Goal: Task Accomplishment & Management: Manage account settings

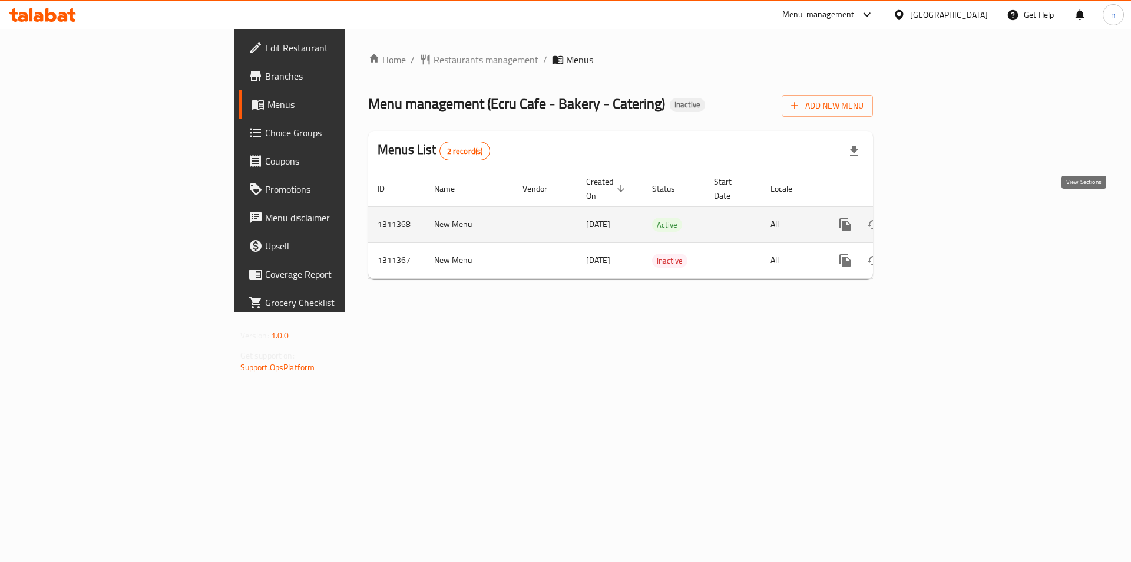
click at [945, 210] on link "enhanced table" at bounding box center [930, 224] width 28 height 28
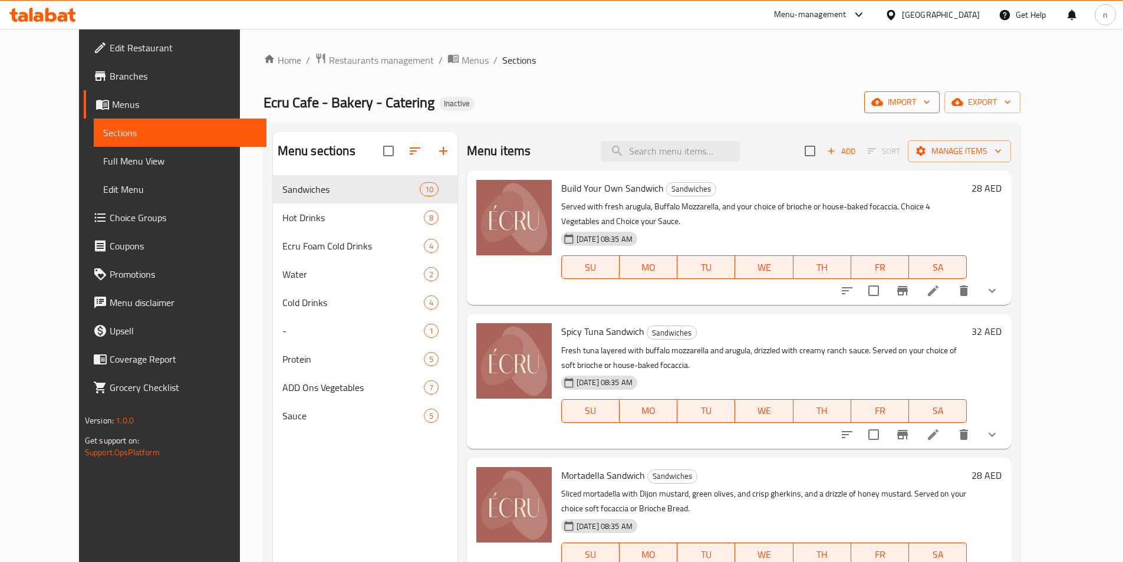
click at [939, 104] on button "import" at bounding box center [901, 102] width 75 height 22
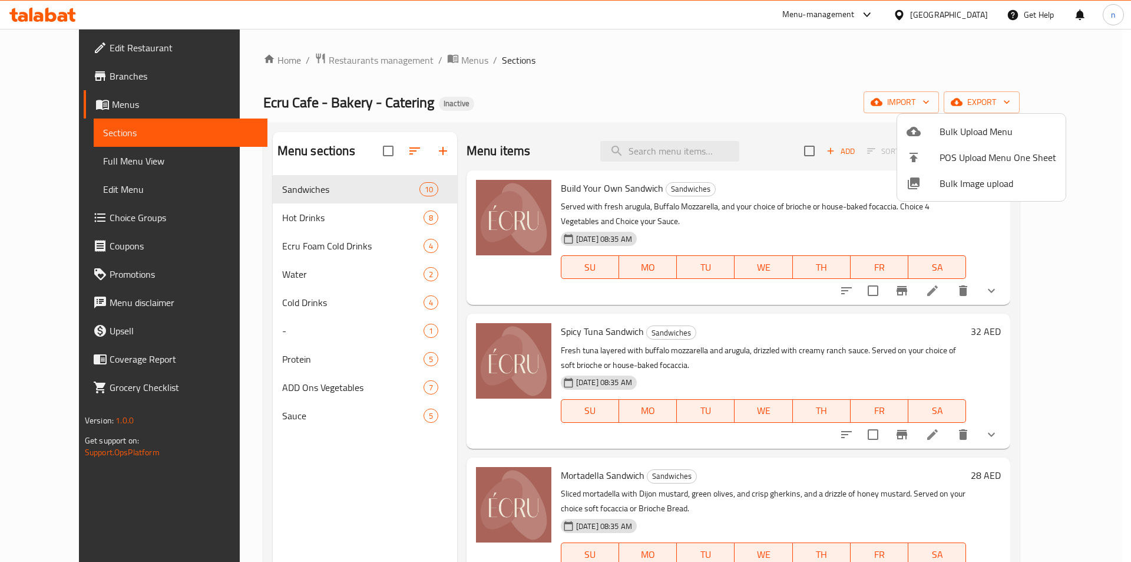
click at [846, 111] on div at bounding box center [565, 281] width 1131 height 562
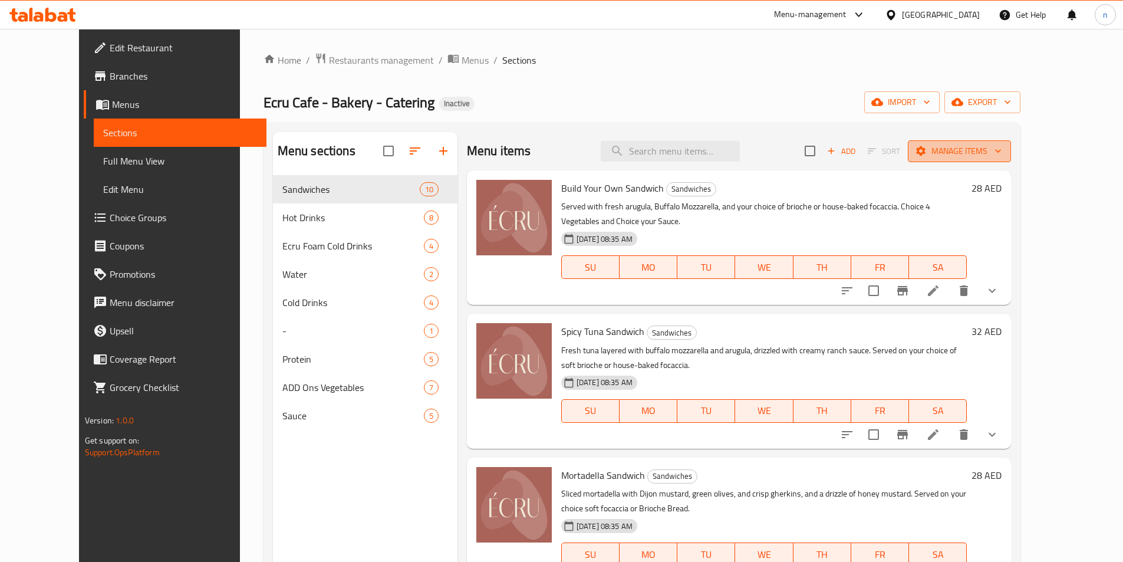
click at [1004, 154] on icon "button" at bounding box center [998, 151] width 12 height 12
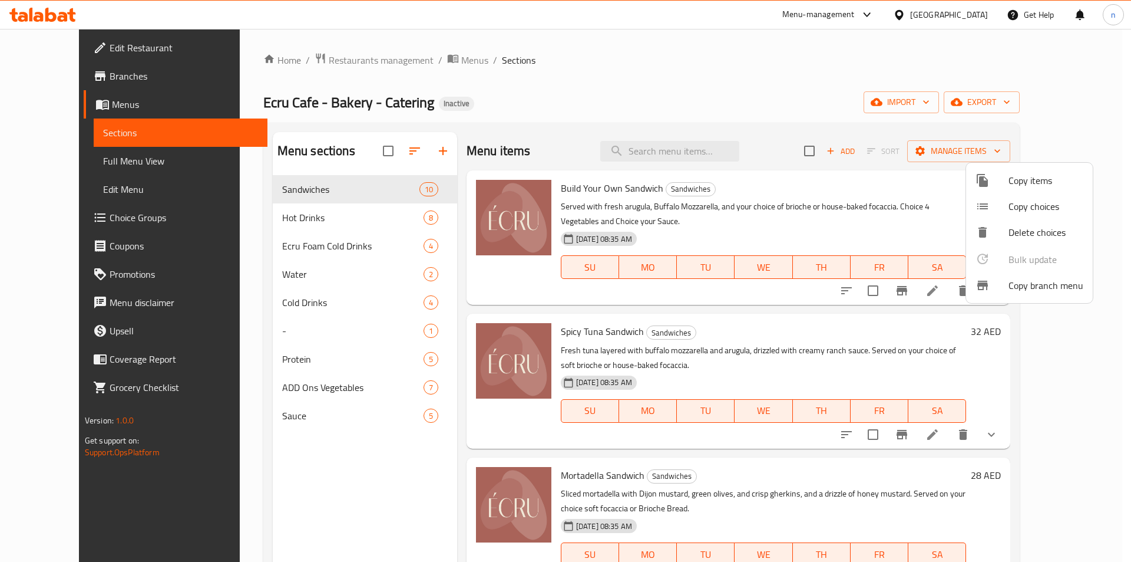
click at [913, 128] on div at bounding box center [565, 281] width 1131 height 562
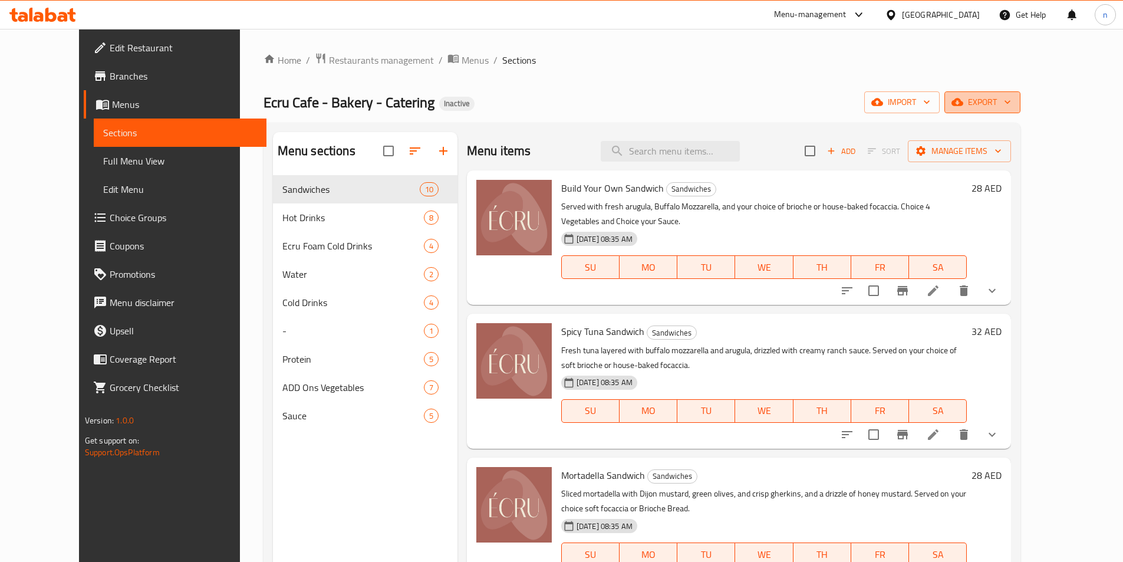
click at [1013, 98] on icon "button" at bounding box center [1007, 102] width 12 height 12
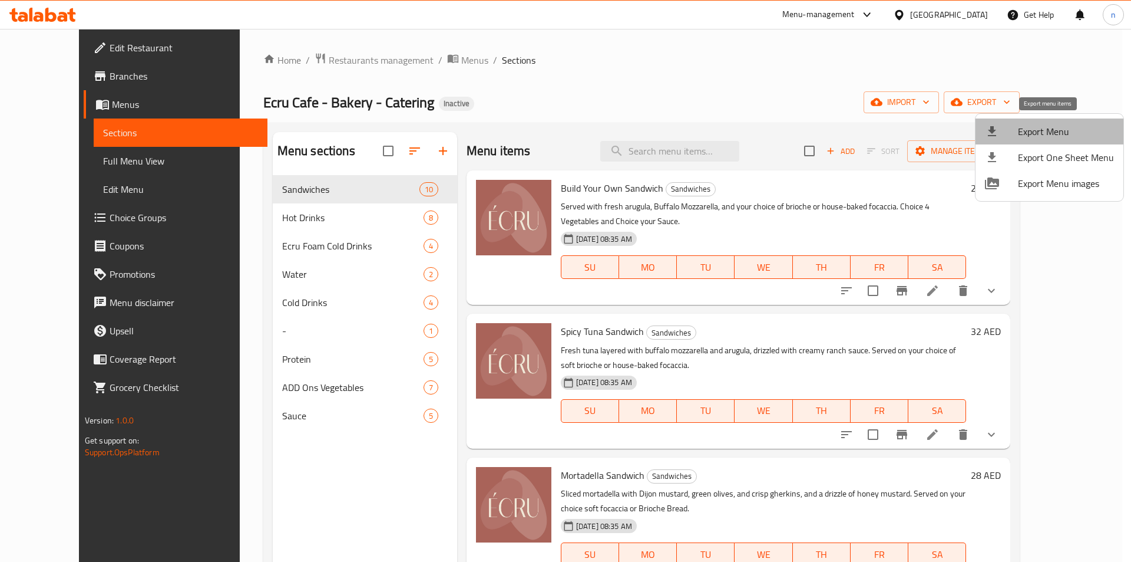
click at [1051, 133] on span "Export Menu" at bounding box center [1066, 131] width 96 height 14
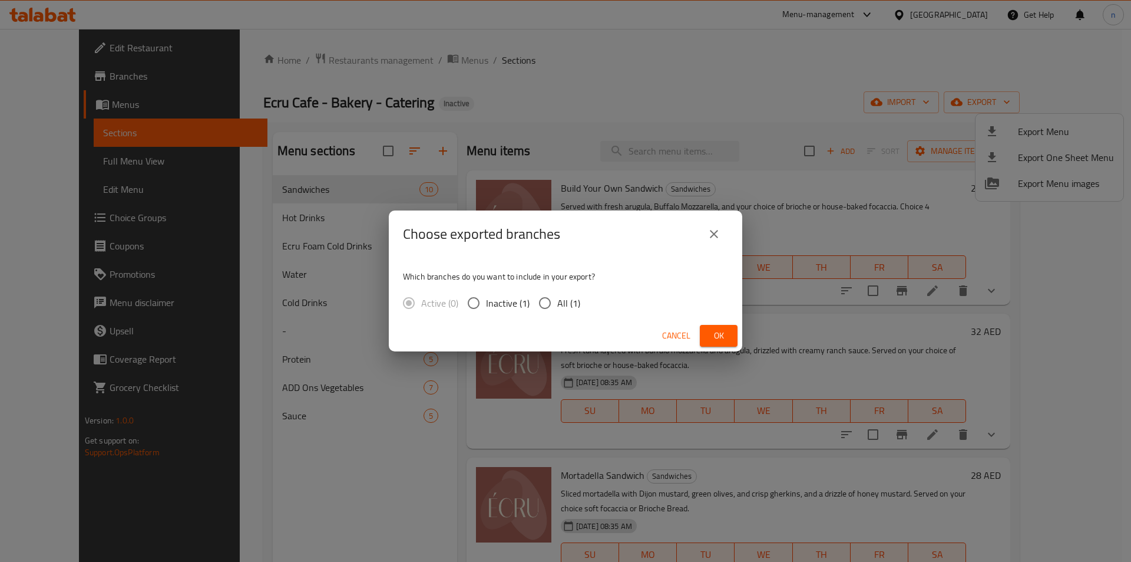
click at [567, 302] on span "All (1)" at bounding box center [568, 303] width 23 height 14
click at [557, 302] on input "All (1)" at bounding box center [545, 303] width 25 height 25
radio input "true"
click at [714, 336] on span "Ok" at bounding box center [719, 335] width 19 height 15
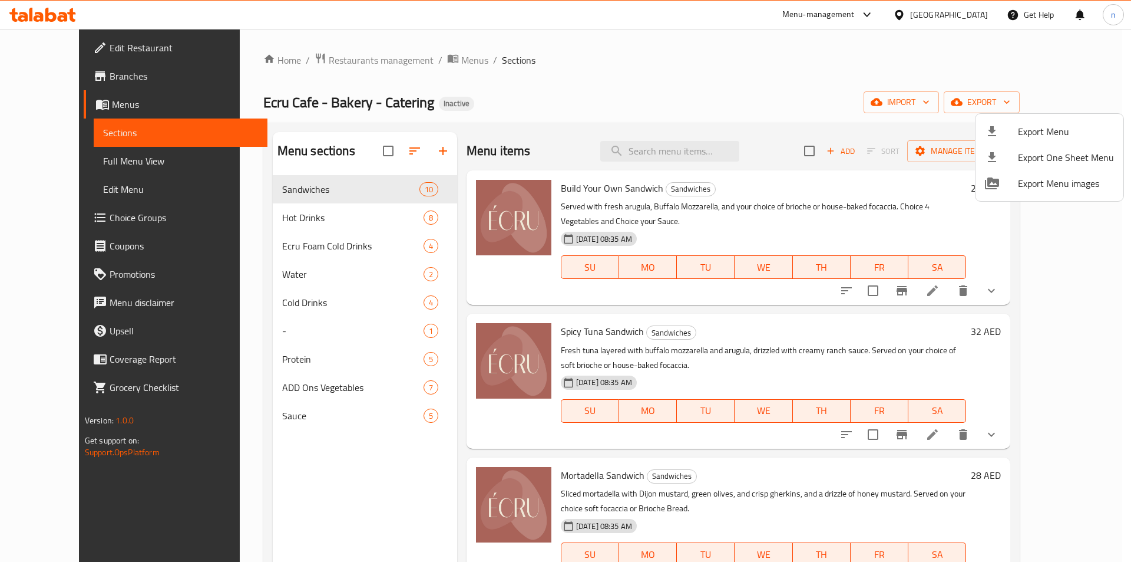
click at [69, 166] on div at bounding box center [565, 281] width 1131 height 562
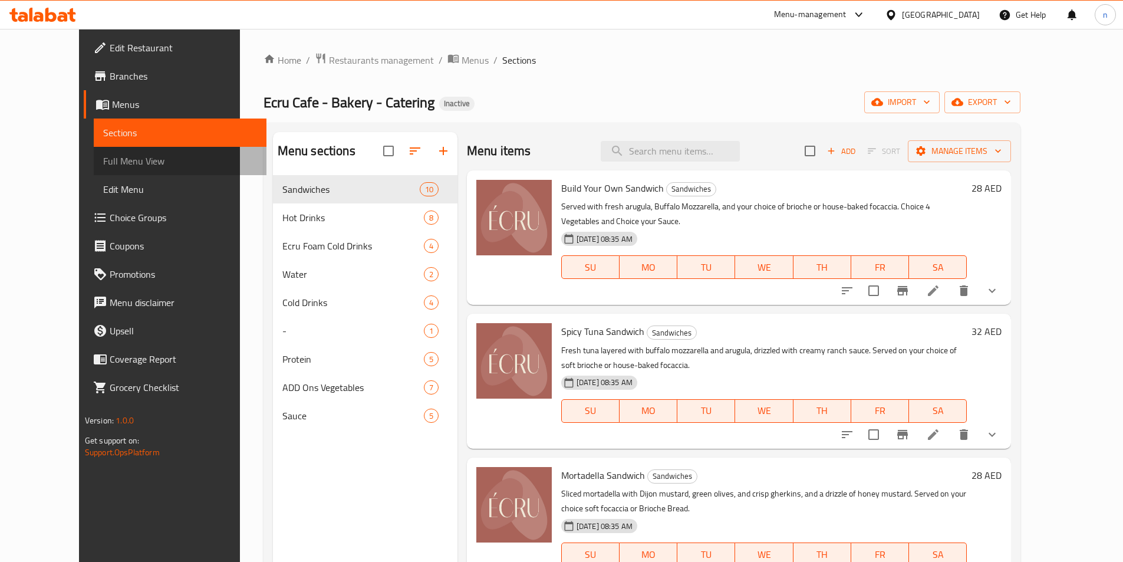
click at [103, 166] on span "Full Menu View" at bounding box center [180, 161] width 154 height 14
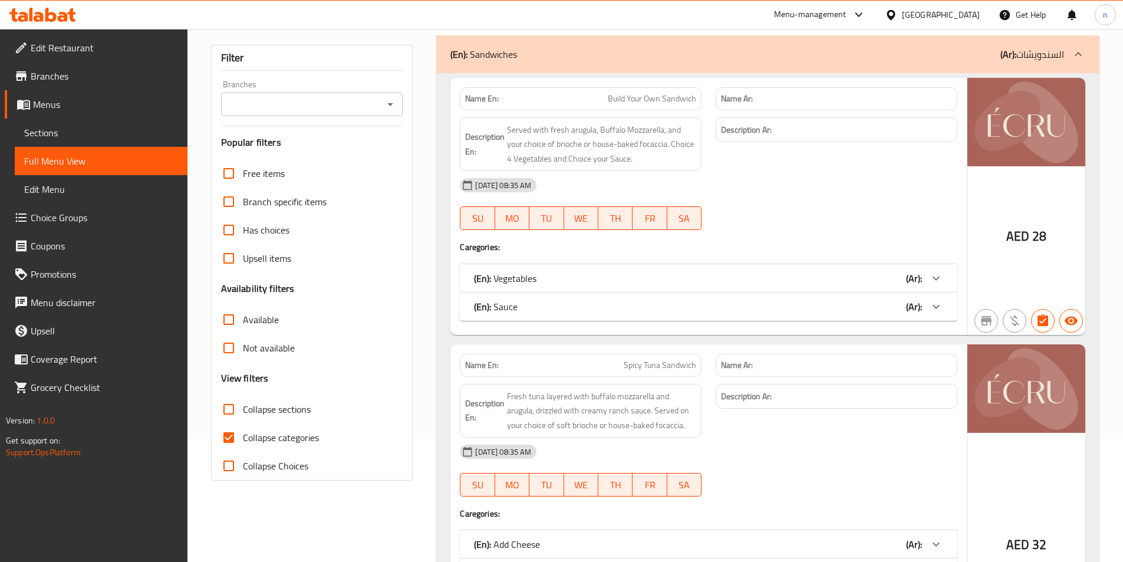
scroll to position [354, 0]
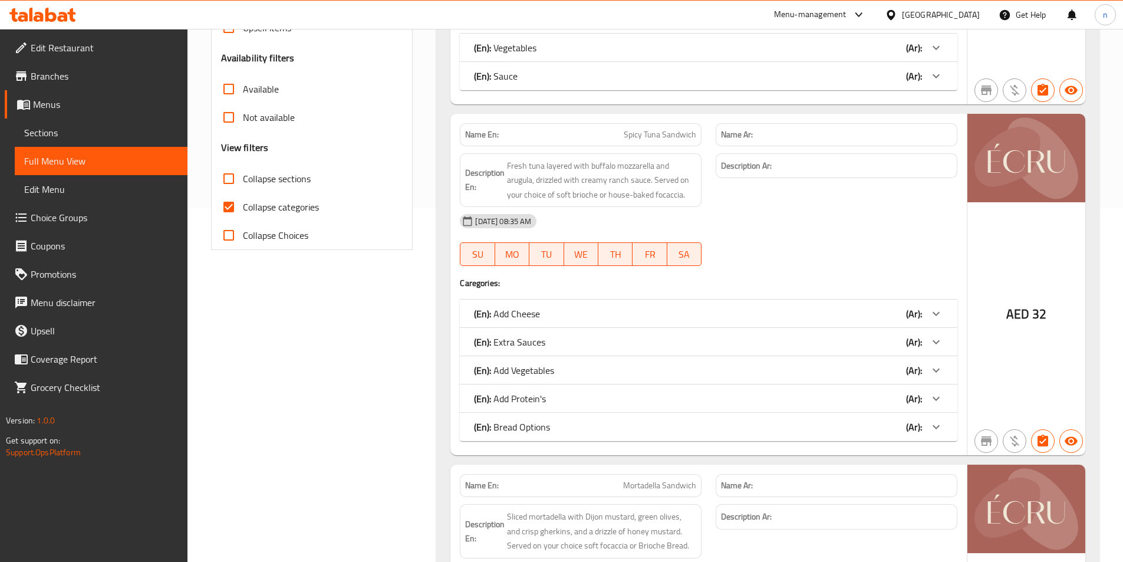
click at [230, 208] on input "Collapse categories" at bounding box center [229, 207] width 28 height 28
checkbox input "false"
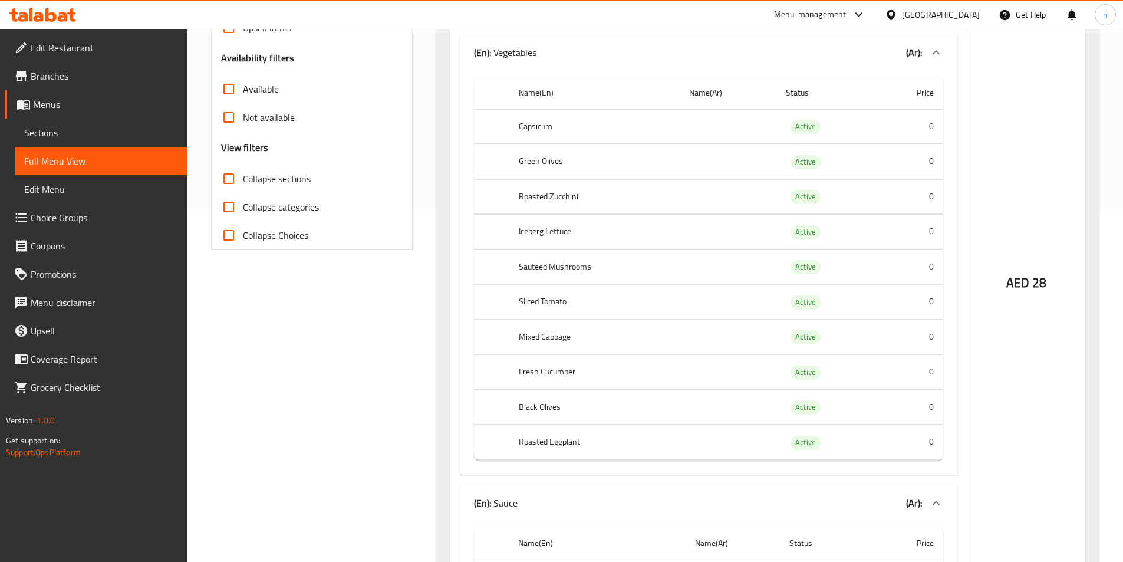
click at [246, 179] on span "Collapse sections" at bounding box center [277, 178] width 68 height 14
click at [243, 179] on input "Collapse sections" at bounding box center [229, 178] width 28 height 28
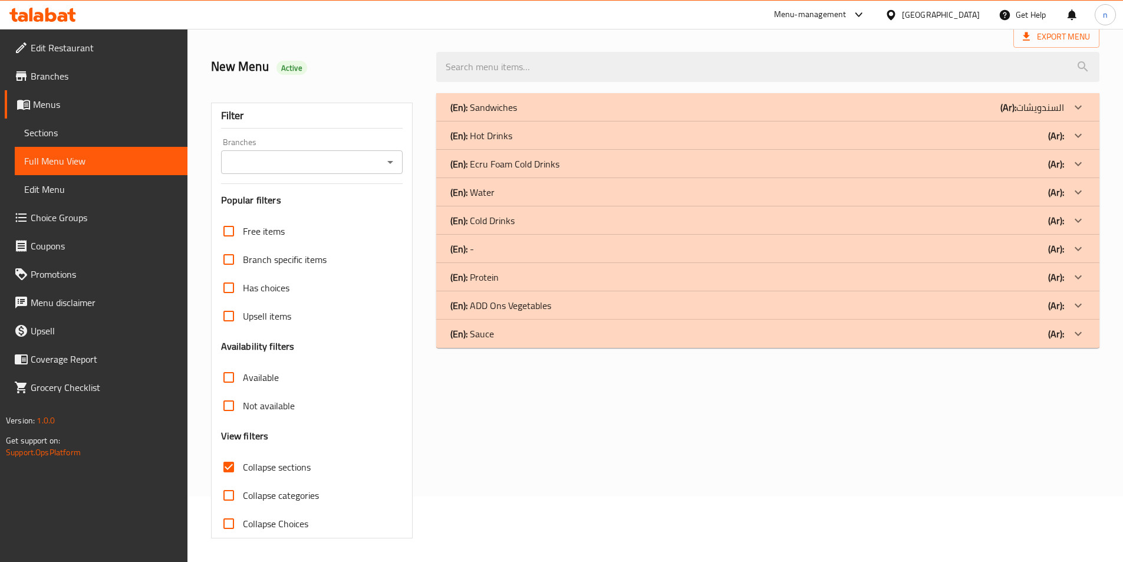
scroll to position [65, 0]
click at [516, 256] on div "(En): - (Ar):" at bounding box center [767, 249] width 663 height 28
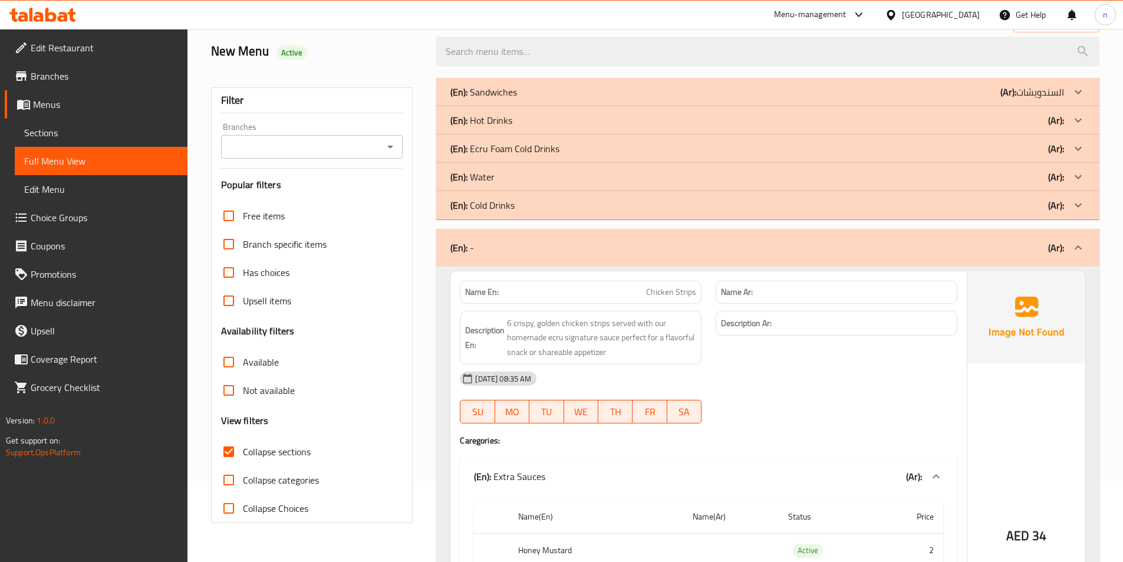
scroll to position [0, 0]
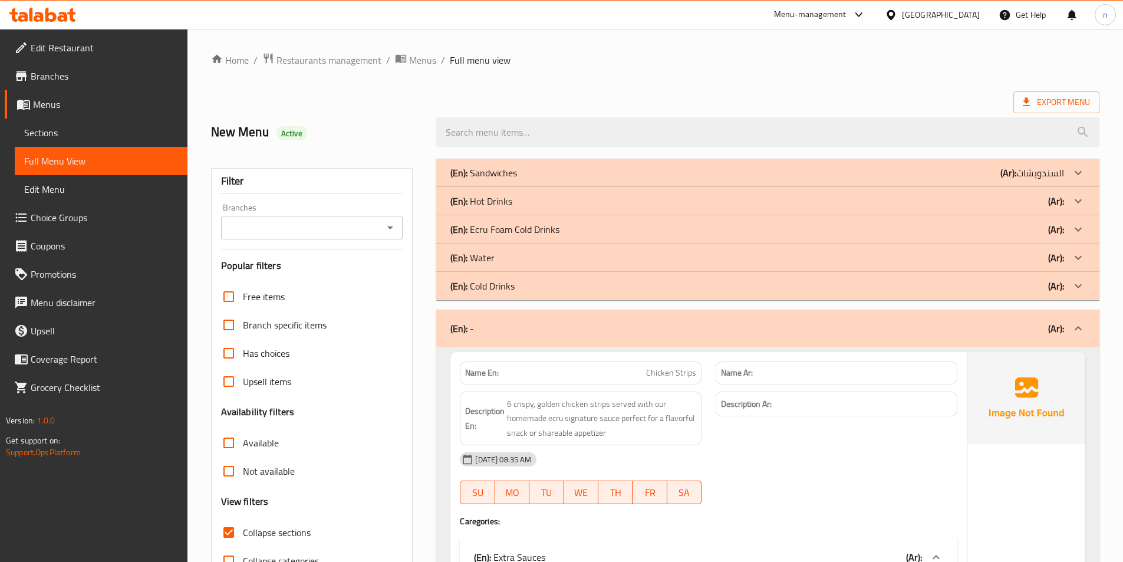
click at [305, 529] on span "Collapse sections" at bounding box center [277, 532] width 68 height 14
click at [243, 529] on input "Collapse sections" at bounding box center [229, 532] width 28 height 28
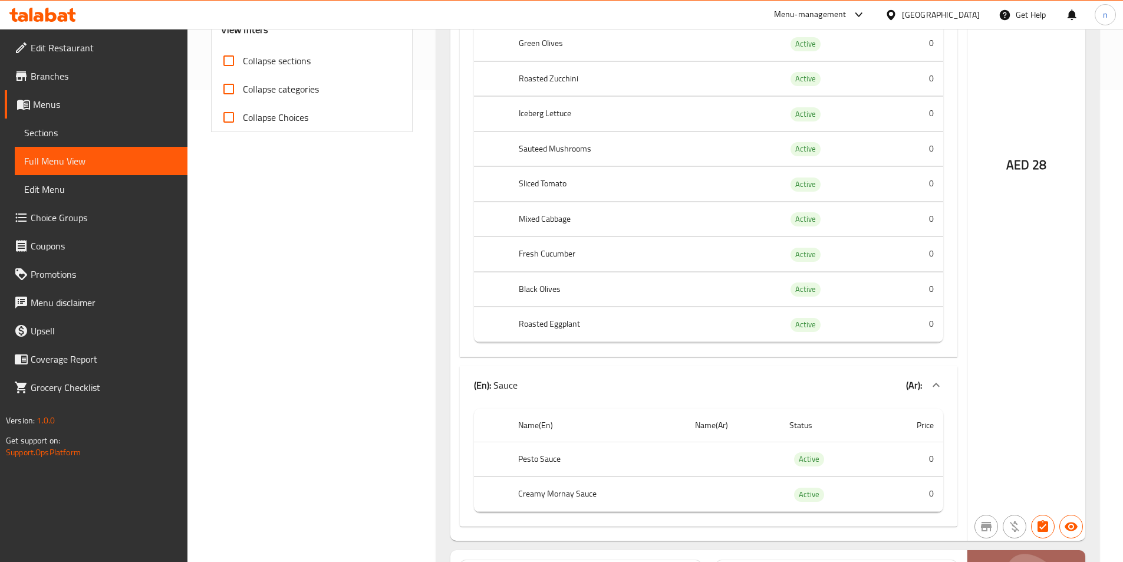
scroll to position [177, 0]
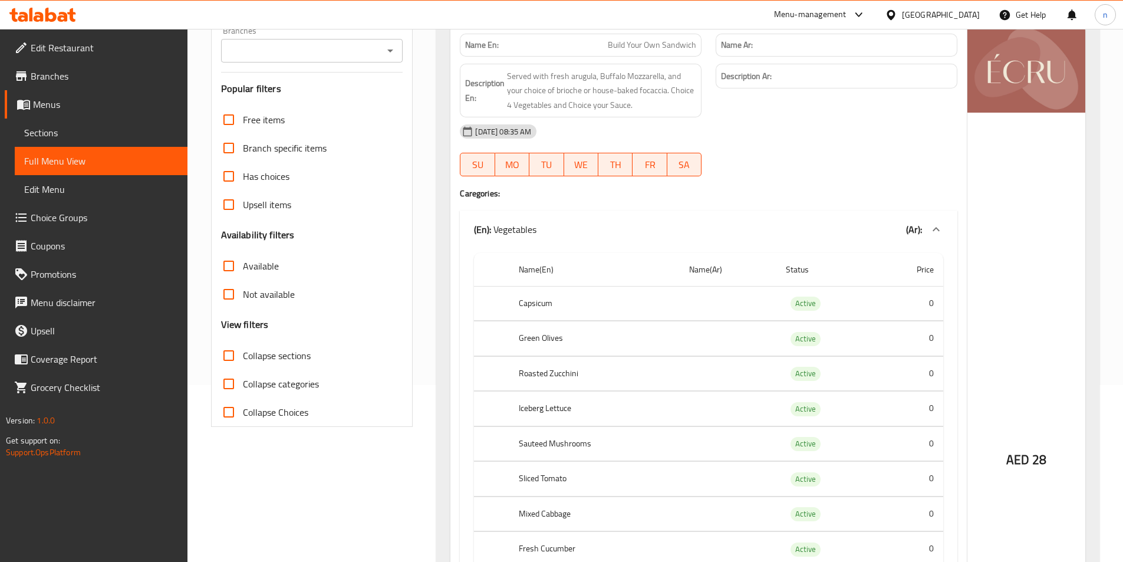
click at [233, 357] on input "Collapse sections" at bounding box center [229, 355] width 28 height 28
checkbox input "true"
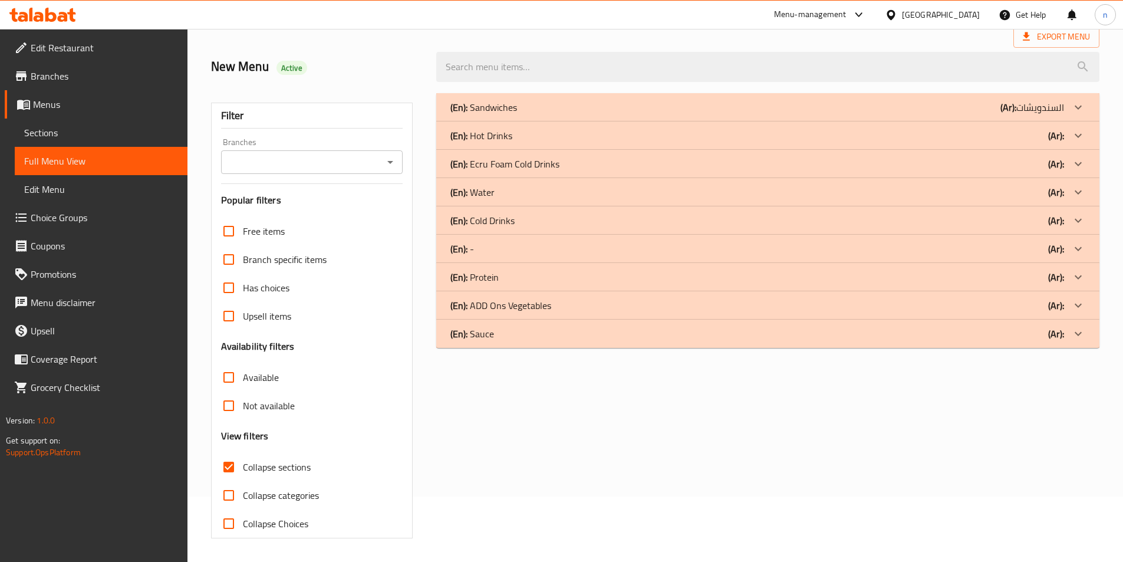
scroll to position [65, 0]
click at [59, 225] on span "Choice Groups" at bounding box center [104, 217] width 147 height 14
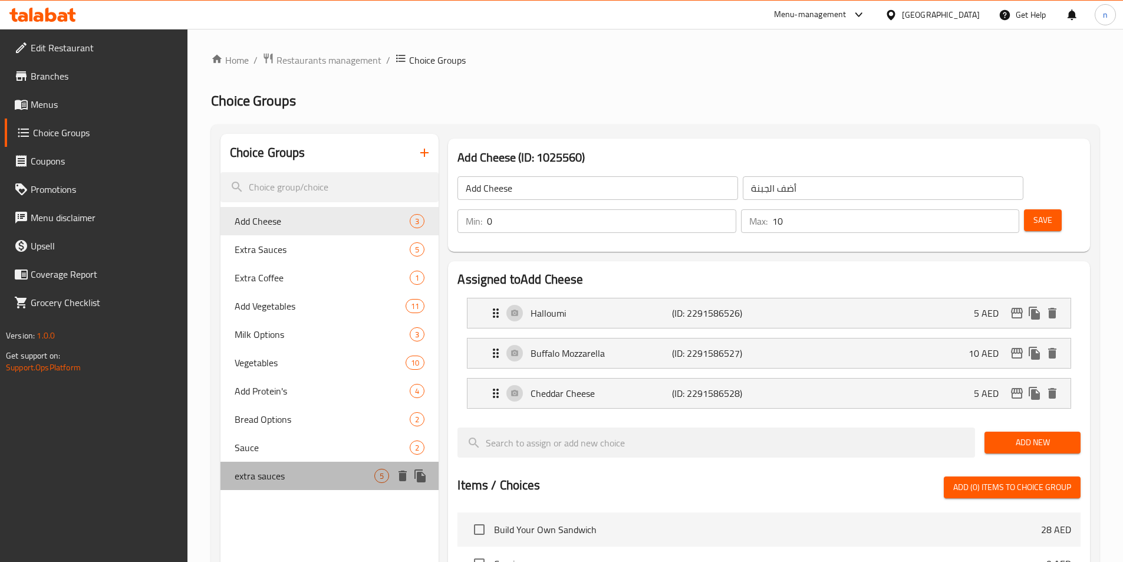
click at [301, 474] on span "extra sauces" at bounding box center [305, 475] width 140 height 14
type input "extra sauces"
type input "إكسترا صوصات"
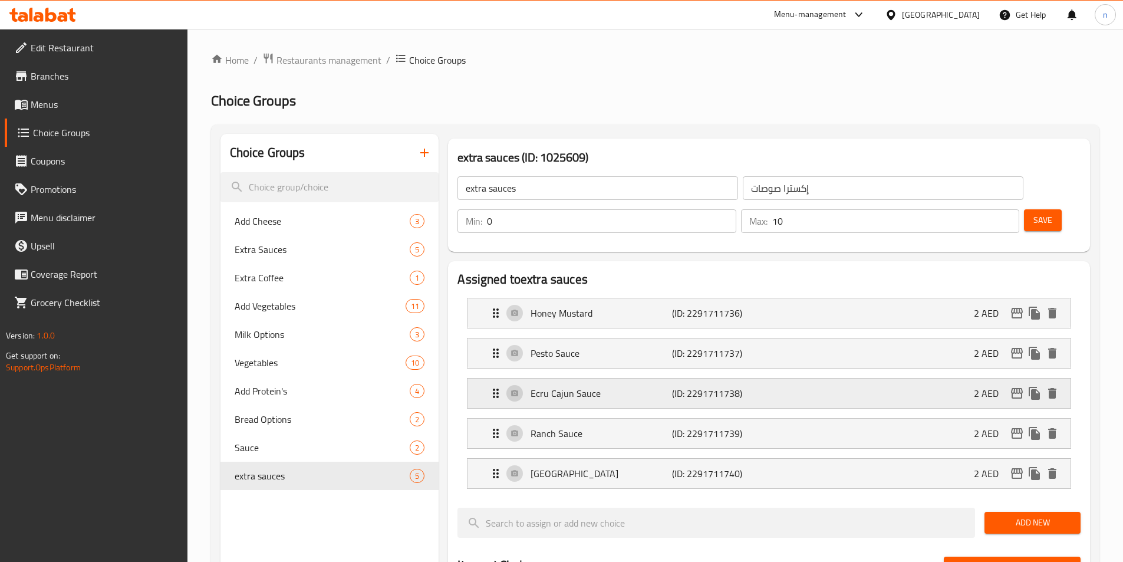
click at [962, 378] on div "Ecru Cajun Sauce (ID: 2291711738) 2 AED" at bounding box center [772, 392] width 567 height 29
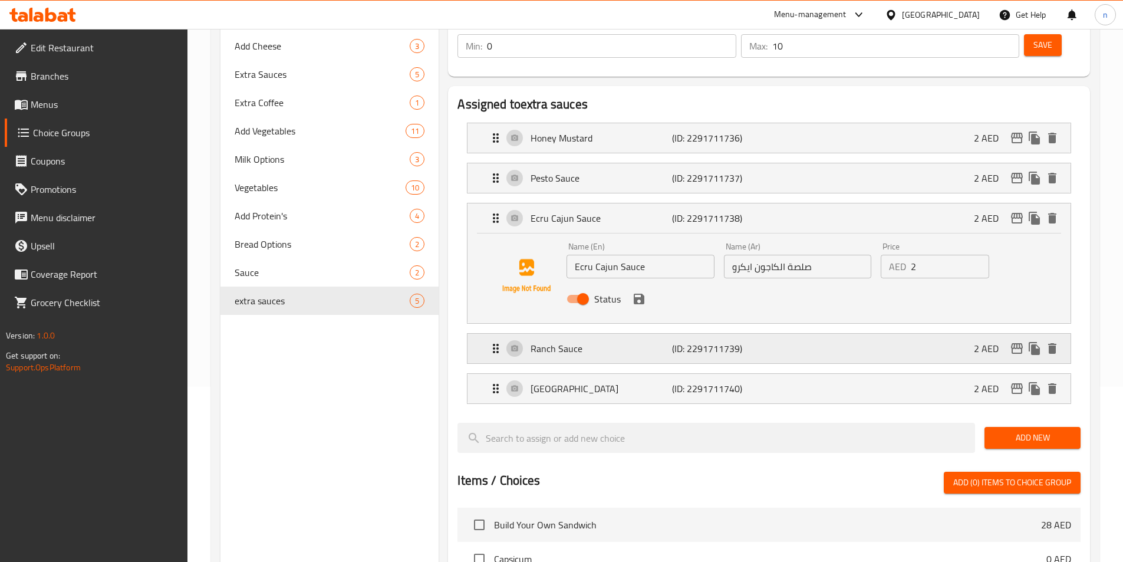
scroll to position [177, 0]
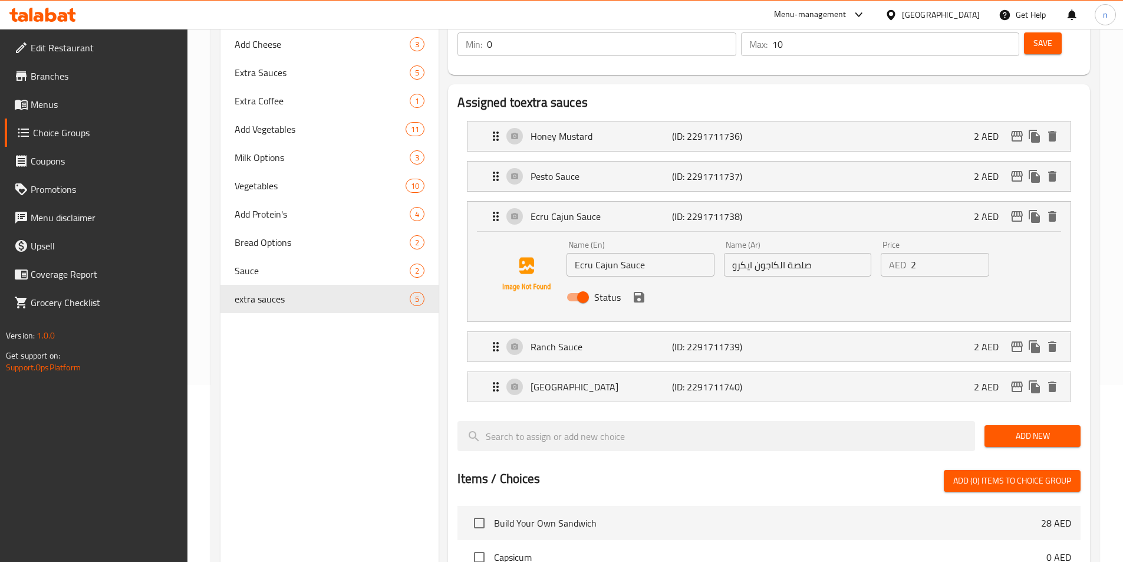
click at [936, 196] on li "Ecru Cajun Sauce (ID: 2291711738) 2 AED Name (En) Ecru Cajun Sauce Name (En) Na…" at bounding box center [768, 261] width 623 height 130
click at [944, 253] on input "2" at bounding box center [949, 265] width 78 height 24
click at [644, 281] on div "Status" at bounding box center [797, 297] width 471 height 32
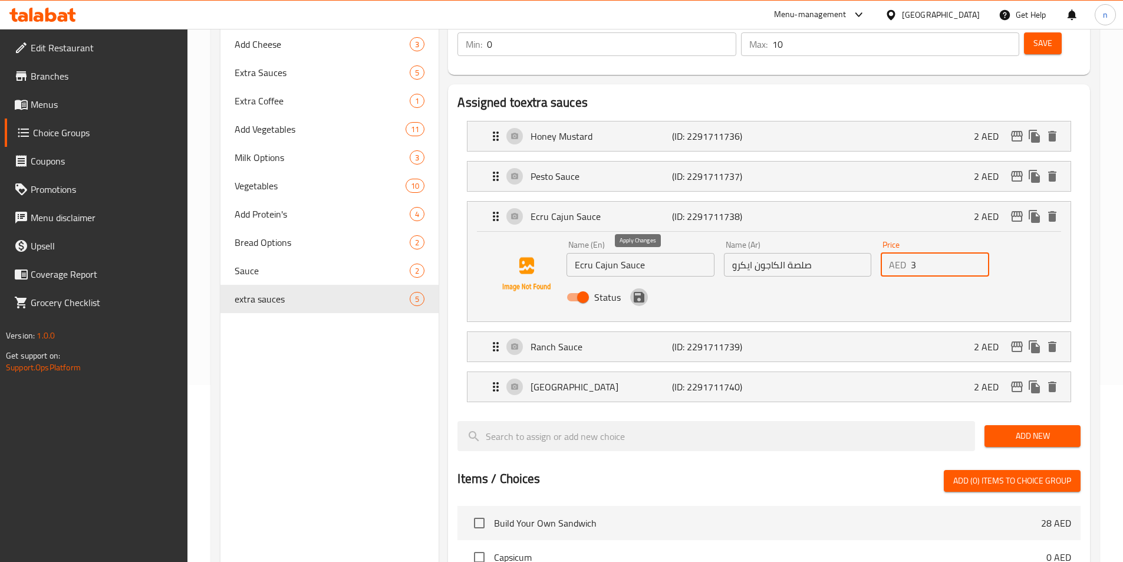
click at [635, 290] on icon "save" at bounding box center [639, 297] width 14 height 14
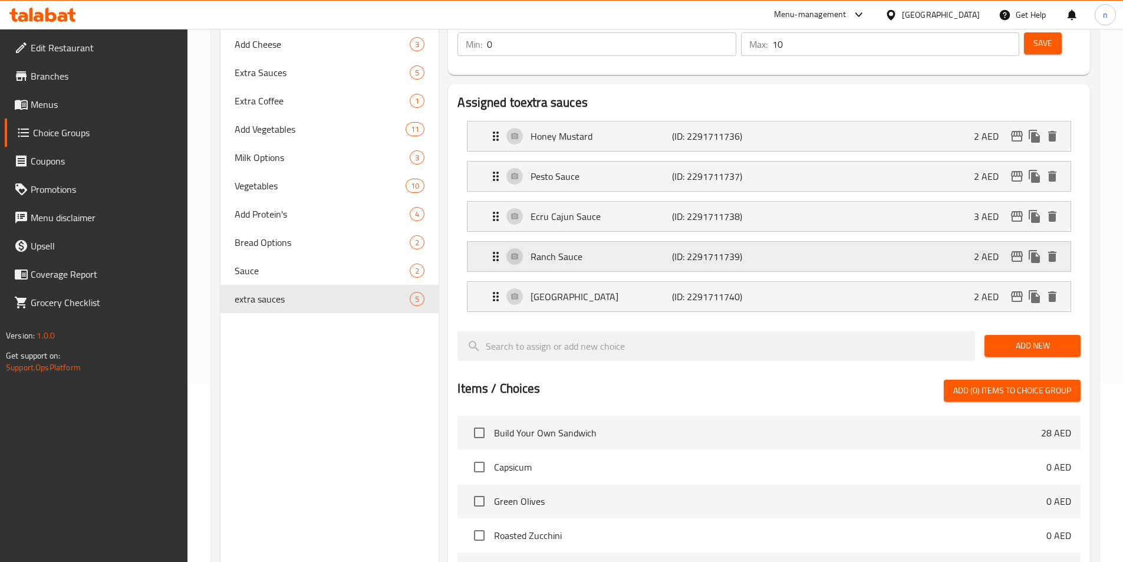
click at [766, 242] on div "Ranch Sauce (ID: 2291711739) 2 AED" at bounding box center [772, 256] width 567 height 29
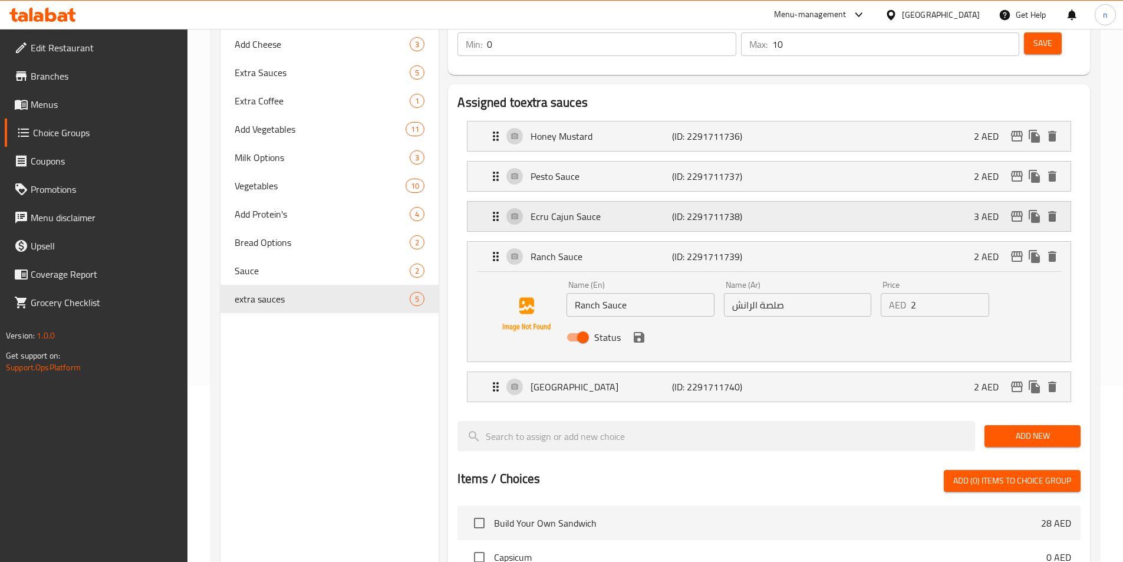
click at [742, 202] on div "Ecru Cajun Sauce (ID: 2291711738) 3 AED" at bounding box center [772, 216] width 567 height 29
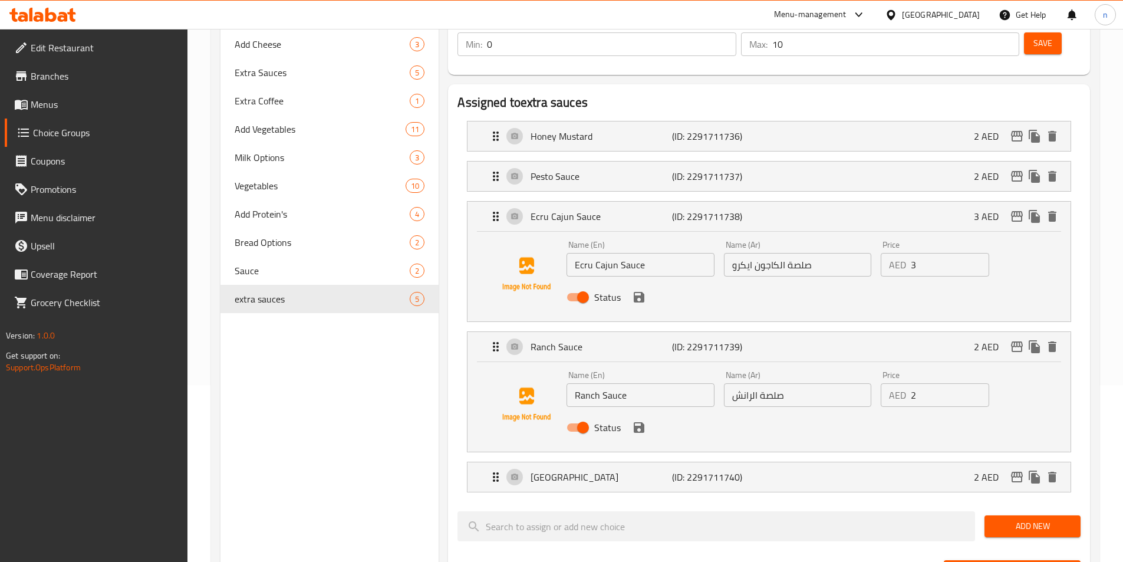
click at [925, 253] on input "3" at bounding box center [949, 265] width 78 height 24
click at [638, 290] on icon "save" at bounding box center [639, 297] width 14 height 14
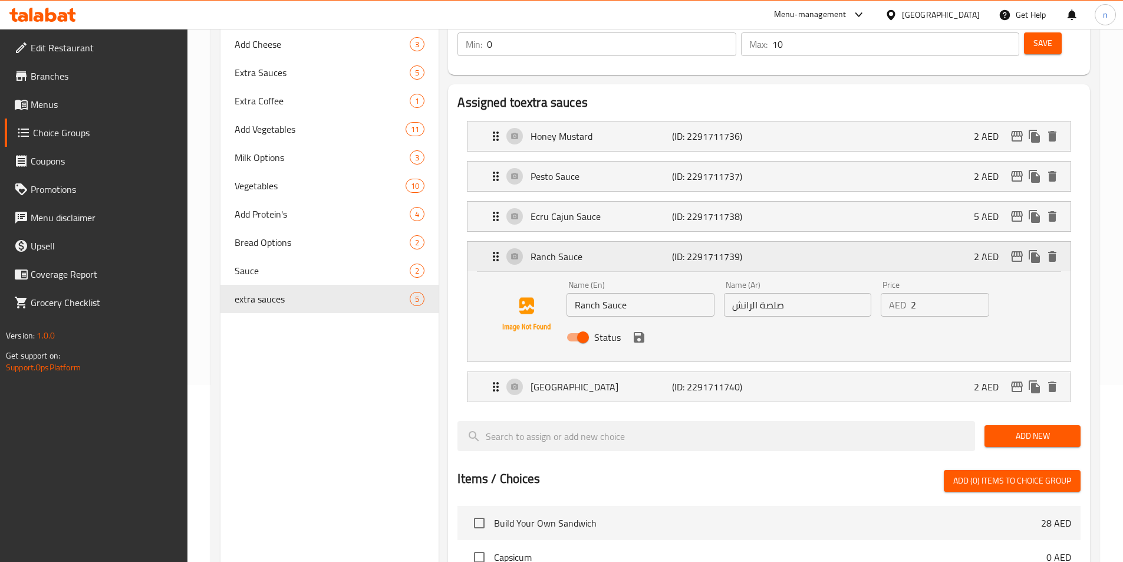
type input "5"
click at [864, 161] on div "Pesto Sauce (ID: 2291711737) 2 AED" at bounding box center [772, 175] width 567 height 29
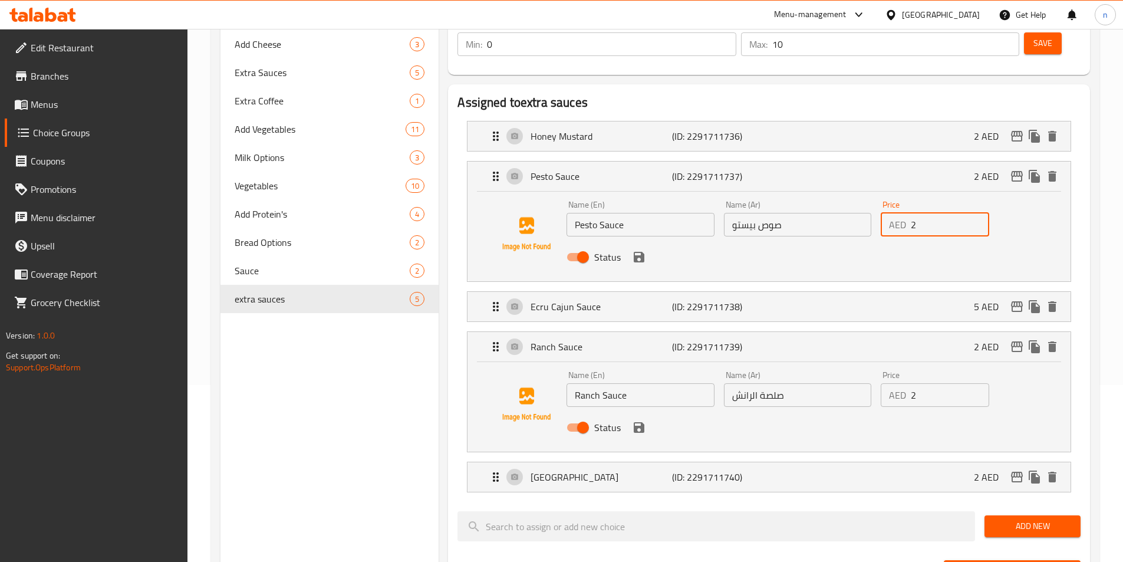
click at [924, 213] on input "2" at bounding box center [949, 225] width 78 height 24
click at [638, 241] on div "Status" at bounding box center [797, 257] width 471 height 32
click at [642, 250] on icon "save" at bounding box center [639, 257] width 14 height 14
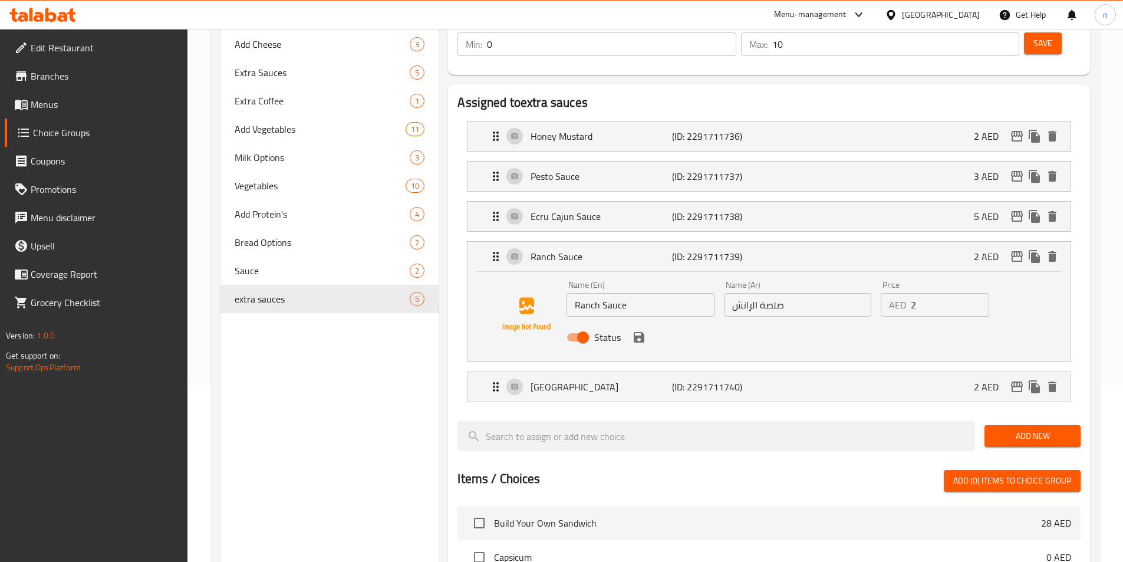
type input "3"
click at [655, 161] on div "Pesto Sauce (ID: 2291711737) 3 AED" at bounding box center [772, 175] width 567 height 29
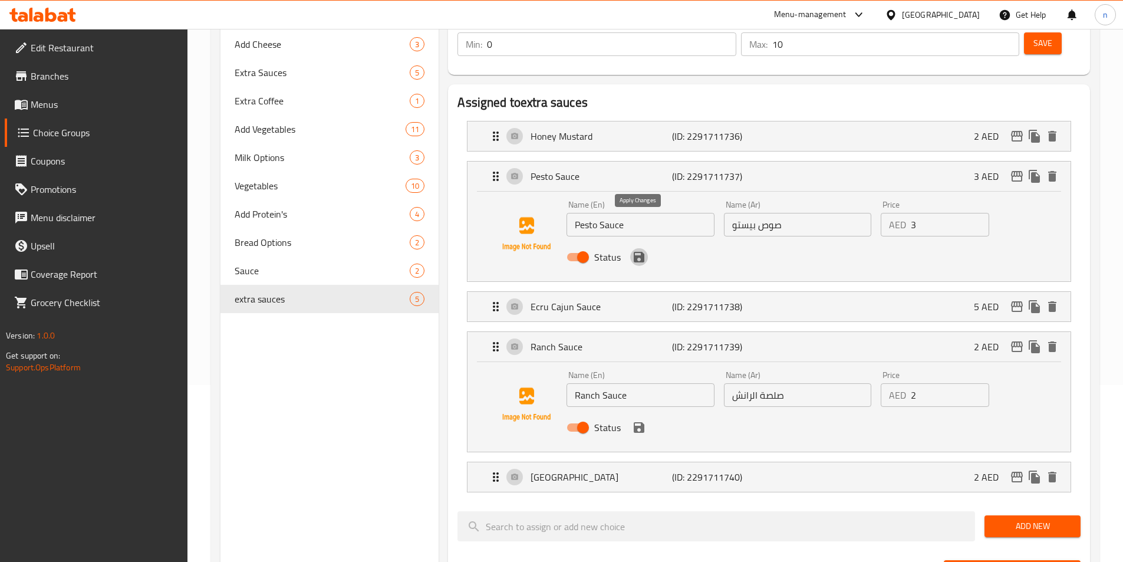
click at [635, 252] on icon "save" at bounding box center [638, 257] width 11 height 11
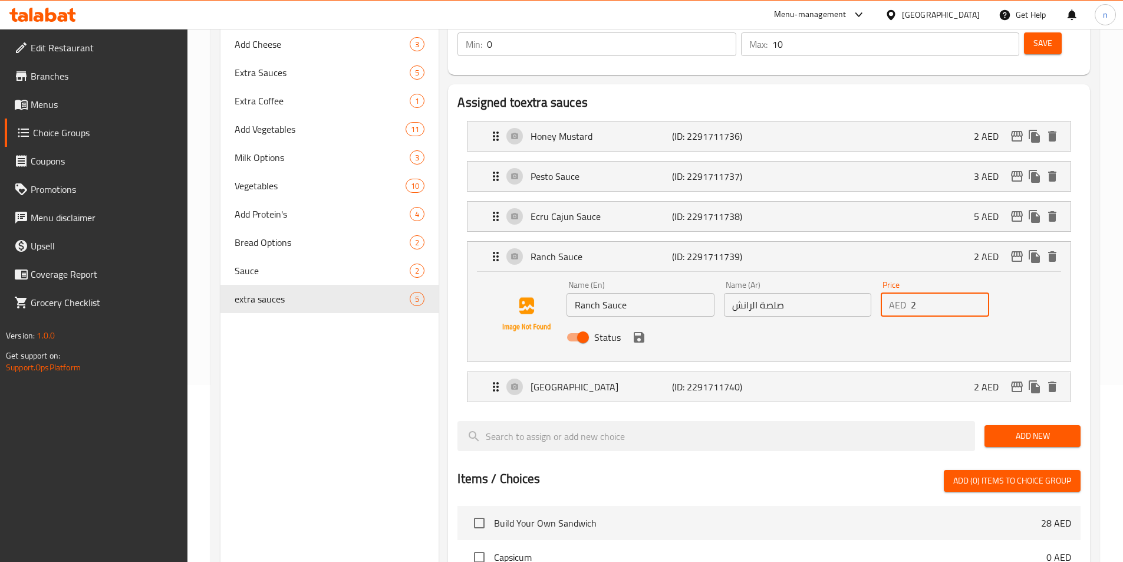
click at [932, 293] on input "2" at bounding box center [949, 305] width 78 height 24
click at [933, 200] on li "Ecru Cajun Sauce (ID: 2291711738) 5 AED Name (En) Ecru Cajun Sauce Name (En) Na…" at bounding box center [768, 216] width 623 height 40
click at [916, 202] on div "Ecru Cajun Sauce (ID: 2291711738) 5 AED" at bounding box center [772, 216] width 567 height 29
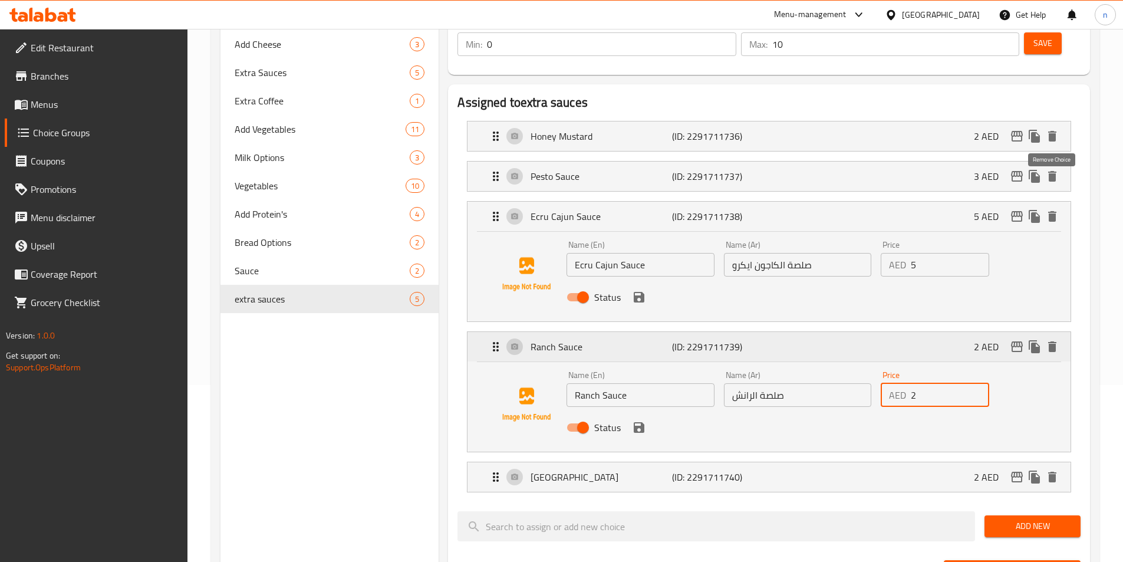
click at [1053, 211] on icon "delete" at bounding box center [1052, 216] width 8 height 11
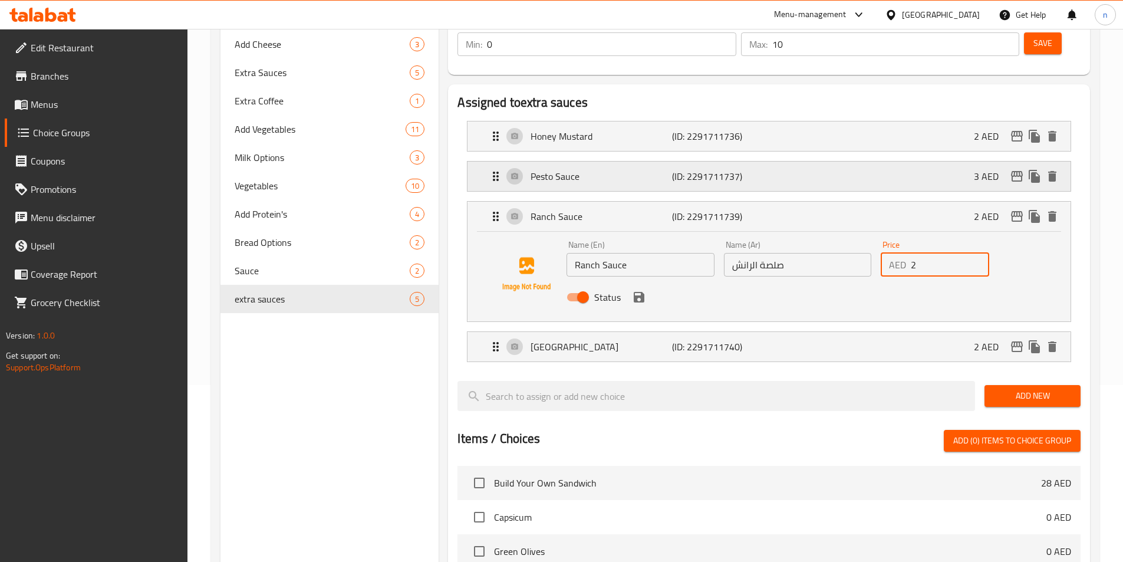
click at [954, 161] on div "Pesto Sauce (ID: 2291711737) 3 AED" at bounding box center [772, 175] width 567 height 29
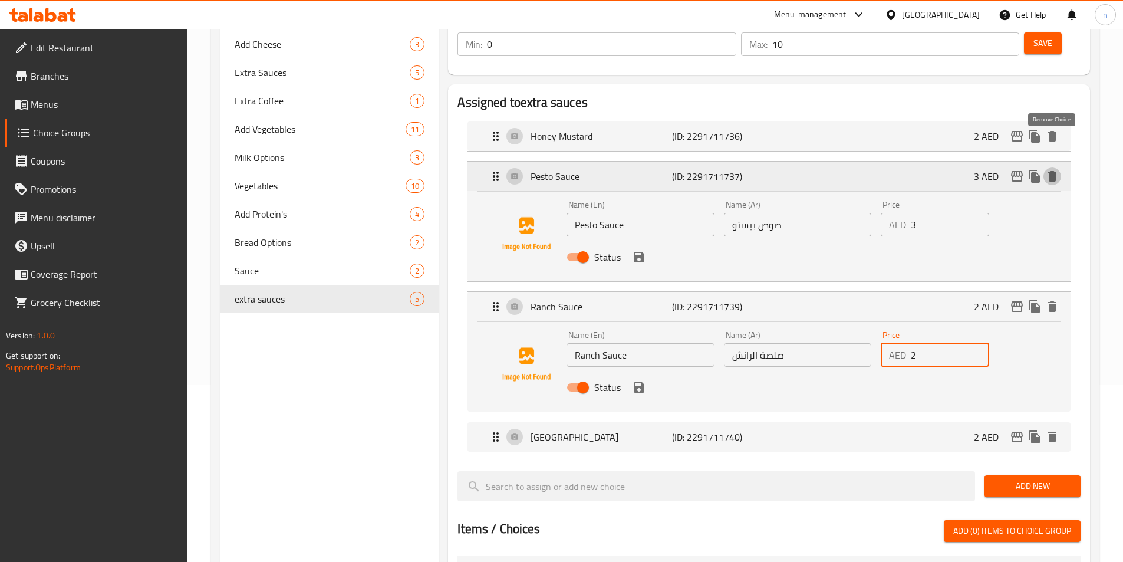
click at [1054, 169] on icon "delete" at bounding box center [1052, 176] width 14 height 14
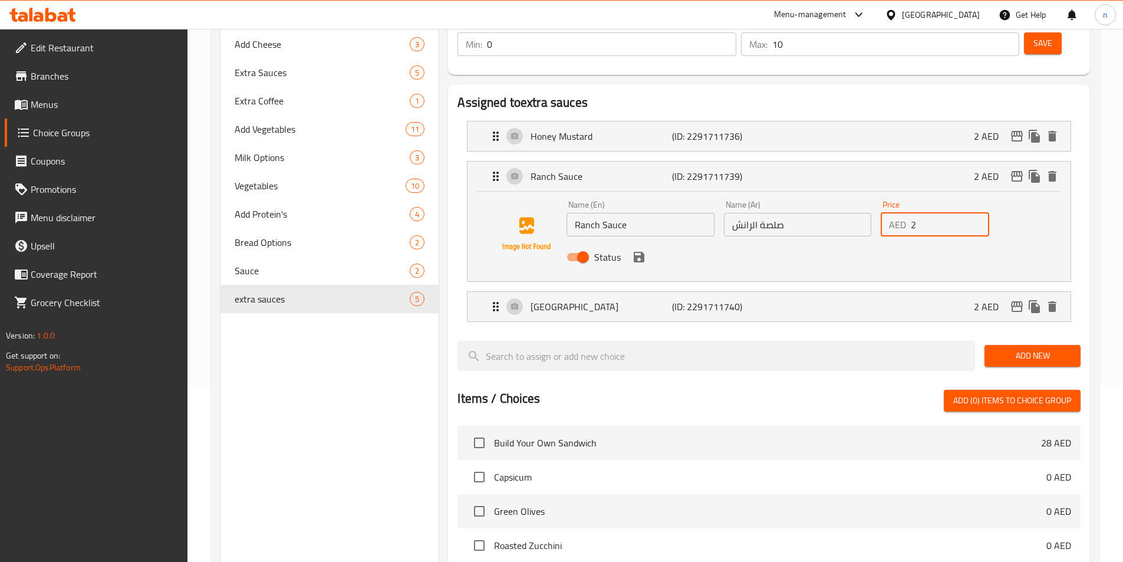
click at [1088, 202] on div "Assigned to extra sauces Honey Mustard (ID: 2291711736) 2 AED Name (En) Honey M…" at bounding box center [769, 425] width 642 height 683
click at [1018, 348] on span "Add New" at bounding box center [1032, 355] width 77 height 15
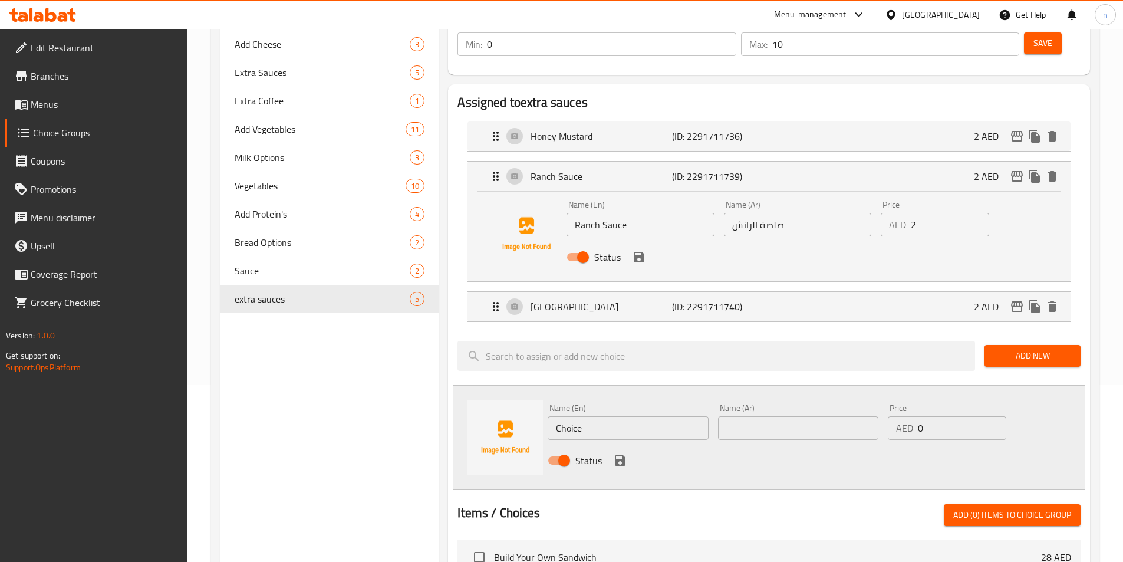
click at [1106, 295] on div "Home / Restaurants management / Choice Groups Choice Groups Choice Groups Add C…" at bounding box center [654, 427] width 935 height 1150
click at [1075, 336] on div "Add New" at bounding box center [1031, 355] width 105 height 39
click at [645, 416] on input "Choice" at bounding box center [627, 428] width 160 height 24
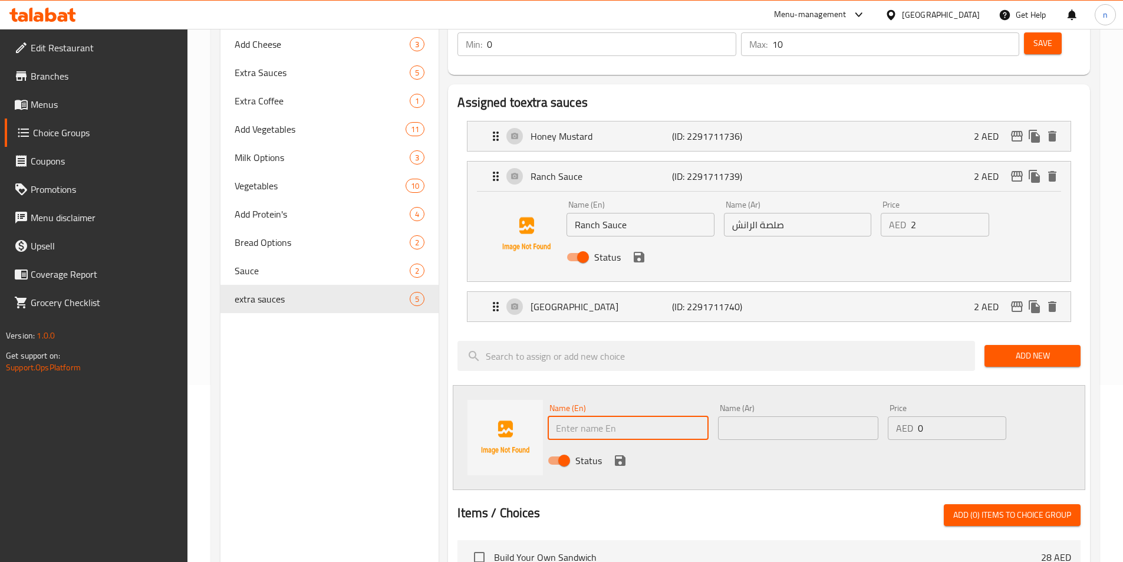
click at [572, 416] on input "text" at bounding box center [627, 428] width 160 height 24
paste input "Pesto Sauce"
type input "Pesto Sauce"
click at [757, 416] on input "text" at bounding box center [798, 428] width 160 height 24
click at [750, 416] on input "text" at bounding box center [798, 428] width 160 height 24
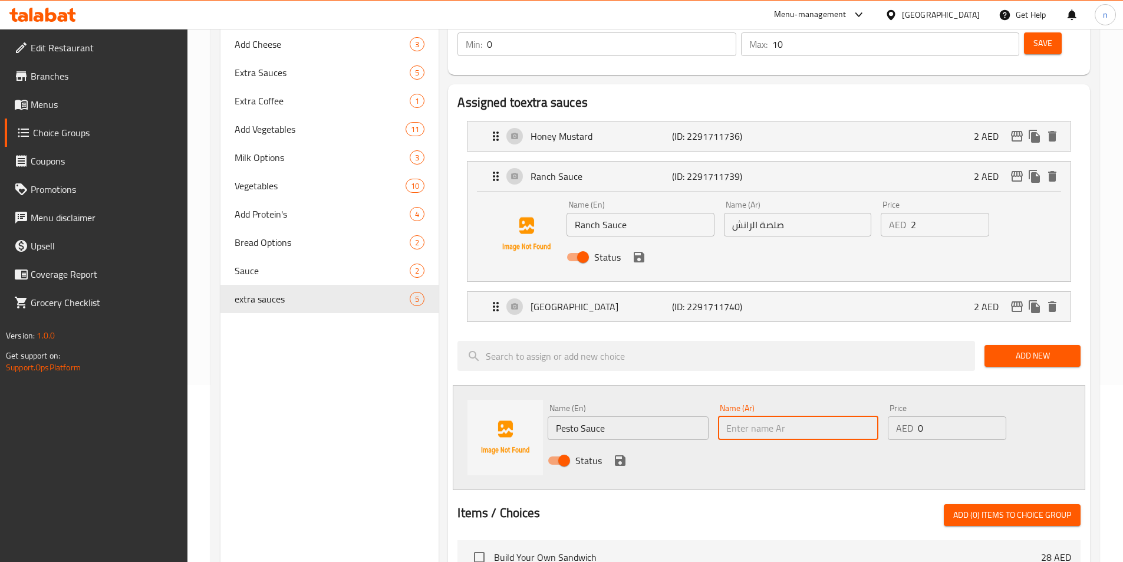
paste input "صوص بيستو"
type input "صوص بيستو"
click at [931, 213] on input "2" at bounding box center [949, 225] width 78 height 24
click at [939, 416] on input "0" at bounding box center [962, 428] width 88 height 24
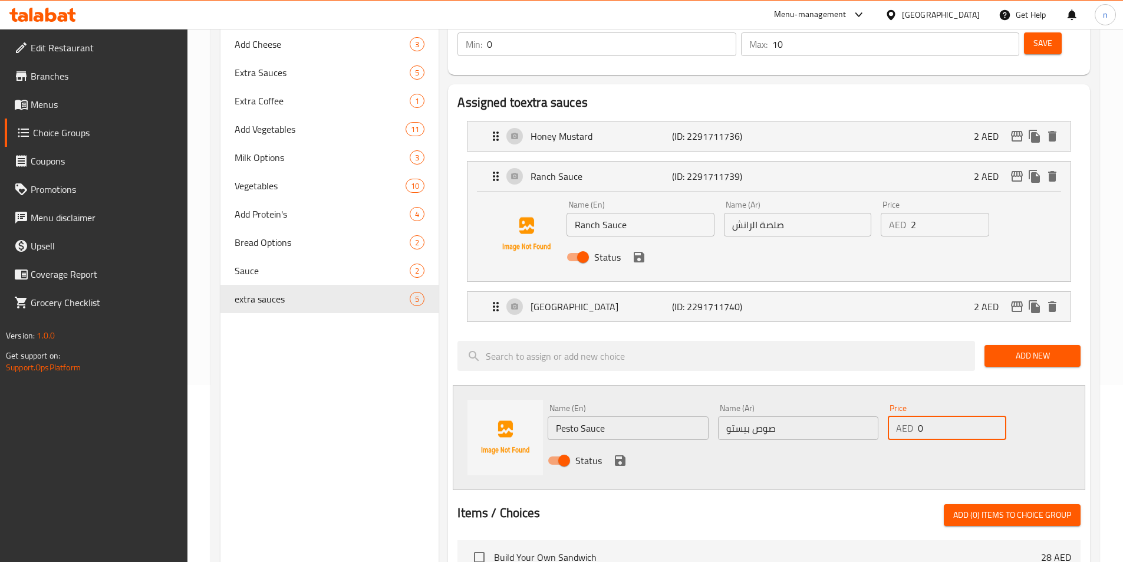
click at [939, 416] on input "0" at bounding box center [962, 428] width 88 height 24
type input "3"
click at [620, 453] on icon "save" at bounding box center [620, 460] width 14 height 14
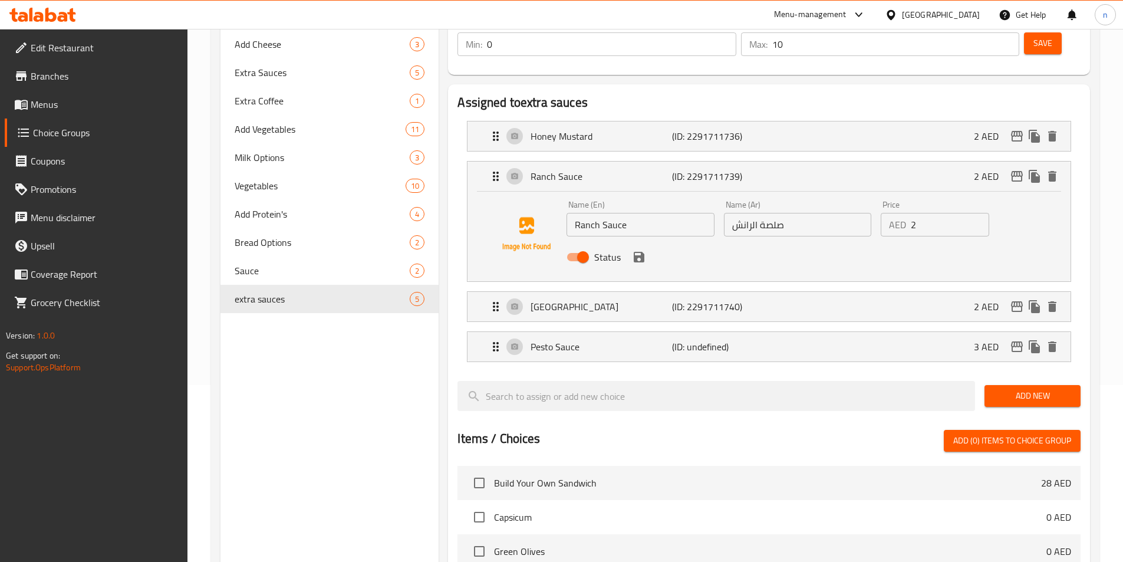
click at [1021, 388] on span "Add New" at bounding box center [1032, 395] width 77 height 15
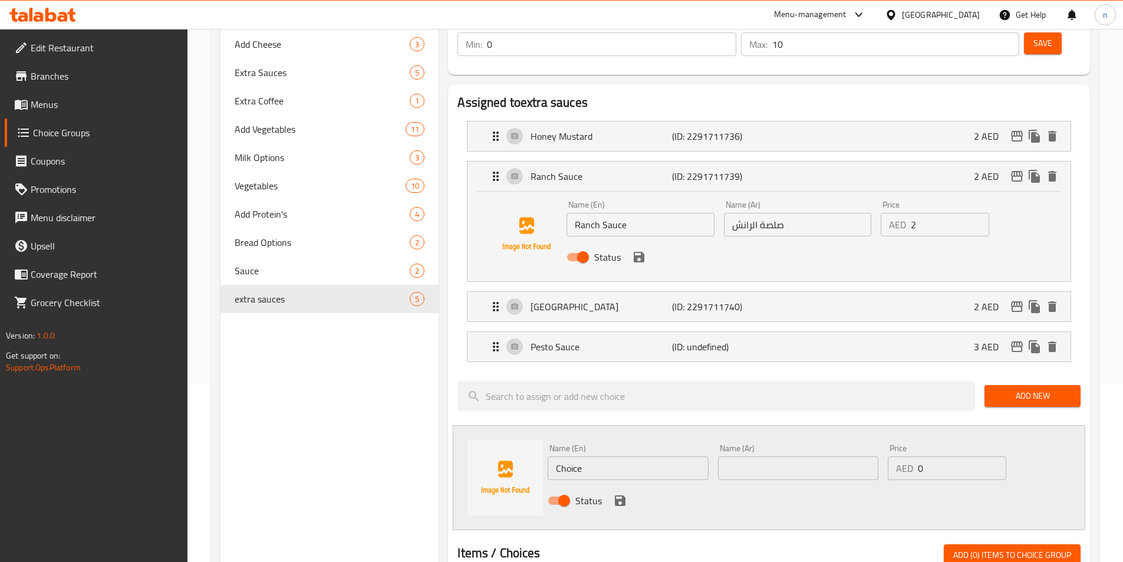
click at [600, 456] on input "Choice" at bounding box center [627, 468] width 160 height 24
paste input "Ecru Cajun Sau"
type input "Ecru Cajun Sauce"
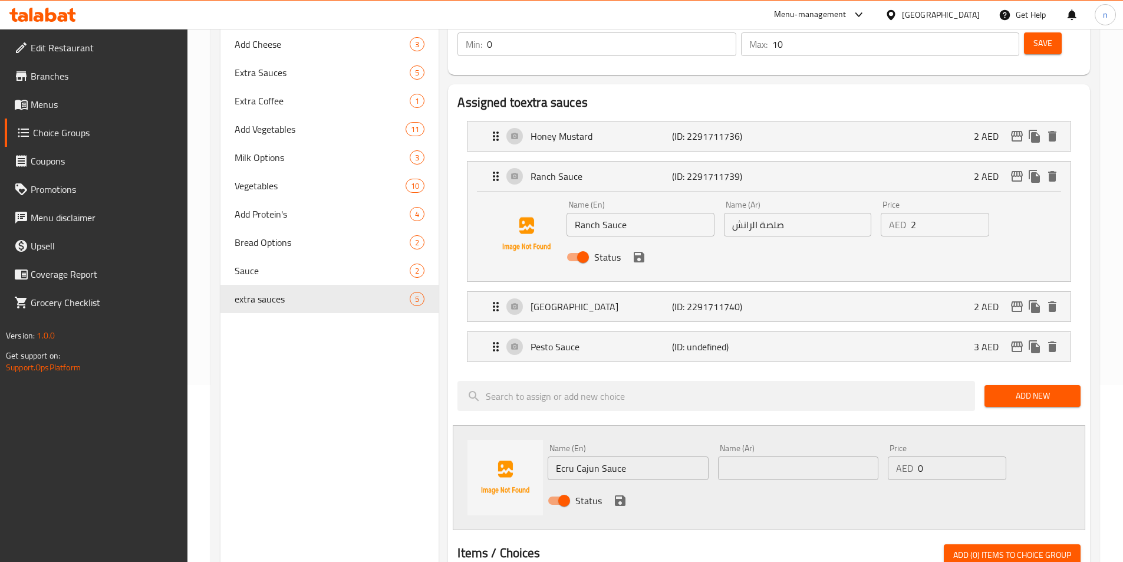
click at [820, 456] on input "text" at bounding box center [798, 468] width 160 height 24
paste input "صلصة الكاجون ايكرو"
type input "صلصة الكاجون ايكرو"
click at [921, 456] on input "0" at bounding box center [962, 468] width 88 height 24
click at [922, 456] on input "0" at bounding box center [962, 468] width 88 height 24
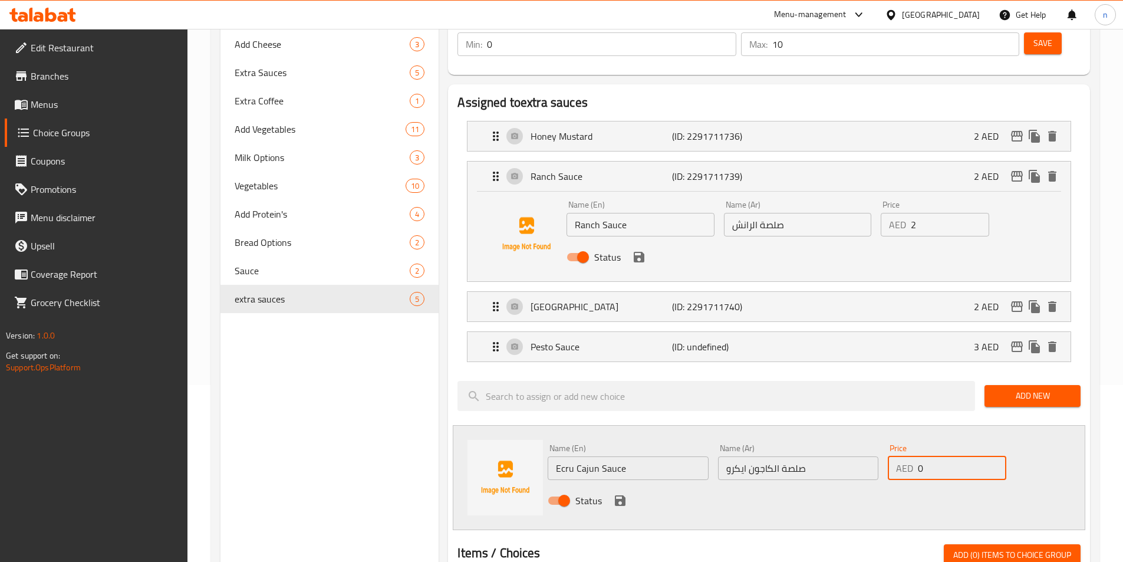
click at [923, 456] on input "0" at bounding box center [962, 468] width 88 height 24
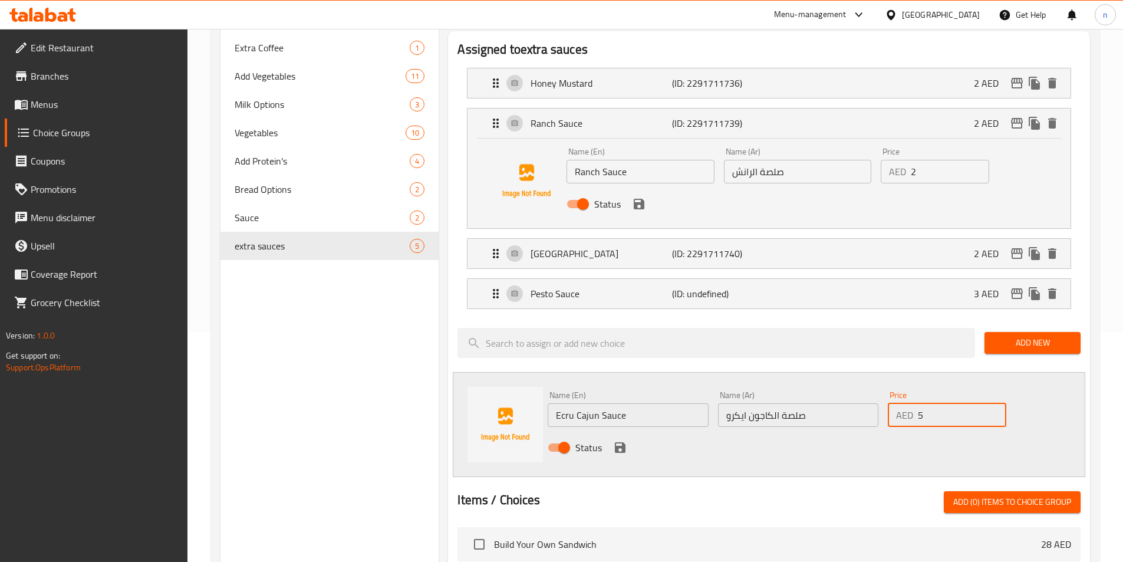
scroll to position [236, 0]
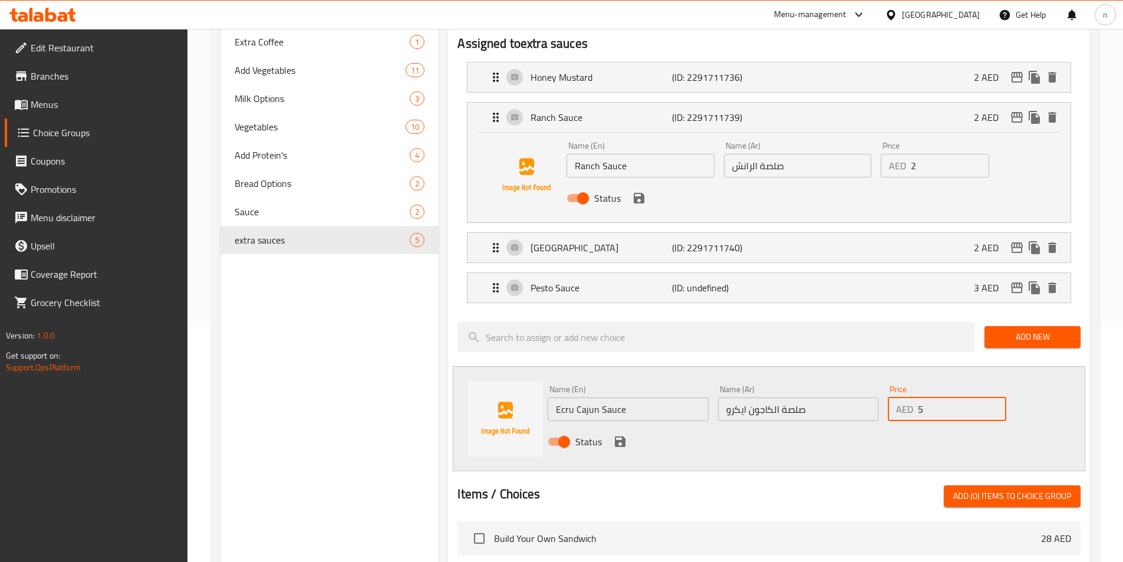
type input "5"
click at [613, 434] on icon "save" at bounding box center [620, 441] width 14 height 14
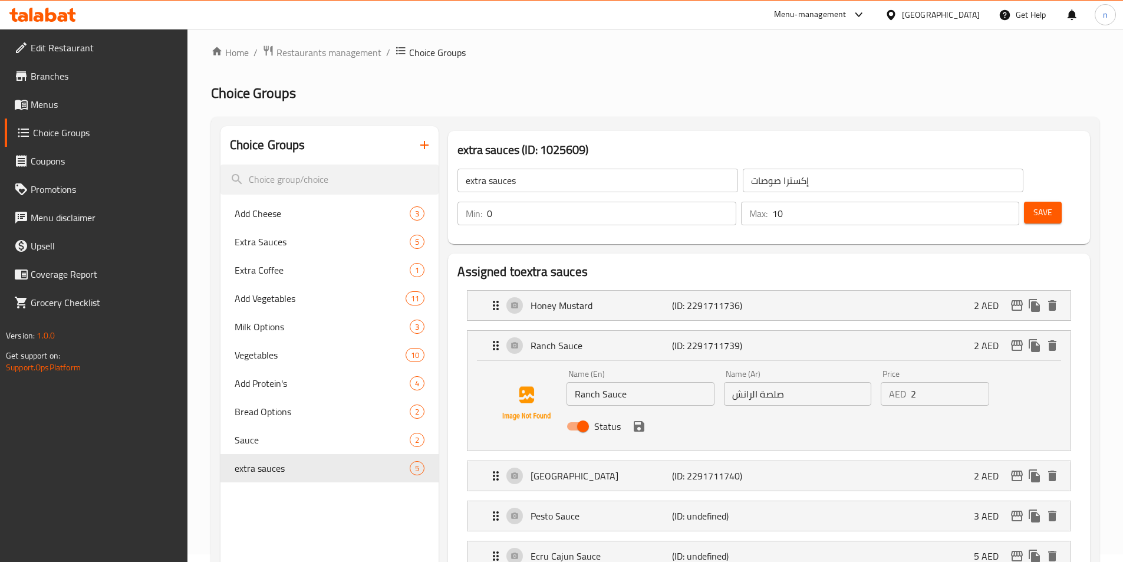
scroll to position [0, 0]
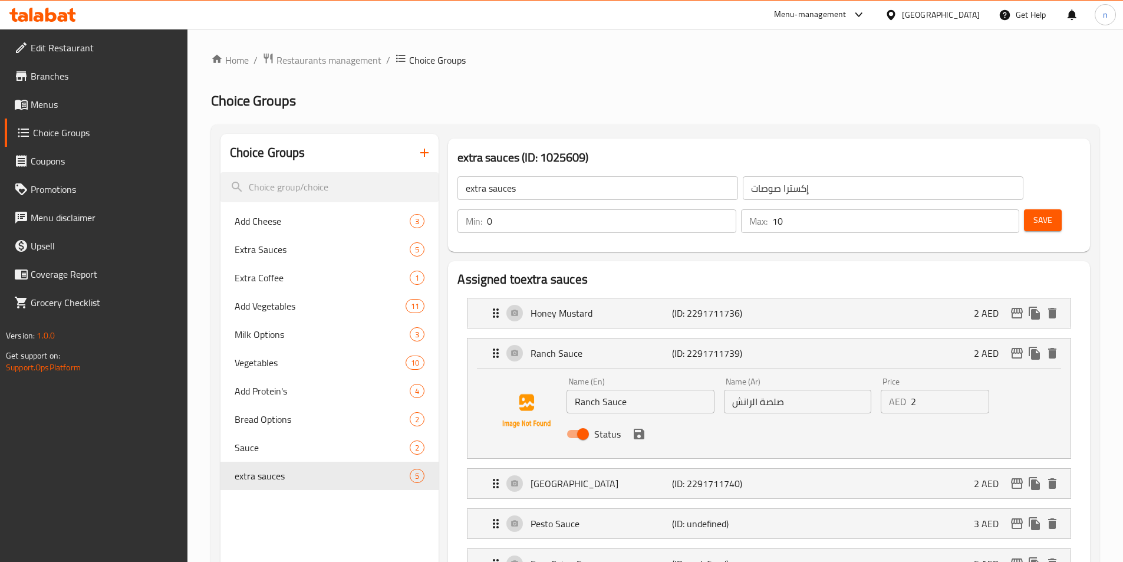
click at [1032, 209] on button "Save" at bounding box center [1043, 220] width 38 height 22
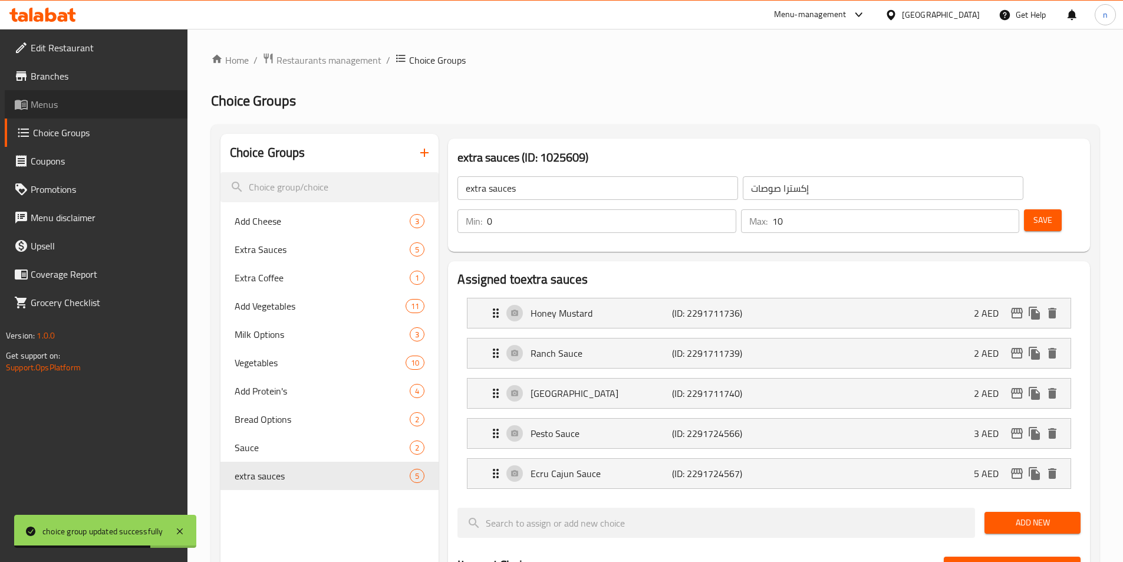
click at [78, 110] on span "Menus" at bounding box center [104, 104] width 147 height 14
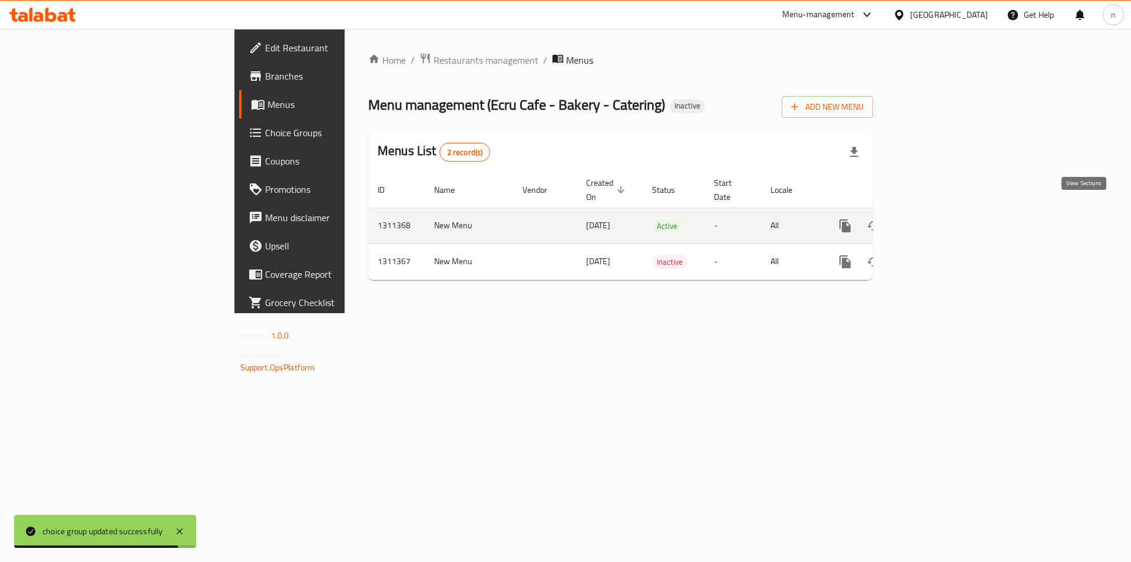
click at [945, 212] on link "enhanced table" at bounding box center [930, 226] width 28 height 28
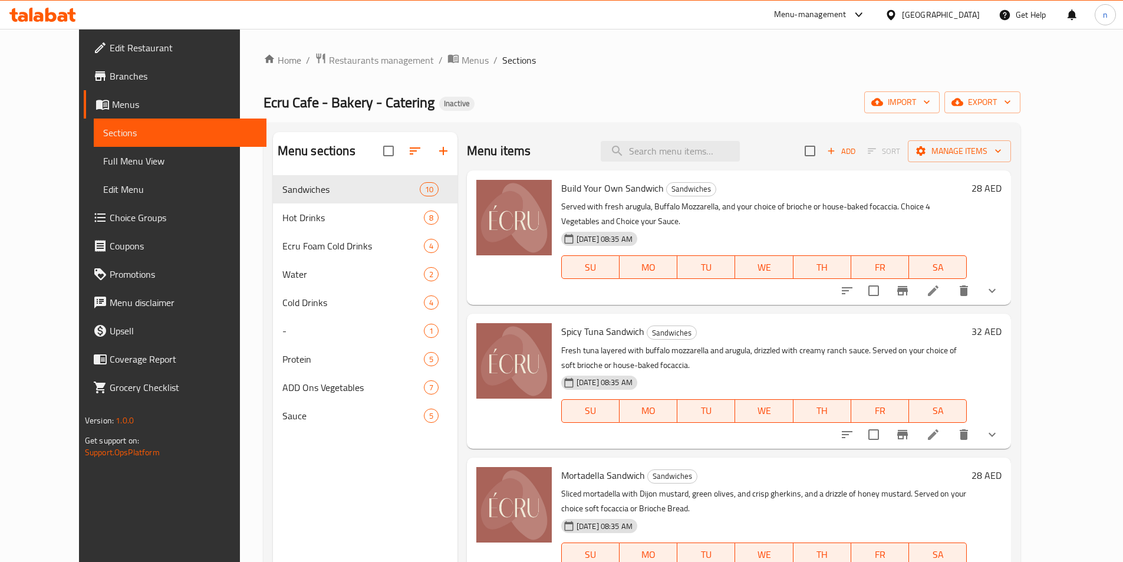
click at [135, 158] on span "Full Menu View" at bounding box center [180, 161] width 154 height 14
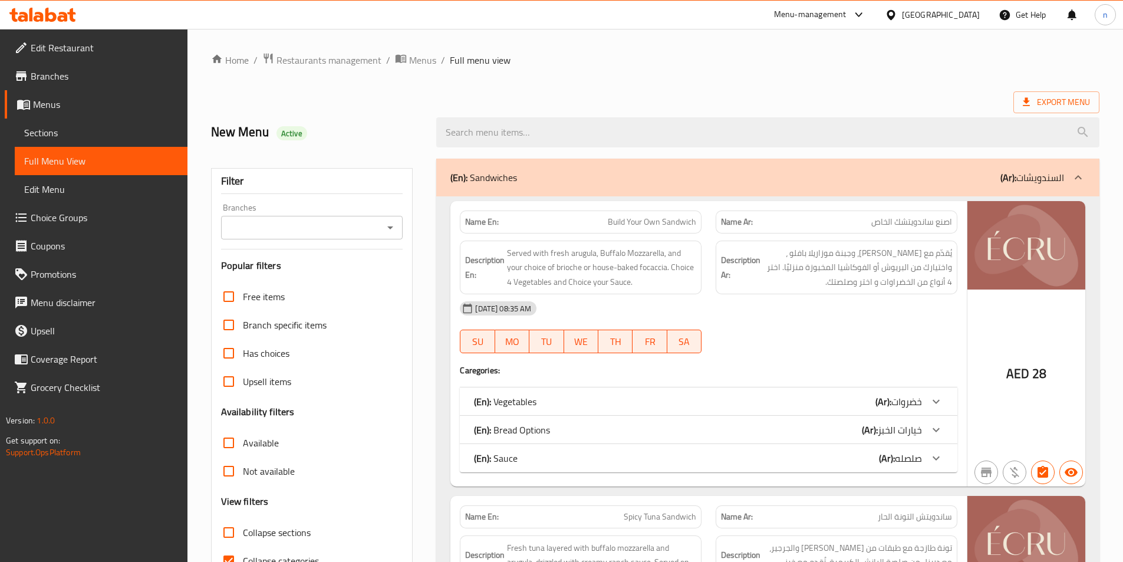
scroll to position [236, 0]
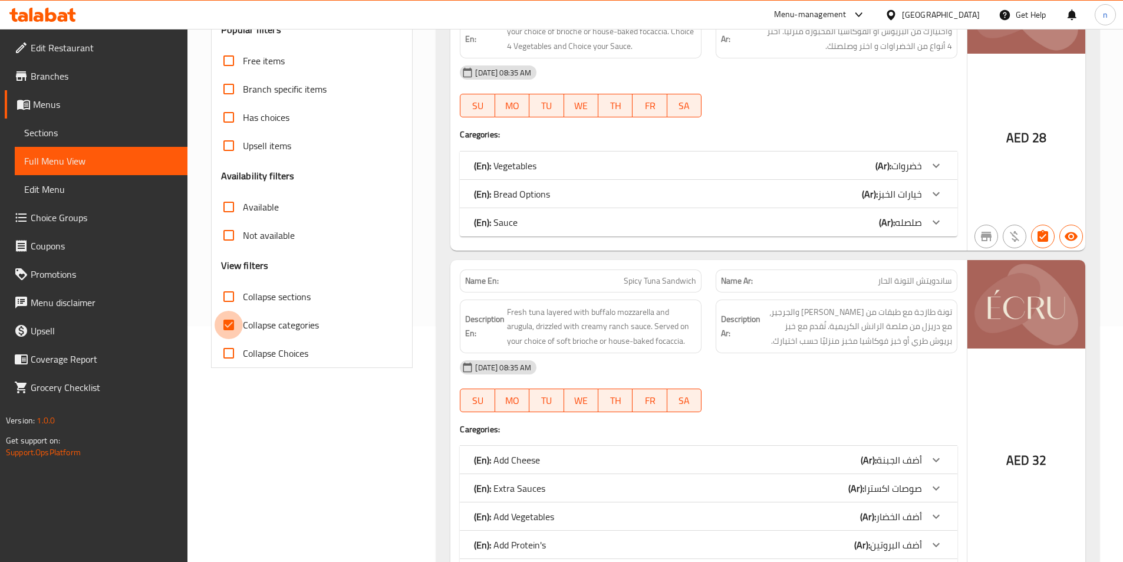
click at [232, 318] on input "Collapse categories" at bounding box center [229, 325] width 28 height 28
checkbox input "false"
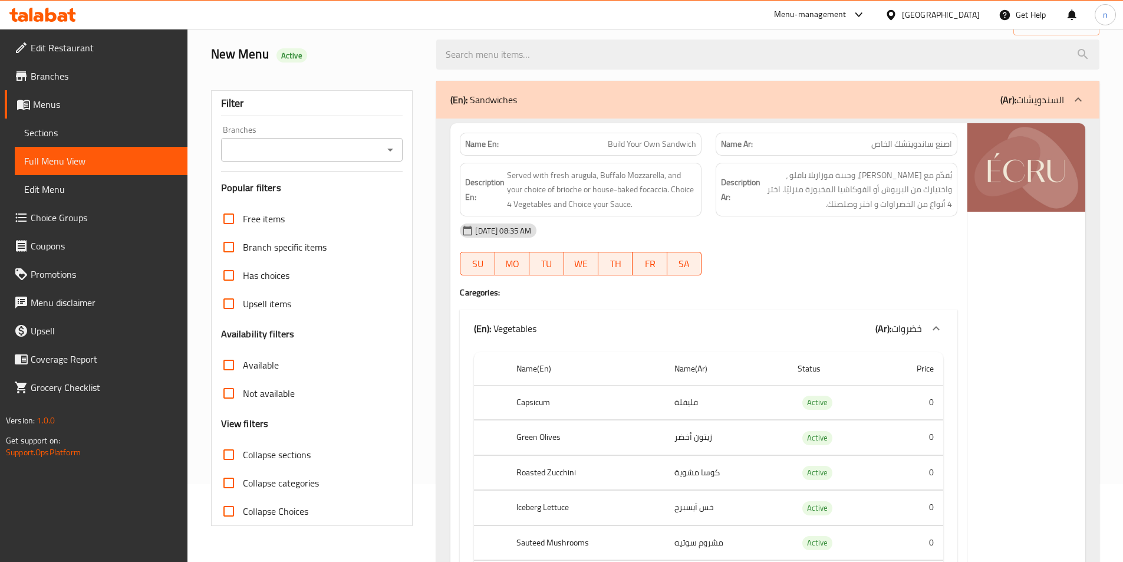
scroll to position [0, 0]
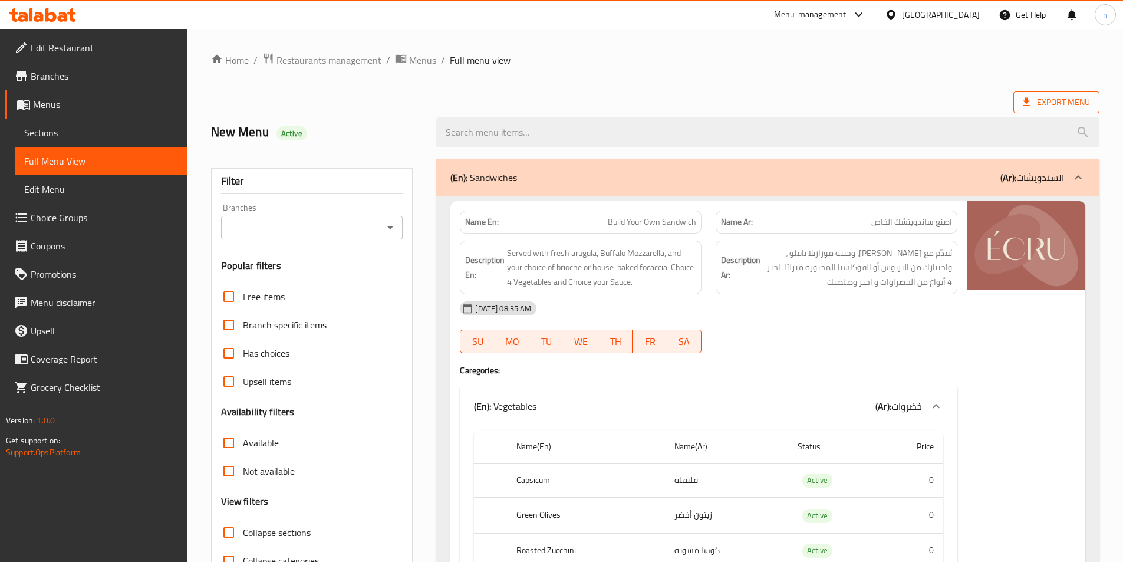
click at [1064, 100] on span "Export Menu" at bounding box center [1055, 102] width 67 height 15
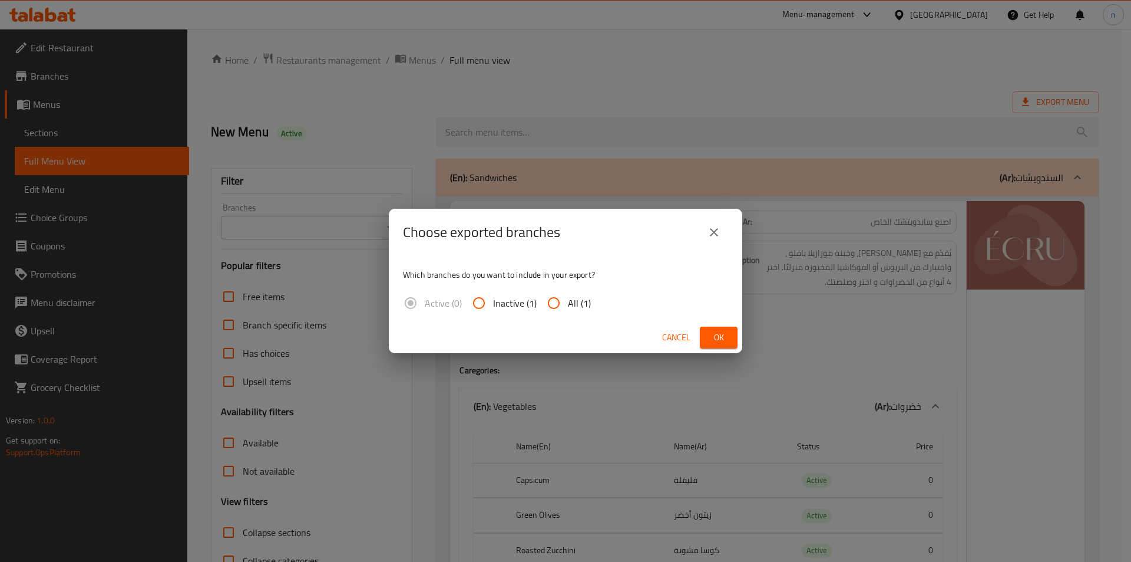
click at [564, 303] on input "All (1)" at bounding box center [554, 303] width 28 height 28
radio input "true"
click at [717, 341] on span "Ok" at bounding box center [719, 337] width 19 height 15
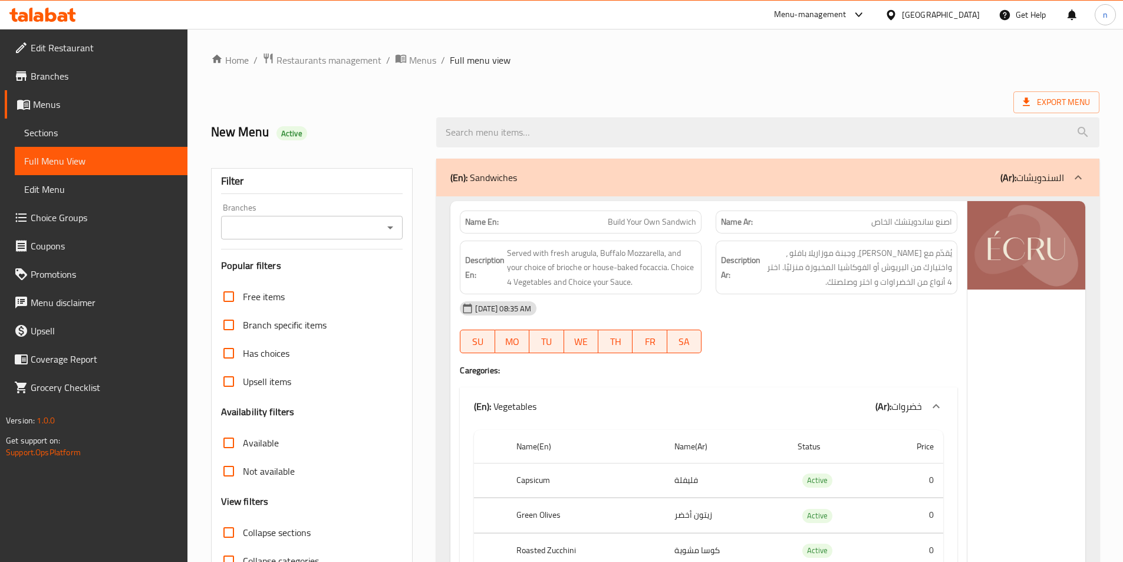
click at [783, 95] on div "Export Menu" at bounding box center [655, 102] width 888 height 22
click at [1008, 173] on b "(Ar):" at bounding box center [1008, 178] width 16 height 18
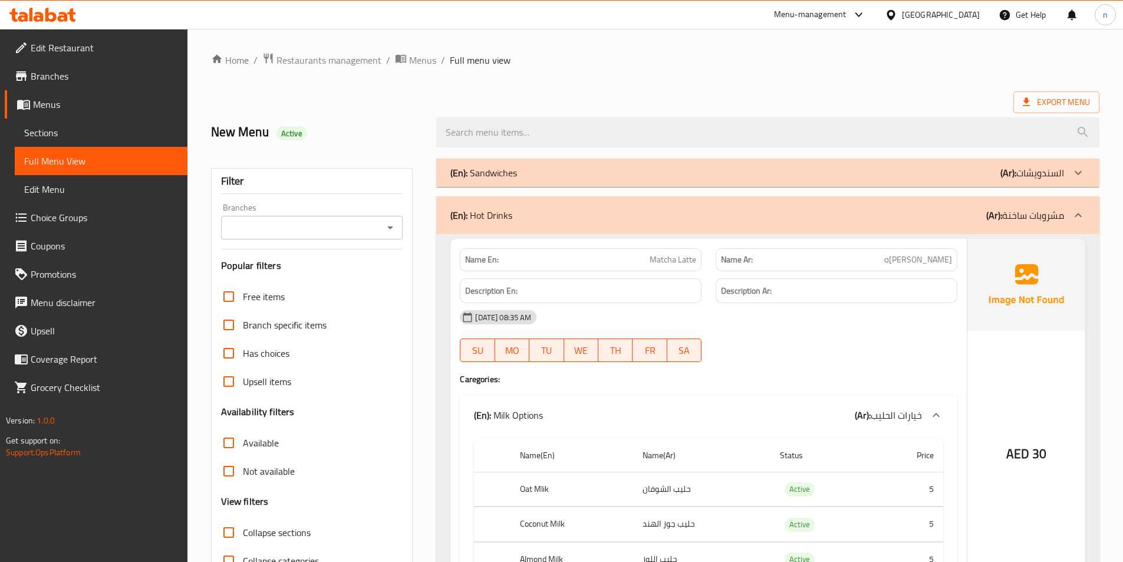
click at [1082, 213] on icon at bounding box center [1078, 215] width 14 height 14
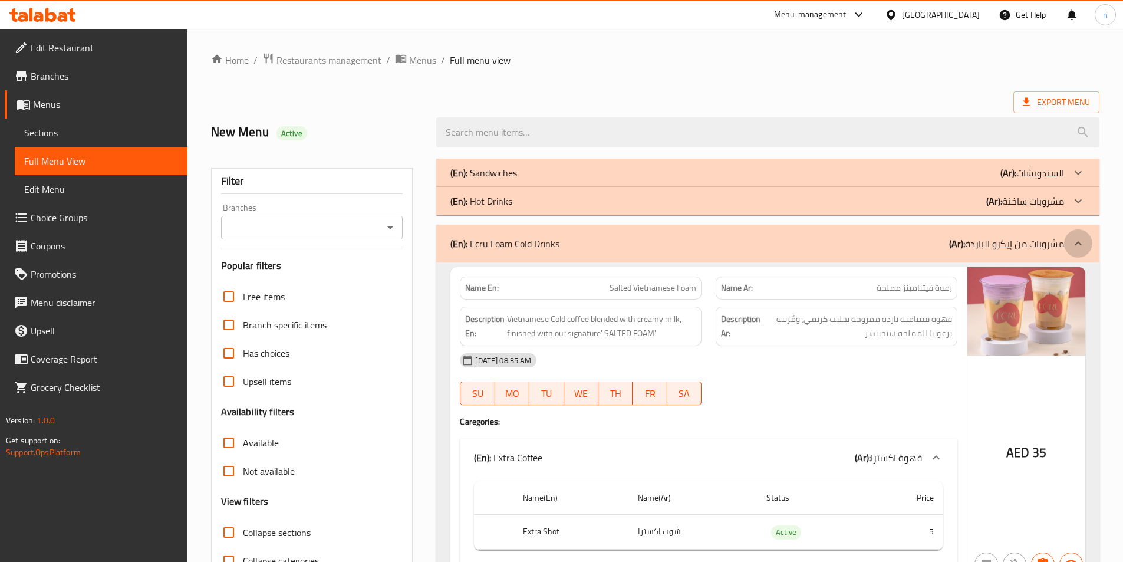
click at [1078, 234] on div at bounding box center [1078, 243] width 28 height 28
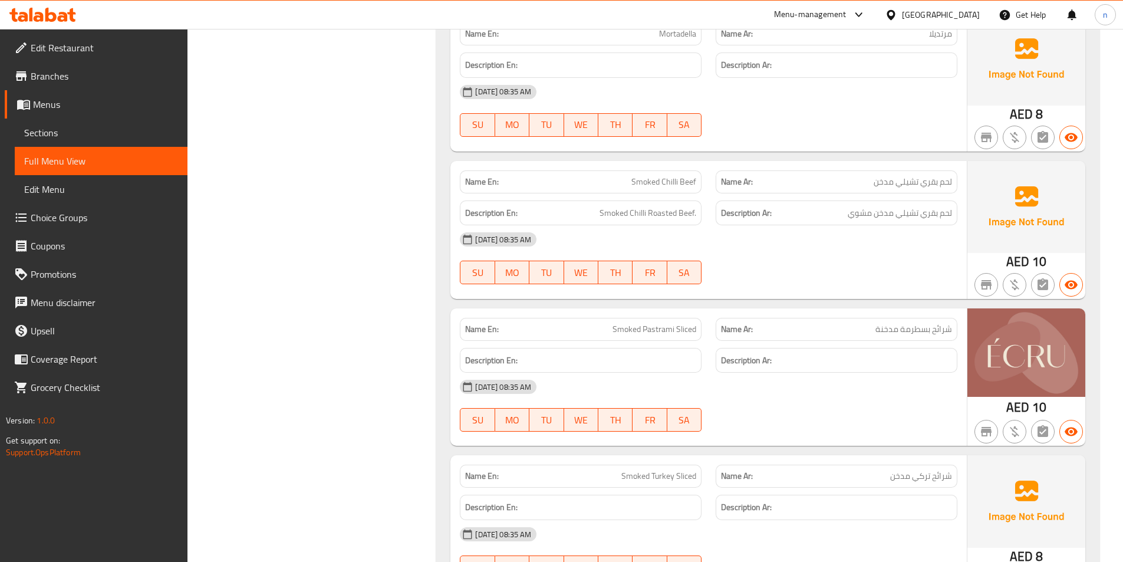
scroll to position [3064, 0]
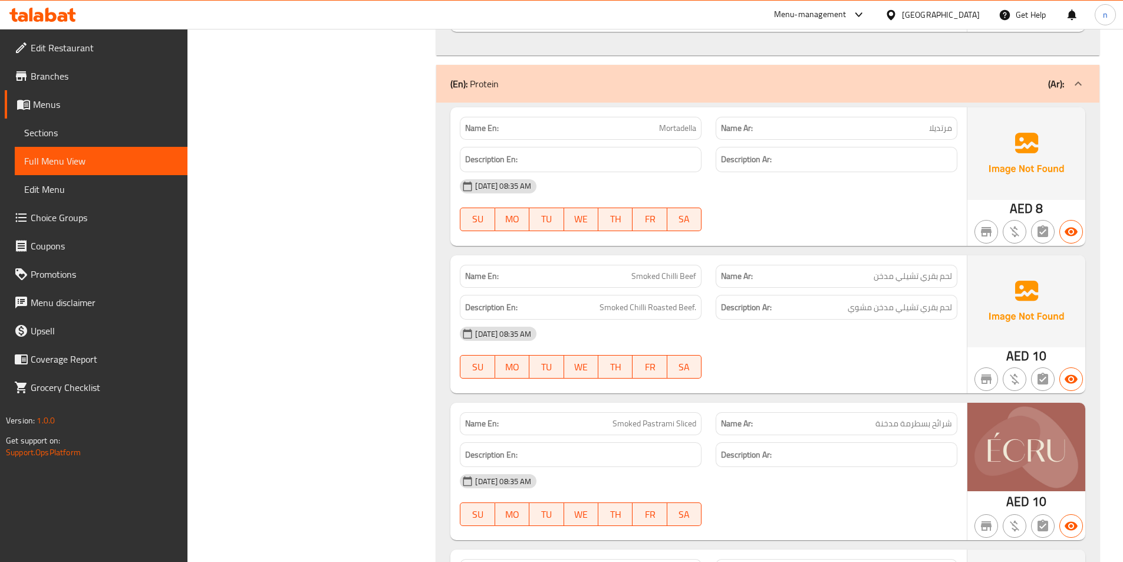
click at [1058, 90] on b "(Ar):" at bounding box center [1056, 84] width 16 height 18
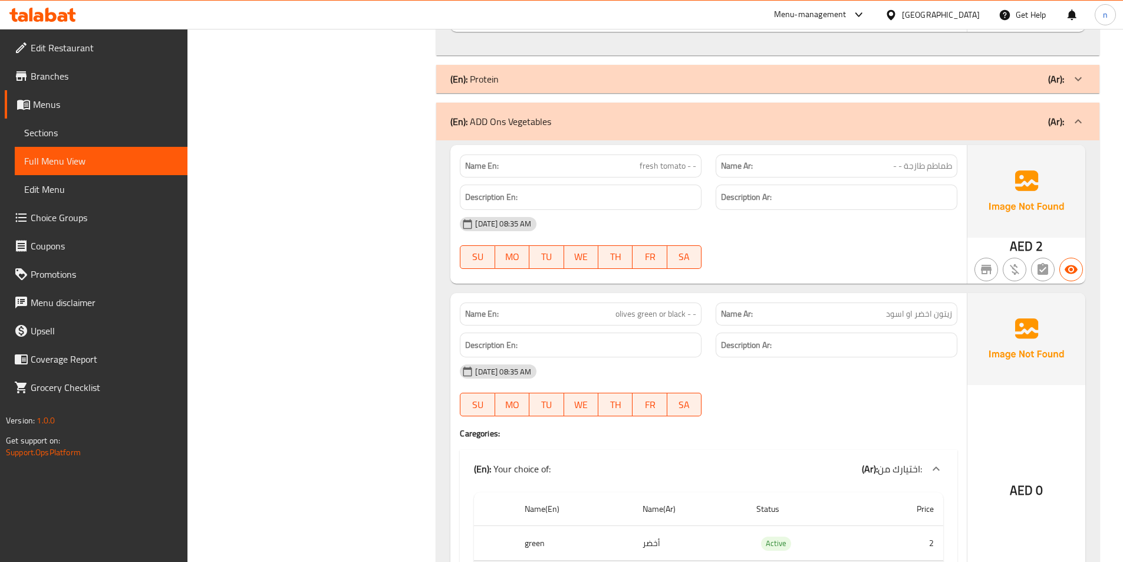
click at [1060, 108] on div "(En): ADD Ons Vegetables (Ar):" at bounding box center [767, 122] width 663 height 38
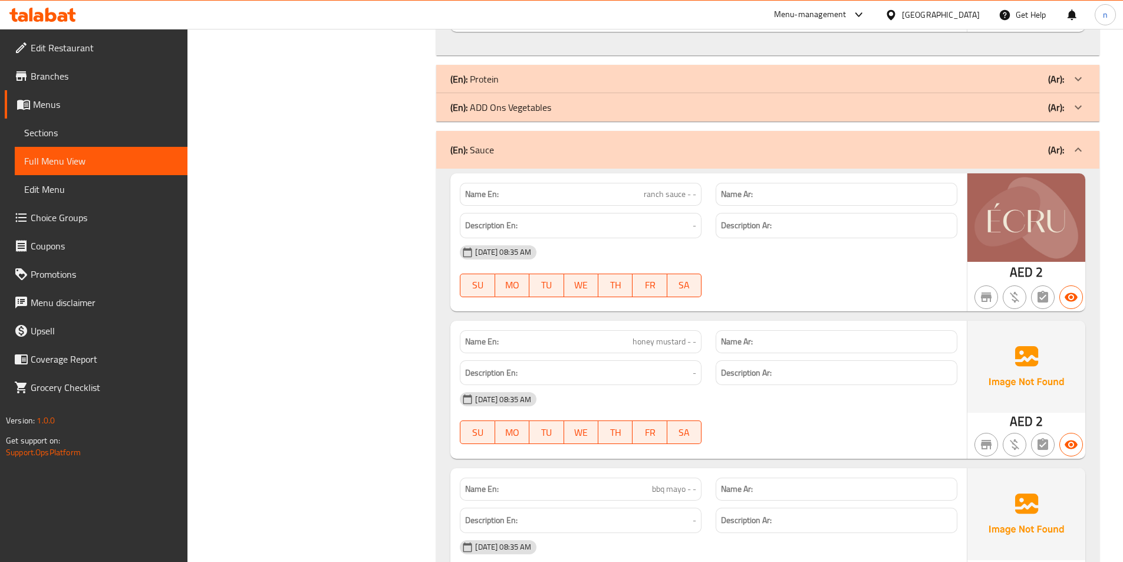
click at [1059, 160] on div "(En): Sauce (Ar):" at bounding box center [767, 150] width 663 height 38
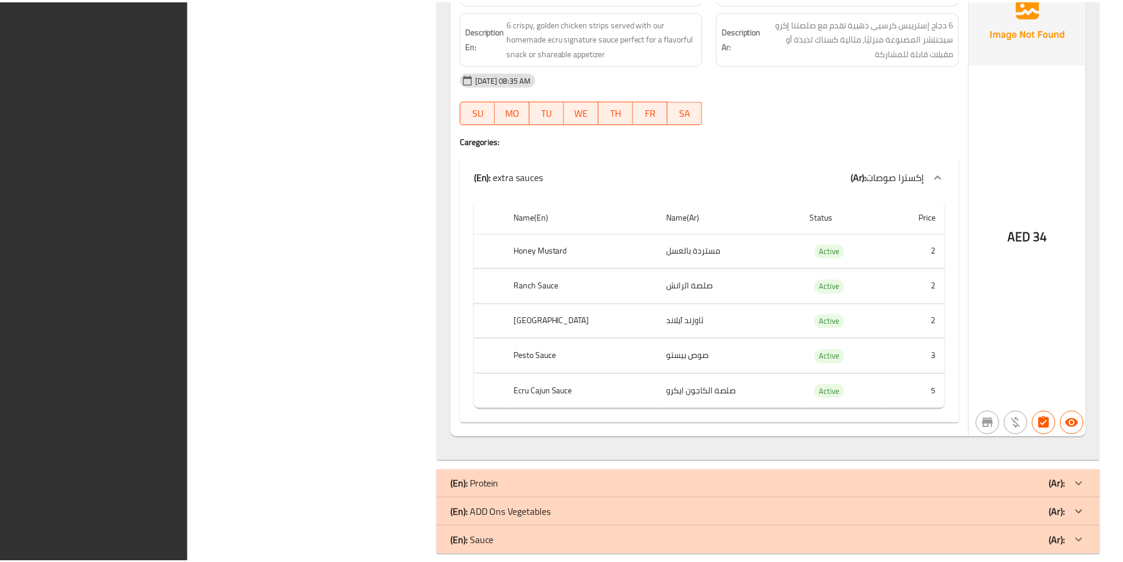
scroll to position [2676, 0]
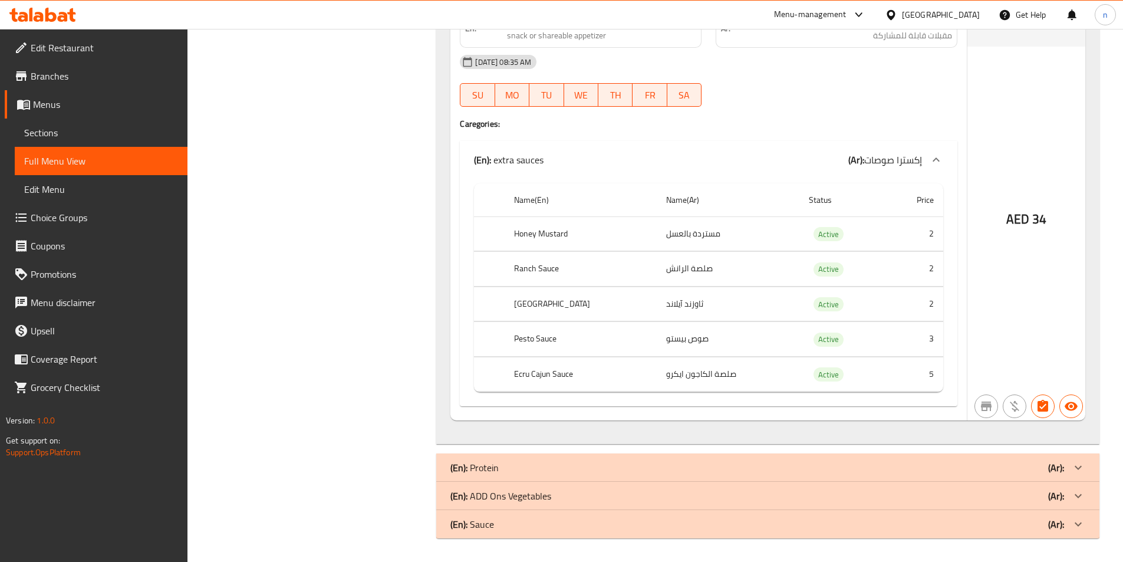
click at [18, 16] on icon at bounding box center [42, 15] width 67 height 14
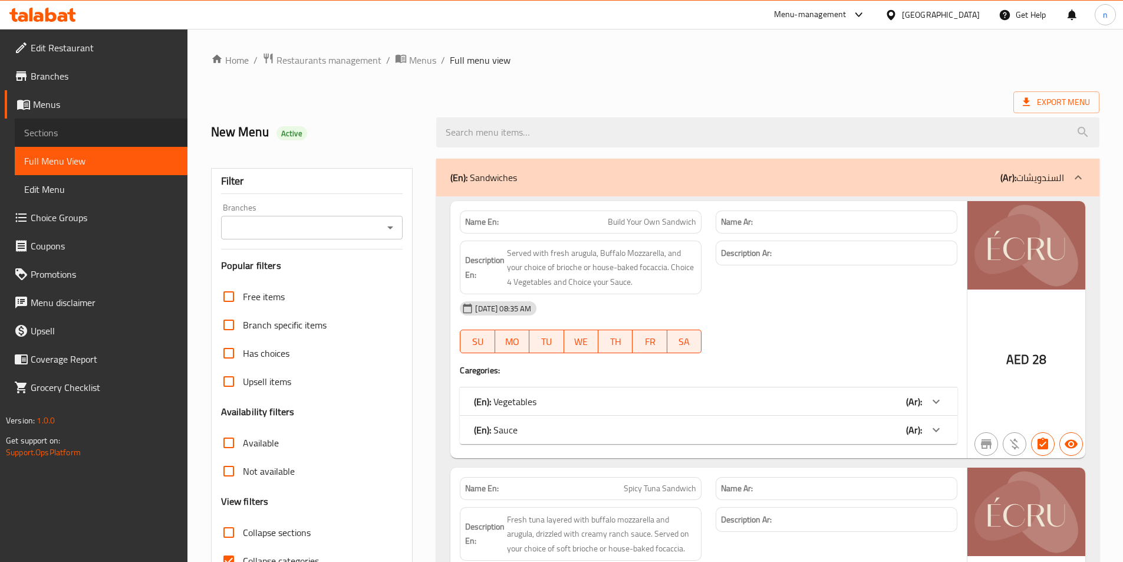
click at [76, 127] on span "Sections" at bounding box center [101, 133] width 154 height 14
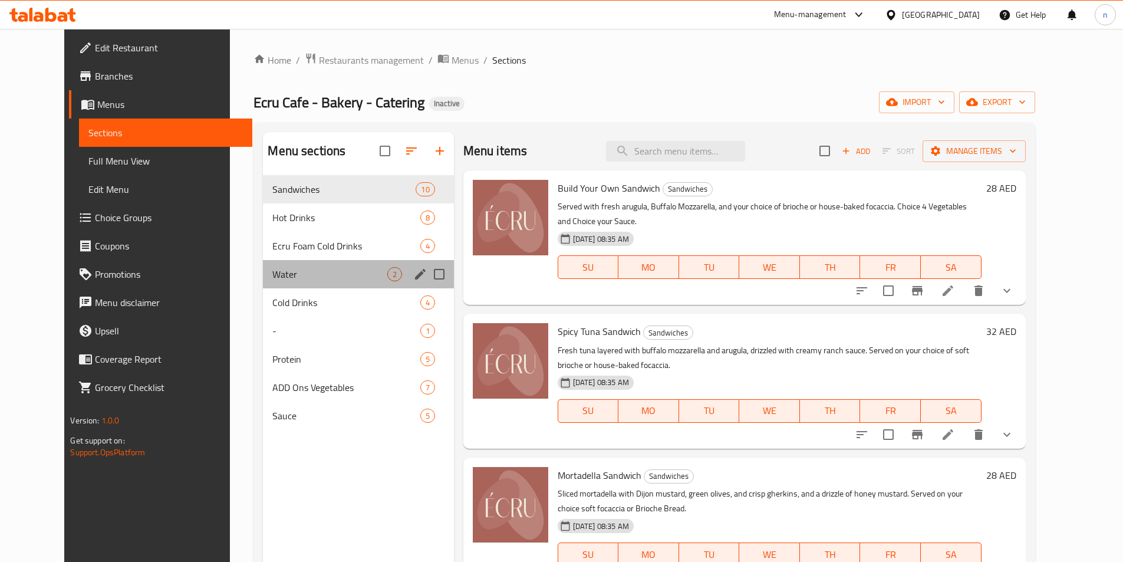
click at [263, 285] on div "Water 2" at bounding box center [358, 274] width 190 height 28
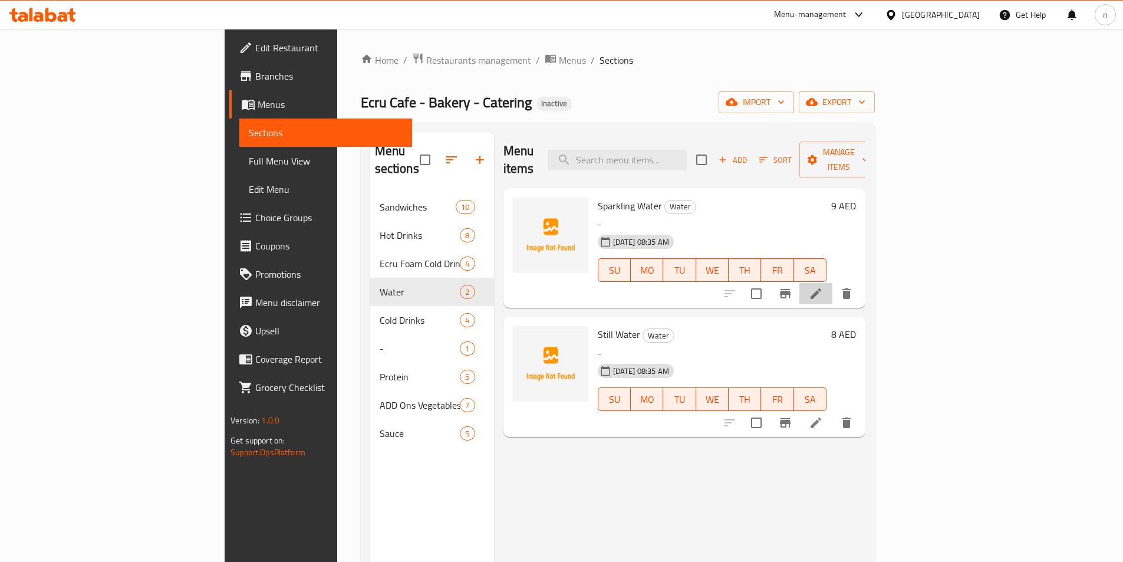
click at [832, 283] on li at bounding box center [815, 293] width 33 height 21
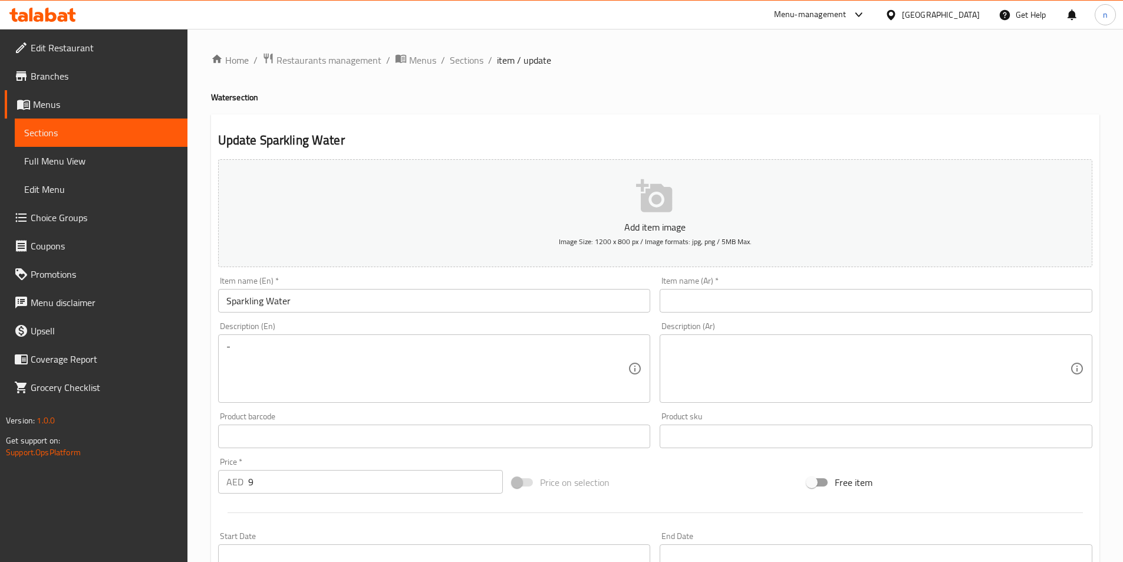
click at [245, 293] on input "Sparkling Water" at bounding box center [434, 301] width 433 height 24
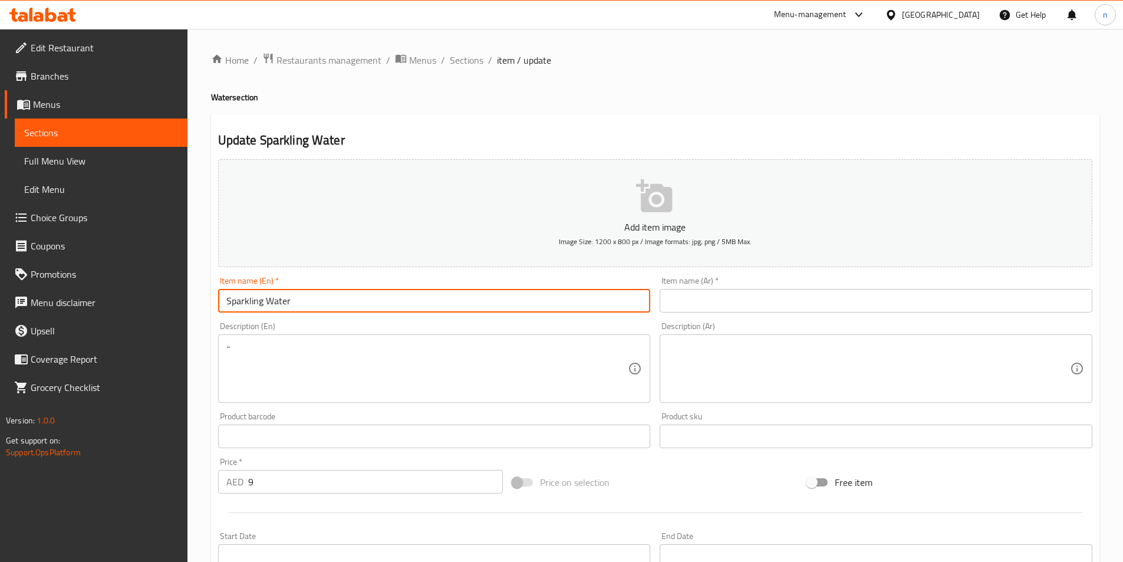
click at [245, 293] on input "Sparkling Water" at bounding box center [434, 301] width 433 height 24
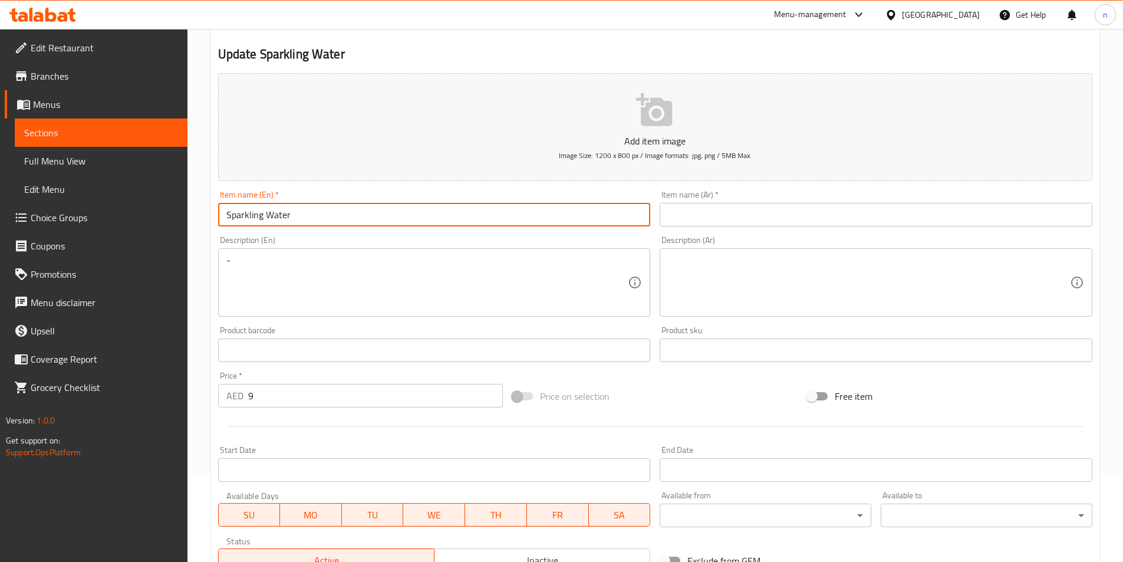
scroll to position [177, 0]
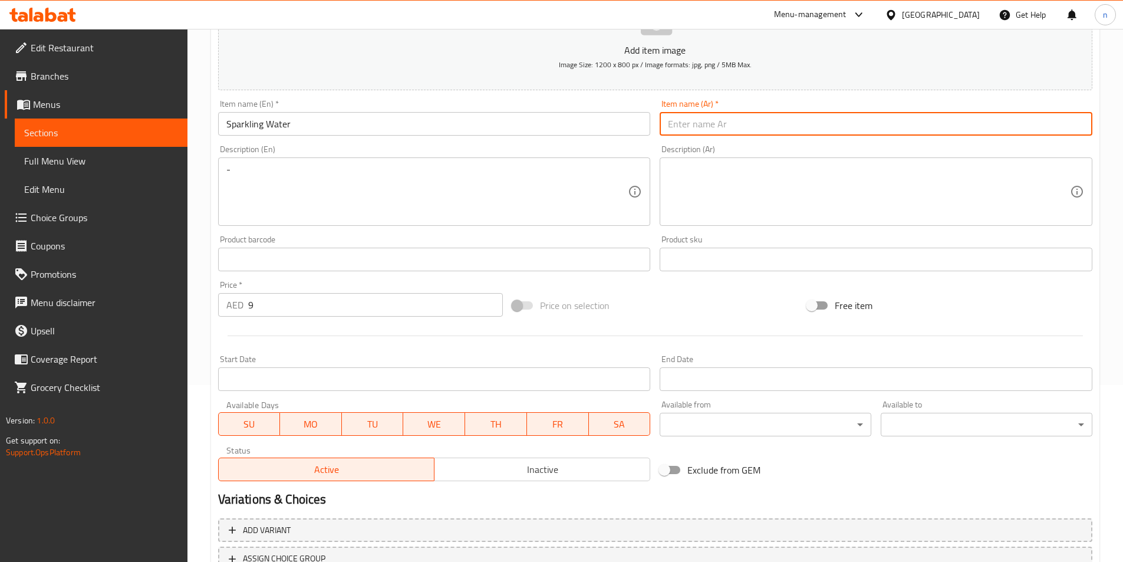
click at [784, 119] on input "text" at bounding box center [875, 124] width 433 height 24
paste input "مياه فوارة"
type input "مياه فوارة"
click at [580, 151] on div "Description (En) - Description (En)" at bounding box center [434, 185] width 433 height 81
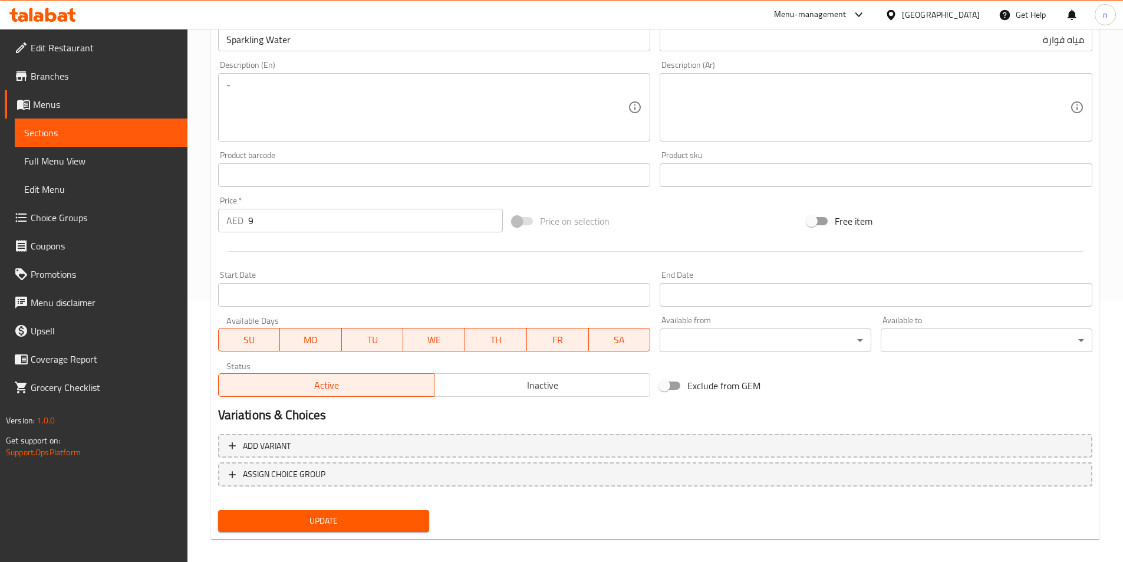
scroll to position [271, 0]
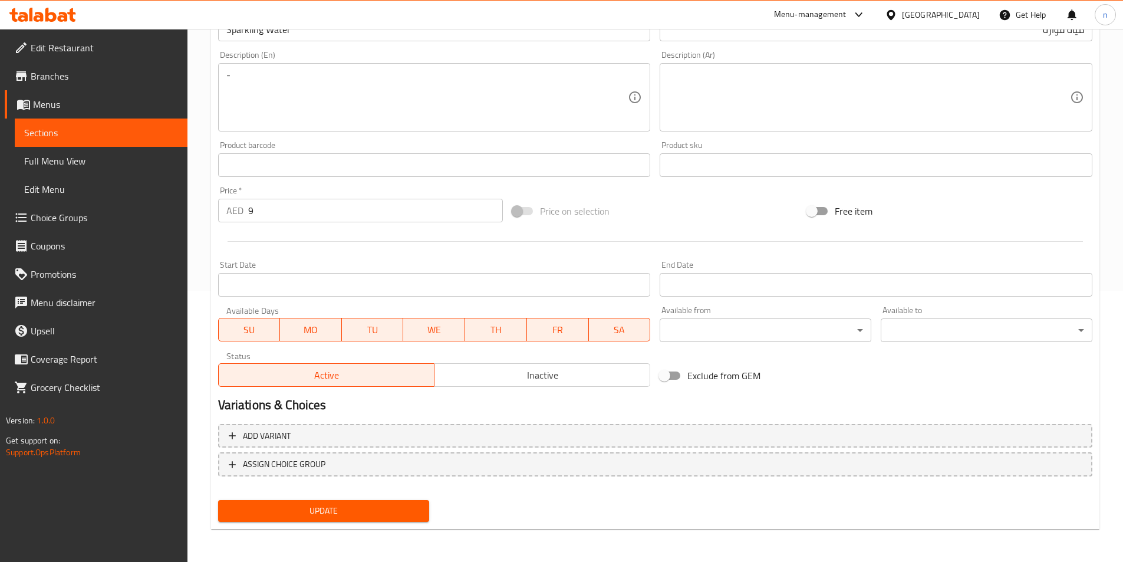
click at [369, 512] on span "Update" at bounding box center [323, 510] width 193 height 15
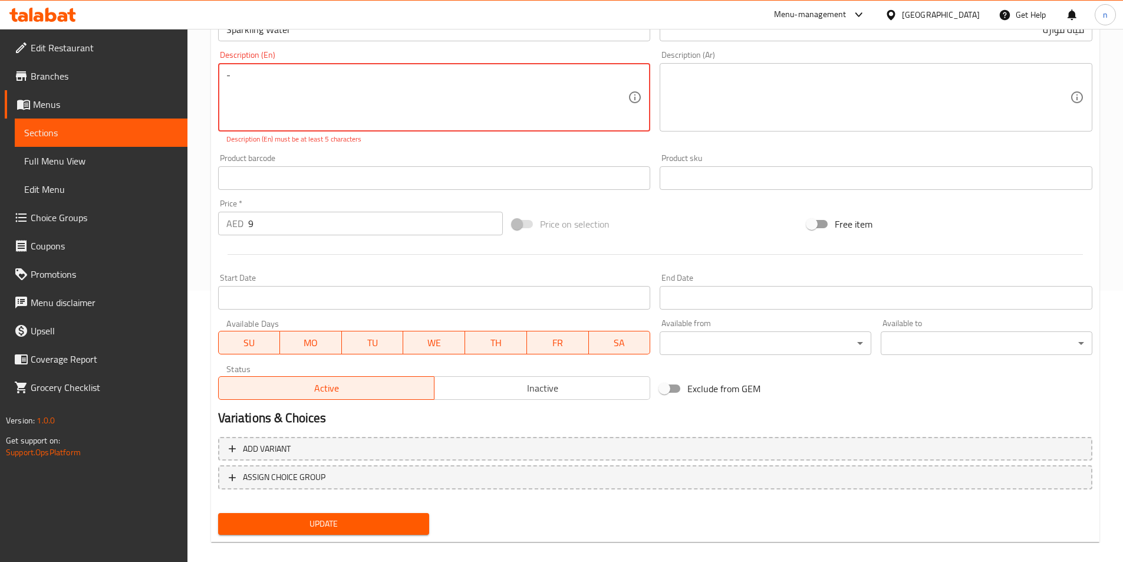
scroll to position [35, 0]
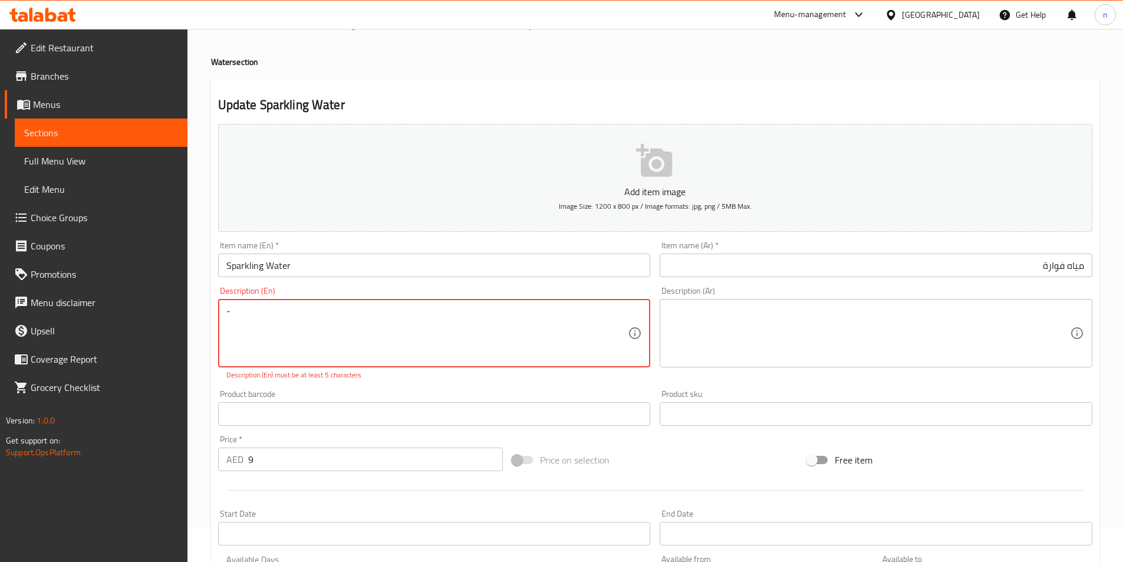
click at [311, 324] on textarea "-" at bounding box center [427, 333] width 402 height 56
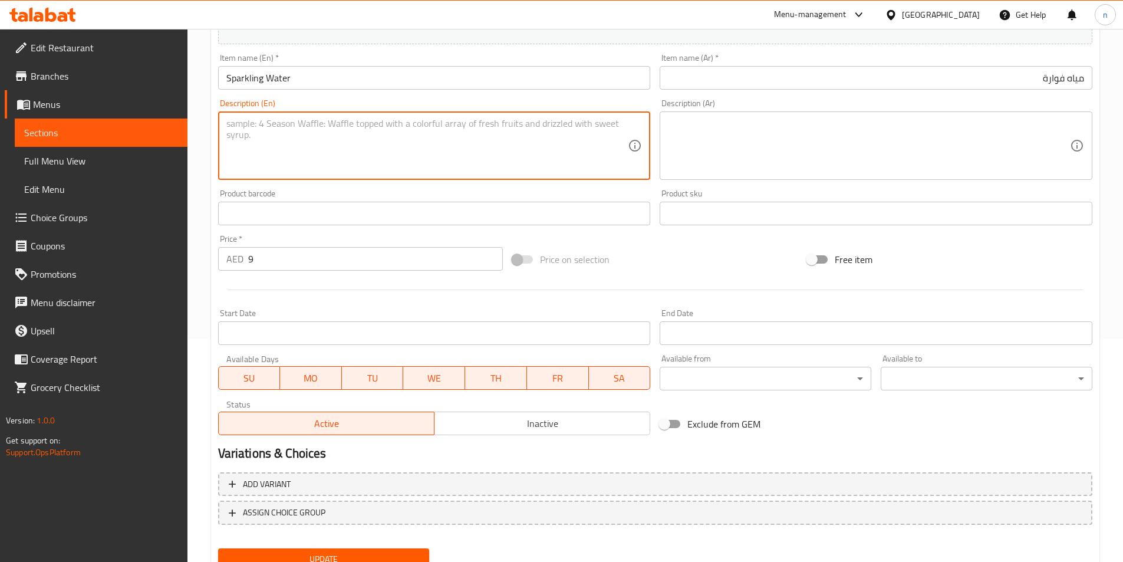
scroll to position [271, 0]
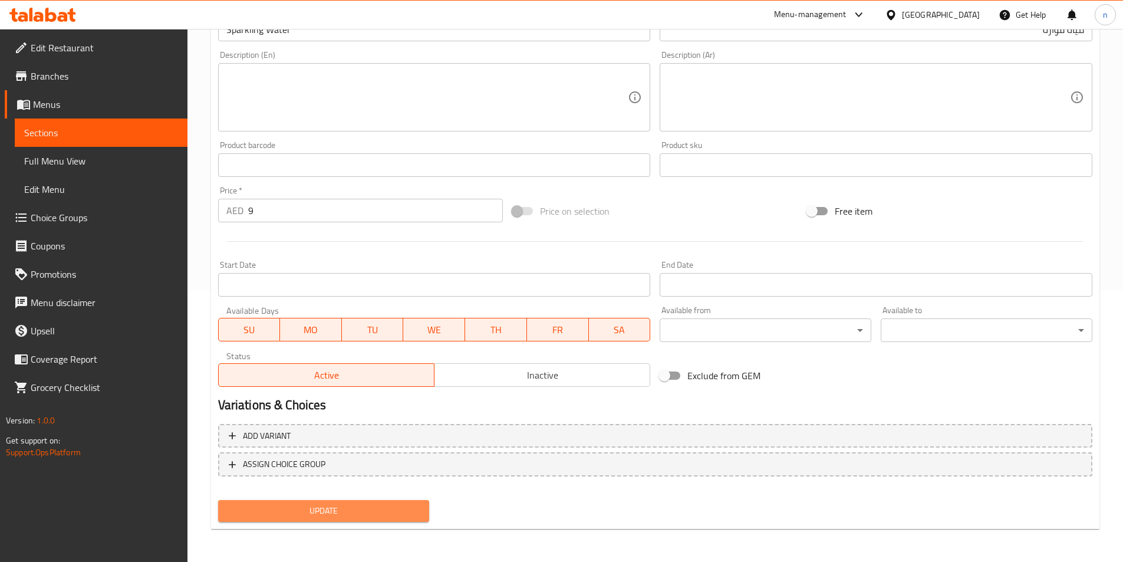
click at [322, 514] on span "Update" at bounding box center [323, 510] width 193 height 15
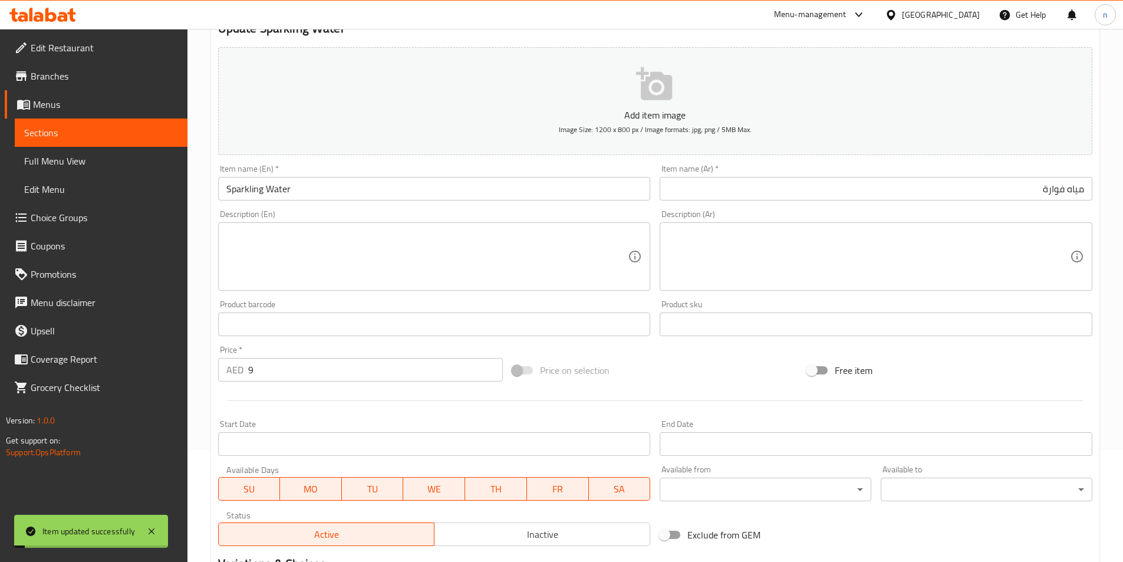
scroll to position [0, 0]
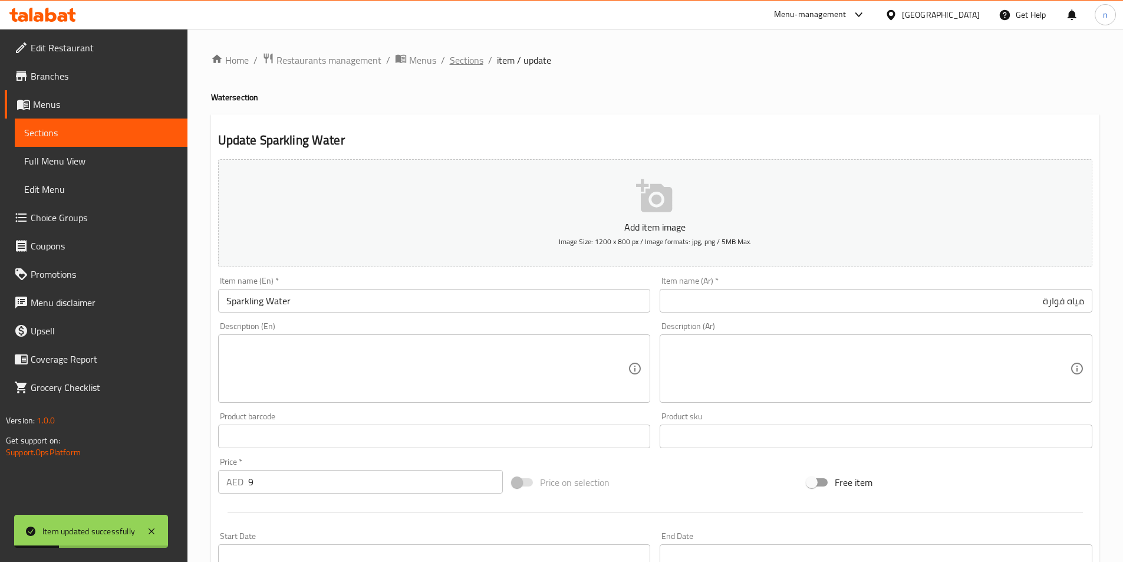
click at [459, 61] on span "Sections" at bounding box center [467, 60] width 34 height 14
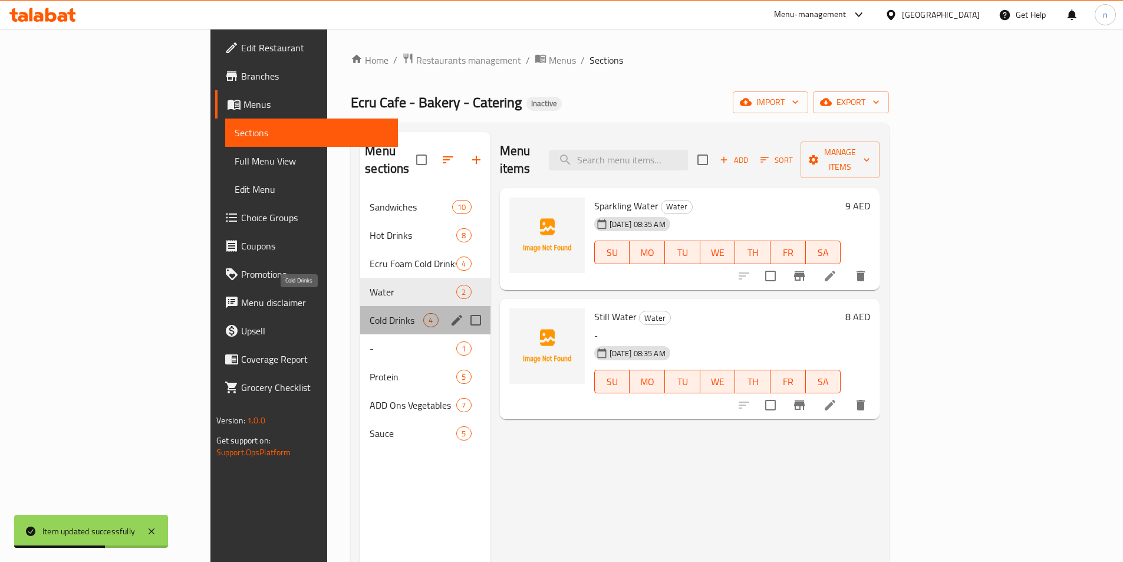
click at [369, 313] on span "Cold Drinks" at bounding box center [396, 320] width 54 height 14
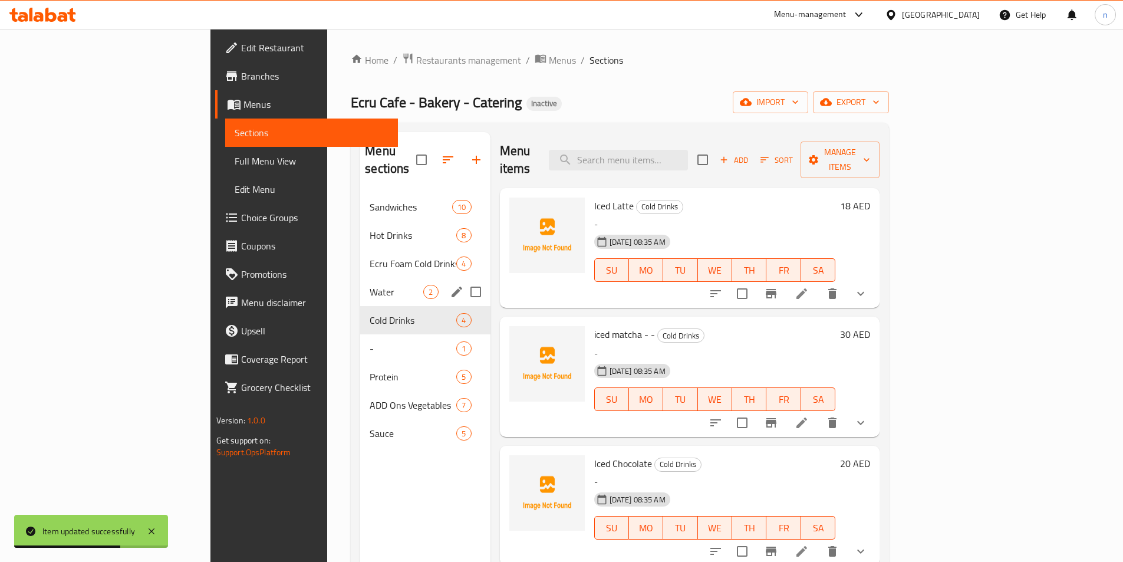
click at [360, 282] on div "Water 2" at bounding box center [425, 292] width 130 height 28
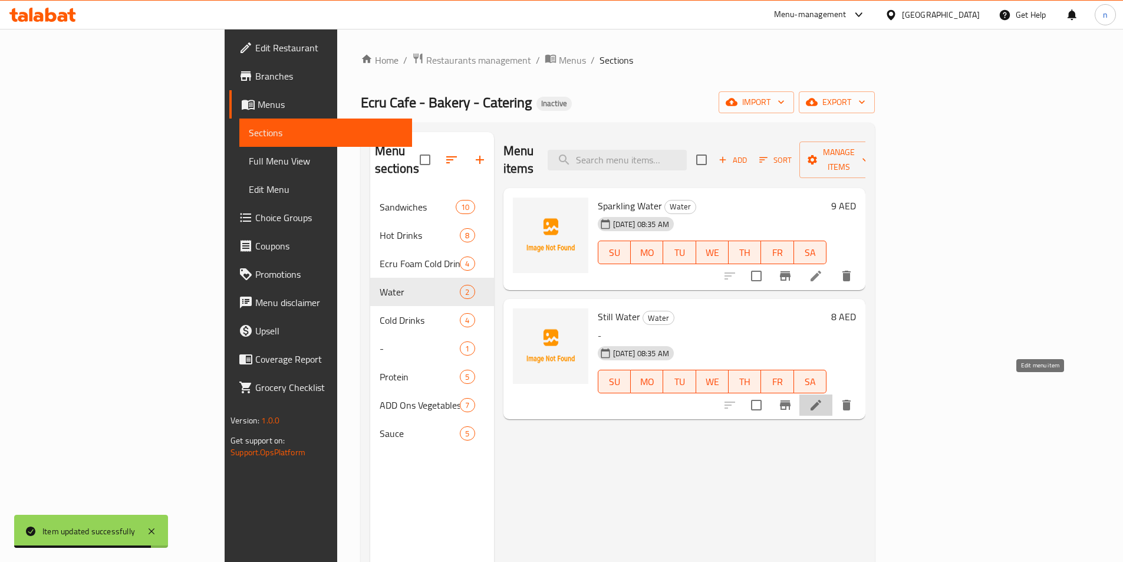
click at [821, 400] on icon at bounding box center [815, 405] width 11 height 11
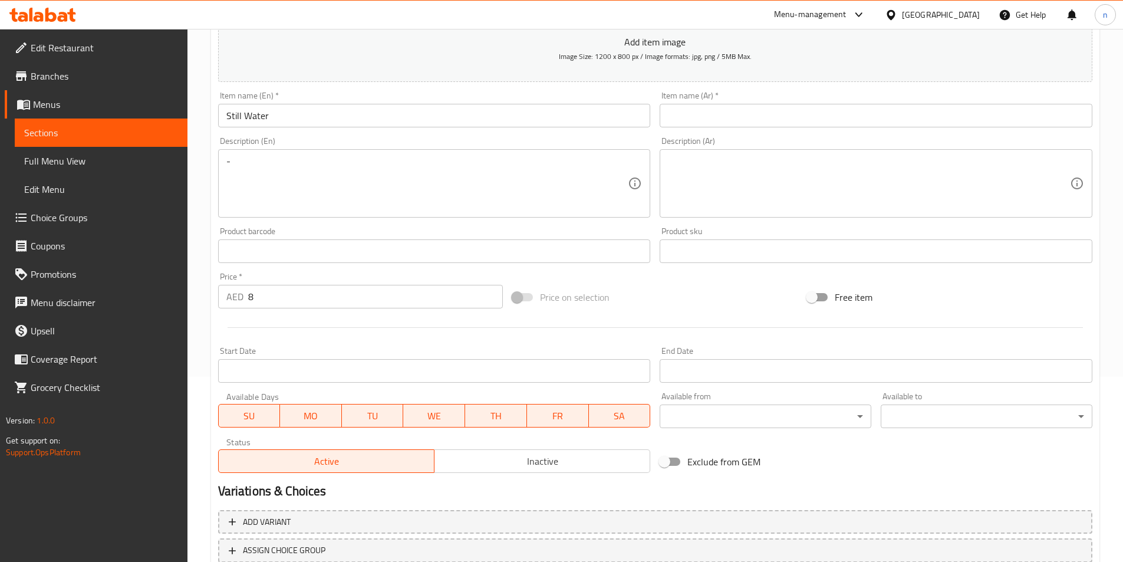
scroll to position [94, 0]
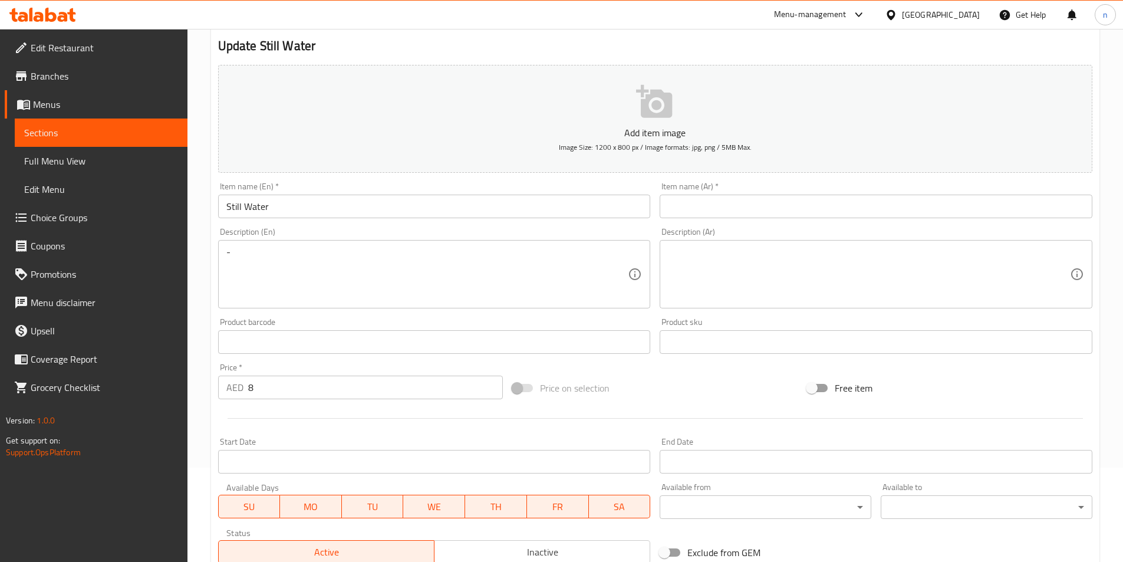
click at [256, 206] on input "Still Water" at bounding box center [434, 206] width 433 height 24
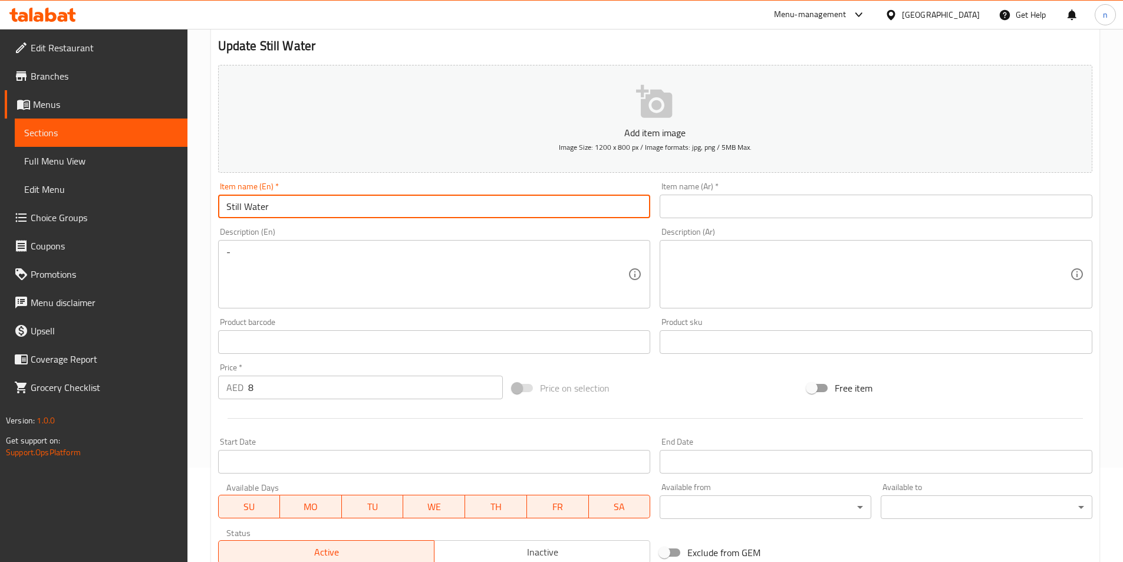
click at [256, 206] on input "Still Water" at bounding box center [434, 206] width 433 height 24
click at [804, 200] on input "text" at bounding box center [875, 206] width 433 height 24
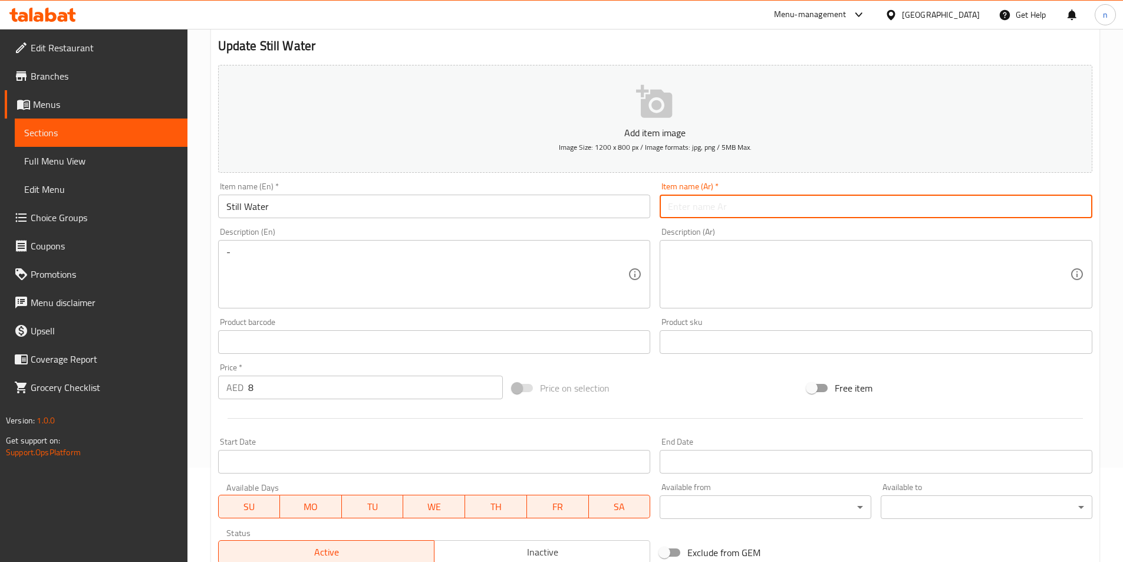
paste input "مياه معدنية"
type input "مياه معدنية"
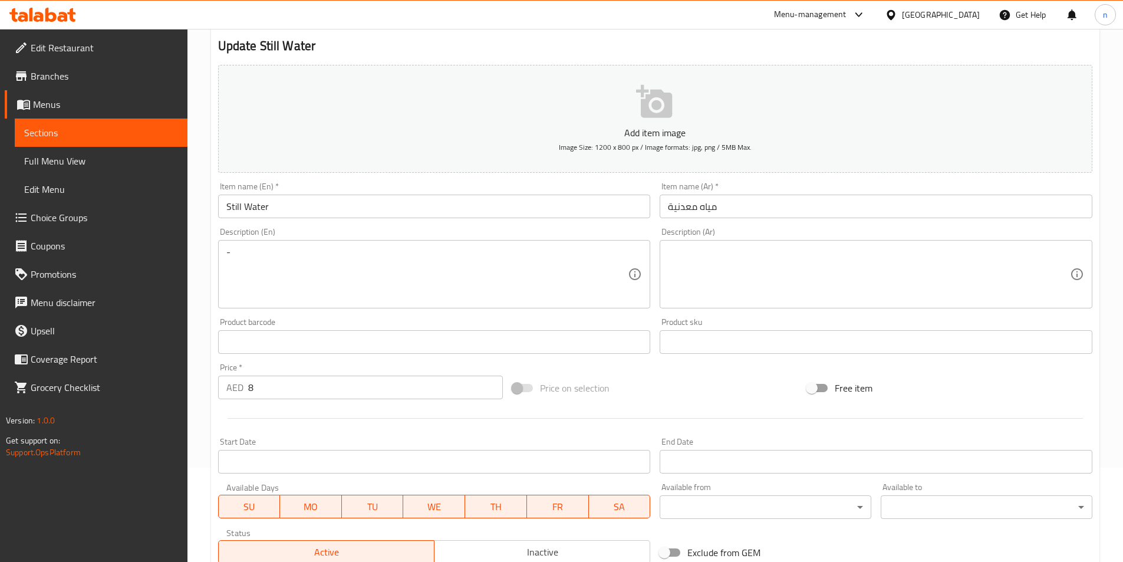
click at [599, 229] on div "Description (En) - Description (En)" at bounding box center [434, 267] width 433 height 81
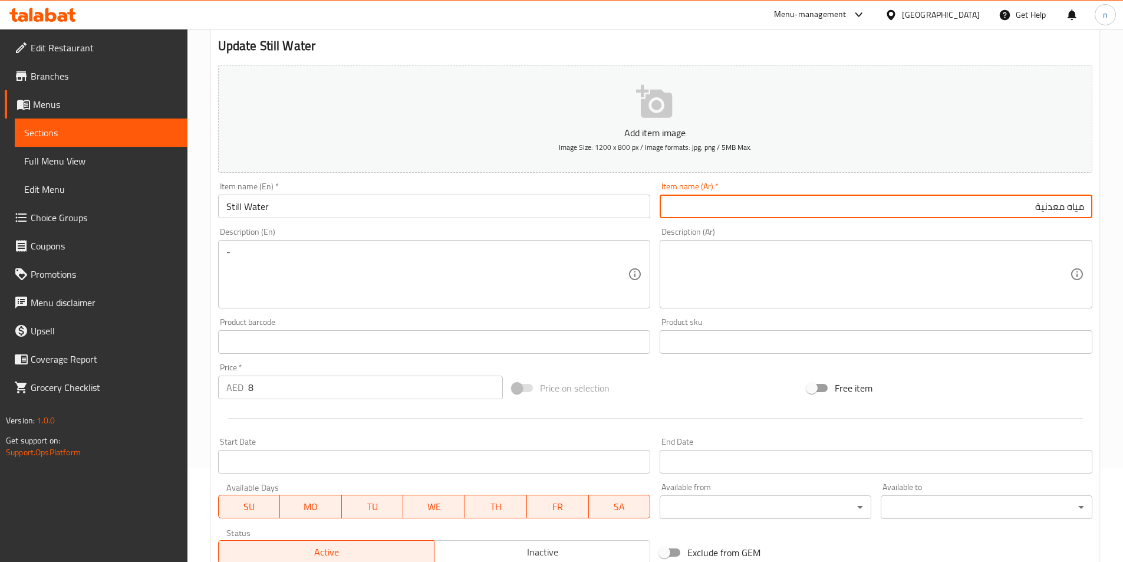
click at [598, 235] on div "Description (En) - Description (En)" at bounding box center [434, 267] width 433 height 81
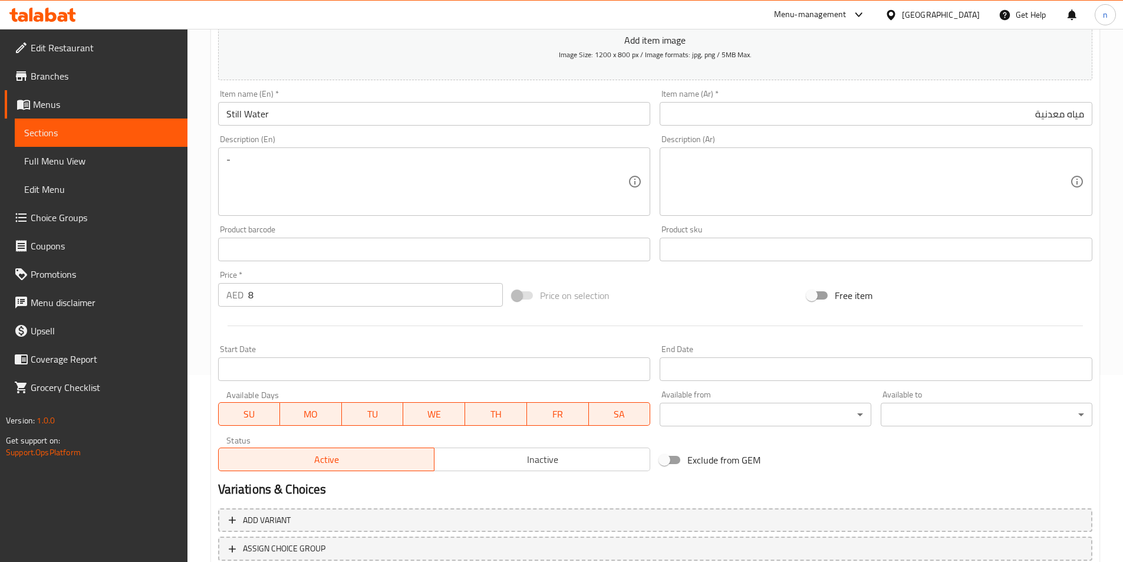
scroll to position [271, 0]
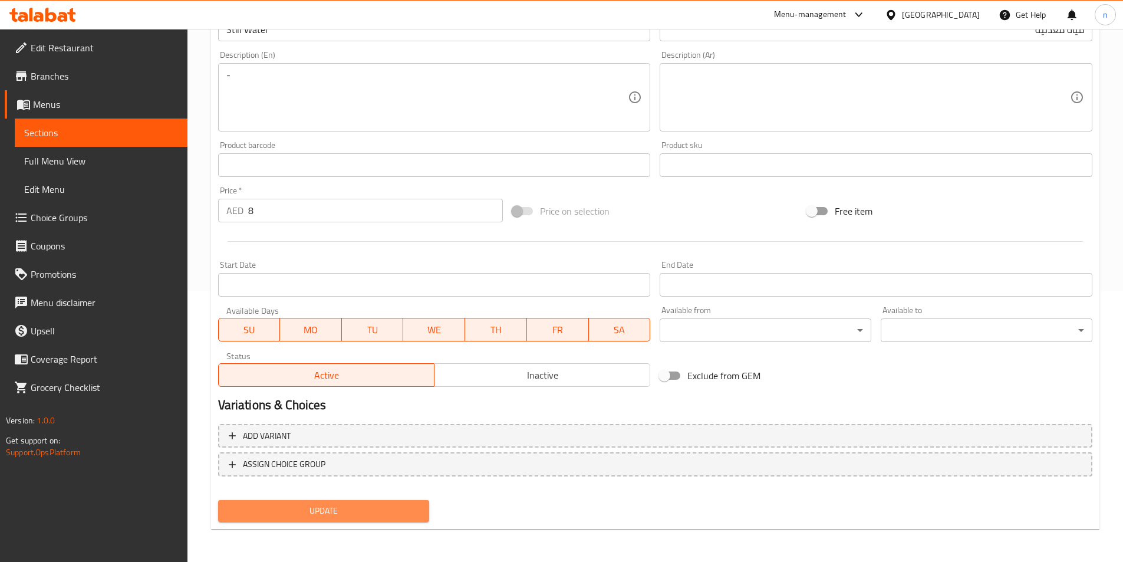
click at [383, 512] on span "Update" at bounding box center [323, 510] width 193 height 15
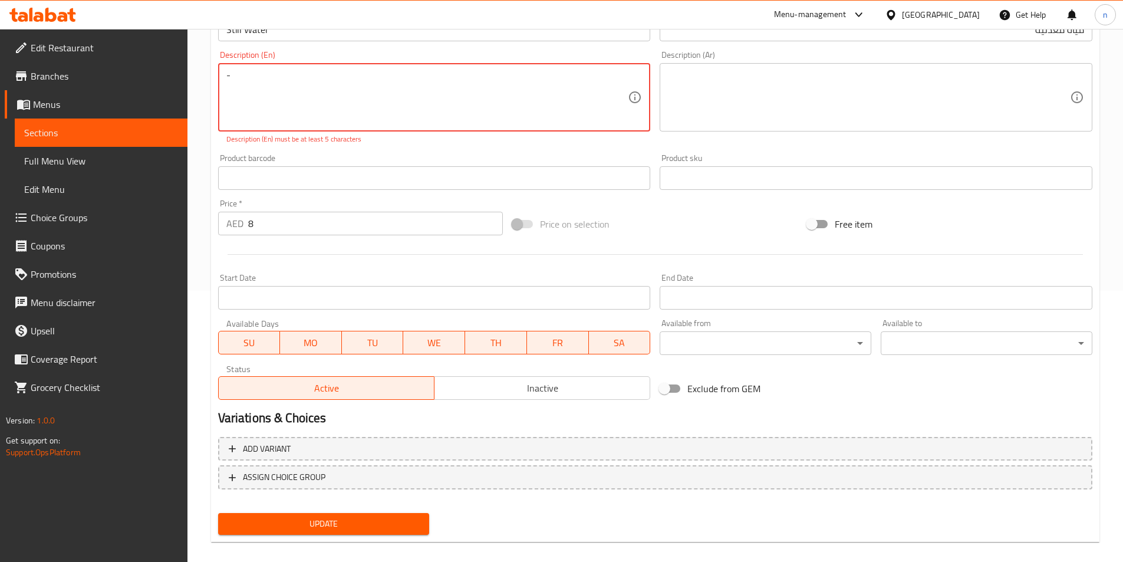
click at [253, 84] on textarea "-" at bounding box center [427, 98] width 402 height 56
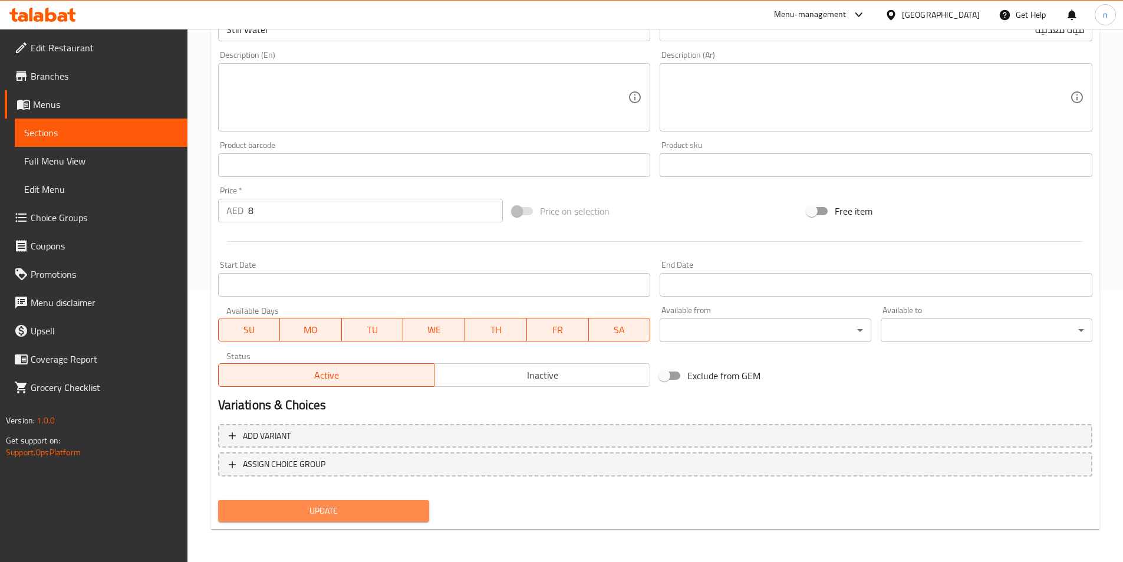
click at [360, 504] on span "Update" at bounding box center [323, 510] width 193 height 15
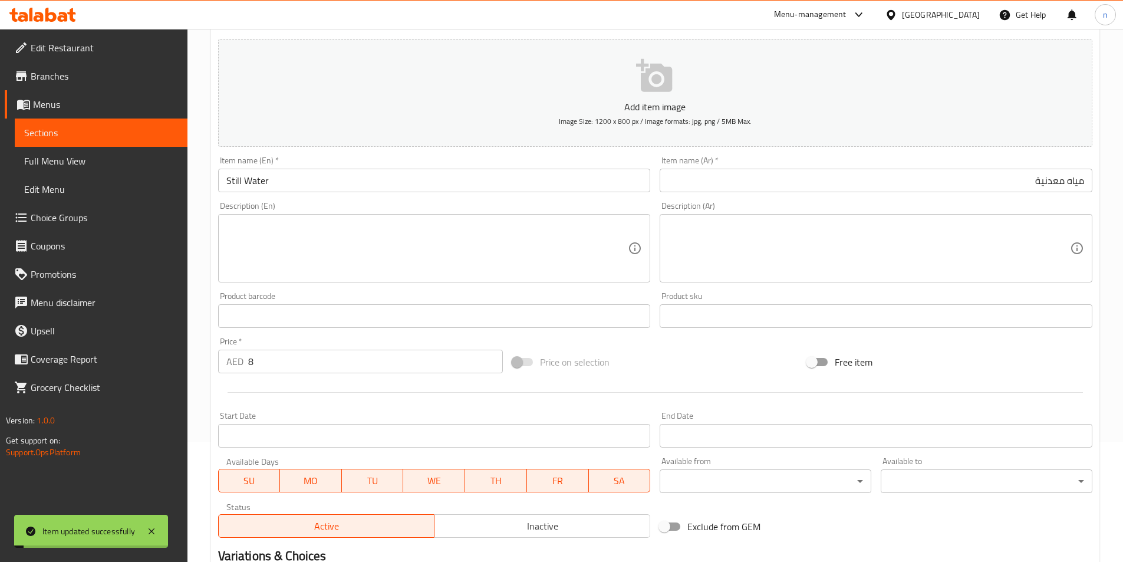
scroll to position [0, 0]
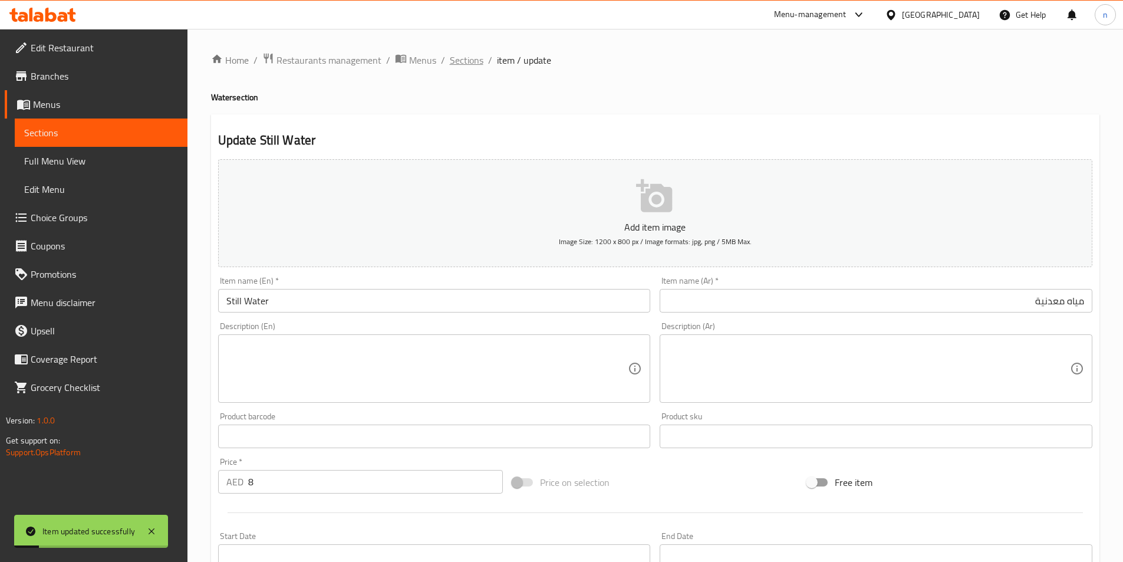
click at [463, 55] on span "Sections" at bounding box center [467, 60] width 34 height 14
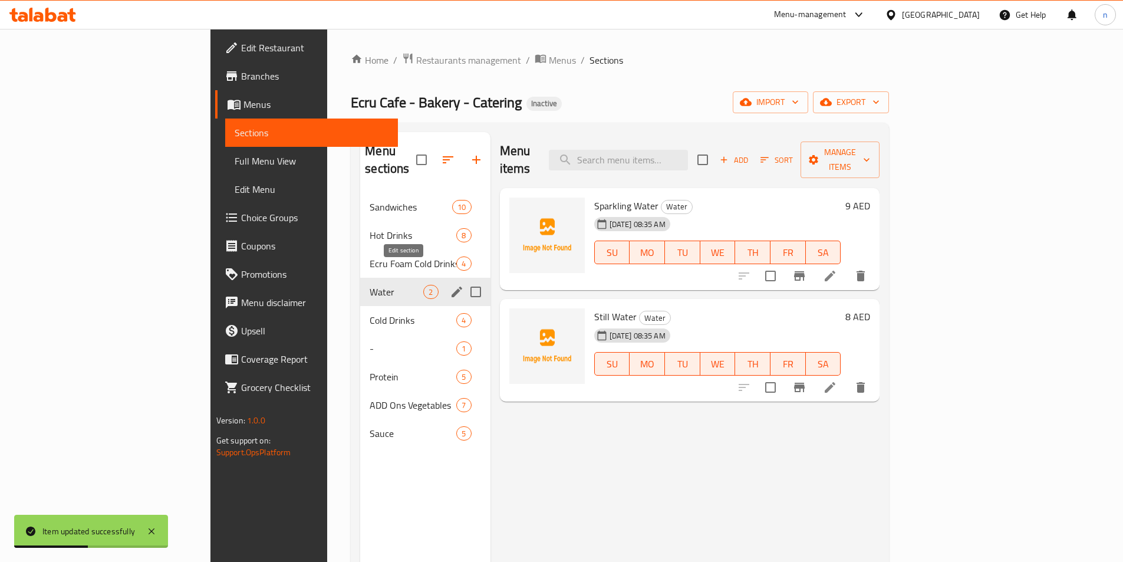
click at [451, 286] on icon "edit" at bounding box center [456, 291] width 11 height 11
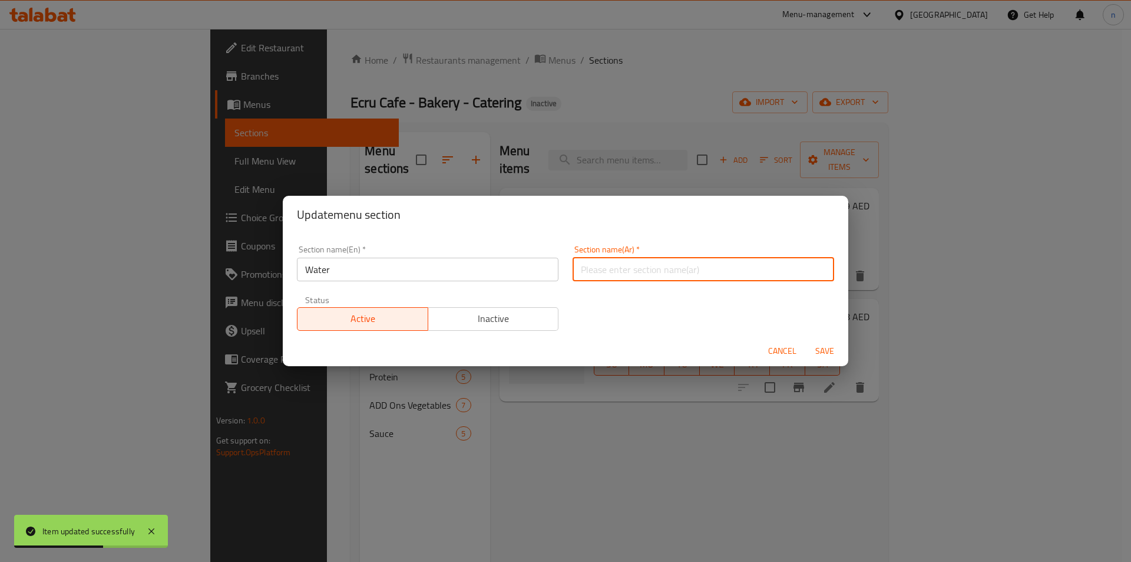
click at [634, 278] on input "text" at bounding box center [704, 270] width 262 height 24
type input "l"
type input "ماء"
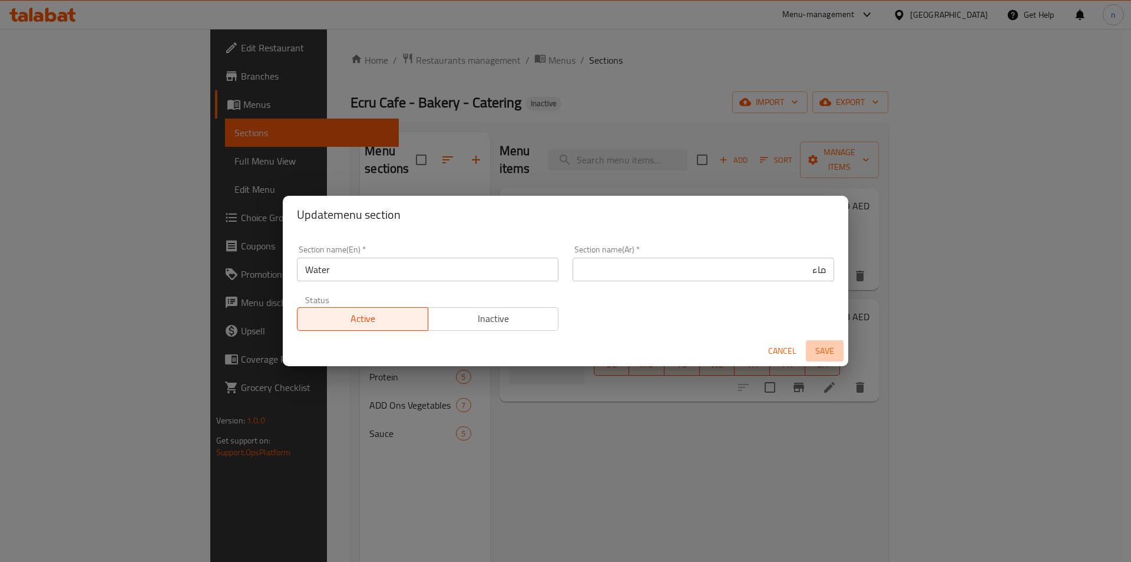
click at [831, 348] on span "Save" at bounding box center [825, 351] width 28 height 15
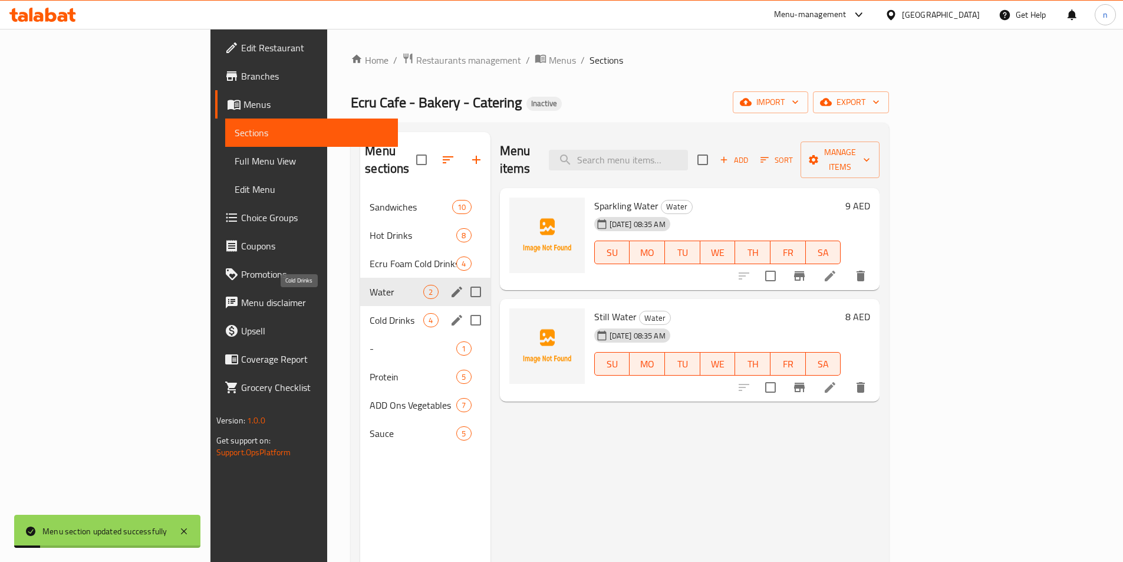
click at [369, 313] on span "Cold Drinks" at bounding box center [396, 320] width 54 height 14
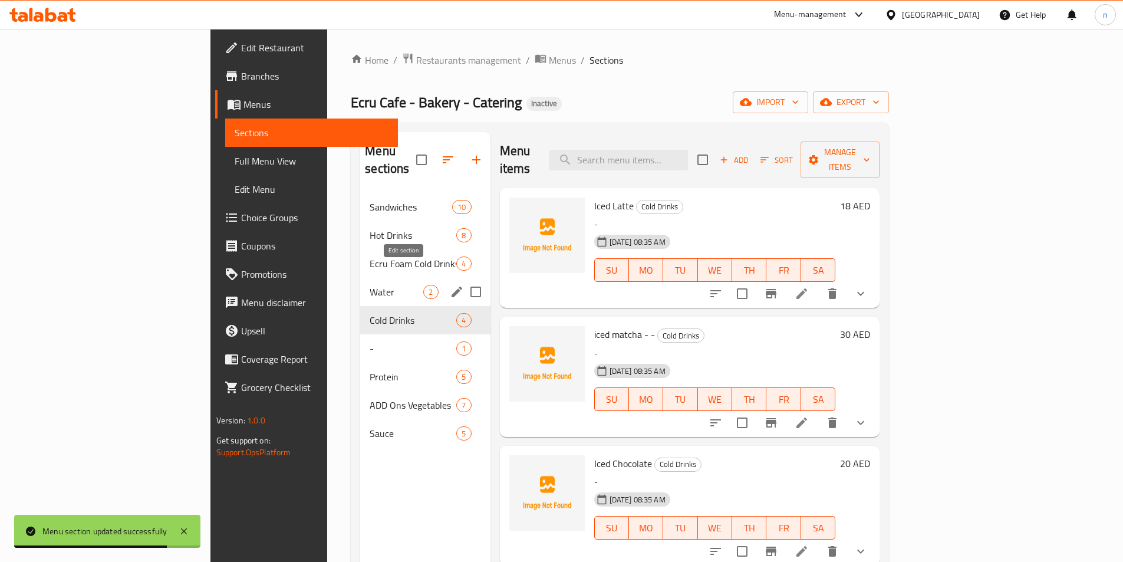
click at [450, 285] on icon "edit" at bounding box center [457, 292] width 14 height 14
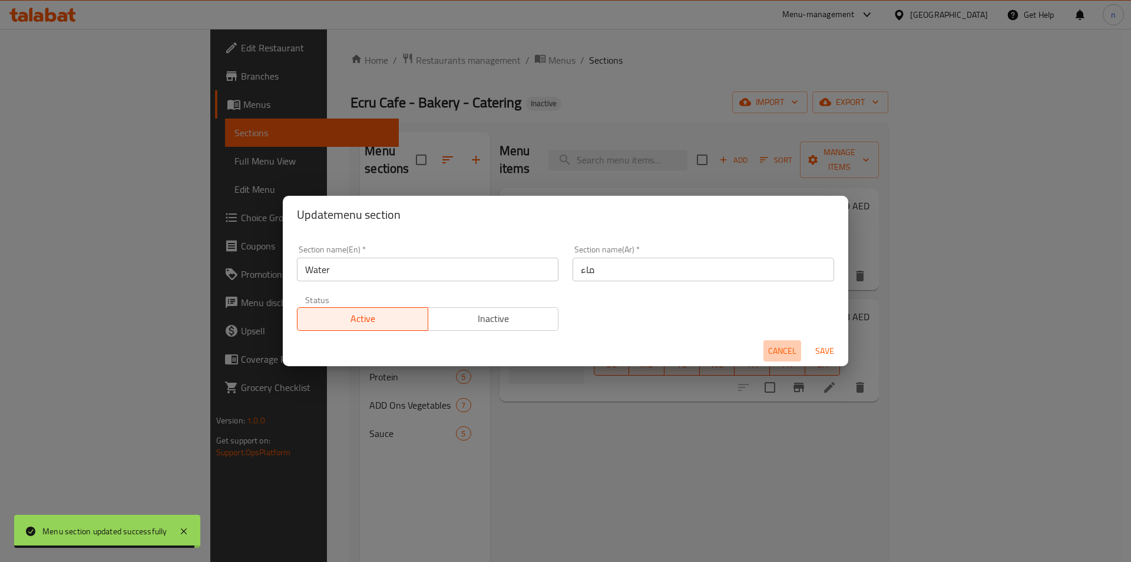
drag, startPoint x: 773, startPoint y: 352, endPoint x: 628, endPoint y: 363, distance: 144.8
click at [773, 352] on span "Cancel" at bounding box center [782, 351] width 28 height 15
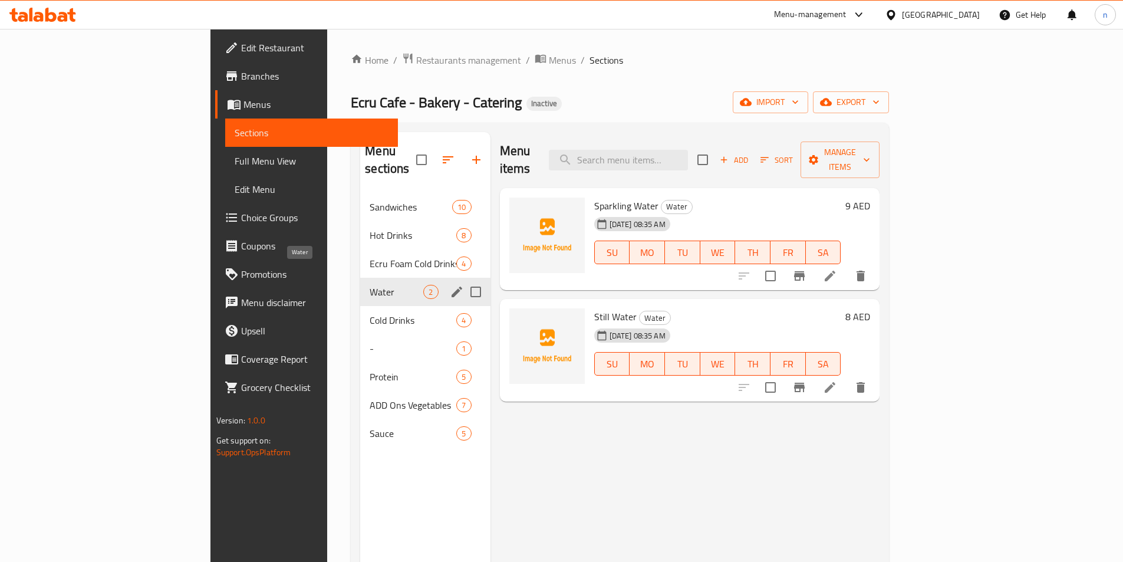
click at [369, 285] on span "Water" at bounding box center [396, 292] width 54 height 14
click at [360, 278] on div "Water 2" at bounding box center [425, 292] width 130 height 28
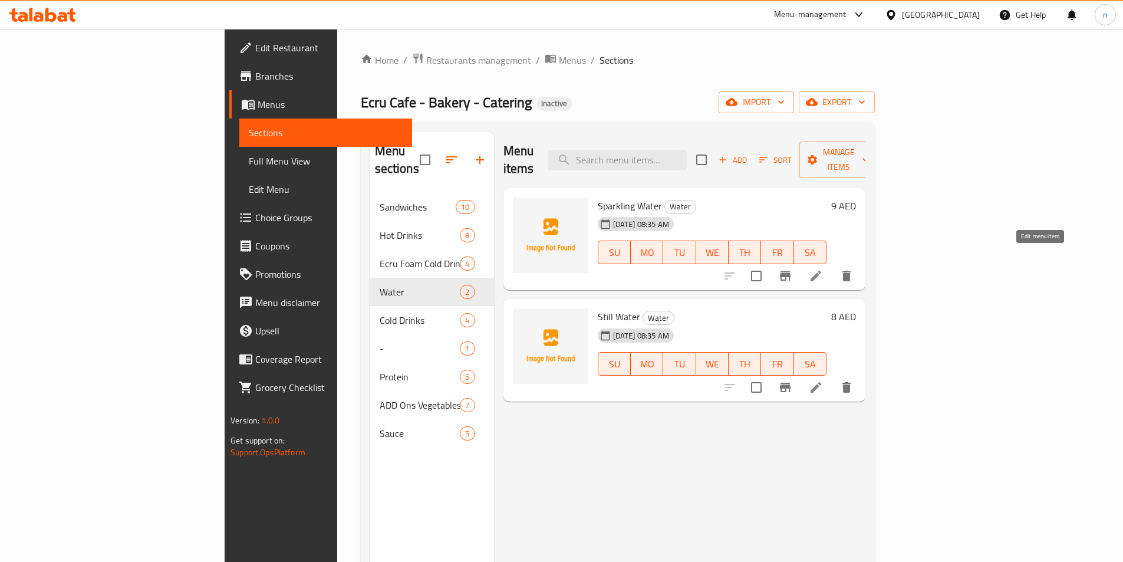
click at [823, 269] on icon at bounding box center [816, 276] width 14 height 14
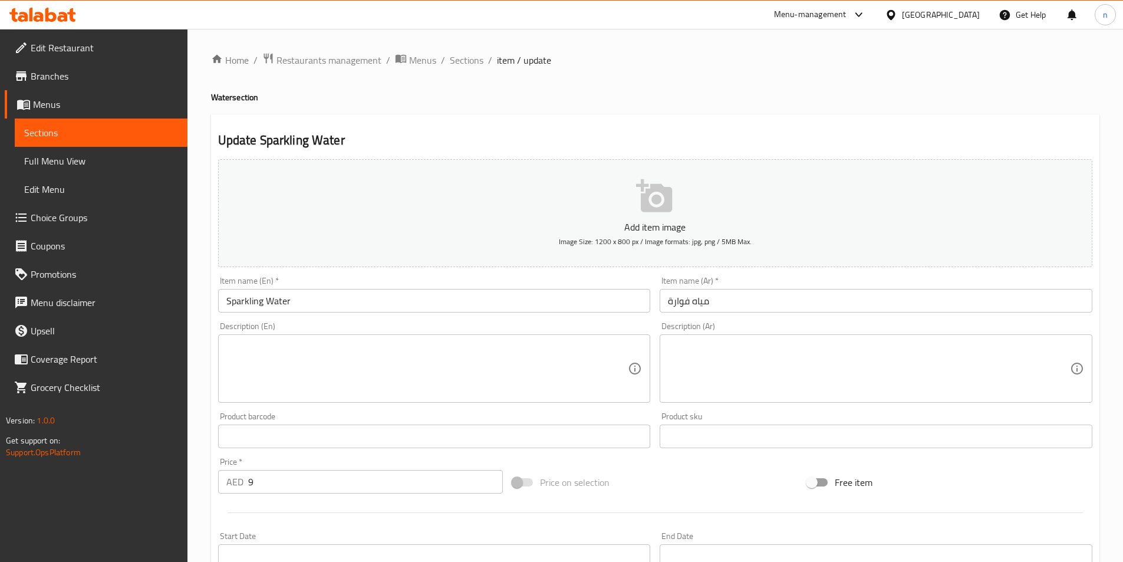
click at [385, 355] on textarea at bounding box center [427, 369] width 402 height 56
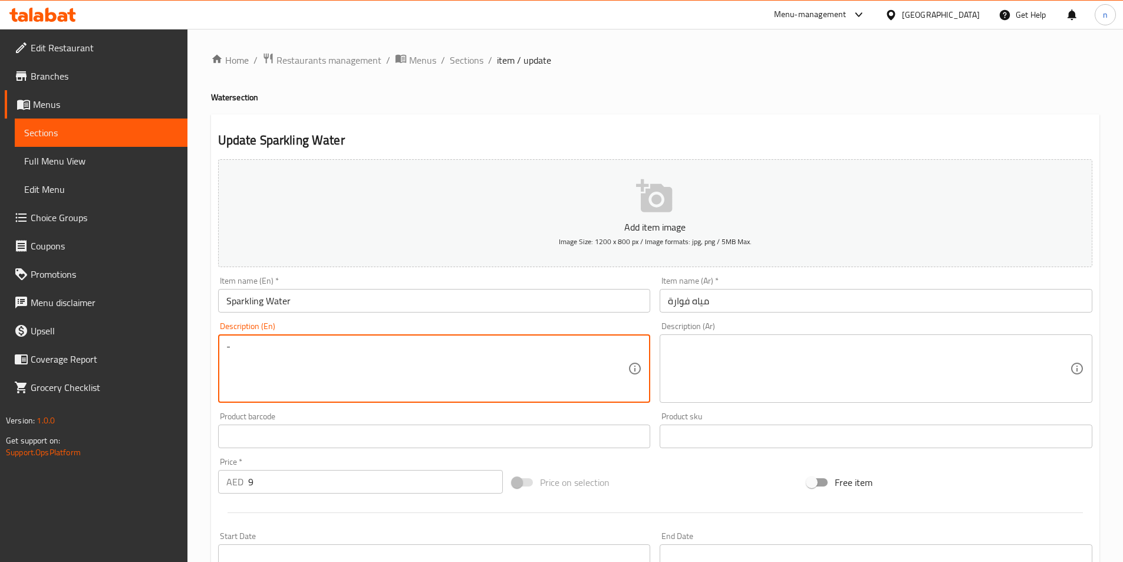
type textarea "-"
click at [720, 359] on textarea at bounding box center [869, 369] width 402 height 56
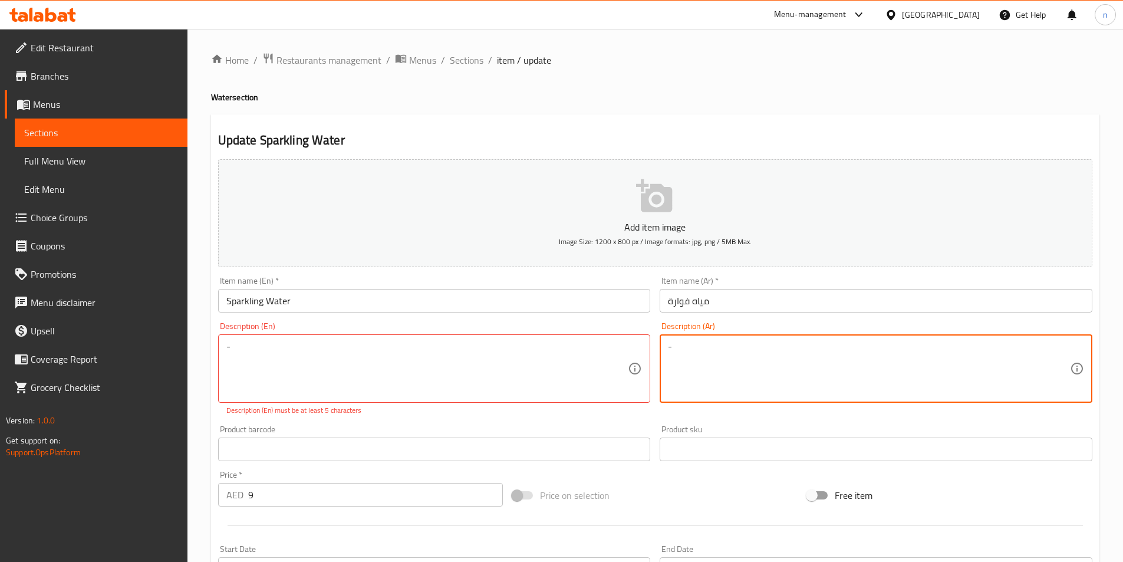
scroll to position [284, 0]
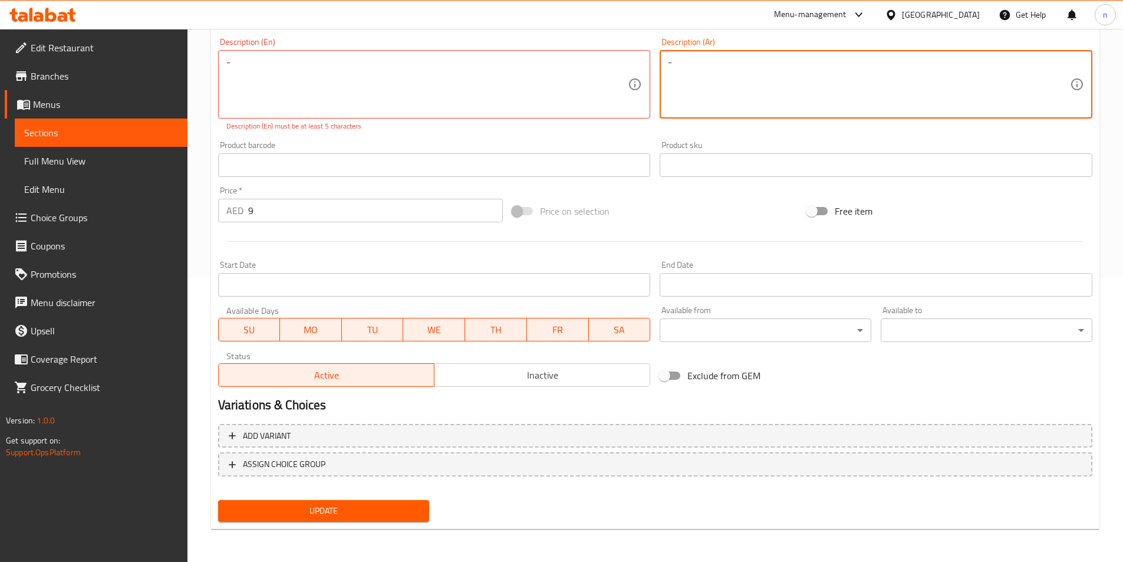
type textarea "-"
click at [333, 501] on button "Update" at bounding box center [324, 511] width 212 height 22
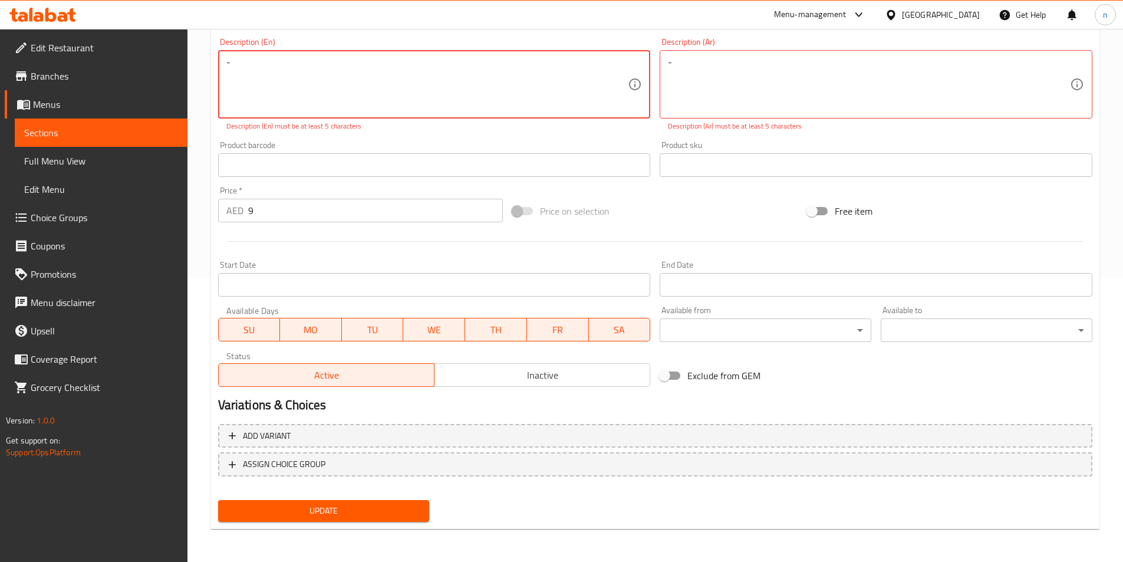
click at [264, 94] on textarea "-" at bounding box center [427, 85] width 402 height 56
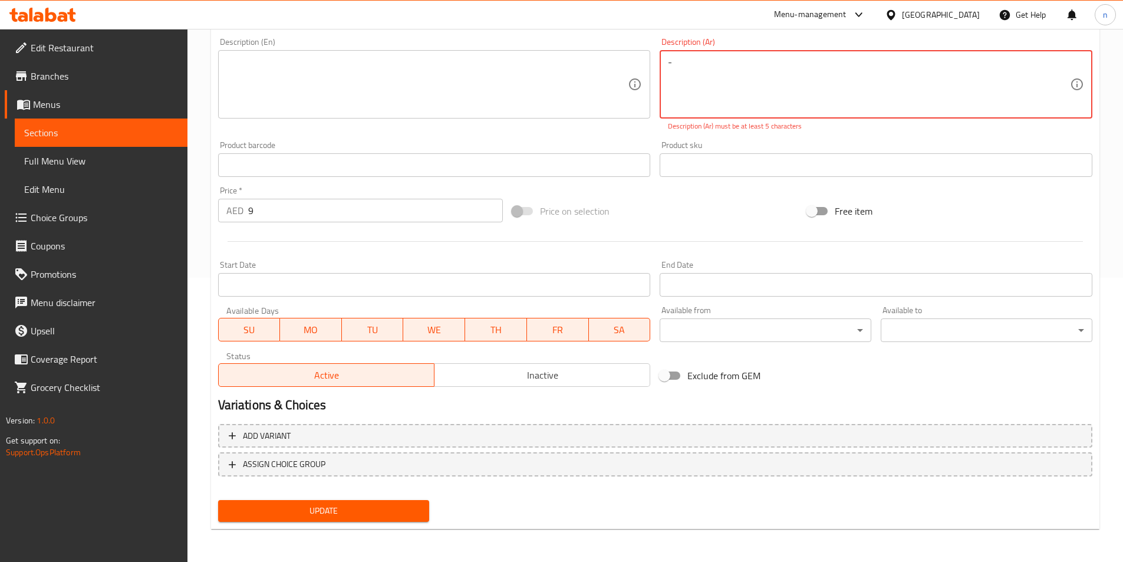
click at [714, 64] on textarea "-" at bounding box center [869, 85] width 402 height 56
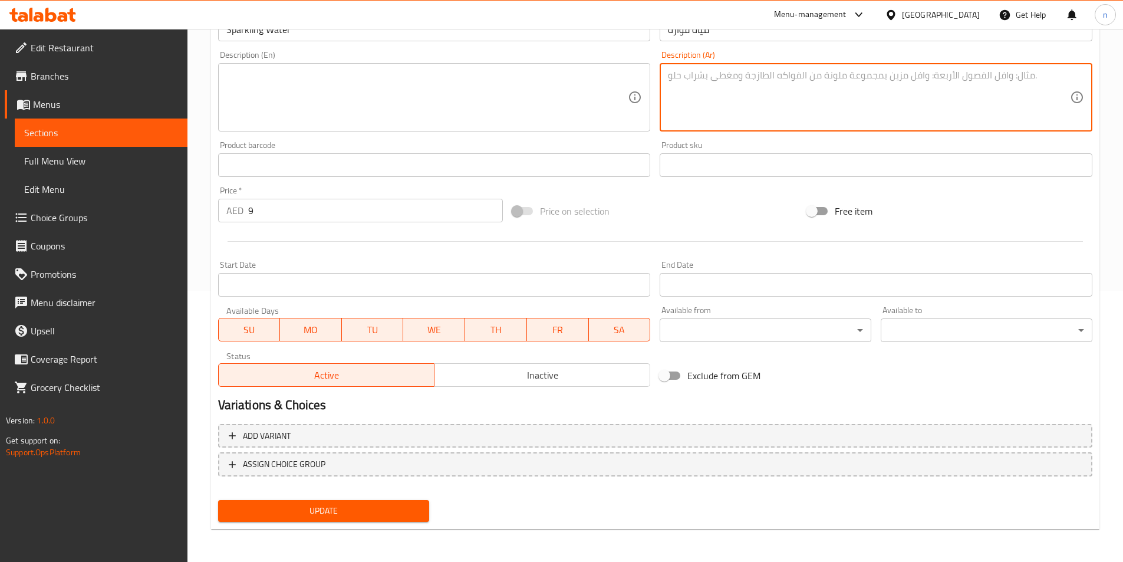
click at [354, 504] on span "Update" at bounding box center [323, 510] width 193 height 15
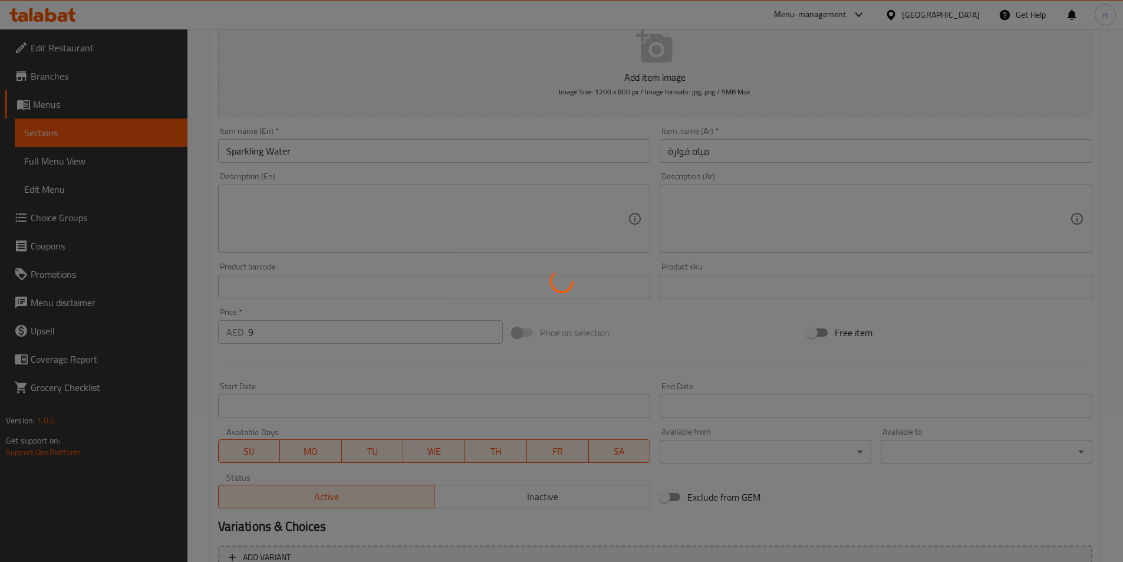
scroll to position [0, 0]
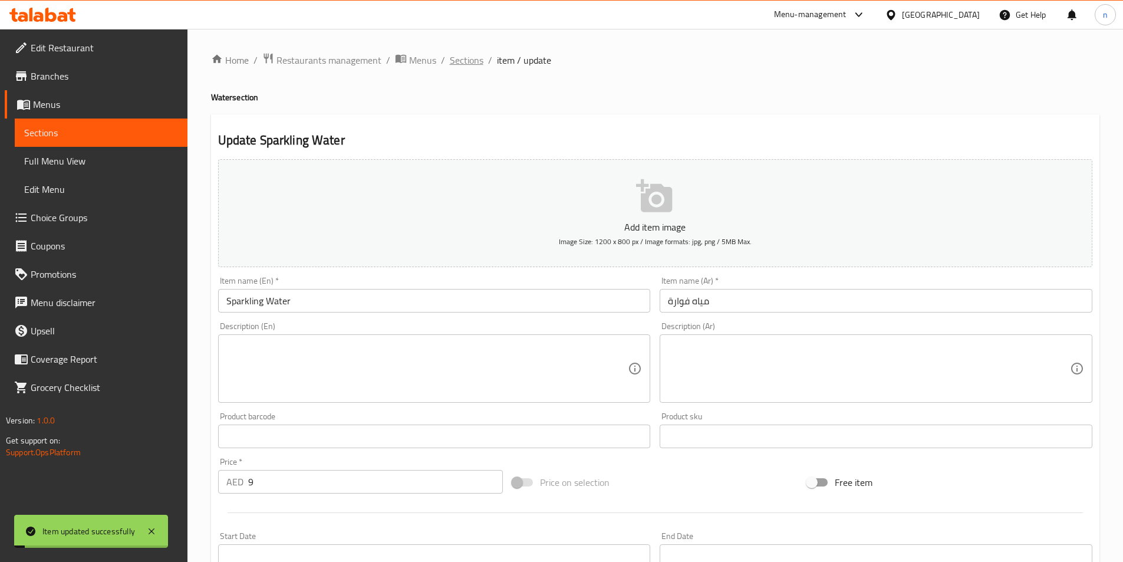
click at [462, 54] on span "Sections" at bounding box center [467, 60] width 34 height 14
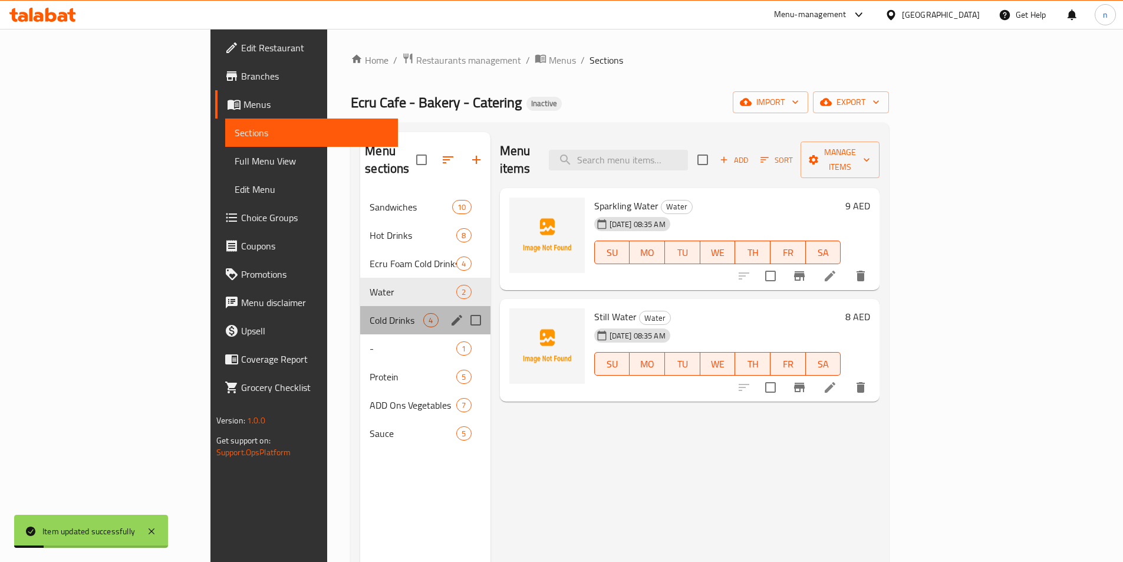
click at [360, 312] on div "Cold Drinks 4" at bounding box center [425, 320] width 130 height 28
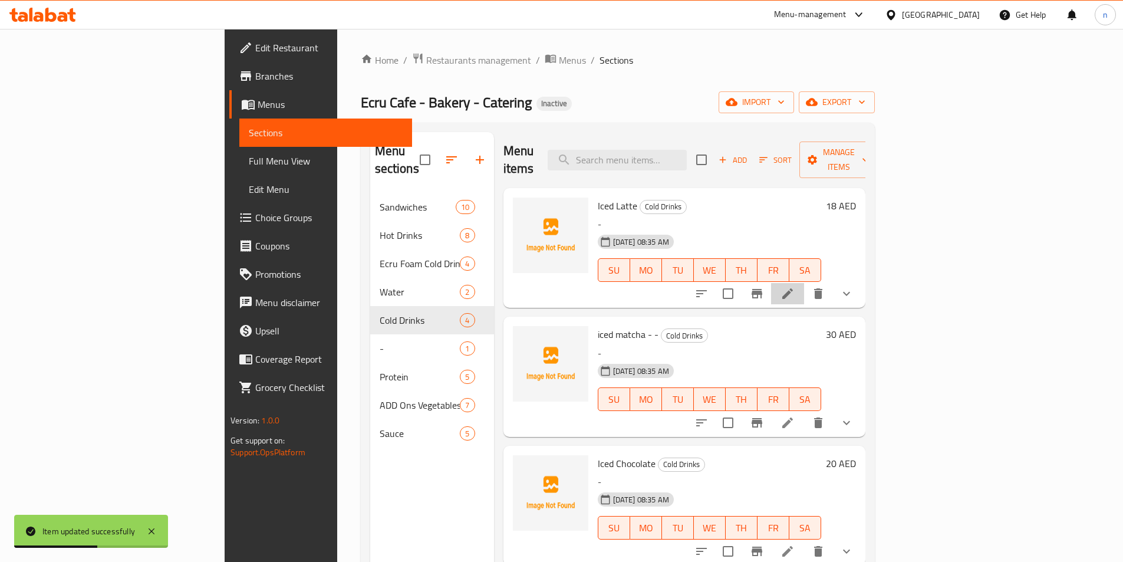
click at [804, 286] on li at bounding box center [787, 293] width 33 height 21
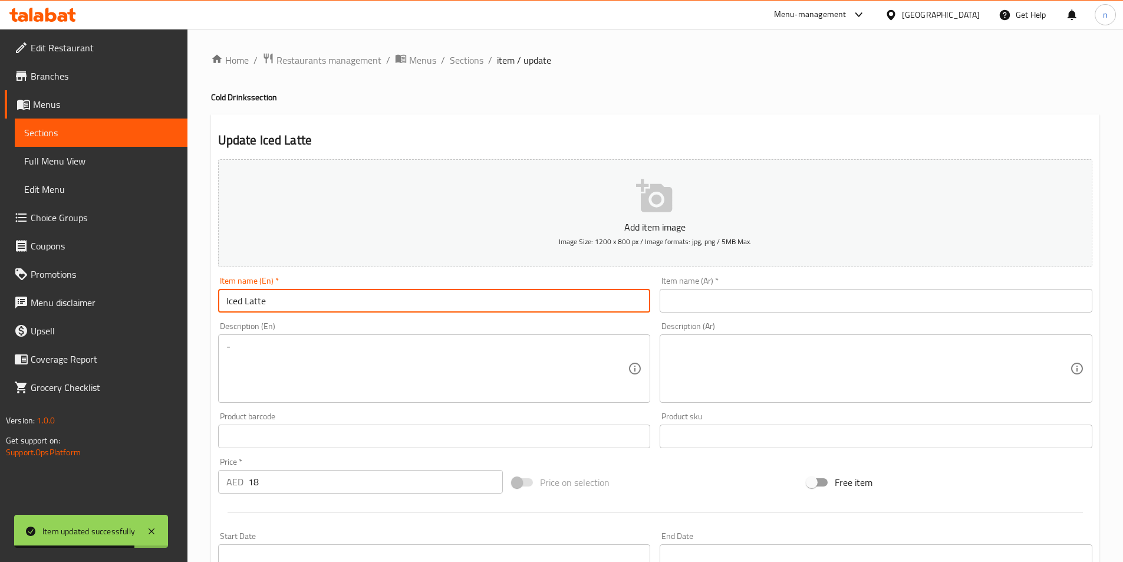
click at [256, 301] on input "Iced Latte" at bounding box center [434, 301] width 433 height 24
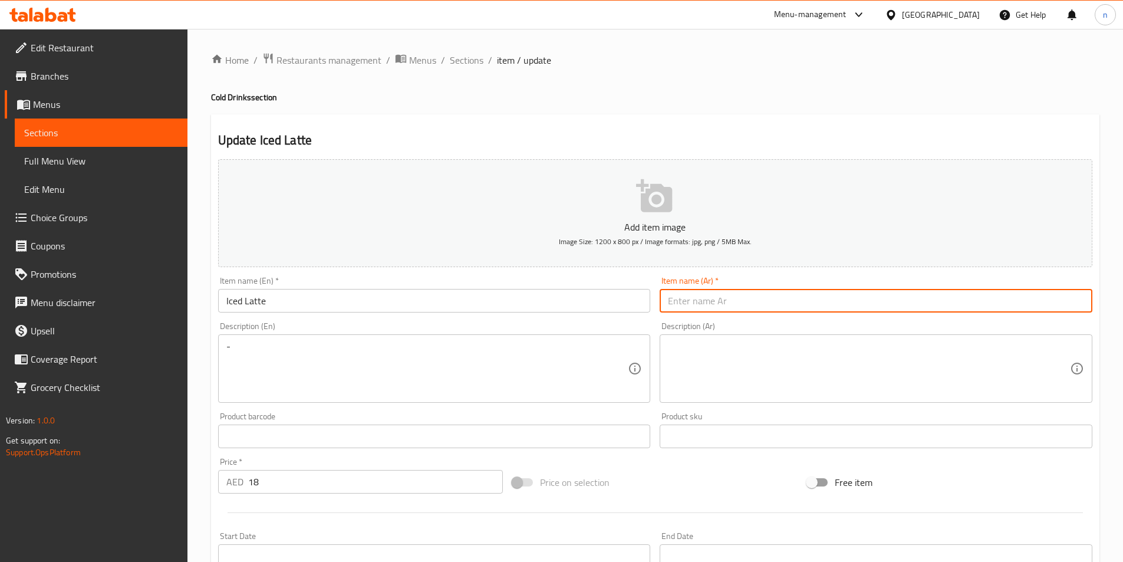
click at [721, 302] on input "text" at bounding box center [875, 301] width 433 height 24
click at [255, 302] on input "Iced Latte" at bounding box center [434, 301] width 433 height 24
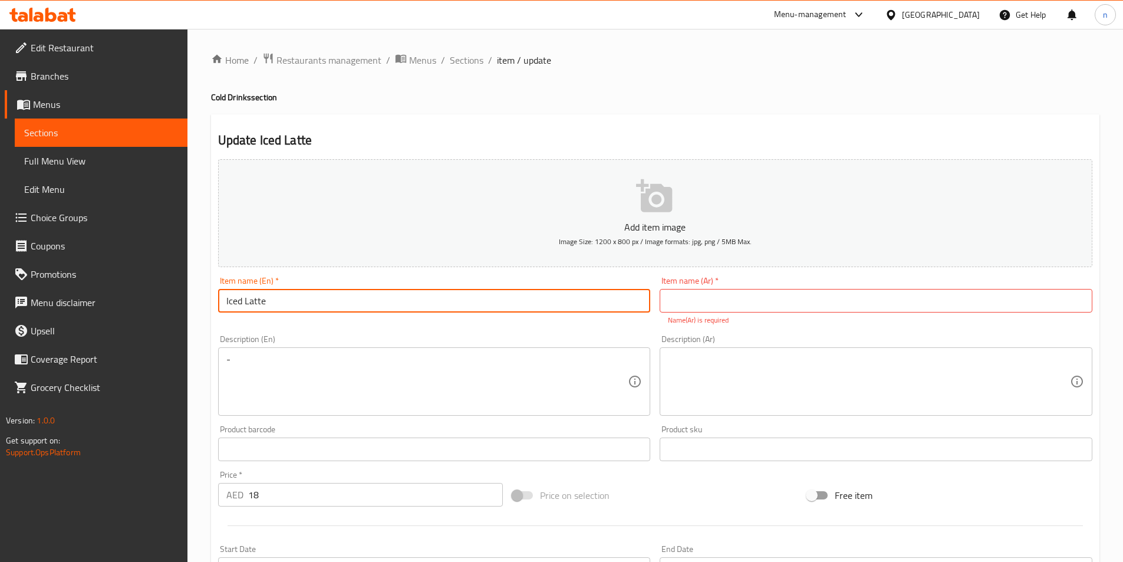
click at [255, 302] on input "Iced Latte" at bounding box center [434, 301] width 433 height 24
drag, startPoint x: 759, startPoint y: 285, endPoint x: 760, endPoint y: 295, distance: 10.7
click at [760, 295] on div "Item name (Ar)   * Item name (Ar) * Name(Ar) is required" at bounding box center [875, 300] width 433 height 49
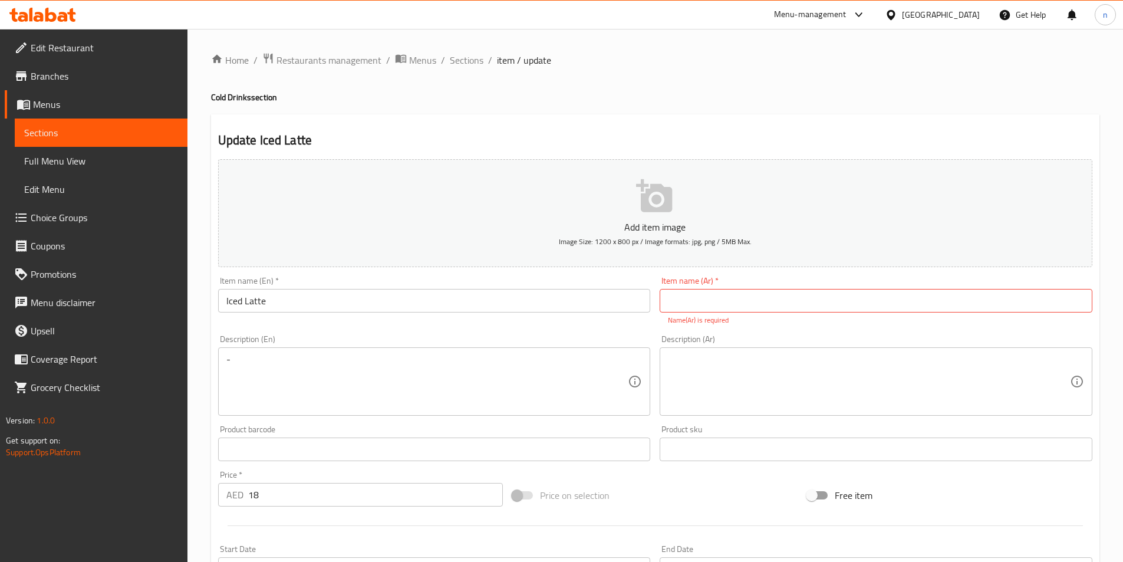
click at [760, 295] on input "text" at bounding box center [875, 301] width 433 height 24
paste input "لاتيه"
click at [230, 303] on input "Iced Latte" at bounding box center [434, 301] width 433 height 24
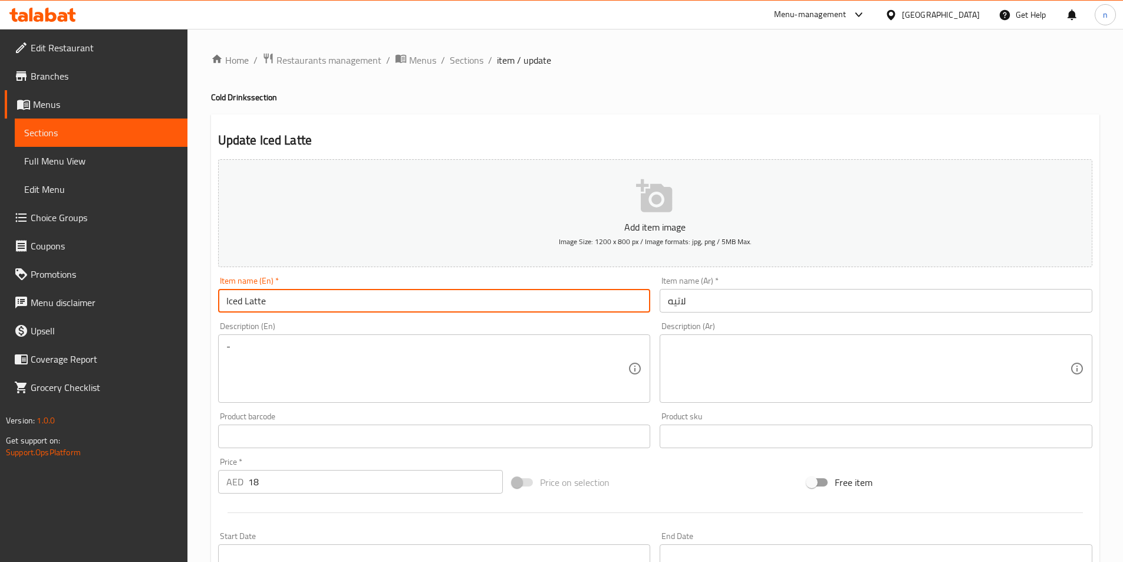
click at [230, 303] on input "Iced Latte" at bounding box center [434, 301] width 433 height 24
click at [687, 296] on input "لاتيه" at bounding box center [875, 301] width 433 height 24
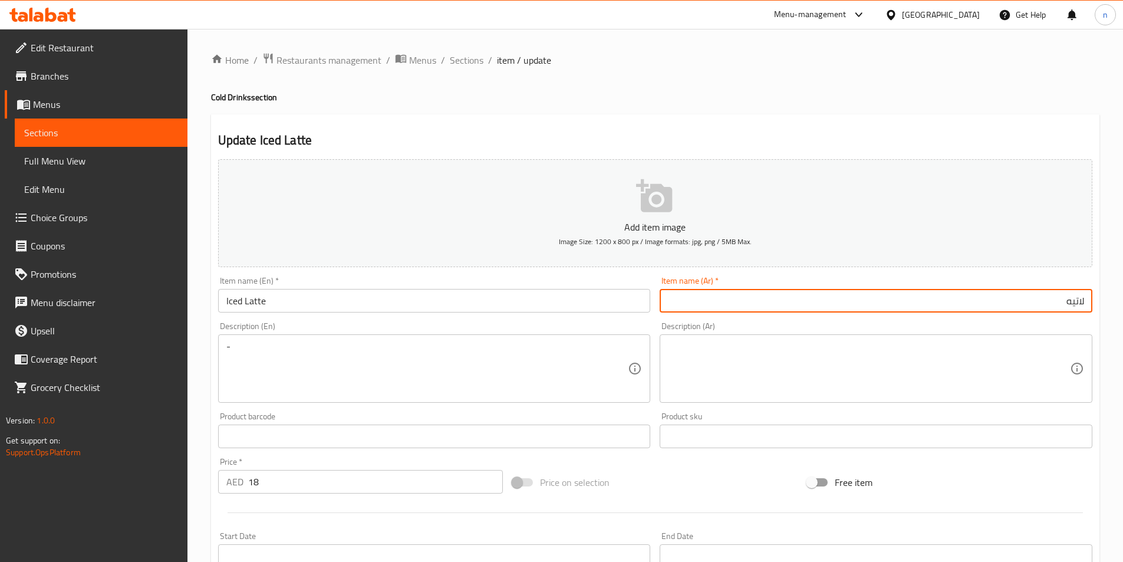
click at [915, 301] on input "لاتيه" at bounding box center [875, 301] width 433 height 24
paste input "مثلجة"
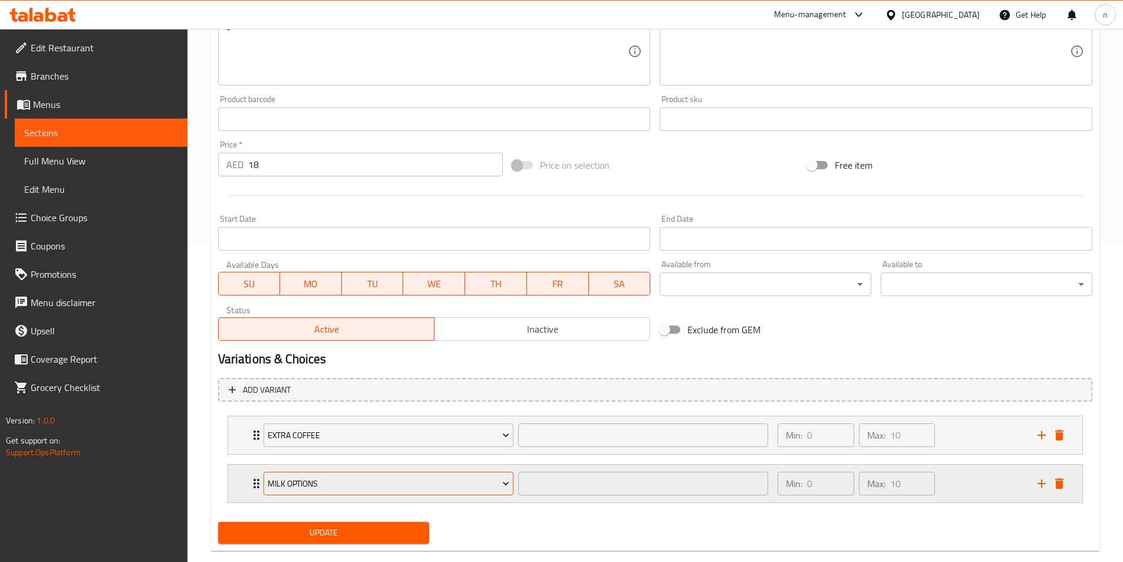
scroll to position [339, 0]
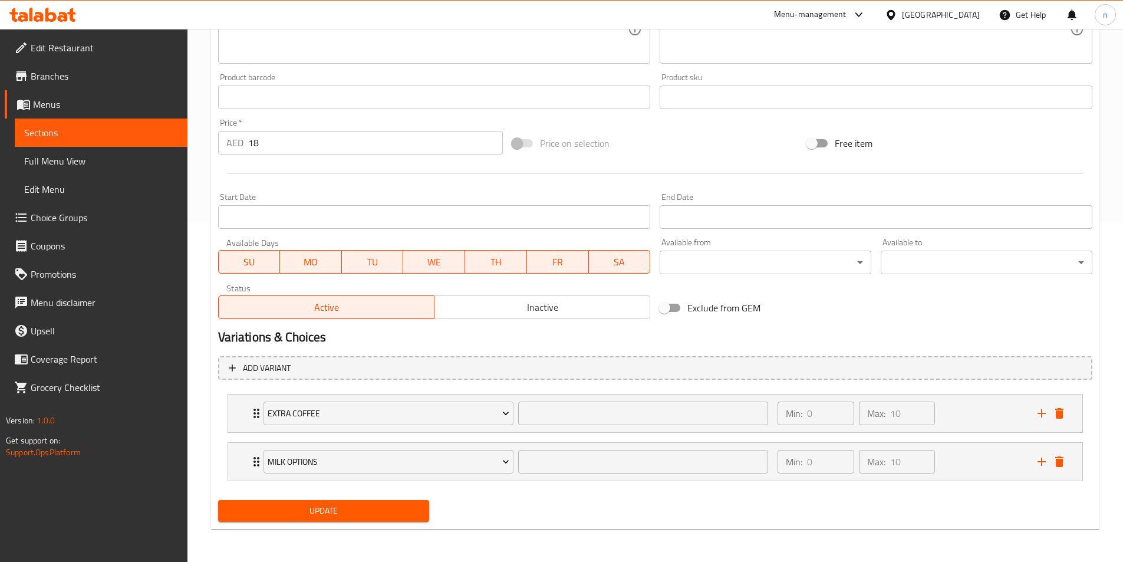
type input "لاتيه مثلجة"
click at [351, 504] on span "Update" at bounding box center [323, 510] width 193 height 15
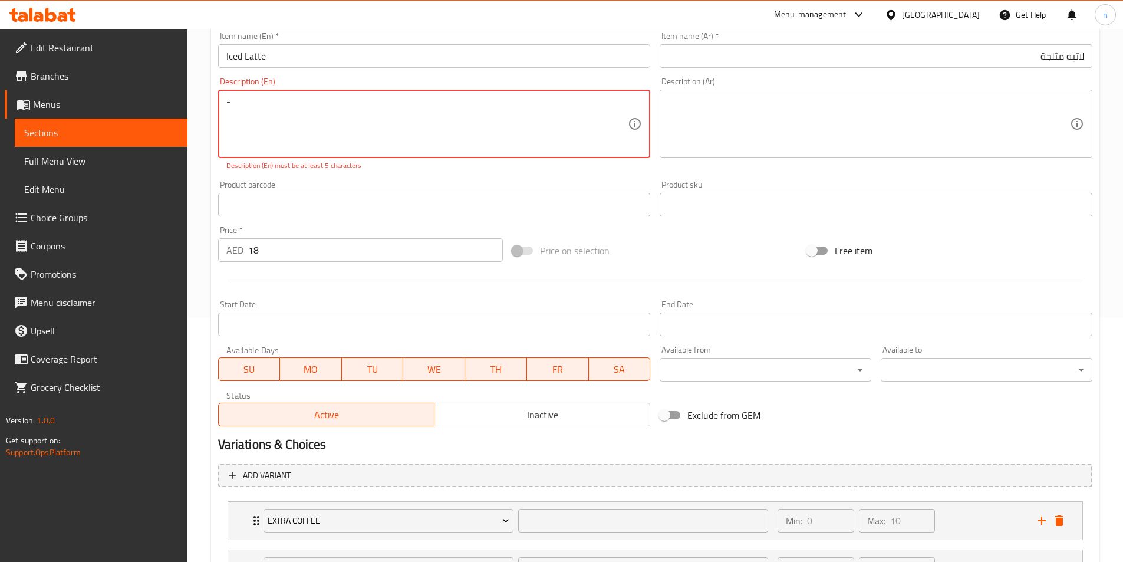
scroll to position [162, 0]
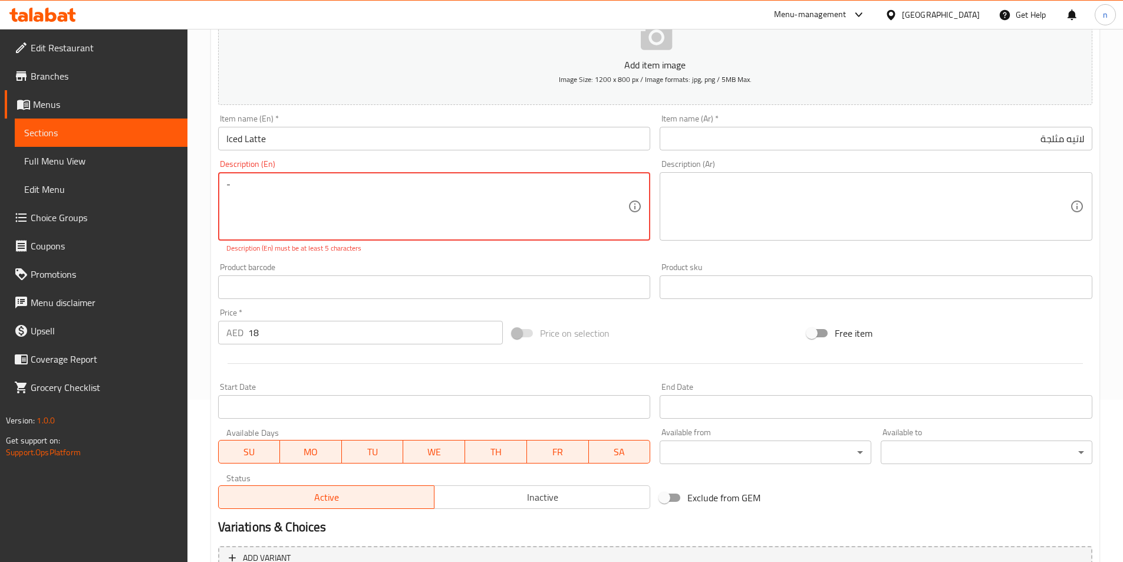
click at [305, 190] on textarea "-" at bounding box center [427, 207] width 402 height 56
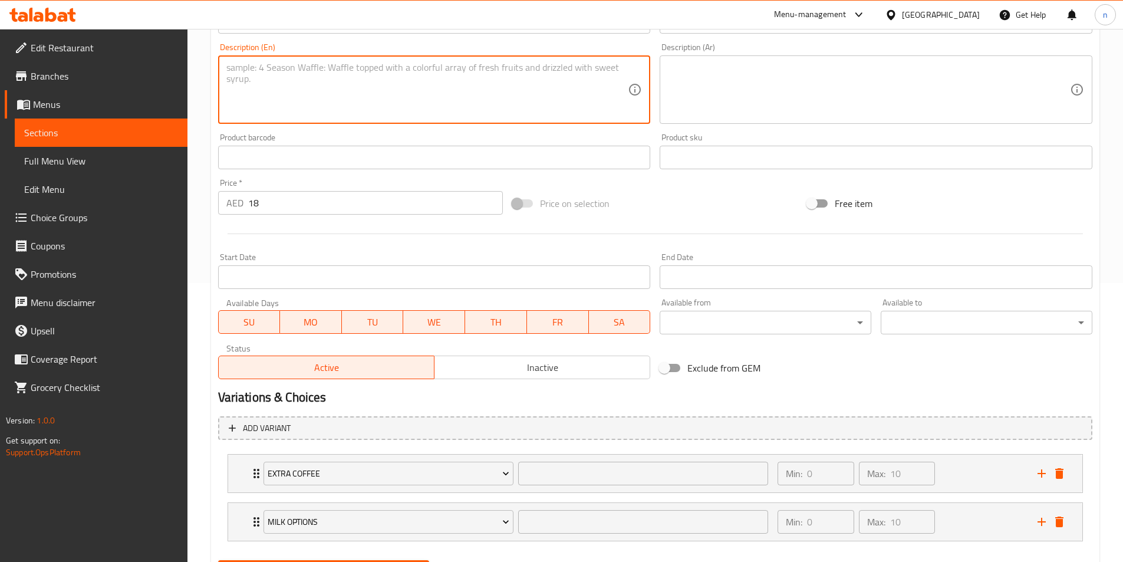
scroll to position [339, 0]
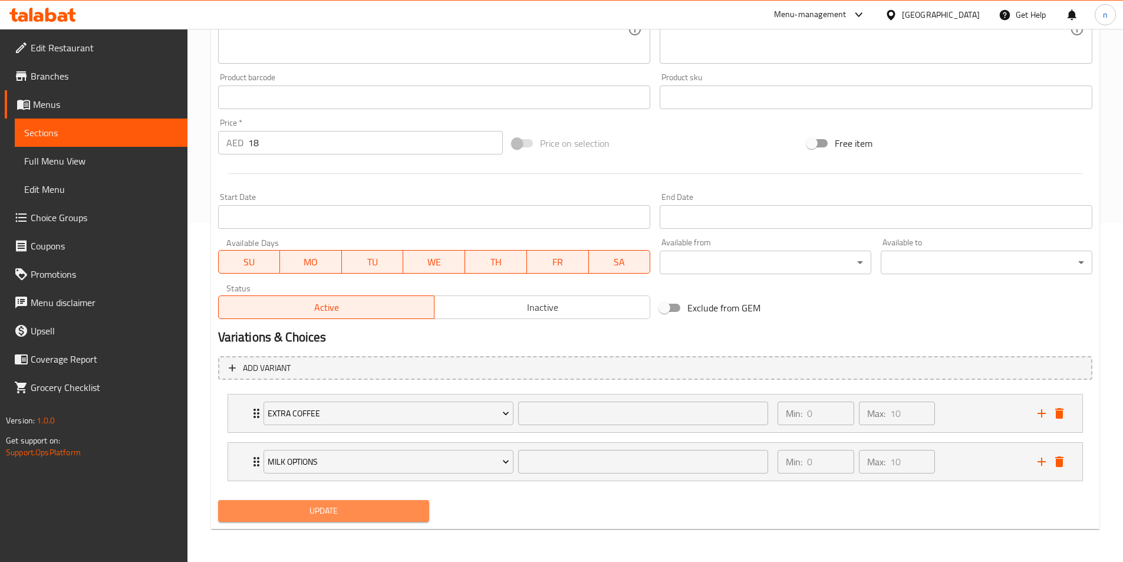
click at [361, 519] on button "Update" at bounding box center [324, 511] width 212 height 22
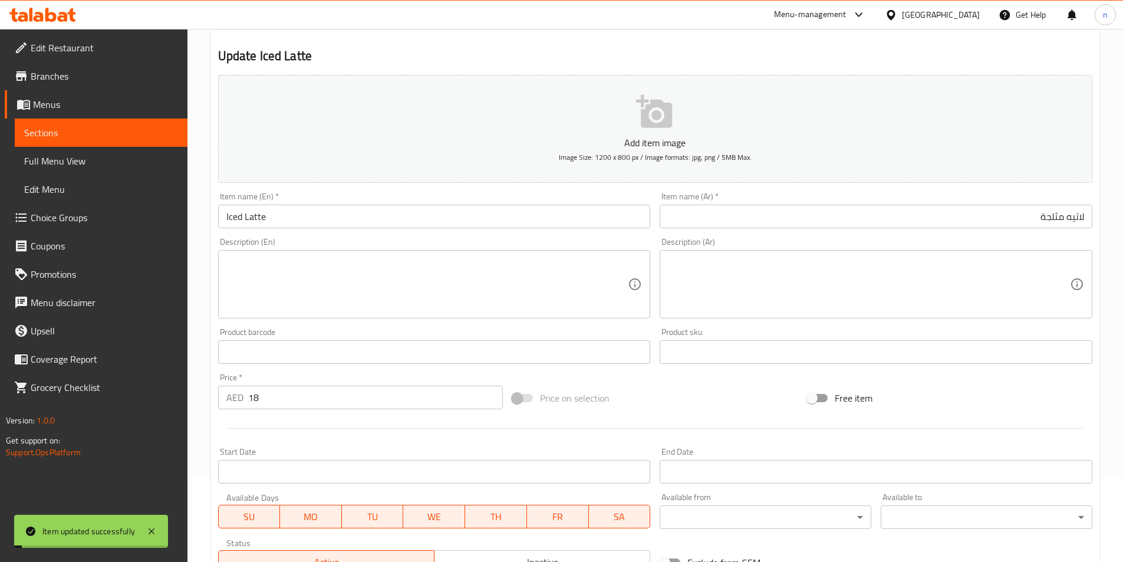
scroll to position [0, 0]
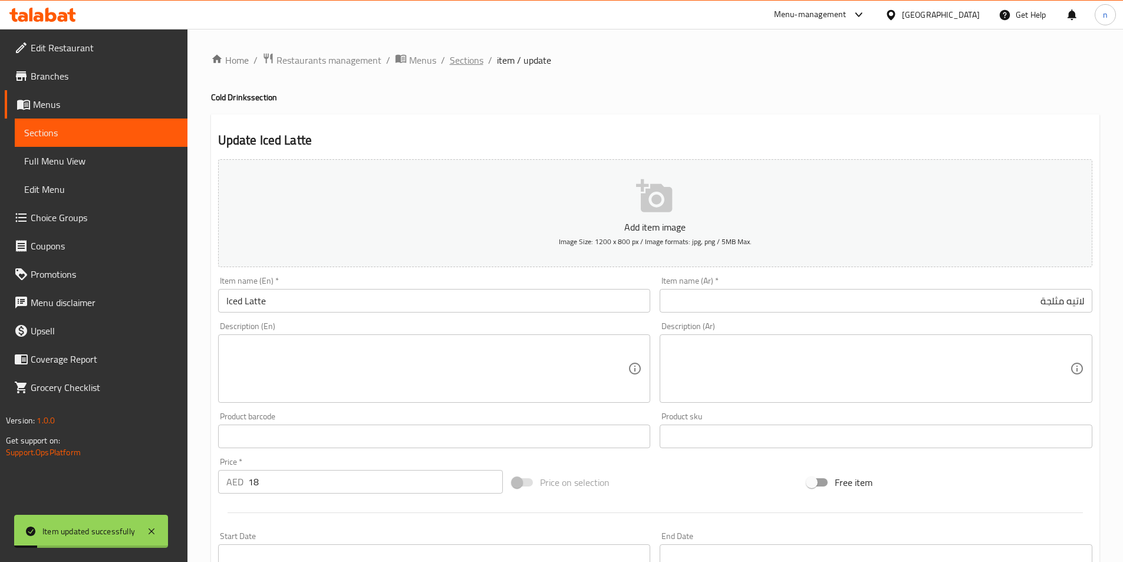
click at [473, 64] on span "Sections" at bounding box center [467, 60] width 34 height 14
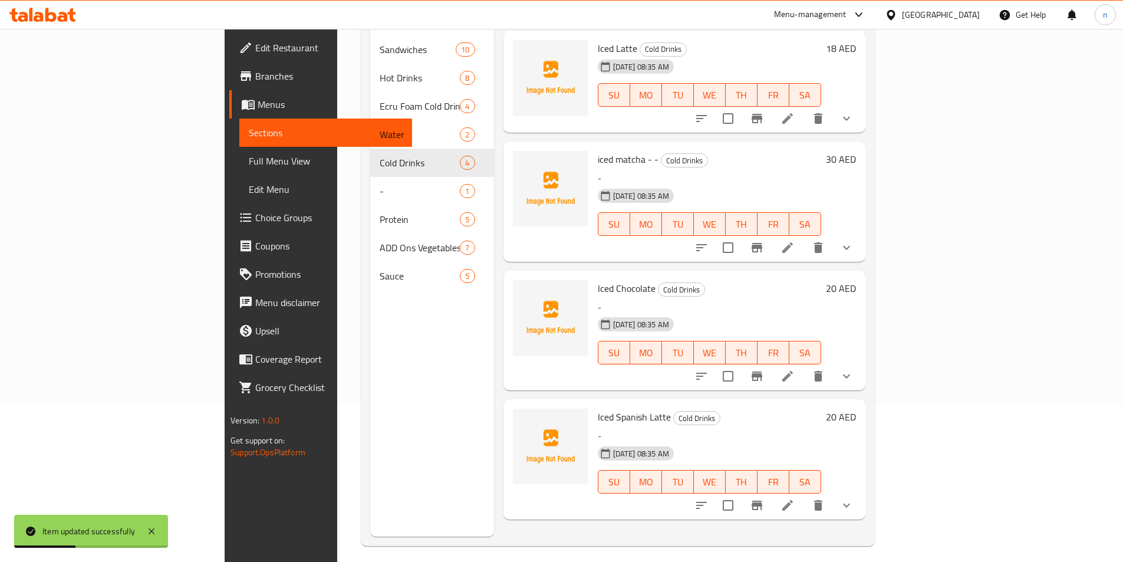
scroll to position [165, 0]
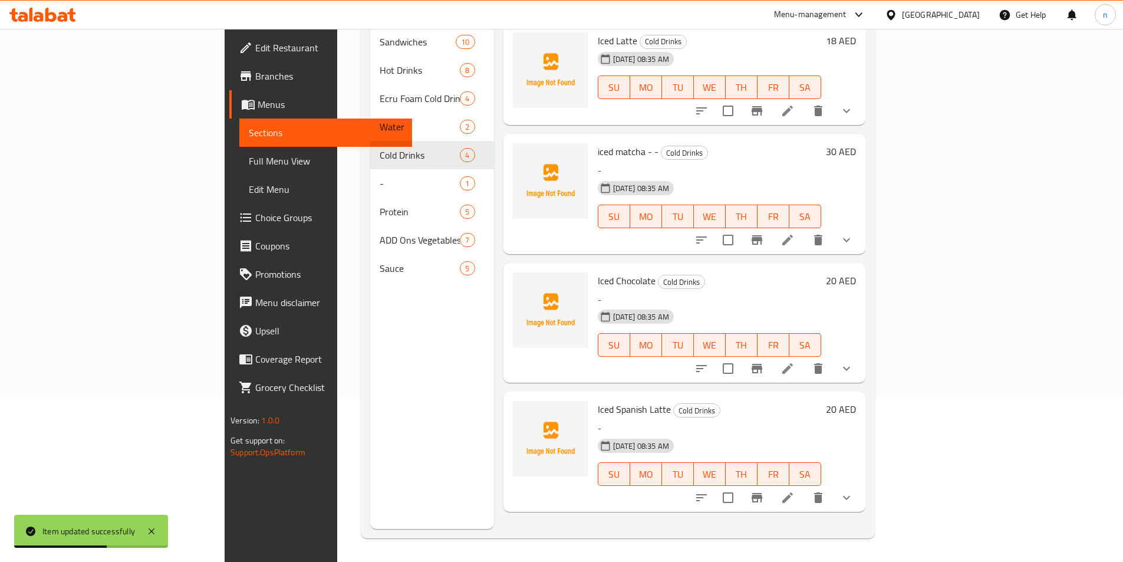
click at [804, 229] on li at bounding box center [787, 239] width 33 height 21
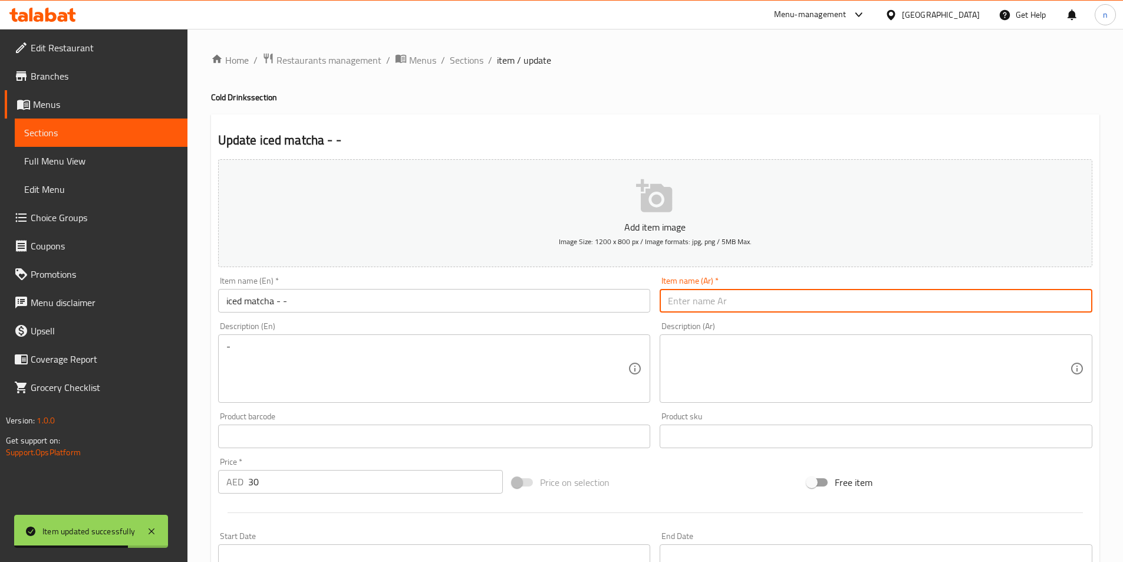
drag, startPoint x: 748, startPoint y: 308, endPoint x: 710, endPoint y: 307, distance: 38.3
click at [741, 307] on input "text" at bounding box center [875, 301] width 433 height 24
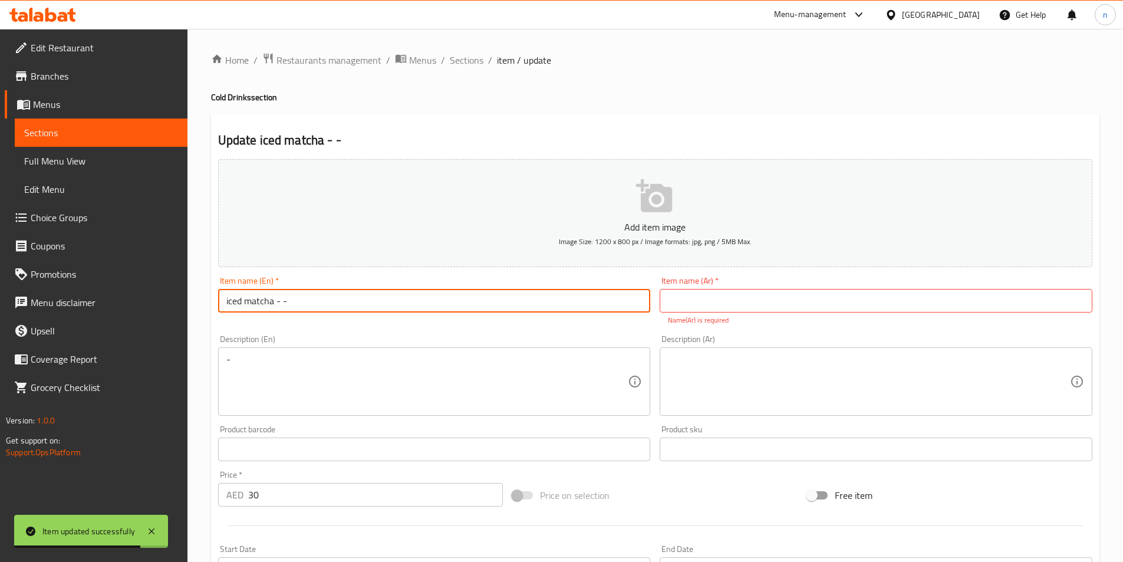
click at [276, 305] on input "iced matcha - -" at bounding box center [434, 301] width 433 height 24
click at [284, 305] on input "iced matcha - -" at bounding box center [434, 301] width 433 height 24
click at [243, 300] on input "iced matcha - -" at bounding box center [434, 301] width 433 height 24
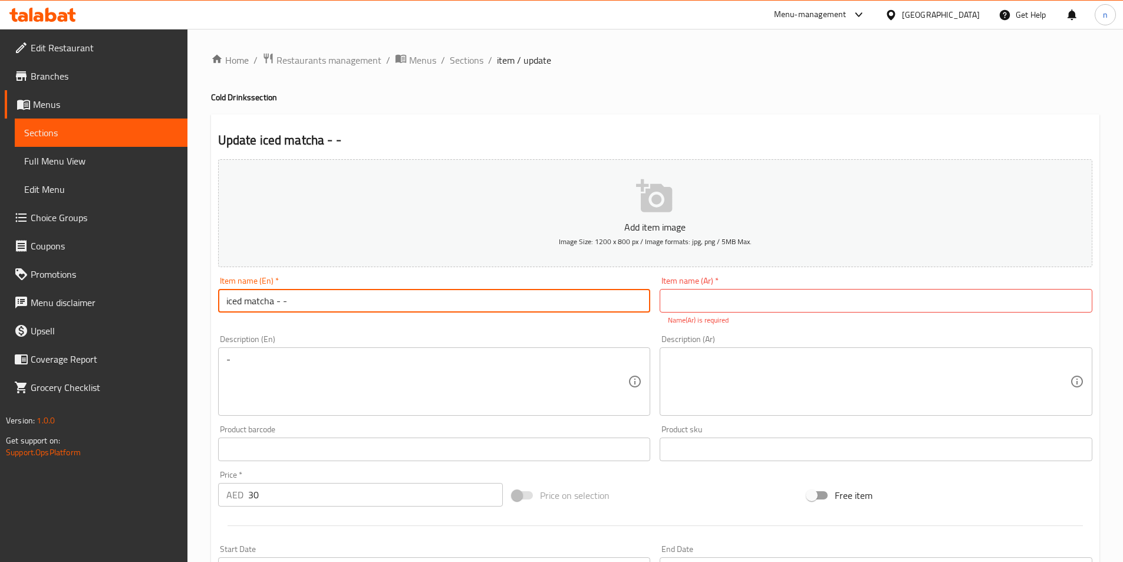
click at [243, 300] on input "iced matcha - -" at bounding box center [434, 301] width 433 height 24
click at [266, 303] on input "iced matcha - -" at bounding box center [434, 301] width 433 height 24
drag, startPoint x: 277, startPoint y: 305, endPoint x: 185, endPoint y: 305, distance: 91.9
click at [185, 305] on div "Edit Restaurant Branches Menus Sections Full Menu View Edit Menu Choice Groups …" at bounding box center [561, 471] width 1123 height 885
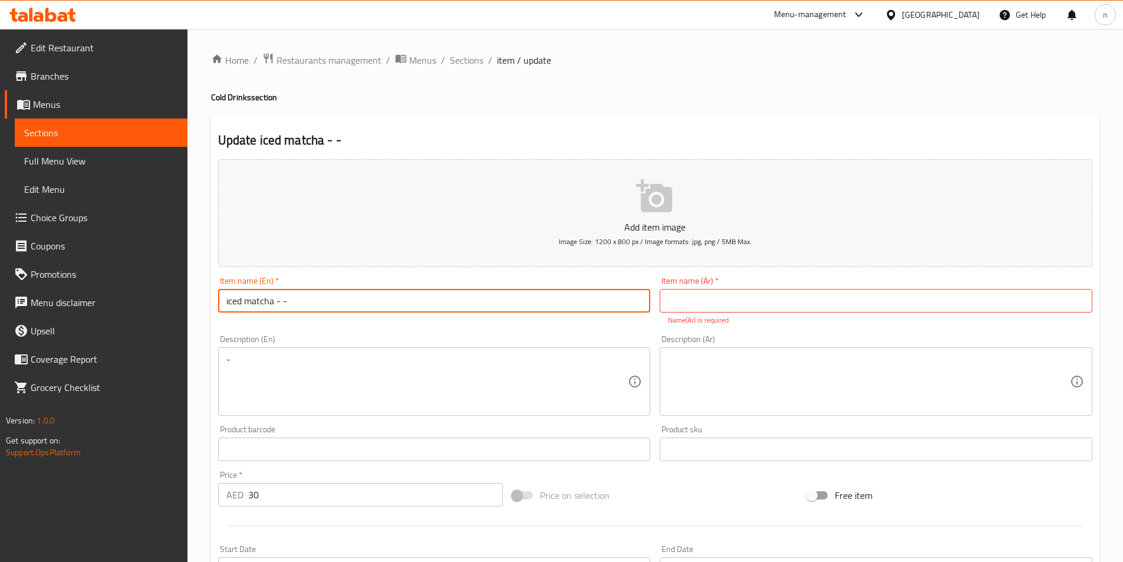
click at [839, 309] on input "text" at bounding box center [875, 301] width 433 height 24
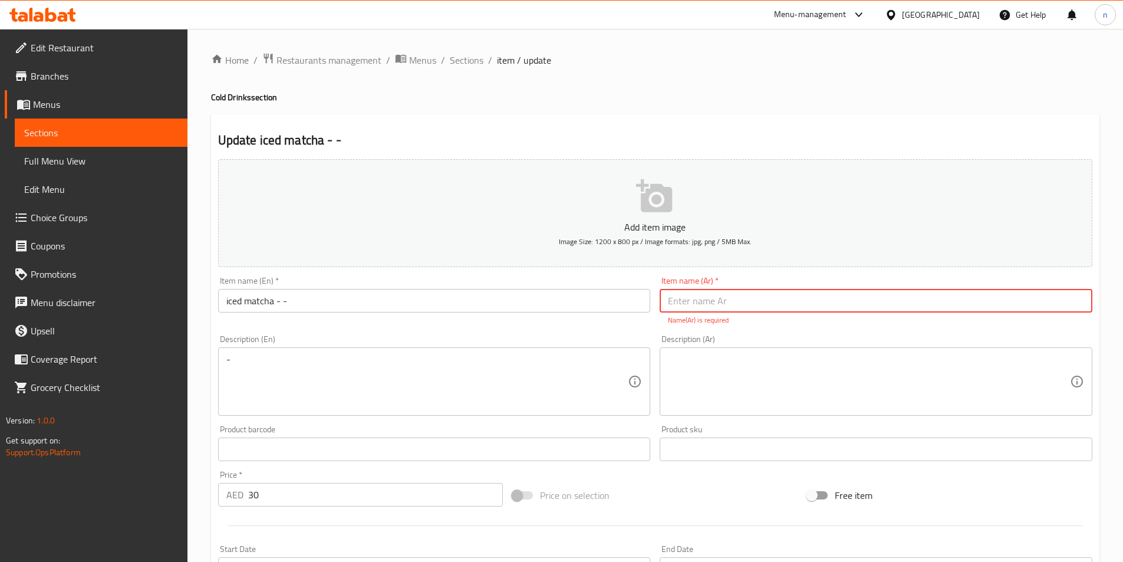
paste input "ماتشا"
click at [963, 306] on input "ماتشا" at bounding box center [875, 301] width 433 height 24
click at [236, 301] on input "iced matcha - -" at bounding box center [434, 301] width 433 height 24
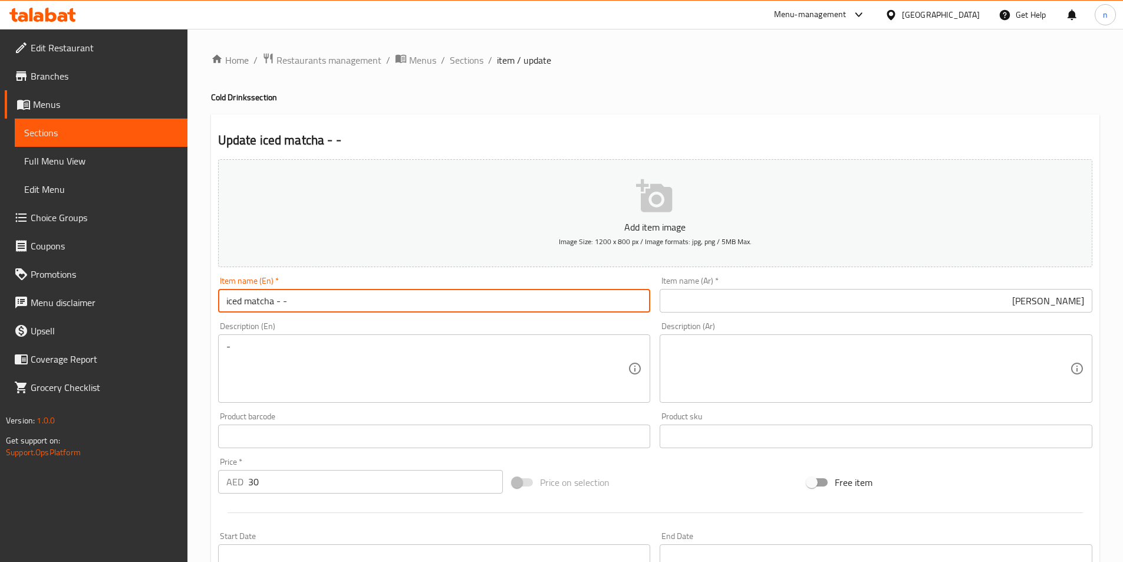
click at [236, 301] on input "iced matcha - -" at bounding box center [434, 301] width 433 height 24
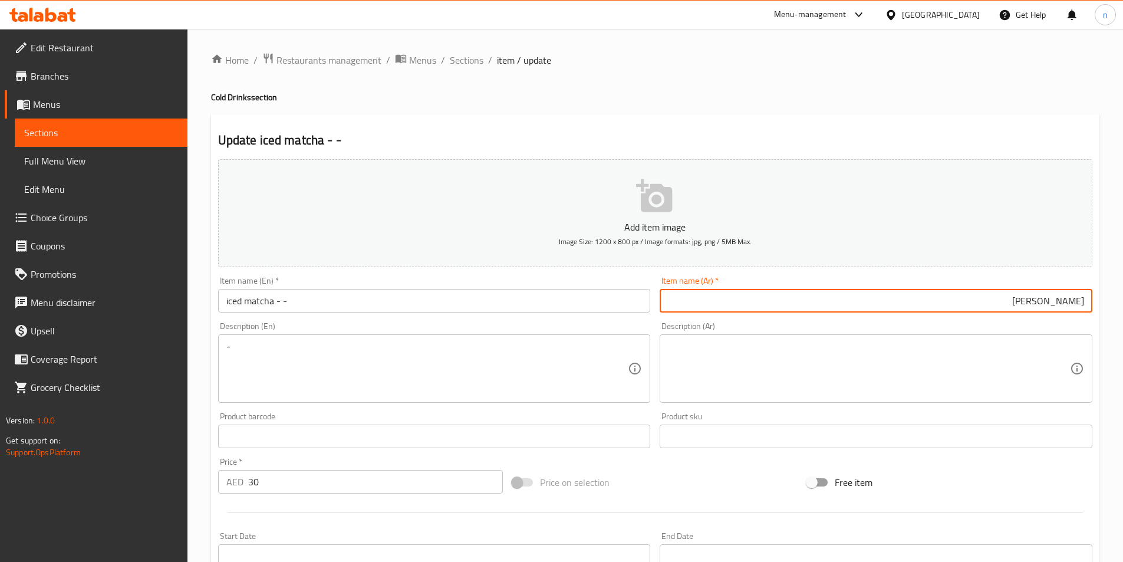
click at [745, 305] on input "ماتشا" at bounding box center [875, 301] width 433 height 24
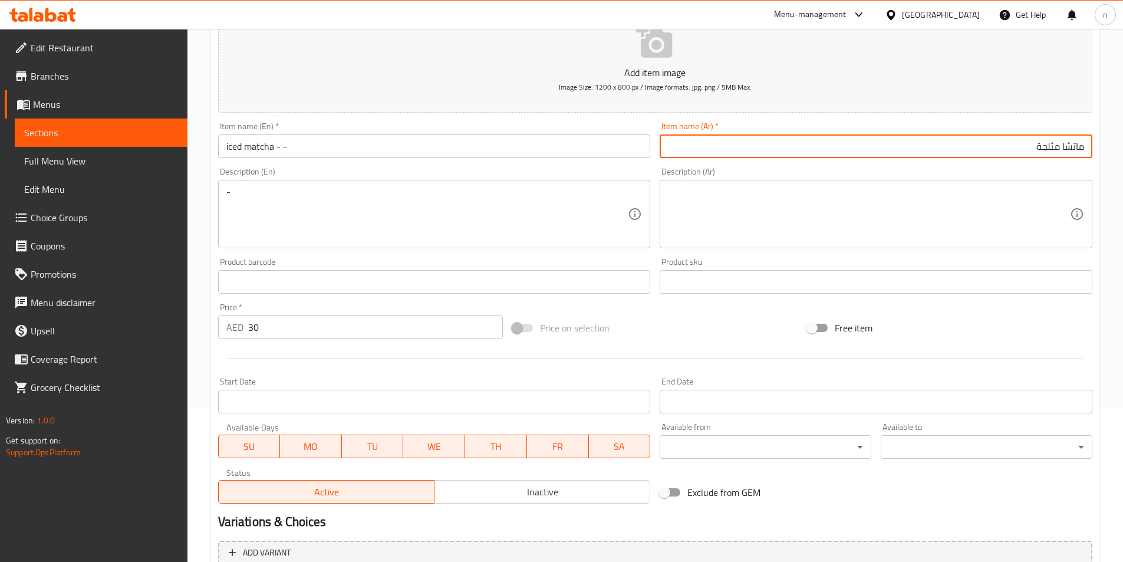
scroll to position [339, 0]
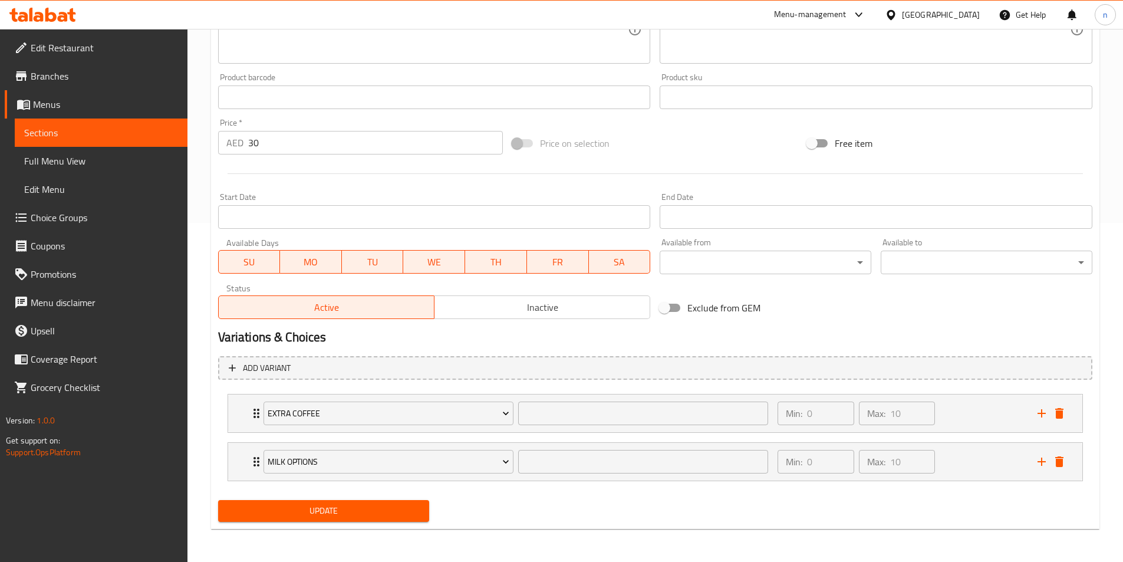
type input "ماتشا مثلجة"
click at [405, 503] on span "Update" at bounding box center [323, 510] width 193 height 15
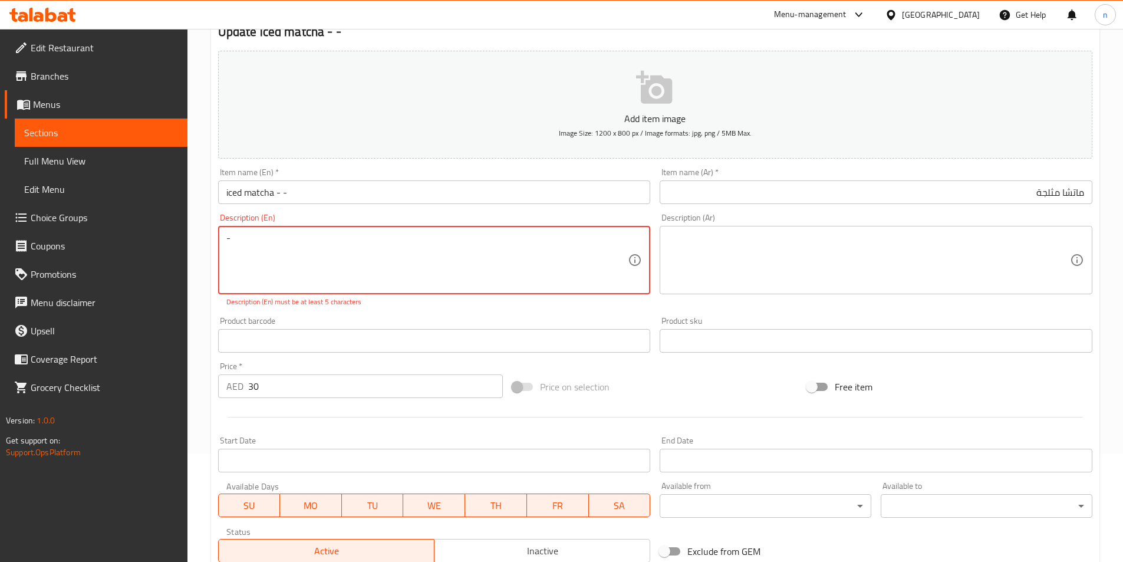
scroll to position [0, 0]
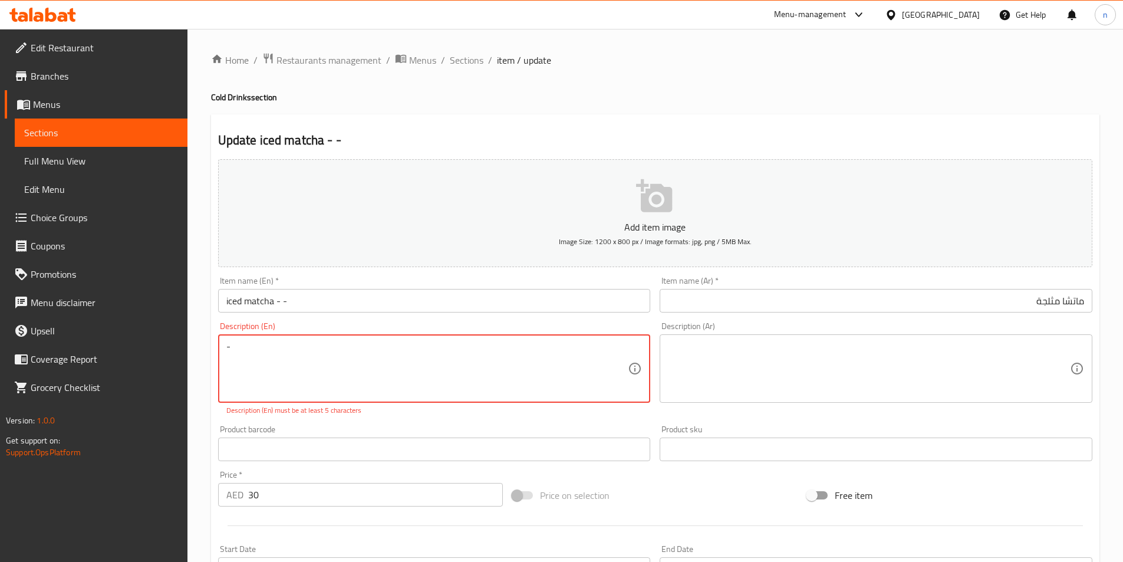
click at [342, 358] on textarea "-" at bounding box center [427, 369] width 402 height 56
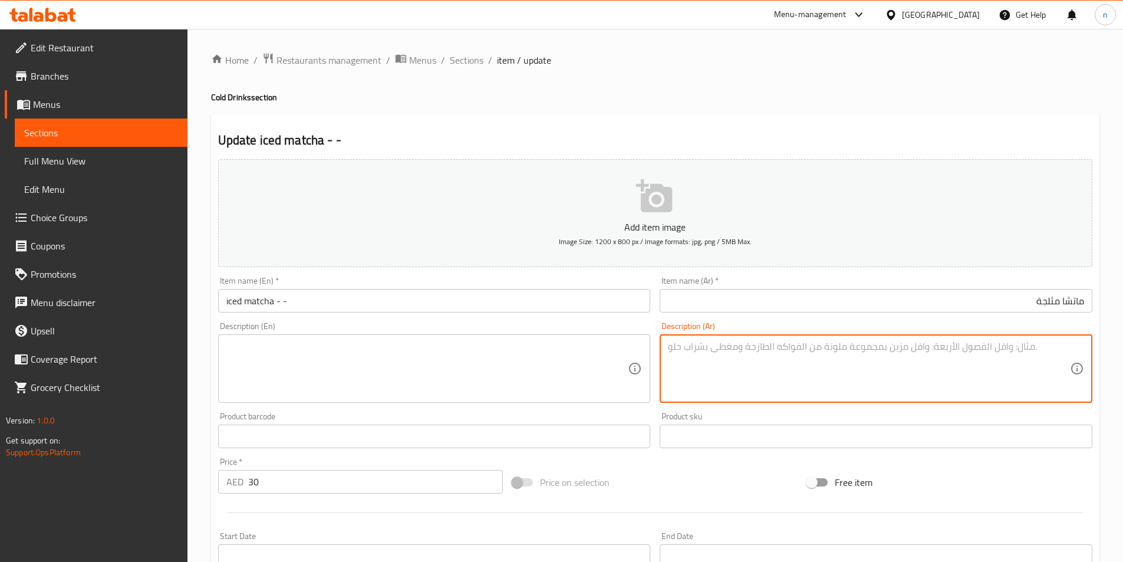
click at [800, 385] on textarea at bounding box center [869, 369] width 402 height 56
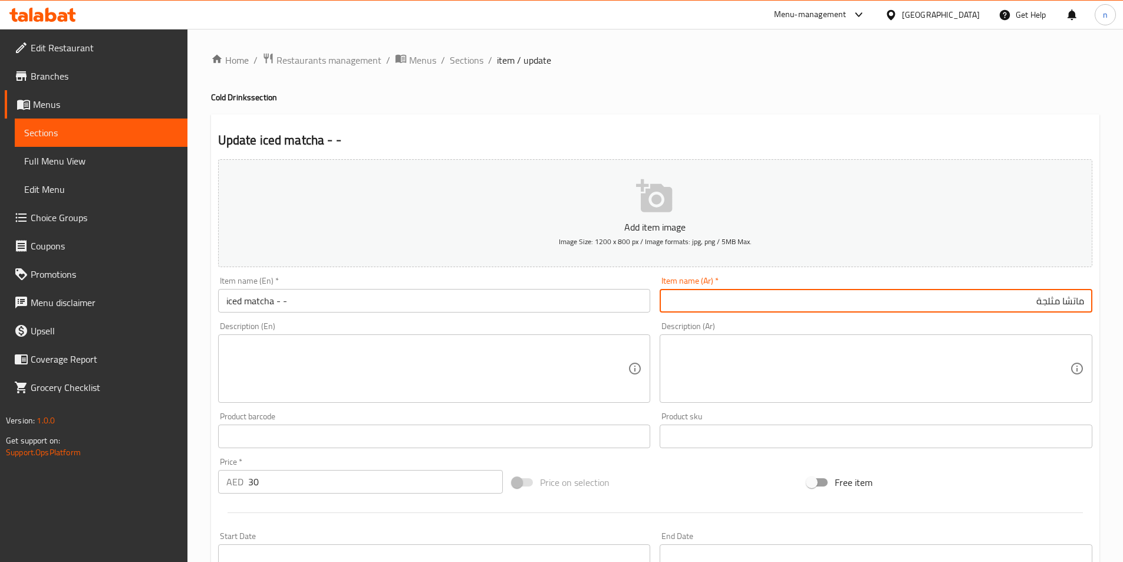
click at [913, 303] on input "ماتشا مثلجة" at bounding box center [875, 301] width 433 height 24
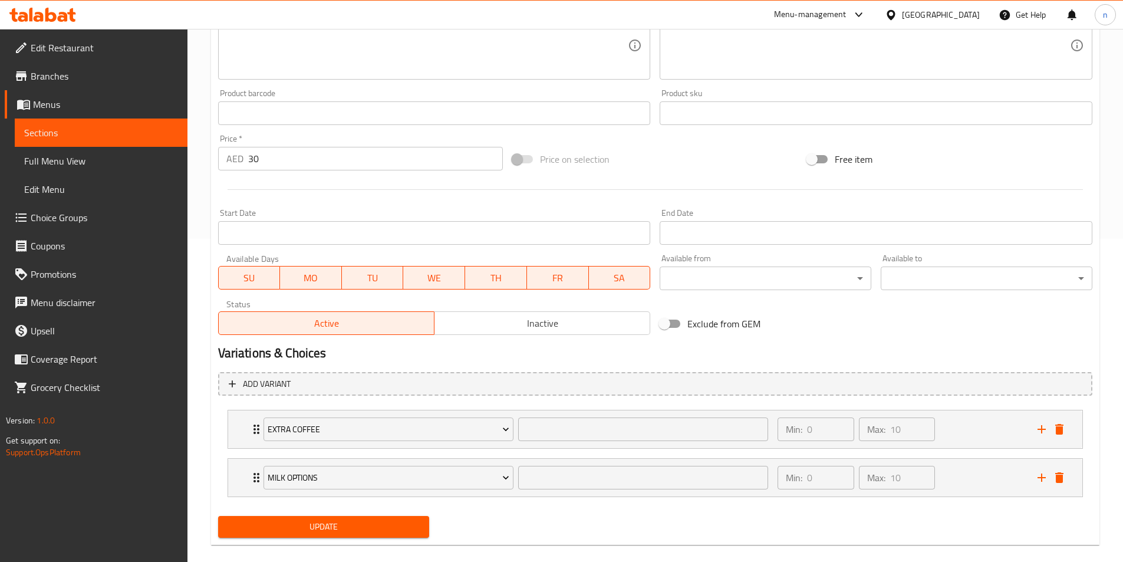
scroll to position [339, 0]
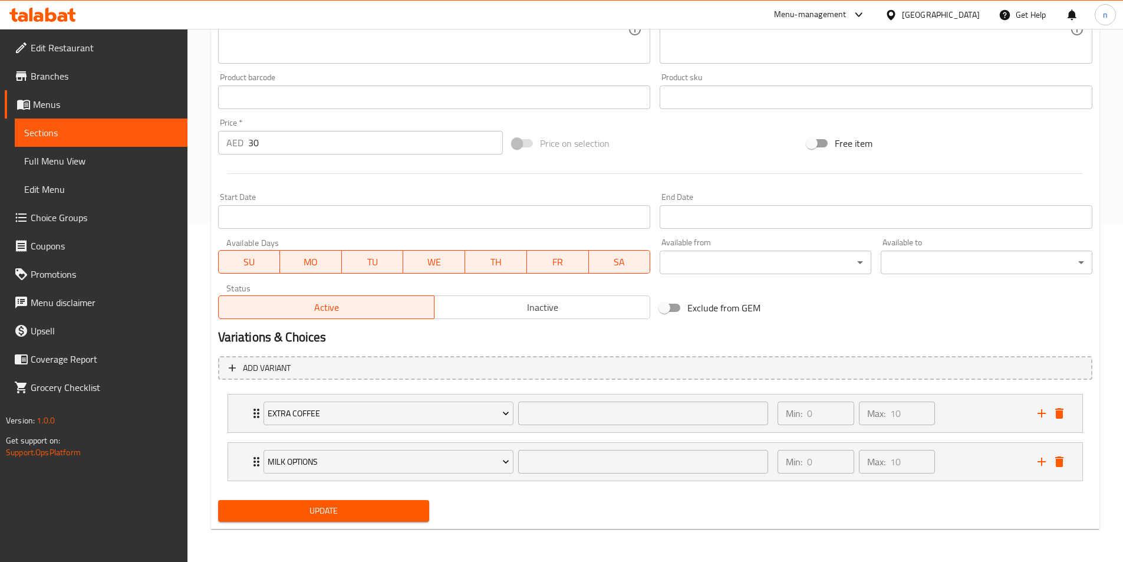
type input "ماتشا مثلجة--"
click at [332, 513] on span "Update" at bounding box center [323, 510] width 193 height 15
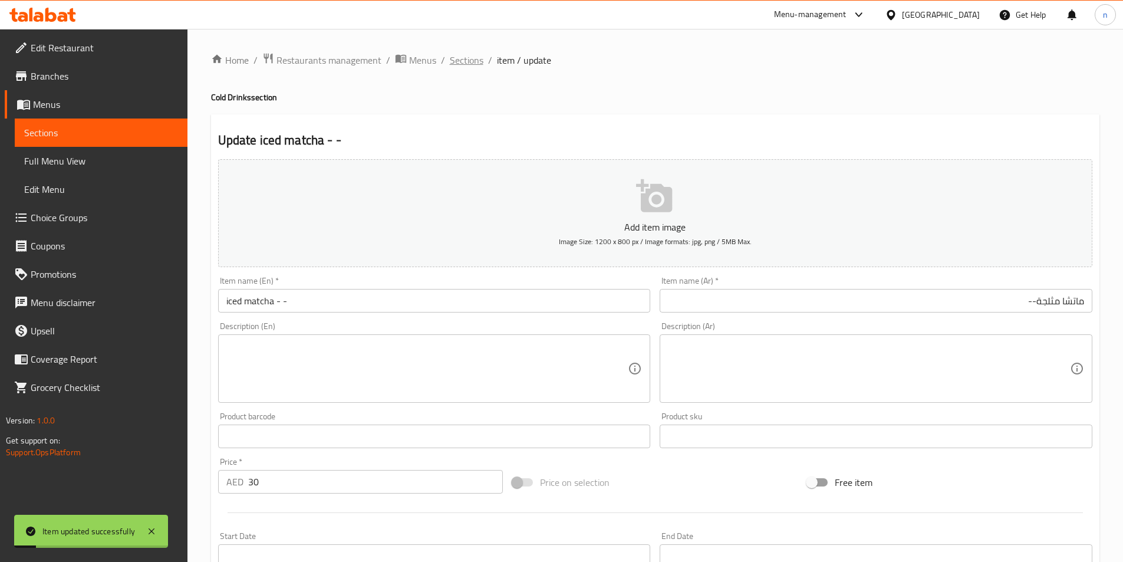
click at [467, 63] on span "Sections" at bounding box center [467, 60] width 34 height 14
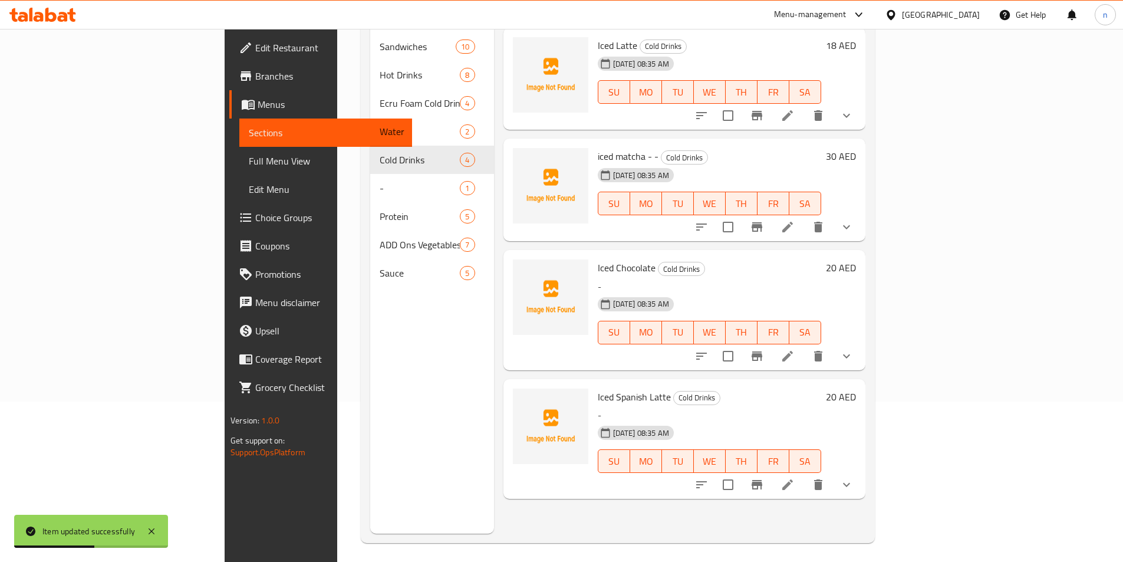
scroll to position [165, 0]
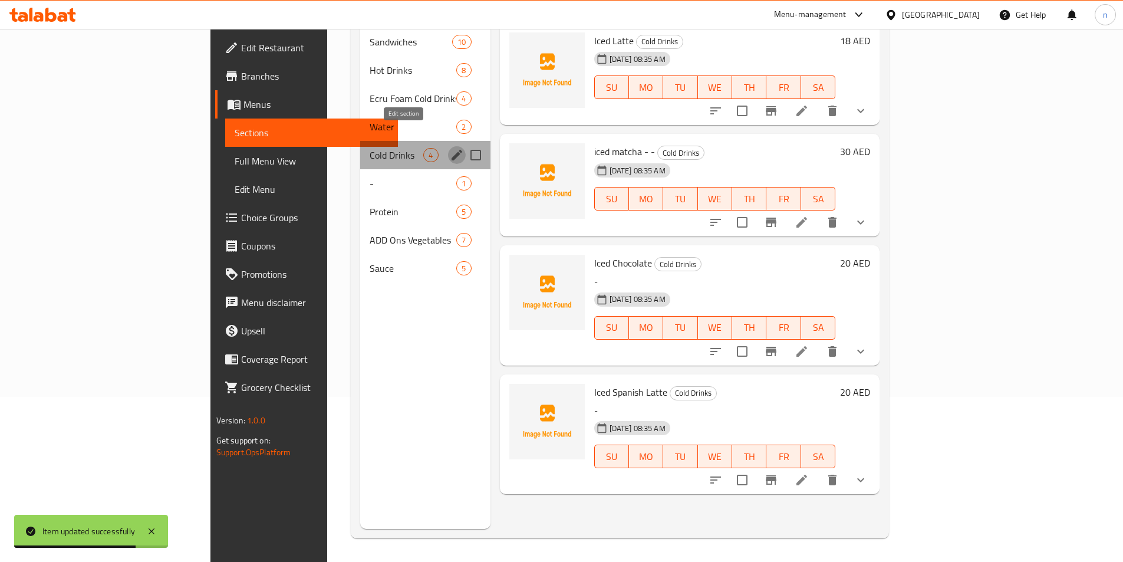
click at [450, 148] on icon "edit" at bounding box center [457, 155] width 14 height 14
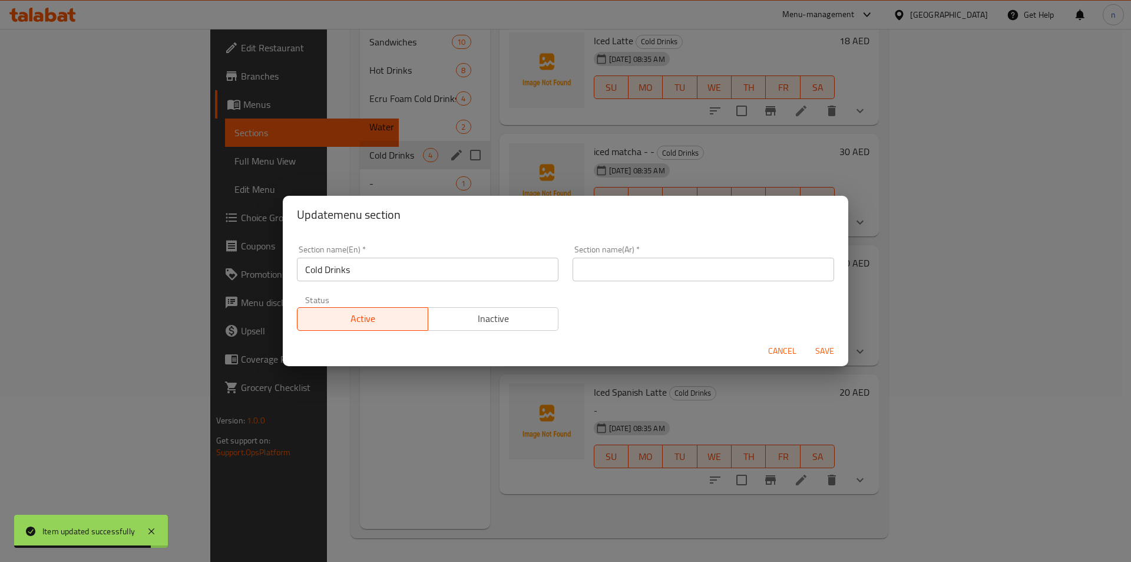
click at [669, 276] on input "text" at bounding box center [704, 270] width 262 height 24
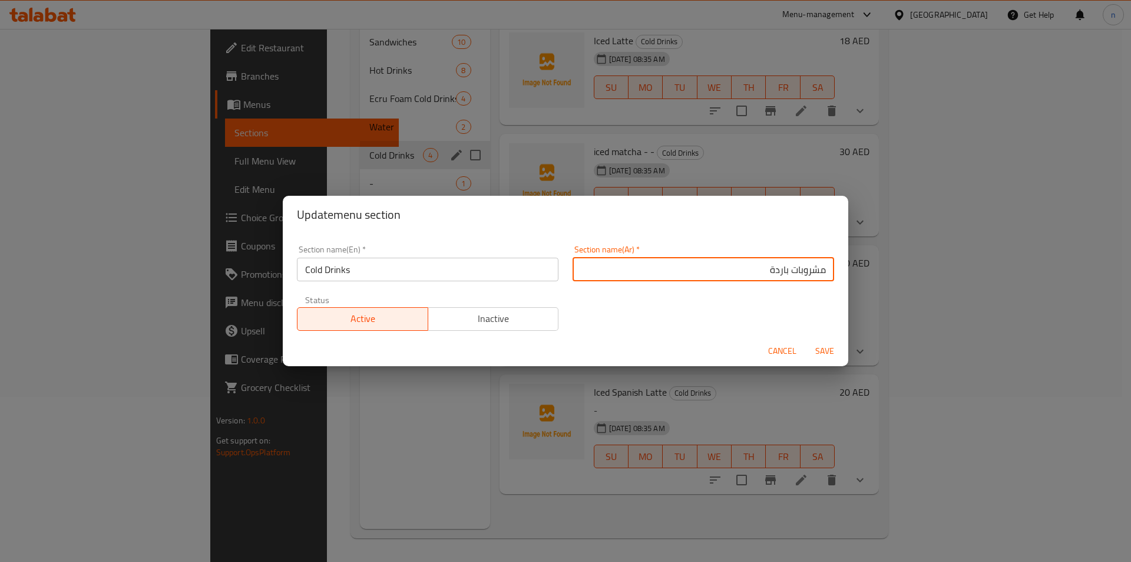
type input "مشروبات باردة"
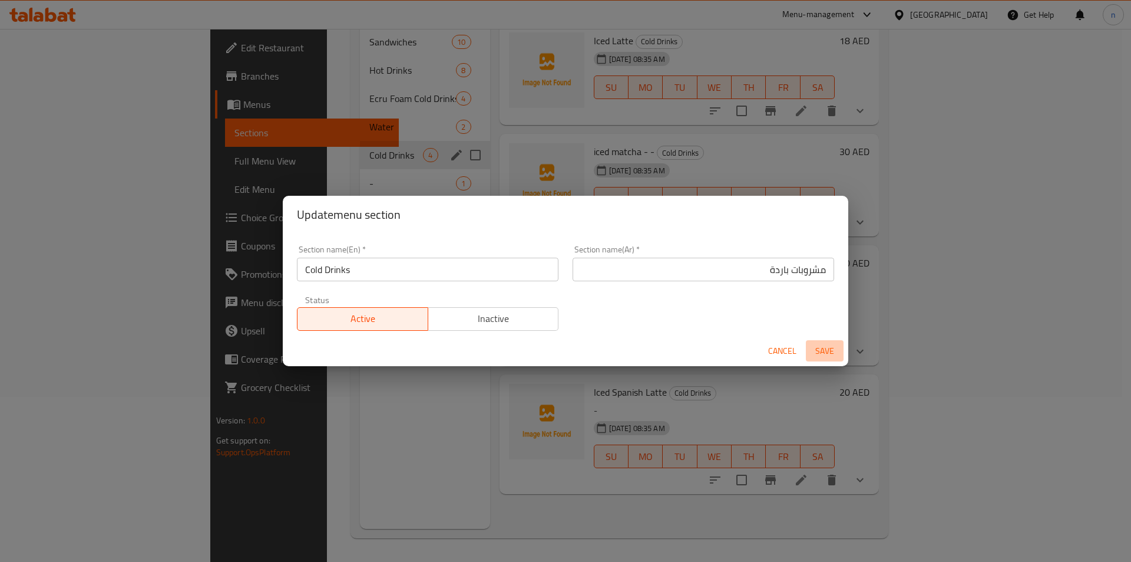
click at [829, 342] on button "Save" at bounding box center [825, 351] width 38 height 22
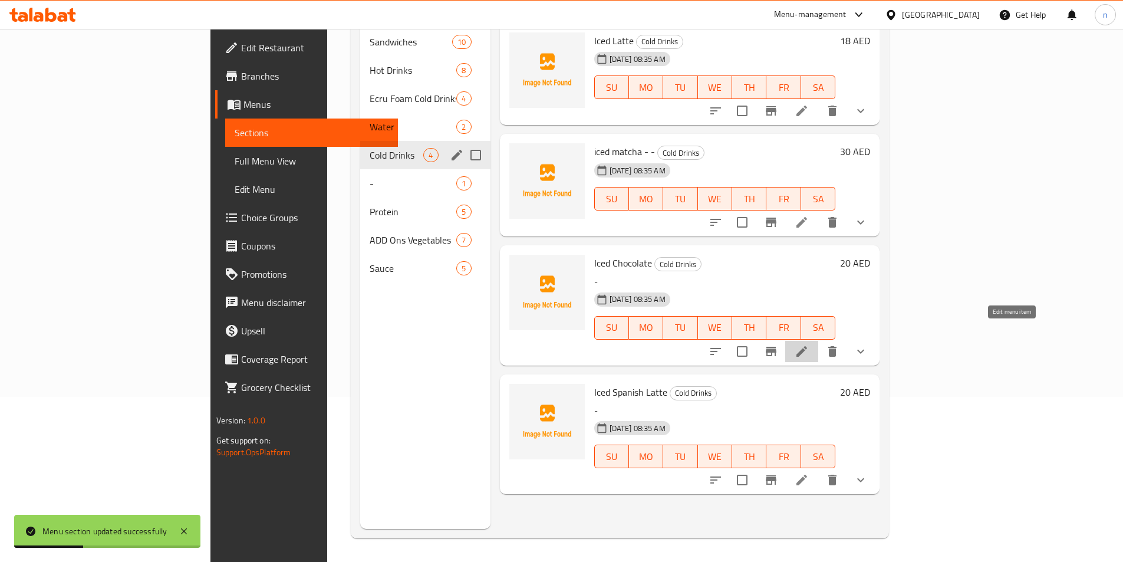
click at [809, 344] on icon at bounding box center [801, 351] width 14 height 14
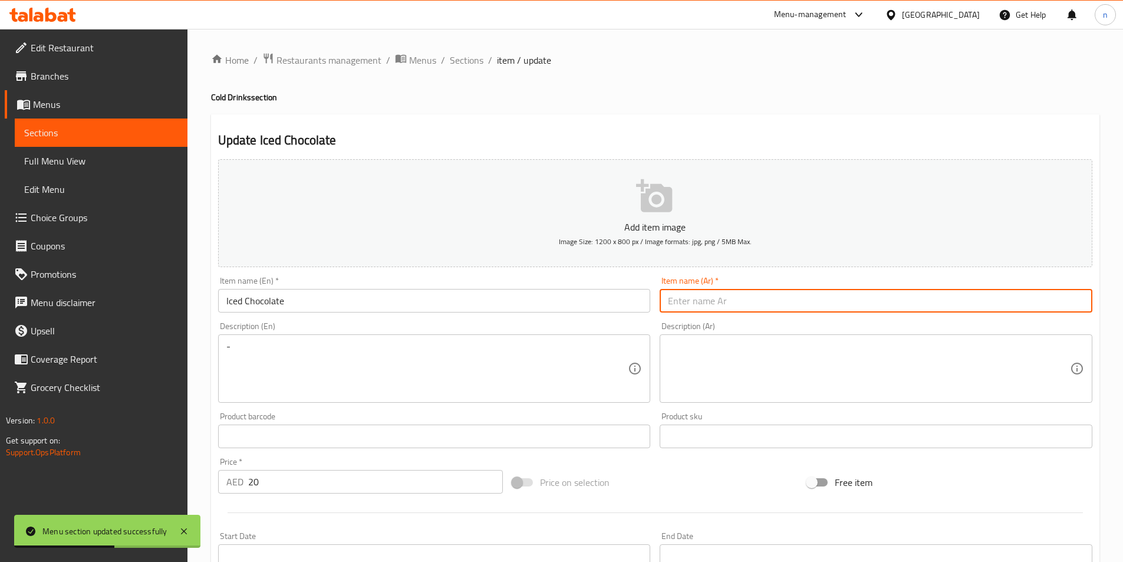
click at [753, 295] on input "text" at bounding box center [875, 301] width 433 height 24
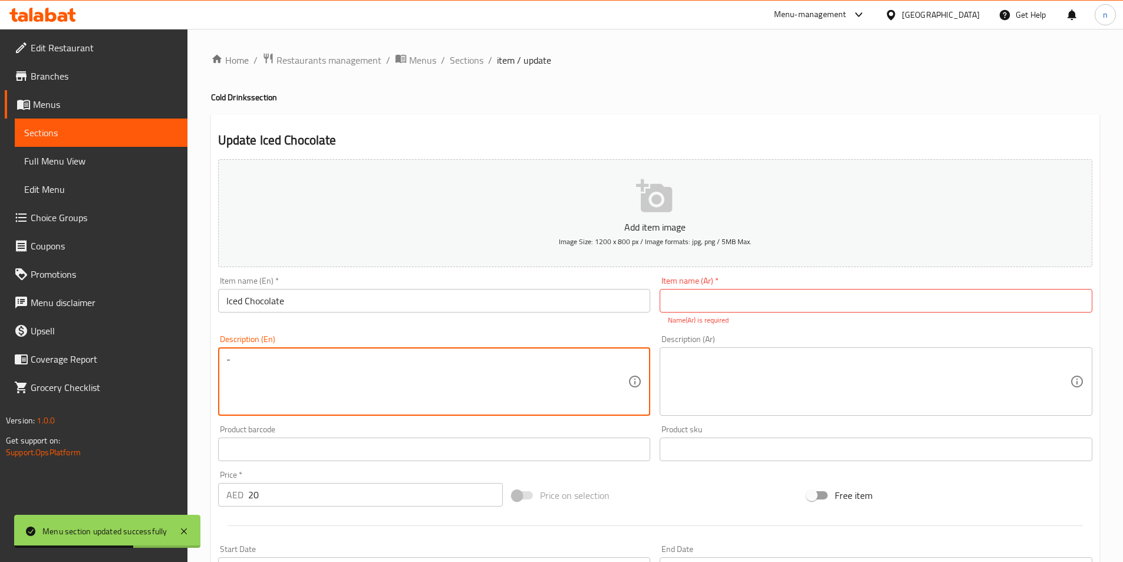
click at [328, 355] on textarea "-" at bounding box center [427, 382] width 402 height 56
click at [894, 312] on input "text" at bounding box center [875, 301] width 433 height 24
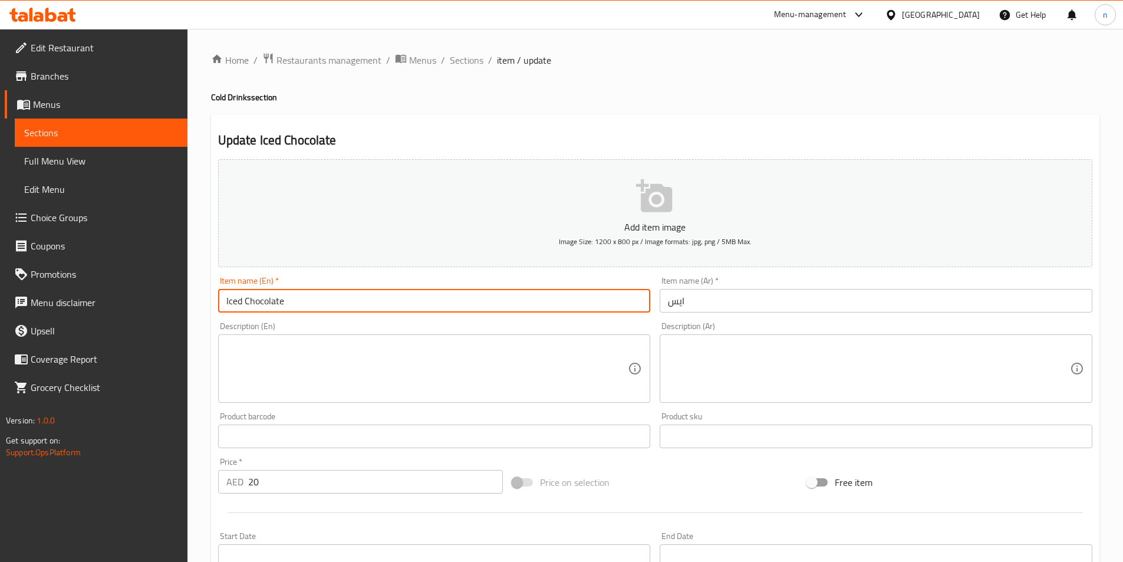
click at [272, 307] on input "Iced Chocolate" at bounding box center [434, 301] width 433 height 24
click at [680, 306] on input "ايس" at bounding box center [875, 301] width 433 height 24
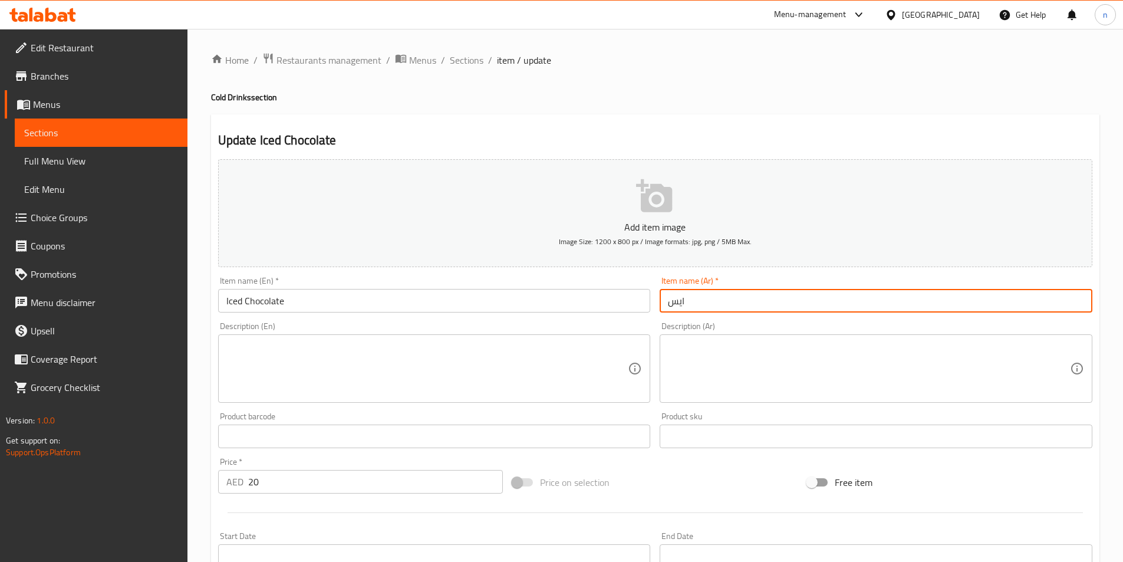
click at [680, 306] on input "ايس" at bounding box center [875, 301] width 433 height 24
paste input "وكولاتة"
click at [809, 308] on input "شوكولاتة" at bounding box center [875, 301] width 433 height 24
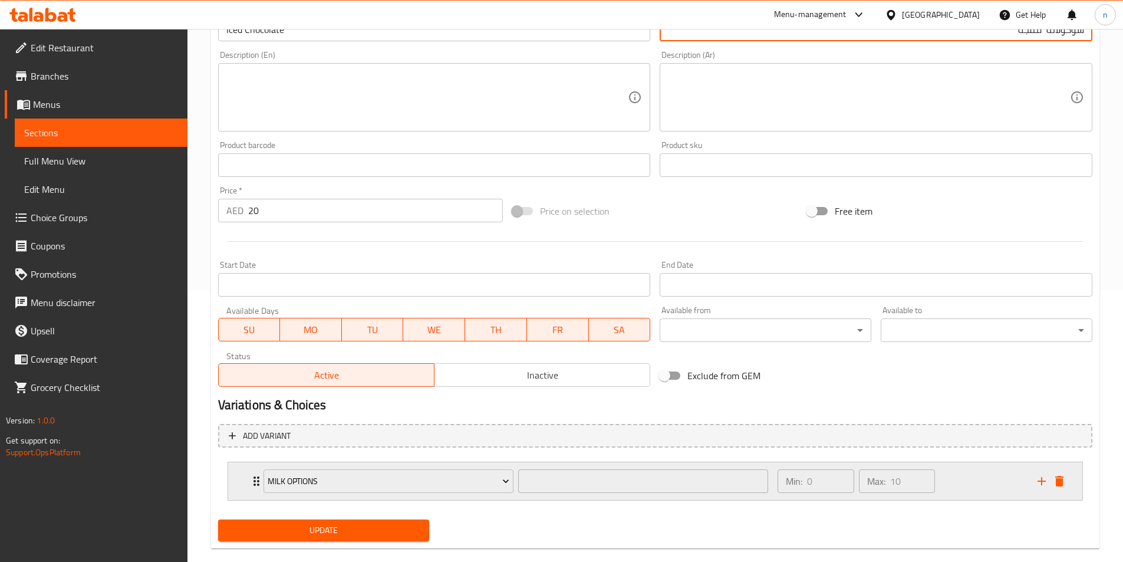
scroll to position [291, 0]
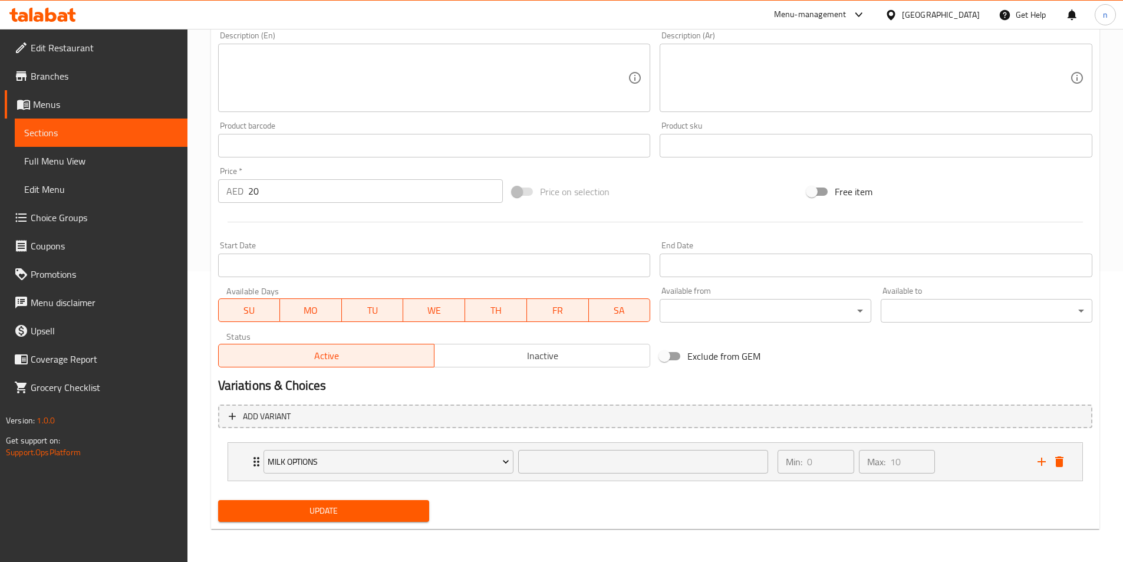
type input "شوكولاتة مثلجة"
click at [349, 512] on span "Update" at bounding box center [323, 510] width 193 height 15
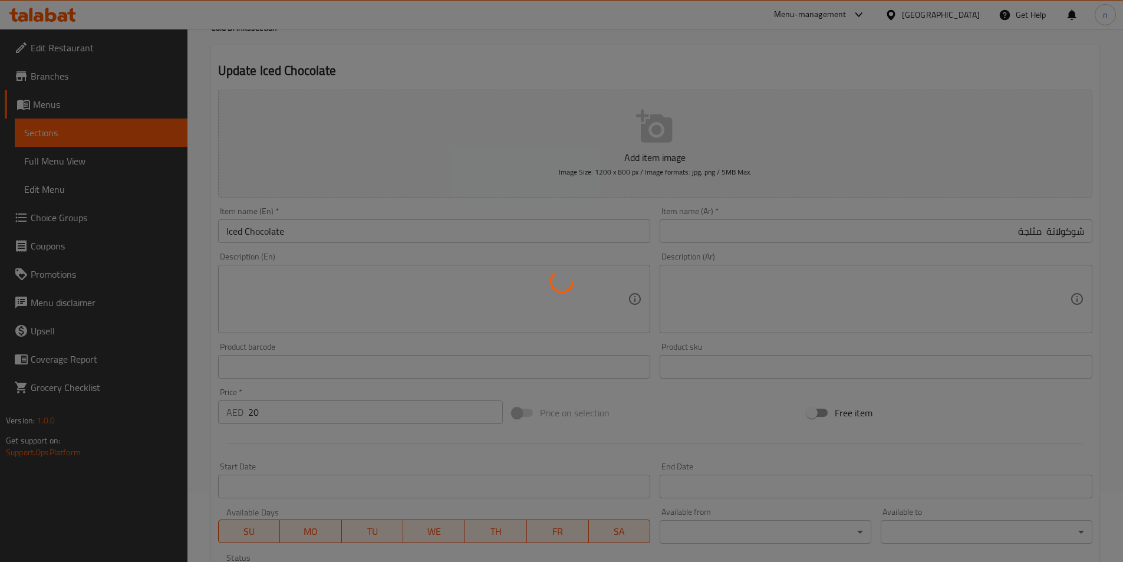
scroll to position [0, 0]
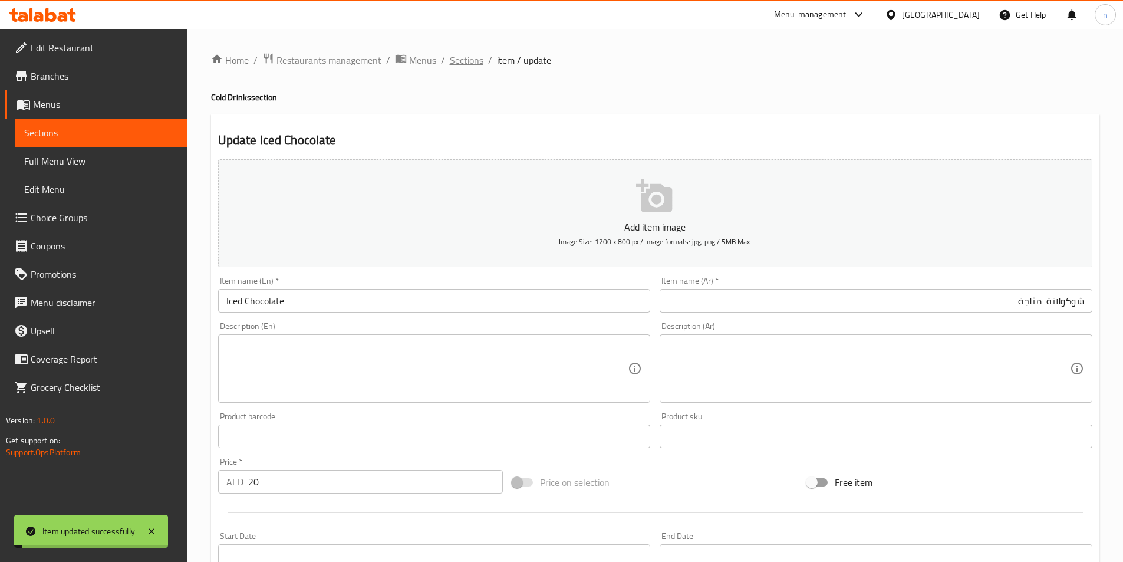
click at [459, 64] on span "Sections" at bounding box center [467, 60] width 34 height 14
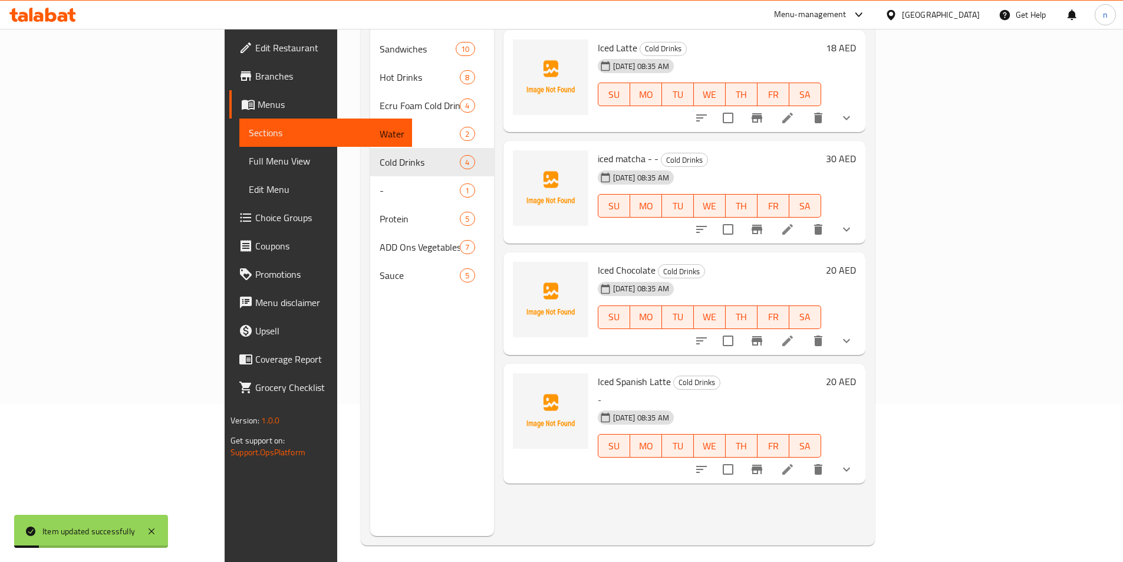
scroll to position [165, 0]
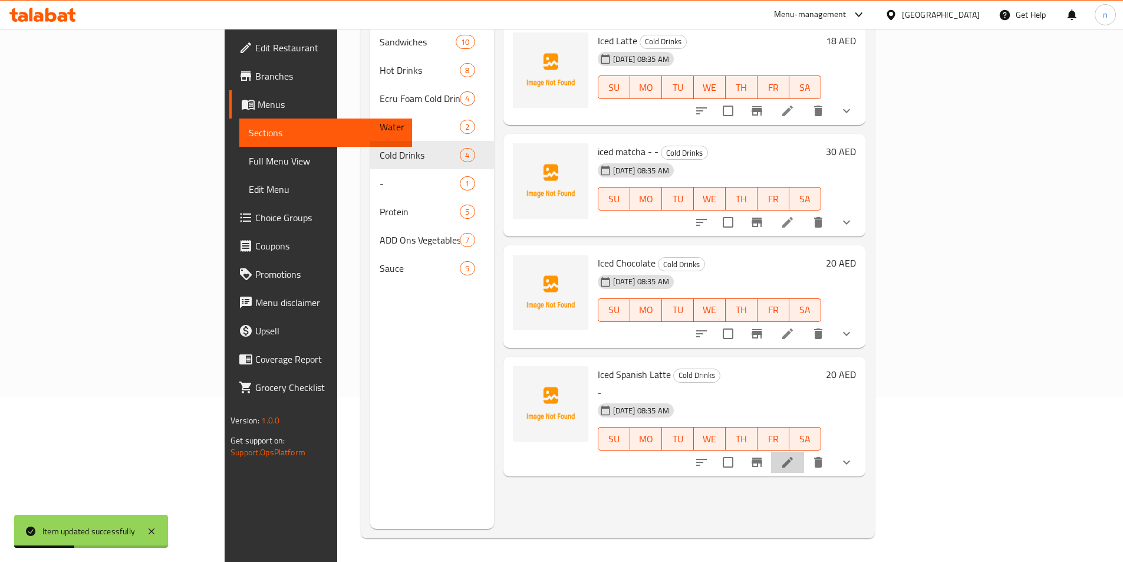
click at [804, 454] on li at bounding box center [787, 461] width 33 height 21
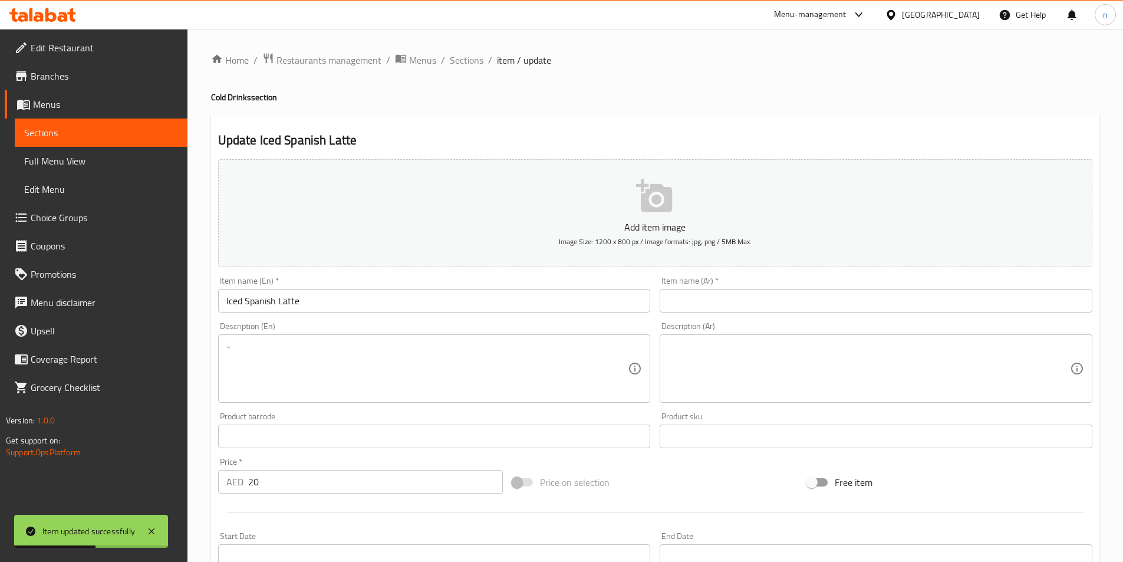
click at [245, 308] on input "Iced Spanish Latte" at bounding box center [434, 301] width 433 height 24
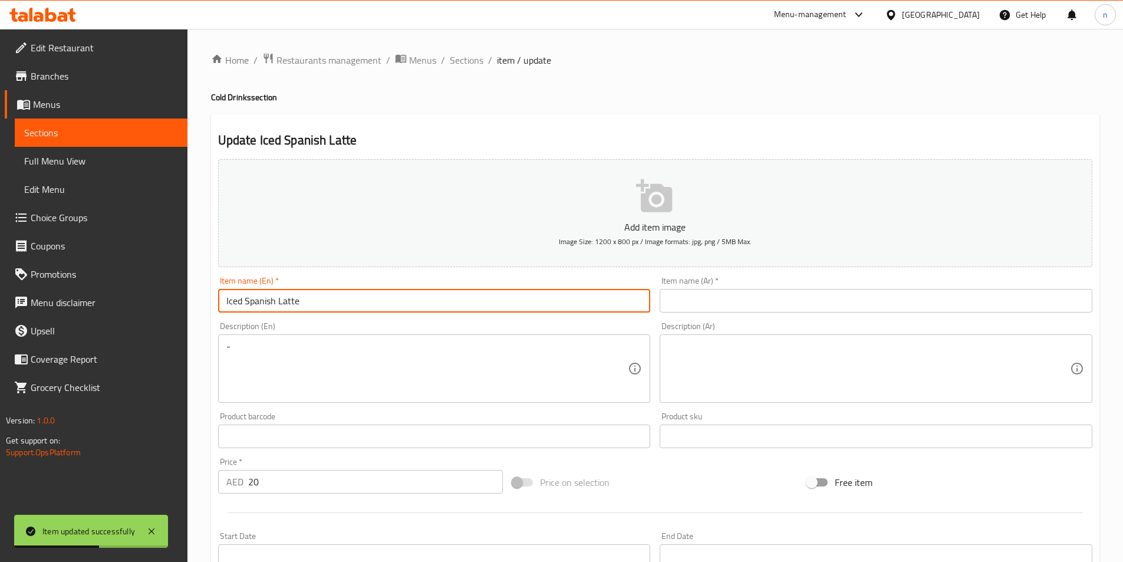
click at [245, 308] on input "Iced Spanish Latte" at bounding box center [434, 301] width 433 height 24
click at [265, 301] on input "Iced Spanish Latte" at bounding box center [434, 301] width 433 height 24
drag, startPoint x: 274, startPoint y: 303, endPoint x: 143, endPoint y: 315, distance: 131.4
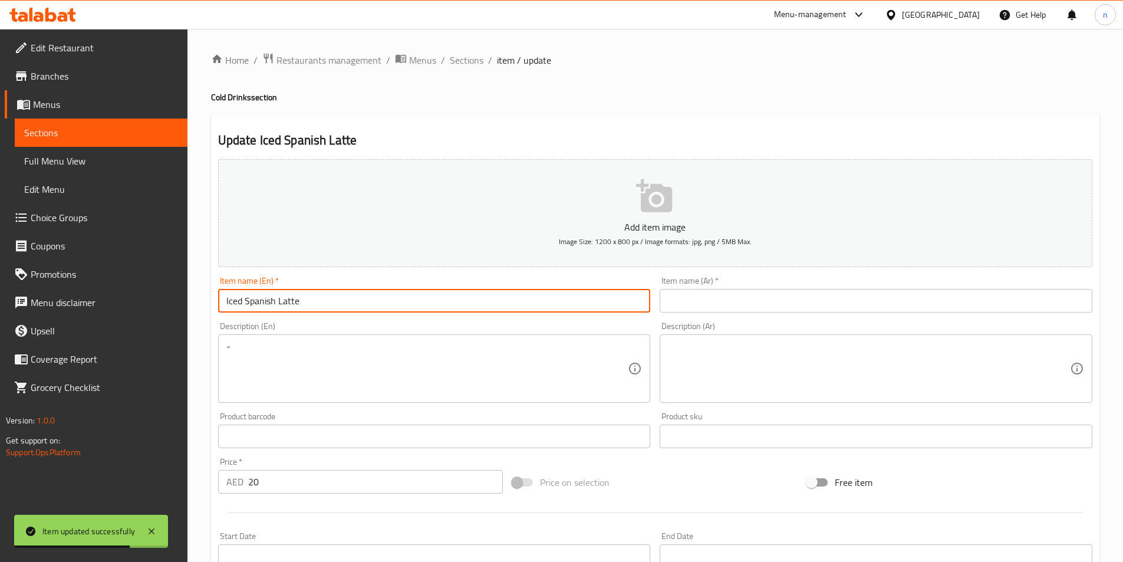
click at [143, 315] on div "Edit Restaurant Branches Menus Sections Full Menu View Edit Menu Choice Groups …" at bounding box center [561, 465] width 1123 height 872
click at [236, 296] on input "Iced Spanish Latte" at bounding box center [434, 301] width 433 height 24
drag, startPoint x: 242, startPoint y: 302, endPoint x: 342, endPoint y: 314, distance: 100.8
click at [342, 314] on div "Item name (En)   * Iced Spanish Latte Item name (En) *" at bounding box center [434, 294] width 442 height 45
click at [788, 316] on div "Add item image Image Size: 1200 x 800 px / Image formats: jpg, png / 5MB Max. I…" at bounding box center [654, 408] width 883 height 508
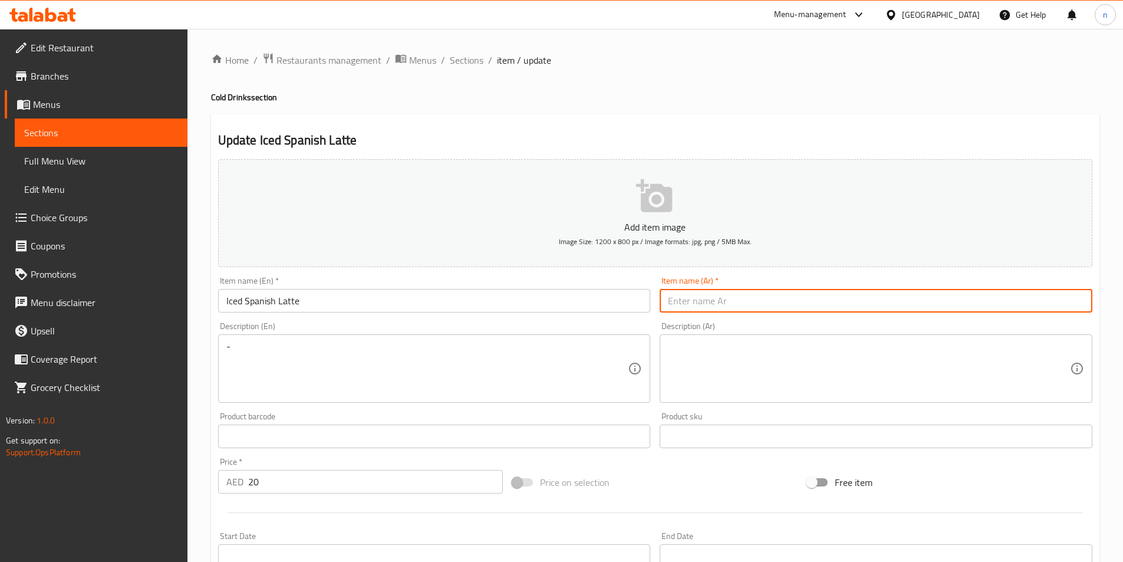
click at [784, 310] on input "text" at bounding box center [875, 301] width 433 height 24
click at [779, 303] on input "text" at bounding box center [875, 301] width 433 height 24
paste input "لاتيه أسباني"
click at [865, 301] on input "لاتيه أسباني" at bounding box center [875, 301] width 433 height 24
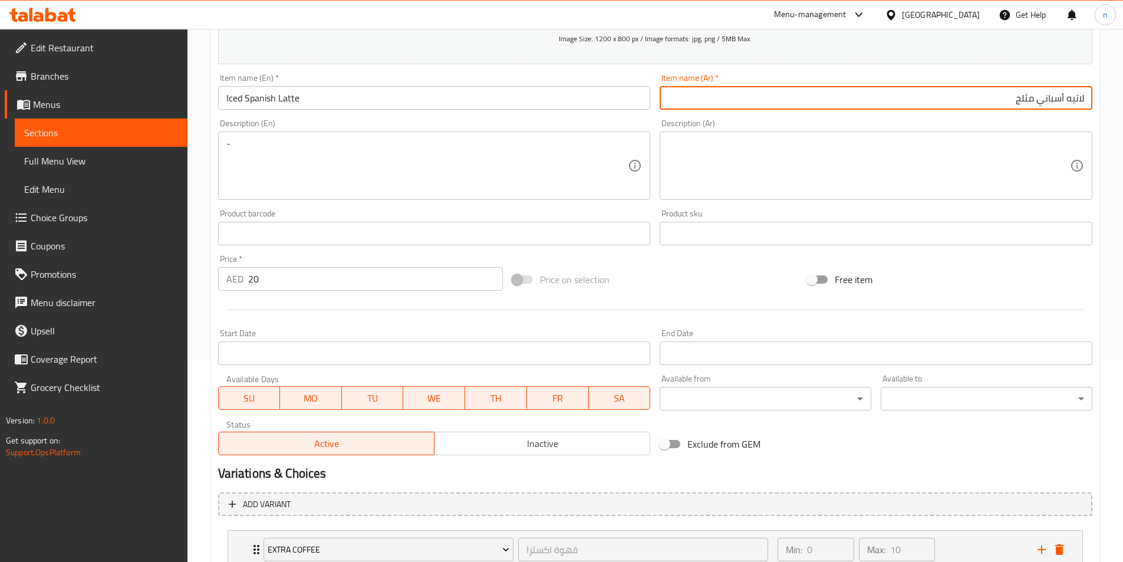
scroll to position [236, 0]
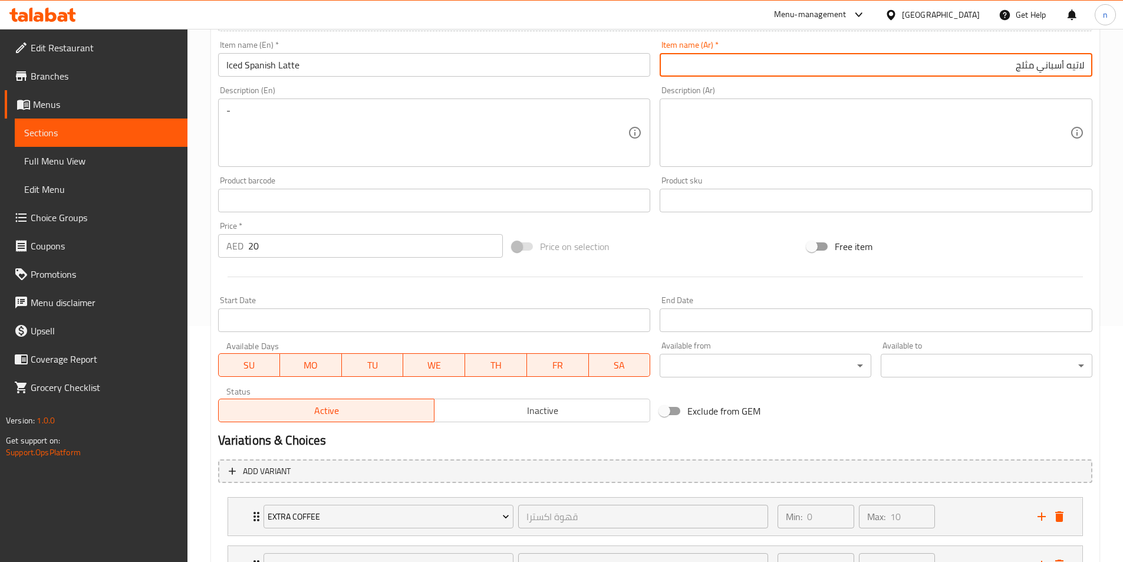
type input "لاتيه أسباني مثلج"
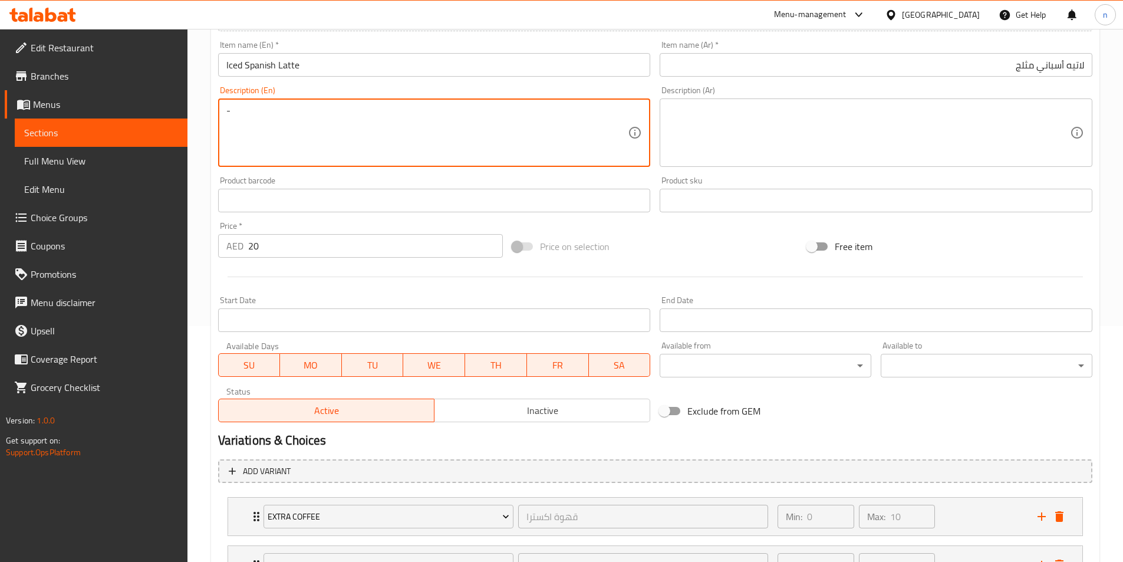
click at [257, 128] on textarea "-" at bounding box center [427, 133] width 402 height 56
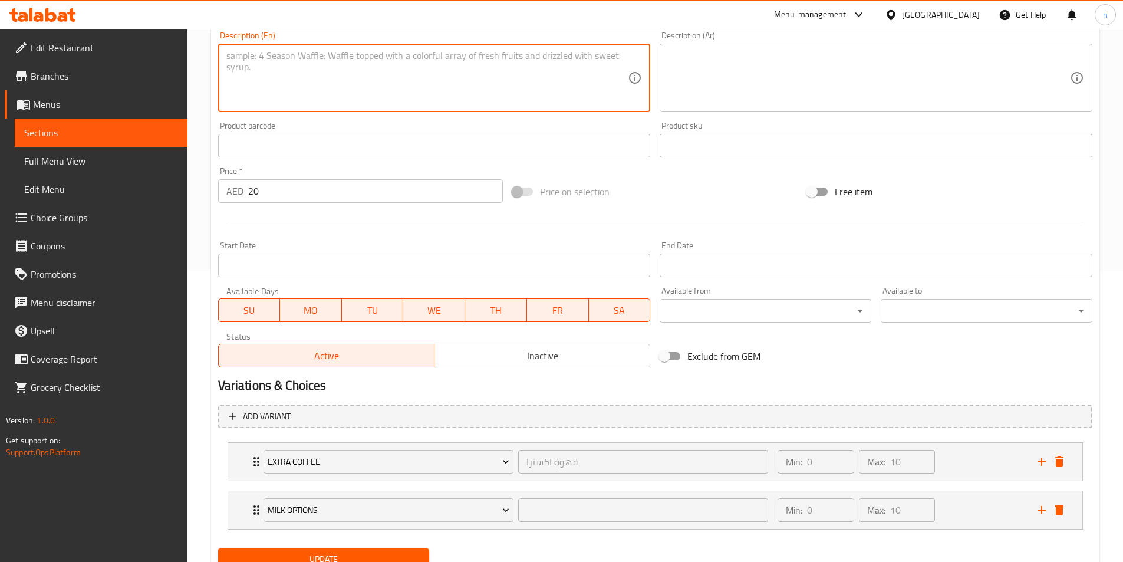
scroll to position [339, 0]
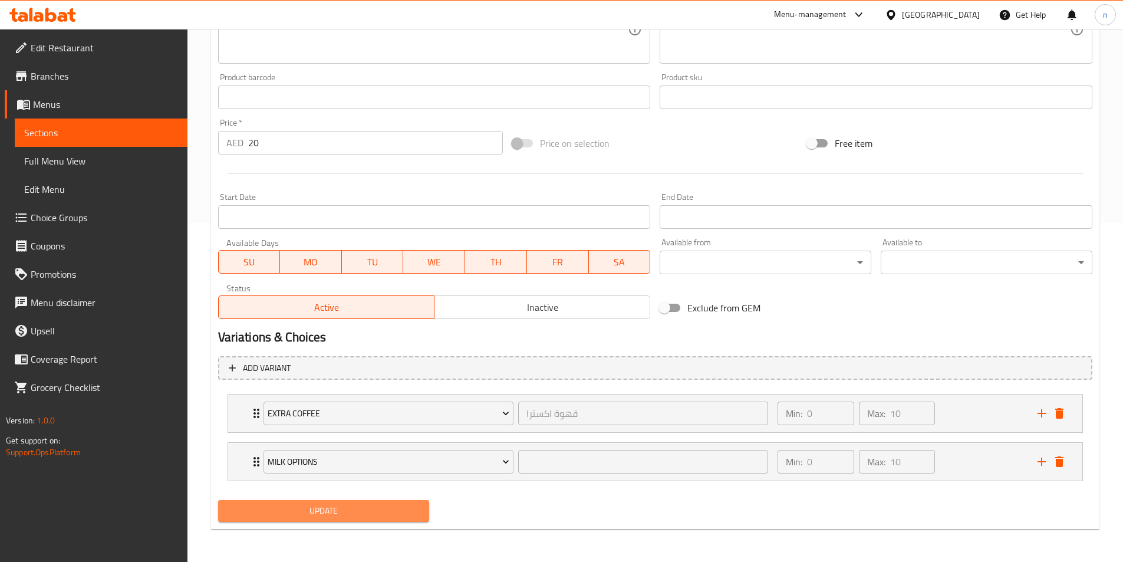
click at [335, 509] on span "Update" at bounding box center [323, 510] width 193 height 15
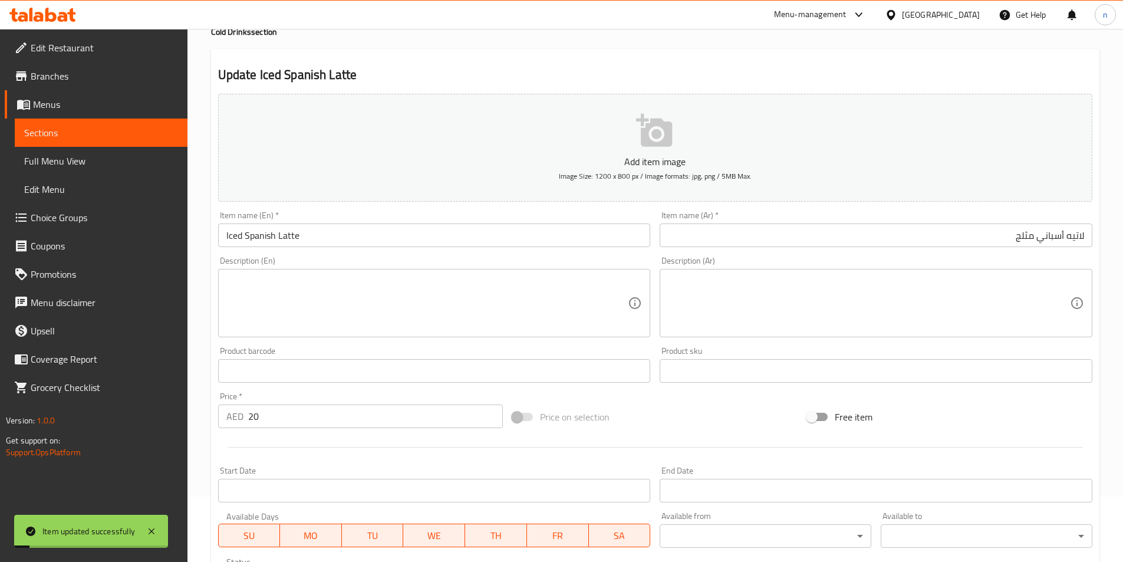
scroll to position [0, 0]
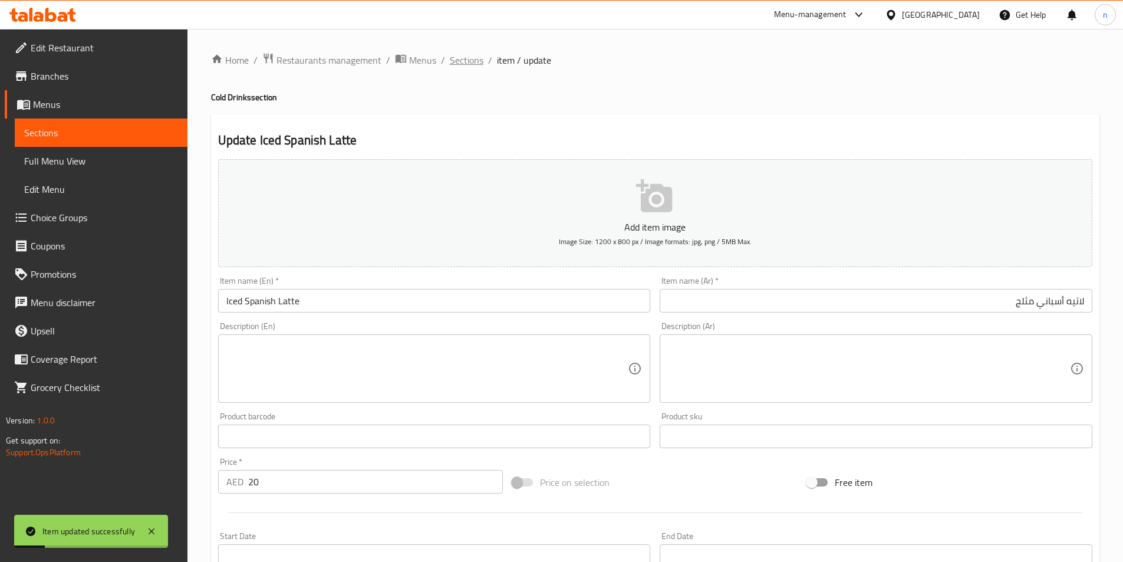
click at [471, 62] on span "Sections" at bounding box center [467, 60] width 34 height 14
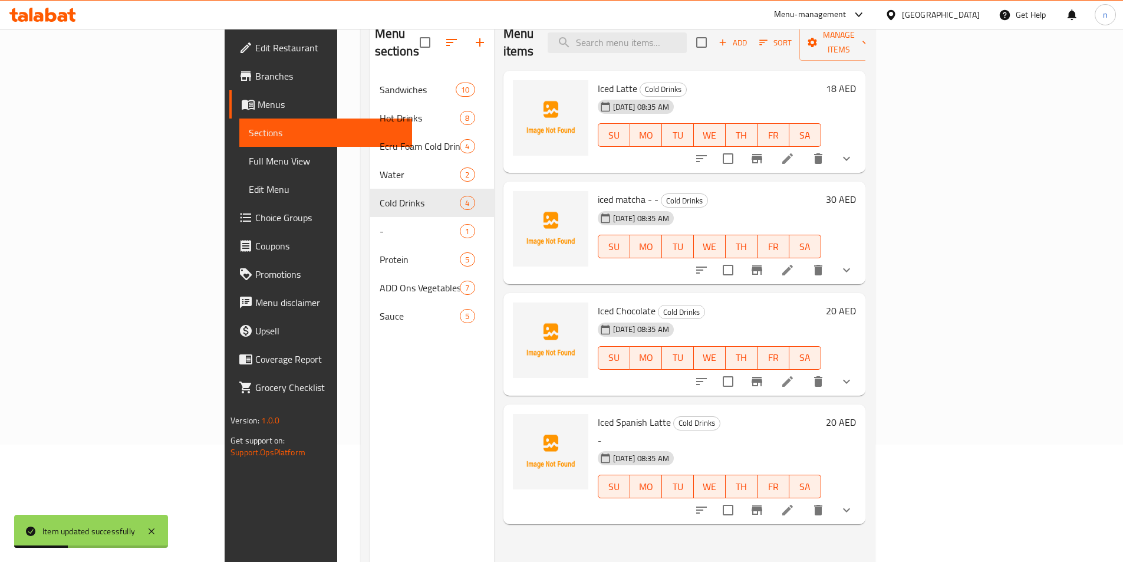
scroll to position [165, 0]
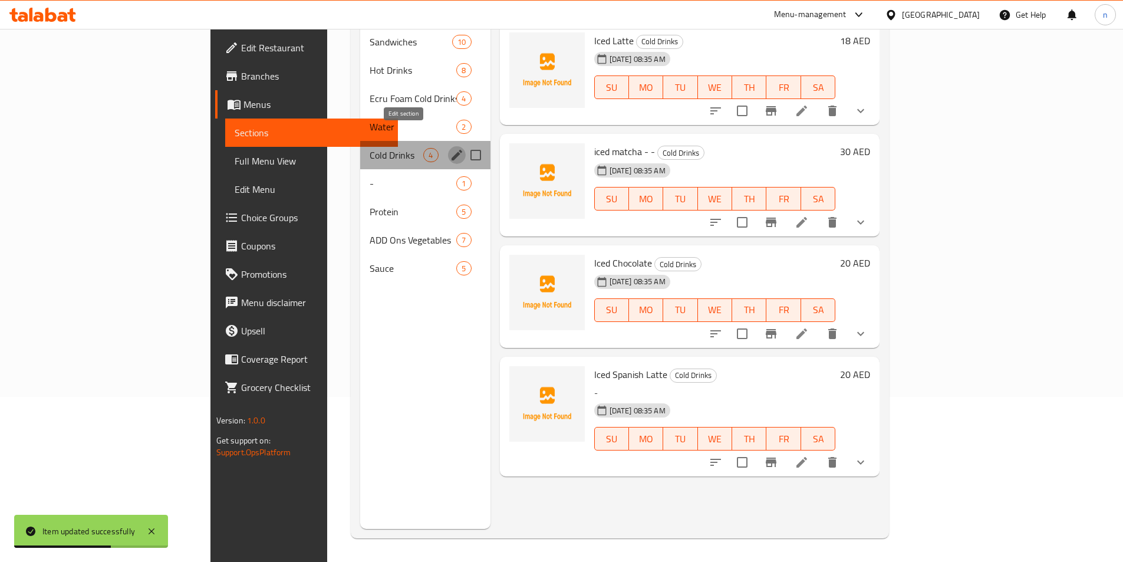
click at [450, 148] on icon "edit" at bounding box center [457, 155] width 14 height 14
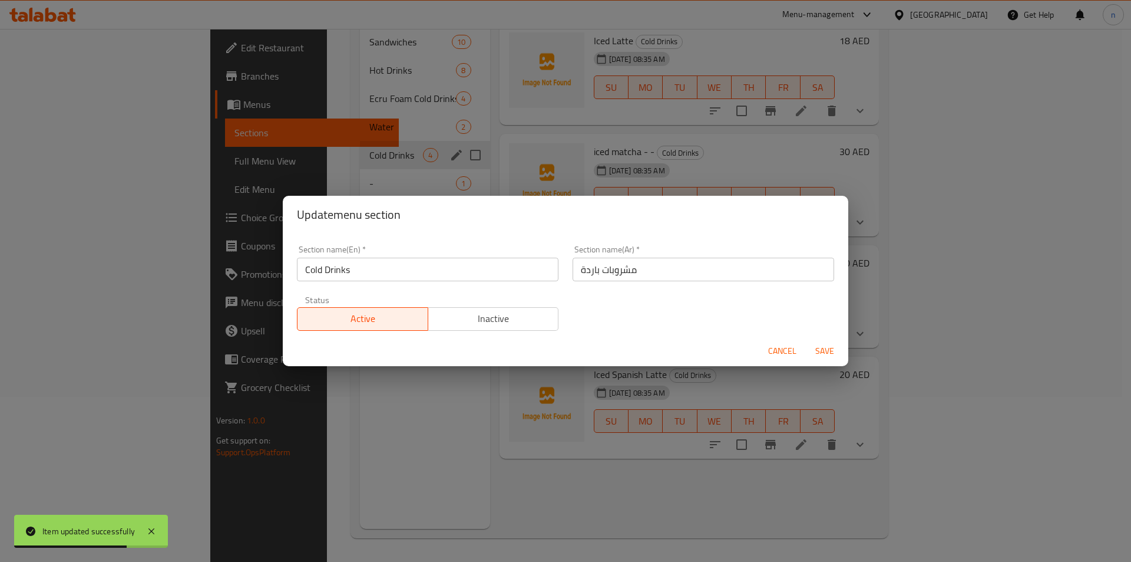
click at [269, 346] on div "Update menu section Section name(En)   * Cold Drinks Section name(En) * Section…" at bounding box center [565, 281] width 1131 height 562
drag, startPoint x: 782, startPoint y: 351, endPoint x: 773, endPoint y: 348, distance: 9.3
click at [783, 351] on span "Cancel" at bounding box center [782, 351] width 28 height 15
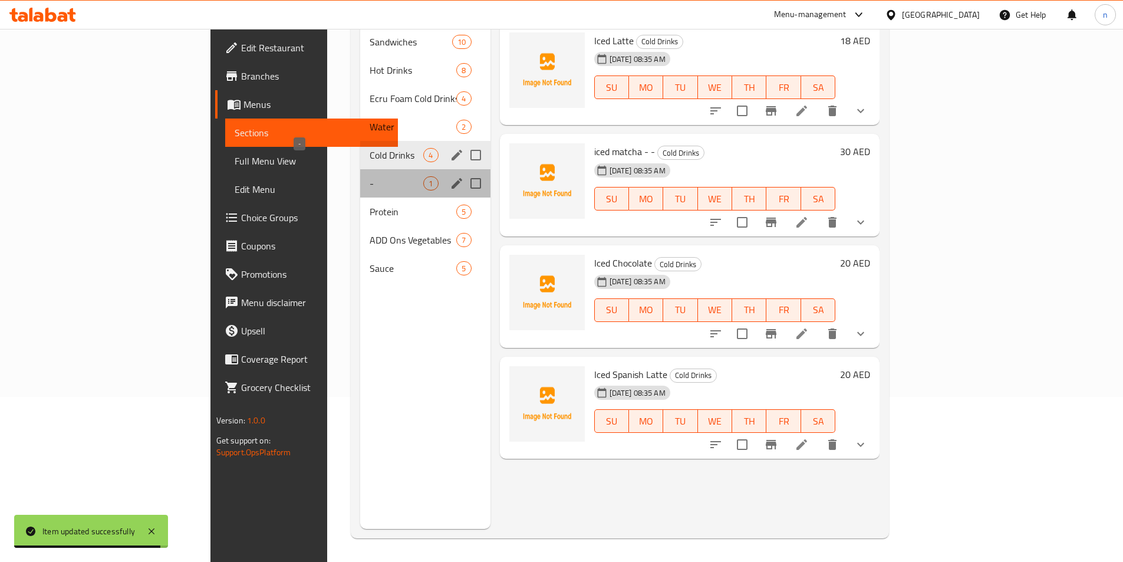
click at [369, 176] on span "-" at bounding box center [396, 183] width 54 height 14
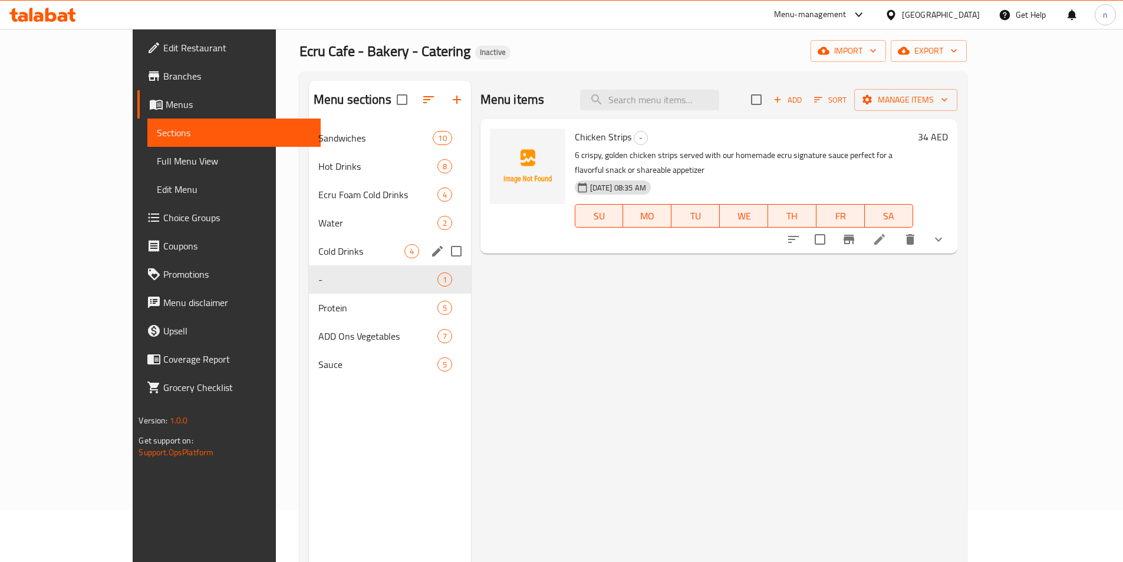
scroll to position [47, 0]
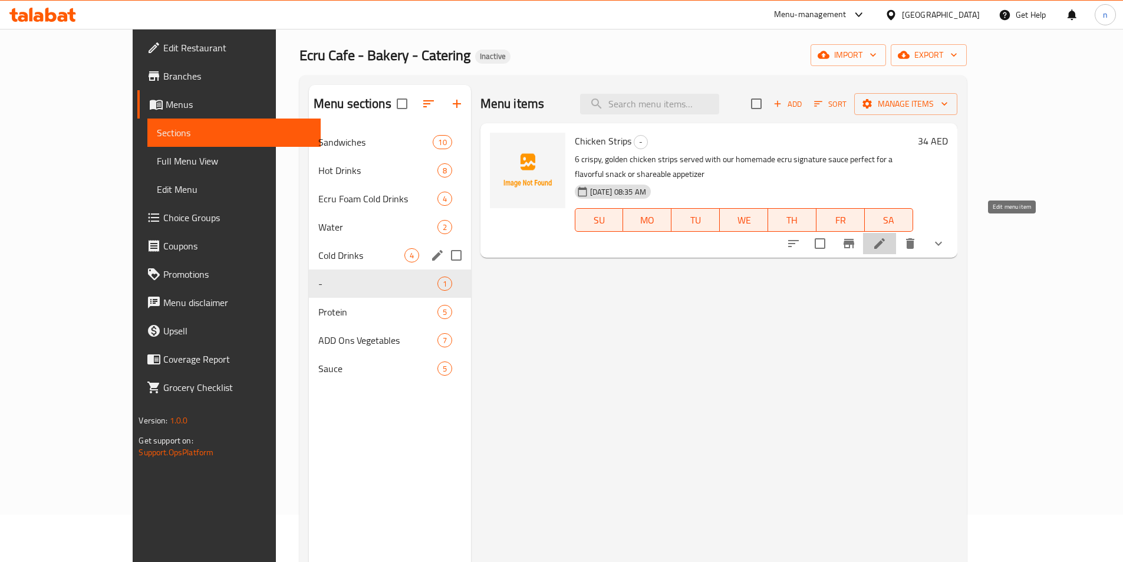
click at [886, 236] on icon at bounding box center [879, 243] width 14 height 14
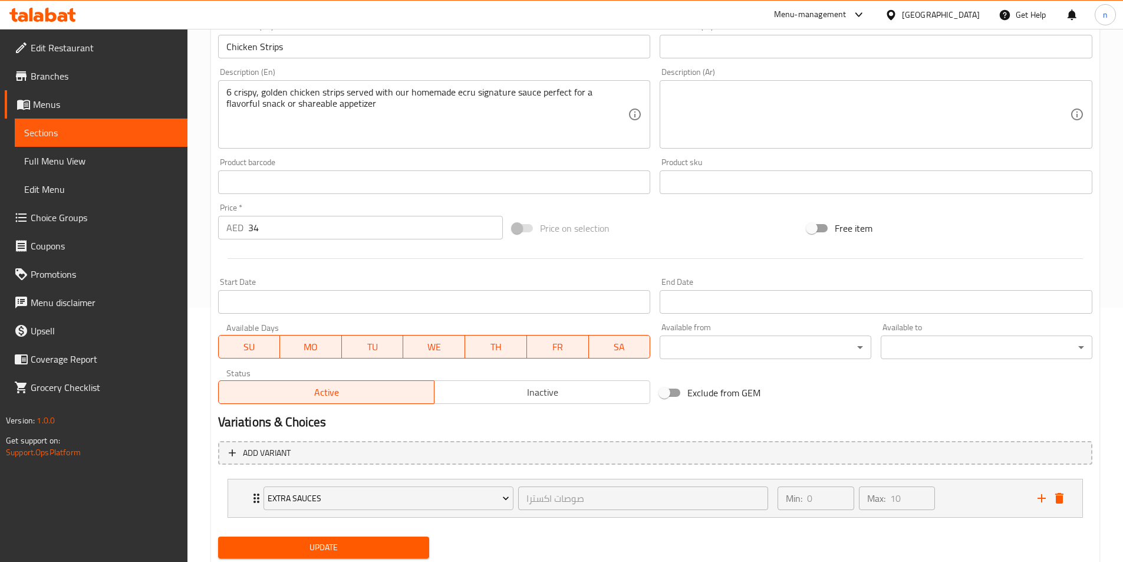
scroll to position [291, 0]
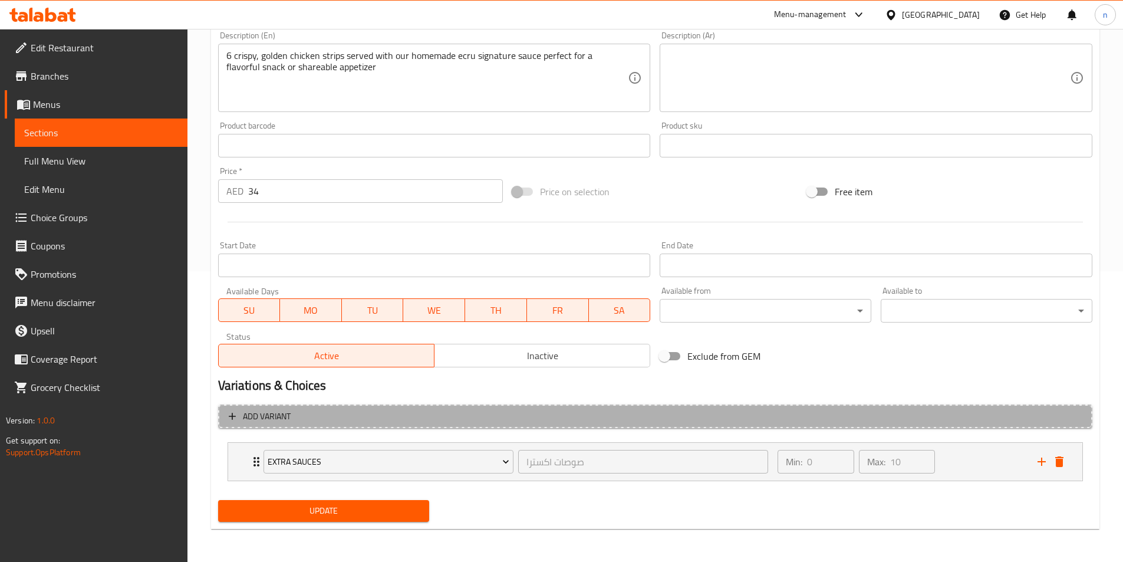
click at [827, 408] on button "Add variant" at bounding box center [655, 416] width 874 height 24
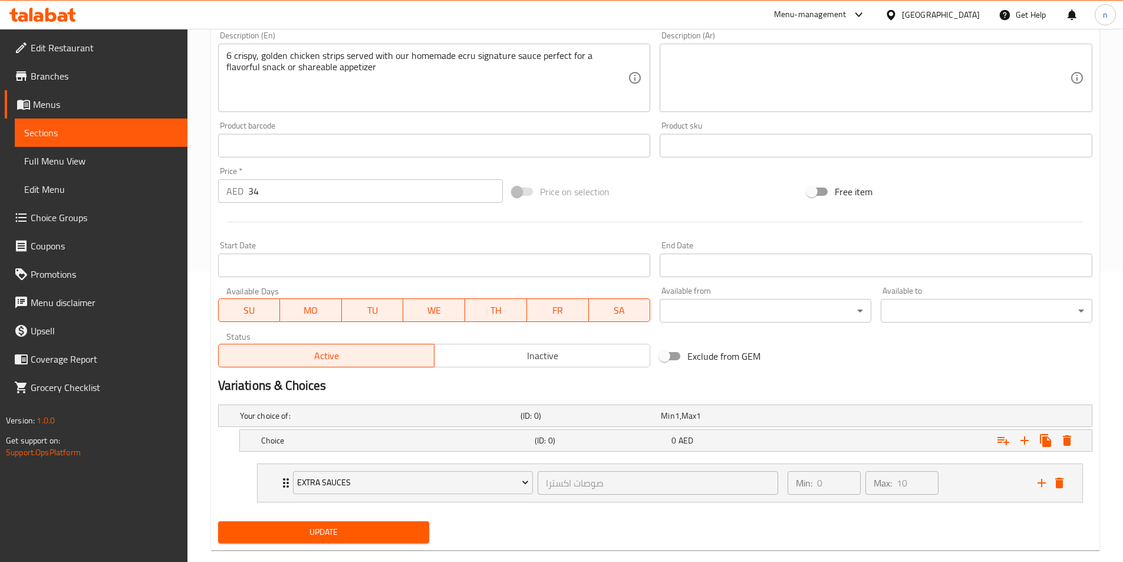
click at [827, 408] on div "Your choice of: (ID: 0) Min 1 , Max 1" at bounding box center [658, 415] width 842 height 26
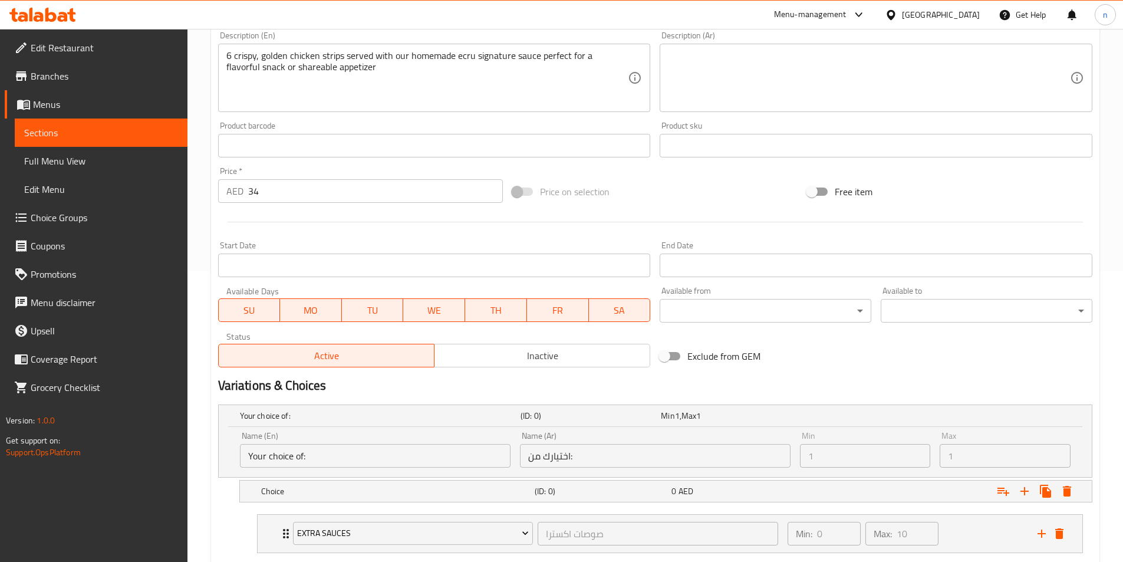
click at [827, 408] on div "Your choice of: (ID: 0) Min 1 , Max 1" at bounding box center [658, 415] width 842 height 26
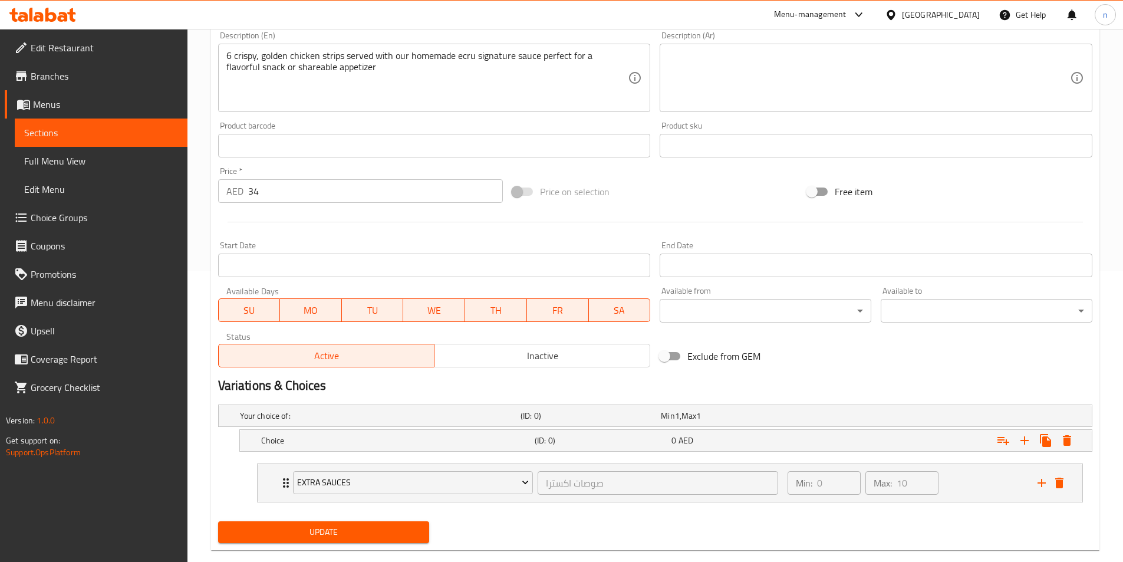
click at [827, 408] on div "Your choice of: (ID: 0) Min 1 , Max 1" at bounding box center [658, 415] width 842 height 26
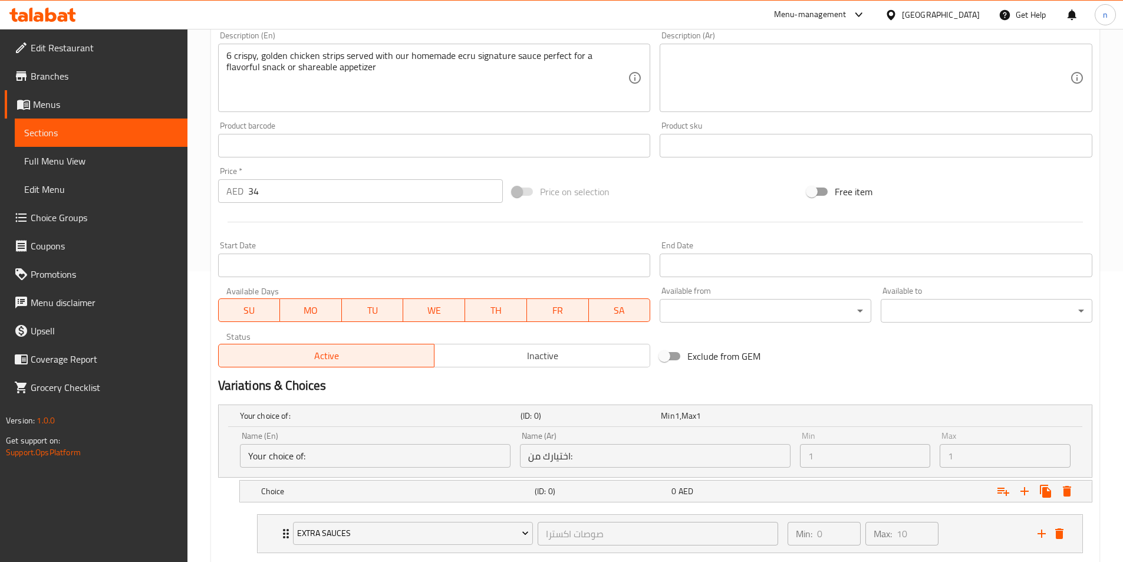
click at [827, 408] on div "Your choice of: (ID: 0) Min 1 , Max 1" at bounding box center [658, 415] width 842 height 26
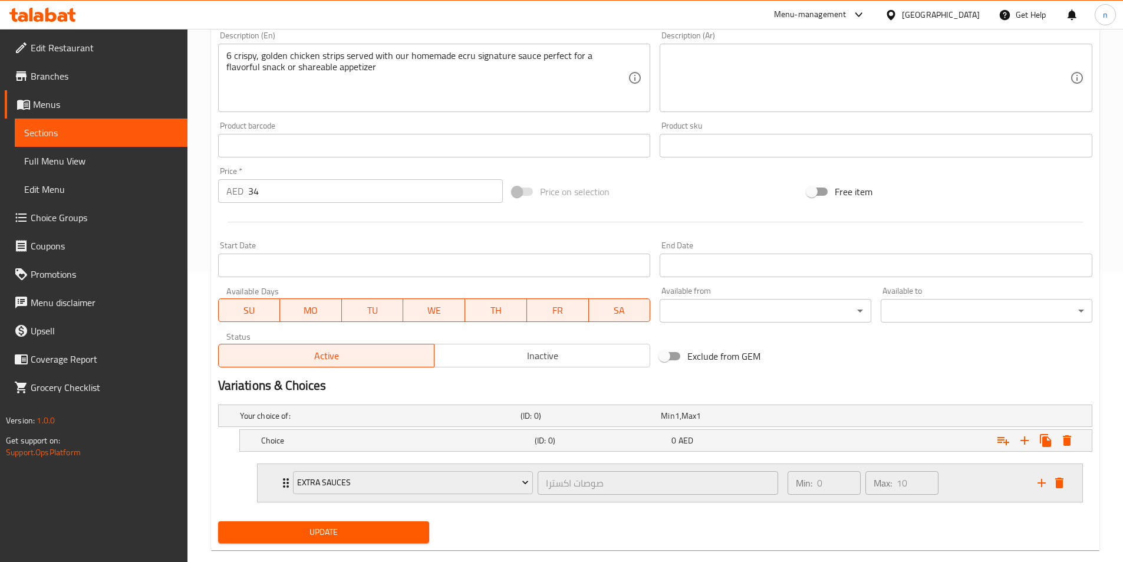
click at [959, 474] on div "Min: 0 ​ Max: 10 ​" at bounding box center [905, 483] width 250 height 38
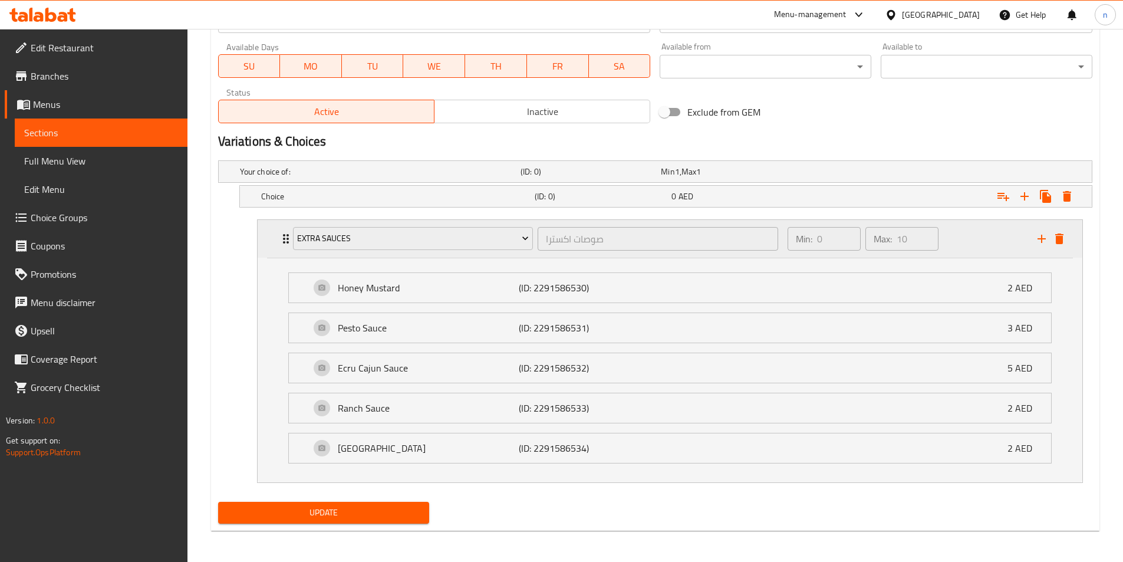
scroll to position [536, 0]
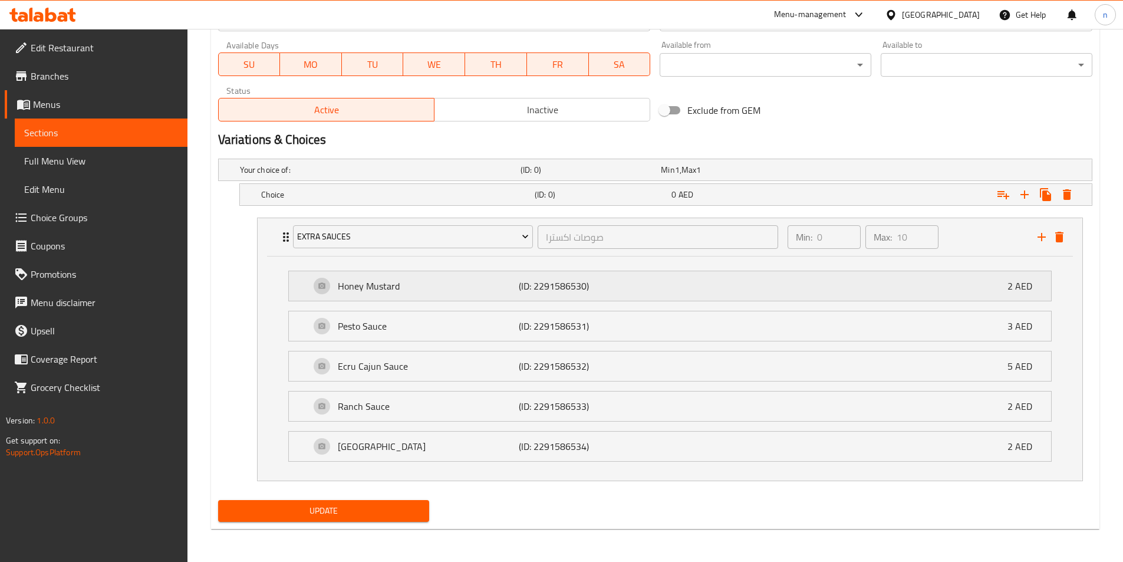
click at [994, 286] on div "Honey Mustard (ID: 2291586530) 2 AED" at bounding box center [673, 285] width 727 height 29
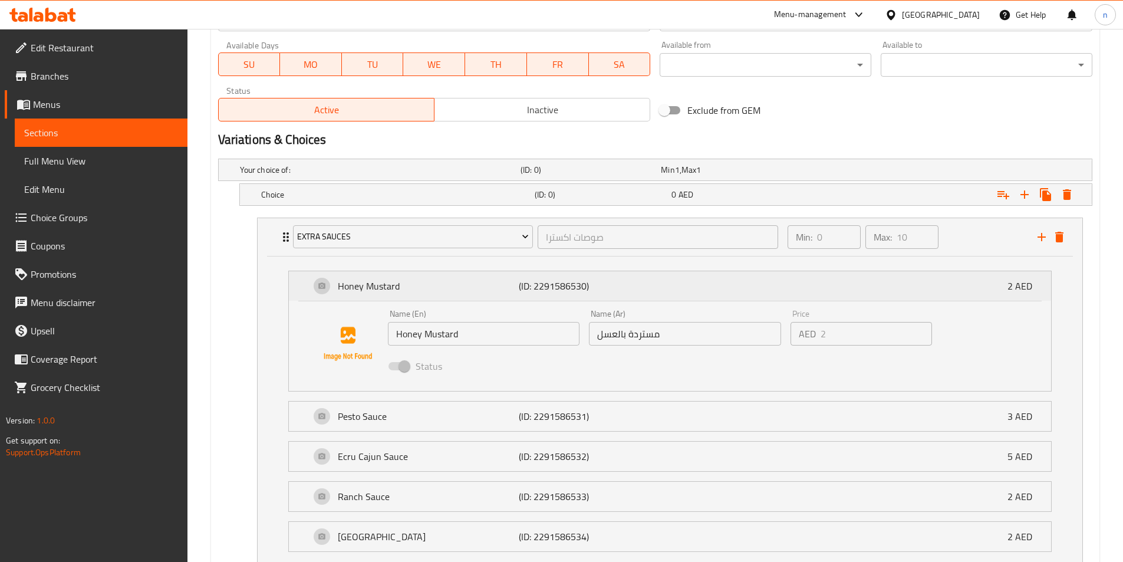
click at [994, 286] on div "Honey Mustard (ID: 2291586530) 2 AED" at bounding box center [673, 285] width 727 height 29
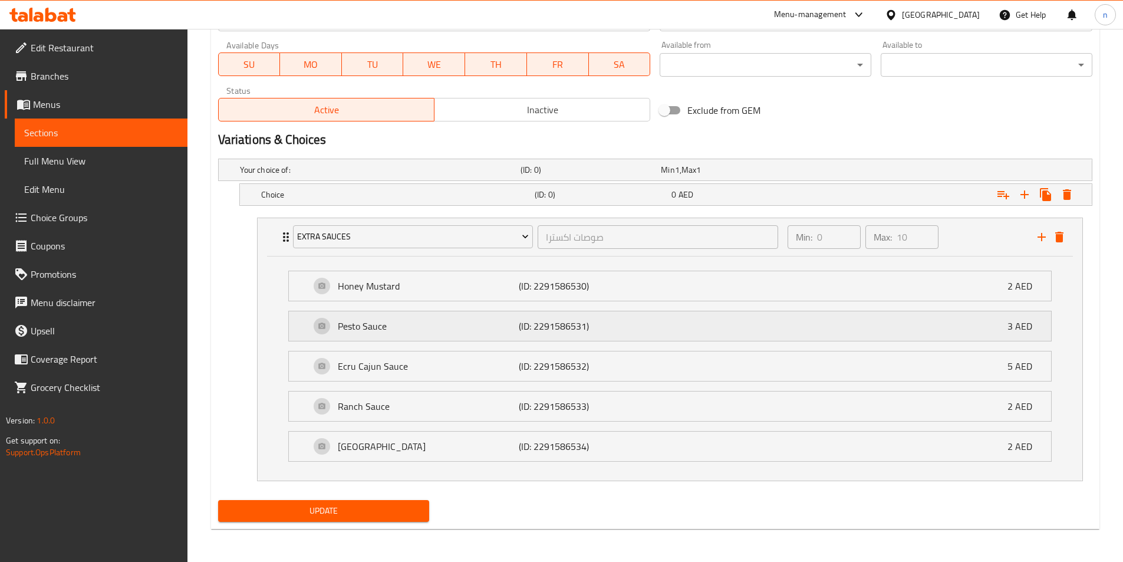
click at [995, 319] on div "Pesto Sauce (ID: 2291586531) 3 AED" at bounding box center [673, 325] width 727 height 29
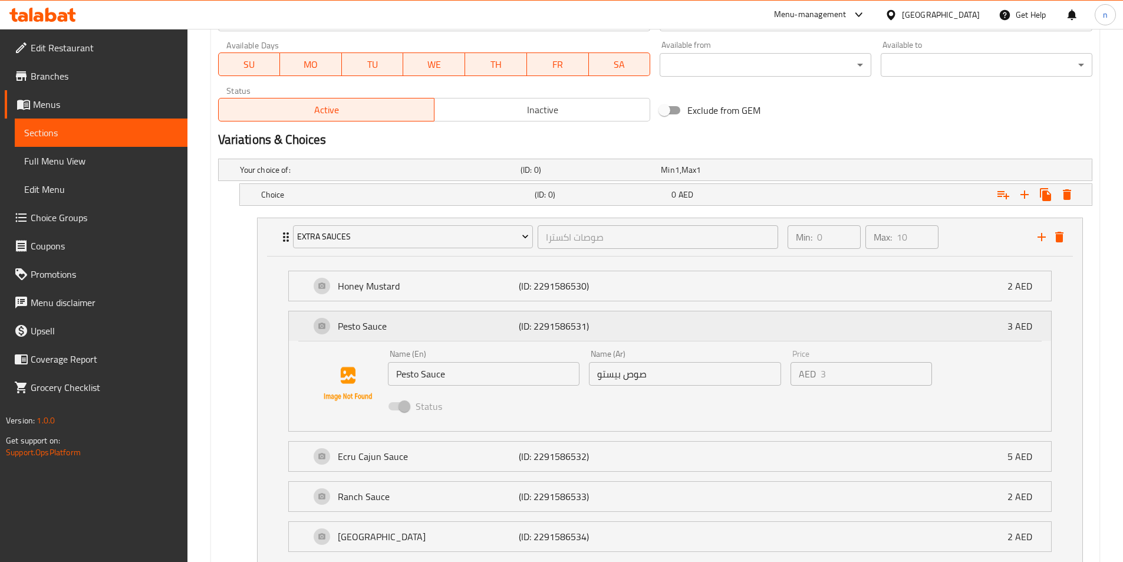
click at [995, 319] on div "Pesto Sauce (ID: 2291586531) 3 AED" at bounding box center [673, 325] width 727 height 29
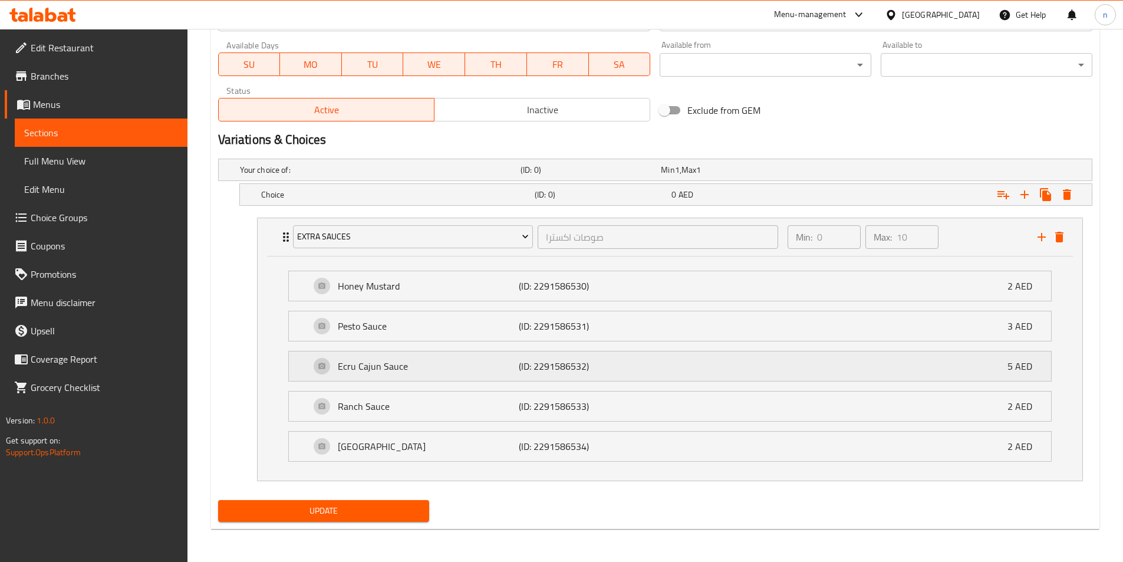
click at [973, 375] on div "Ecru Cajun Sauce (ID: 2291586532) 5 AED" at bounding box center [673, 365] width 727 height 29
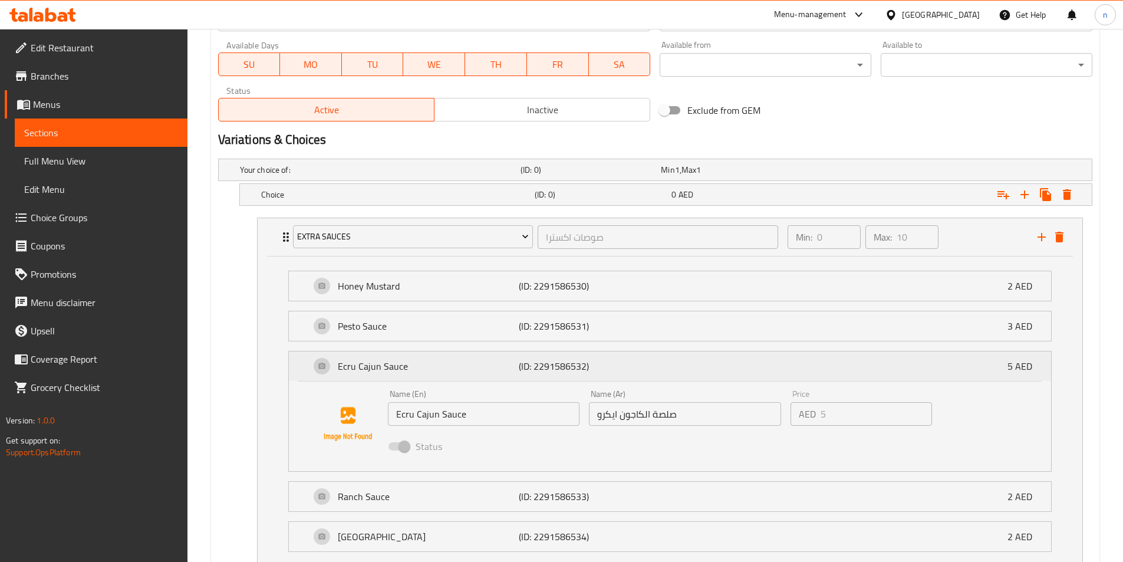
click at [973, 375] on div "Ecru Cajun Sauce (ID: 2291586532) 5 AED" at bounding box center [673, 365] width 727 height 29
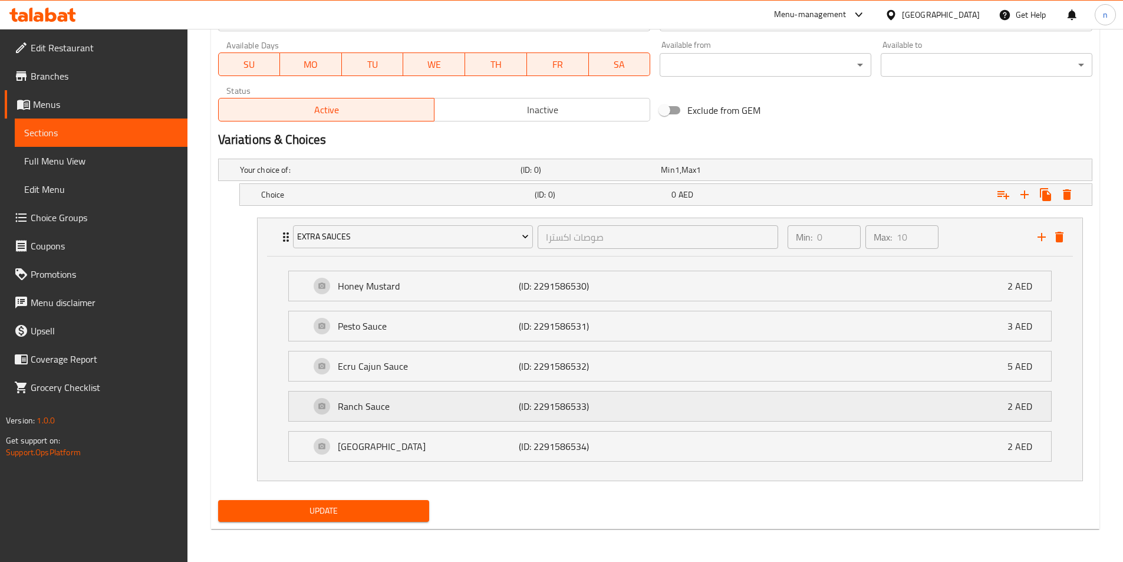
click at [968, 417] on div "Ranch Sauce (ID: 2291586533) 2 AED" at bounding box center [673, 405] width 727 height 29
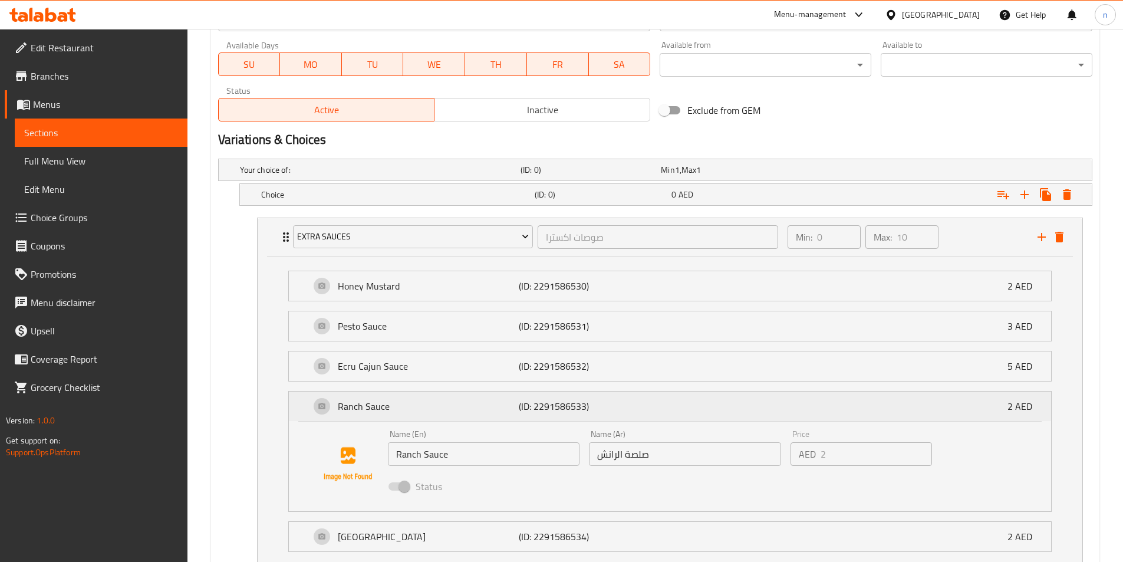
click at [968, 417] on div "Ranch Sauce (ID: 2291586533) 2 AED" at bounding box center [673, 405] width 727 height 29
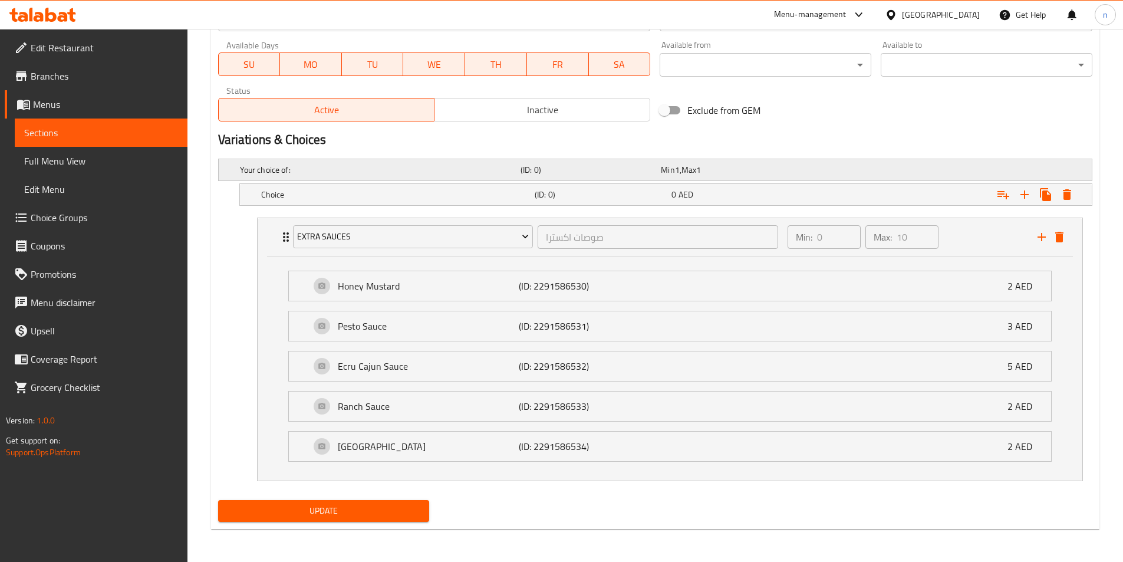
click at [777, 176] on div "Min 1 , Max 1" at bounding box center [728, 169] width 140 height 17
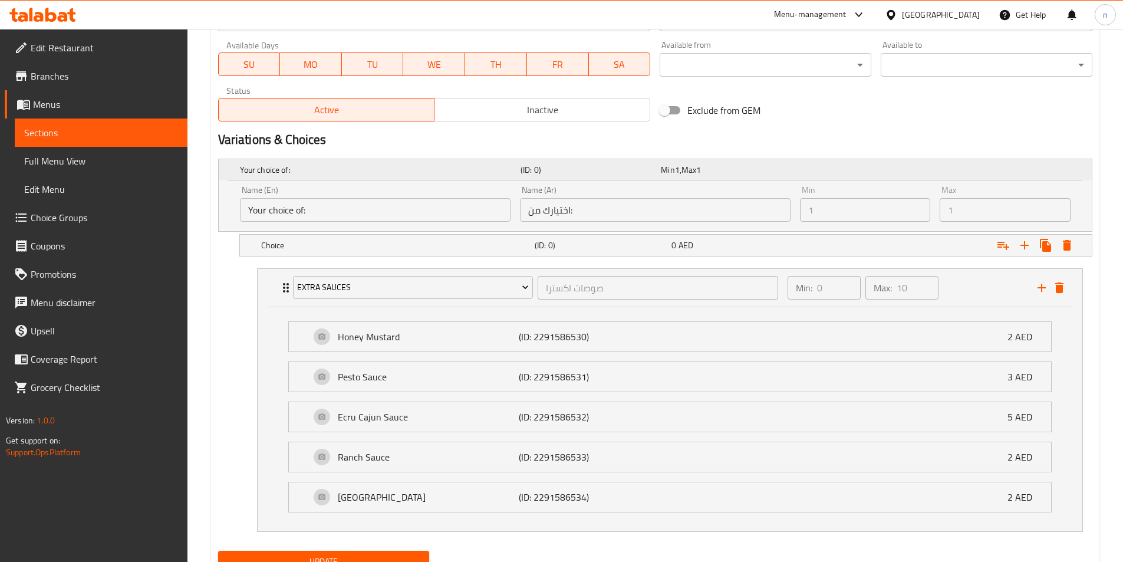
click at [777, 176] on div "Min 1 , Max 1" at bounding box center [728, 169] width 140 height 17
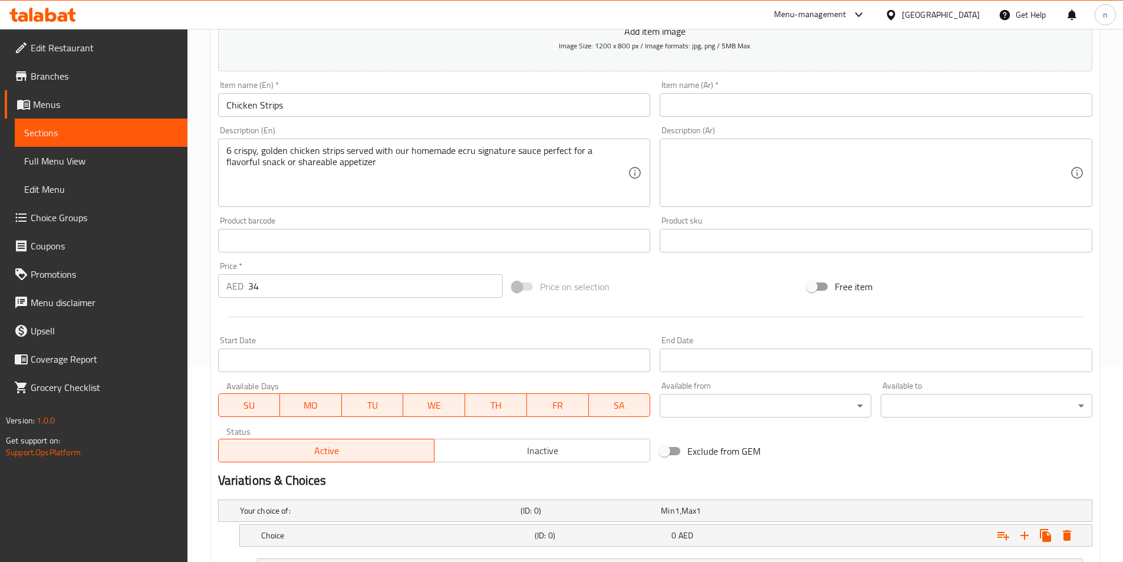
scroll to position [183, 0]
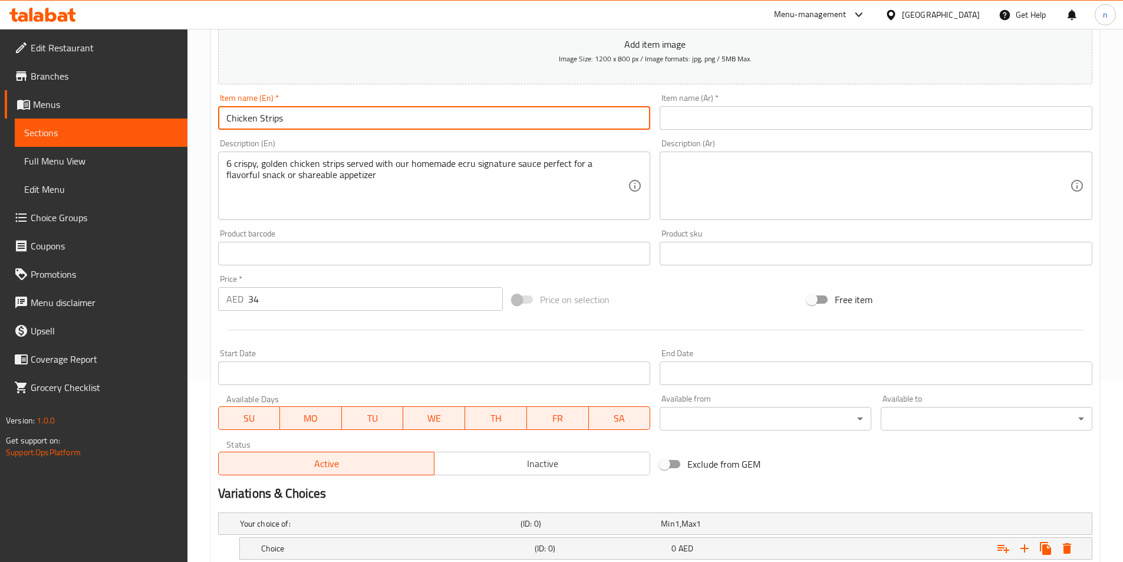
click at [276, 126] on input "Chicken Strips" at bounding box center [434, 118] width 433 height 24
click at [776, 128] on input "text" at bounding box center [875, 118] width 433 height 24
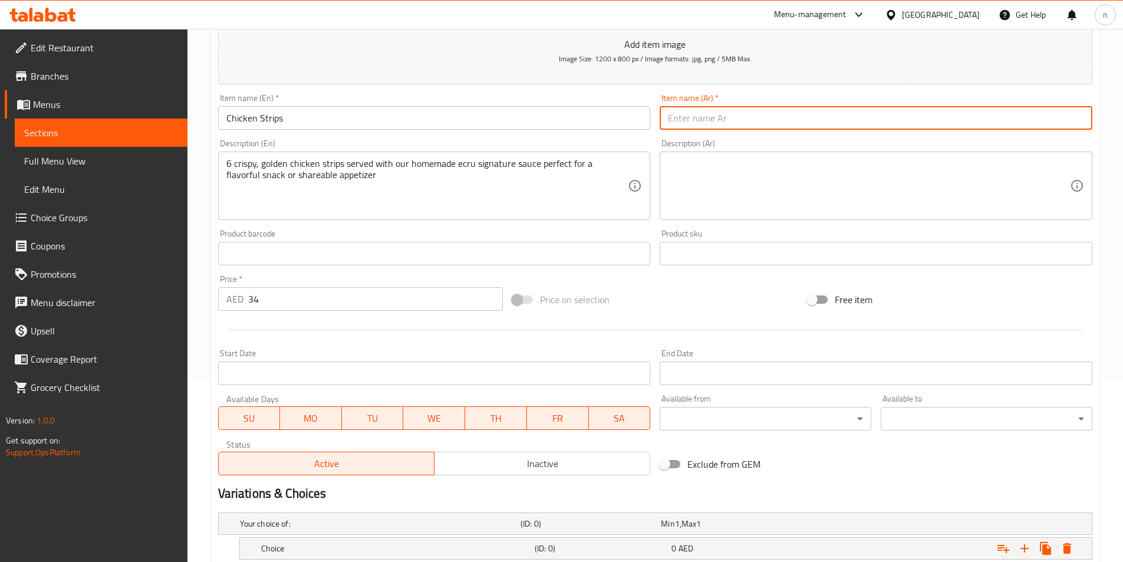
paste input "دجاج إستربس"
type input "دجاج إستربس"
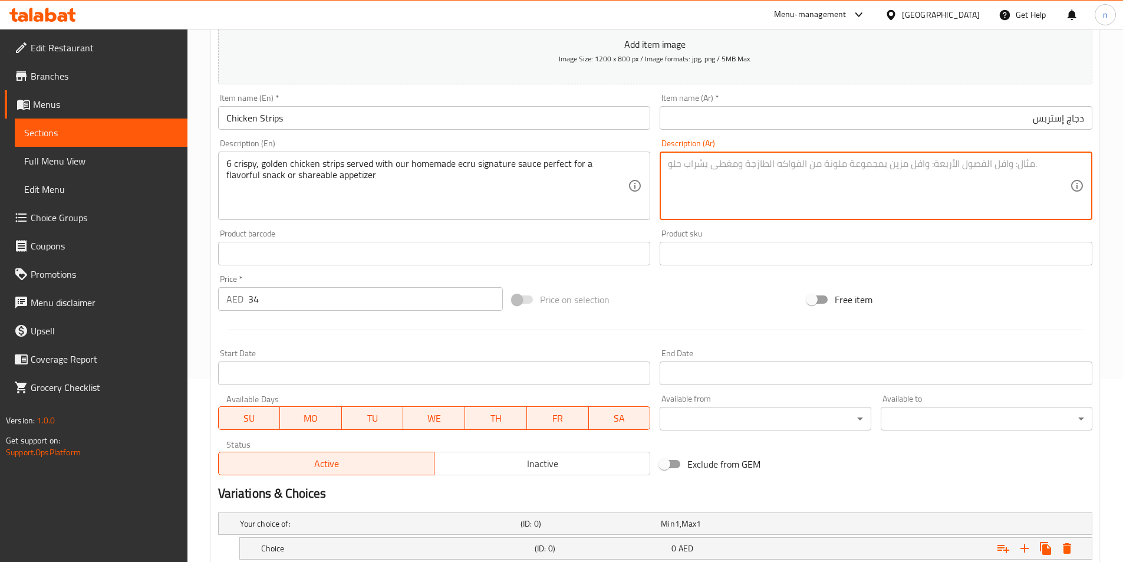
click at [770, 171] on textarea at bounding box center [869, 186] width 402 height 56
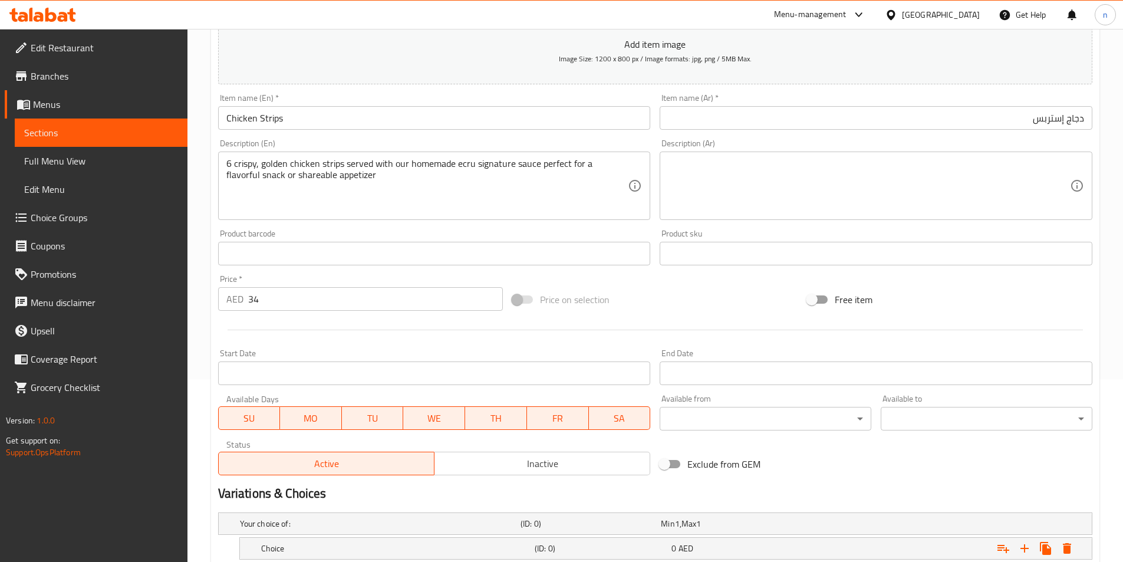
click at [764, 178] on textarea at bounding box center [869, 186] width 402 height 56
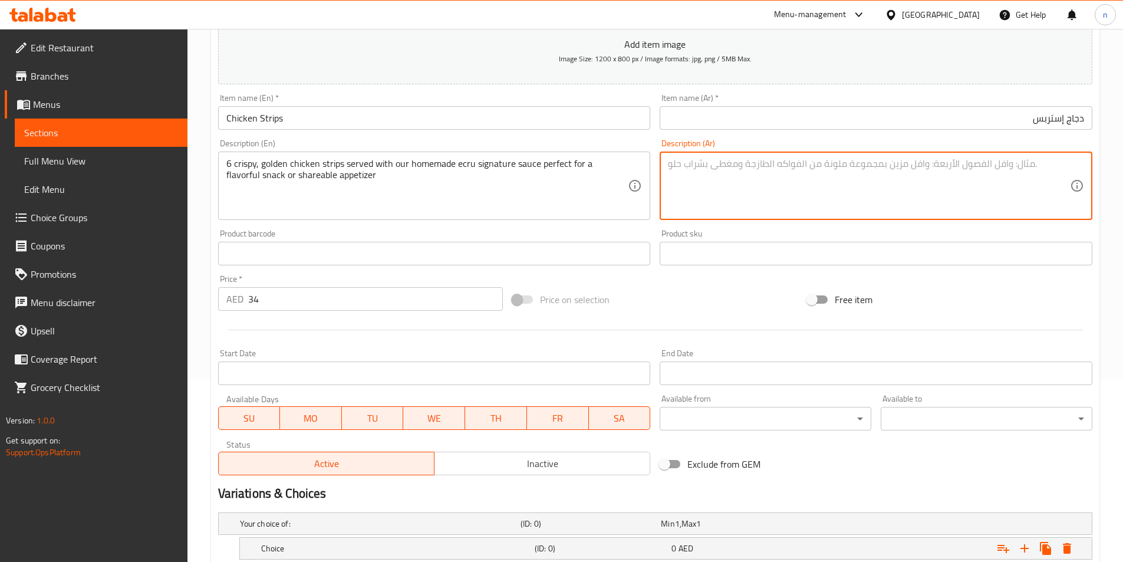
paste textarea "6 شرائح دجاج مقرمشة ذهبية اللون تقدم مع صلصة إكروم المميزة المصنوعة منزليًا، مث…"
click at [998, 161] on textarea "6 شرائح دجاج مقرمشة ذهبية اللون تقدم مع صلصة إكروم المميزة المصنوعة منزليًا، مث…" at bounding box center [869, 186] width 402 height 56
click at [949, 167] on textarea "6 شرائح دجاج كرسبى ذهبية اللون تقدم مع صلصة إكروم المميزة المصنوعة منزليًا، مثا…" at bounding box center [869, 186] width 402 height 56
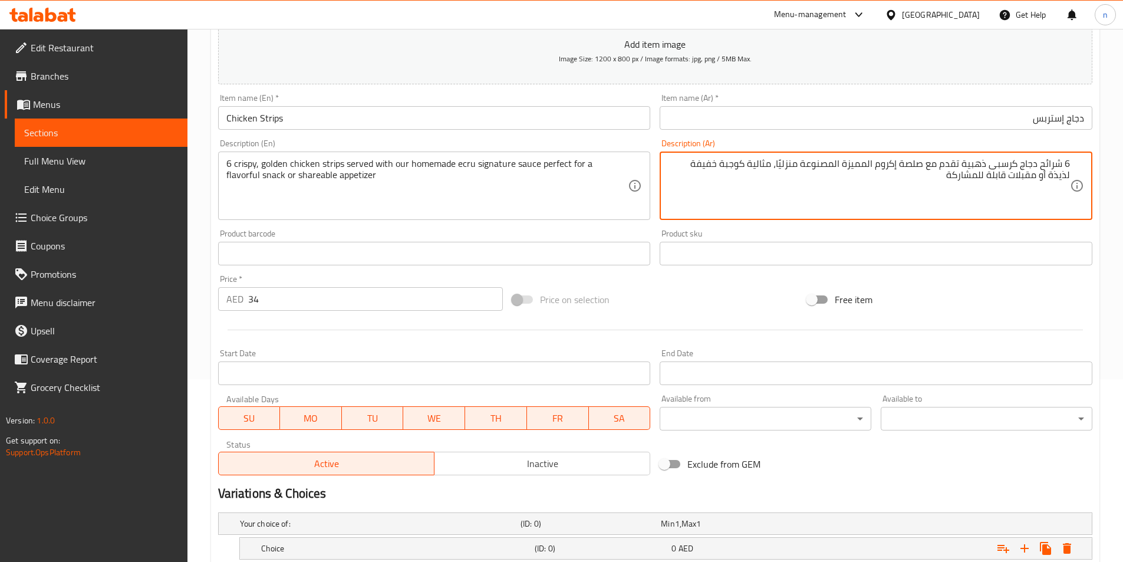
click at [899, 173] on textarea "6 شرائح دجاج كرسبى ذهبية تقدم مع صلصة إكروم المميزة المصنوعة منزليًا، مثالية كو…" at bounding box center [869, 186] width 402 height 56
click at [905, 165] on textarea "6 شرائح دجاج كرسبى ذهبية تقدم مع صلصة إكروم المميزة المصنوعة منزليًا، مثالية كو…" at bounding box center [869, 186] width 402 height 56
click at [899, 170] on textarea "6 شرائح دجاج كرسبى ذهبية تقدم مع صلصة إكروم المميزة المصنوعة منزليًا، مثالية كو…" at bounding box center [869, 186] width 402 height 56
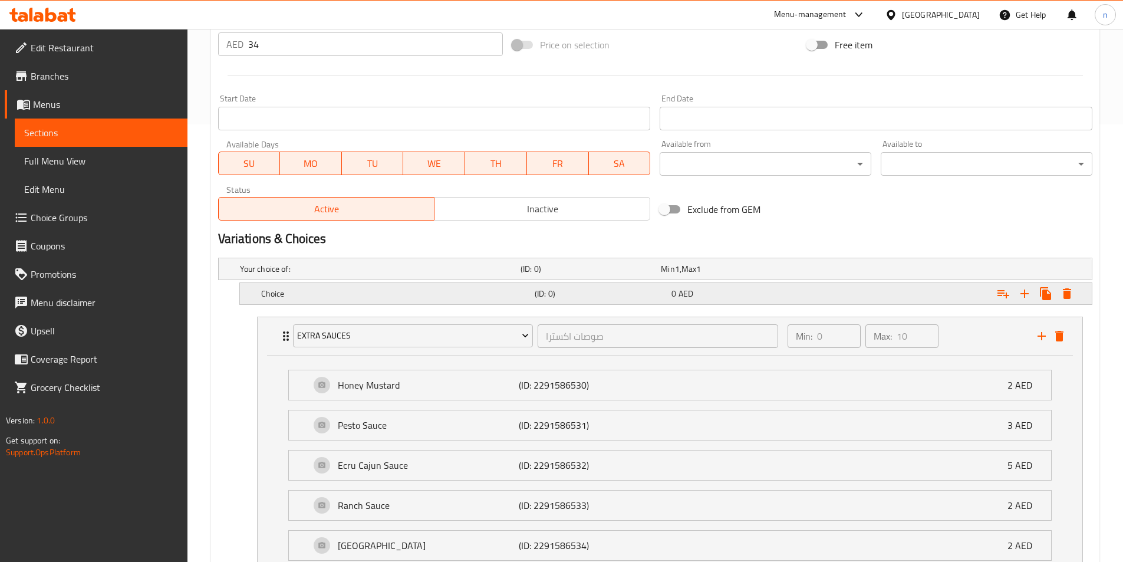
scroll to position [536, 0]
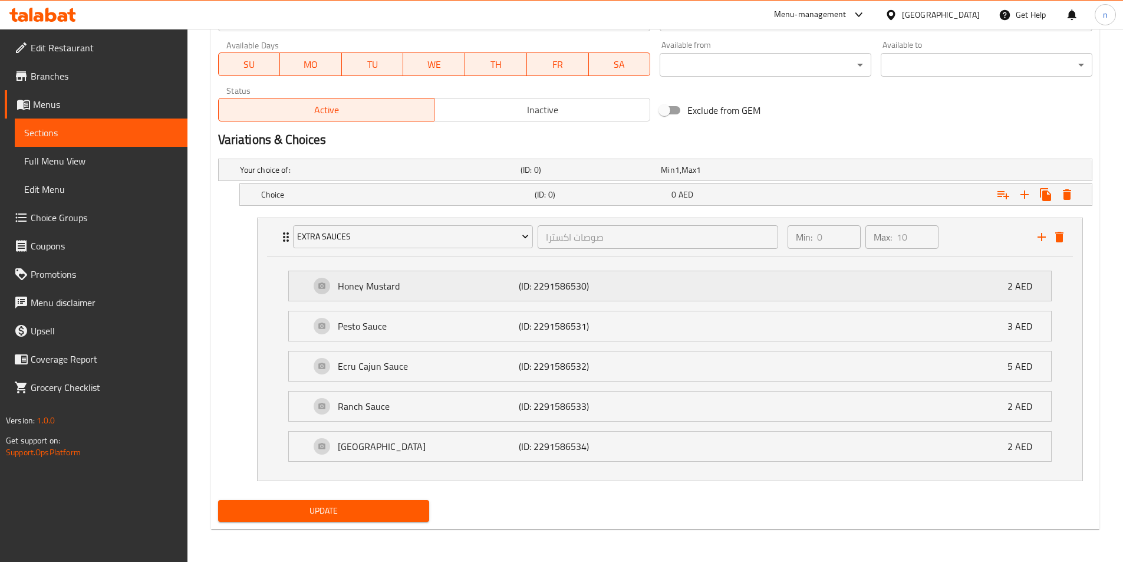
click at [645, 290] on div "Honey Mustard (ID: 2291586530) 2 AED" at bounding box center [673, 285] width 727 height 29
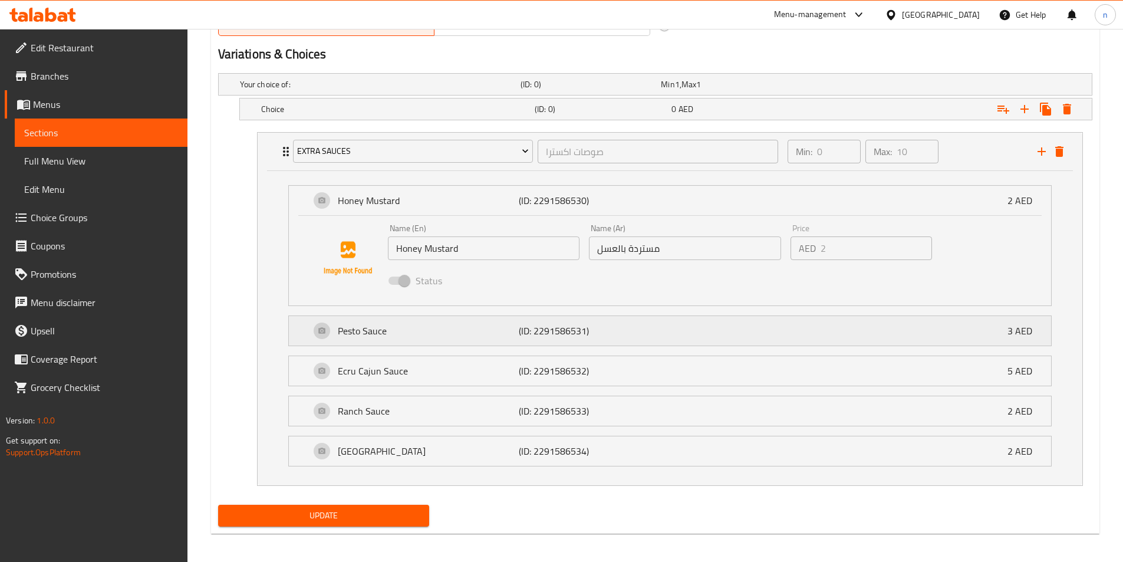
scroll to position [626, 0]
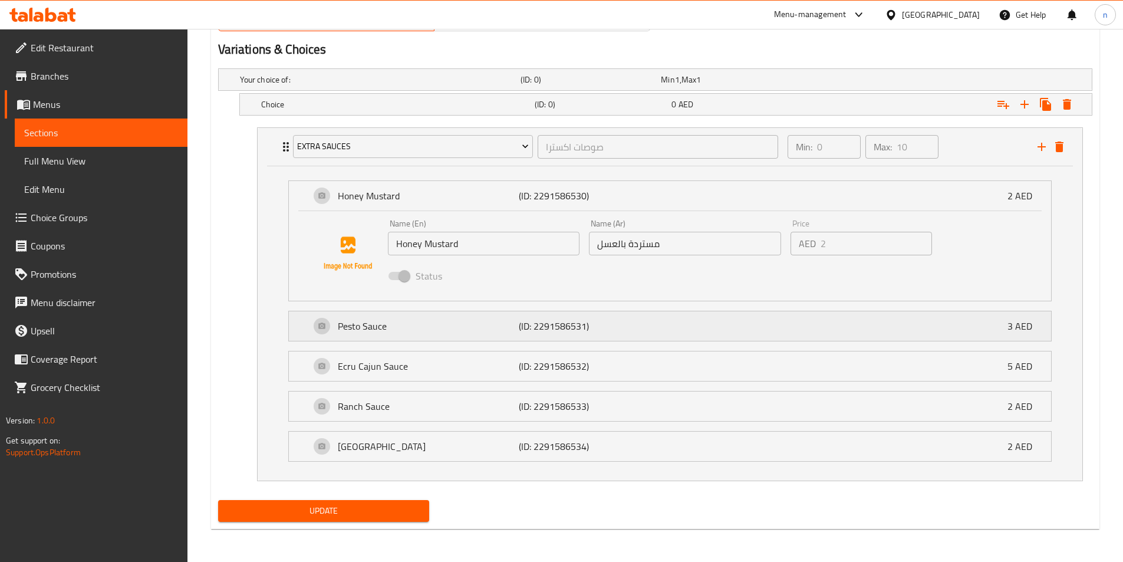
click at [642, 315] on div "Pesto Sauce (ID: 2291586531) 3 AED" at bounding box center [673, 325] width 727 height 29
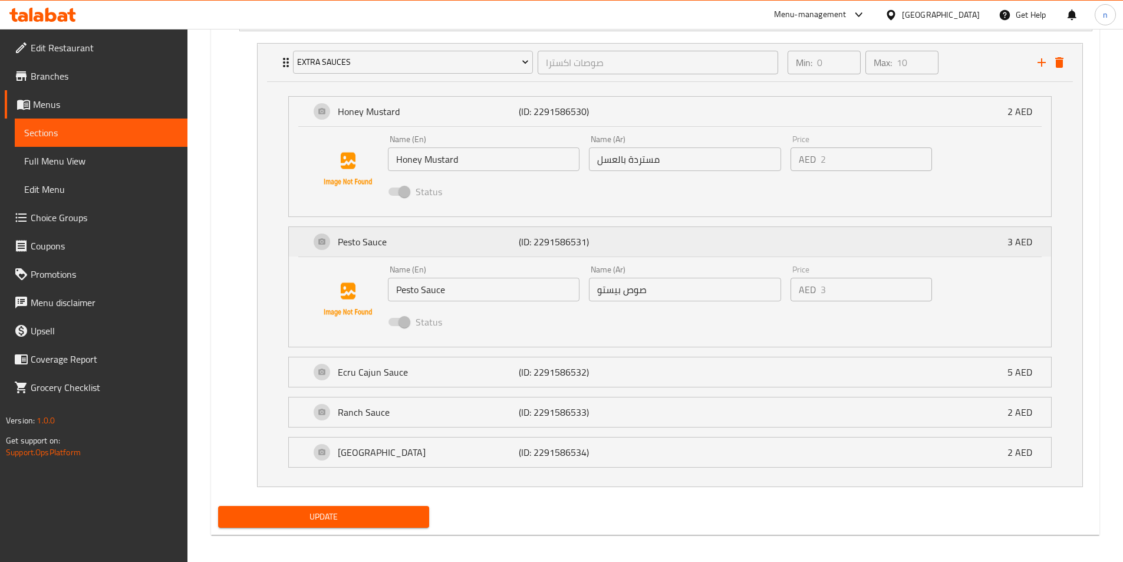
scroll to position [717, 0]
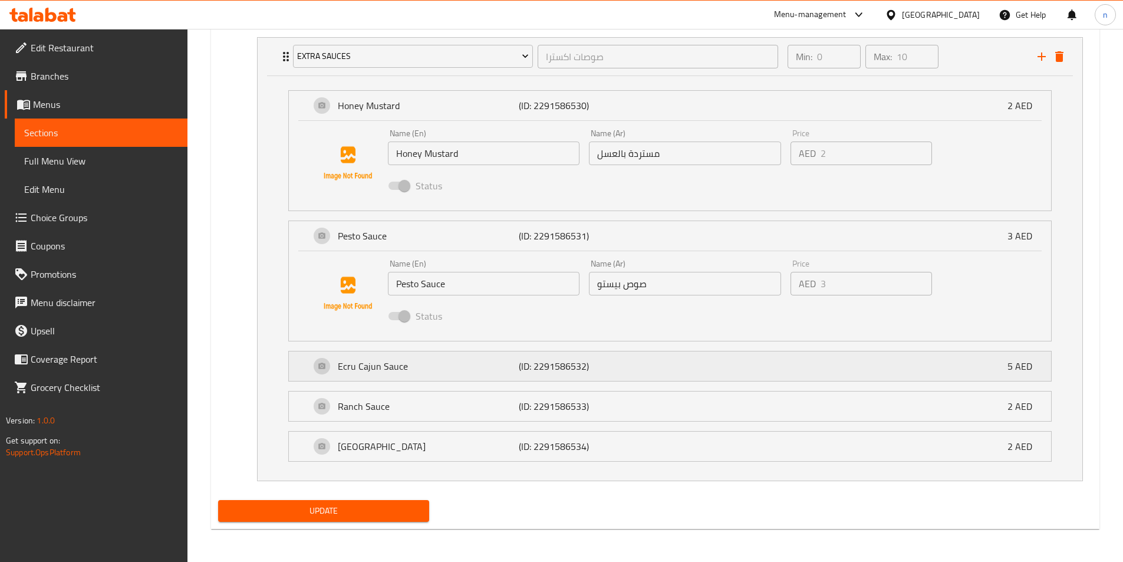
click at [631, 357] on div "Ecru Cajun Sauce (ID: 2291586532) 5 AED" at bounding box center [673, 365] width 727 height 29
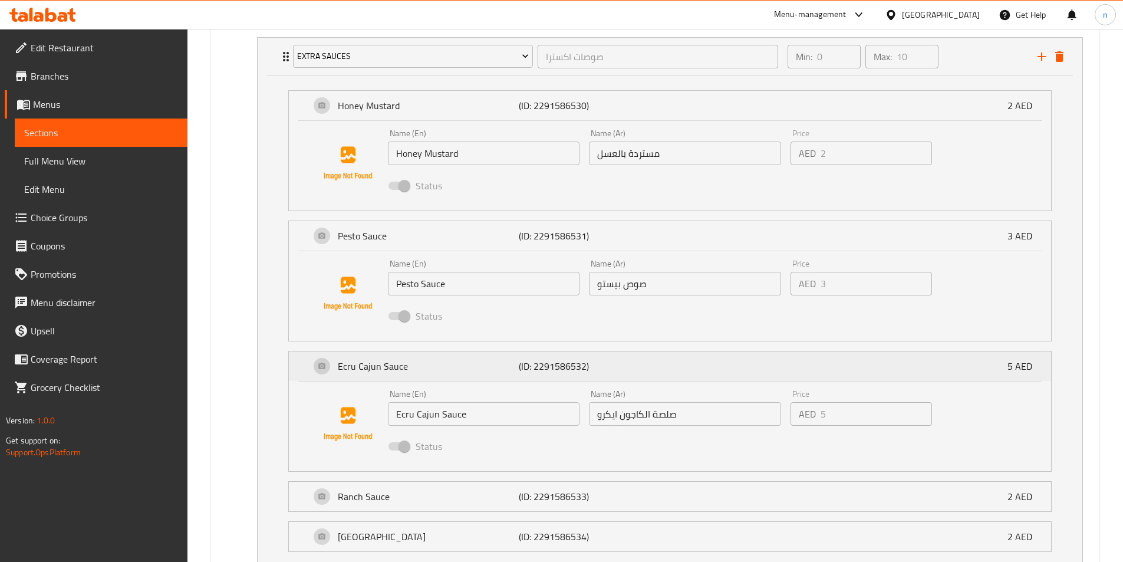
scroll to position [807, 0]
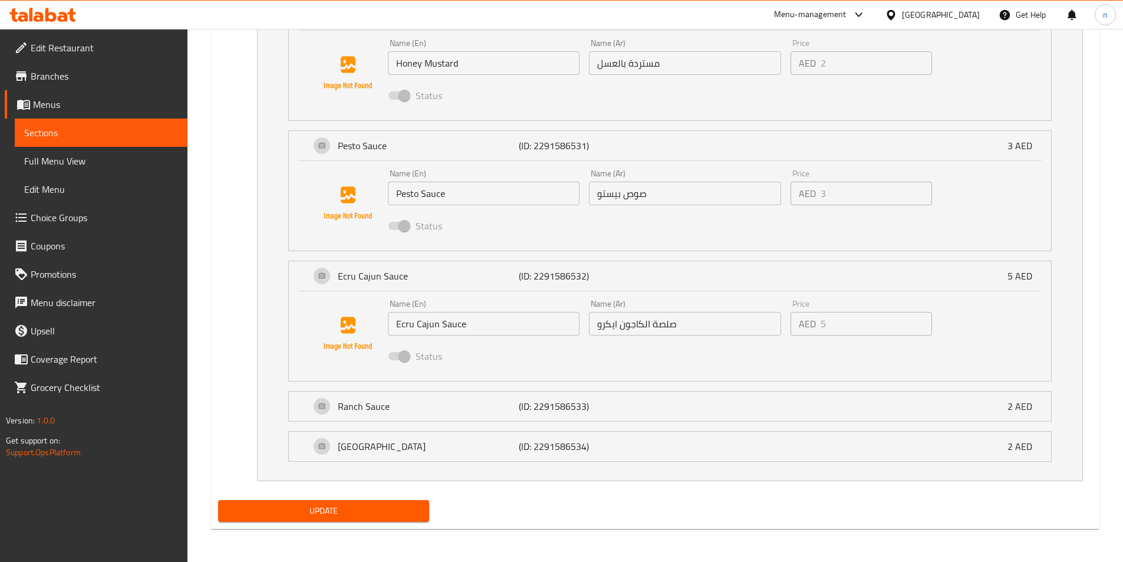
click at [454, 325] on input "Ecru Cajun Sauce" at bounding box center [484, 324] width 192 height 24
click at [668, 327] on input "صلصة الكاجون ايكرو" at bounding box center [685, 324] width 192 height 24
click at [647, 326] on input "صلصة الكاجون ايكرو" at bounding box center [685, 324] width 192 height 24
click at [656, 326] on input "صلصة الكاجون ايكرو" at bounding box center [685, 324] width 192 height 24
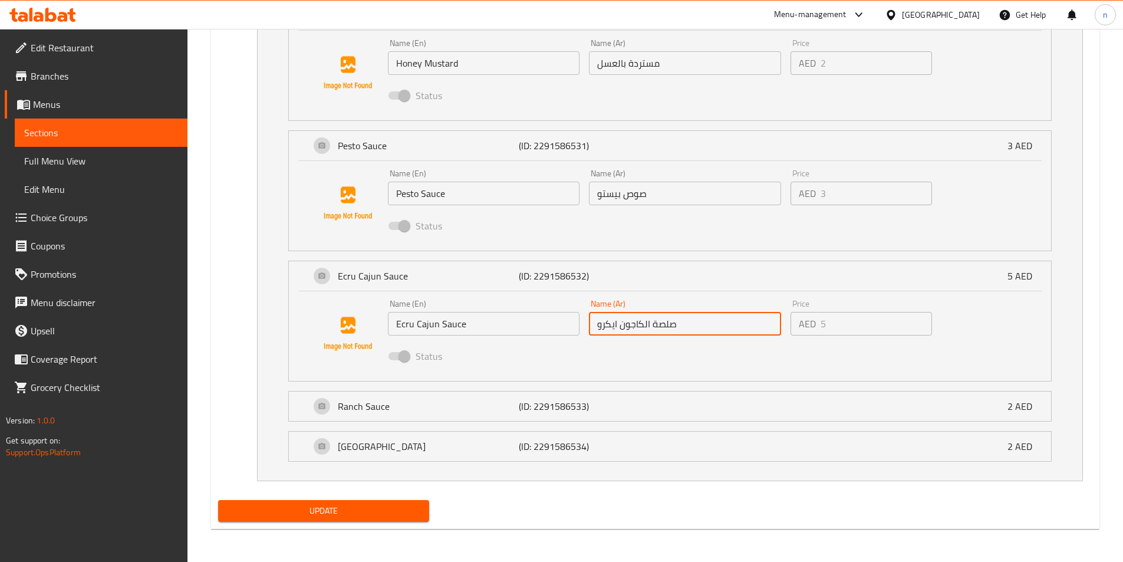
click at [655, 328] on input "صلصة الكاجون ايكرو" at bounding box center [685, 324] width 192 height 24
click at [680, 370] on div "Status" at bounding box center [685, 356] width 604 height 32
click at [666, 318] on input "صلصة الكاجون ايكرو" at bounding box center [685, 324] width 192 height 24
click at [654, 325] on input "صلصة الكاجون ايكرو" at bounding box center [685, 324] width 192 height 24
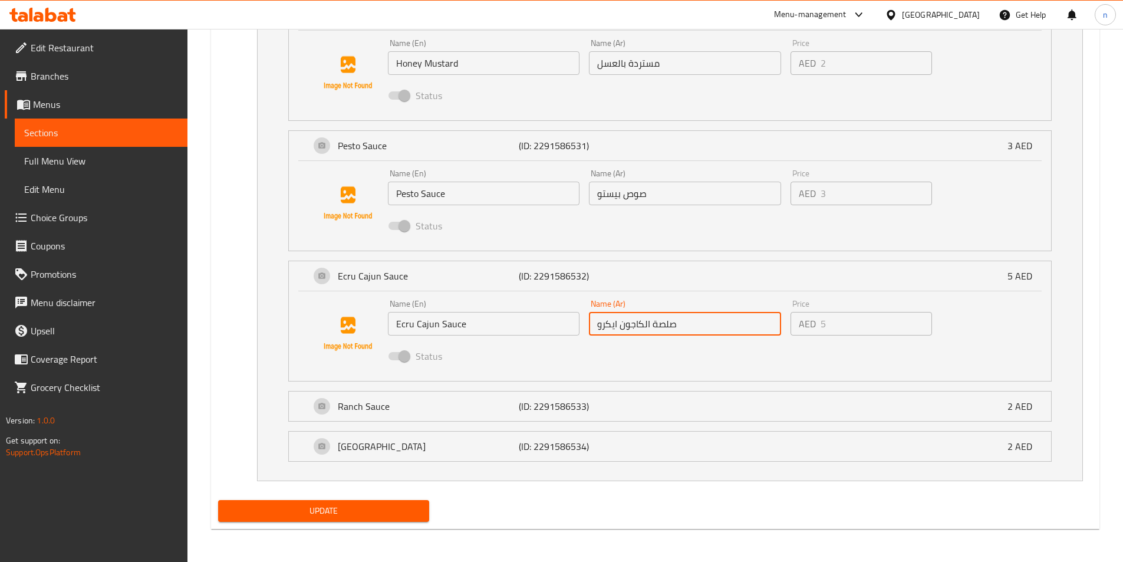
click at [650, 326] on input "صلصة الكاجون ايكرو" at bounding box center [685, 324] width 192 height 24
click at [662, 323] on input "صلصة الكاجون ايكرو" at bounding box center [685, 324] width 192 height 24
drag, startPoint x: 662, startPoint y: 323, endPoint x: 674, endPoint y: 320, distance: 12.1
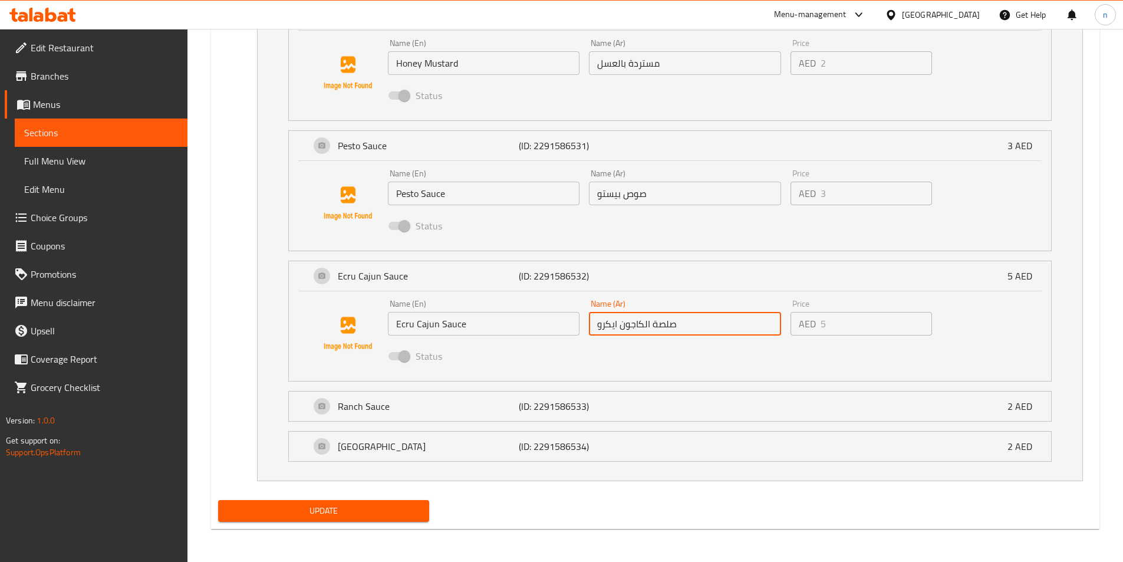
click at [674, 320] on input "صلصة الكاجون ايكرو" at bounding box center [685, 324] width 192 height 24
click at [659, 322] on input "صلصة الكاجون ايكرو" at bounding box center [685, 324] width 192 height 24
click at [646, 344] on div "Status" at bounding box center [685, 356] width 604 height 32
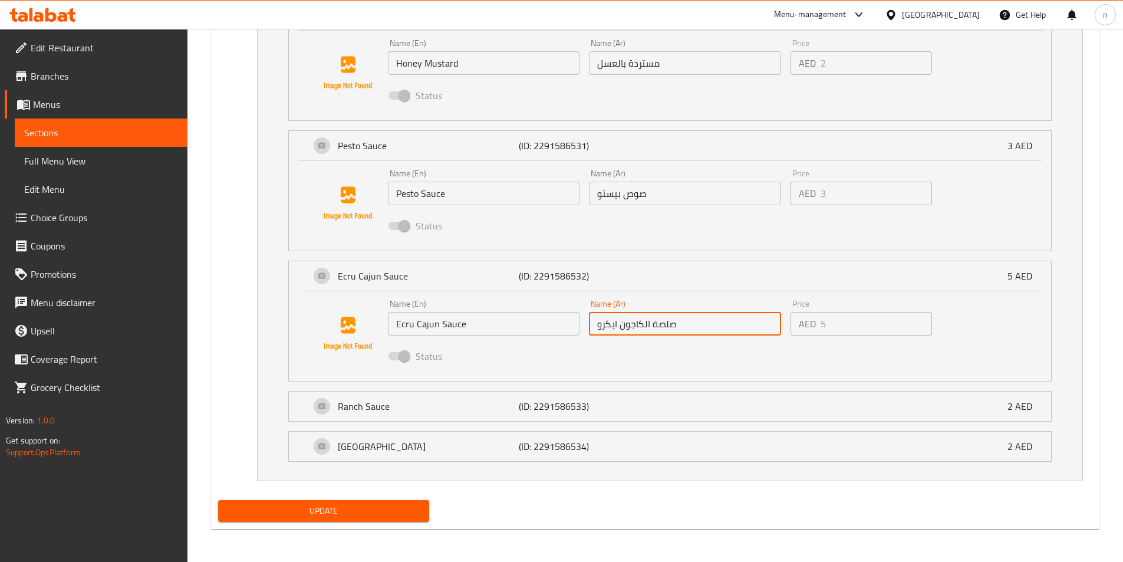
click at [649, 360] on div "Status" at bounding box center [685, 356] width 604 height 32
click at [950, 350] on div "Status" at bounding box center [685, 356] width 604 height 32
click at [612, 414] on div "Ranch Sauce (ID: 2291586533) 2 AED" at bounding box center [673, 405] width 727 height 29
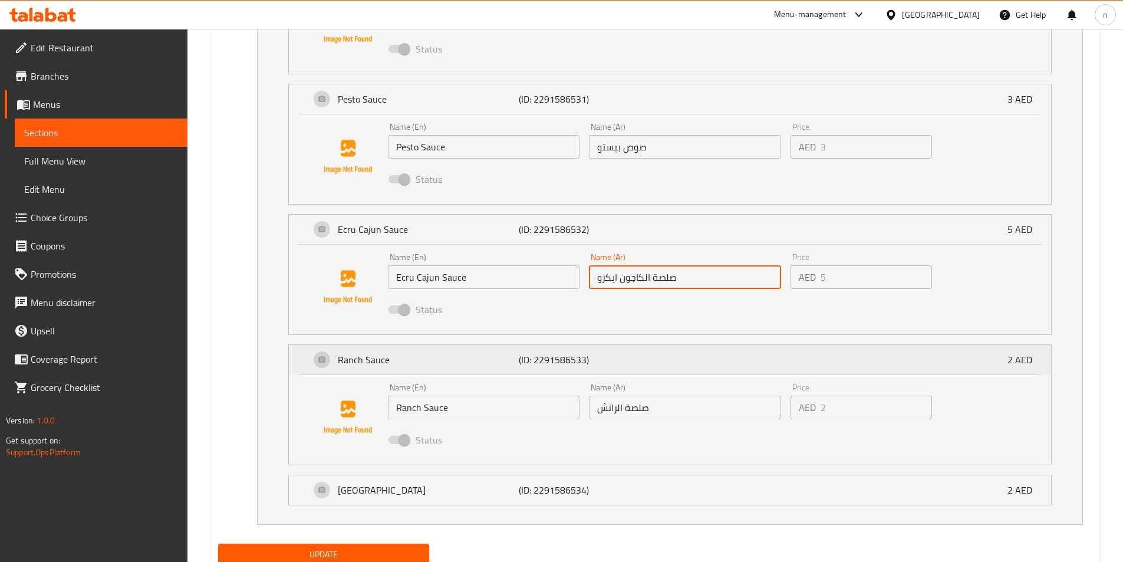
scroll to position [897, 0]
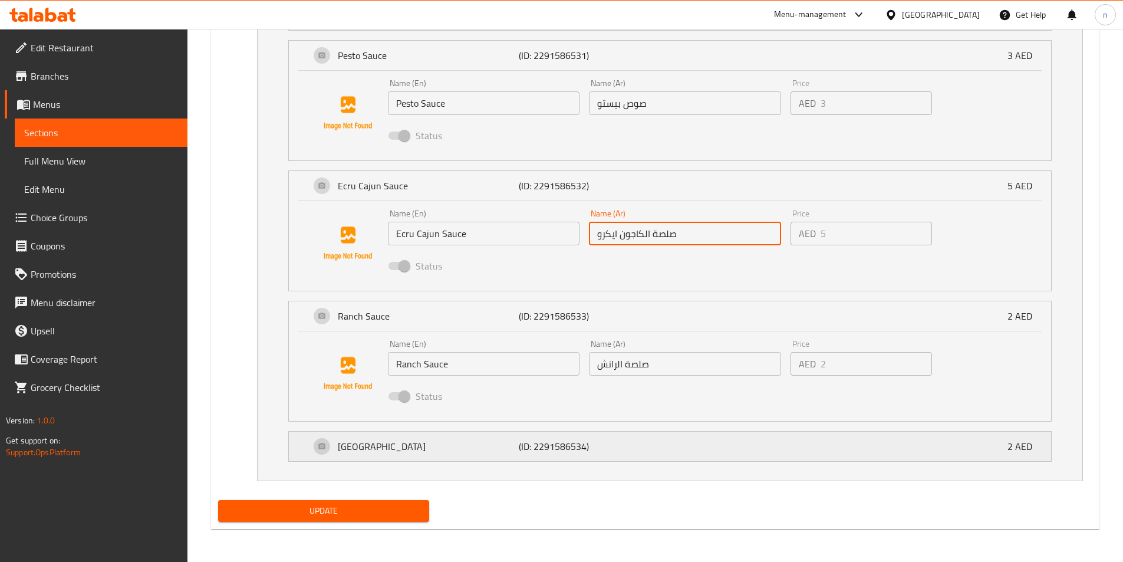
click at [653, 453] on div "Thousand Island (ID: 2291586534) 2 AED" at bounding box center [673, 445] width 727 height 29
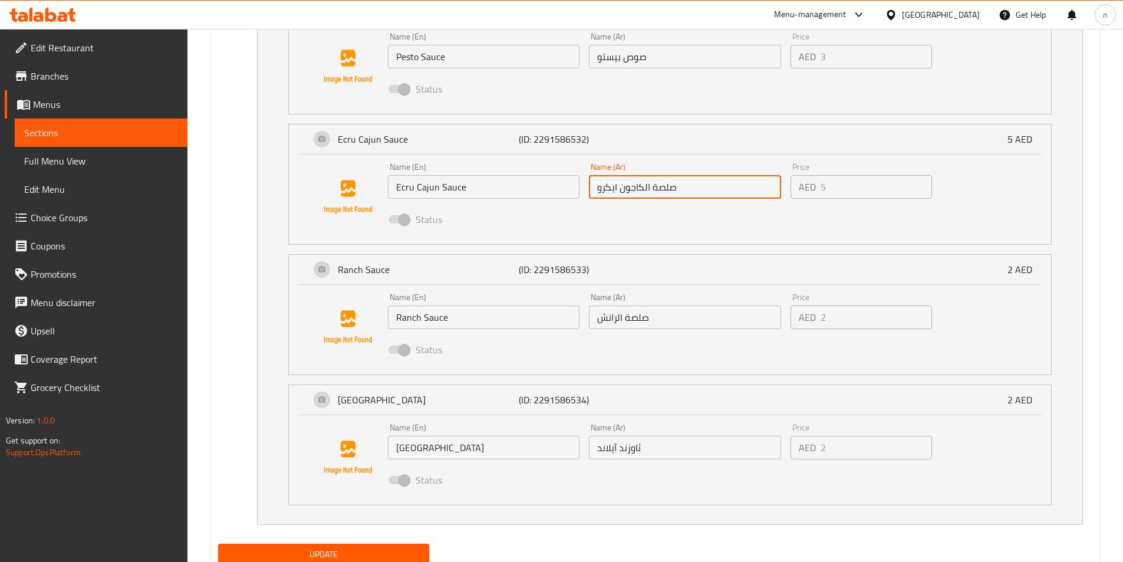
scroll to position [987, 0]
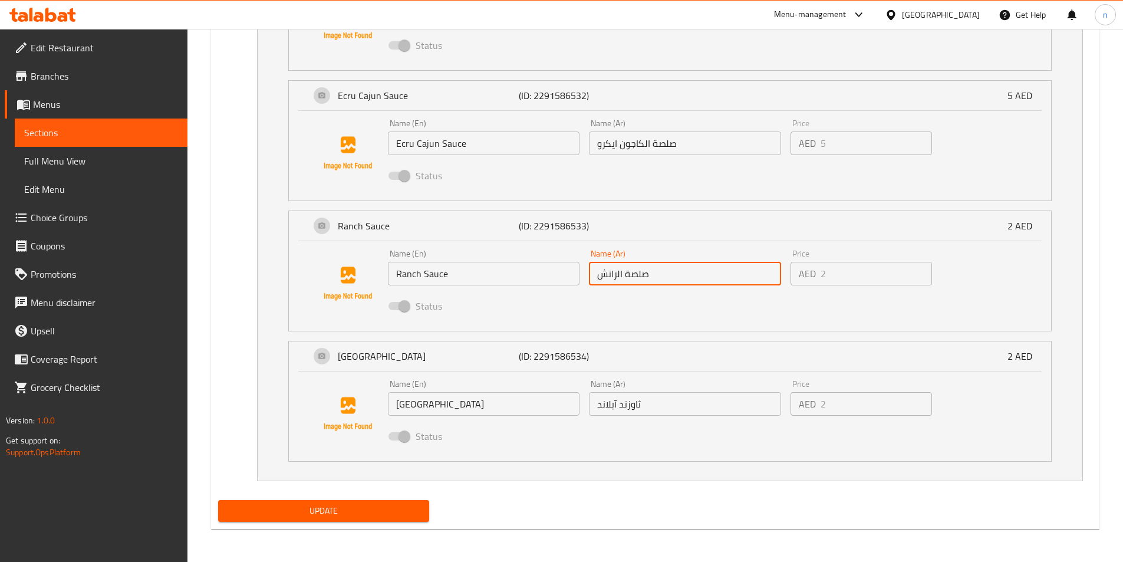
click at [637, 281] on input "صلصة الرانش" at bounding box center [685, 274] width 192 height 24
click at [639, 324] on div "Name (En) Ranch Sauce Name (En) Name (Ar) صلصة الرانش Name (Ar) Price AED 2 Pri…" at bounding box center [670, 286] width 762 height 90
click at [1017, 292] on div "Name (En) Ranch Sauce Name (En) Name (Ar) صلصة الرانش Name (Ar) Price AED 2 Pri…" at bounding box center [670, 283] width 724 height 80
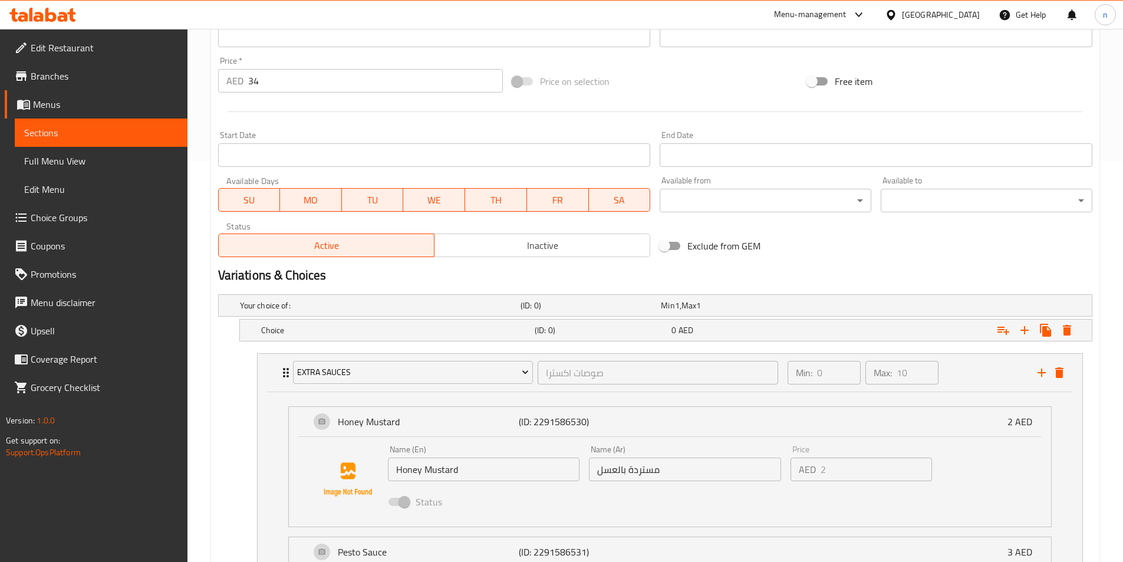
scroll to position [398, 0]
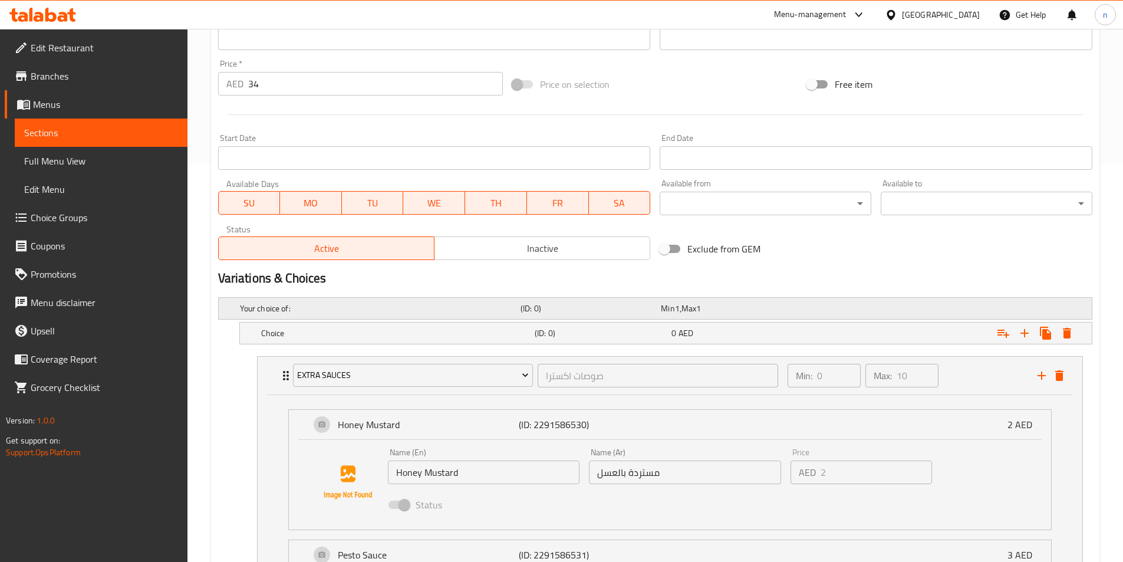
click at [668, 309] on span "Min" at bounding box center [668, 308] width 14 height 15
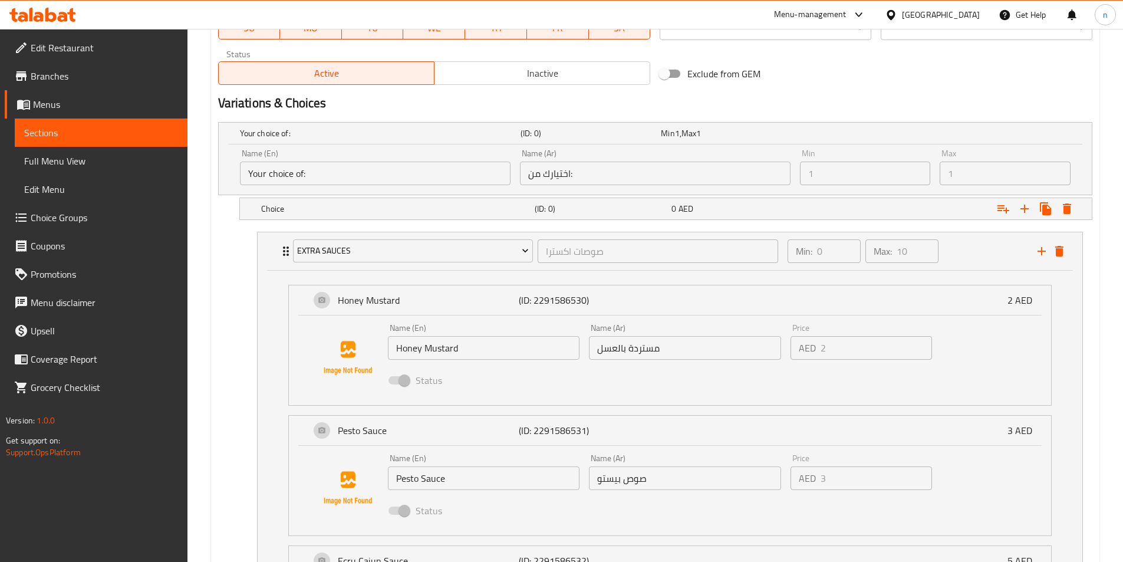
scroll to position [575, 0]
click at [936, 139] on div "Your choice of: (ID: 0) Min 1 , Max 1" at bounding box center [658, 131] width 842 height 26
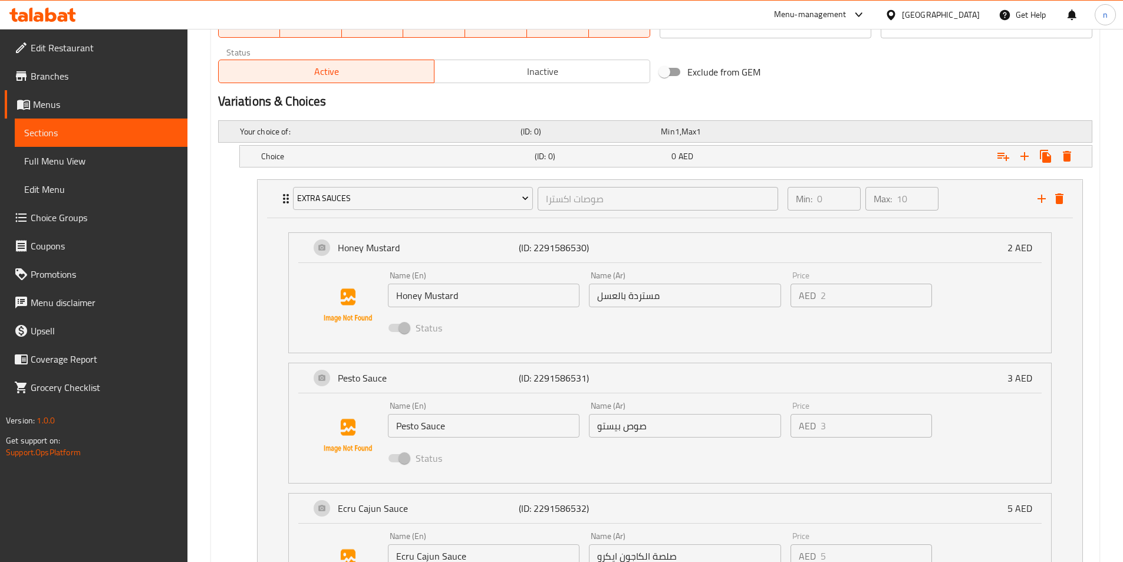
click at [936, 139] on div "Your choice of: (ID: 0) Min 1 , Max 1" at bounding box center [658, 131] width 842 height 26
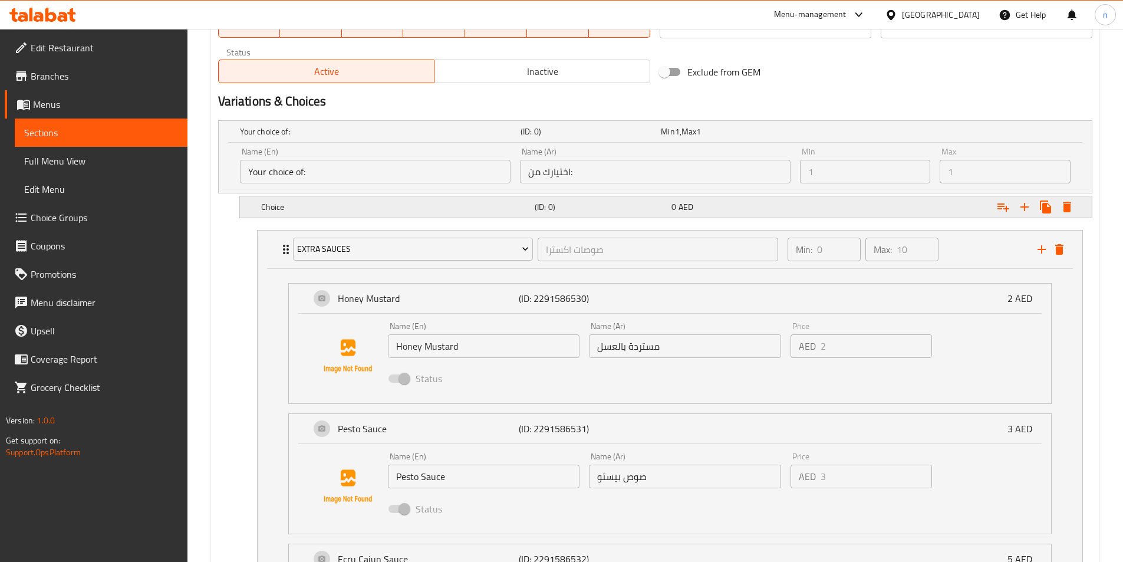
click at [880, 204] on div "Expand" at bounding box center [942, 207] width 273 height 26
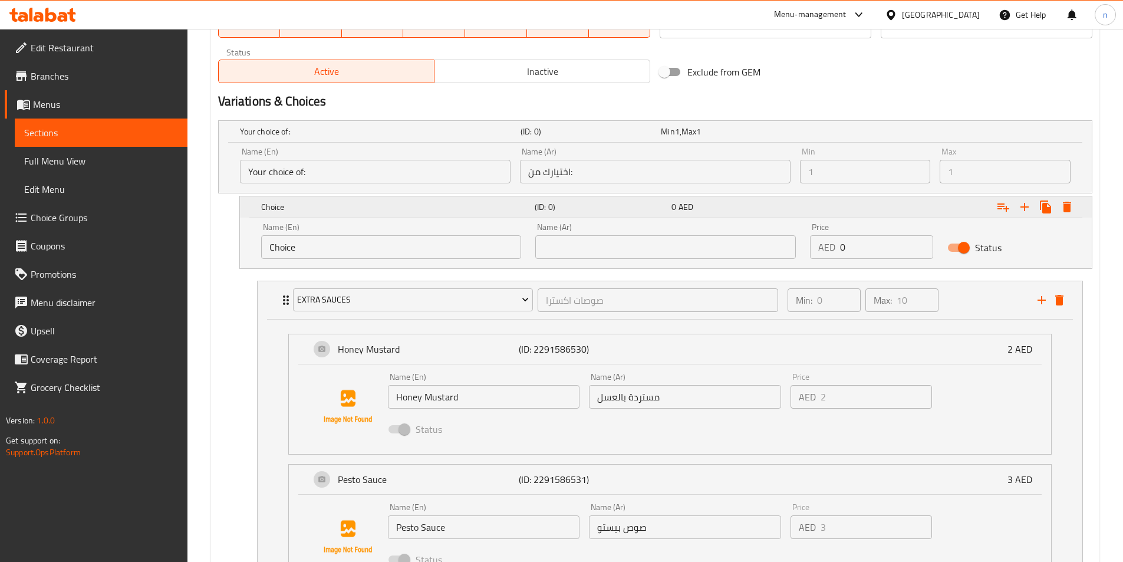
click at [880, 204] on div "Expand" at bounding box center [942, 207] width 273 height 26
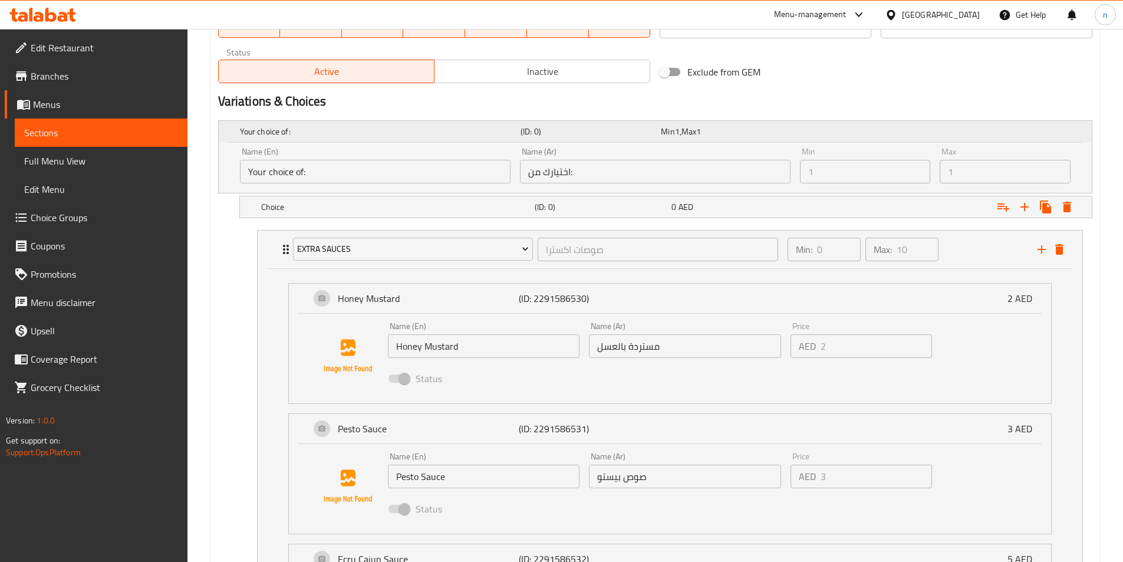
click at [916, 131] on div "Expand" at bounding box center [938, 131] width 281 height 5
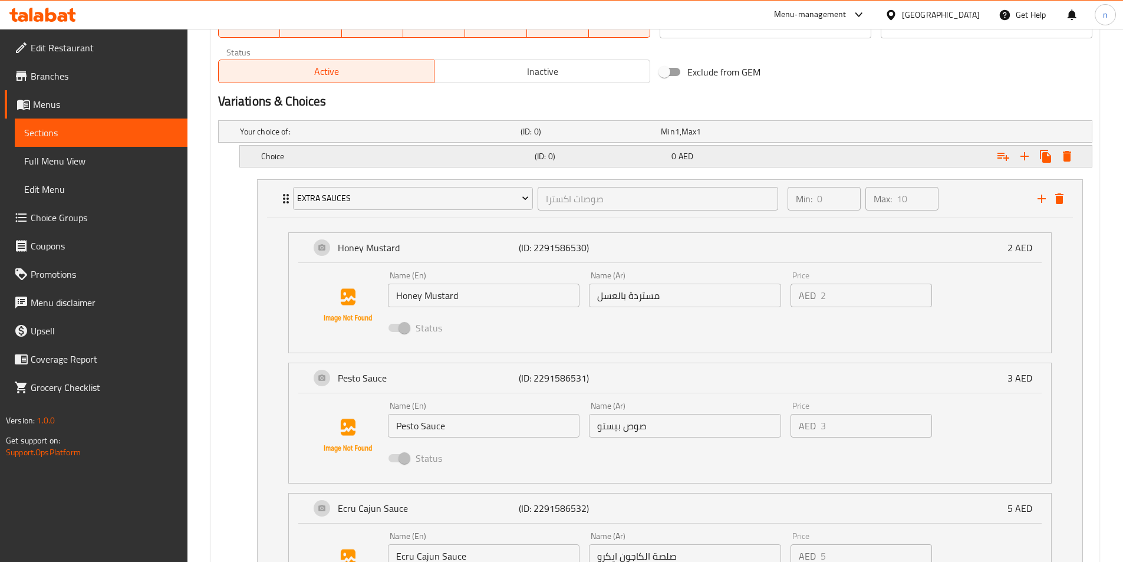
click at [475, 159] on h5 "Choice" at bounding box center [395, 156] width 269 height 12
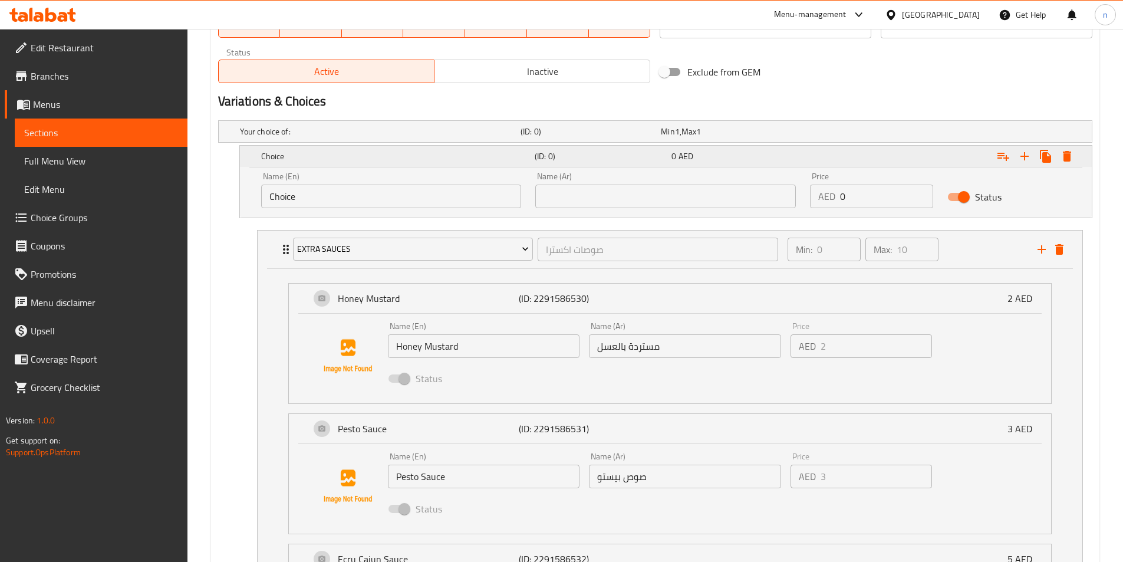
click at [475, 159] on h5 "Choice" at bounding box center [395, 156] width 269 height 12
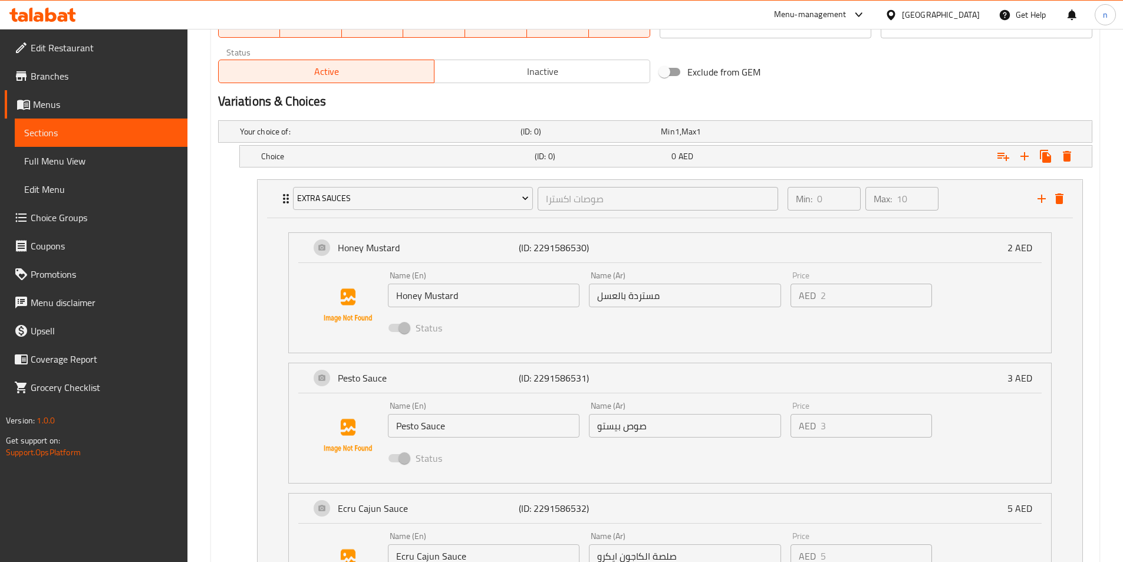
click at [984, 199] on div "Extra Sauces صوصات اكسترا ​ Min: 0 ​ Max: 10 ​ Honey Mustard (ID: 2291586530) 2…" at bounding box center [670, 536] width 844 height 724
click at [985, 207] on div "Min: 0 ​ Max: 10 ​" at bounding box center [905, 199] width 250 height 38
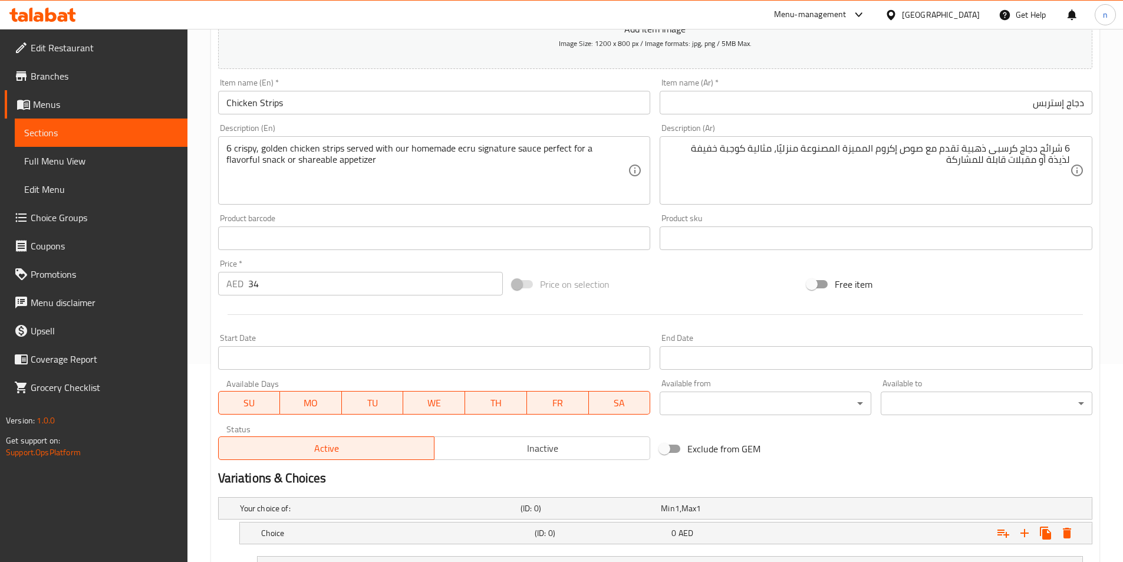
scroll to position [194, 0]
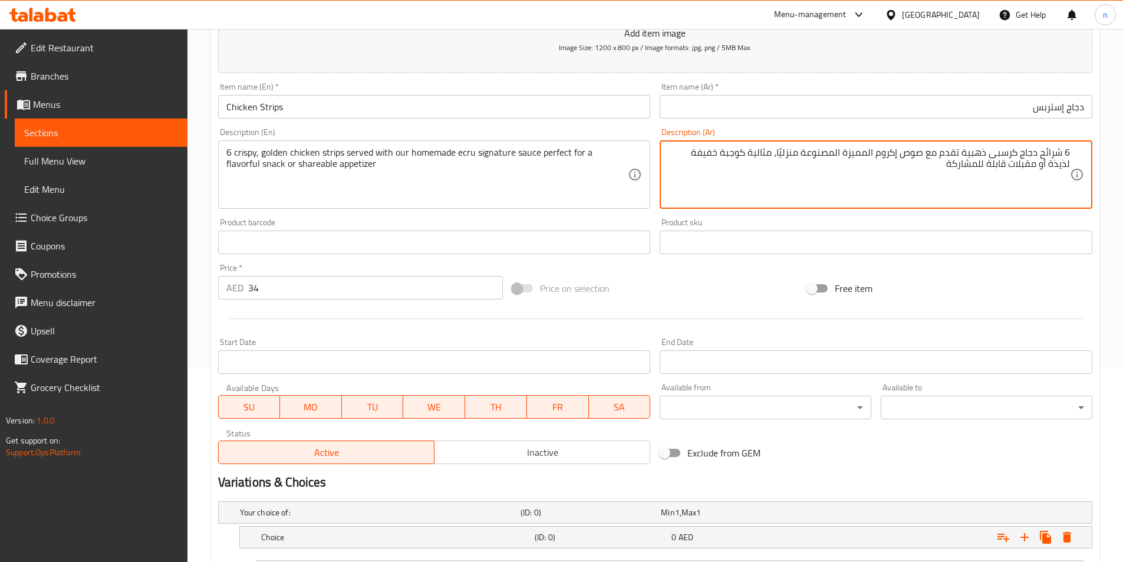
click at [1052, 153] on textarea "6 شرائح دجاج كرسبى ذهبية تقدم مع صوص إكروم المميزة المصنوعة منزليًا، مثالية كوج…" at bounding box center [869, 175] width 402 height 56
click at [1042, 158] on textarea "6 دجاج كرسبى ذهبية تقدم مع صوص إكروم المميزة المصنوعة منزليًا، مثالية كوجبة خفي…" at bounding box center [869, 175] width 402 height 56
click at [1064, 158] on textarea "6 دجاج كرسبى ذهبية تقدم مع صوص إكروم المميزة المصنوعة منزليًا، مثالية كوجبة خفي…" at bounding box center [869, 175] width 402 height 56
click at [1045, 154] on textarea "6 دجاج كرسبى ذهبية تقدم مع صوص إكروم المميزة المصنوعة منزليًا، مثالية كوجبة خفي…" at bounding box center [869, 175] width 402 height 56
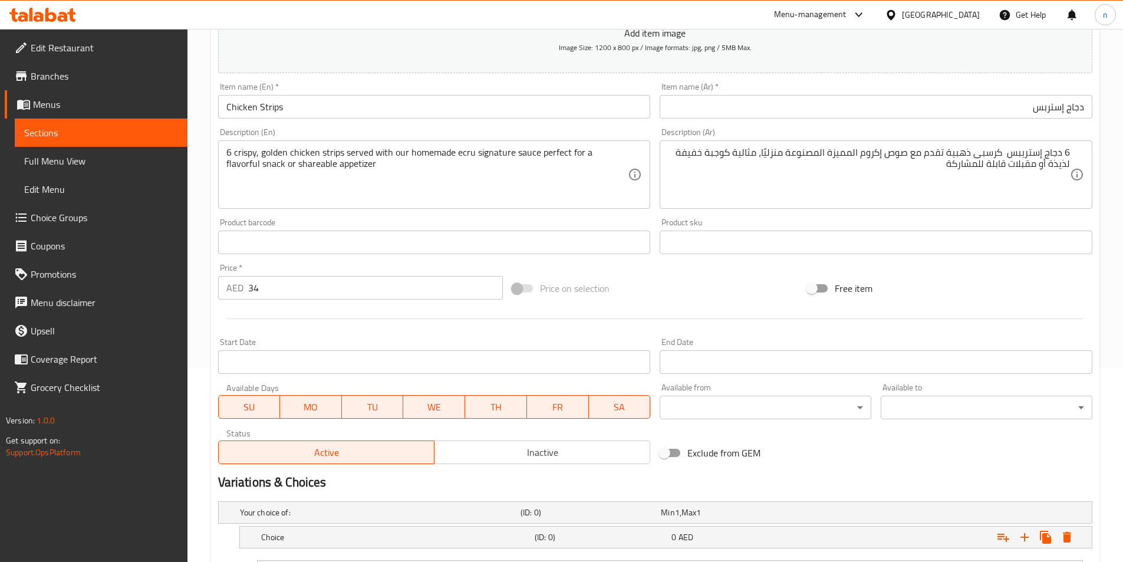
click at [894, 158] on textarea "6 دجاج إستريبس كرسبى ذهبية تقدم مع صوص إكروم المميزة المصنوعة منزليًا، مثالية ك…" at bounding box center [869, 175] width 402 height 56
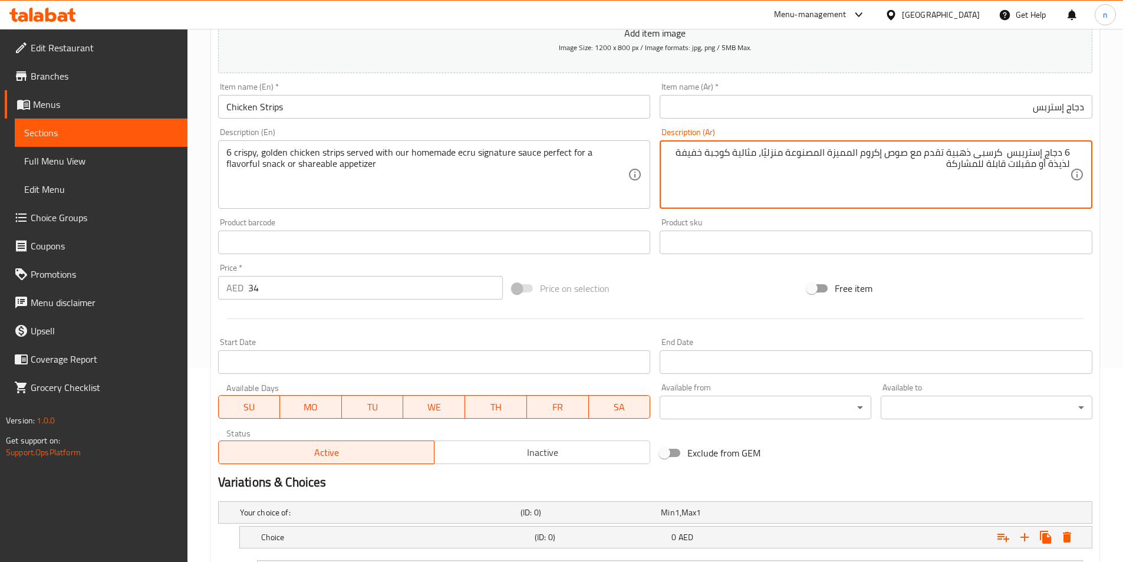
click at [873, 157] on textarea "6 دجاج إستريبس كرسبى ذهبية تقدم مع صوص إكروم المميزة المصنوعة منزليًا، مثالية ك…" at bounding box center [869, 175] width 402 height 56
drag, startPoint x: 862, startPoint y: 157, endPoint x: 865, endPoint y: 165, distance: 8.8
click at [862, 158] on textarea "6 دجاج إستريبس كرسبى ذهبية تقدم مع صوص إكروم المميزة المصنوعة منزليًا، مثالية ك…" at bounding box center [869, 175] width 402 height 56
click at [844, 154] on textarea "6 دجاج إستريبس كرسبى ذهبية تقدم مع صوص إكرو المميزة المصنوعة منزليًا، مثالية كو…" at bounding box center [869, 175] width 402 height 56
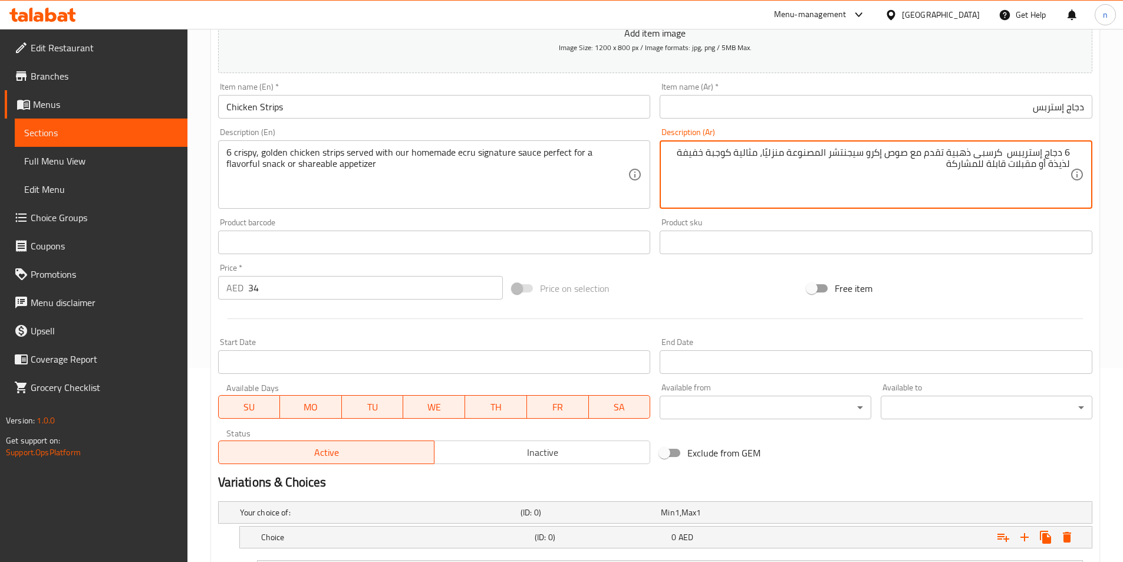
click at [889, 158] on textarea "6 دجاج إستريبس كرسبى ذهبية تقدم مع صوص إكرو سيجنتشر المصنوعة منزليًا، مثالية كو…" at bounding box center [869, 175] width 402 height 56
click at [910, 159] on textarea "6 دجاج إستريبس كرسبى ذهبية تقدم مع صوص إكرو سيجنتشر المصنوعة منزليًا، مثالية كو…" at bounding box center [869, 175] width 402 height 56
click at [892, 159] on textarea "6 دجاج إستريبس كرسبى ذهبية تقدم مع صوص إكرو سيجنتشر المصنوعة منزليًا، مثالية كو…" at bounding box center [869, 175] width 402 height 56
click at [768, 160] on textarea "6 دجاج إستريبس كرسبى ذهبية تقدم مع صوص إكرو سيجنتشر المصنوعة منزليًا، مثالية كو…" at bounding box center [869, 175] width 402 height 56
drag, startPoint x: 678, startPoint y: 156, endPoint x: 723, endPoint y: 159, distance: 45.4
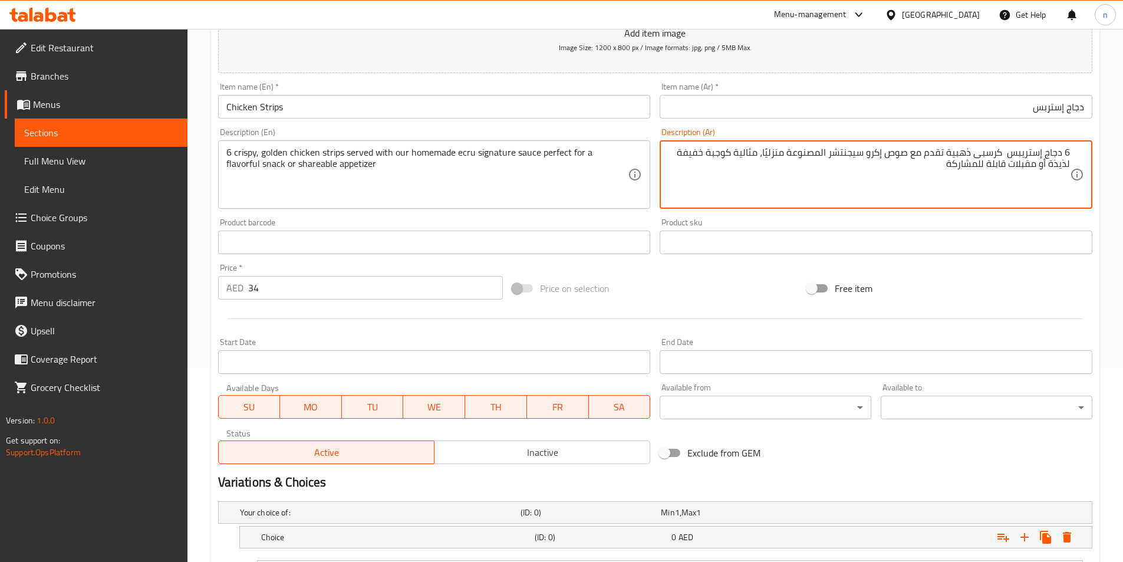
click at [723, 159] on textarea "6 دجاج إستريبس كرسبى ذهبية تقدم مع صوص إكرو سيجنتشر المصنوعة منزليًا، مثالية كو…" at bounding box center [869, 175] width 402 height 56
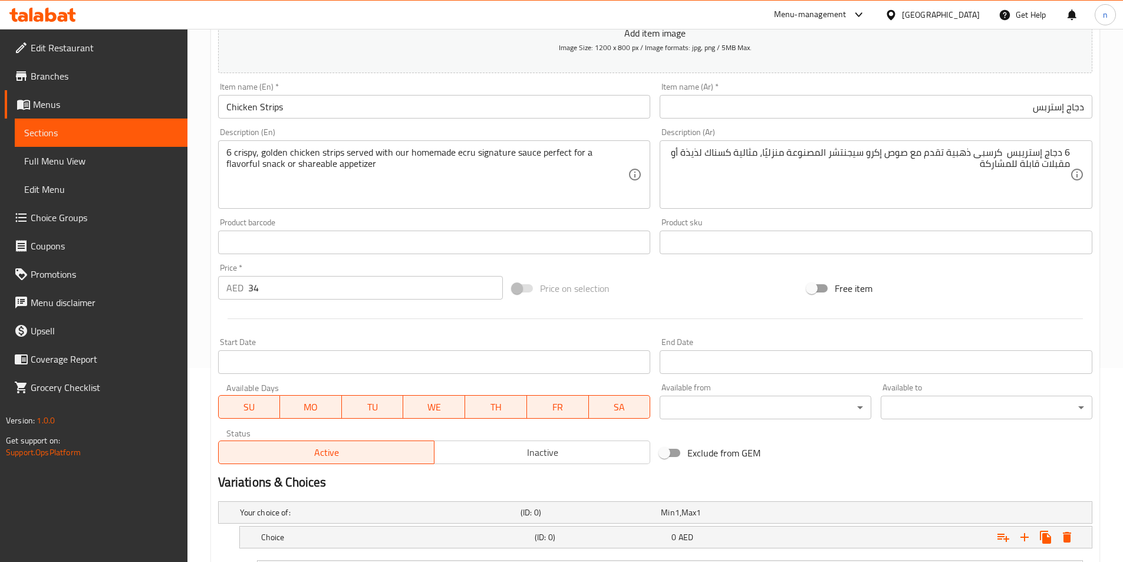
scroll to position [312, 0]
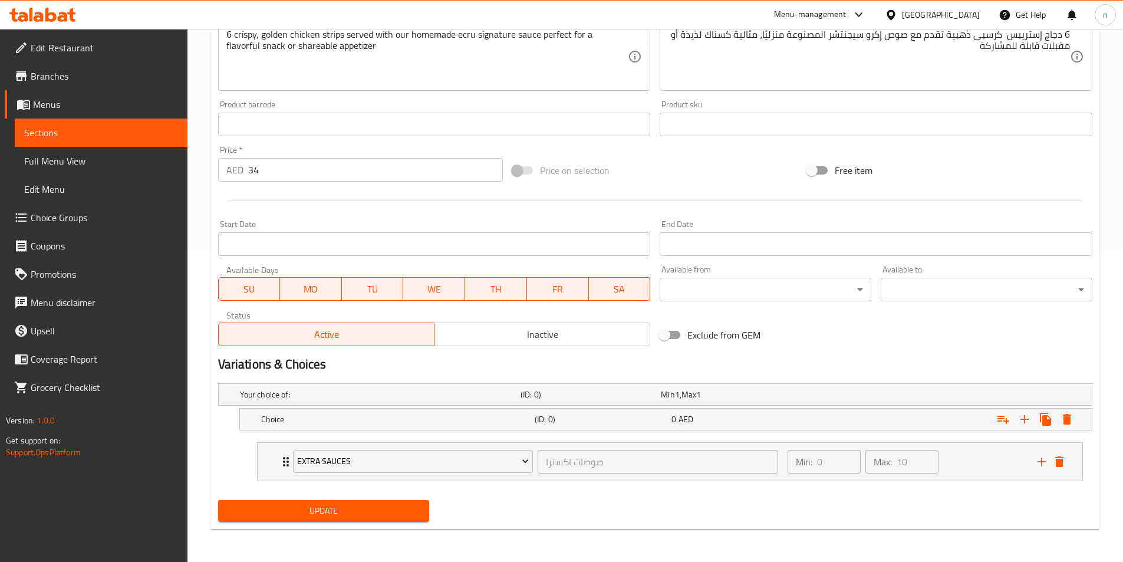
click at [648, 481] on li "Extra Sauces صوصات اكسترا ​ Min: 0 ​ Max: 10 ​ Honey Mustard (ID: 2291586530) 2…" at bounding box center [670, 461] width 844 height 48
click at [683, 439] on li "Extra Sauces صوصات اكسترا ​ Min: 0 ​ Max: 10 ​ Honey Mustard (ID: 2291586530) 2…" at bounding box center [670, 461] width 844 height 48
click at [985, 451] on div "Min: 0 ​ Max: 10 ​" at bounding box center [905, 462] width 250 height 38
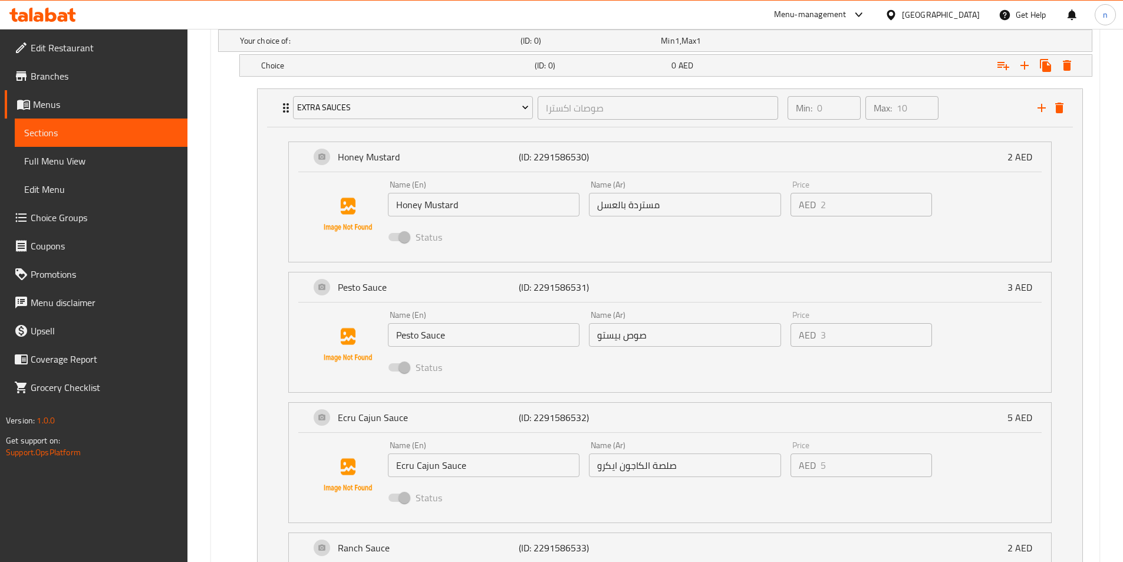
scroll to position [901, 0]
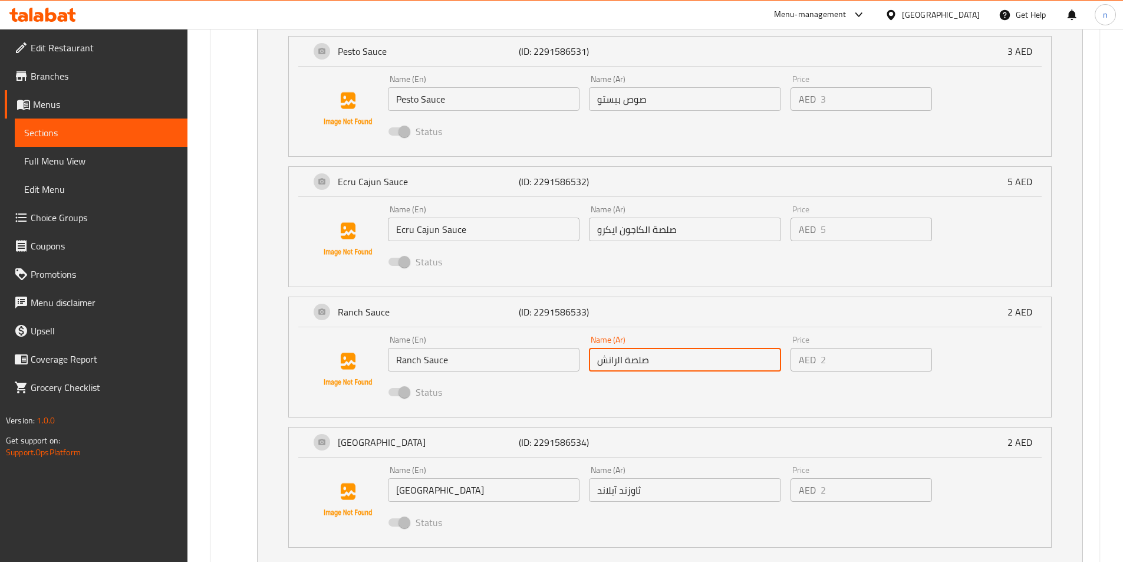
click at [646, 370] on input "صلصة الرانش" at bounding box center [685, 360] width 192 height 24
click at [633, 362] on input "صلصة الرانش" at bounding box center [685, 360] width 192 height 24
click at [249, 360] on li "Extra Sauces صوصات اكسترا ​ Min: 0 ​ Max: 10 ​ Honey Mustard (ID: 2291586530) 2…" at bounding box center [670, 210] width 844 height 724
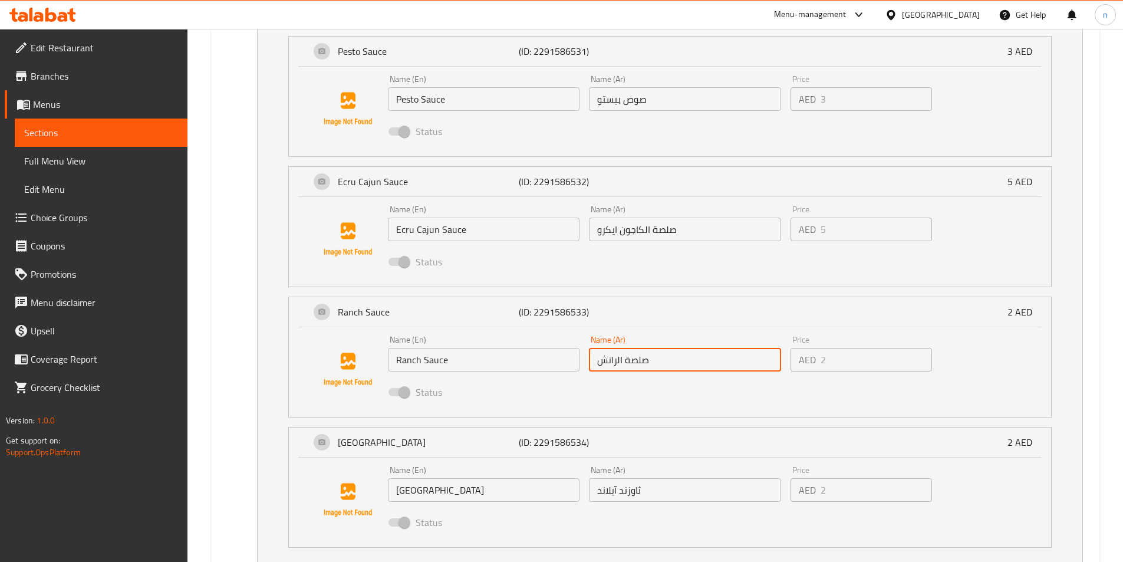
click at [260, 343] on div "Honey Mustard (ID: 2291586530) 2 AED Name (En) Honey Mustard Name (En) Name (Ar…" at bounding box center [670, 229] width 824 height 675
click at [282, 166] on li "Ecru Cajun Sauce (ID: 2291586532) 5 AED Name (En) Ecru Cajun Sauce Name (En) Na…" at bounding box center [670, 226] width 782 height 130
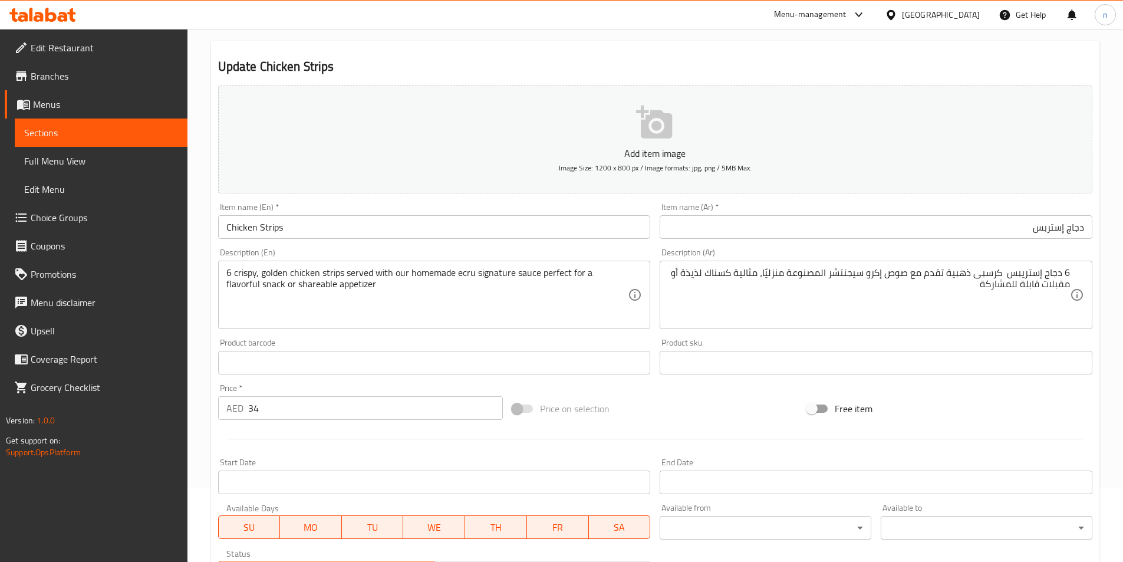
scroll to position [0, 0]
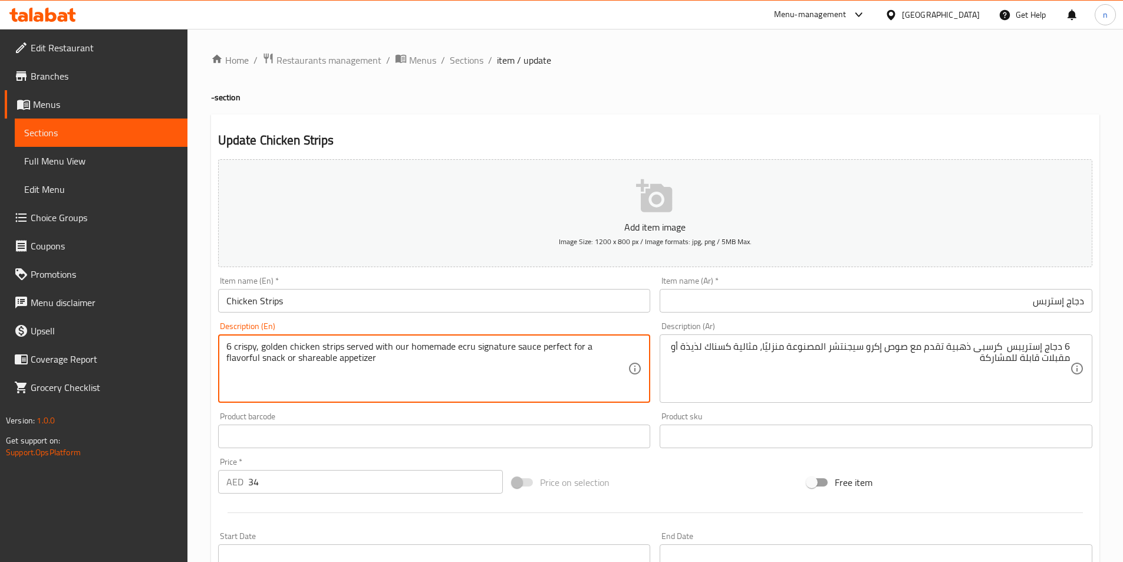
click at [464, 354] on textarea "6 crispy, golden chicken strips served with our homemade ecru signature sauce p…" at bounding box center [427, 369] width 402 height 56
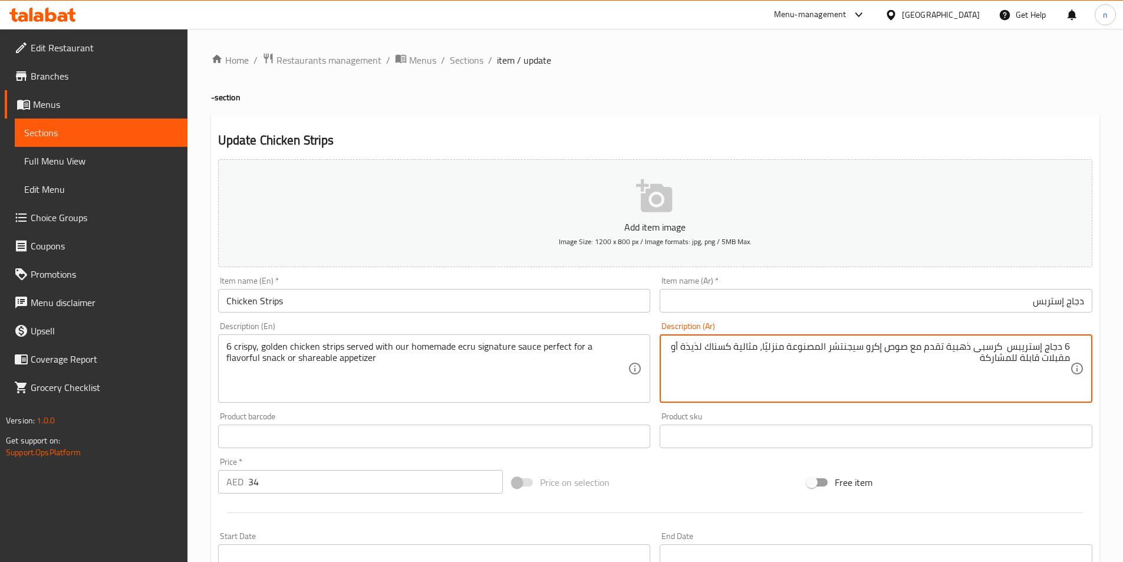
click at [885, 349] on textarea "6 دجاج إستريبس كرسبى ذهبية تقدم مع صوص إكرو سيجنتشر المصنوعة منزليًا، مثالية كس…" at bounding box center [869, 369] width 402 height 56
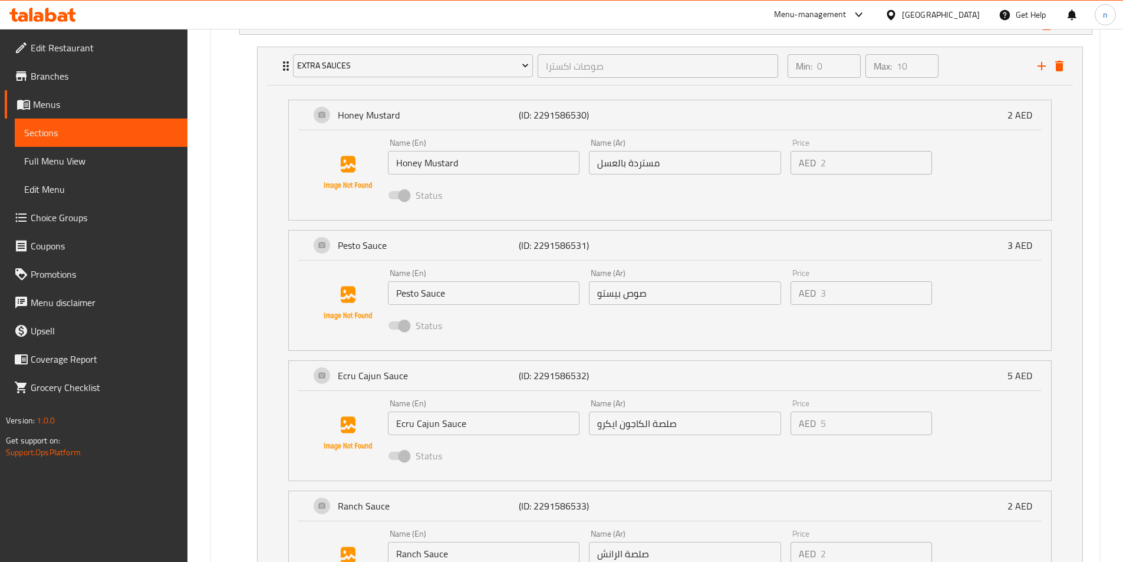
scroll to position [987, 0]
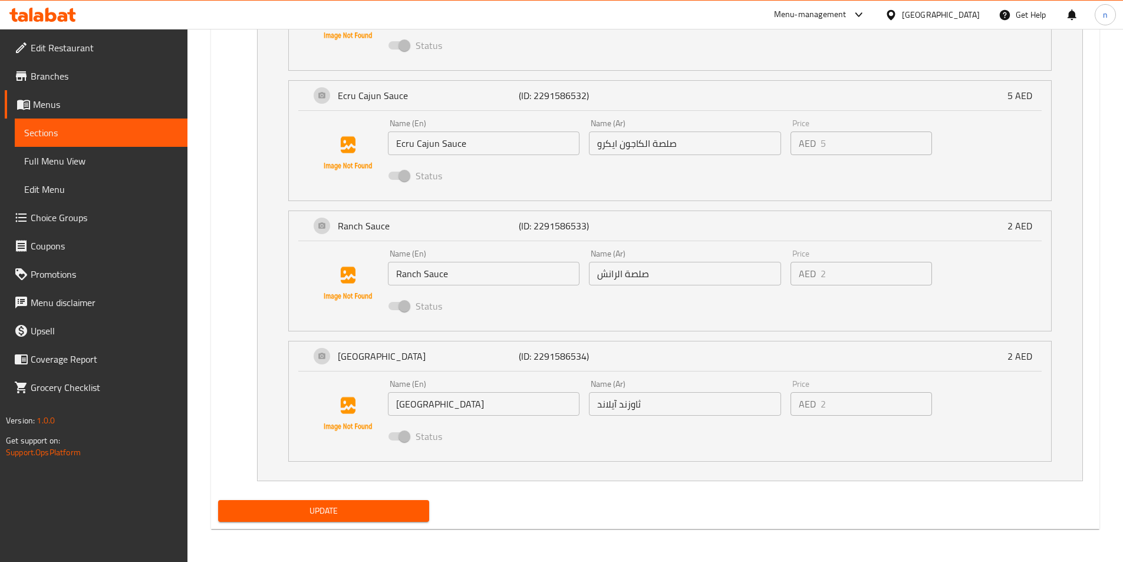
type textarea "6 دجاج إستريبس كرسبى ذهبية تقدم مع صلصتنا إكرو سيجنتشر المصنوعة منزليًا، مثالية…"
click at [392, 509] on span "Update" at bounding box center [323, 510] width 193 height 15
click at [377, 508] on span "Update" at bounding box center [323, 510] width 193 height 15
click at [370, 494] on div "Your choice of: (ID: 0) Min 1 , Max 1 Name (En) Your choice of: Name (En) Name …" at bounding box center [654, 99] width 883 height 792
click at [378, 514] on span "Update" at bounding box center [323, 510] width 193 height 15
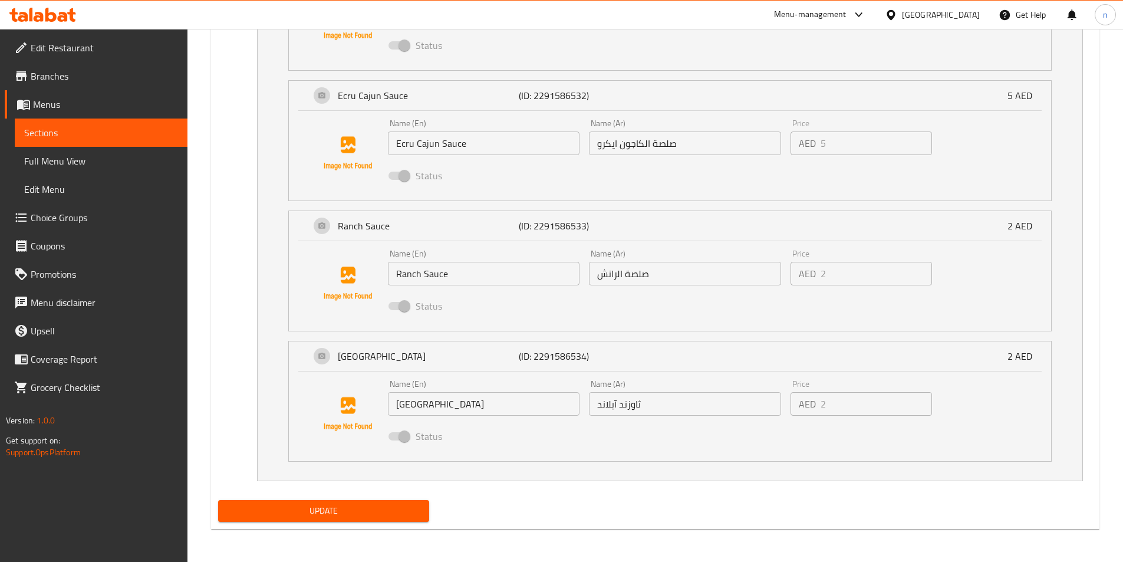
drag, startPoint x: 359, startPoint y: 510, endPoint x: 354, endPoint y: 561, distance: 51.5
click at [358, 511] on span "Update" at bounding box center [323, 510] width 193 height 15
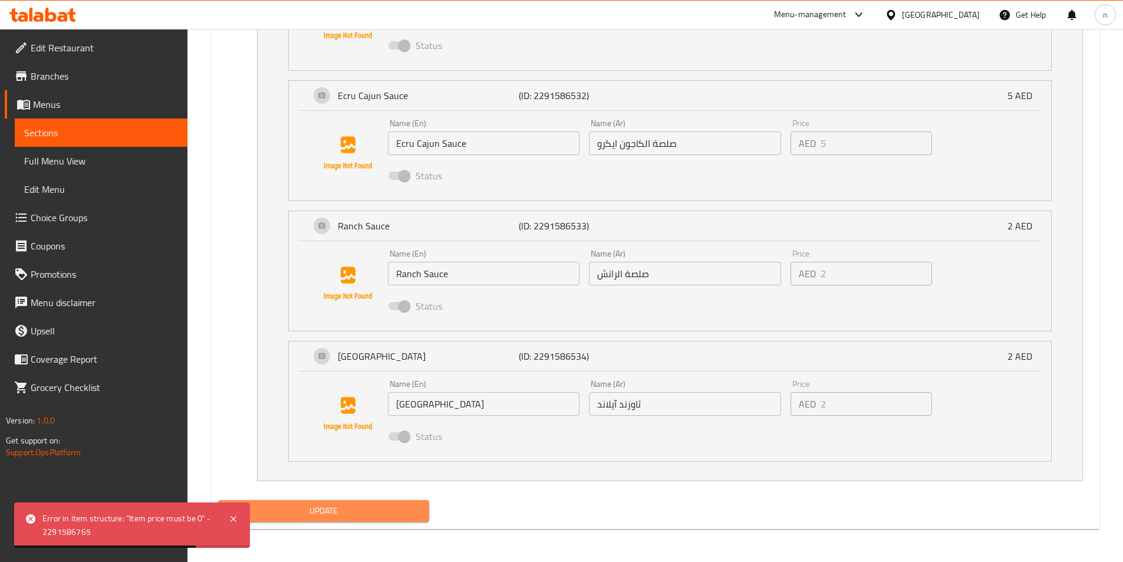
click at [397, 512] on span "Update" at bounding box center [323, 510] width 193 height 15
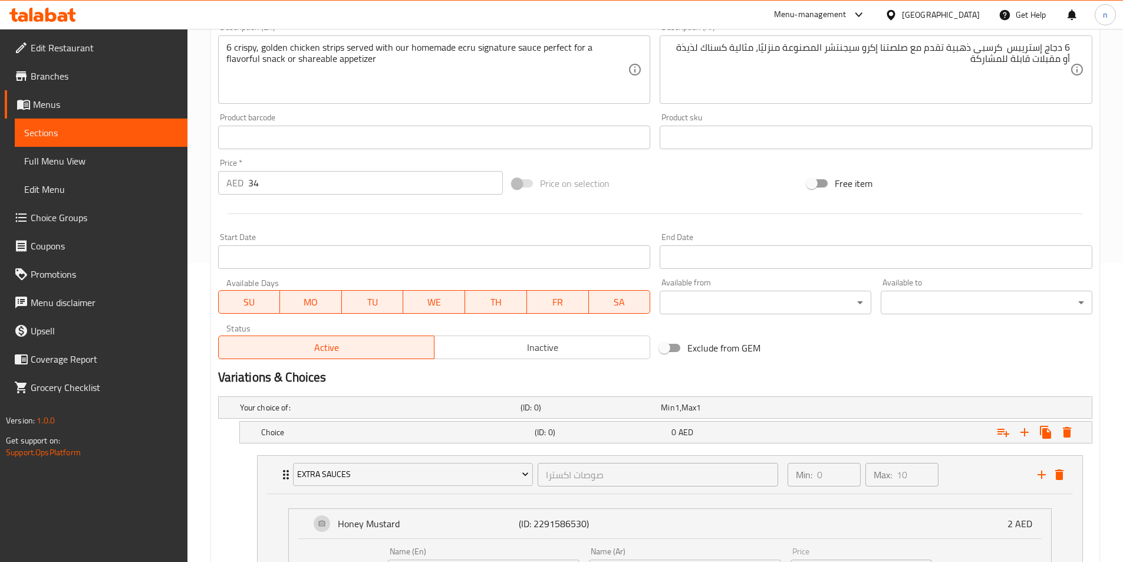
scroll to position [103, 0]
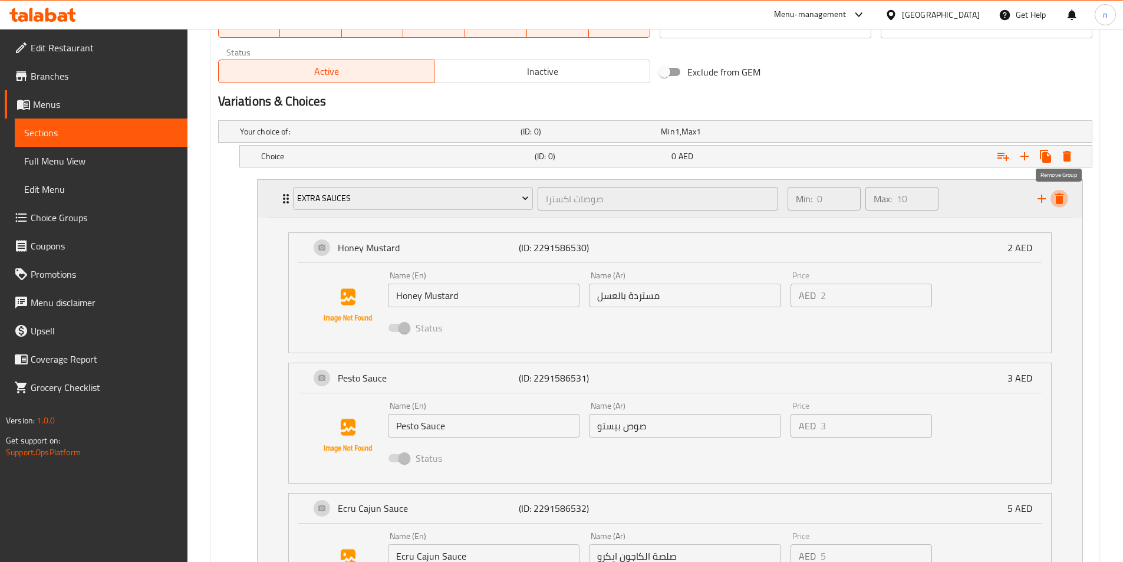
click at [1060, 203] on icon "delete" at bounding box center [1059, 198] width 8 height 11
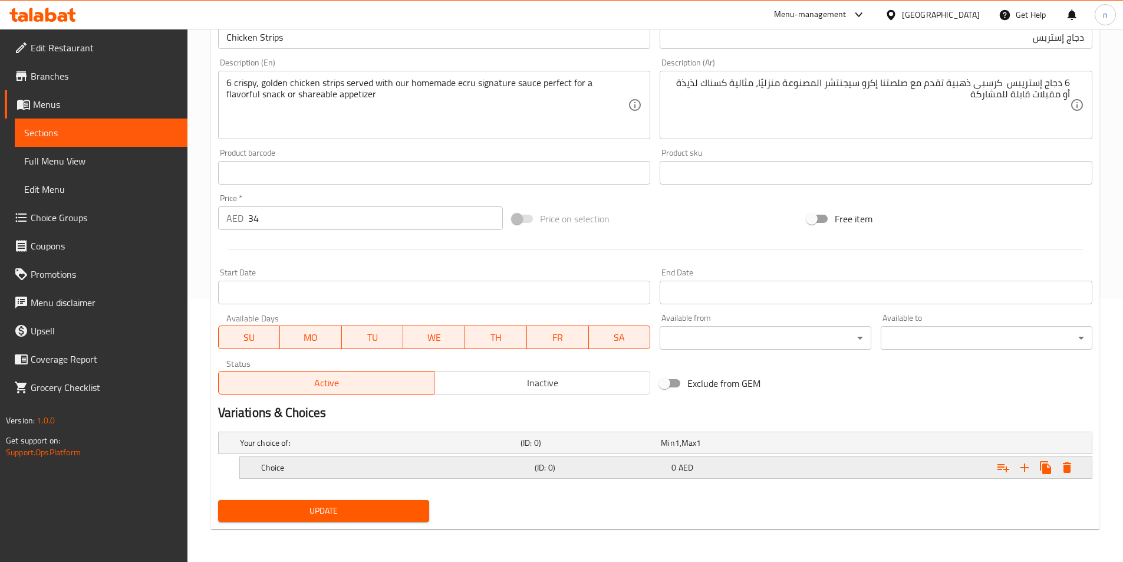
click at [834, 473] on div "Expand" at bounding box center [942, 467] width 273 height 26
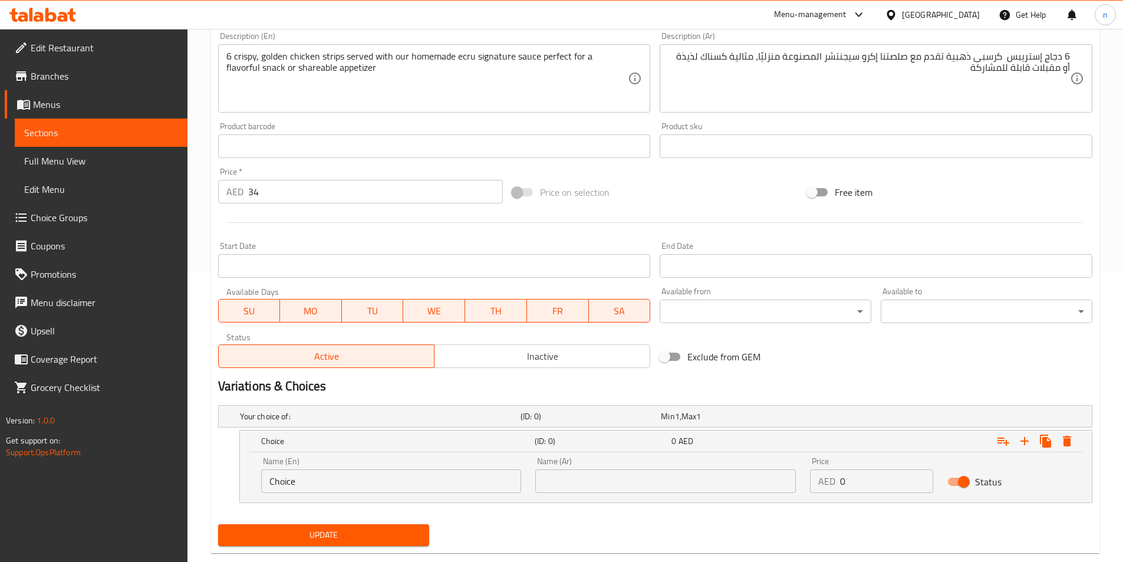
scroll to position [314, 0]
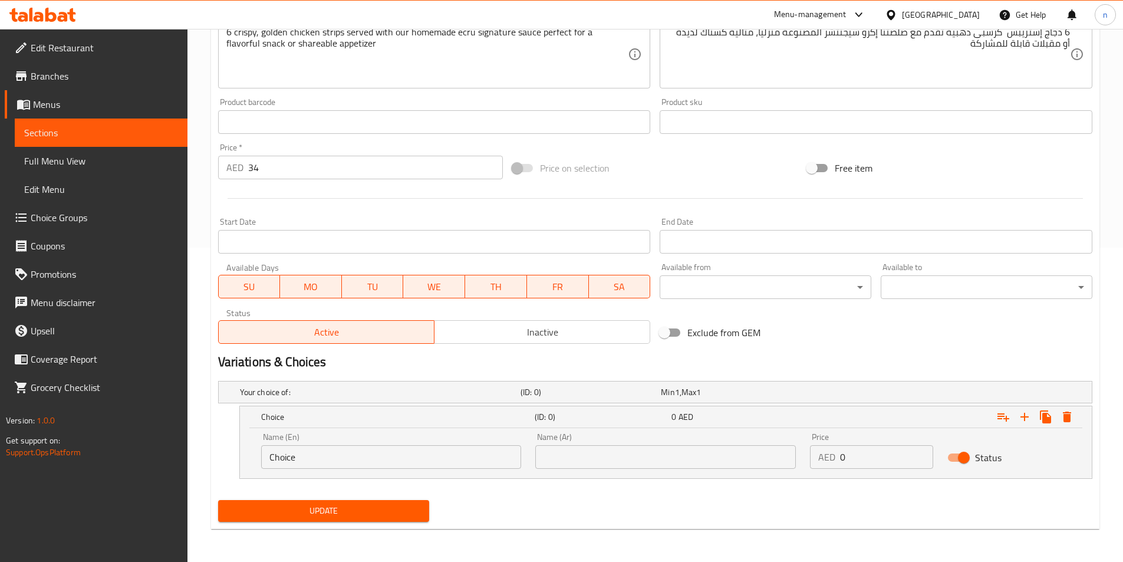
click at [1038, 362] on h2 "Variations & Choices" at bounding box center [655, 362] width 874 height 18
click at [967, 381] on div "Your choice of: (ID: 0) Min 1 , Max 1" at bounding box center [658, 392] width 842 height 26
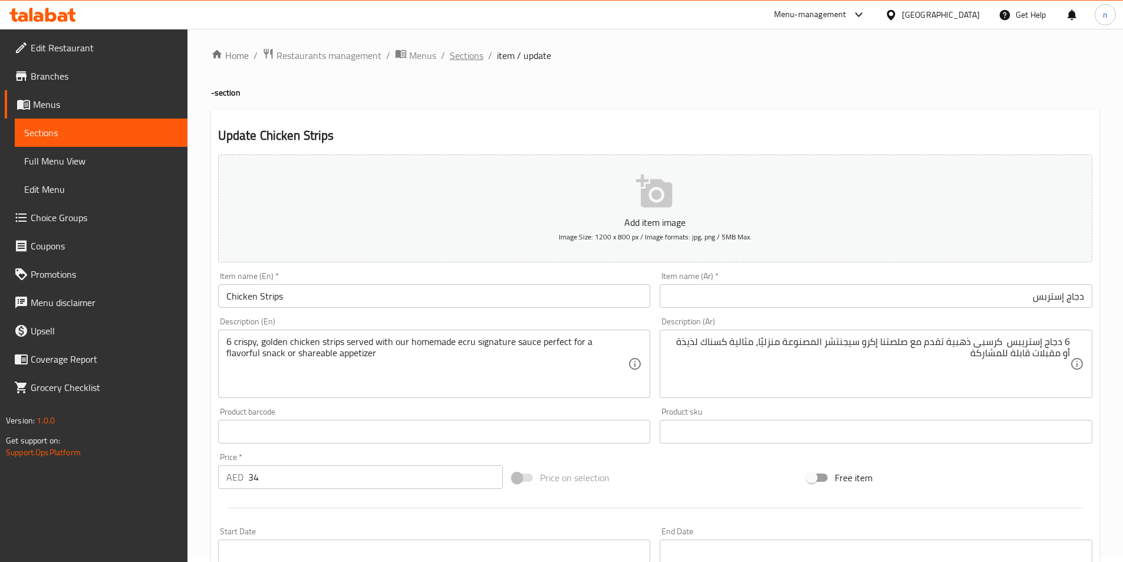
scroll to position [0, 0]
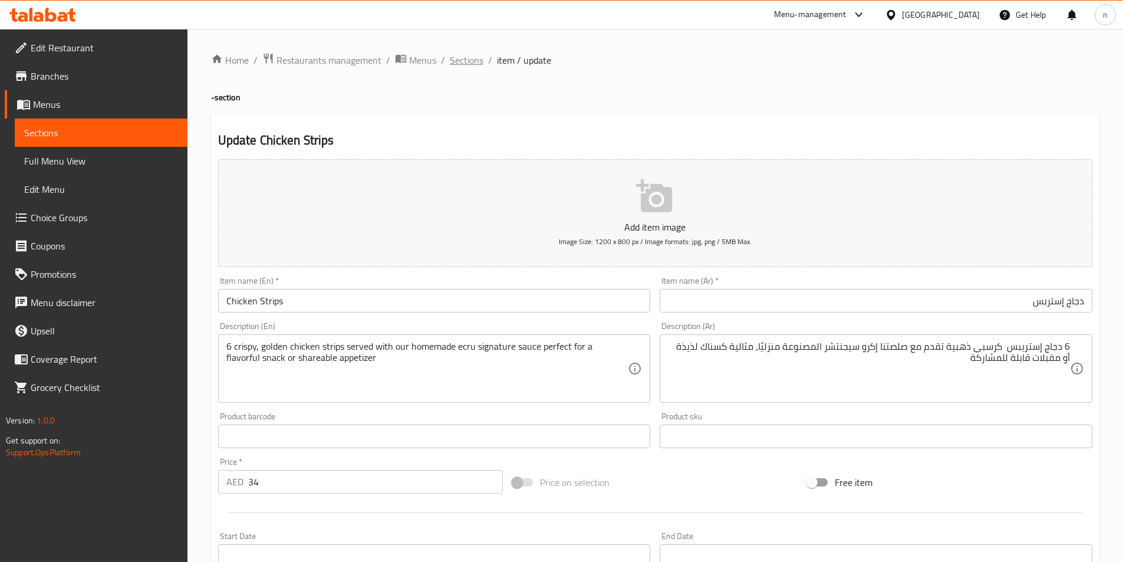
click at [454, 61] on span "Sections" at bounding box center [467, 60] width 34 height 14
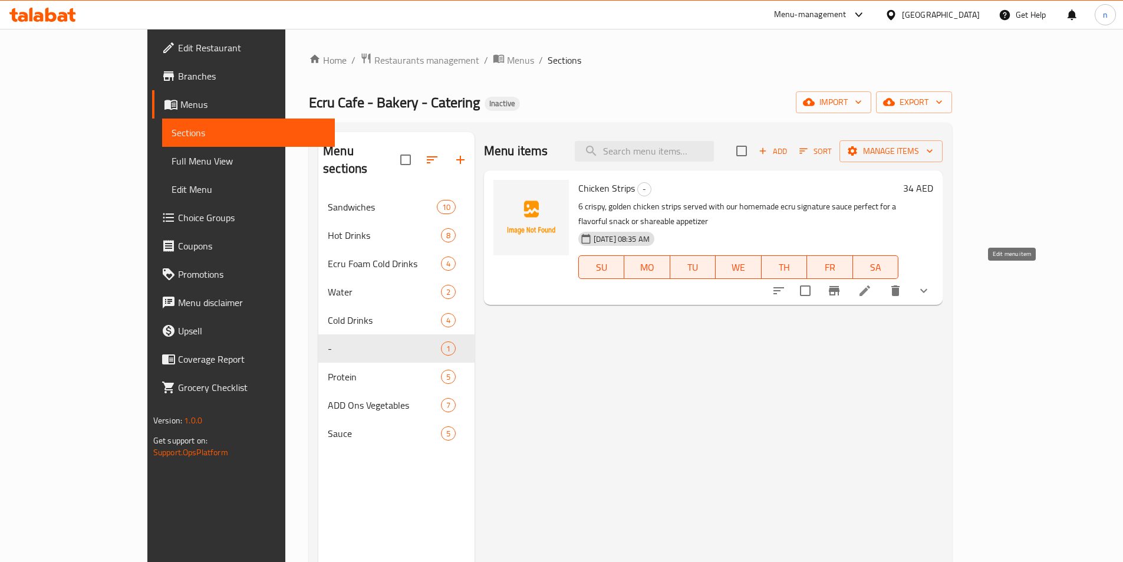
click at [872, 283] on icon at bounding box center [864, 290] width 14 height 14
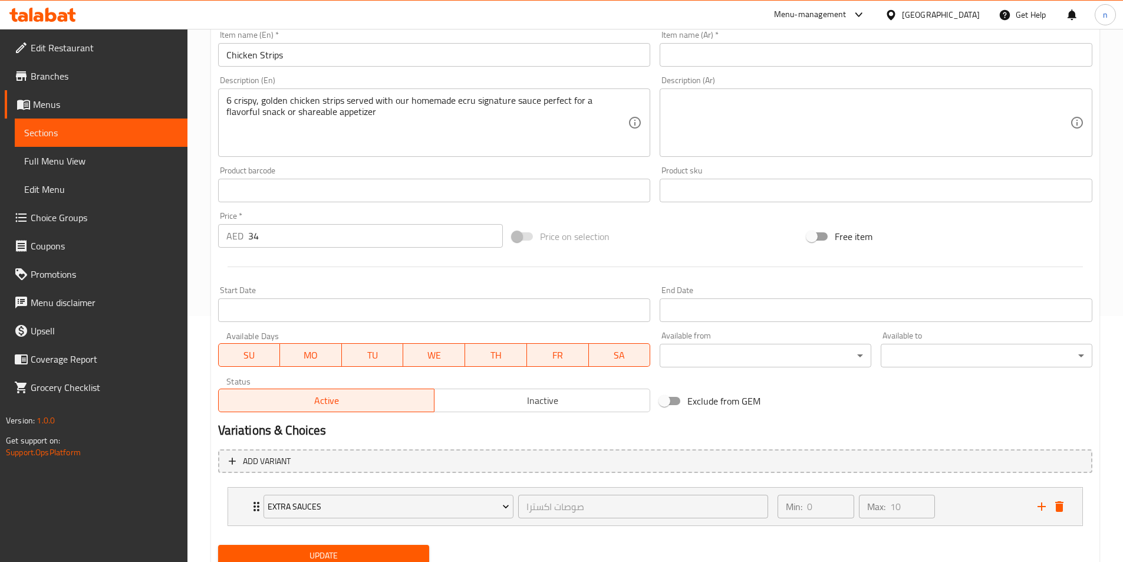
scroll to position [291, 0]
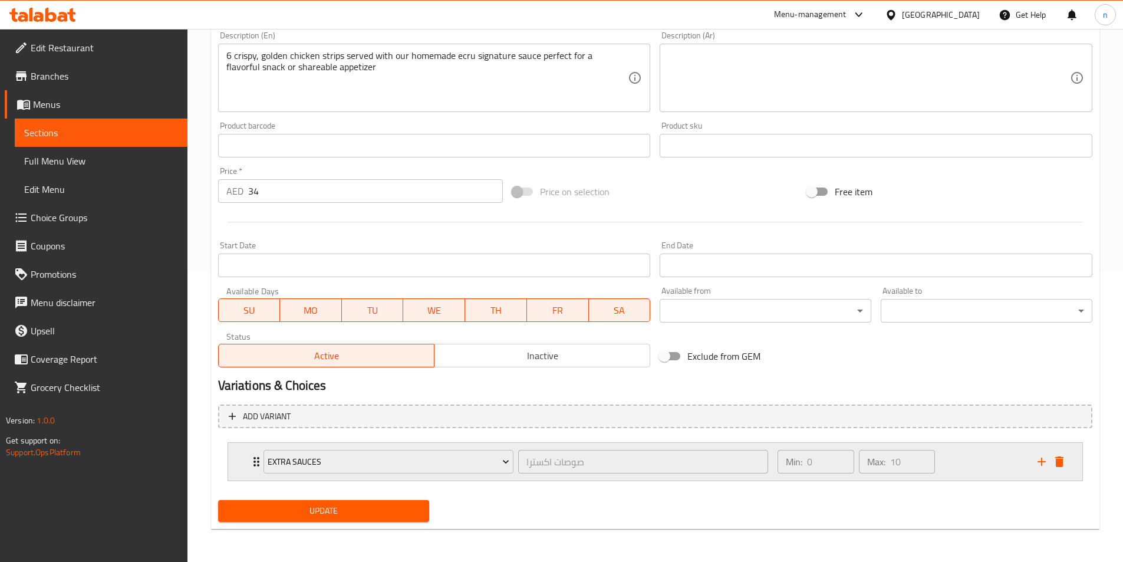
click at [983, 464] on div "Min: 0 ​ Max: 10 ​" at bounding box center [899, 462] width 259 height 38
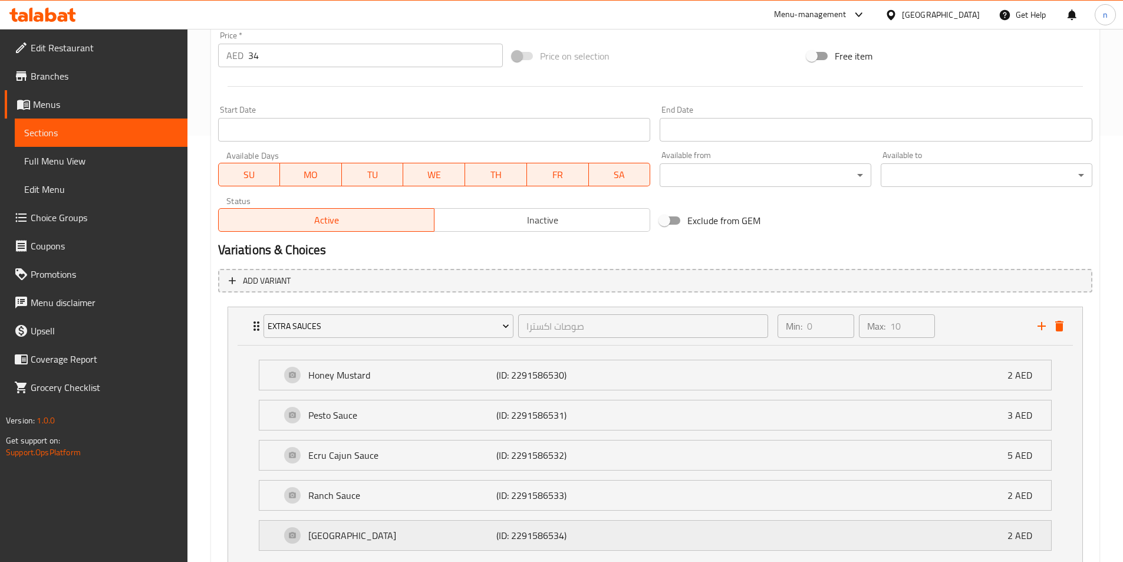
scroll to position [515, 0]
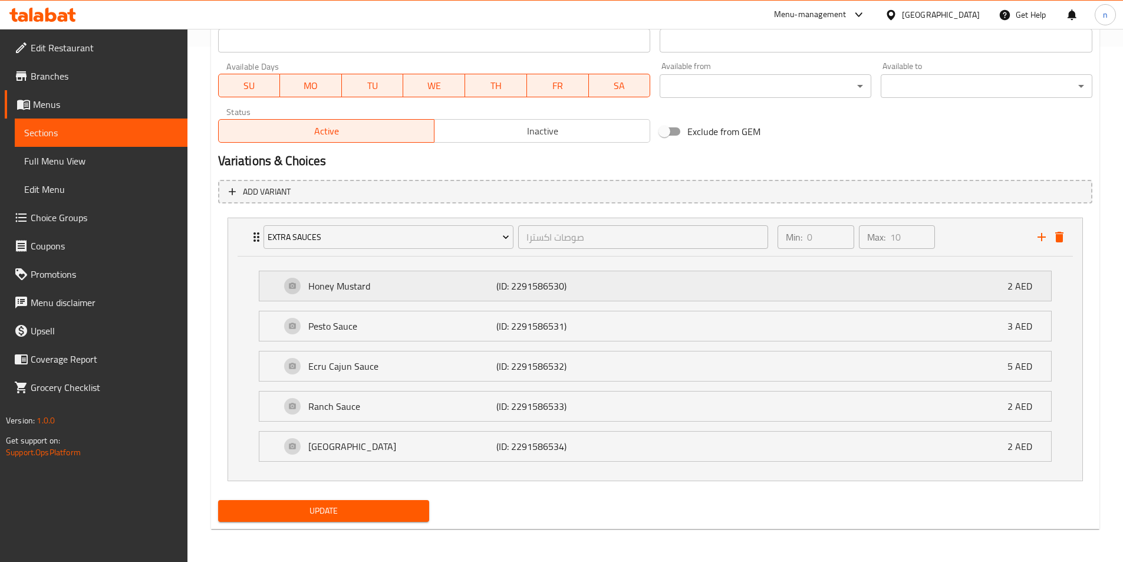
click at [692, 296] on div "Honey Mustard (ID: 2291586530) 2 AED" at bounding box center [659, 285] width 756 height 29
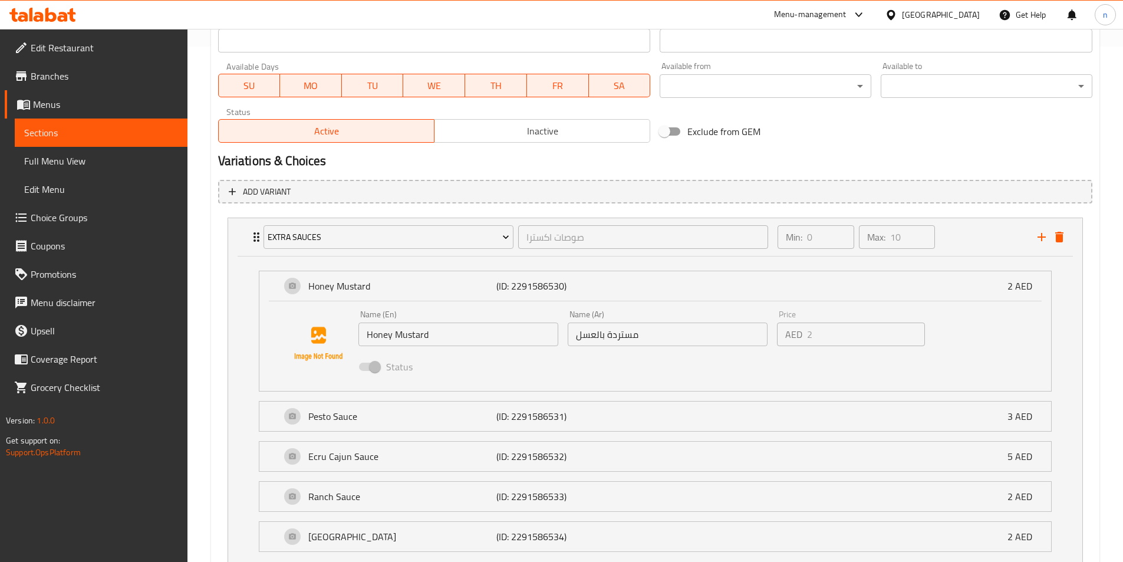
click at [396, 340] on input "Honey Mustard" at bounding box center [458, 334] width 200 height 24
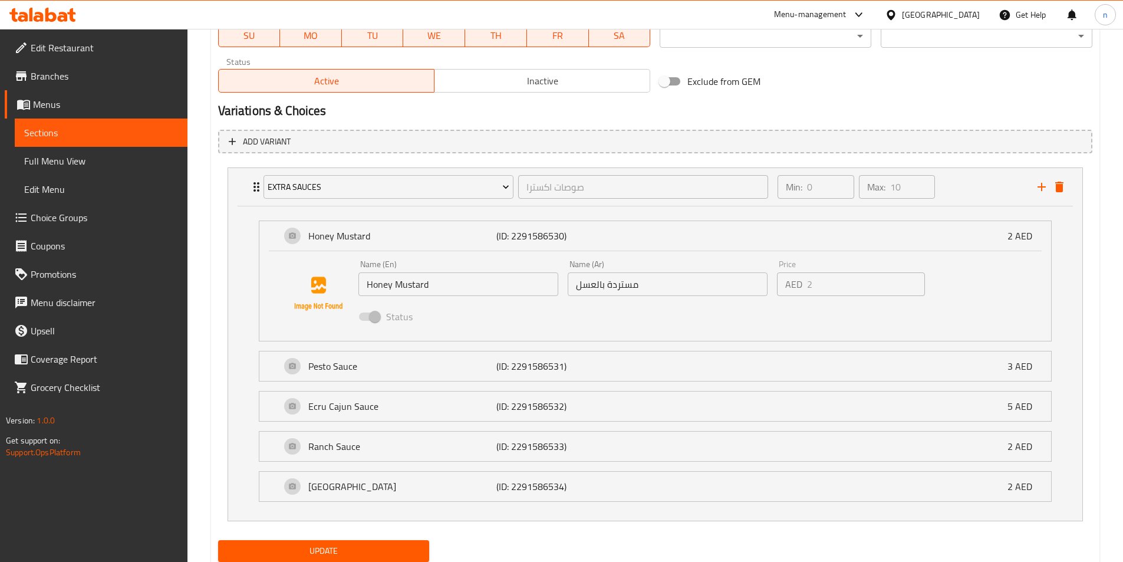
scroll to position [605, 0]
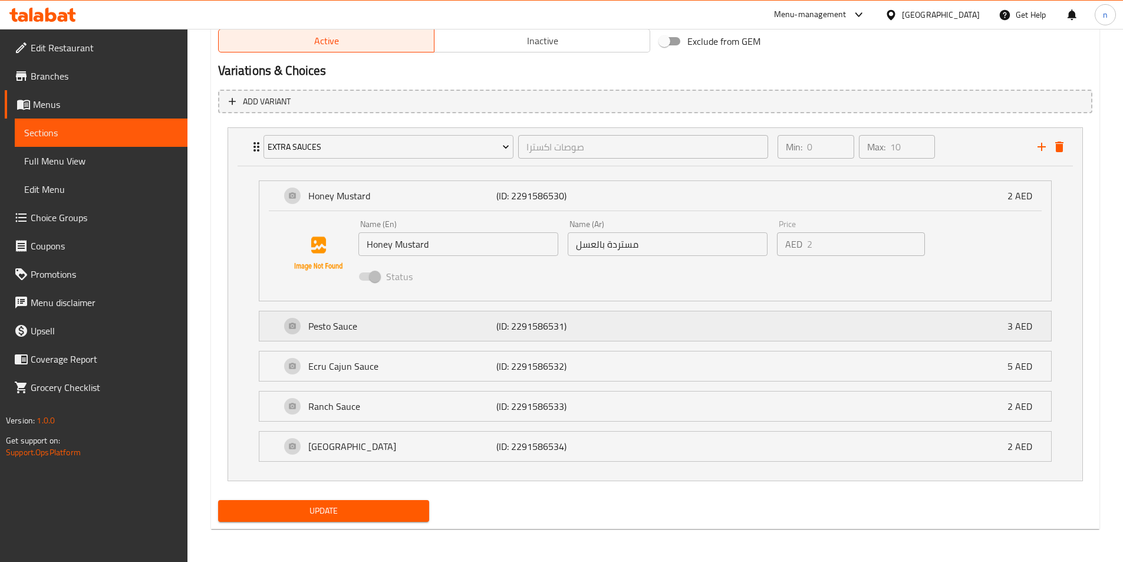
click at [470, 324] on p "Pesto Sauce" at bounding box center [402, 326] width 189 height 14
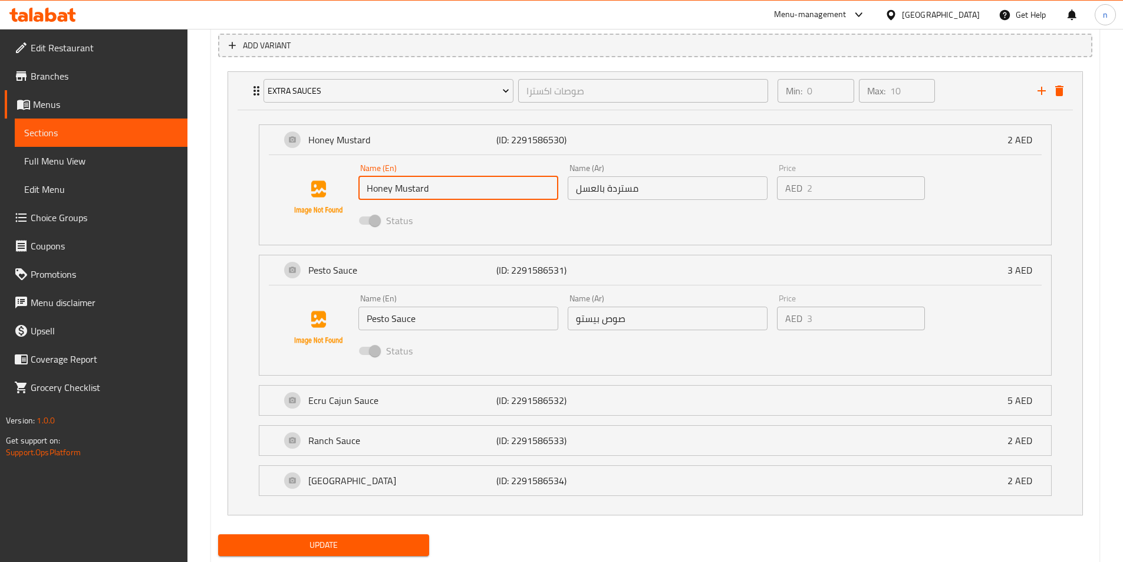
scroll to position [664, 0]
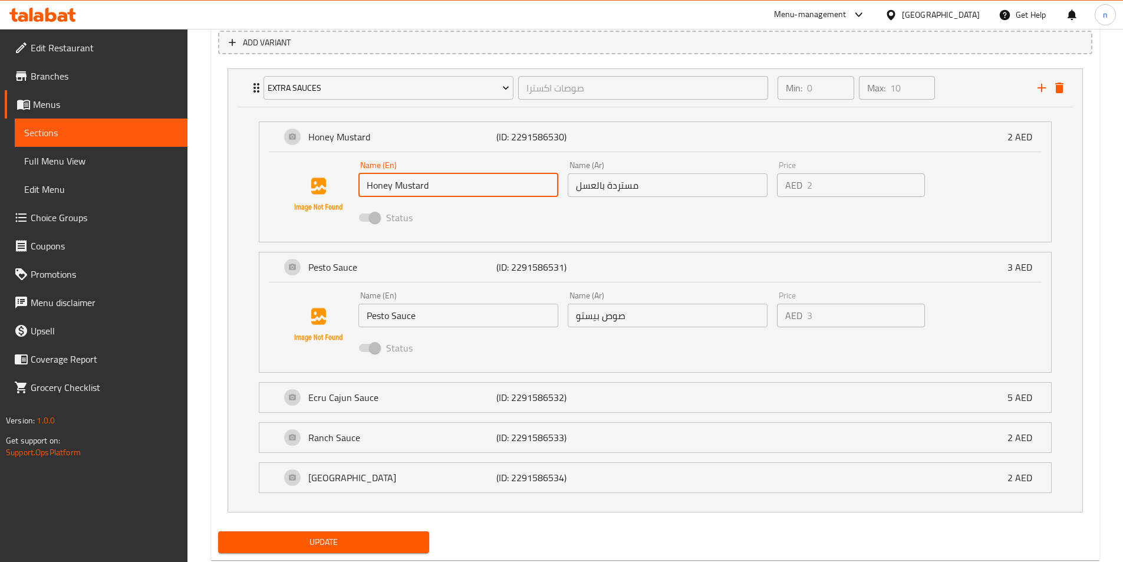
click at [402, 322] on input "Pesto Sauce" at bounding box center [458, 315] width 200 height 24
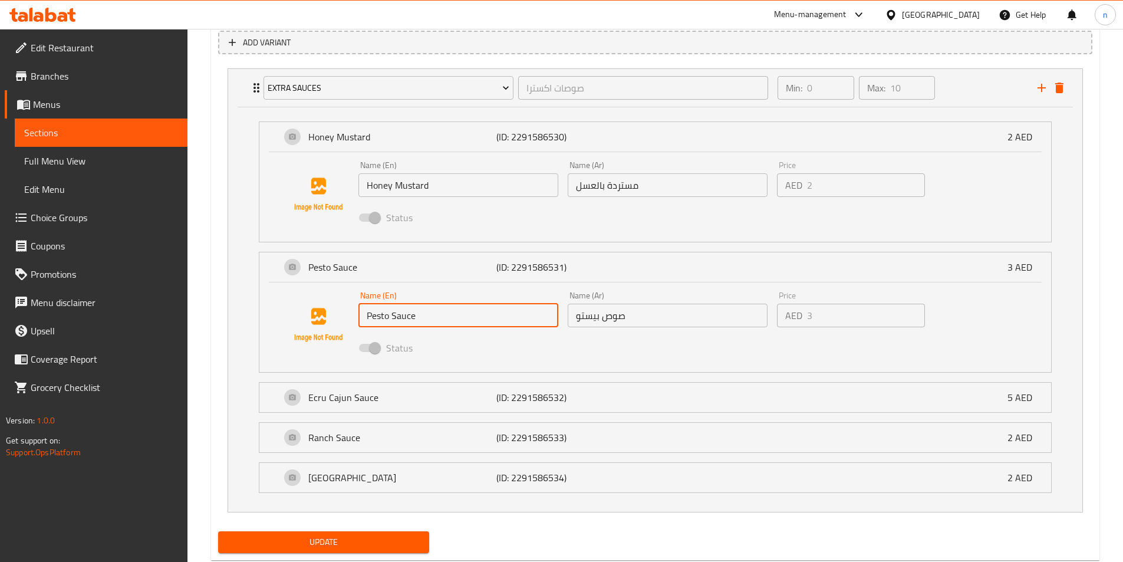
click at [402, 322] on input "Pesto Sauce" at bounding box center [458, 315] width 200 height 24
click at [400, 322] on input "Pesto Sauce" at bounding box center [458, 315] width 200 height 24
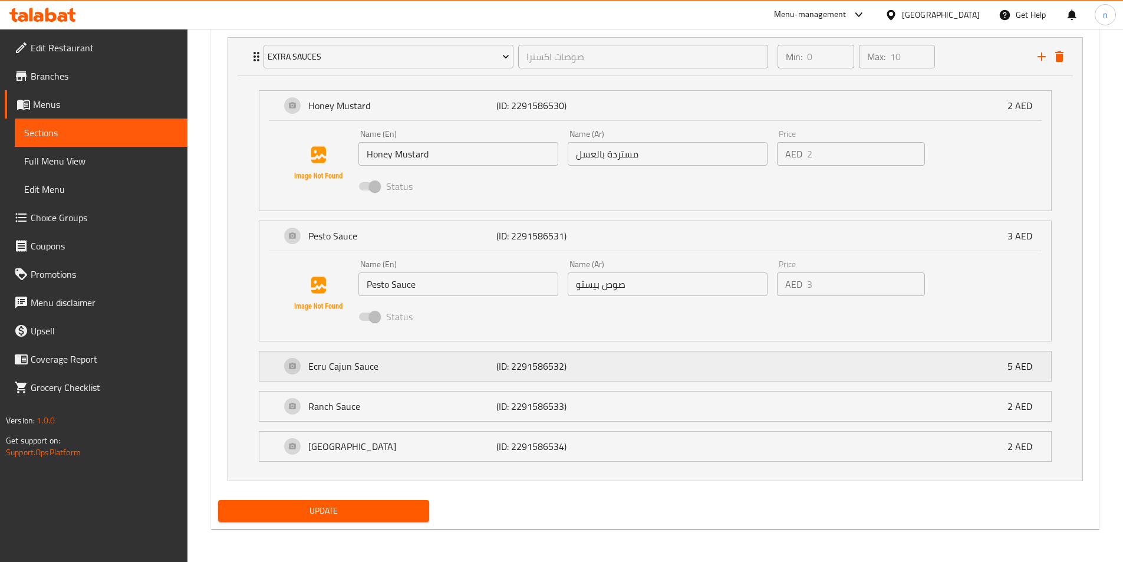
click at [376, 361] on p "Ecru Cajun Sauce" at bounding box center [402, 366] width 189 height 14
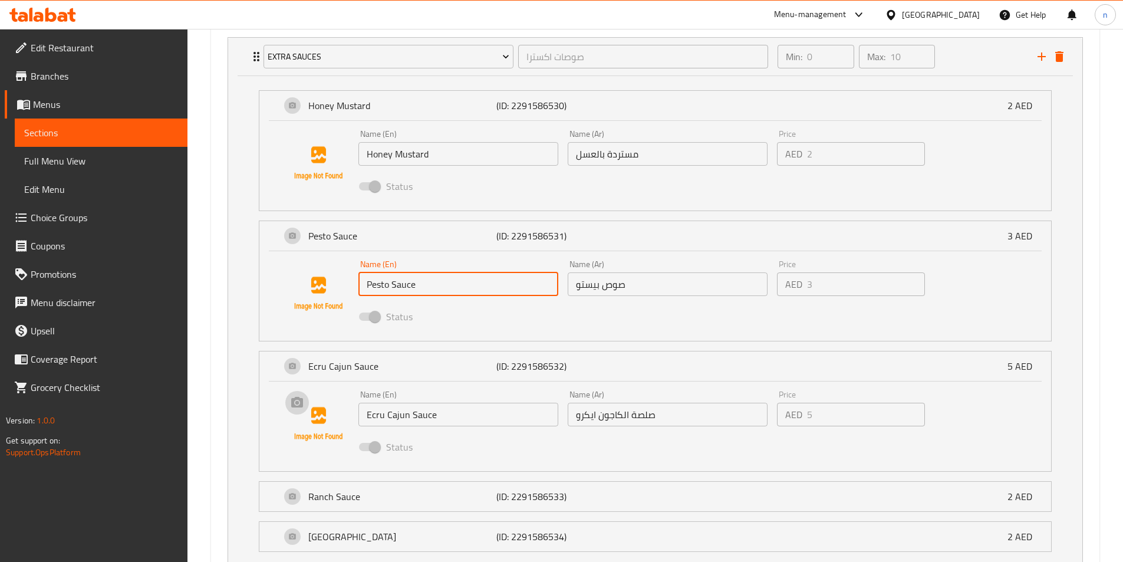
scroll to position [786, 0]
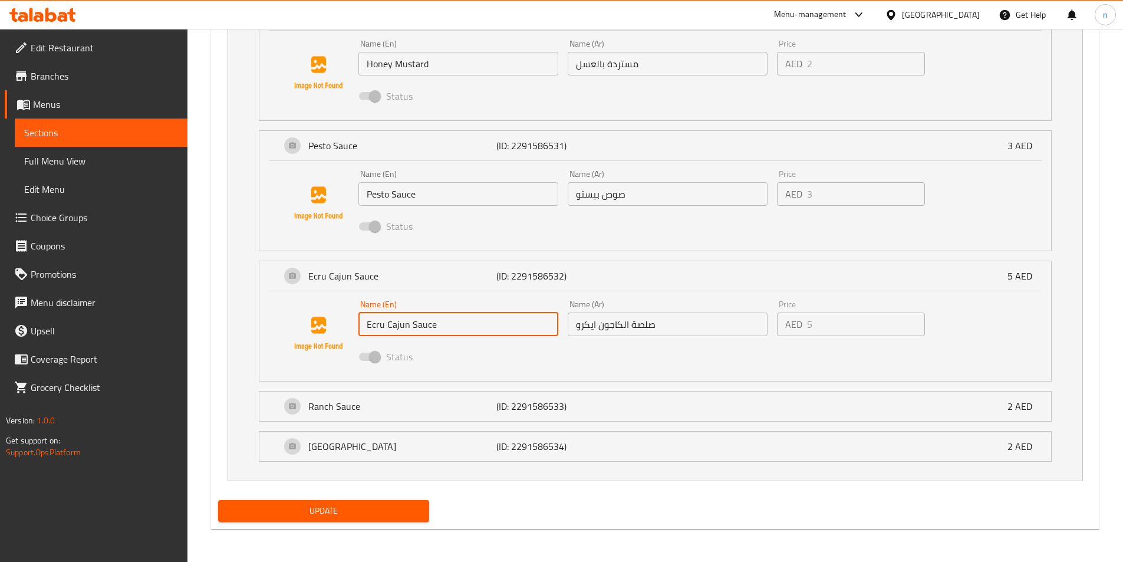
click at [400, 322] on input "Ecru Cajun Sauce" at bounding box center [458, 324] width 200 height 24
click at [390, 411] on p "Ranch Sauce" at bounding box center [402, 406] width 189 height 14
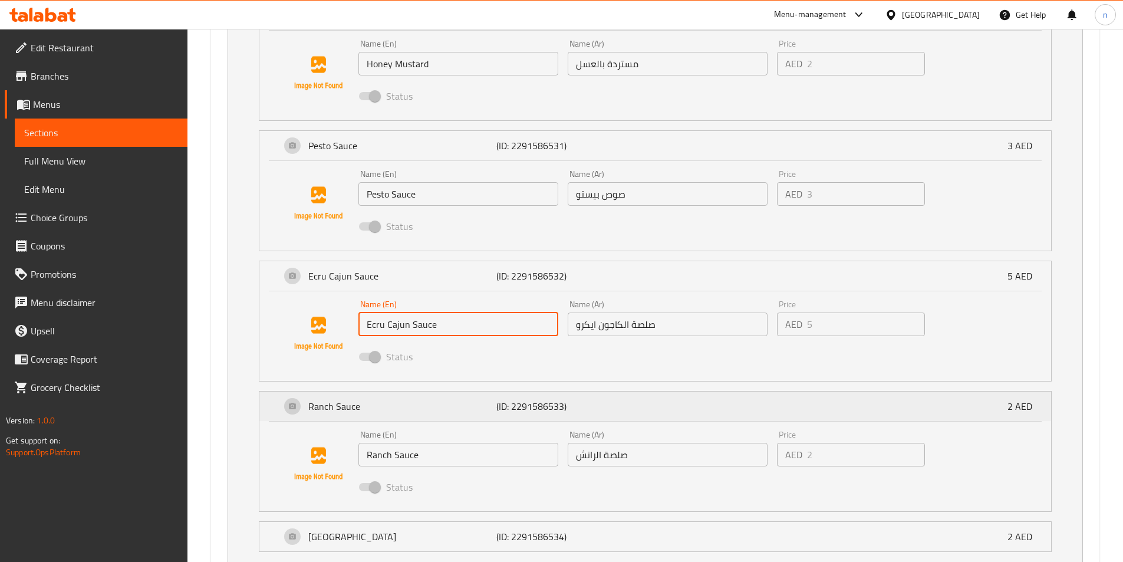
scroll to position [876, 0]
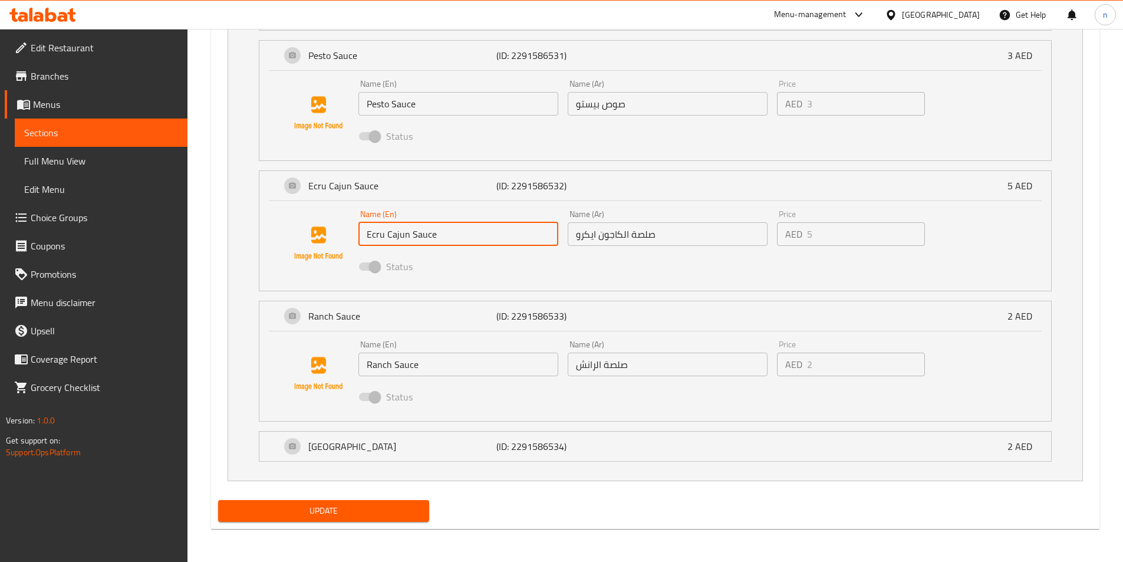
click at [391, 362] on input "Ranch Sauce" at bounding box center [458, 364] width 200 height 24
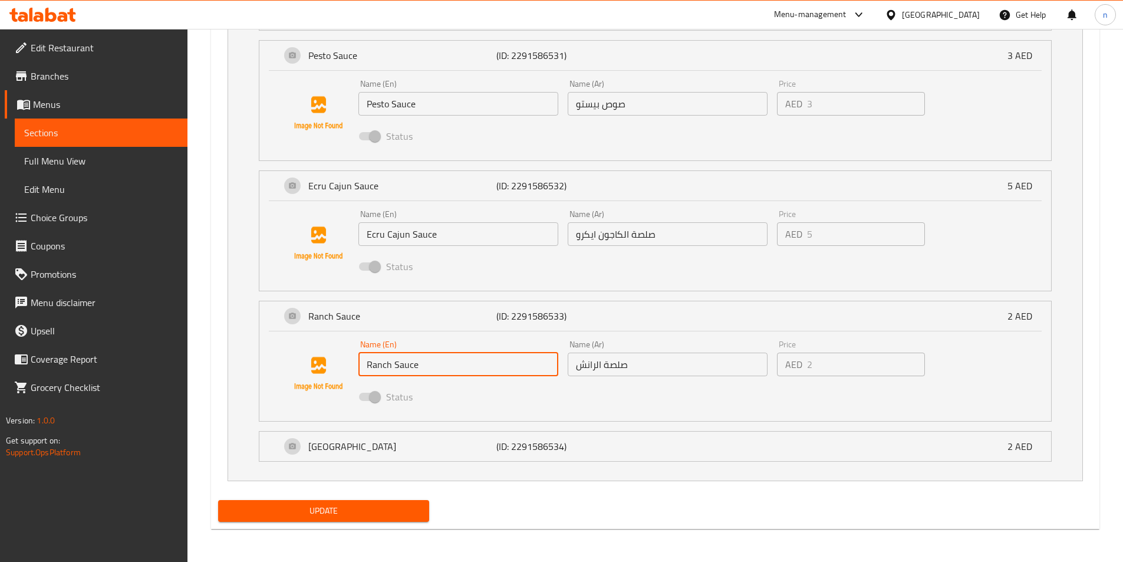
click at [391, 362] on input "Ranch Sauce" at bounding box center [458, 364] width 200 height 24
click at [477, 447] on p "[GEOGRAPHIC_DATA]" at bounding box center [402, 446] width 189 height 14
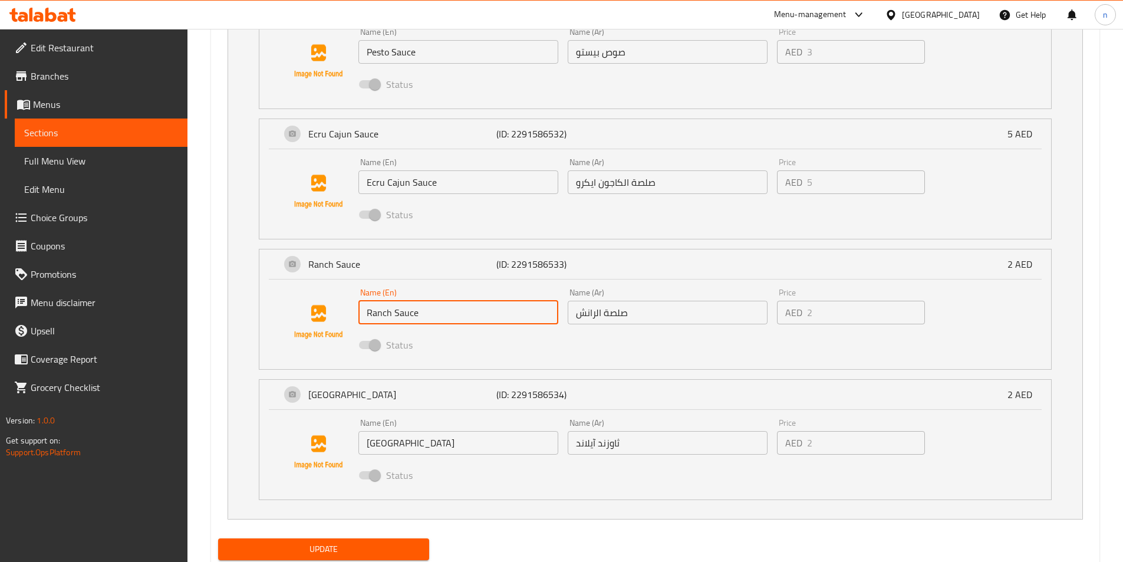
scroll to position [966, 0]
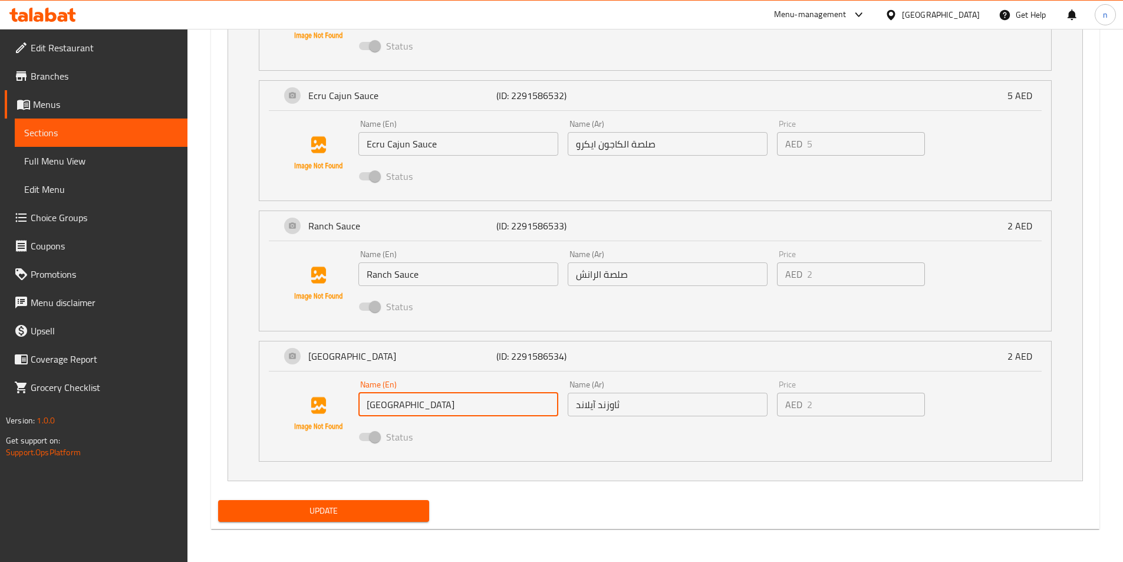
click at [400, 399] on input "[GEOGRAPHIC_DATA]" at bounding box center [458, 404] width 200 height 24
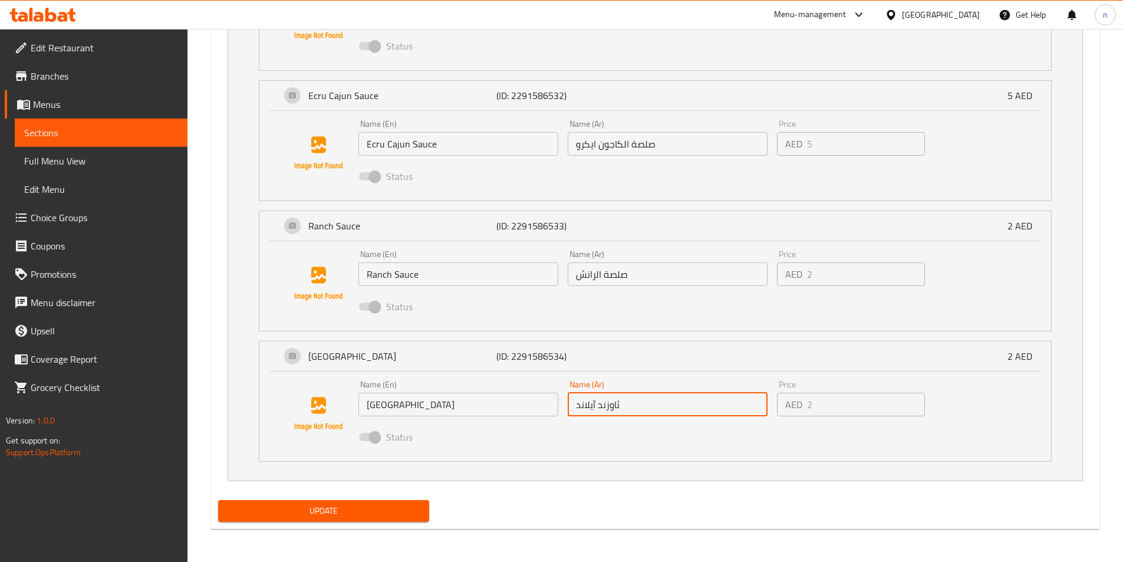
click at [593, 411] on input "ثاوزند آيلاند" at bounding box center [667, 404] width 200 height 24
click at [603, 286] on div "Name (Ar) صلصة الرانش Name (Ar)" at bounding box center [667, 267] width 209 height 45
click at [600, 279] on input "صلصة الرانش" at bounding box center [667, 274] width 200 height 24
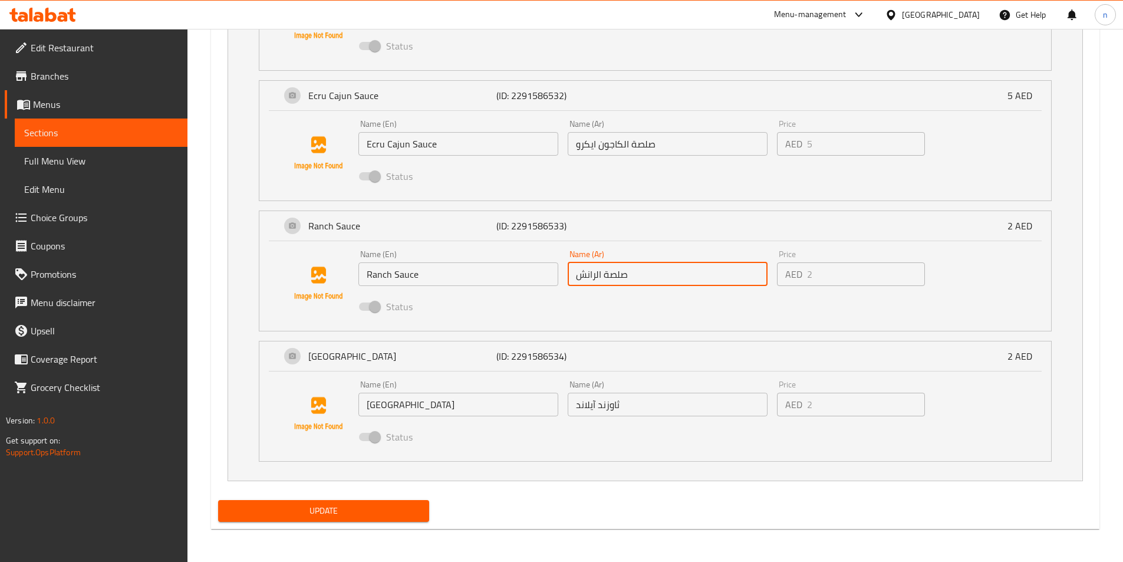
click at [600, 279] on input "صلصة الرانش" at bounding box center [667, 274] width 200 height 24
click at [608, 156] on div "Name (Ar) صلصة الكاجون ايكرو Name (Ar)" at bounding box center [667, 137] width 209 height 45
click at [608, 150] on input "صلصة الكاجون ايكرو" at bounding box center [667, 144] width 200 height 24
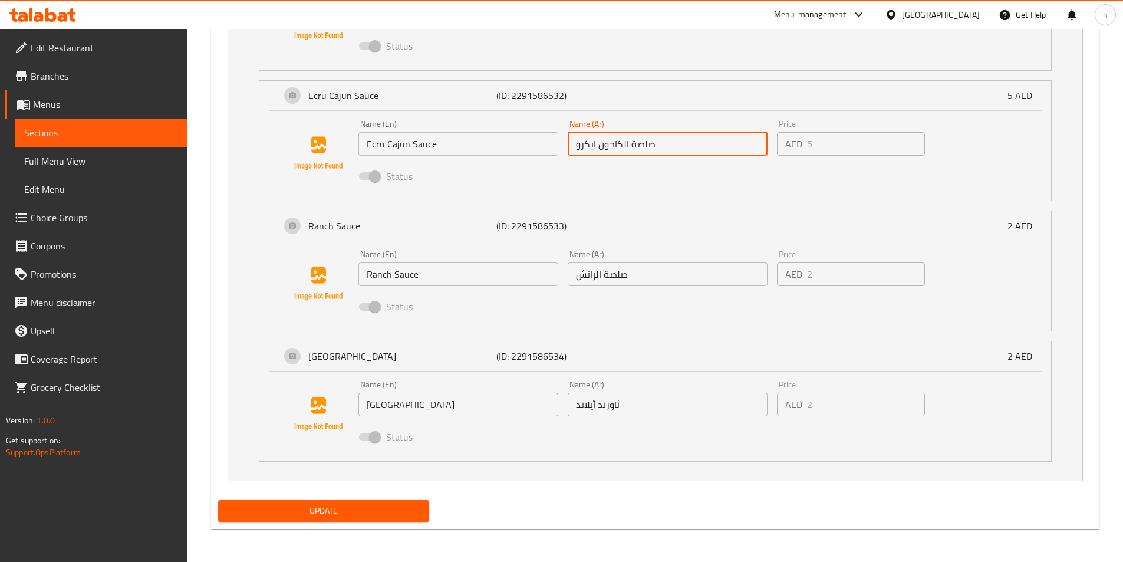
click at [608, 150] on input "صلصة الكاجون ايكرو" at bounding box center [667, 144] width 200 height 24
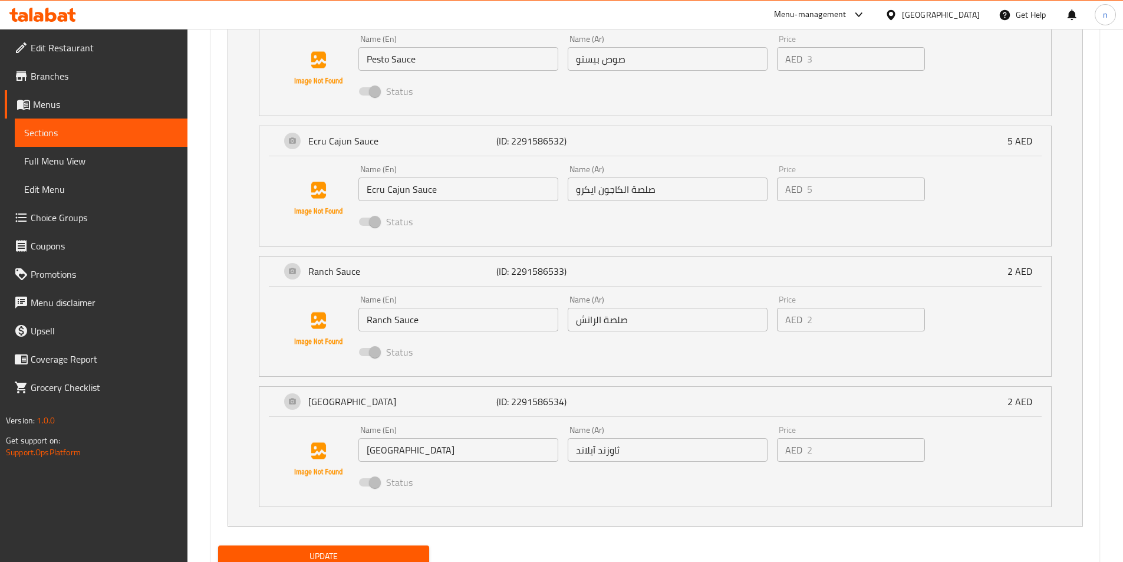
scroll to position [848, 0]
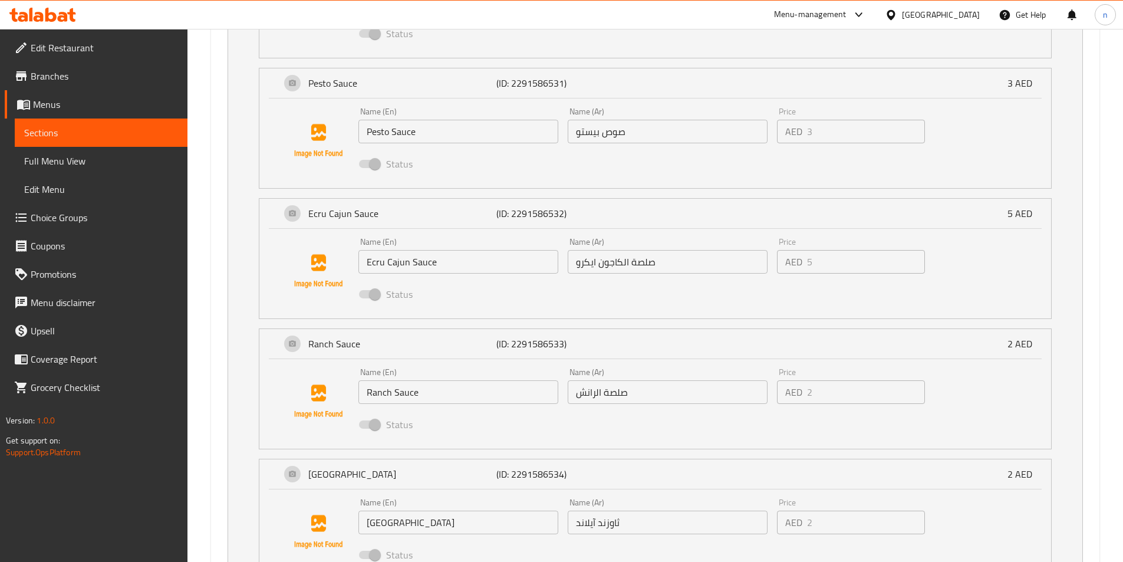
click at [615, 137] on input "صوص بيستو" at bounding box center [667, 132] width 200 height 24
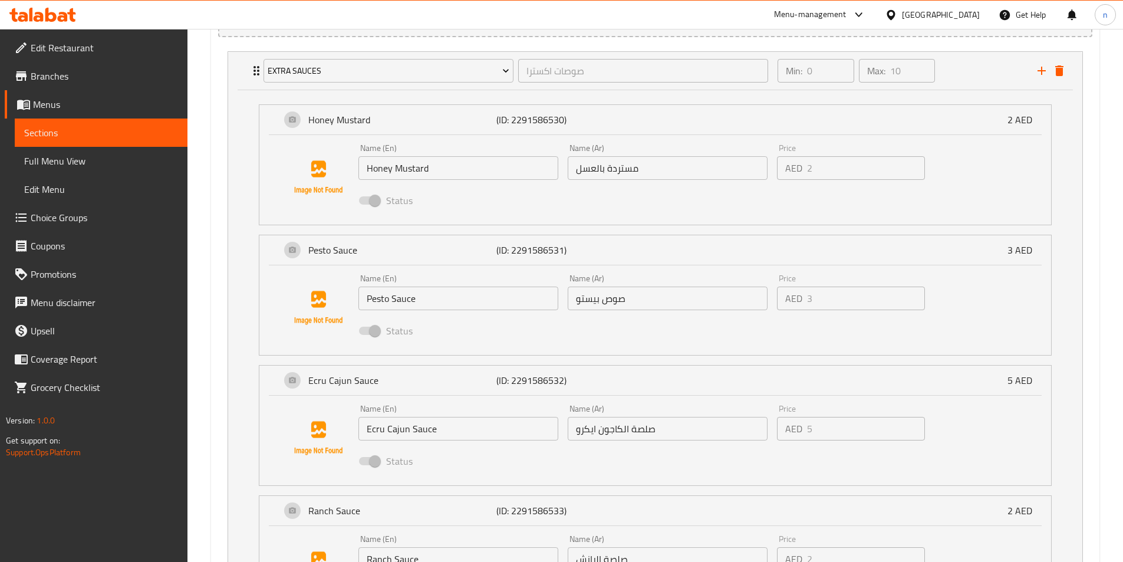
scroll to position [671, 0]
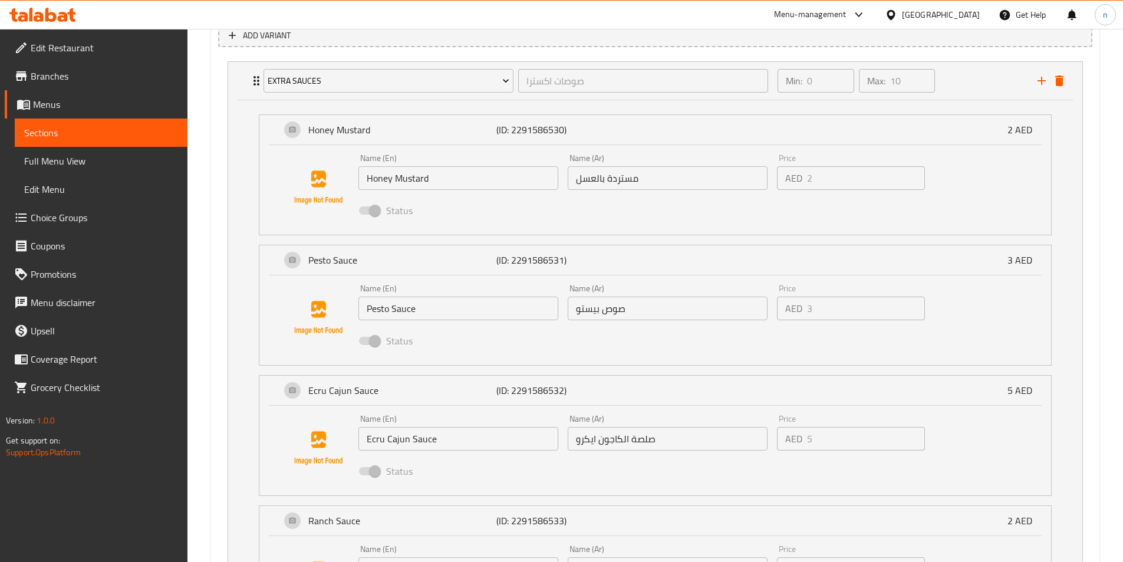
click at [605, 179] on input "مستردة بالعسل" at bounding box center [667, 178] width 200 height 24
click at [608, 189] on input "مستردة بالعسل" at bounding box center [667, 178] width 200 height 24
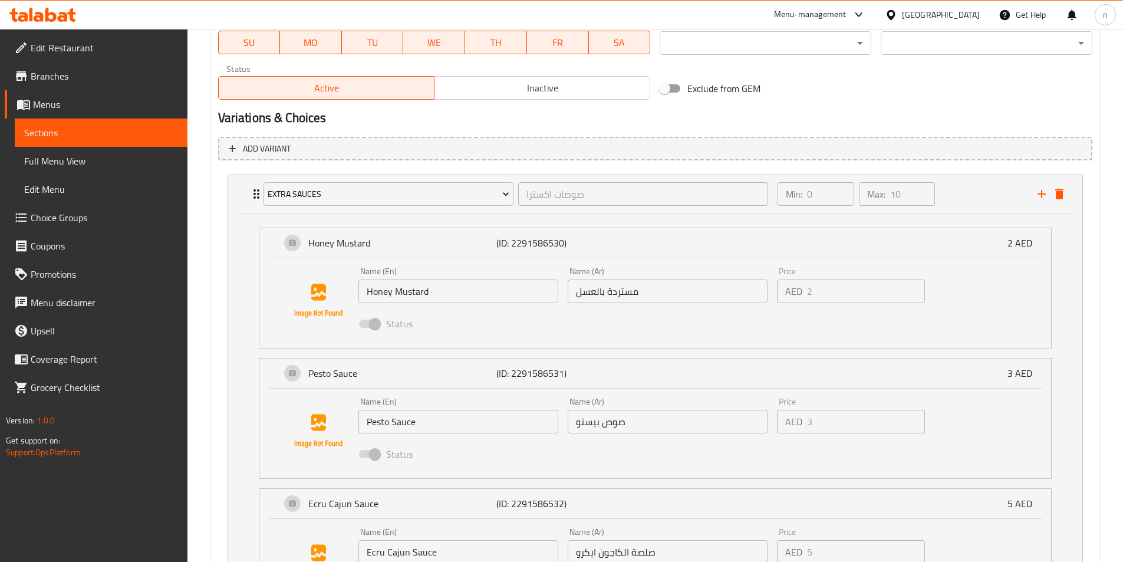
scroll to position [553, 0]
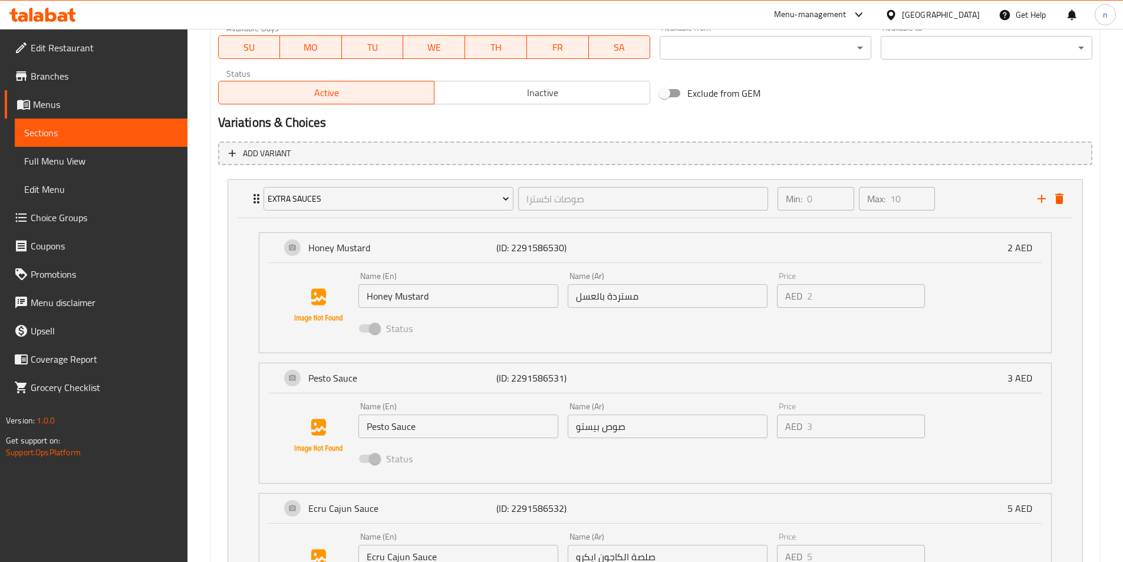
click at [217, 229] on div "Add variant Extra Sauces صوصات اكسترا ​ Min: 0 ​ Max: 10 ​ Honey Mustard (ID: 2…" at bounding box center [654, 522] width 883 height 771
click at [1060, 206] on button "delete" at bounding box center [1059, 199] width 18 height 18
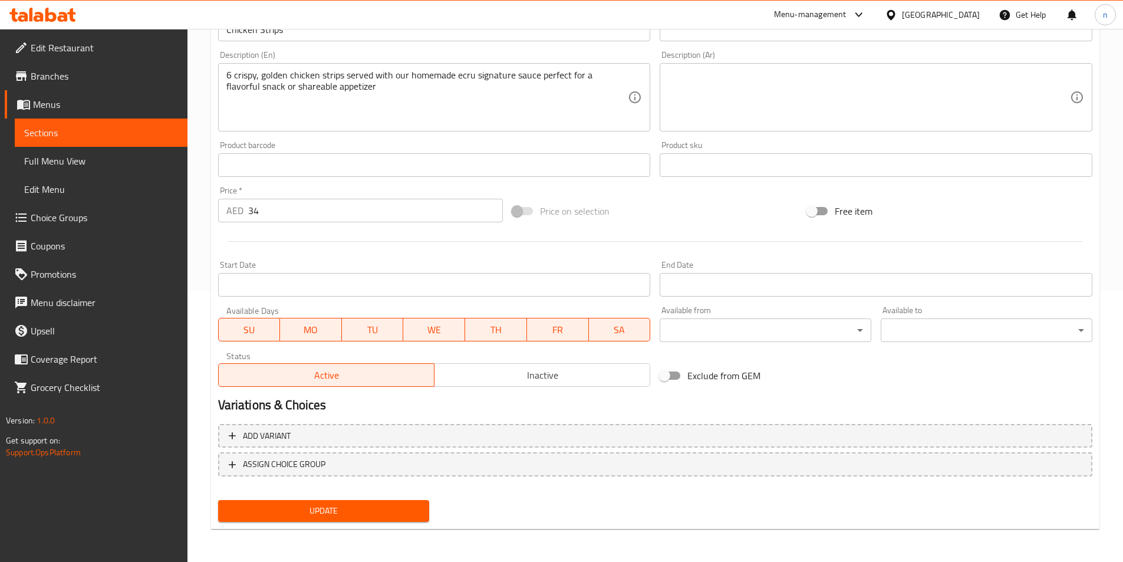
click at [673, 108] on textarea at bounding box center [869, 98] width 402 height 56
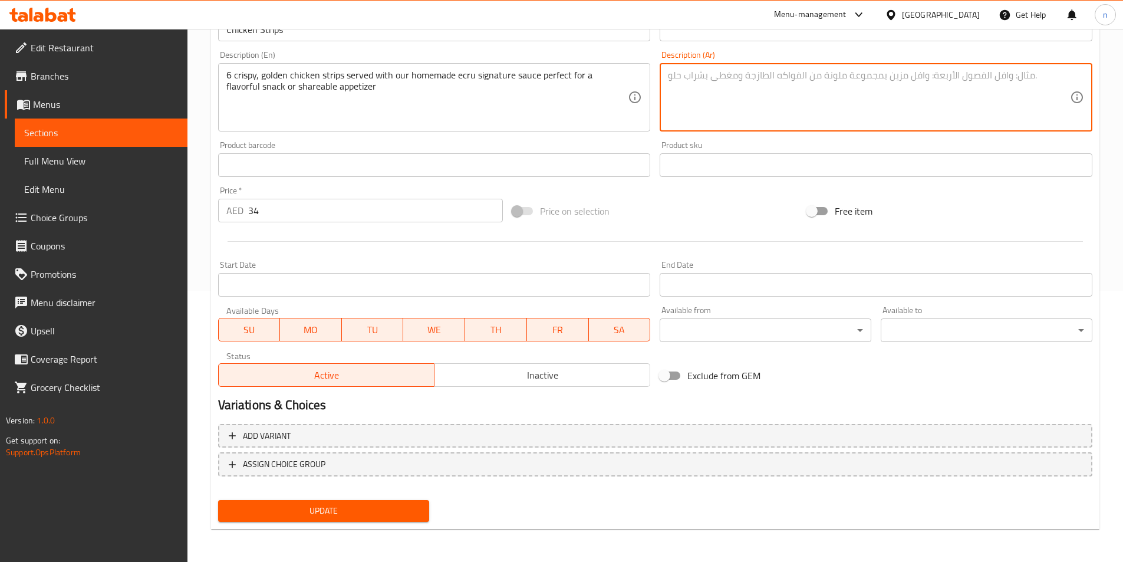
click at [679, 93] on textarea at bounding box center [869, 98] width 402 height 56
paste textarea "6 شرائح دجاج مقرمشة ذهبية تقدم مع صلصة إكروم المميزة المصنوعة منزليًا، مثالية ك…"
click at [1049, 74] on textarea "6 شرائح دجاج مقرمشة ذهبية تقدم مع صلصة إكروم المميزة المصنوعة منزليًا، مثالية ك…" at bounding box center [869, 98] width 402 height 56
click at [1044, 82] on textarea "6 دجاج مقرمشة ذهبية تقدم مع صلصة إكروم المميزة المصنوعة منزليًا، مثالية كوجبة خ…" at bounding box center [869, 98] width 402 height 56
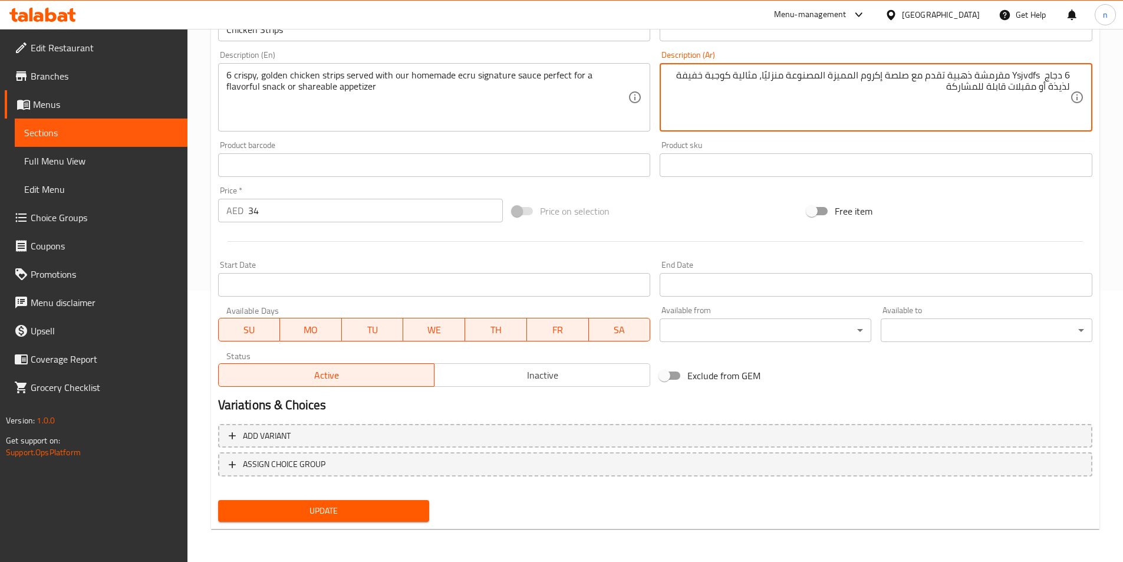
scroll to position [196, 0]
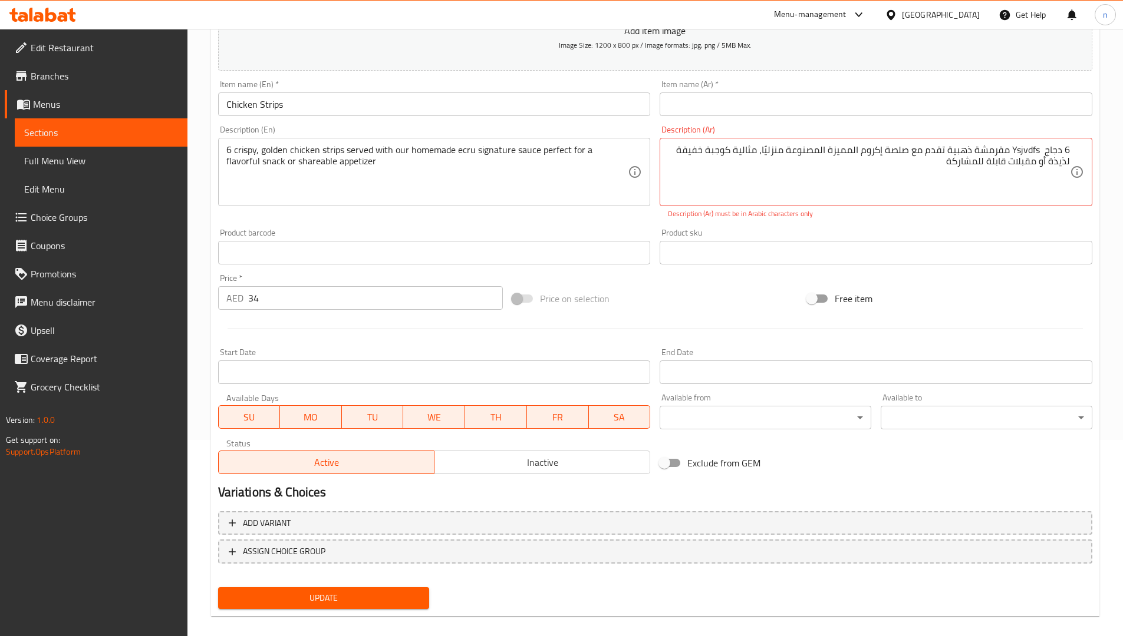
click at [638, 9] on div "Menu-management United Arab Emirates Get Help n" at bounding box center [561, 15] width 1123 height 28
click at [647, 211] on div "Description (En) 6 crispy, golden chicken strips served with our homemade ecru …" at bounding box center [434, 172] width 442 height 103
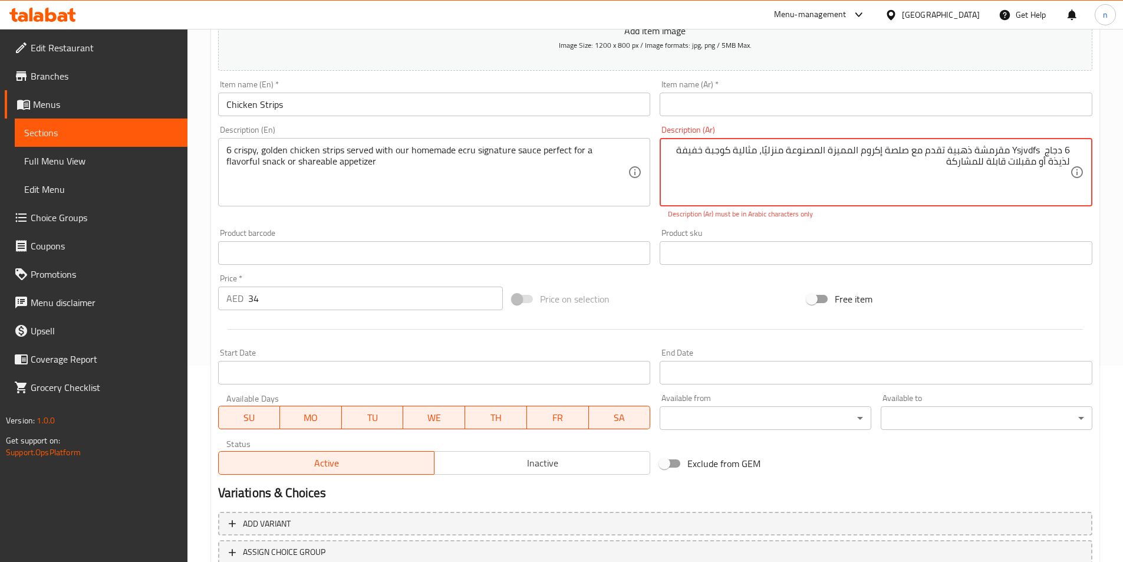
click at [1026, 147] on textarea "6 دجاج Ysjvdfs مقرمشة ذهبية تقدم مع صلصة إكروم المميزة المصنوعة منزليًا، مثالية…" at bounding box center [869, 172] width 402 height 56
click at [984, 149] on textarea "6 دجاج إستريبس مقرمشة ذهبية تقدم مع صلصة إكروم المميزة المصنوعة منزليًا، مثالية…" at bounding box center [869, 172] width 402 height 56
click at [866, 150] on textarea "6 دجاج إستريبس كرسيى ذهبية تقدم مع صلصة إكروم المميزة المصنوعة منزليًا، مثالية …" at bounding box center [869, 172] width 402 height 56
click at [860, 156] on textarea "6 دجاج إستريبس كرسيى ذهبية تقدم مع صلصة إكروم المميزة المصنوعة منزليًا، مثالية …" at bounding box center [869, 172] width 402 height 56
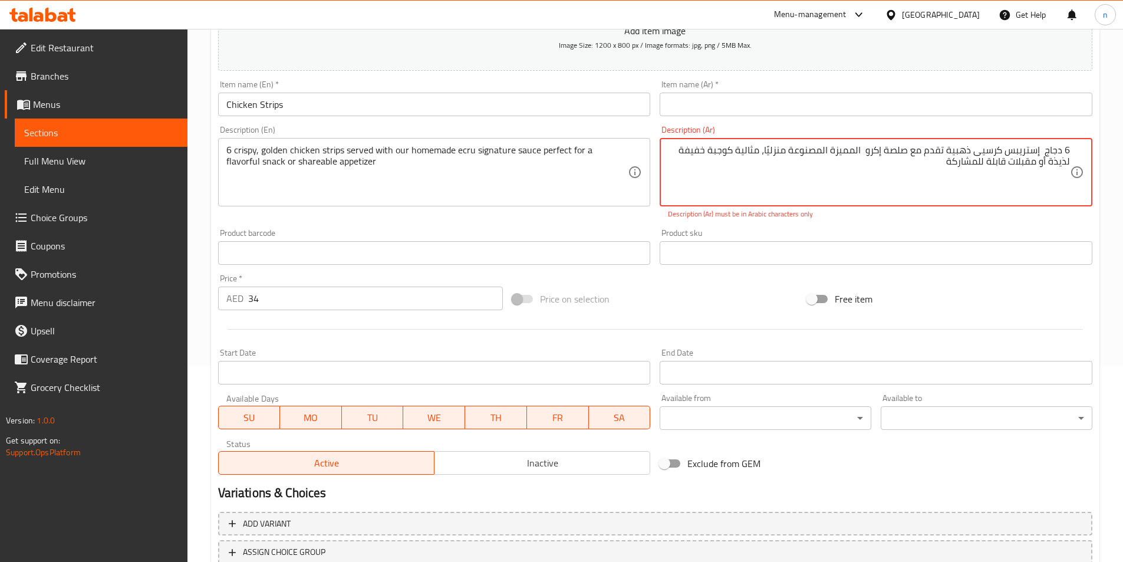
click at [850, 150] on textarea "6 دجاج إستريبس كرسيى ذهبية تقدم مع صلصة إكرو المميزة المصنوعة منزليًا، مثالية ك…" at bounding box center [869, 172] width 402 height 56
click at [888, 154] on textarea "6 دجاج إستريبس كرسيى ذهبية تقدم مع صلصة إكرو سيجنتشر المصنوعة منزليًا، مثالية ك…" at bounding box center [869, 172] width 402 height 56
click at [861, 161] on textarea "6 دجاج إستريبس كرسيى ذهبية تقدم مع صلصتنا إكرو سيجنتشر المصنوعة منزليًا، مثالية…" at bounding box center [869, 172] width 402 height 56
click at [859, 156] on textarea "6 دجاج إستريبس كرسيى ذهبية تقدم مع صلصتنا إكرو سيجنتشر المصنوعة منزليًا، مثالية…" at bounding box center [869, 172] width 402 height 56
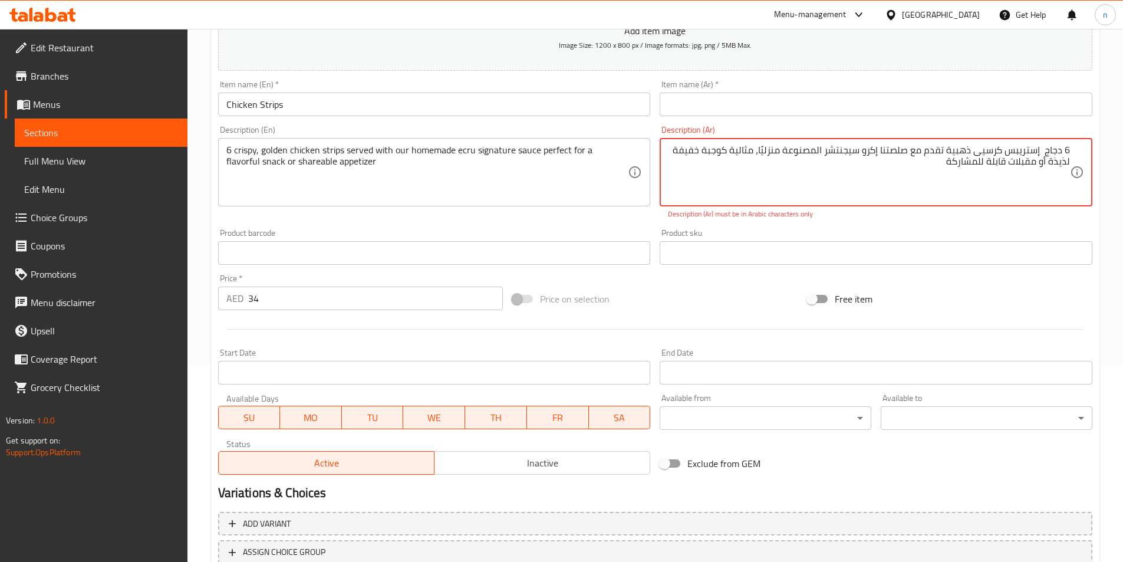
click at [700, 154] on textarea "6 دجاج إستريبس كرسيى ذهبية تقدم مع صلصتنا إكرو سيجنتشر المصنوعة منزليًا، مثالية…" at bounding box center [869, 172] width 402 height 56
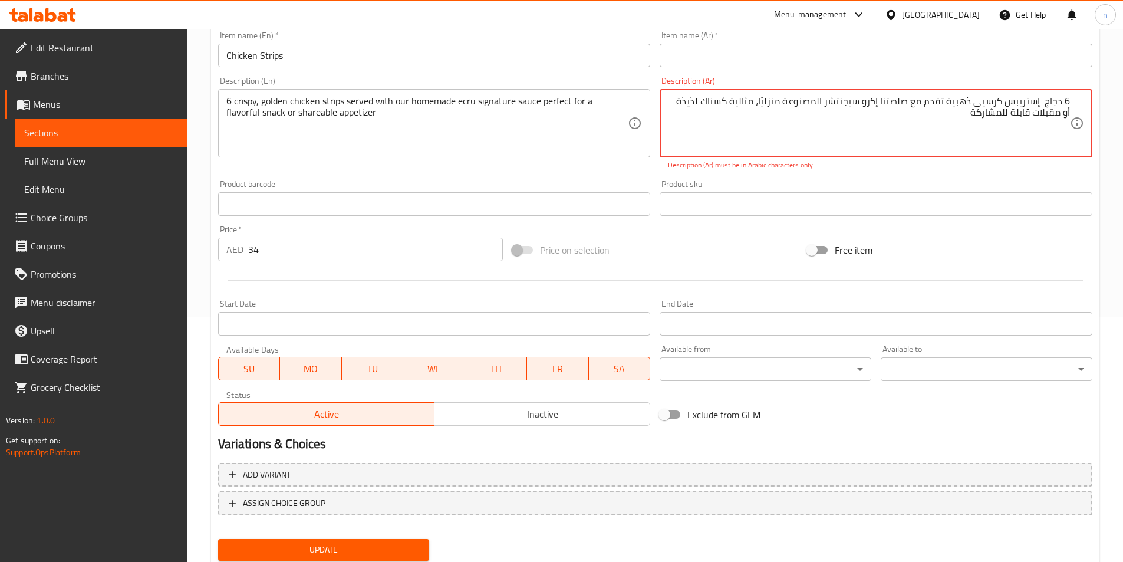
scroll to position [284, 0]
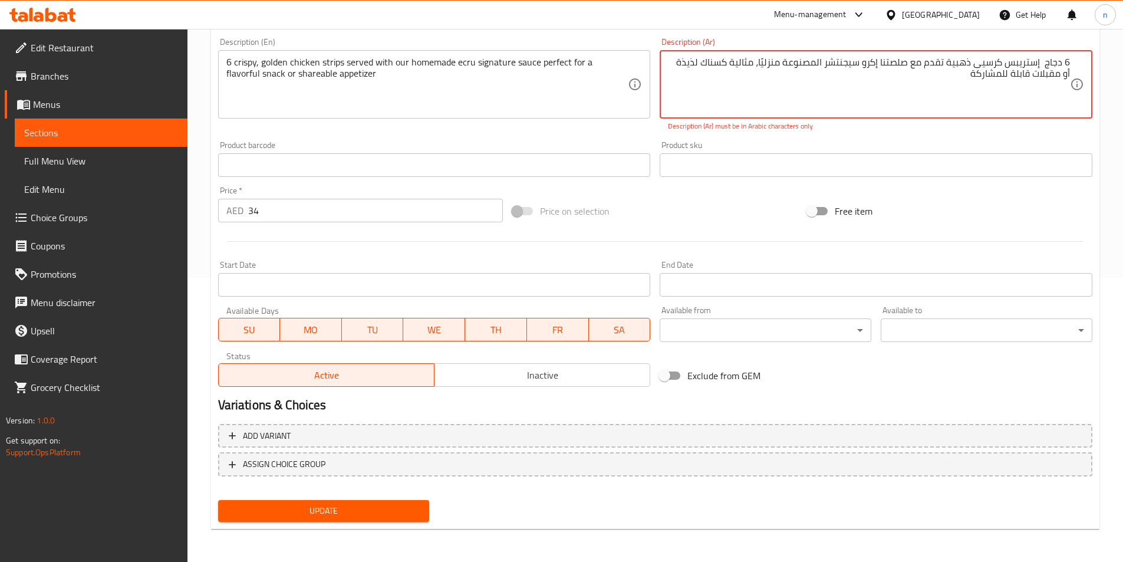
type textarea "6 دجاج إستريبس كرسيى ذهبية تقدم مع صلصتنا إكرو سيجنتشر المصنوعة منزليًا، مثالية…"
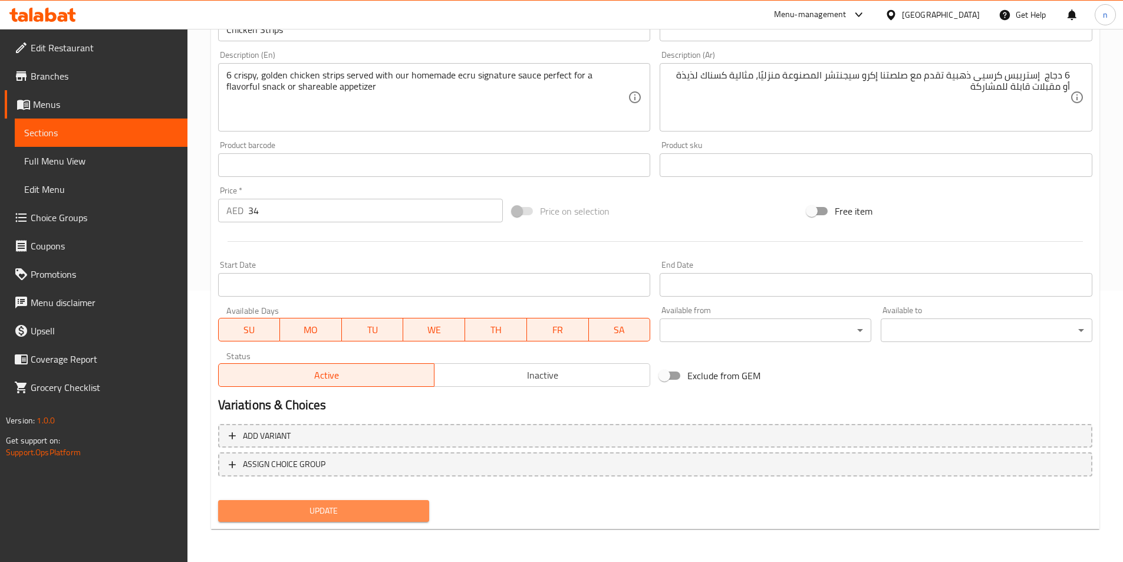
scroll to position [271, 0]
click at [387, 507] on span "Update" at bounding box center [323, 510] width 193 height 15
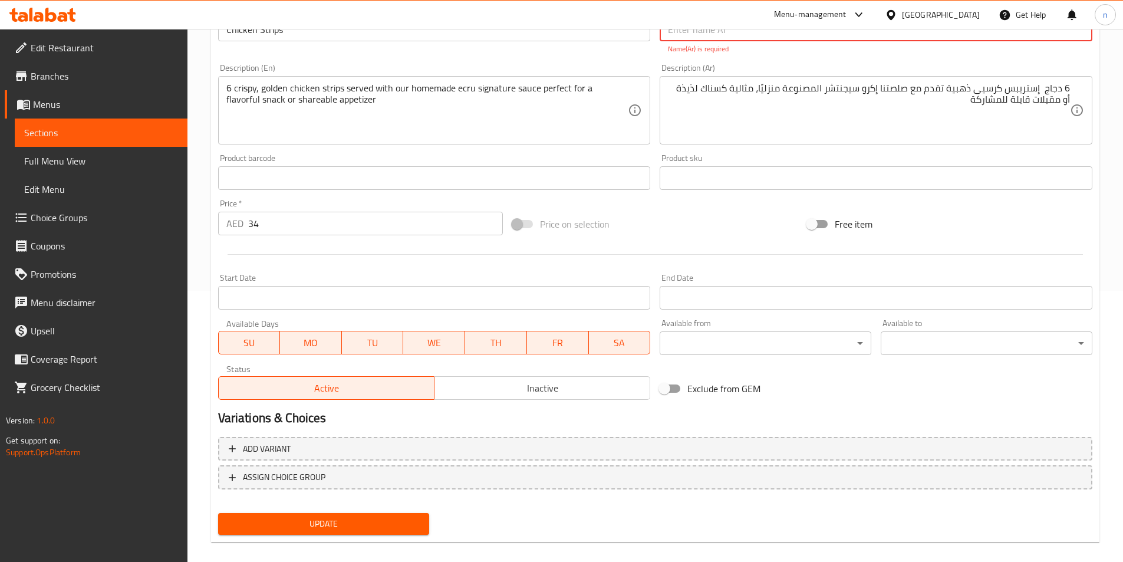
click at [349, 527] on span "Update" at bounding box center [323, 523] width 193 height 15
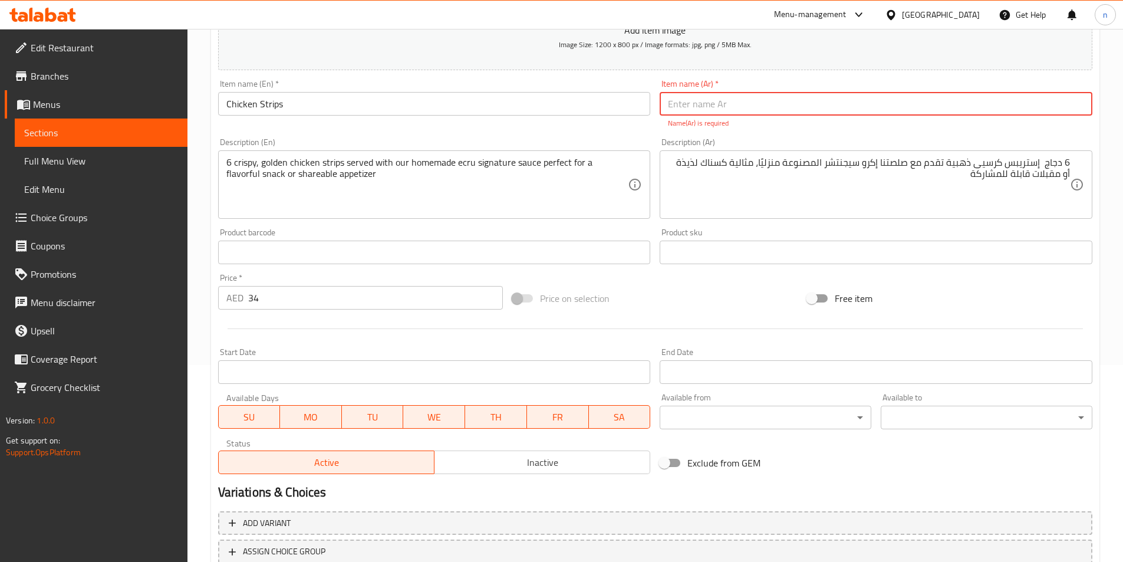
scroll to position [94, 0]
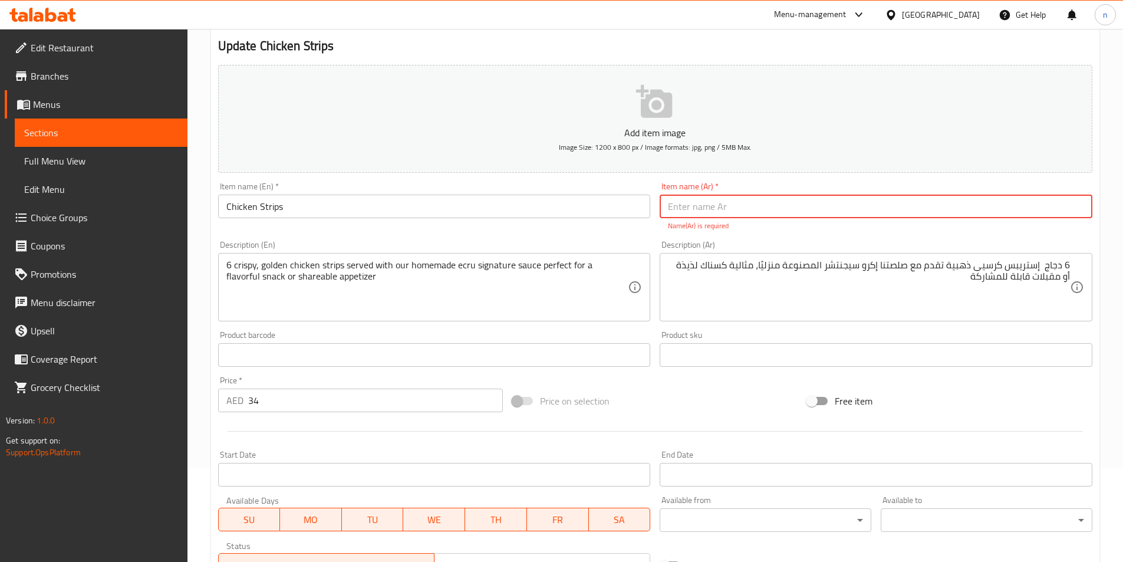
click at [807, 210] on input "text" at bounding box center [875, 206] width 433 height 24
click at [254, 204] on input "Chicken Strips" at bounding box center [434, 206] width 433 height 24
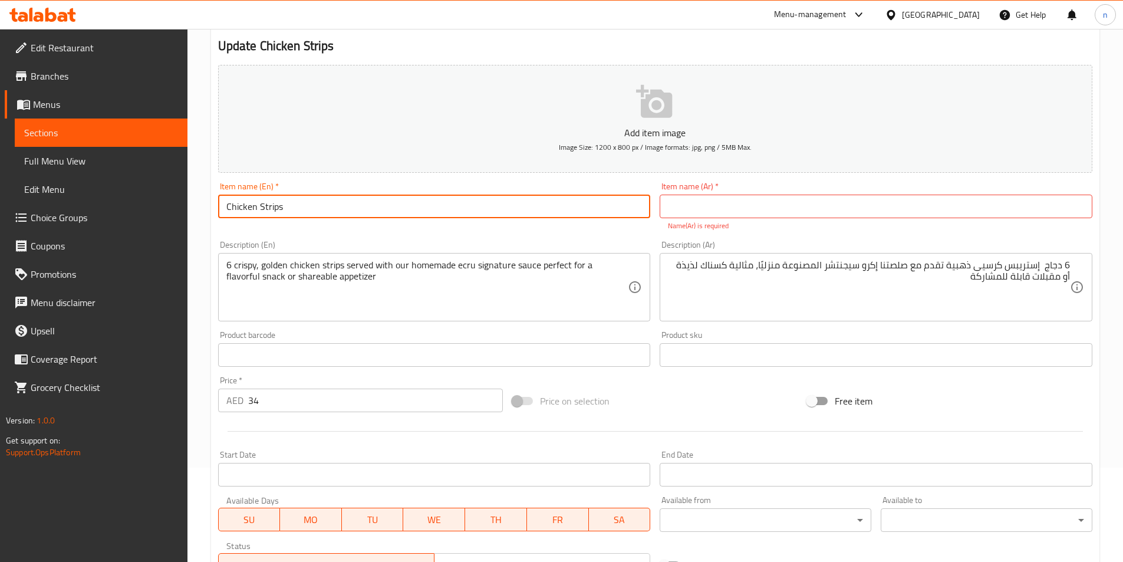
click at [254, 204] on input "Chicken Strips" at bounding box center [434, 206] width 433 height 24
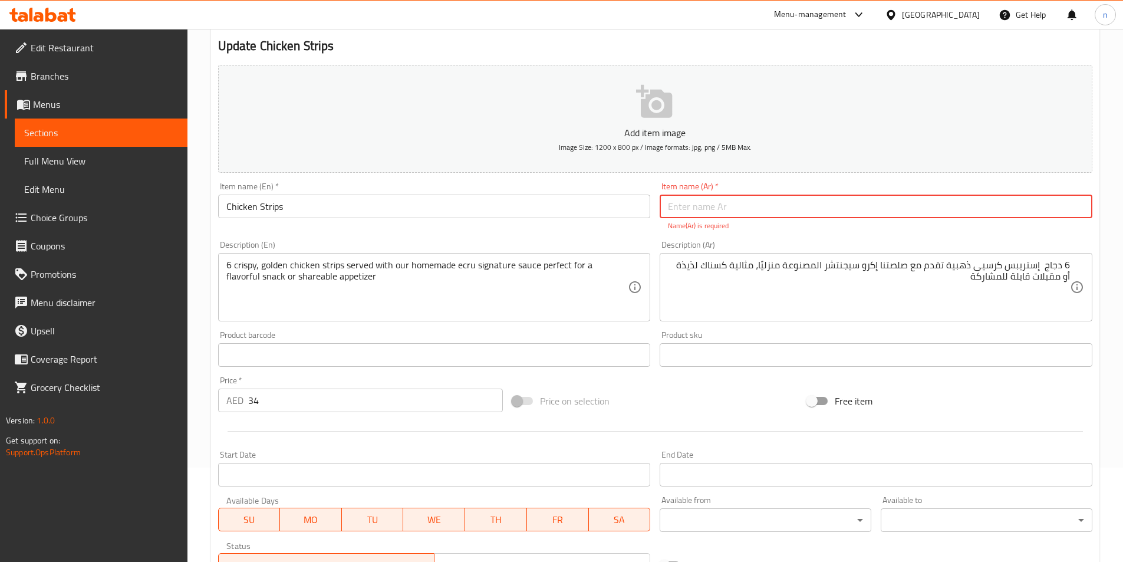
click at [798, 207] on input "text" at bounding box center [875, 206] width 433 height 24
paste input "دجاج إستربس"
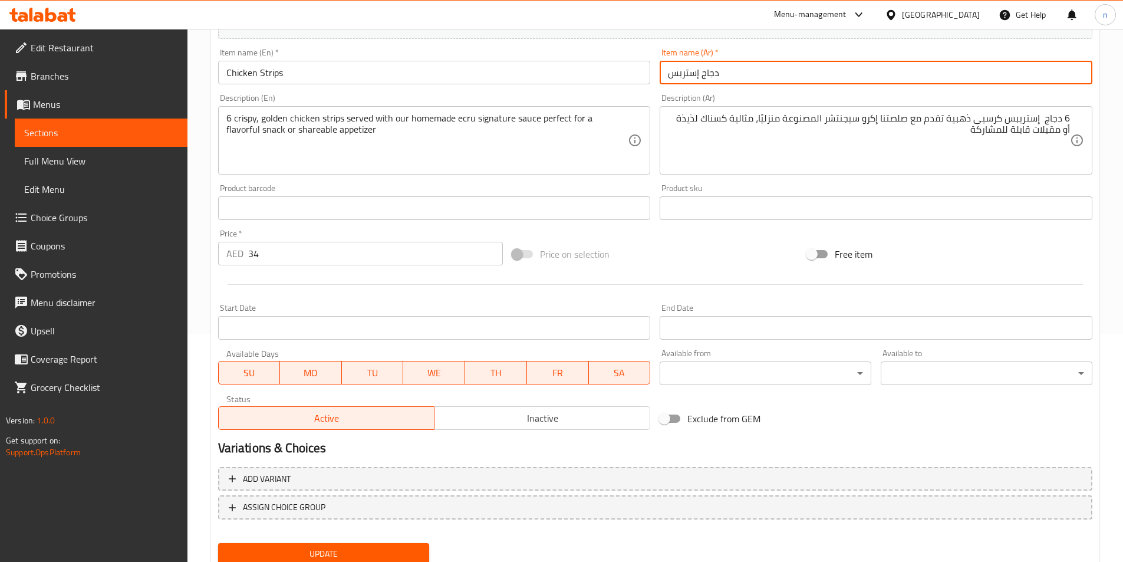
scroll to position [271, 0]
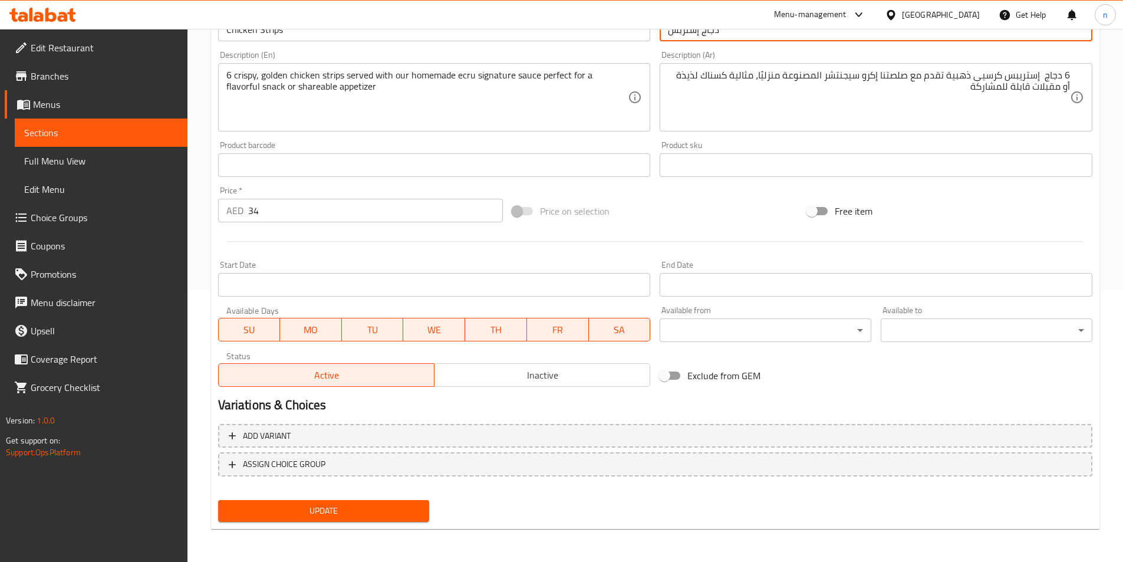
type input "دجاج إستربس"
click at [368, 504] on span "Update" at bounding box center [323, 510] width 193 height 15
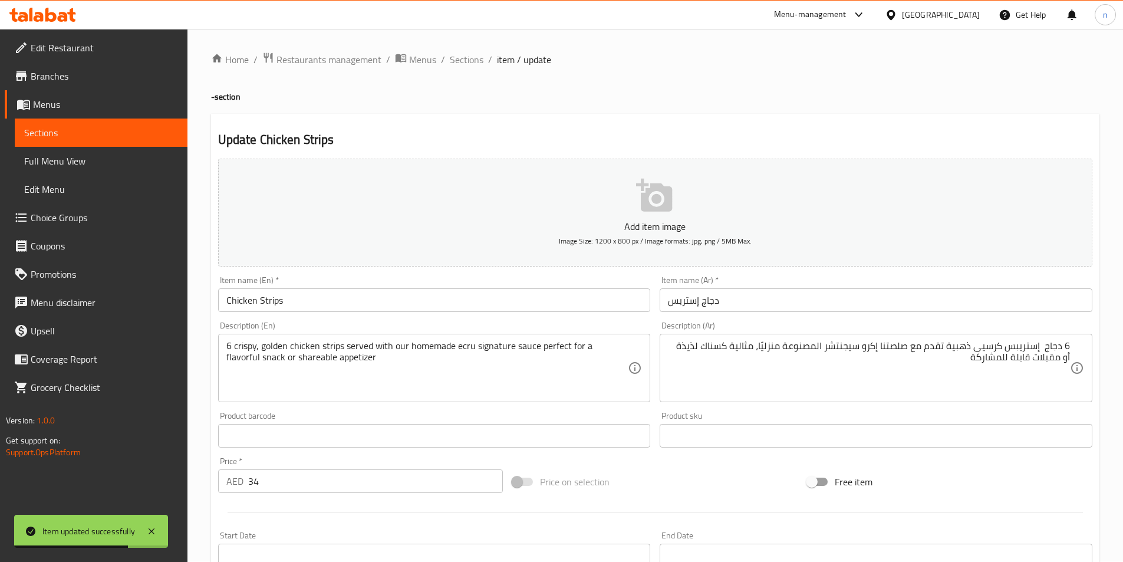
scroll to position [0, 0]
click at [468, 67] on span "Sections" at bounding box center [467, 60] width 34 height 14
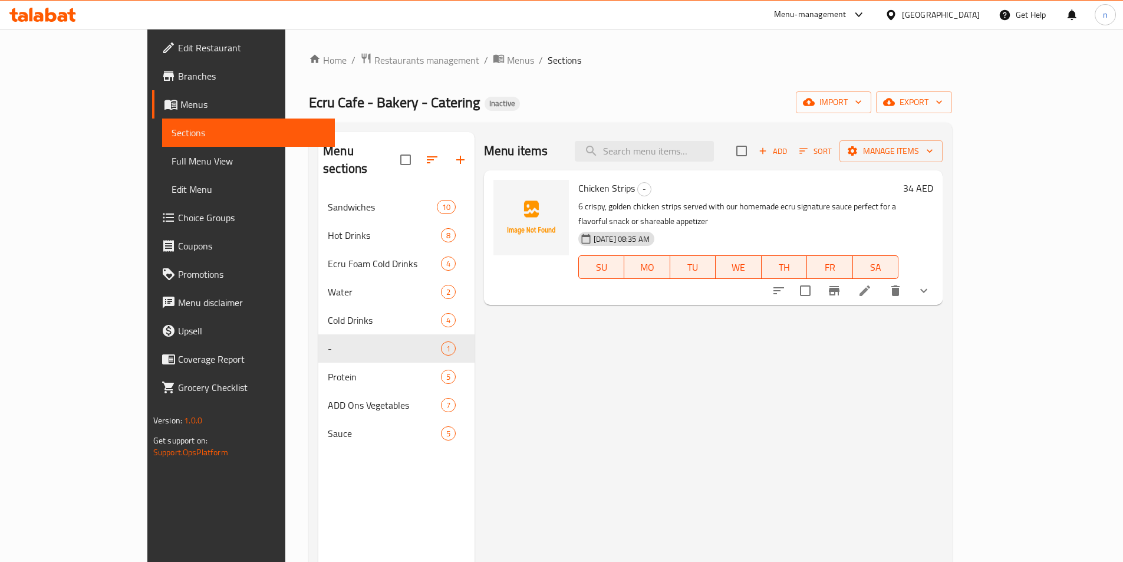
click at [178, 220] on span "Choice Groups" at bounding box center [251, 217] width 147 height 14
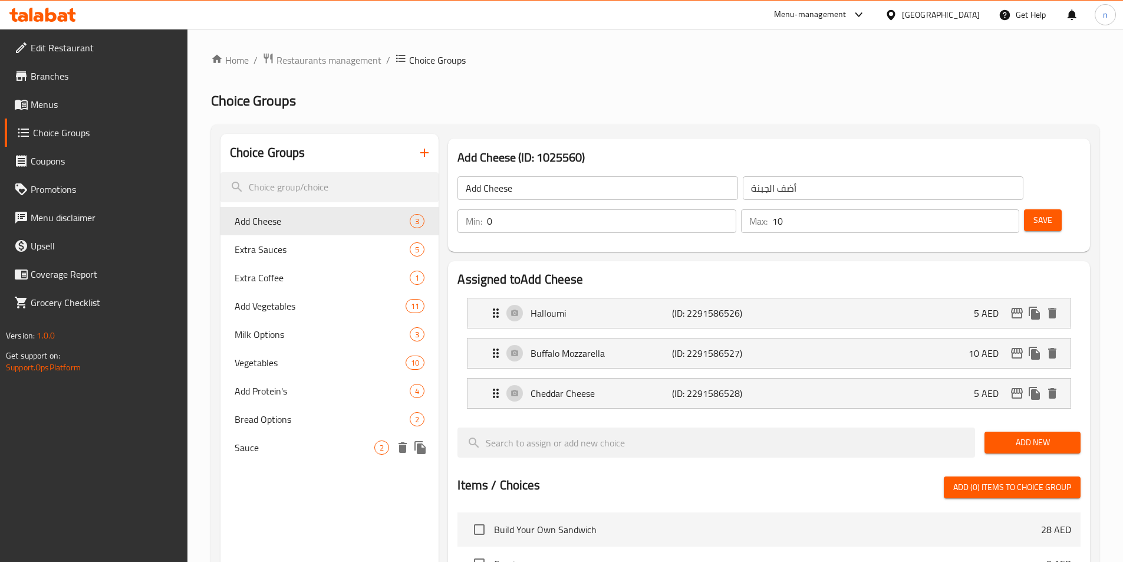
click at [308, 441] on span "Sauce" at bounding box center [305, 447] width 140 height 14
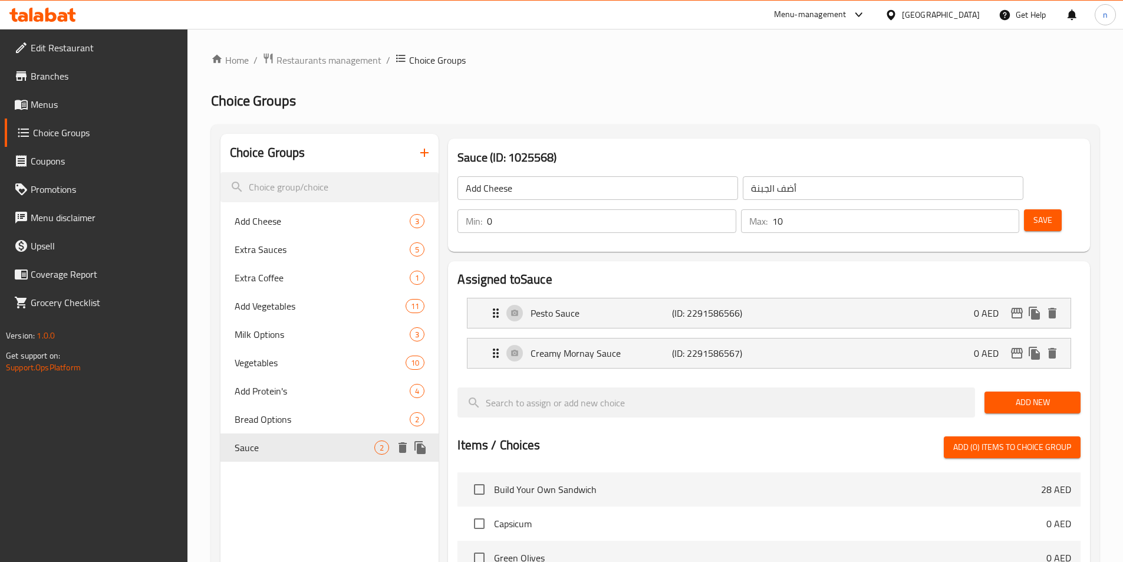
type input "Sauce"
type input "صلصله"
type input "1"
click at [427, 154] on icon "button" at bounding box center [424, 153] width 14 height 14
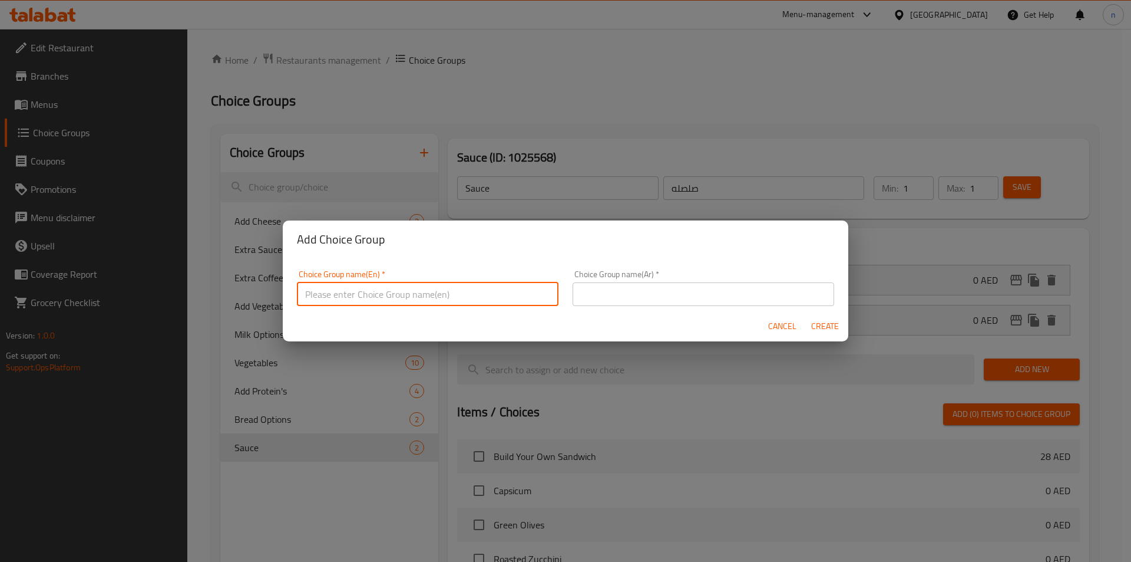
click at [449, 293] on input "text" at bounding box center [428, 294] width 262 height 24
type input "ث"
type input "extra sauces"
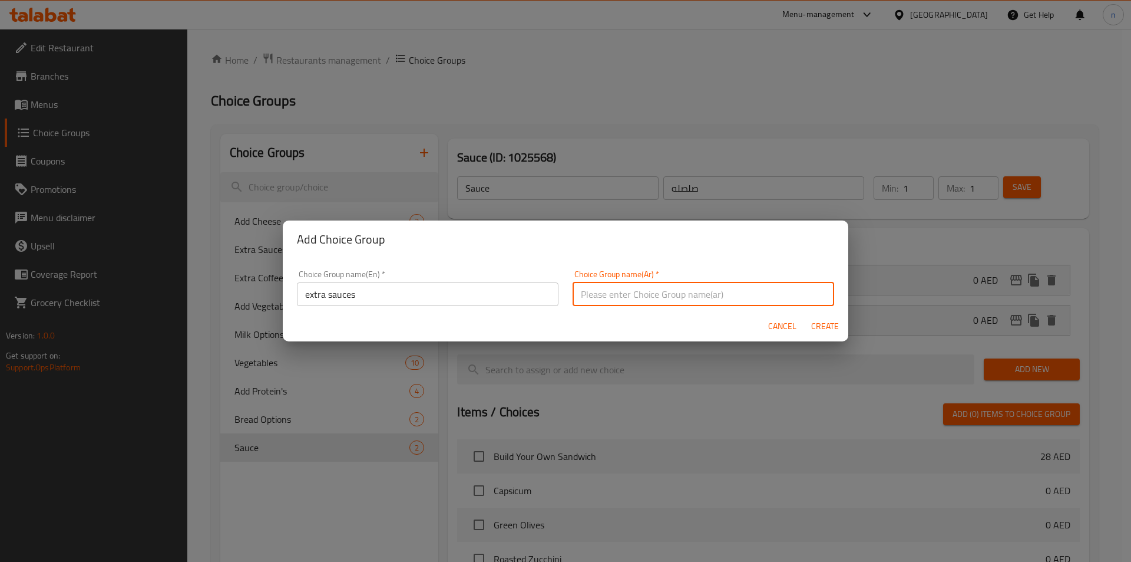
click at [662, 301] on input "text" at bounding box center [704, 294] width 262 height 24
click at [580, 296] on input "إكسترا صوص" at bounding box center [704, 294] width 262 height 24
click at [651, 297] on input "إكسترا صوص" at bounding box center [704, 294] width 262 height 24
type input "إكسترا صوصات"
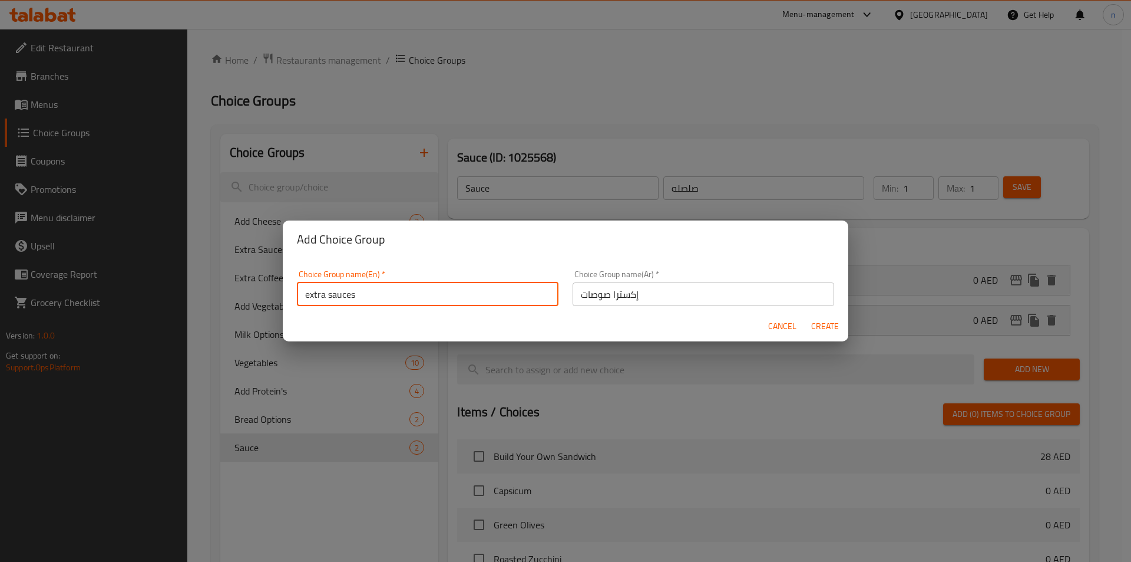
click at [351, 293] on input "extra sauces" at bounding box center [428, 294] width 262 height 24
click at [350, 293] on input "extra sauces" at bounding box center [428, 294] width 262 height 24
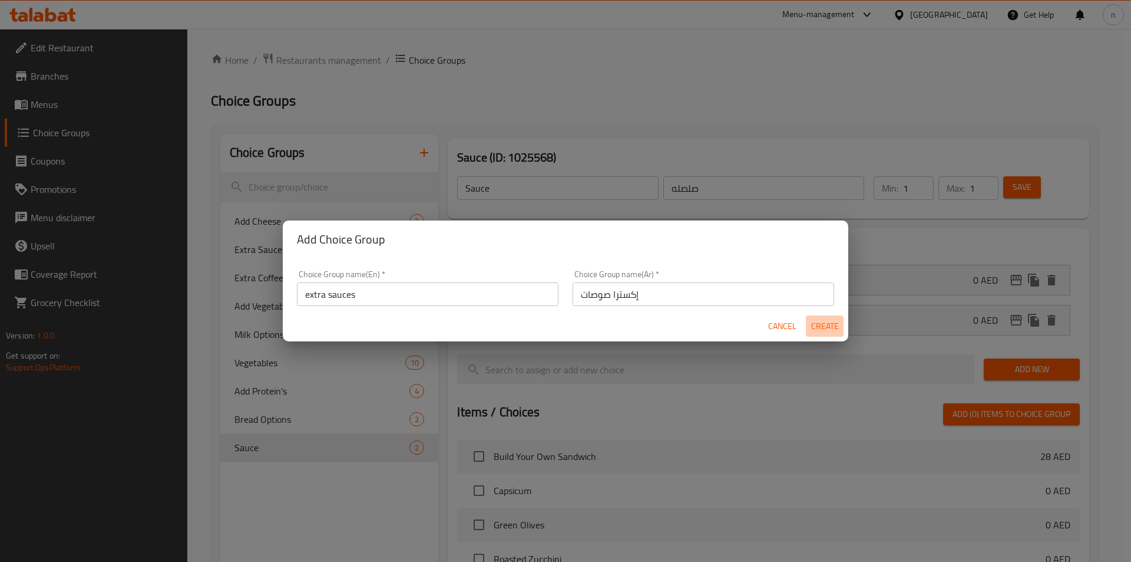
click at [812, 322] on span "Create" at bounding box center [825, 326] width 28 height 15
type input "extra sauces"
type input "إكسترا صوصات"
type input "0"
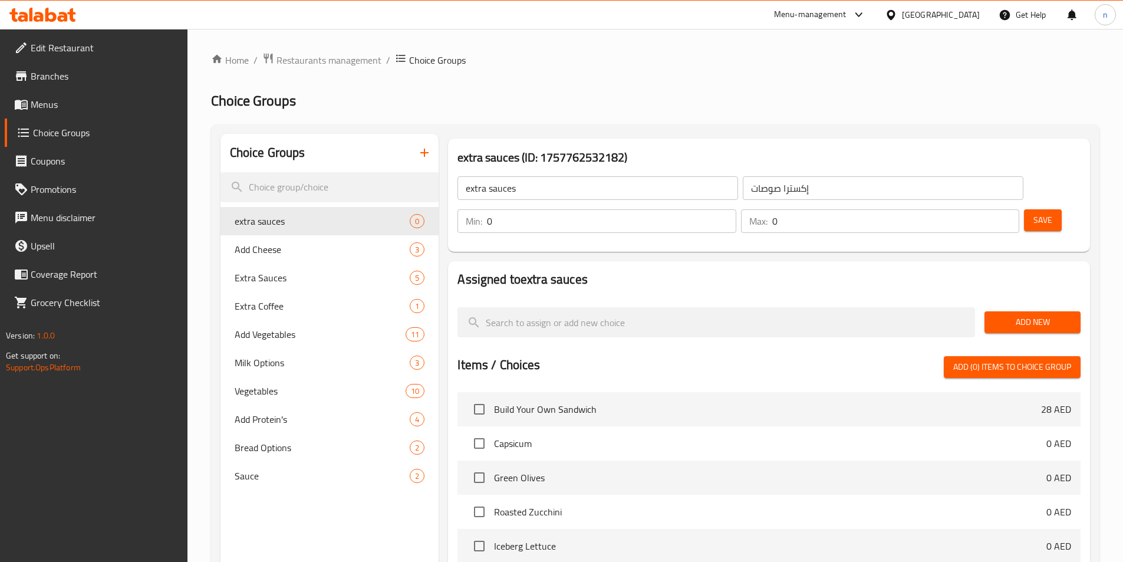
click at [1012, 315] on span "Add New" at bounding box center [1032, 322] width 77 height 15
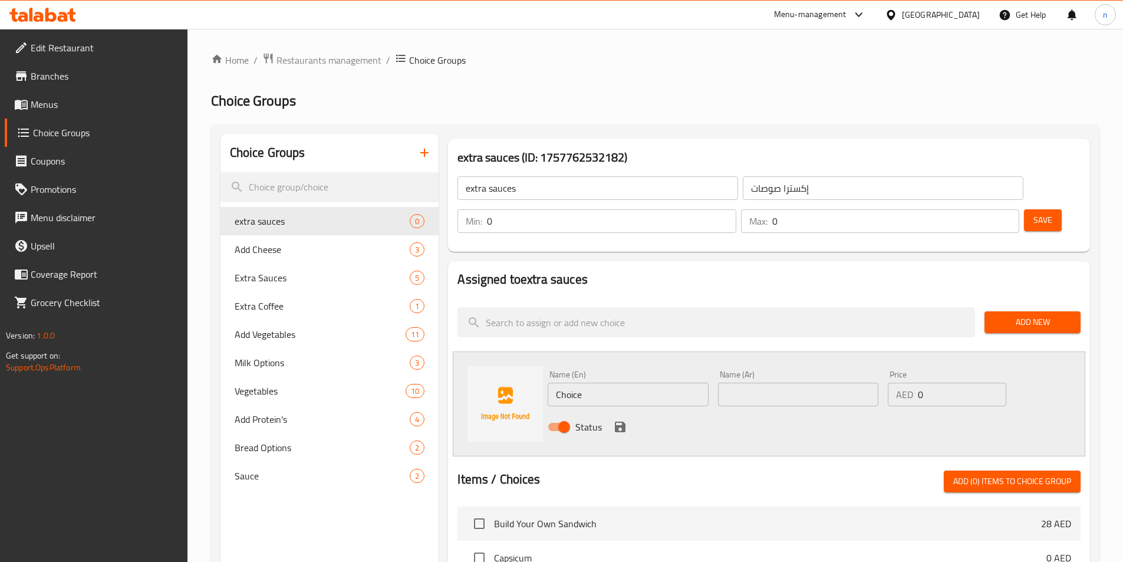
click at [654, 382] on input "Choice" at bounding box center [627, 394] width 160 height 24
click at [570, 382] on input "Choice" at bounding box center [627, 394] width 160 height 24
paste input "Honey Mustard"
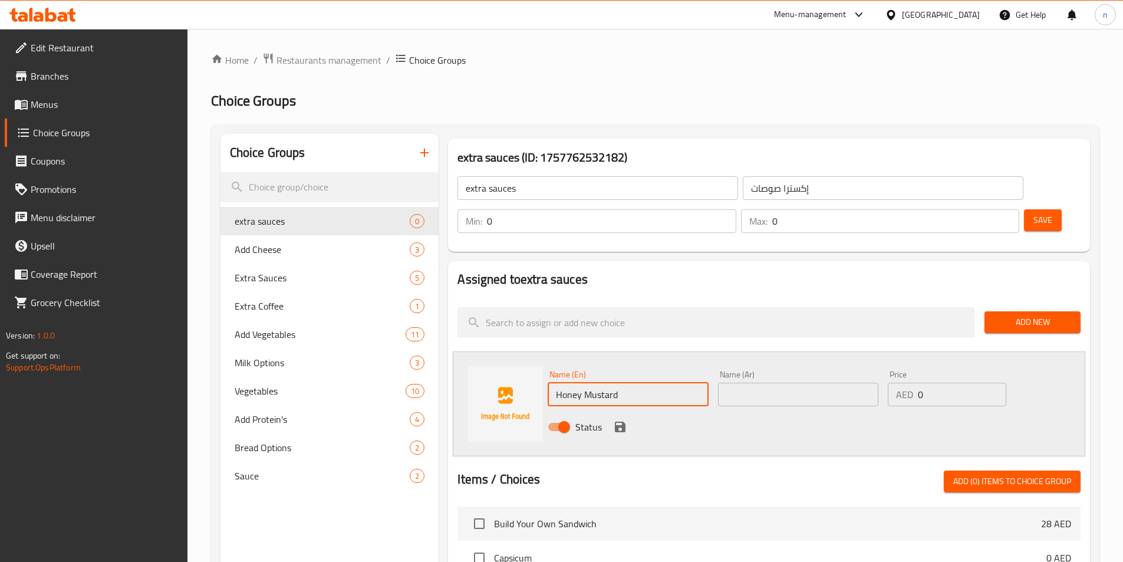
type input "Honey Mustard"
click at [781, 382] on input "text" at bounding box center [798, 394] width 160 height 24
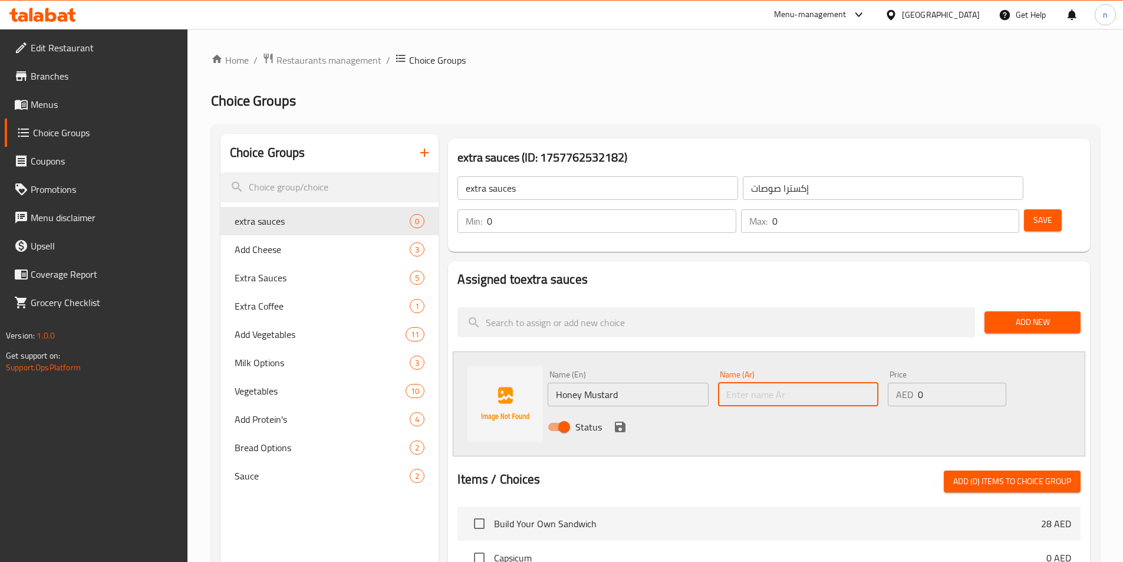
paste input "مستردة بالعسل"
type input "مستردة بالعسل"
click at [945, 382] on input "0" at bounding box center [962, 394] width 88 height 24
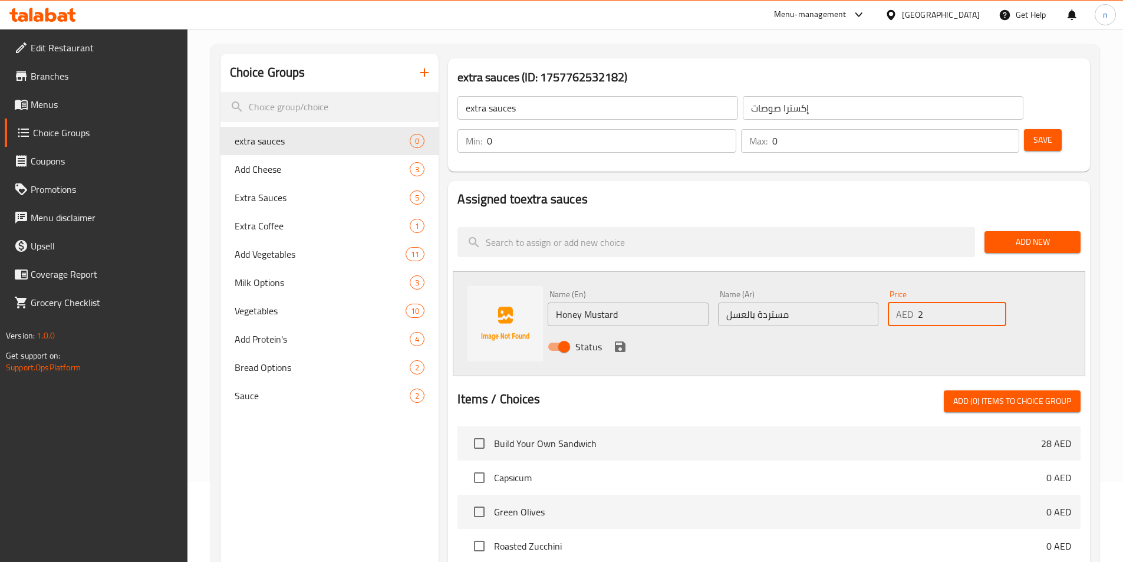
scroll to position [118, 0]
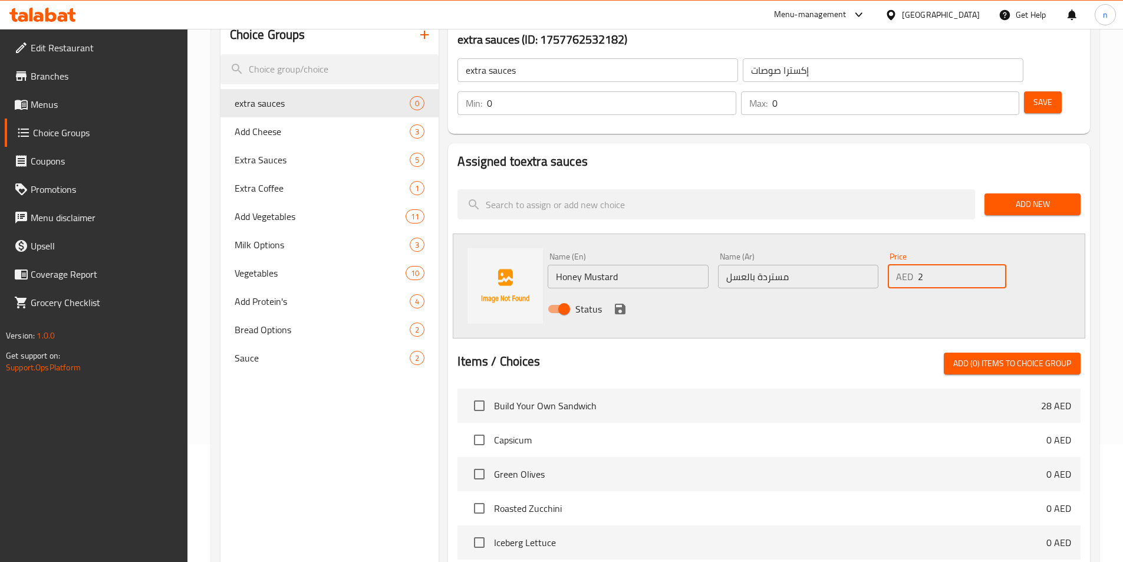
type input "2"
click at [618, 302] on icon "save" at bounding box center [620, 309] width 14 height 14
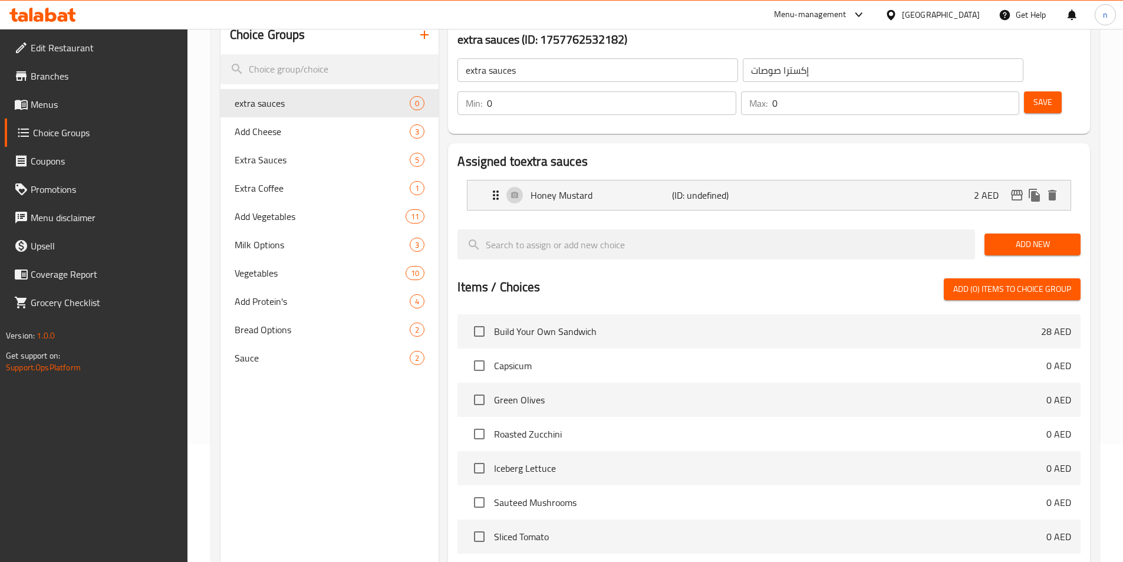
click at [1002, 237] on span "Add New" at bounding box center [1032, 244] width 77 height 15
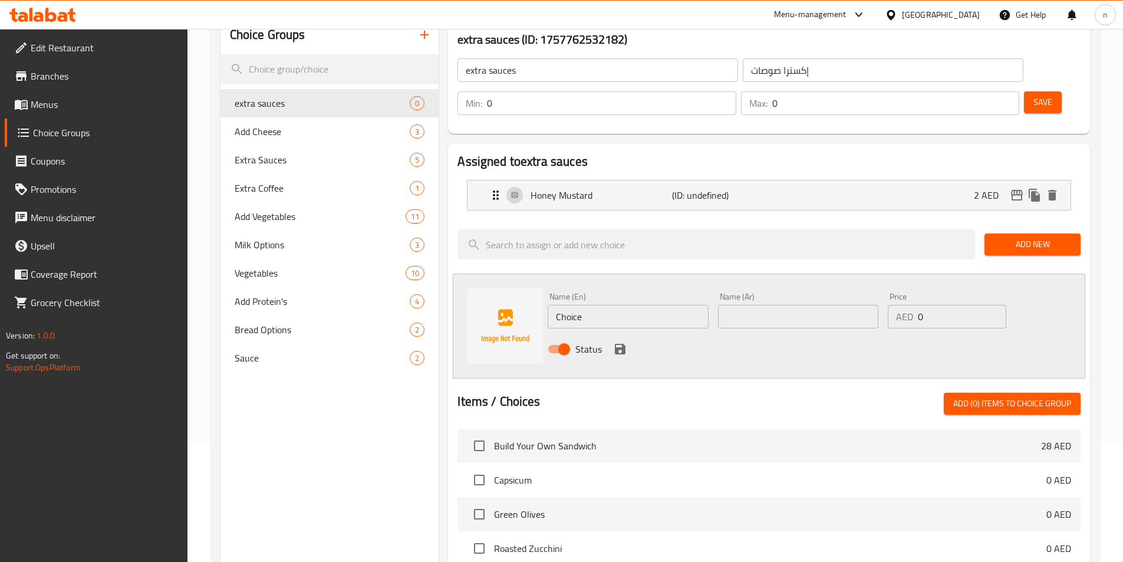
click at [593, 305] on input "Choice" at bounding box center [627, 317] width 160 height 24
paste input "Pesto Sau"
type input "Pesto Sauce"
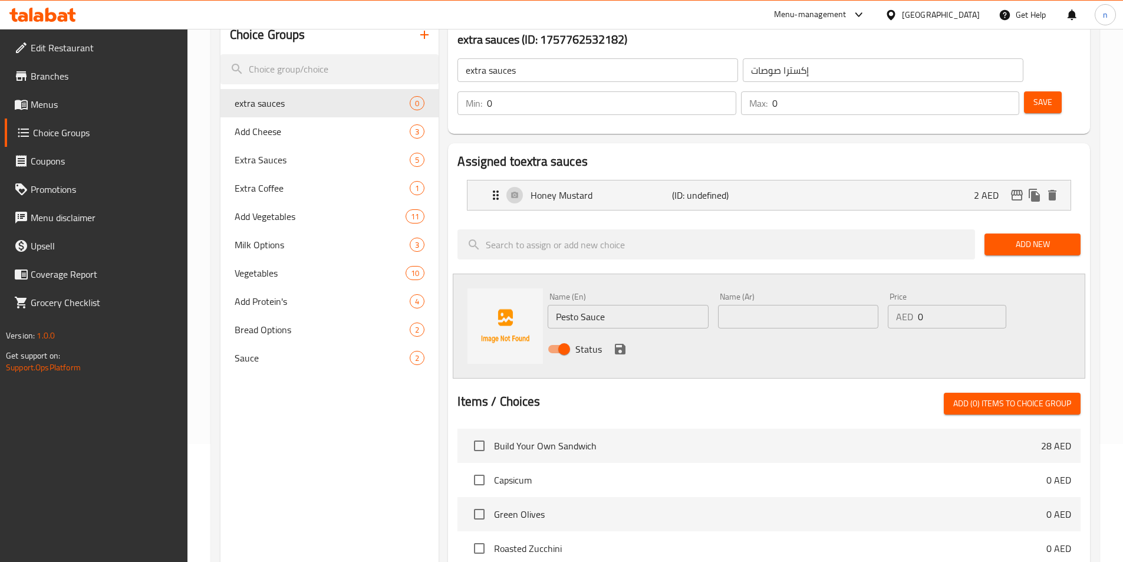
click at [742, 305] on input "text" at bounding box center [798, 317] width 160 height 24
paste input "صوص بيستو"
type input "صوص بيستو"
click at [929, 305] on input "0" at bounding box center [962, 317] width 88 height 24
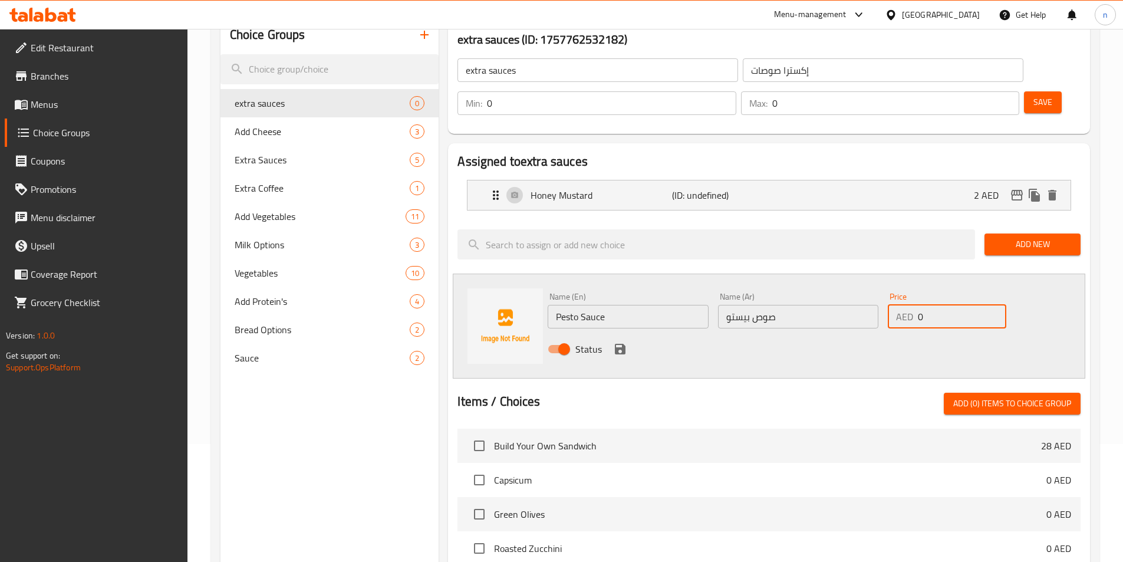
click at [929, 305] on input "0" at bounding box center [962, 317] width 88 height 24
type input "2"
click at [619, 342] on icon "save" at bounding box center [620, 349] width 14 height 14
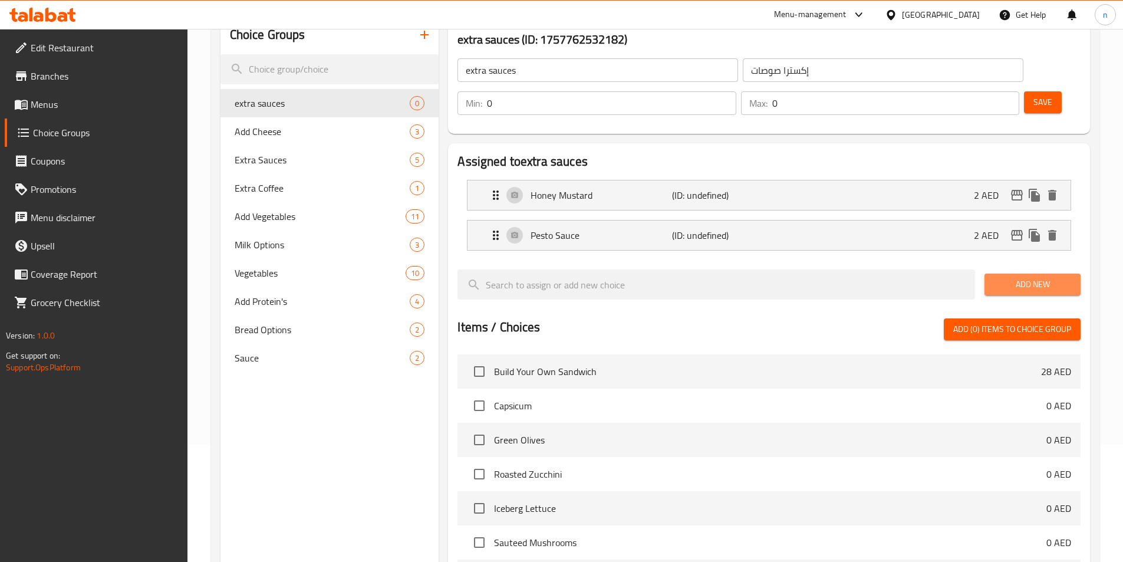
click at [1006, 277] on span "Add New" at bounding box center [1032, 284] width 77 height 15
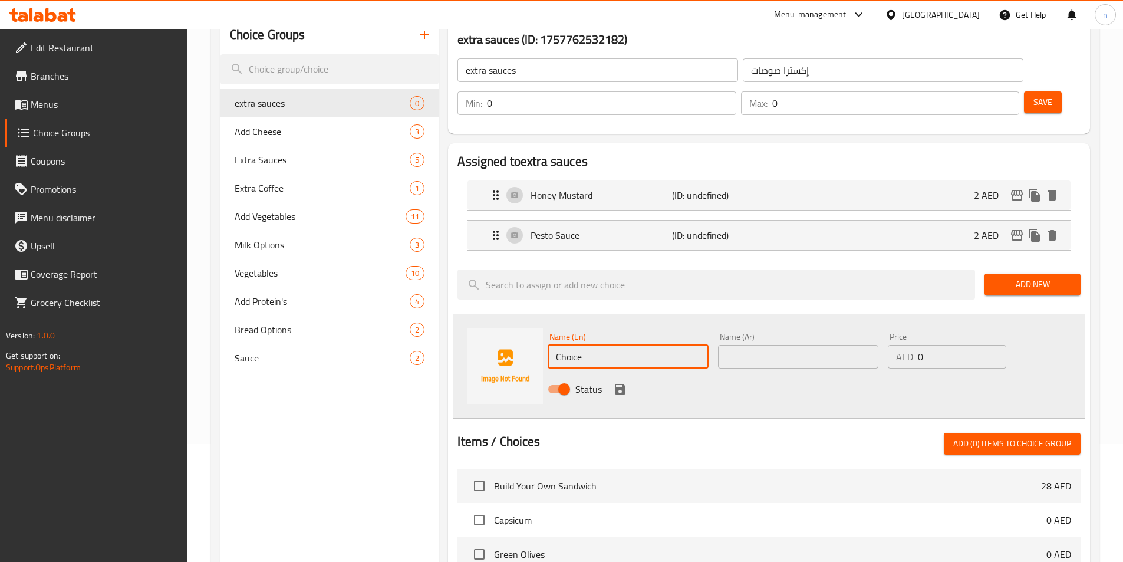
click at [605, 345] on input "Choice" at bounding box center [627, 357] width 160 height 24
click at [615, 345] on input "Choice" at bounding box center [627, 357] width 160 height 24
paste input "Ecru Cajun Sau"
type input "Ecru Cajun Sauce"
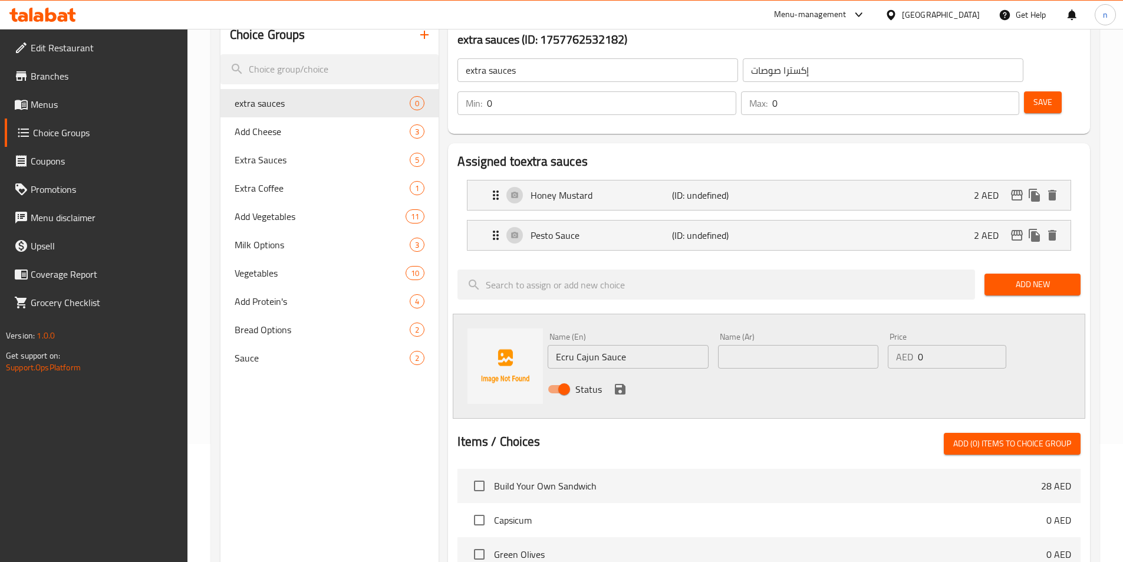
click at [776, 345] on input "text" at bounding box center [798, 357] width 160 height 24
paste input "صلصة الكاجون ايكرو"
type input "صلصة الكاجون ايكرو"
click at [971, 345] on input "0" at bounding box center [962, 357] width 88 height 24
click at [918, 345] on input "0" at bounding box center [962, 357] width 88 height 24
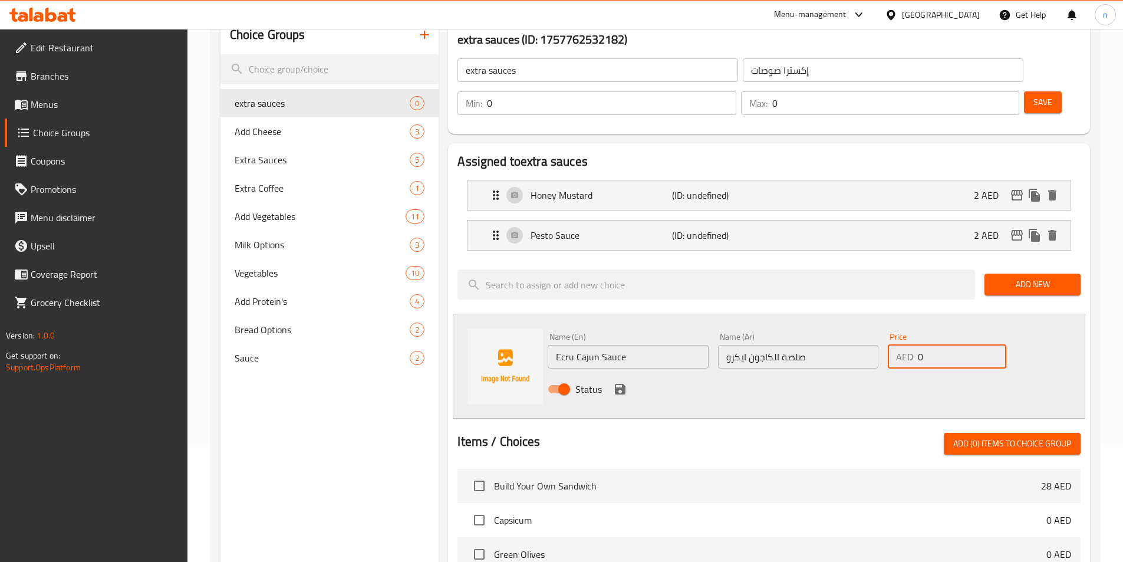
click at [918, 345] on input "0" at bounding box center [962, 357] width 88 height 24
type input "2"
click at [618, 384] on icon "save" at bounding box center [620, 389] width 11 height 11
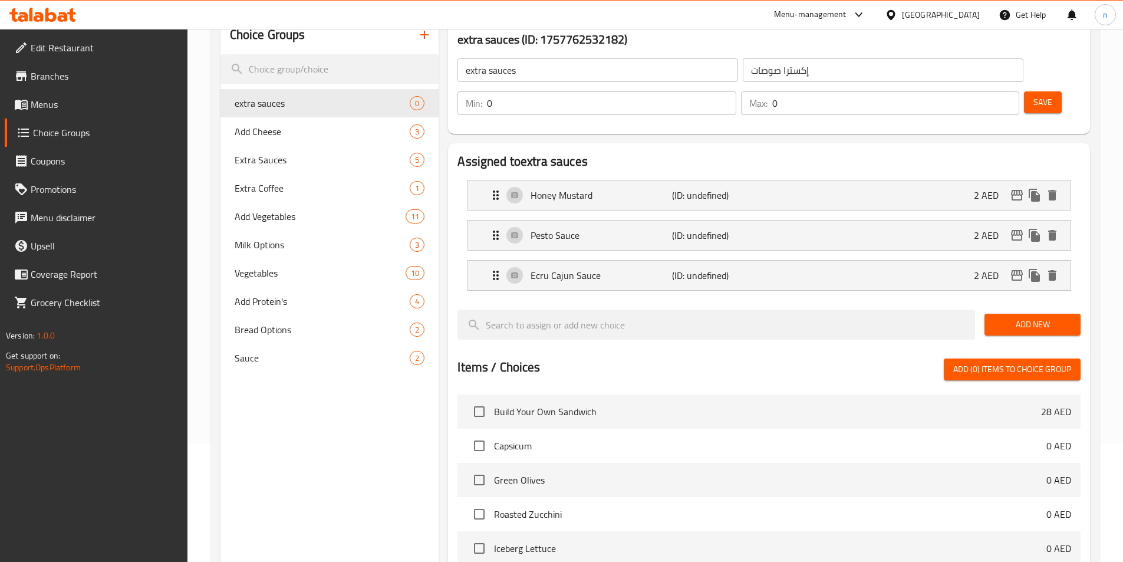
click at [1004, 317] on span "Add New" at bounding box center [1032, 324] width 77 height 15
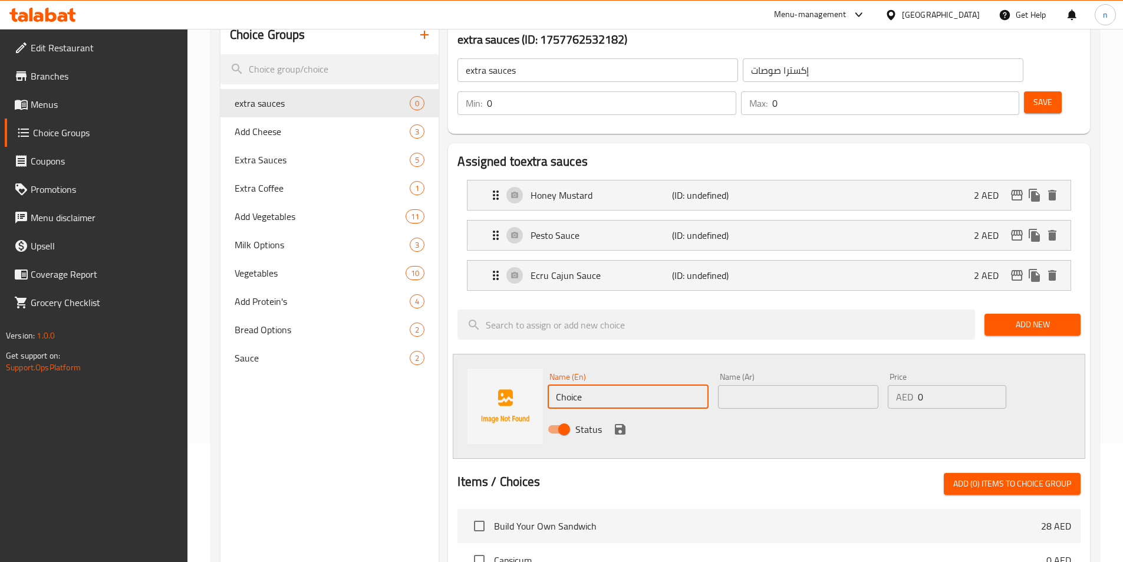
click at [583, 385] on input "Choice" at bounding box center [627, 397] width 160 height 24
paste input "Ranch Sau"
type input "Ranch Sauce"
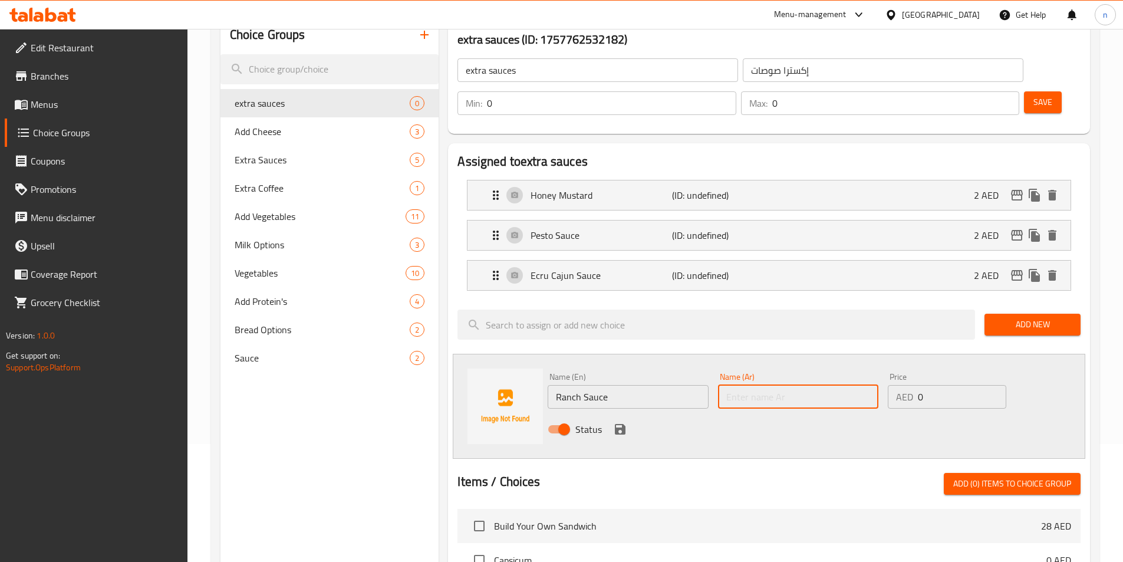
click at [786, 385] on input "text" at bounding box center [798, 397] width 160 height 24
paste input "صلصة الرانش"
type input "صلصة الرانش"
click at [928, 385] on input "0" at bounding box center [962, 397] width 88 height 24
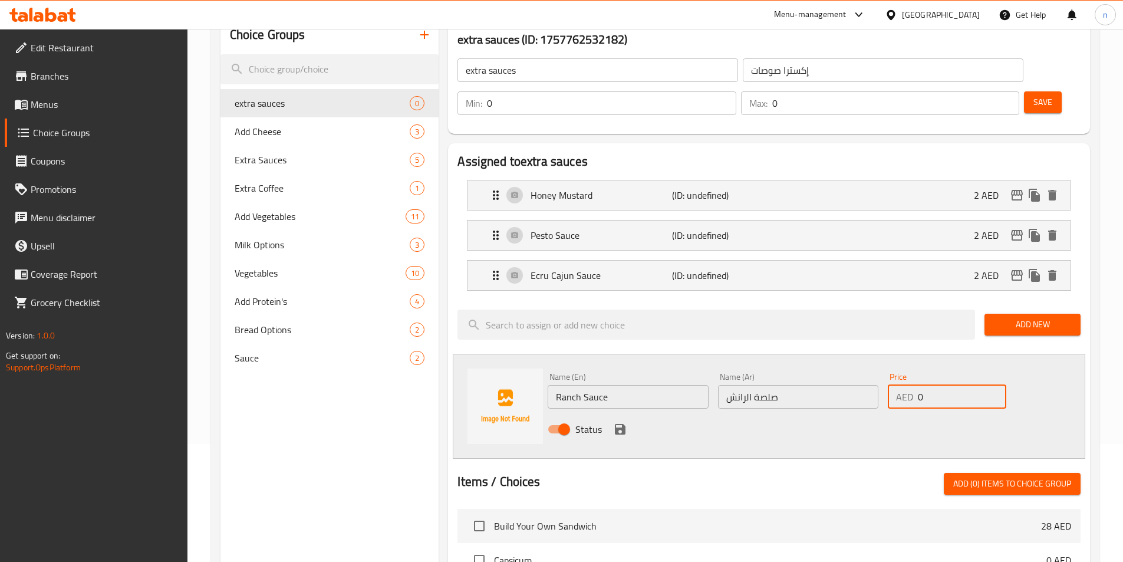
click at [928, 385] on input "0" at bounding box center [962, 397] width 88 height 24
type input "2"
click at [620, 422] on icon "save" at bounding box center [620, 429] width 14 height 14
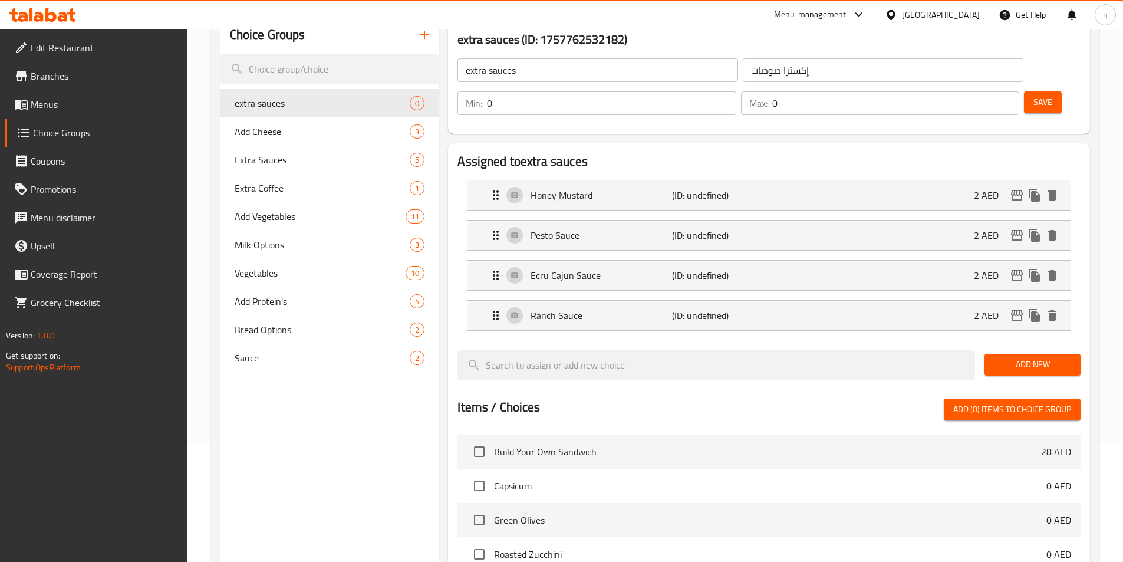
click at [1045, 357] on span "Add New" at bounding box center [1032, 364] width 77 height 15
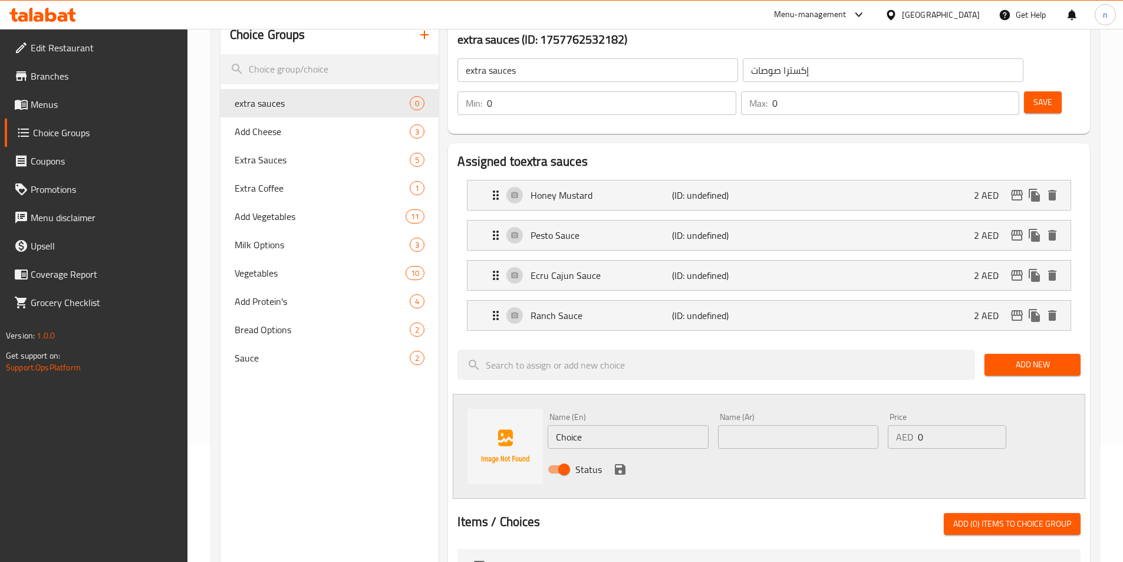
click at [646, 425] on input "Choice" at bounding box center [627, 437] width 160 height 24
paste input "[GEOGRAPHIC_DATA]"
type input "[GEOGRAPHIC_DATA]"
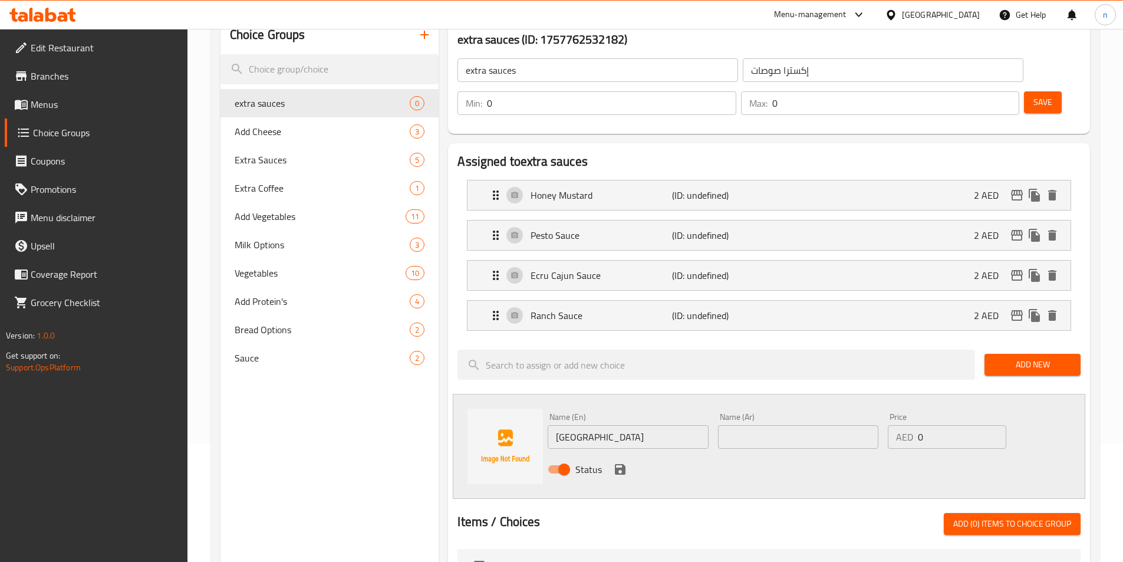
click at [808, 425] on input "text" at bounding box center [798, 437] width 160 height 24
paste input "ثاوزند آيلاند"
type input "ثاوزند آيلاند"
click at [951, 417] on div "Price AED 0 Price" at bounding box center [946, 430] width 127 height 45
click at [943, 425] on input "0" at bounding box center [962, 437] width 88 height 24
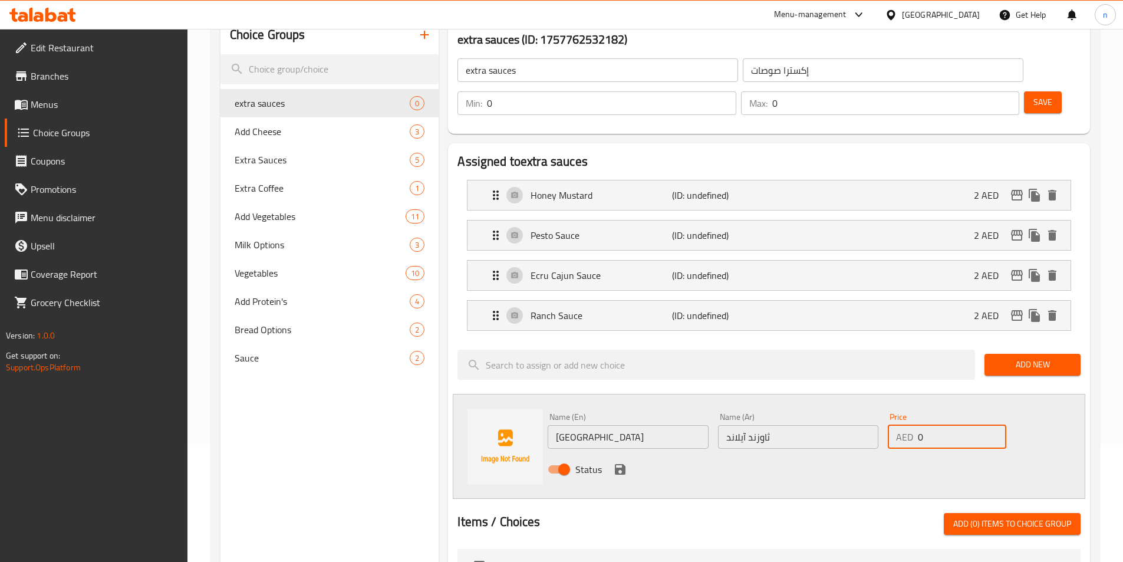
click at [943, 425] on input "0" at bounding box center [962, 437] width 88 height 24
type input "2"
click at [623, 464] on icon "save" at bounding box center [620, 469] width 11 height 11
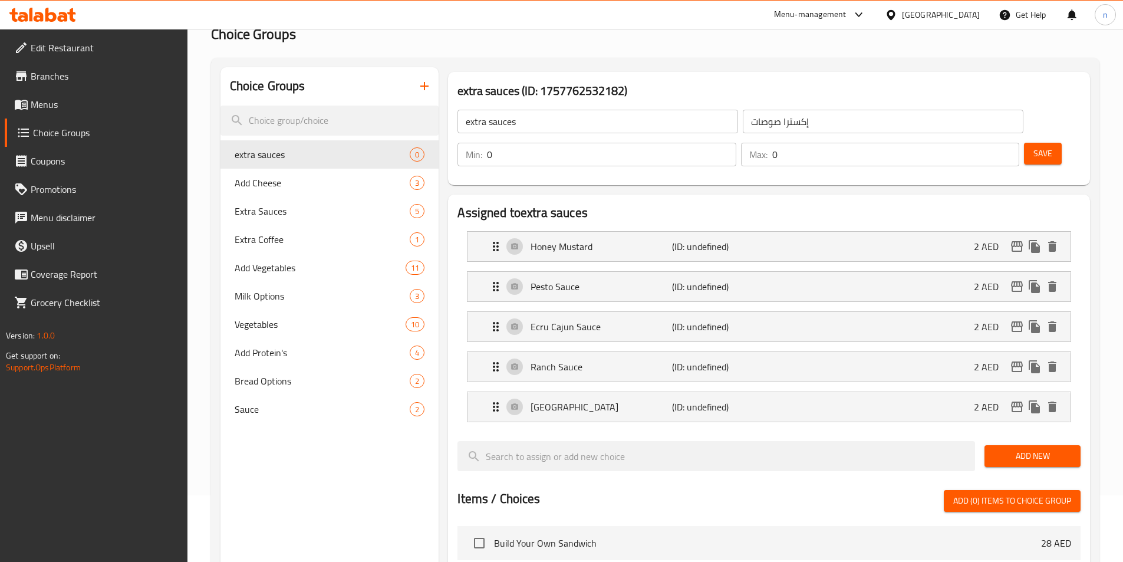
scroll to position [0, 0]
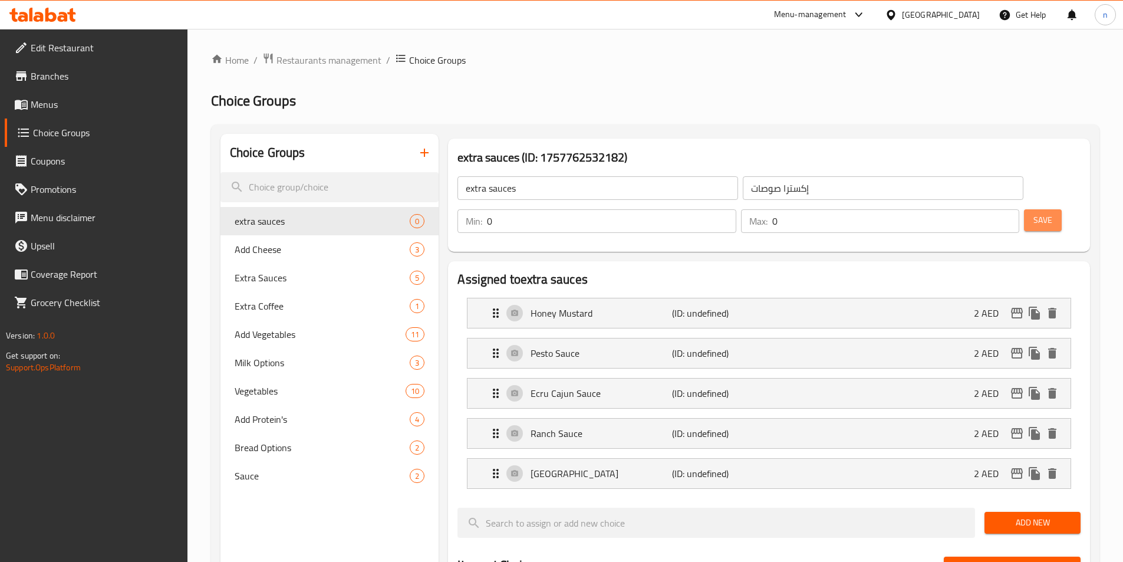
click at [1033, 213] on span "Save" at bounding box center [1042, 220] width 19 height 15
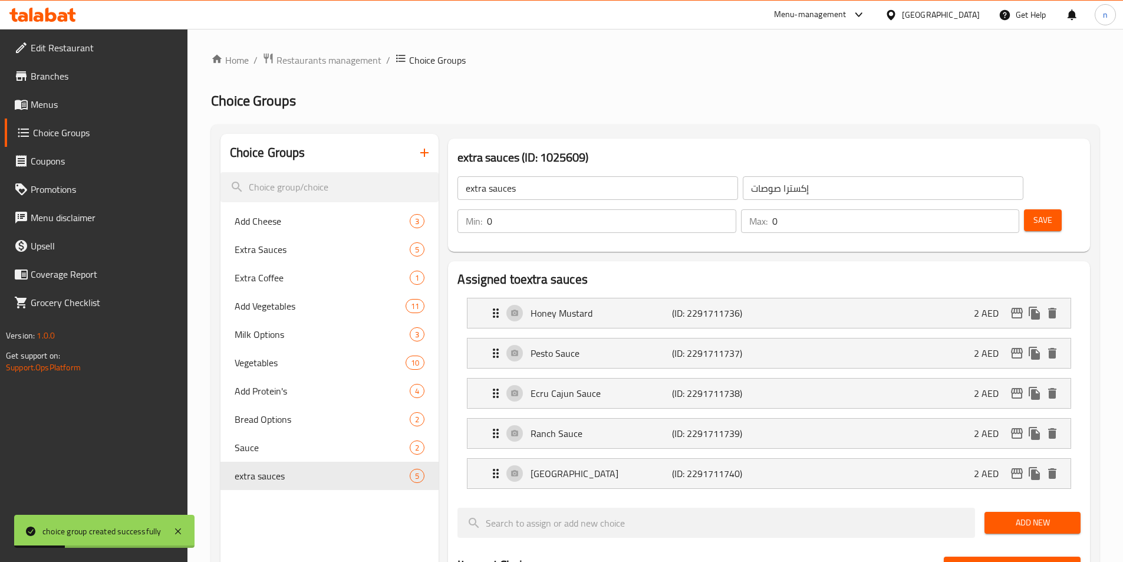
click at [560, 156] on h3 "extra sauces (ID: 1025609)" at bounding box center [768, 157] width 623 height 19
click at [645, 143] on div "extra sauces (ID: 1025609) extra sauces ​ إكسترا صوصات ​ Min: 0 ​ Max: 0 ​ Save" at bounding box center [769, 194] width 642 height 113
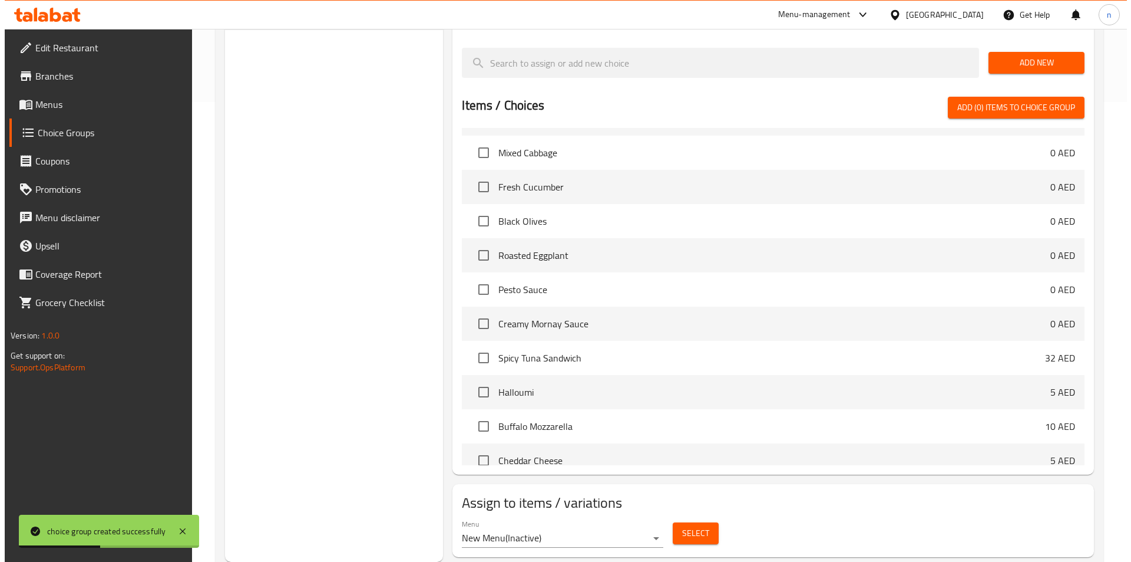
scroll to position [295, 0]
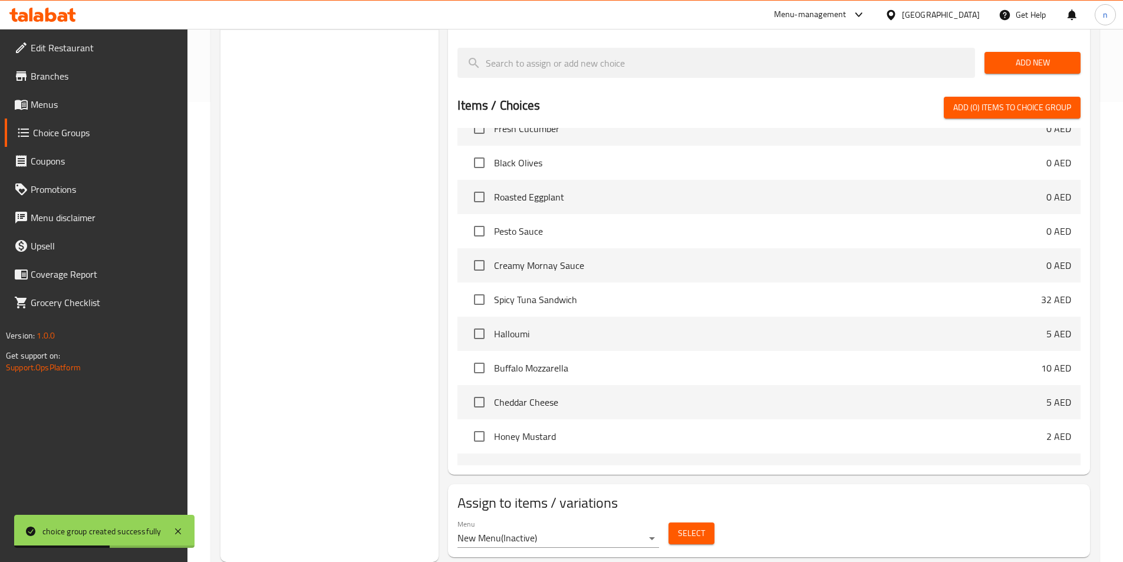
click at [684, 526] on span "Select" at bounding box center [691, 533] width 27 height 15
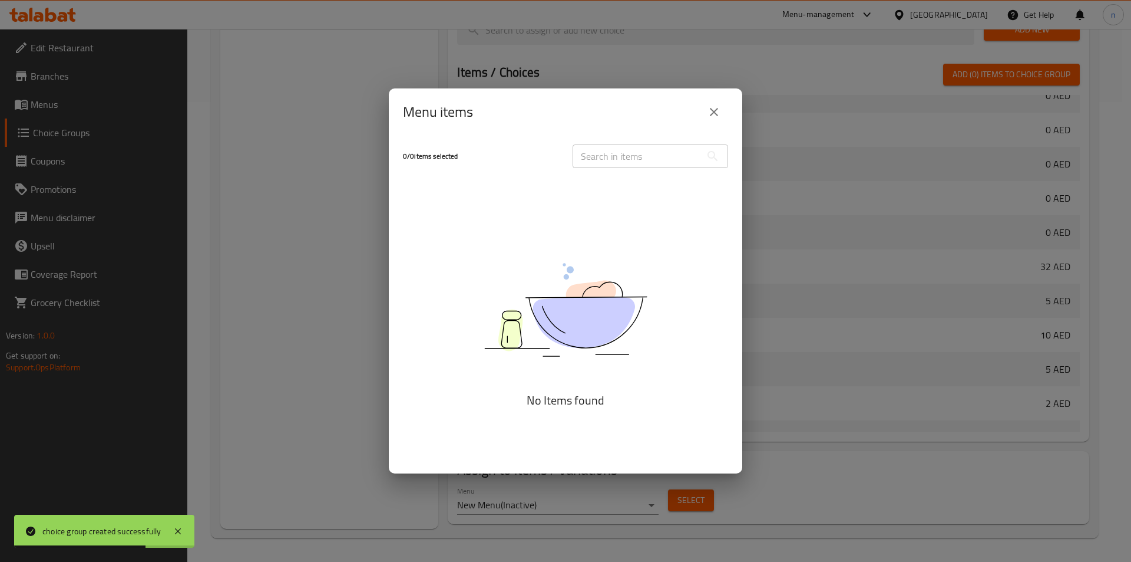
click at [707, 113] on button "close" at bounding box center [714, 112] width 28 height 28
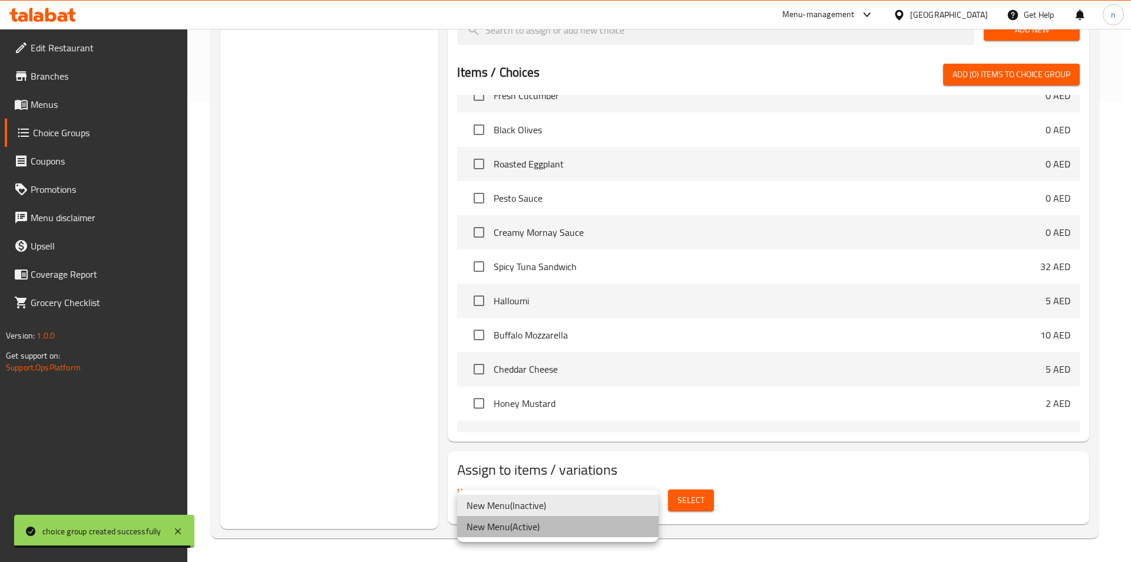
click at [550, 528] on li "New Menu ( Active )" at bounding box center [558, 526] width 202 height 21
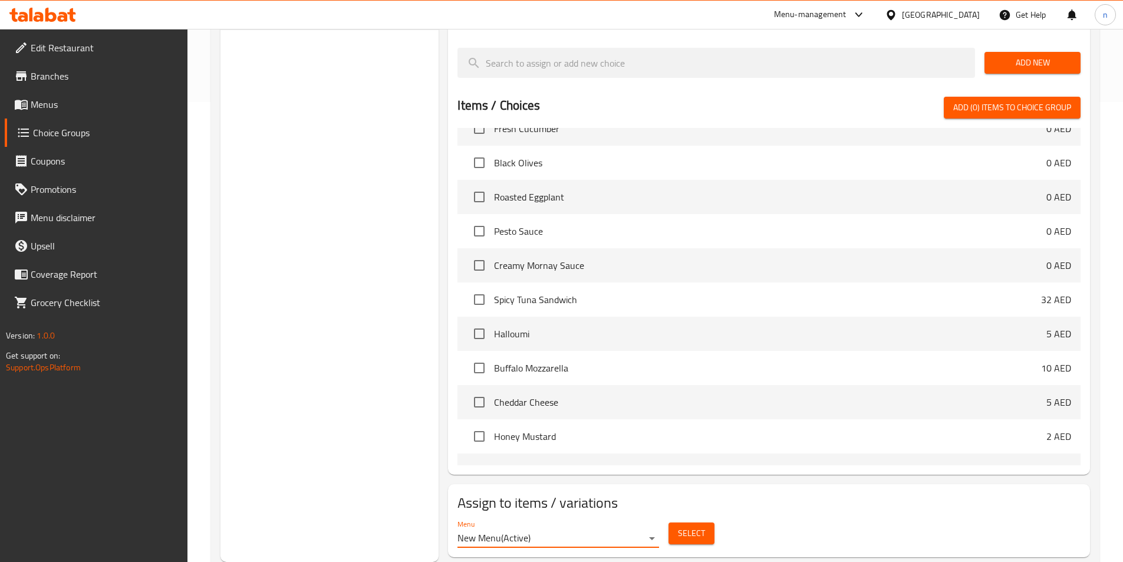
click at [685, 526] on span "Select" at bounding box center [691, 533] width 27 height 15
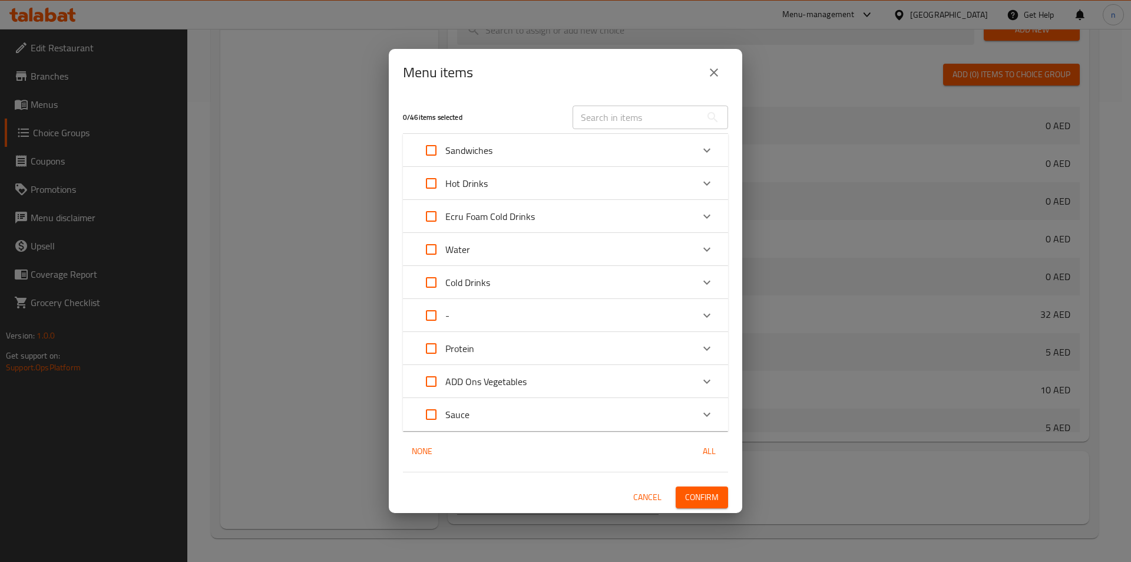
click at [487, 308] on div "-" at bounding box center [555, 315] width 276 height 28
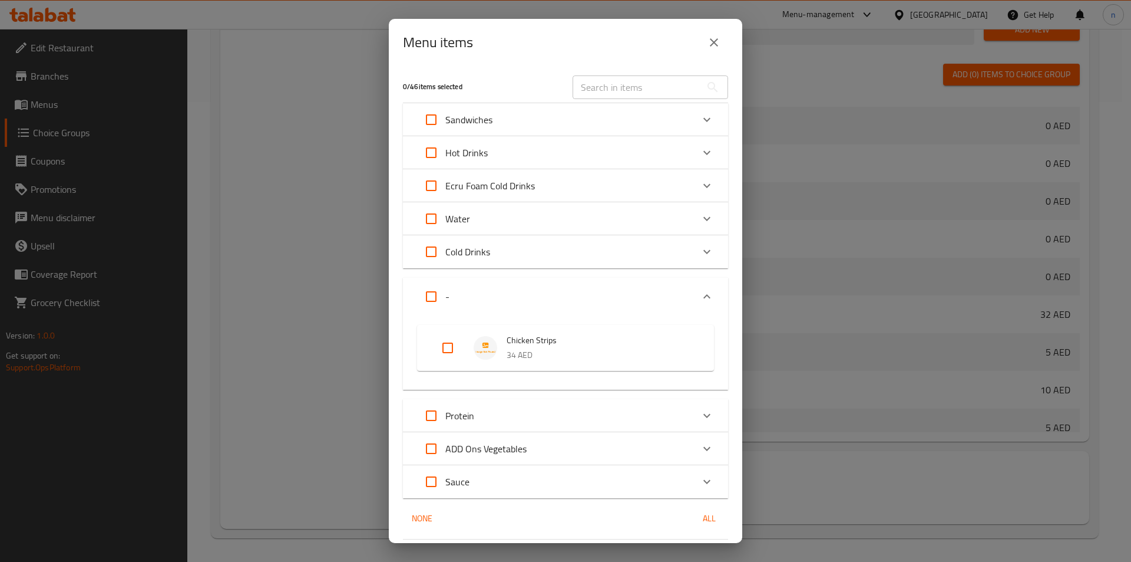
click at [445, 349] on input "Expand" at bounding box center [448, 348] width 28 height 28
checkbox input "true"
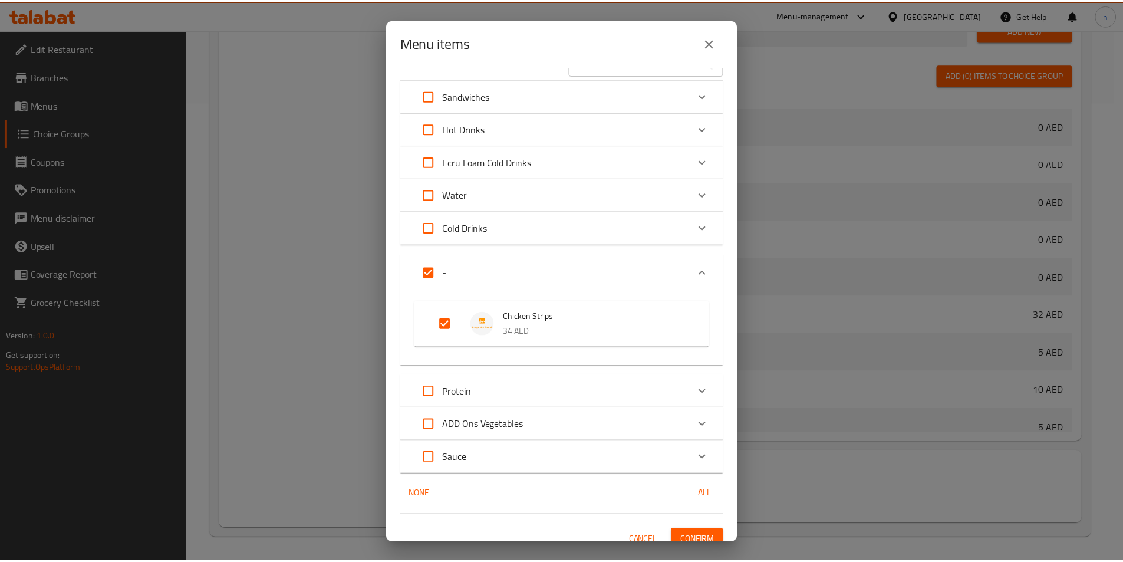
scroll to position [37, 0]
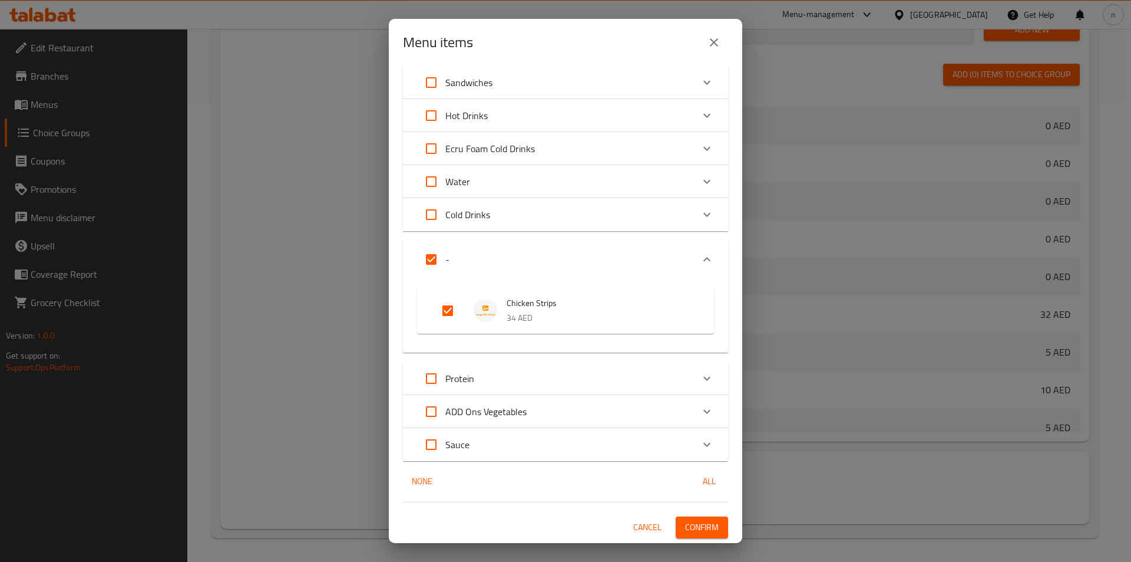
click at [686, 529] on span "Confirm" at bounding box center [702, 527] width 34 height 15
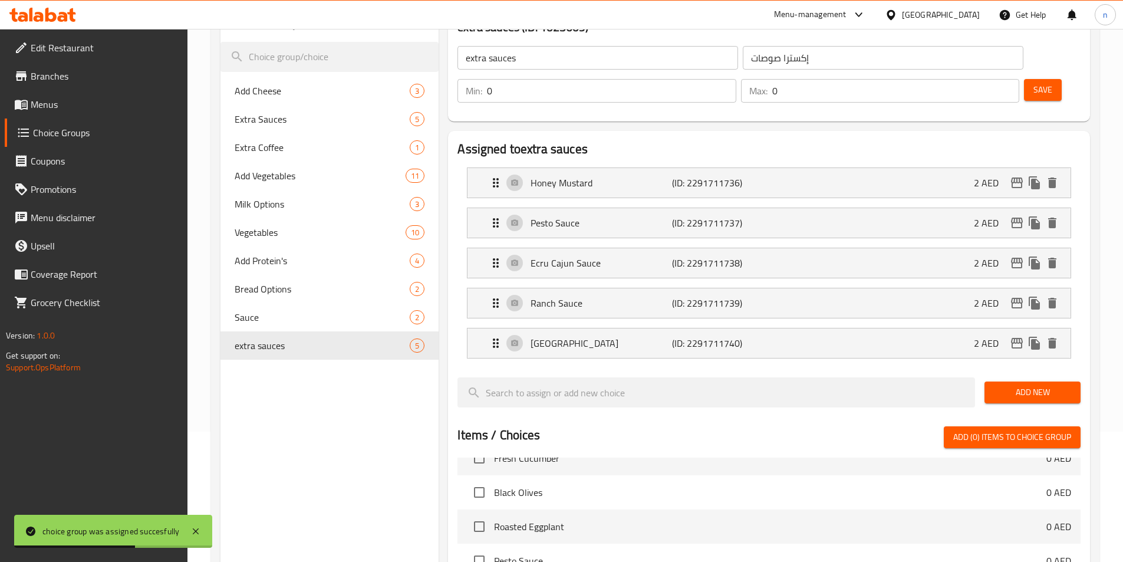
scroll to position [0, 0]
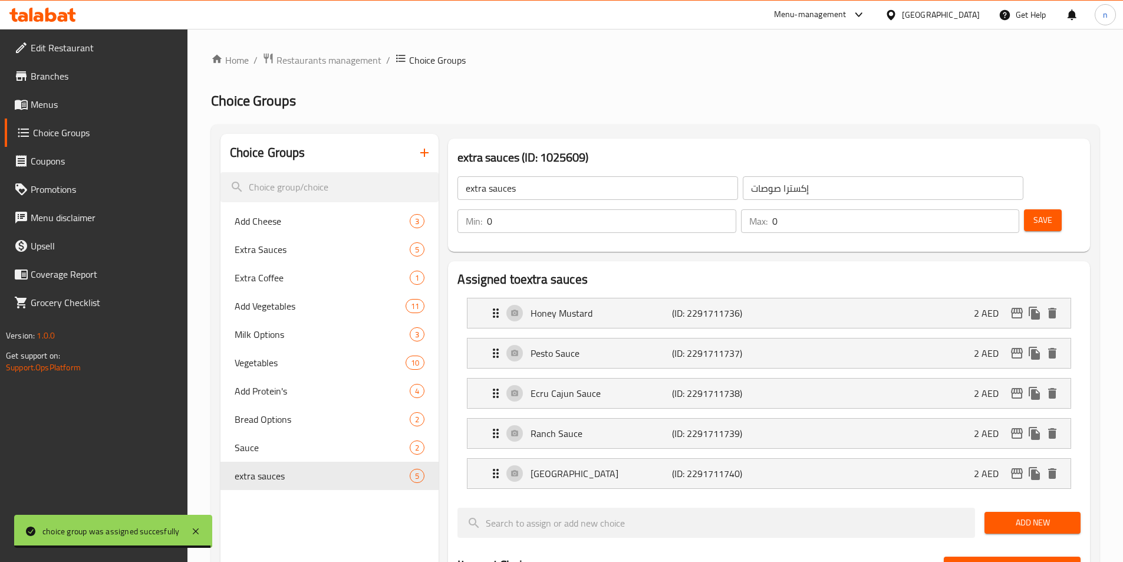
click at [59, 103] on span "Menus" at bounding box center [104, 104] width 147 height 14
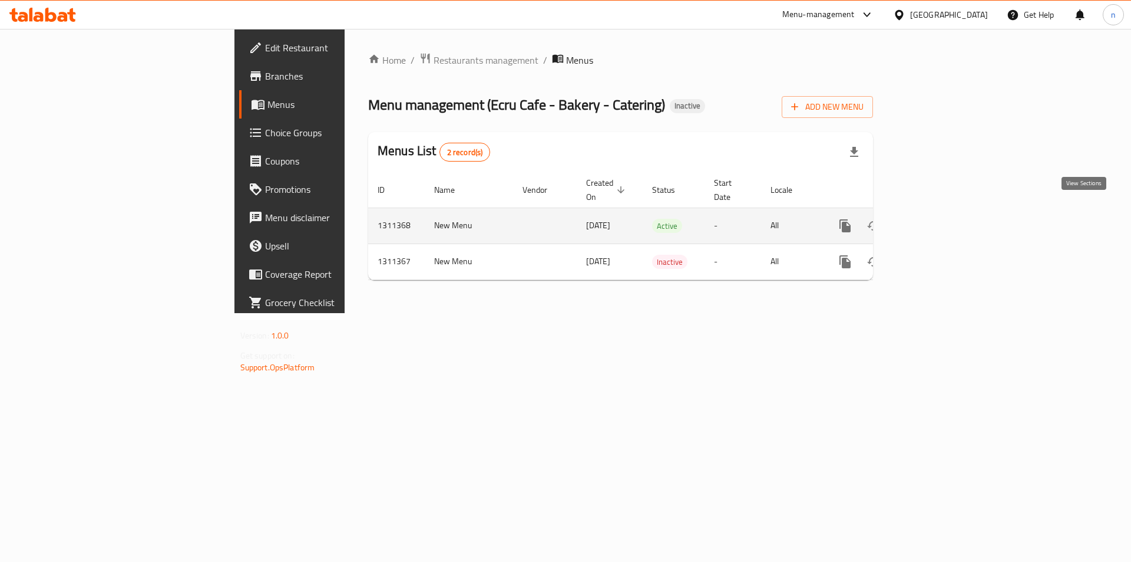
click at [936, 220] on icon "enhanced table" at bounding box center [930, 225] width 11 height 11
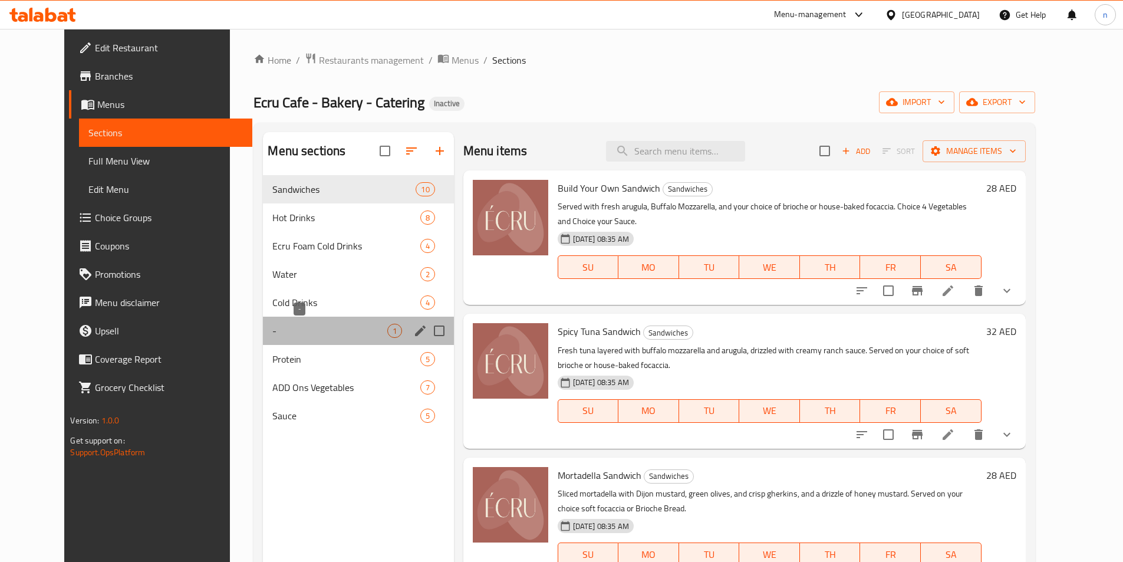
click at [276, 325] on span "-" at bounding box center [329, 331] width 114 height 14
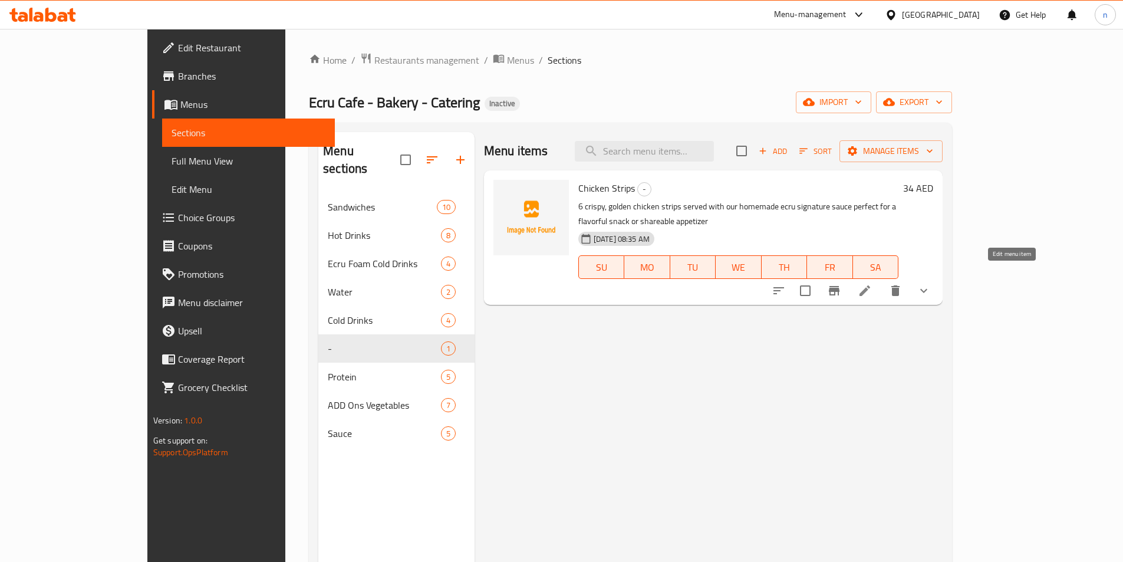
click at [872, 283] on icon at bounding box center [864, 290] width 14 height 14
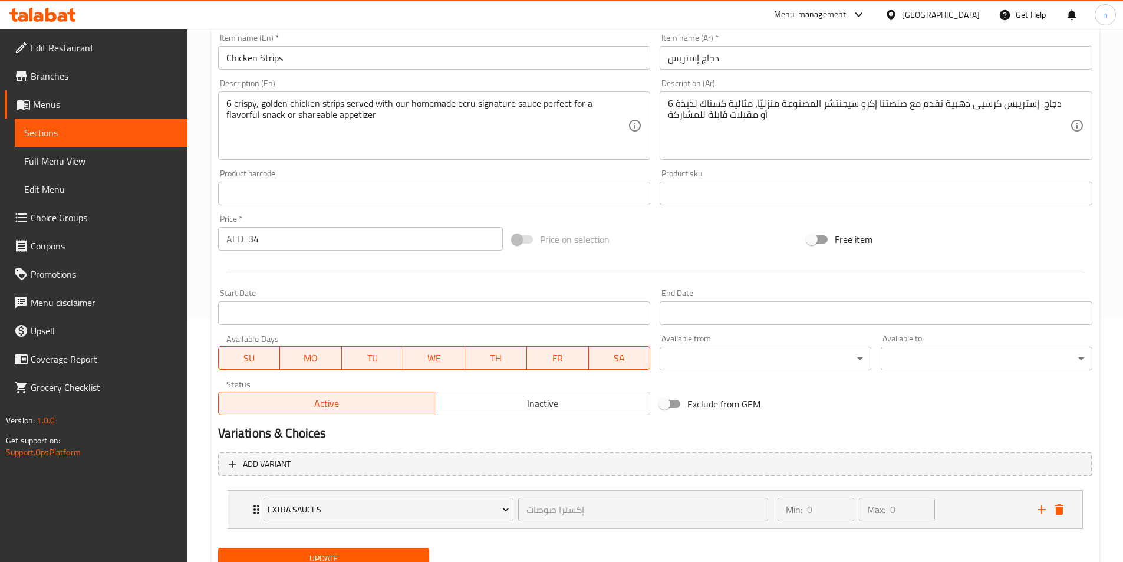
scroll to position [291, 0]
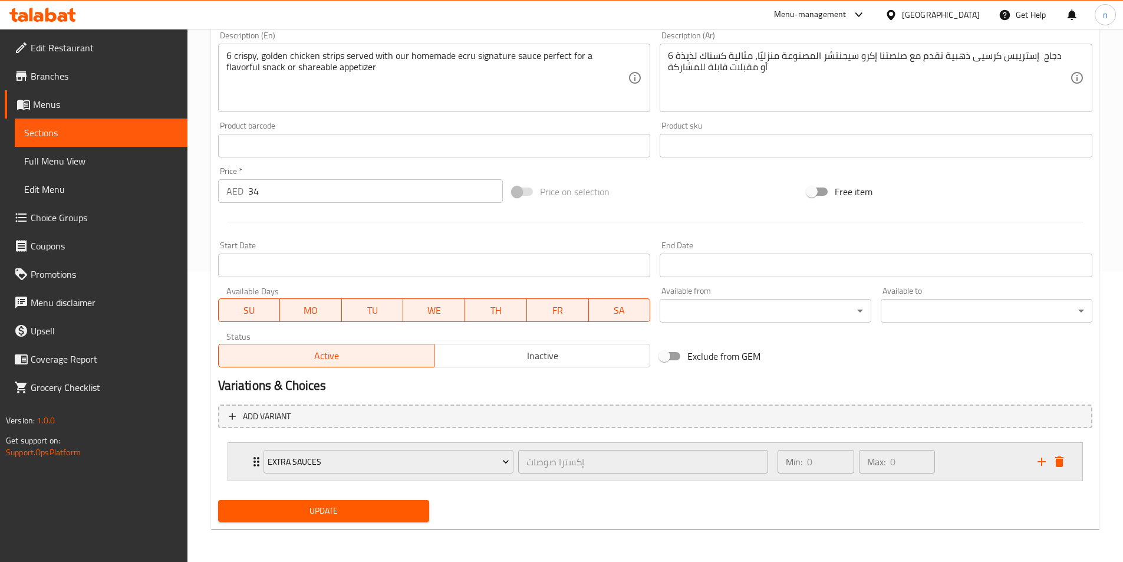
click at [986, 470] on div "Min: 0 ​ Max: 0 ​" at bounding box center [899, 462] width 259 height 38
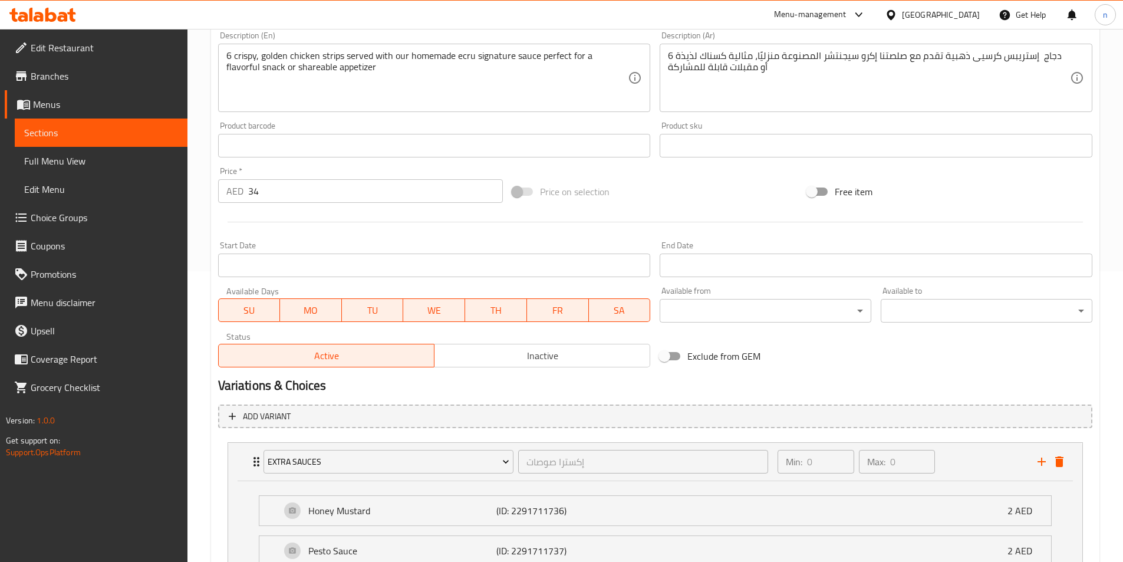
scroll to position [515, 0]
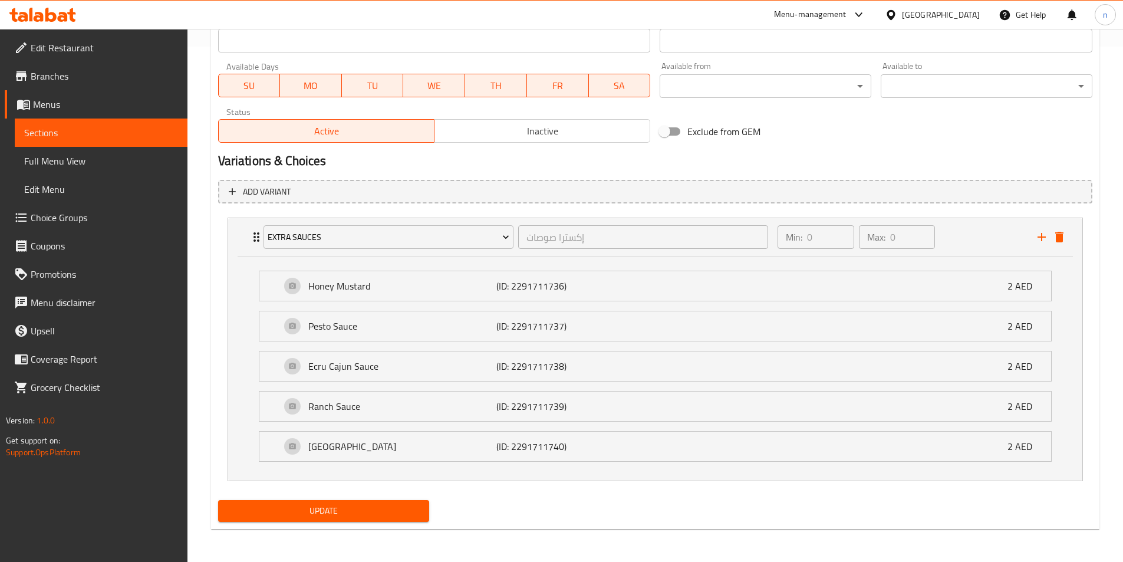
click at [866, 463] on li "Thousand Island (ID: 2291711740) 2 AED Name (En) Thousand Island Name (En) Name…" at bounding box center [654, 446] width 811 height 40
click at [859, 457] on div "Thousand Island (ID: 2291711740) 2 AED" at bounding box center [659, 445] width 756 height 29
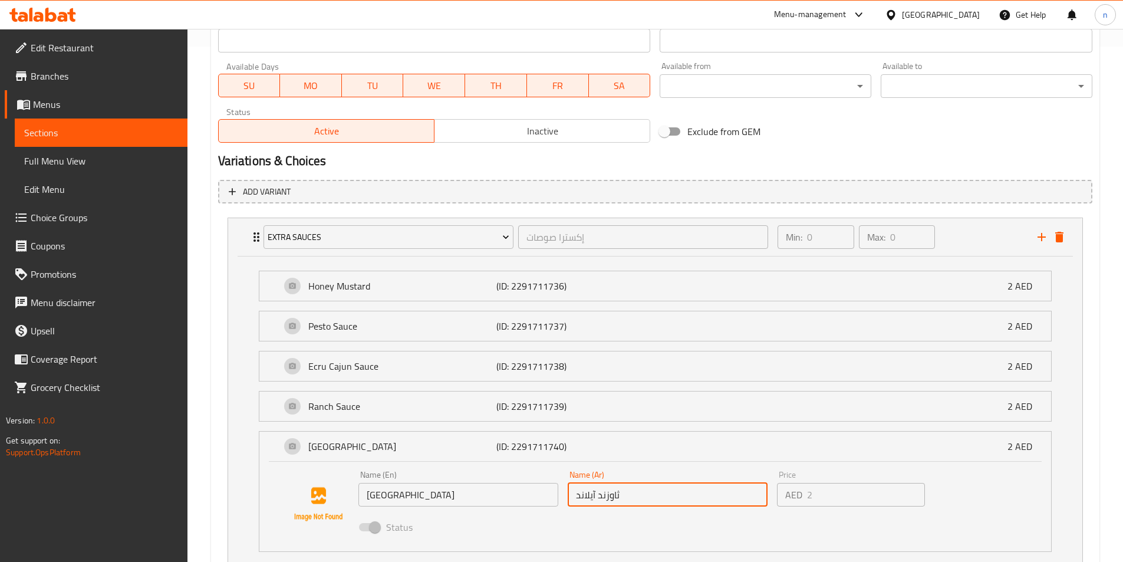
click at [633, 504] on input "ثاوزند آيلاند" at bounding box center [667, 495] width 200 height 24
click at [616, 453] on p "(ID: 2291711740)" at bounding box center [559, 446] width 126 height 14
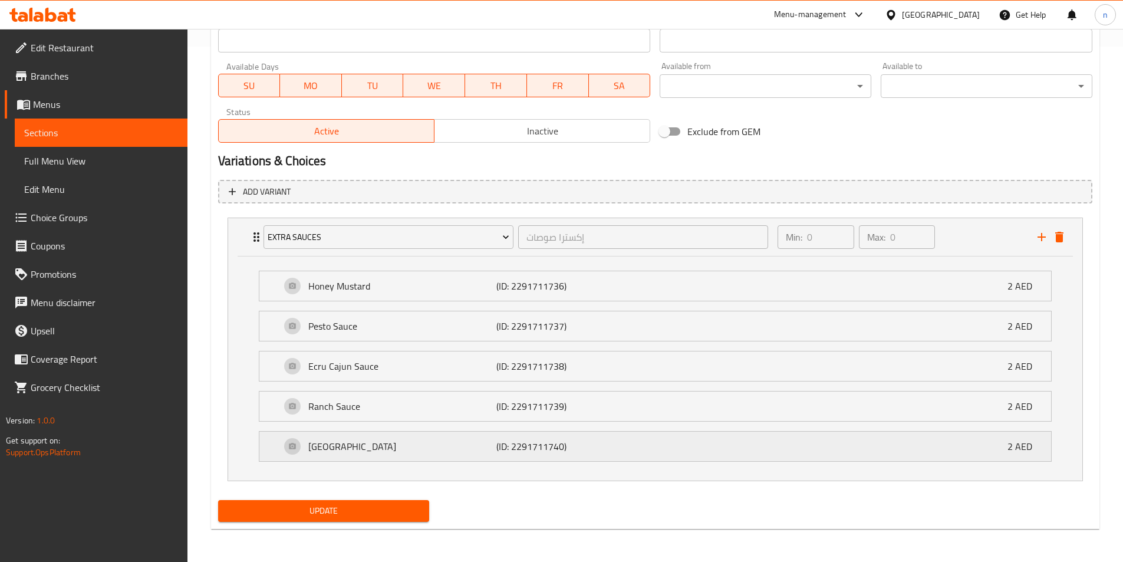
click at [616, 453] on p "(ID: 2291711740)" at bounding box center [559, 446] width 126 height 14
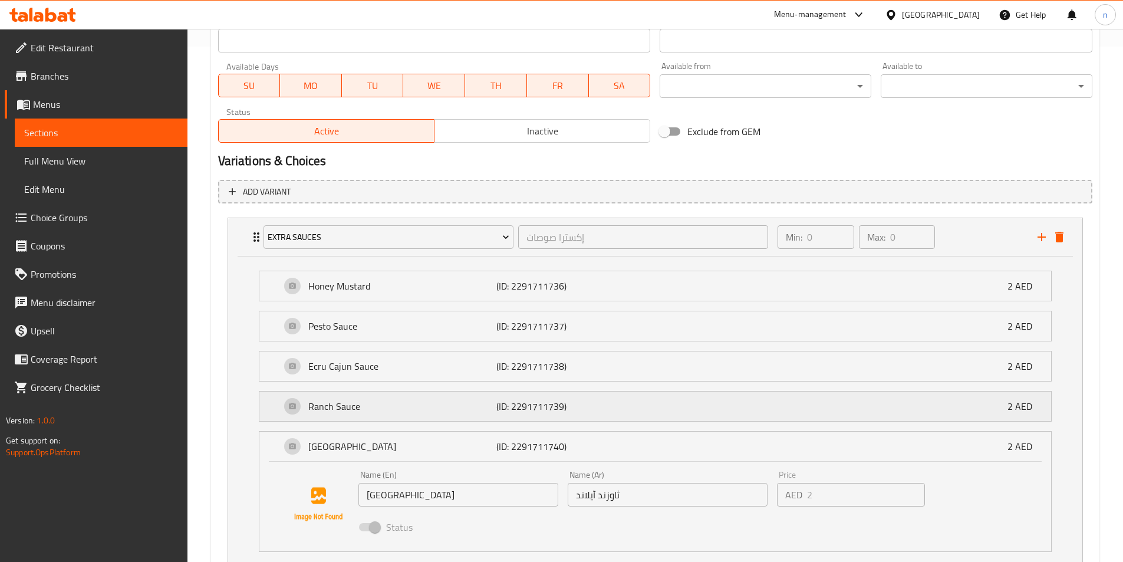
click at [628, 408] on div "Ranch Sauce (ID: 2291711739) 2 AED" at bounding box center [659, 405] width 756 height 29
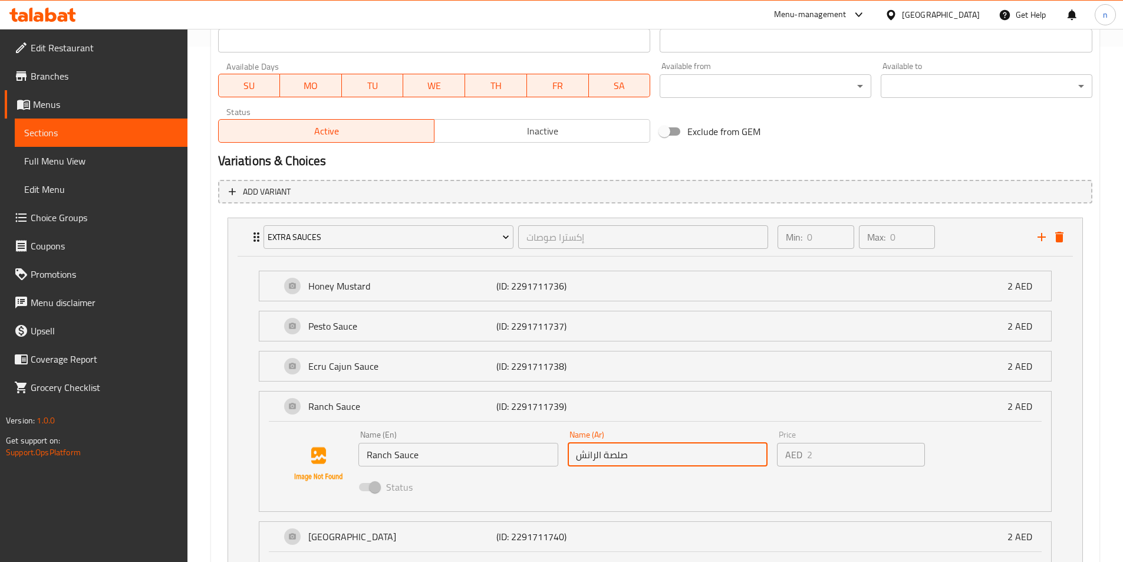
click at [618, 456] on input "صلصة الرانش" at bounding box center [667, 455] width 200 height 24
click at [204, 208] on div "Home / Restaurants management / Menus / Sections / item / update - section Upda…" at bounding box center [654, 128] width 935 height 1228
click at [93, 210] on link "Choice Groups" at bounding box center [96, 217] width 183 height 28
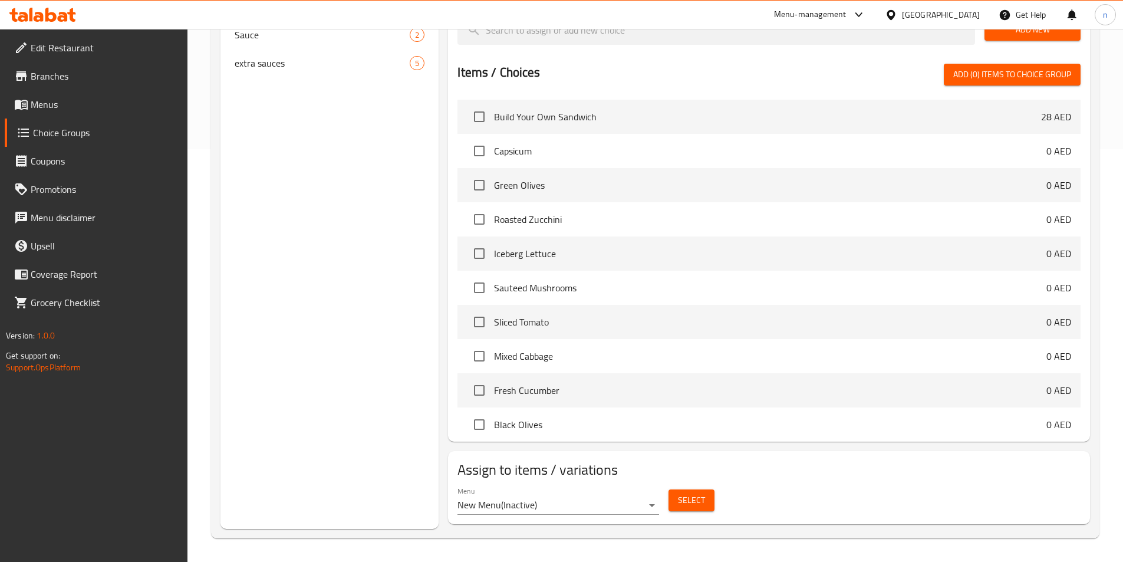
scroll to position [167, 0]
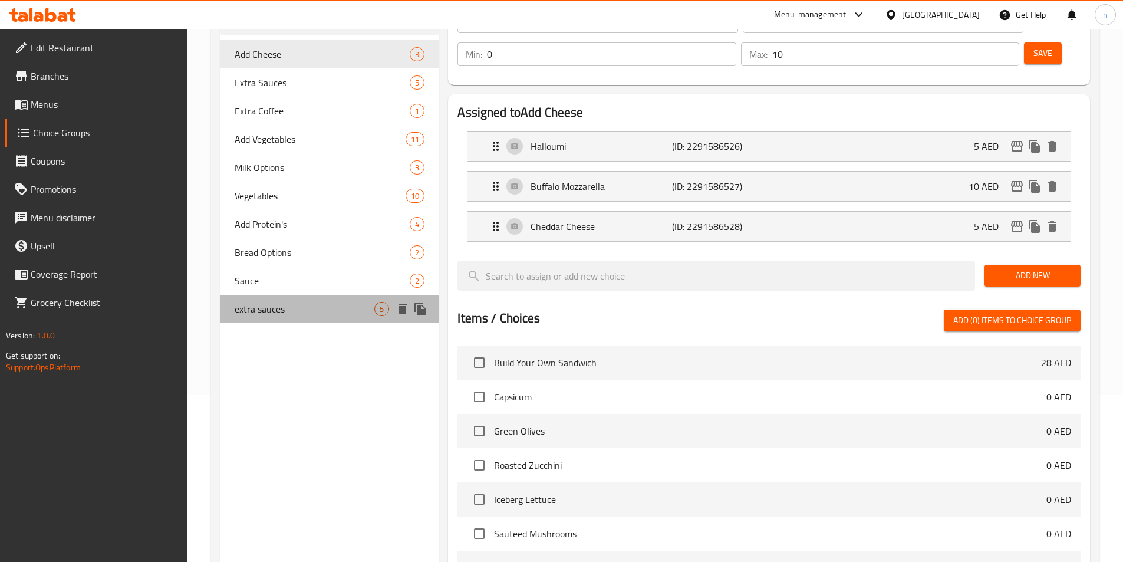
click at [283, 310] on span "extra sauces" at bounding box center [305, 309] width 140 height 14
type input "extra sauces"
type input "إكسترا صوصات"
type input "0"
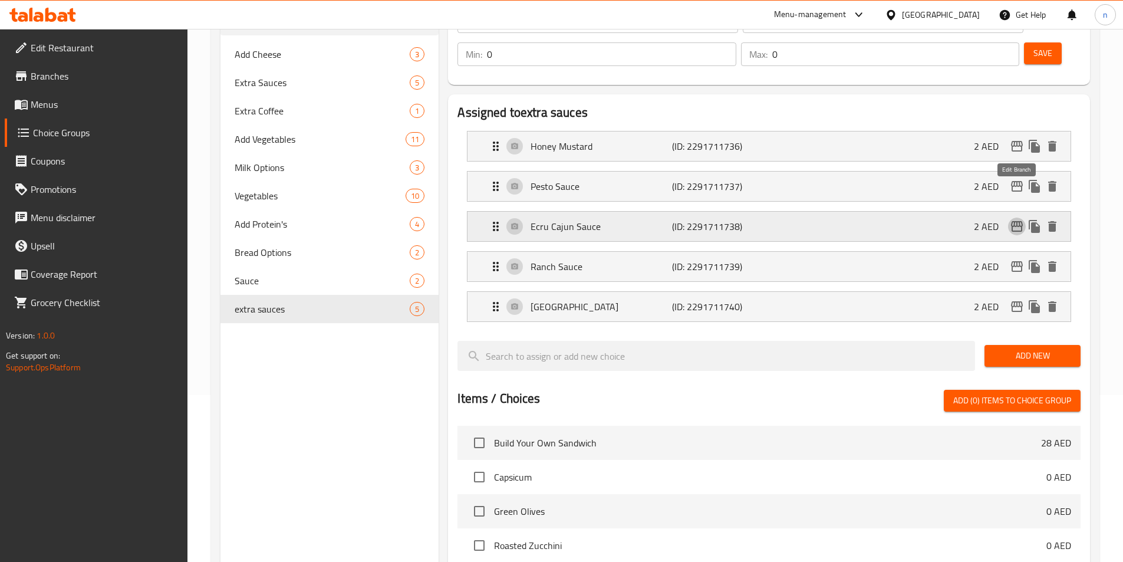
click at [1017, 219] on icon "edit" at bounding box center [1016, 226] width 14 height 14
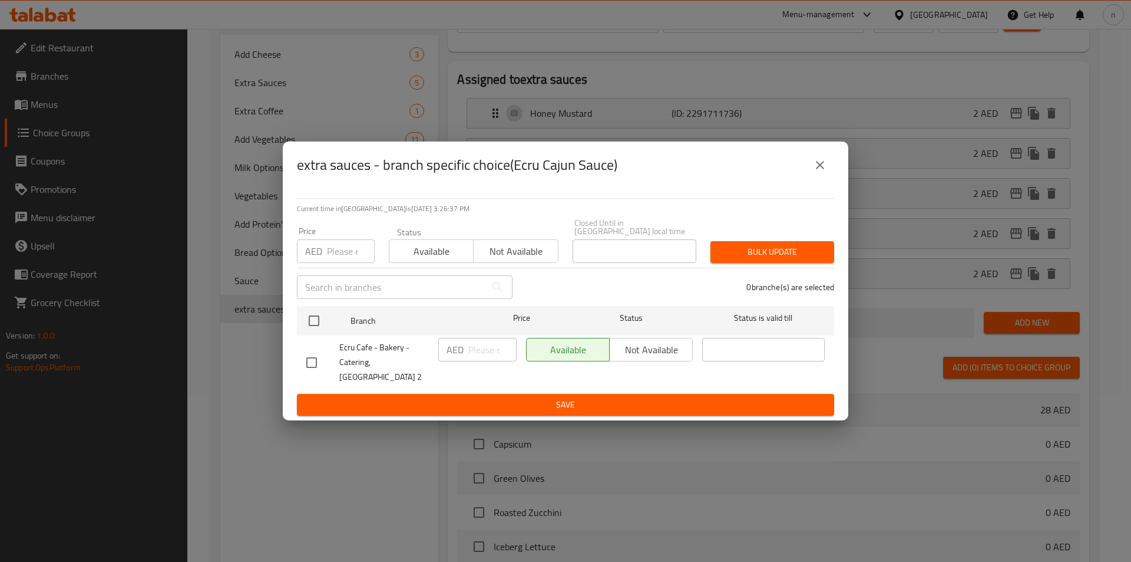
click at [829, 171] on button "close" at bounding box center [820, 165] width 28 height 28
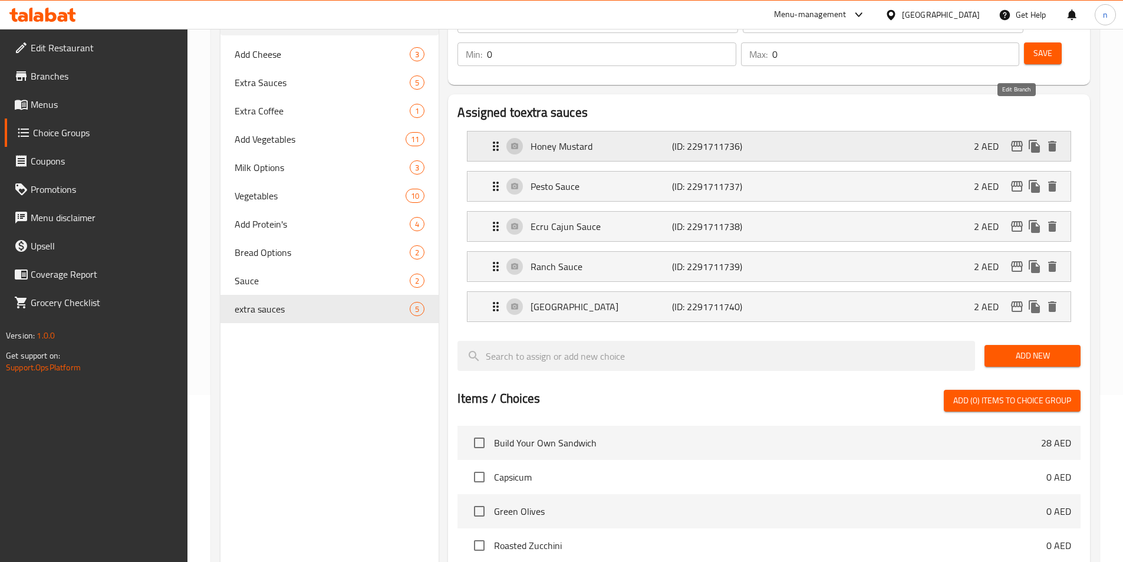
click at [1021, 141] on icon "edit" at bounding box center [1017, 146] width 12 height 11
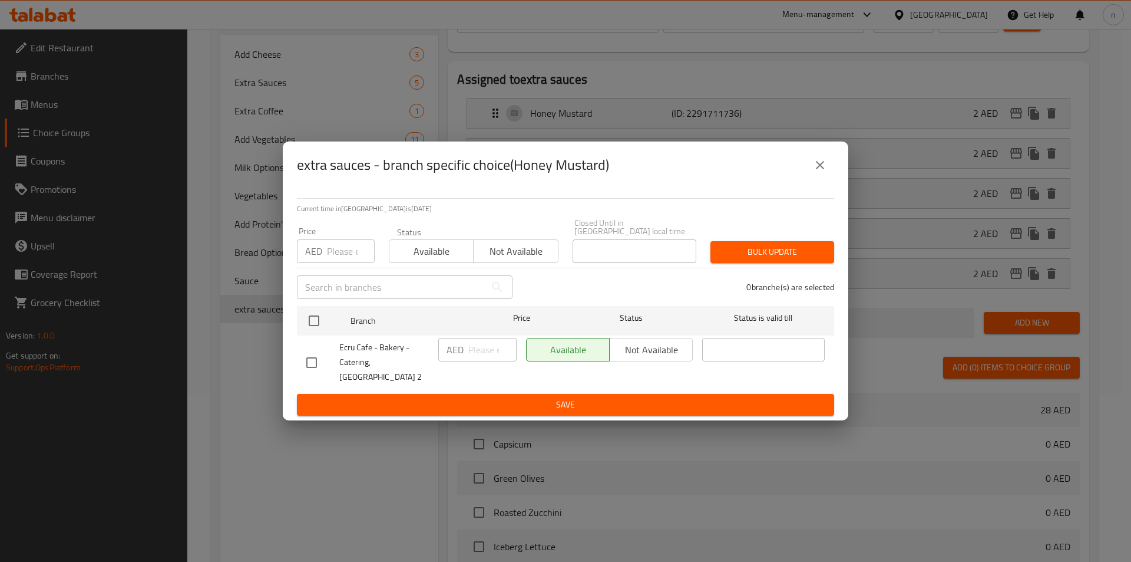
click at [829, 163] on button "close" at bounding box center [820, 165] width 28 height 28
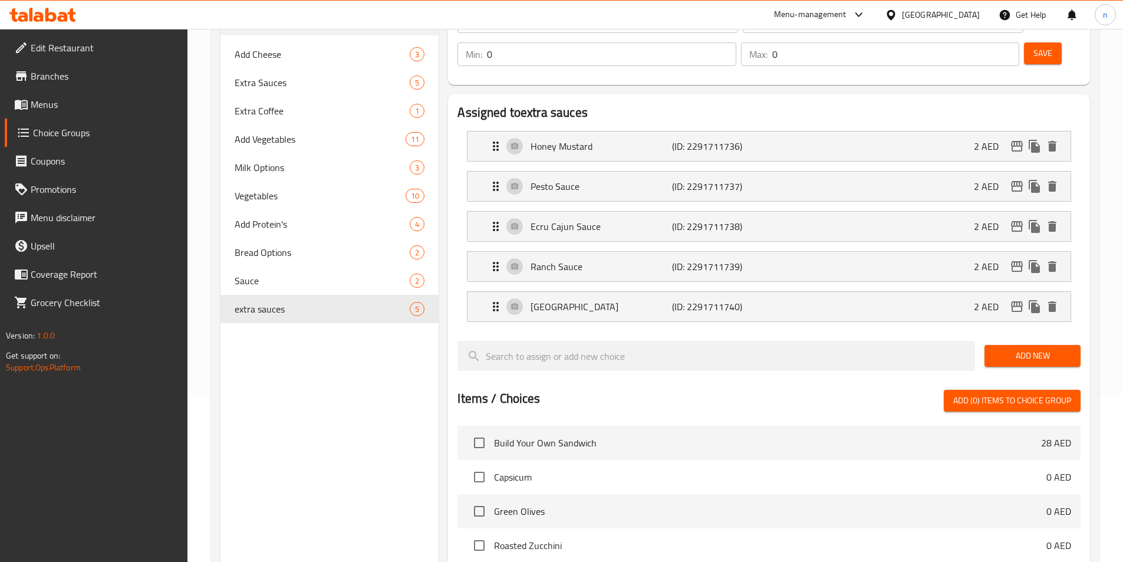
click at [55, 99] on span "Menus" at bounding box center [104, 104] width 147 height 14
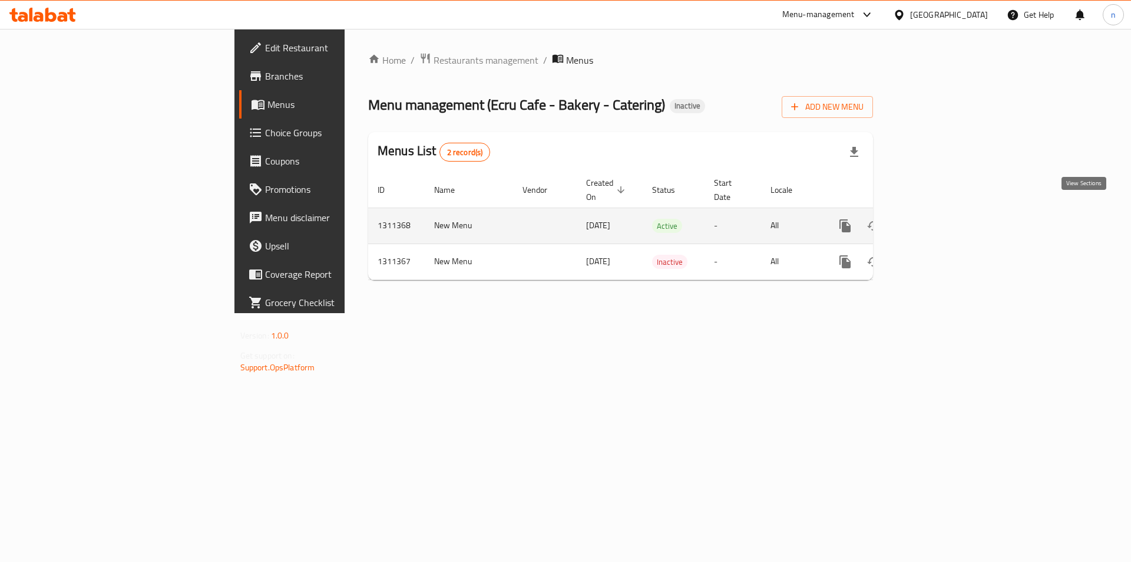
click at [938, 219] on icon "enhanced table" at bounding box center [930, 226] width 14 height 14
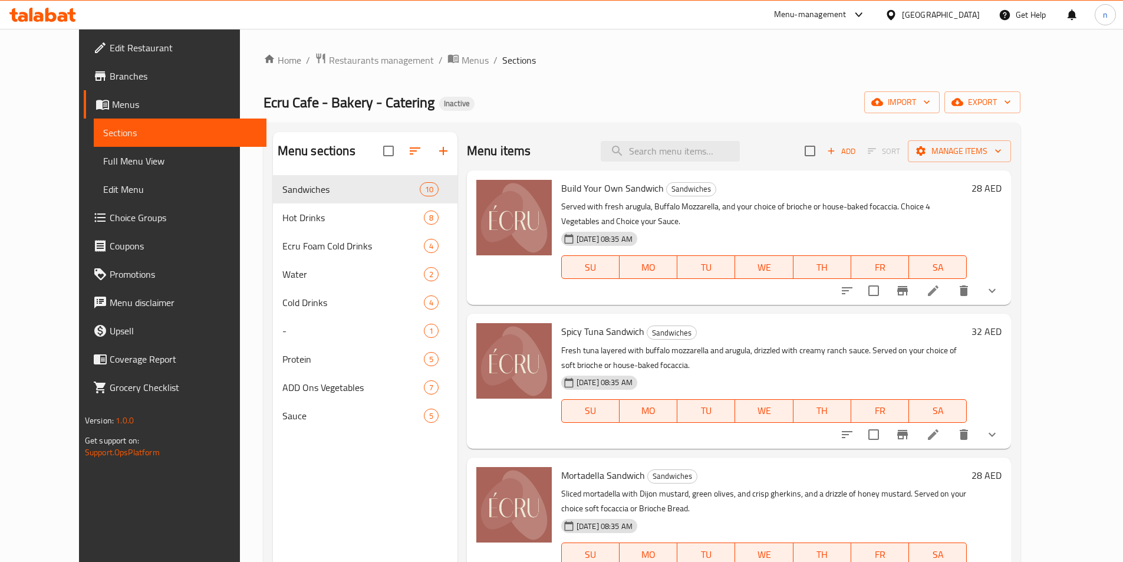
click at [103, 168] on span "Full Menu View" at bounding box center [180, 161] width 154 height 14
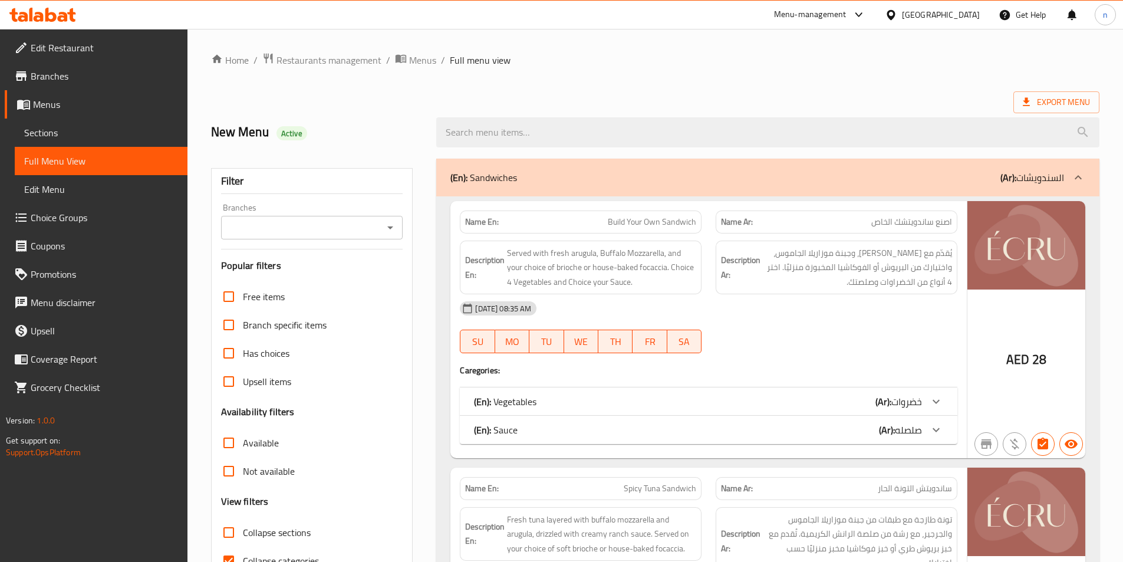
scroll to position [236, 0]
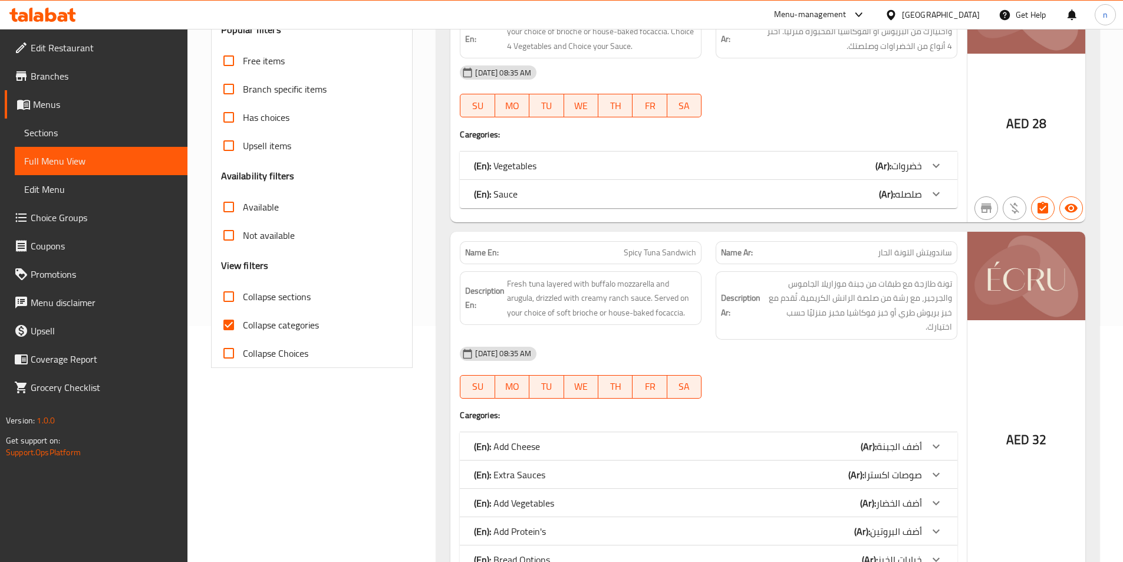
click at [266, 327] on span "Collapse categories" at bounding box center [281, 325] width 76 height 14
click at [243, 327] on input "Collapse categories" at bounding box center [229, 325] width 28 height 28
checkbox input "false"
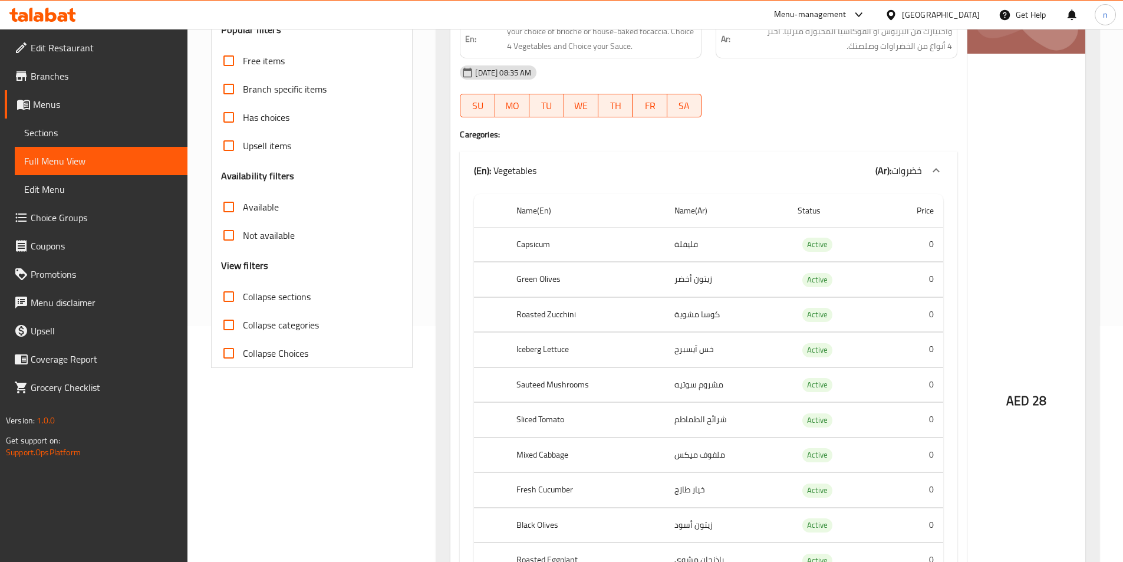
scroll to position [0, 0]
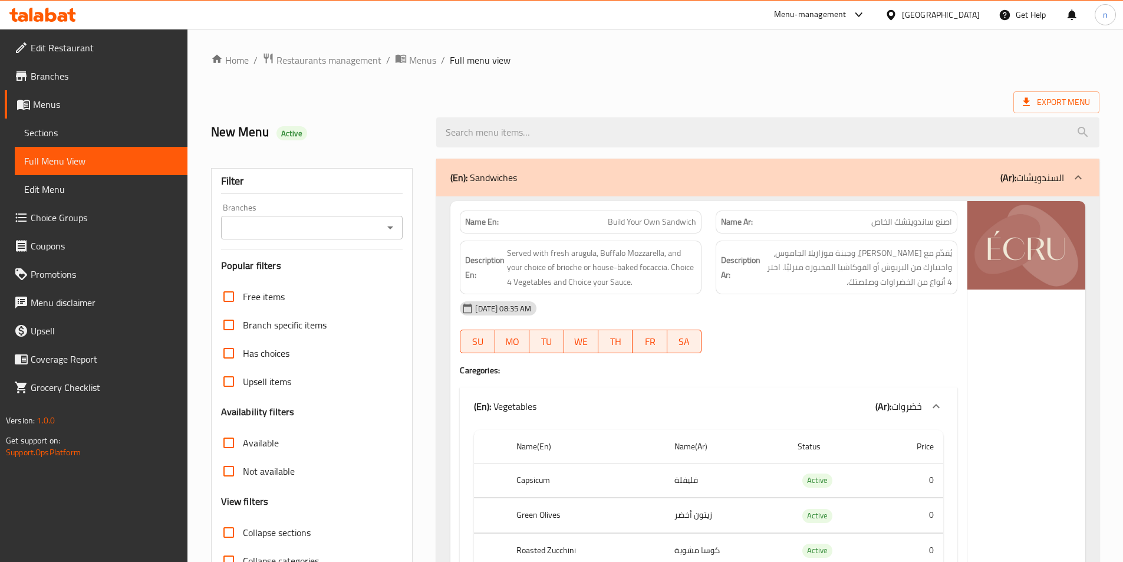
click at [978, 173] on div "(En): Sandwiches (Ar): السندويشات" at bounding box center [756, 177] width 613 height 14
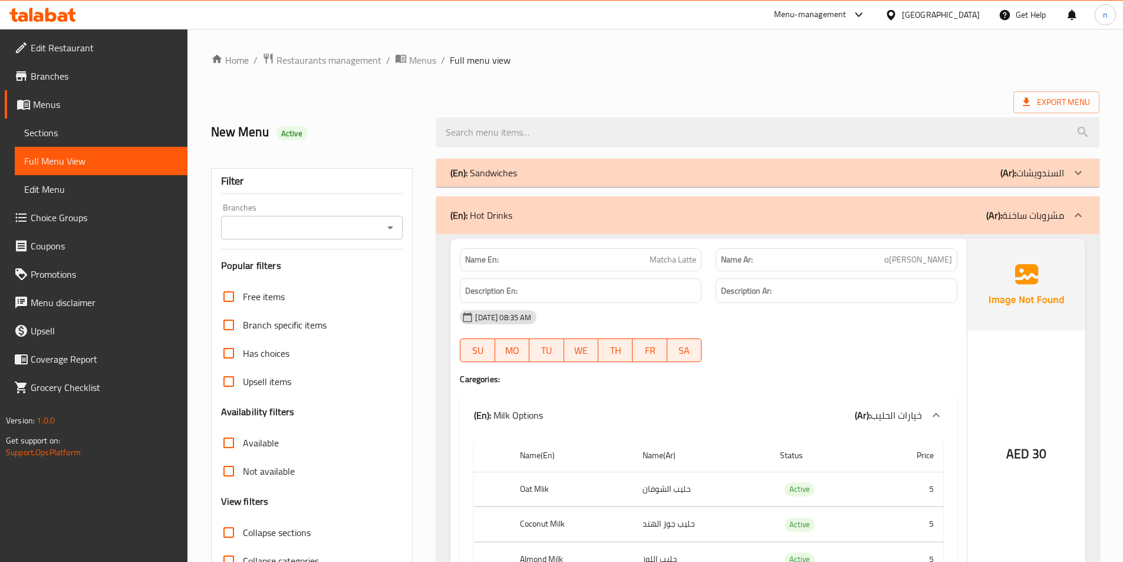
click at [1053, 216] on p "(Ar): مشروبات ساخنة" at bounding box center [1025, 215] width 78 height 14
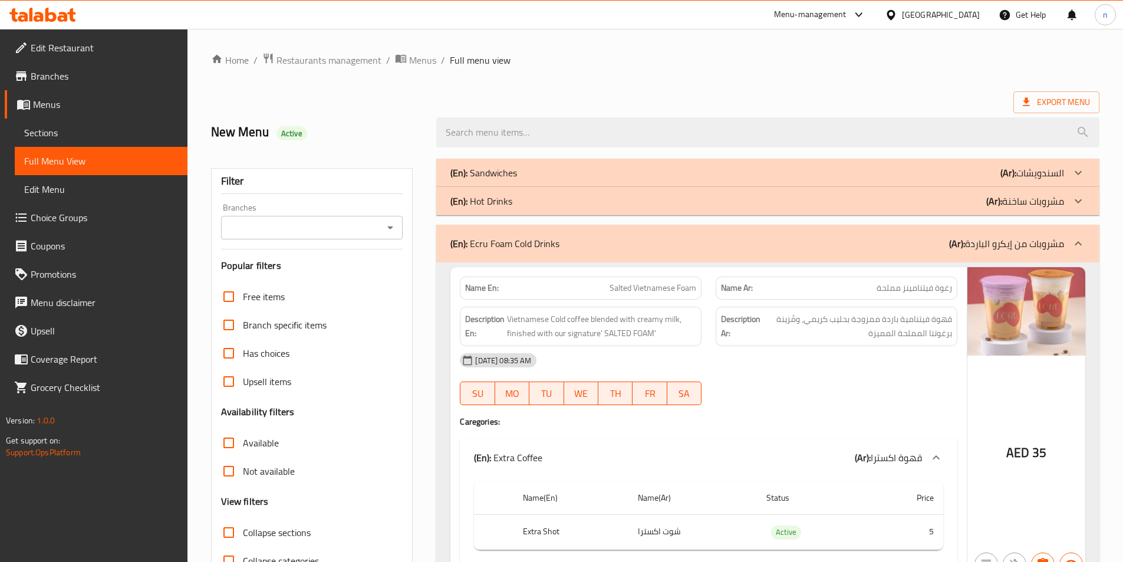
click at [1034, 250] on p "(Ar): مشروبات من إيكرو الباردة" at bounding box center [1006, 243] width 115 height 14
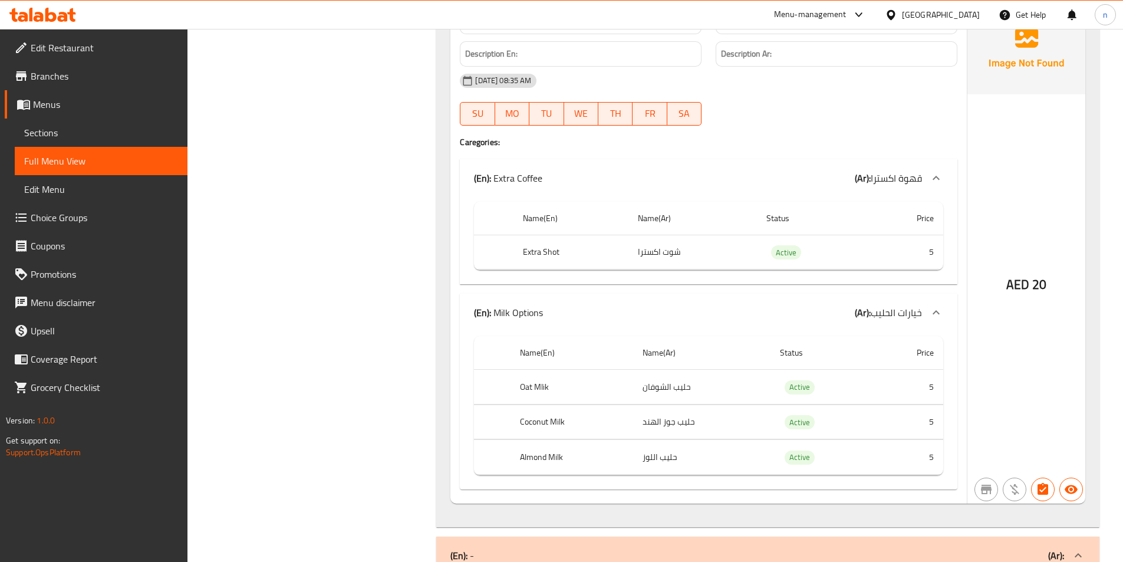
scroll to position [2063, 0]
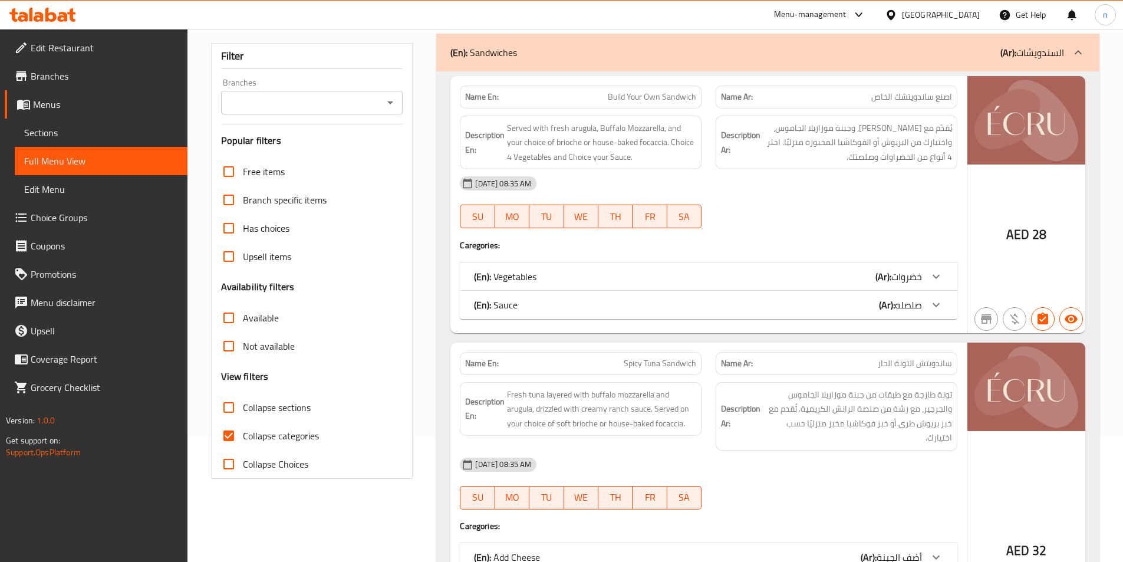
scroll to position [236, 0]
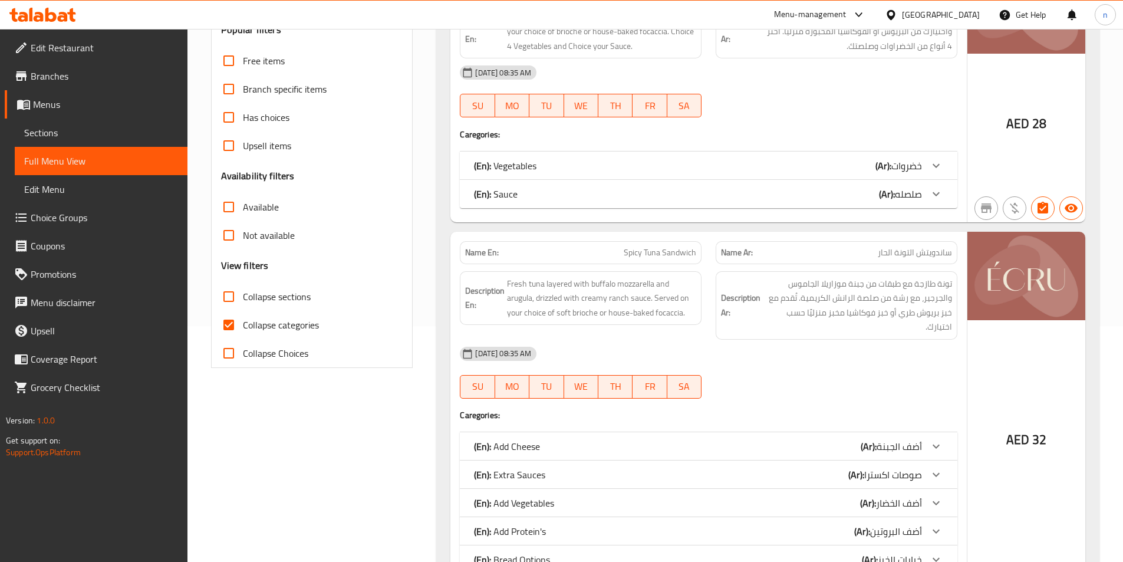
click at [264, 318] on span "Collapse categories" at bounding box center [281, 325] width 76 height 14
click at [243, 318] on input "Collapse categories" at bounding box center [229, 325] width 28 height 28
checkbox input "false"
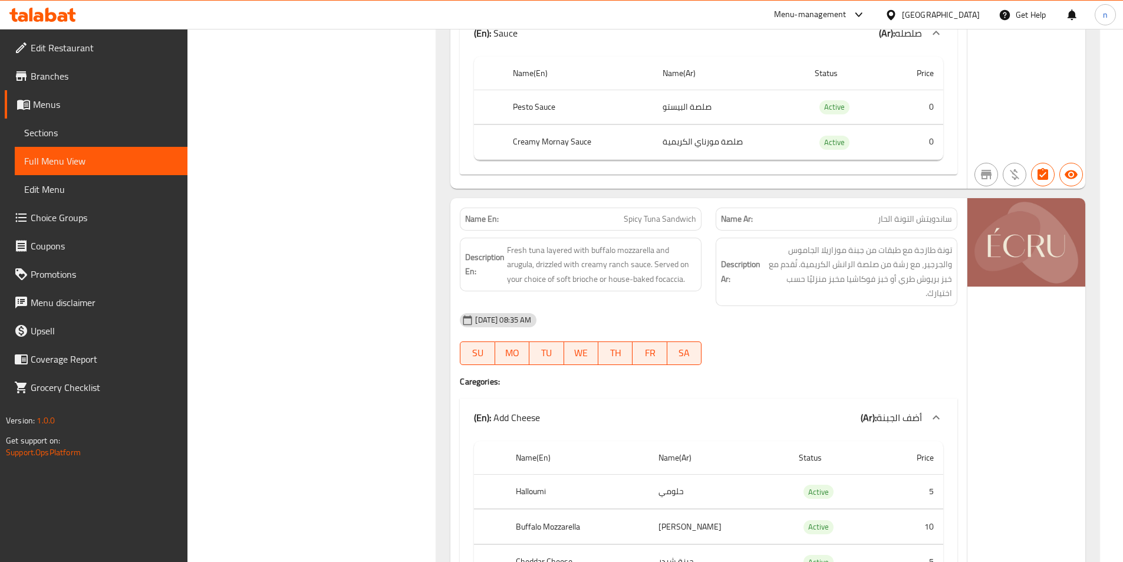
scroll to position [707, 0]
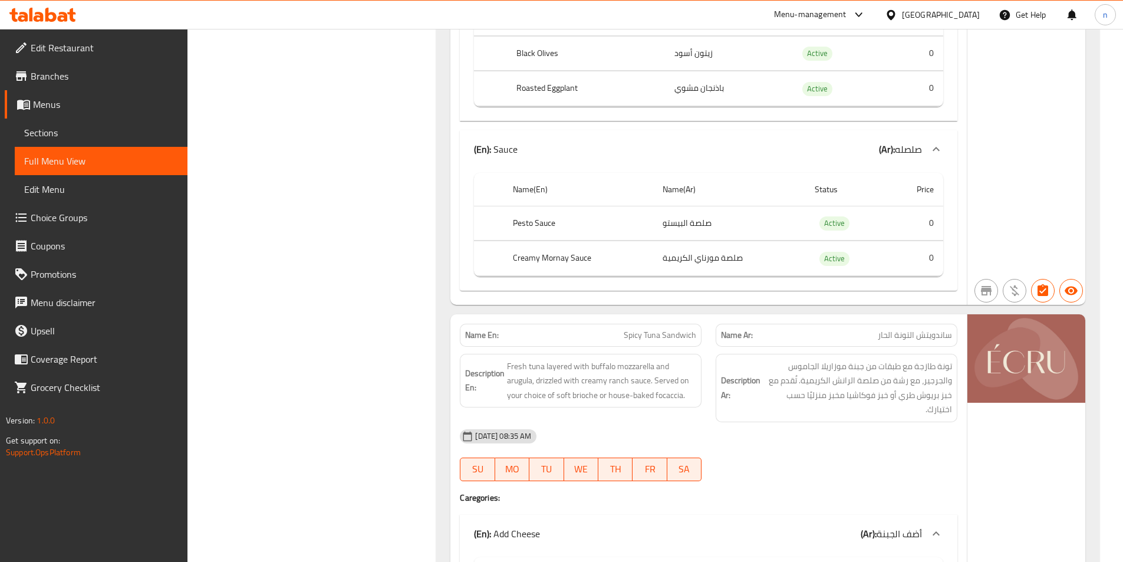
click at [51, 136] on span "Sections" at bounding box center [101, 133] width 154 height 14
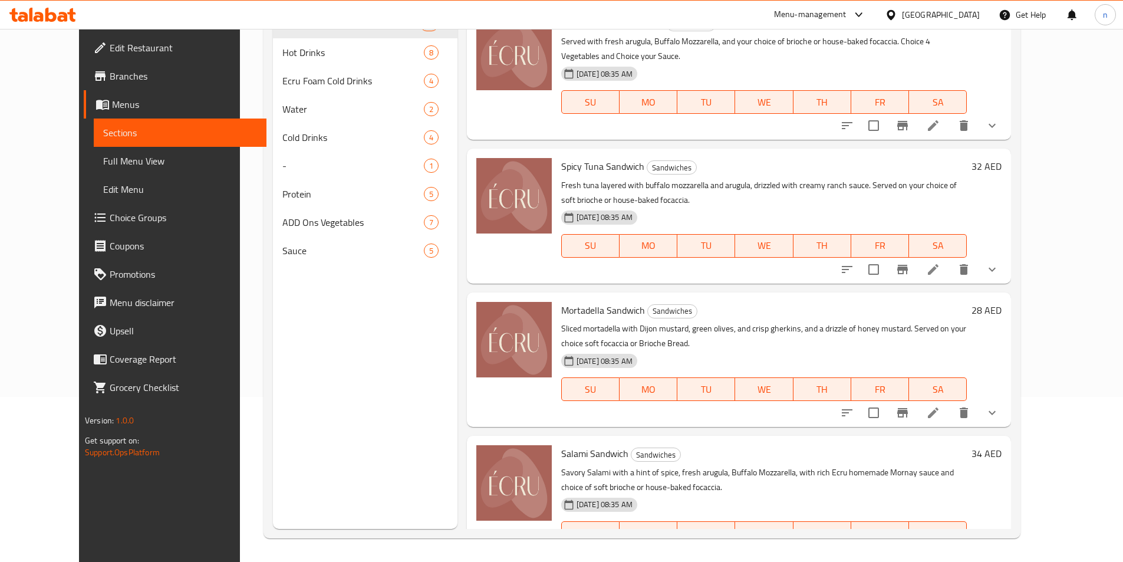
scroll to position [165, 0]
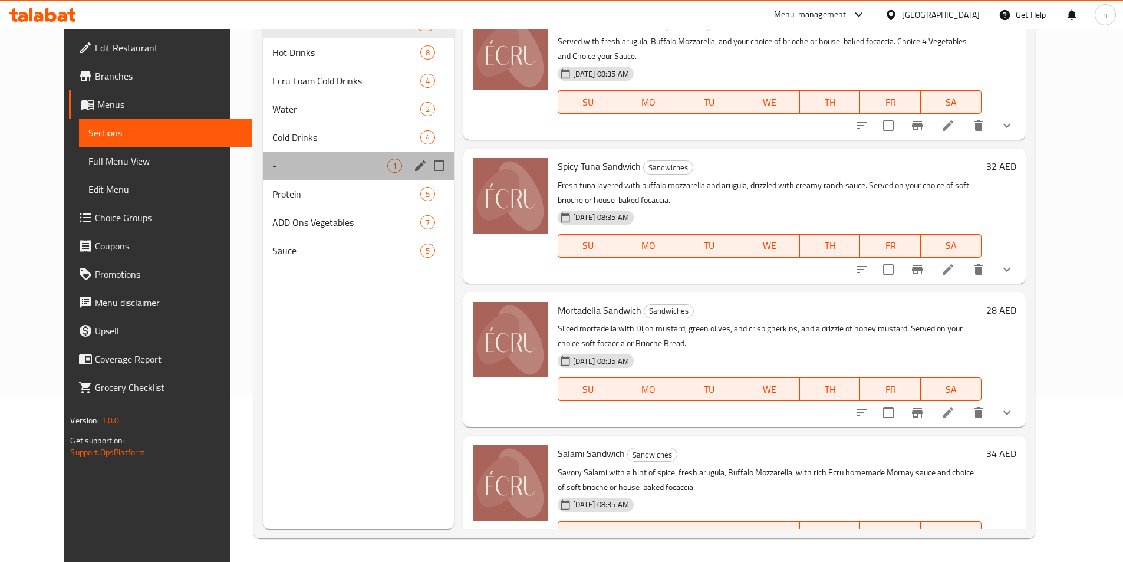
click at [263, 173] on div "- 1" at bounding box center [358, 165] width 190 height 28
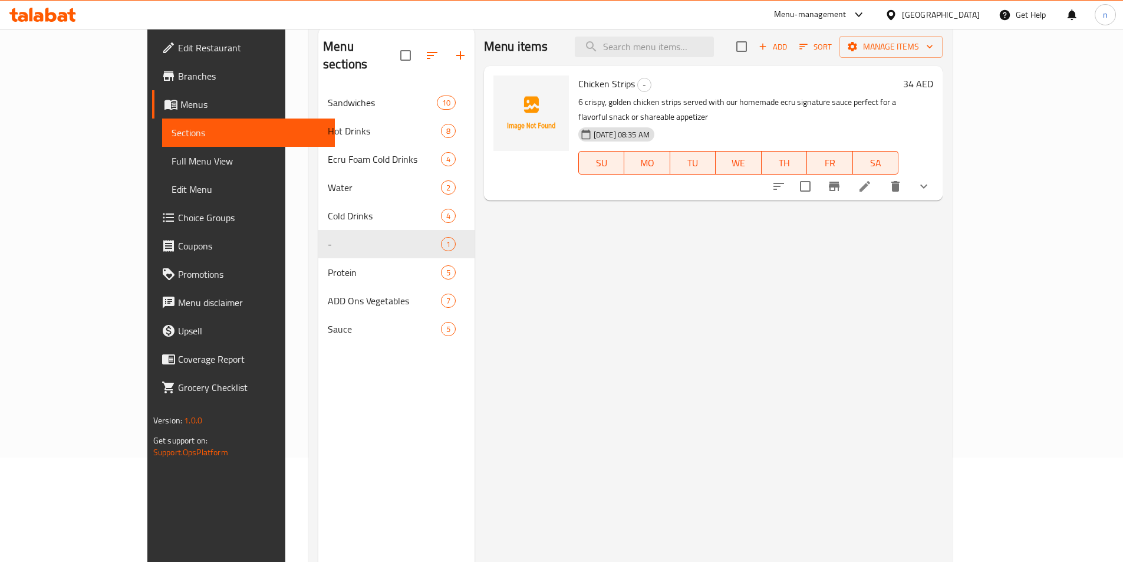
scroll to position [47, 0]
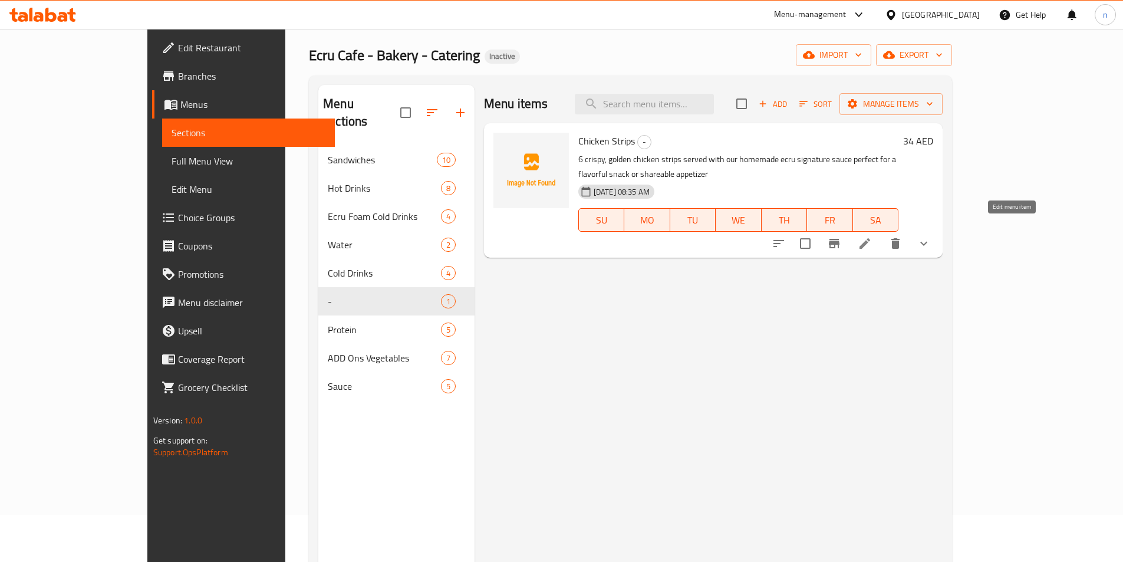
click at [872, 236] on icon at bounding box center [864, 243] width 14 height 14
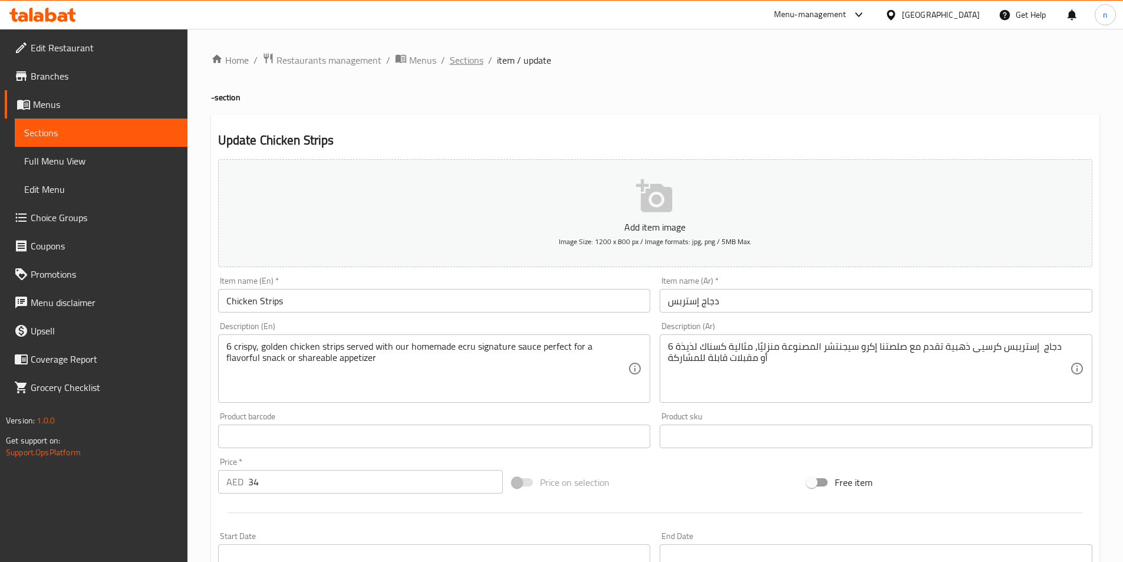
click at [473, 60] on span "Sections" at bounding box center [467, 60] width 34 height 14
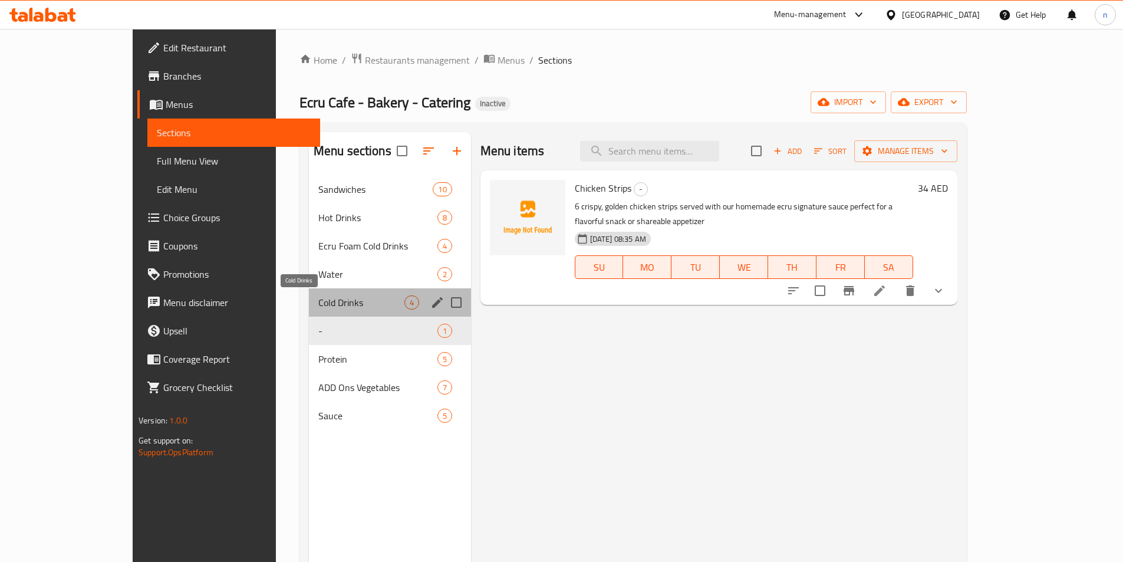
click at [318, 298] on span "Cold Drinks" at bounding box center [361, 302] width 86 height 14
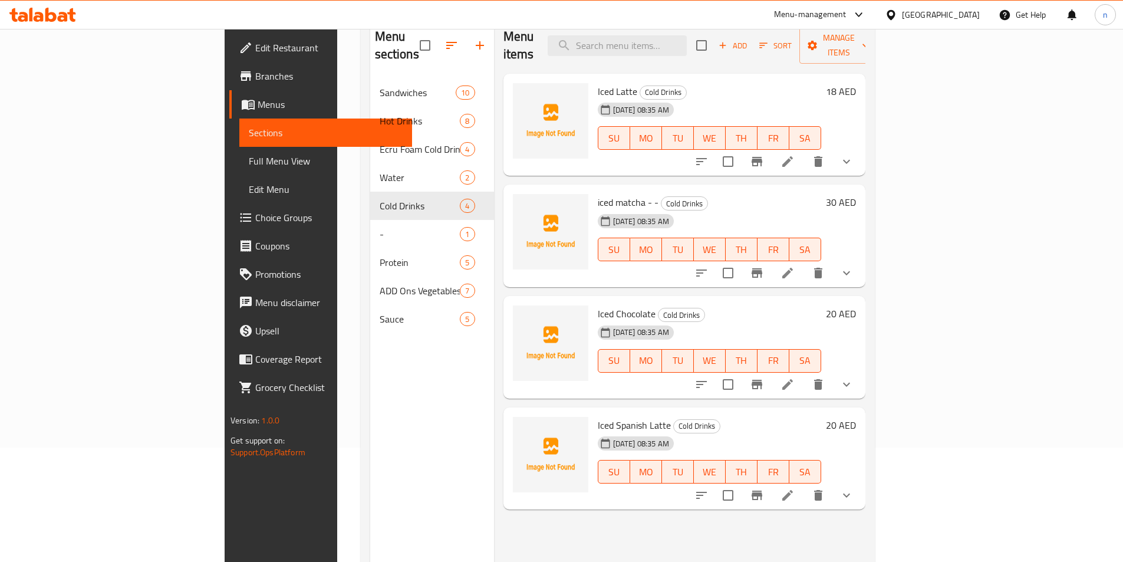
scroll to position [165, 0]
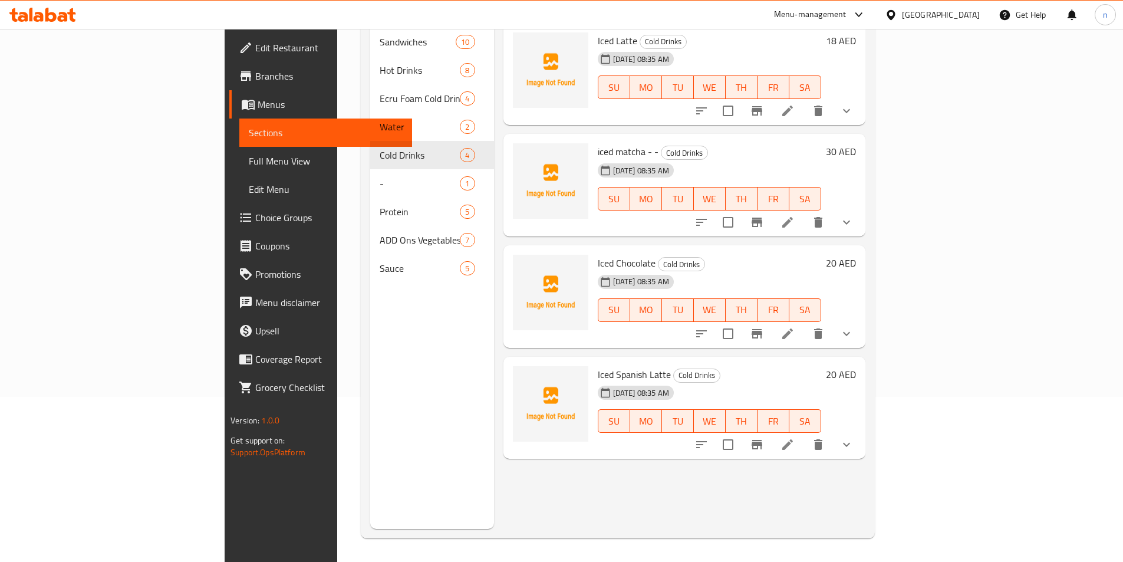
click at [794, 437] on icon at bounding box center [787, 444] width 14 height 14
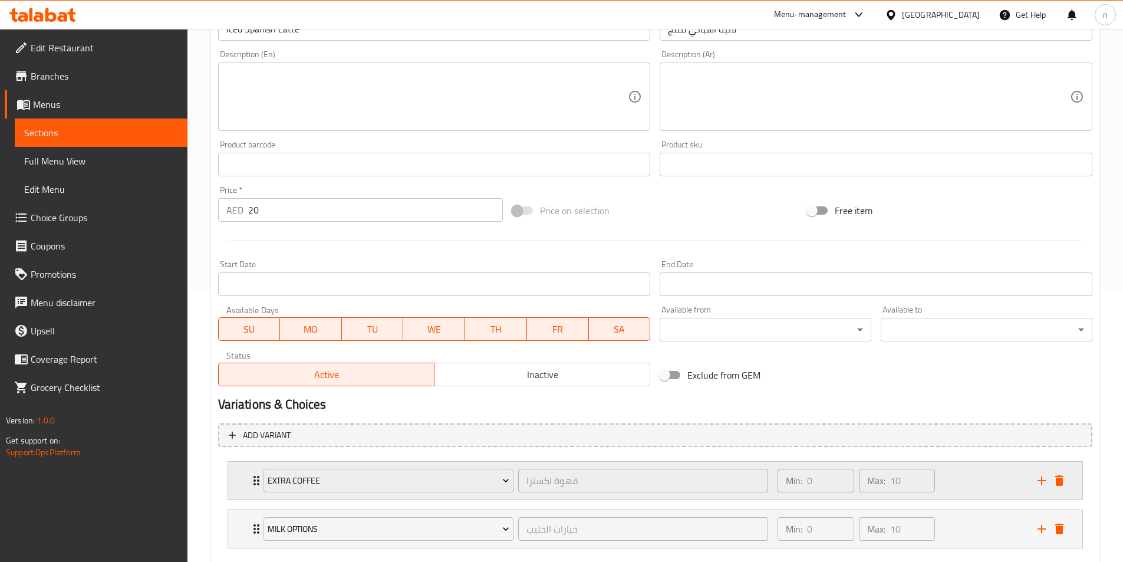
scroll to position [339, 0]
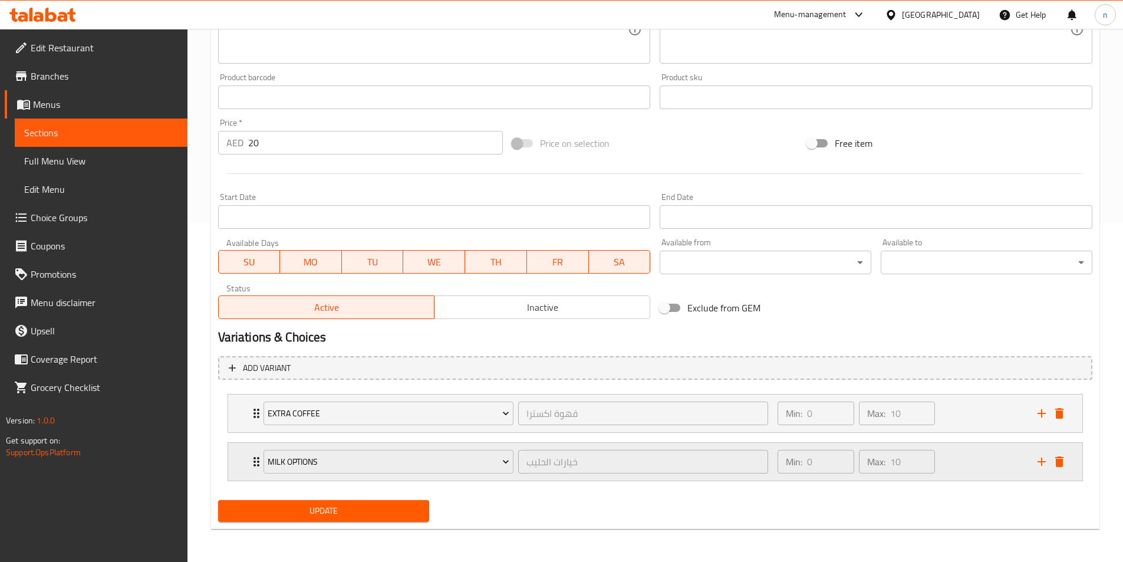
click at [982, 450] on div "Min: 0 ​ Max: 10 ​" at bounding box center [899, 462] width 259 height 38
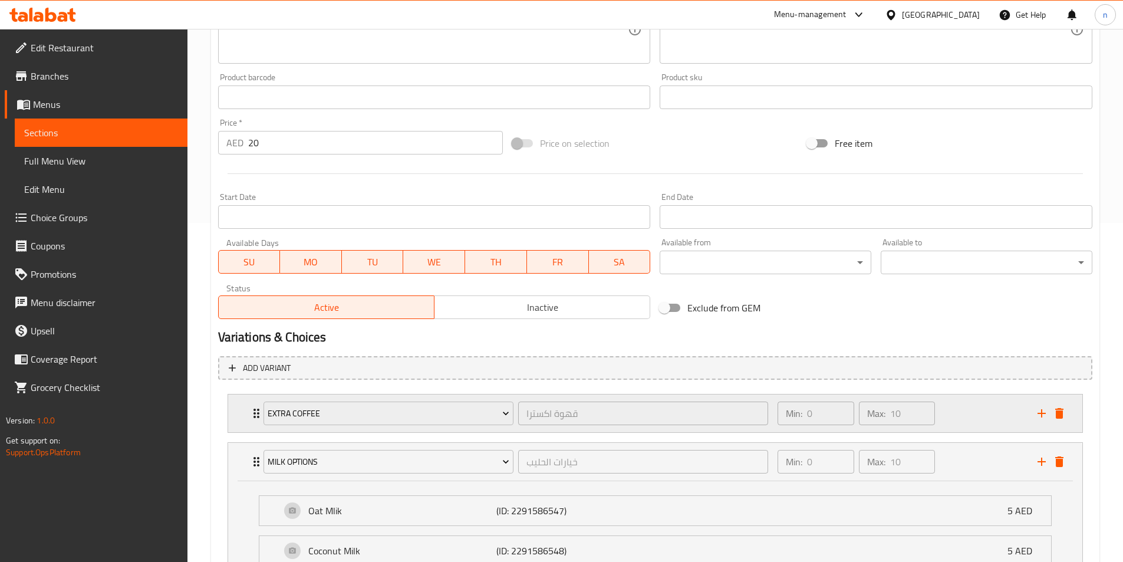
click at [971, 422] on div "Min: 0 ​ Max: 10 ​" at bounding box center [899, 413] width 259 height 38
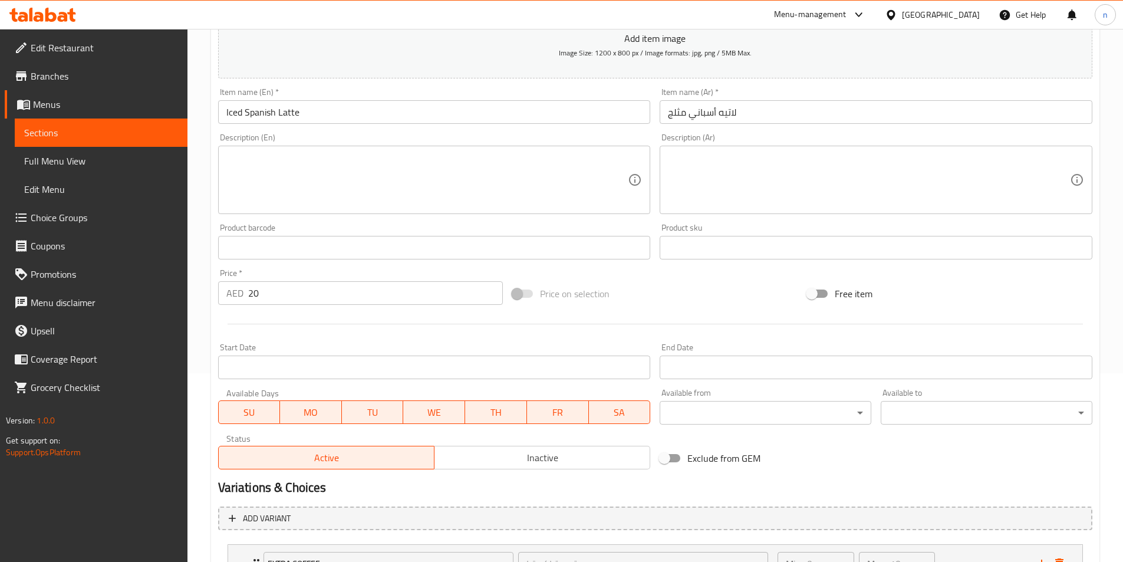
scroll to position [103, 0]
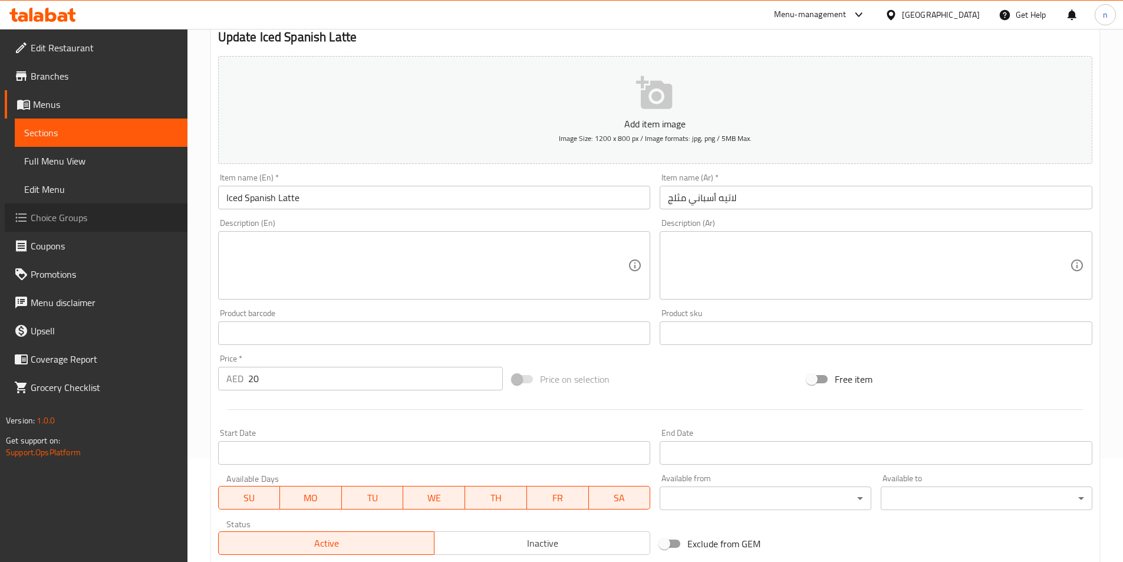
click at [79, 224] on span "Choice Groups" at bounding box center [104, 217] width 147 height 14
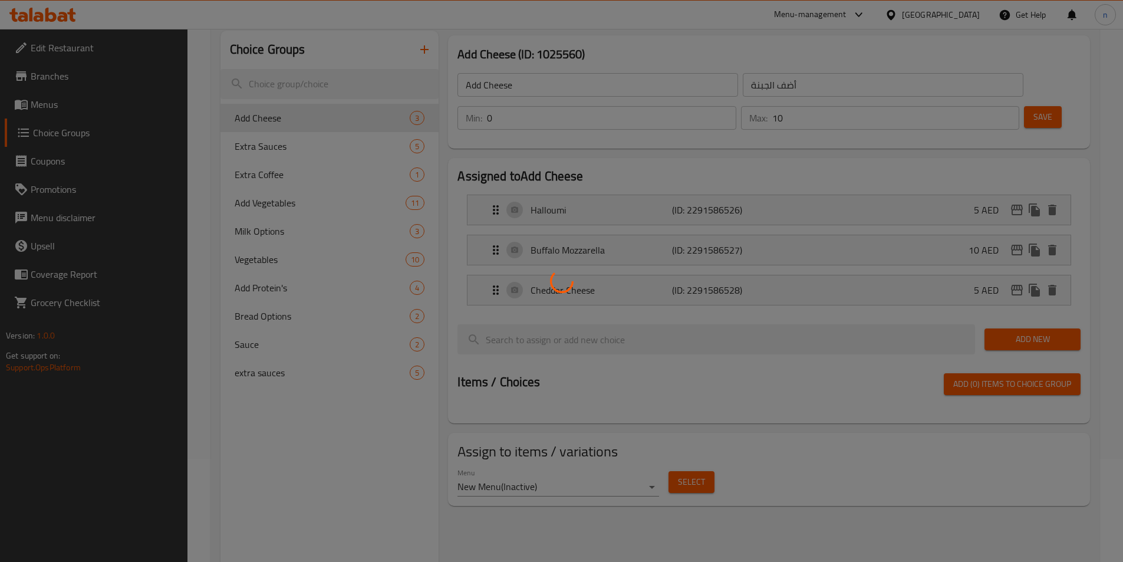
click at [278, 377] on div at bounding box center [561, 281] width 1123 height 562
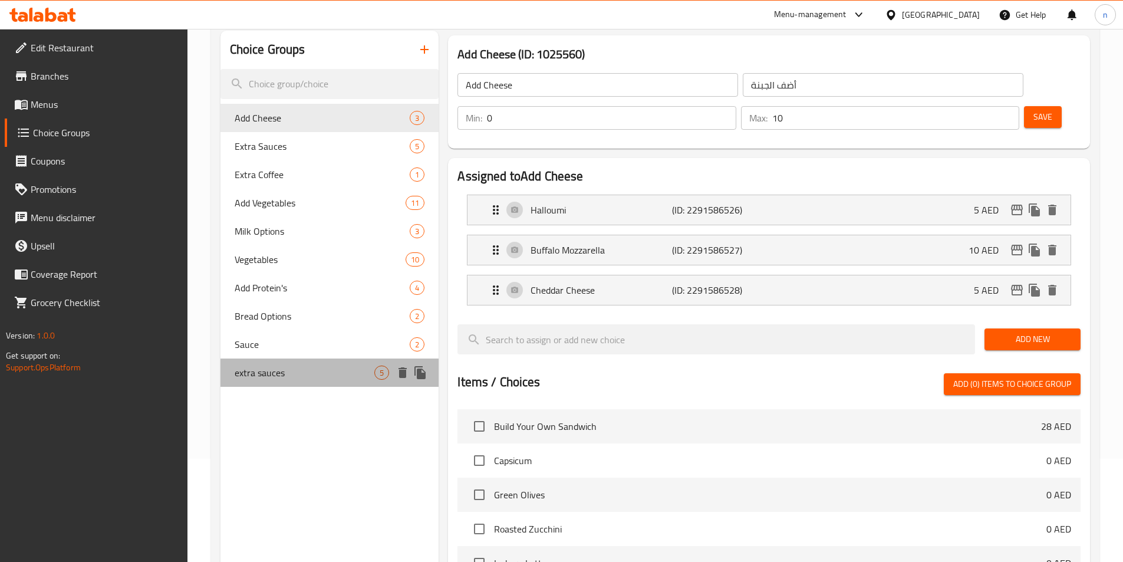
click at [278, 377] on span "extra sauces" at bounding box center [305, 372] width 140 height 14
type input "extra sauces"
type input "إكسترا صوصات"
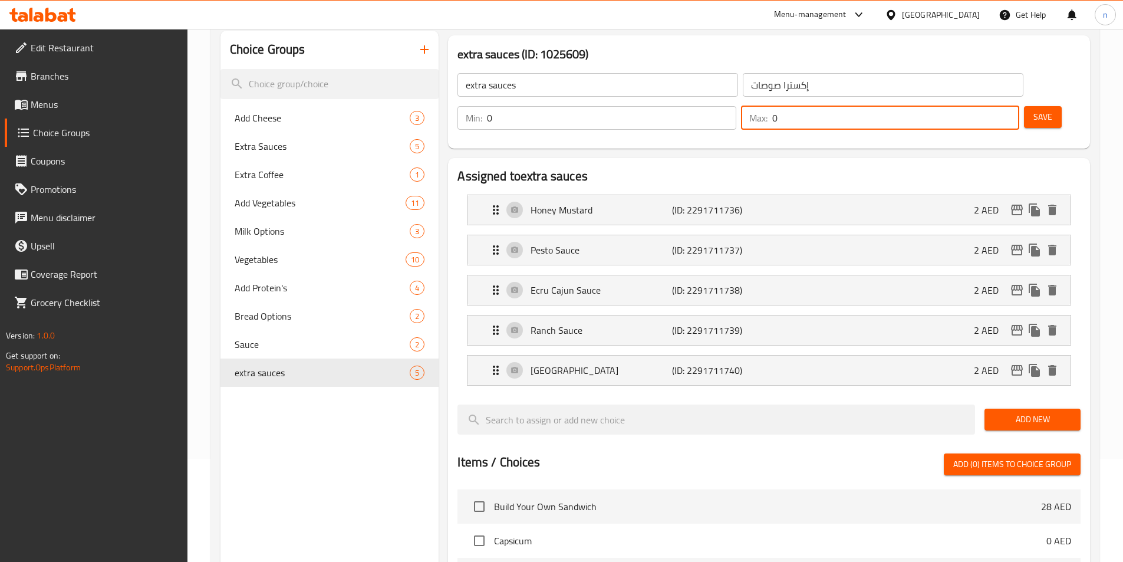
click at [975, 106] on input "0" at bounding box center [895, 118] width 247 height 24
type input "10"
click at [1033, 110] on span "Save" at bounding box center [1042, 117] width 19 height 15
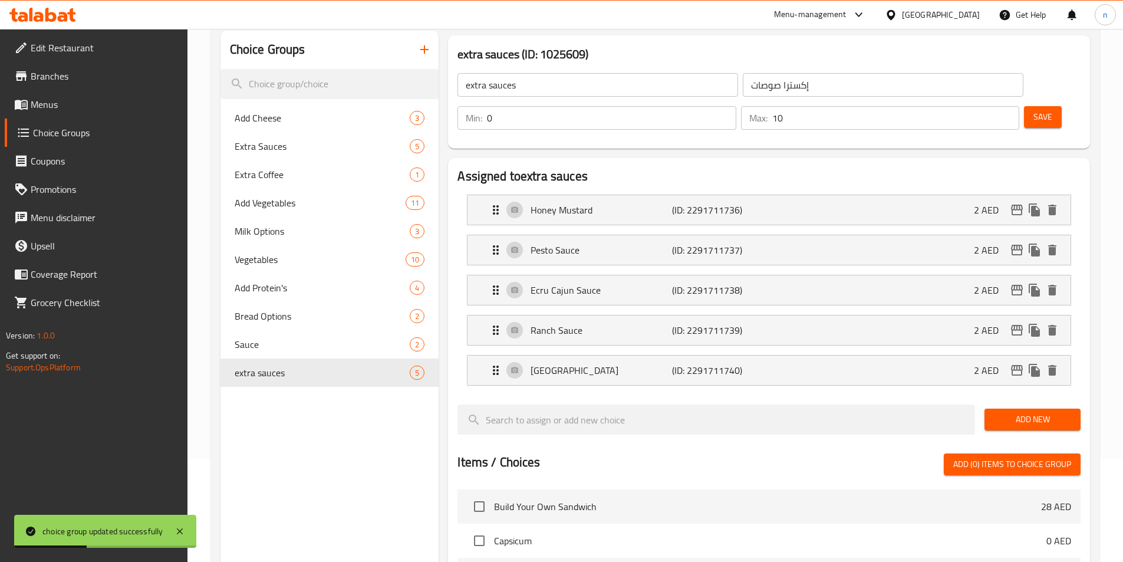
click at [64, 110] on span "Menus" at bounding box center [104, 104] width 147 height 14
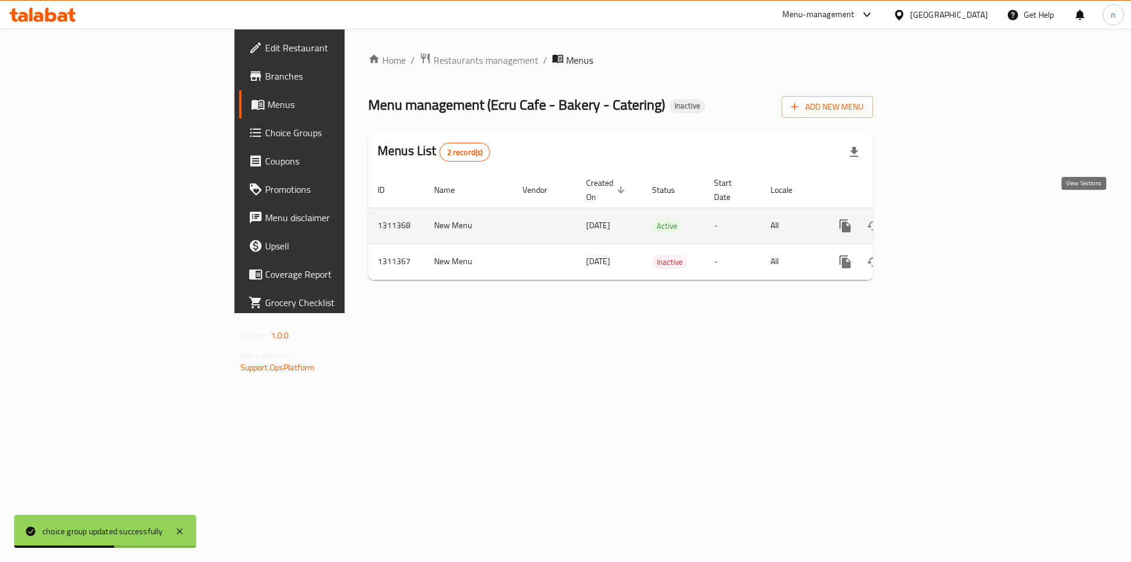
click at [945, 212] on link "enhanced table" at bounding box center [930, 226] width 28 height 28
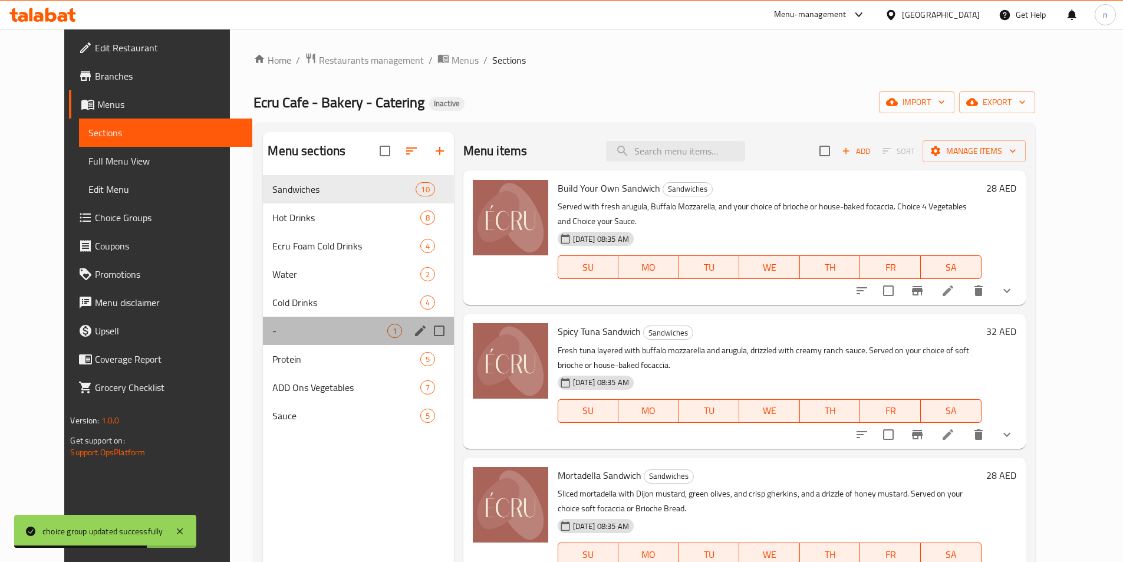
click at [265, 321] on div "- 1" at bounding box center [358, 330] width 190 height 28
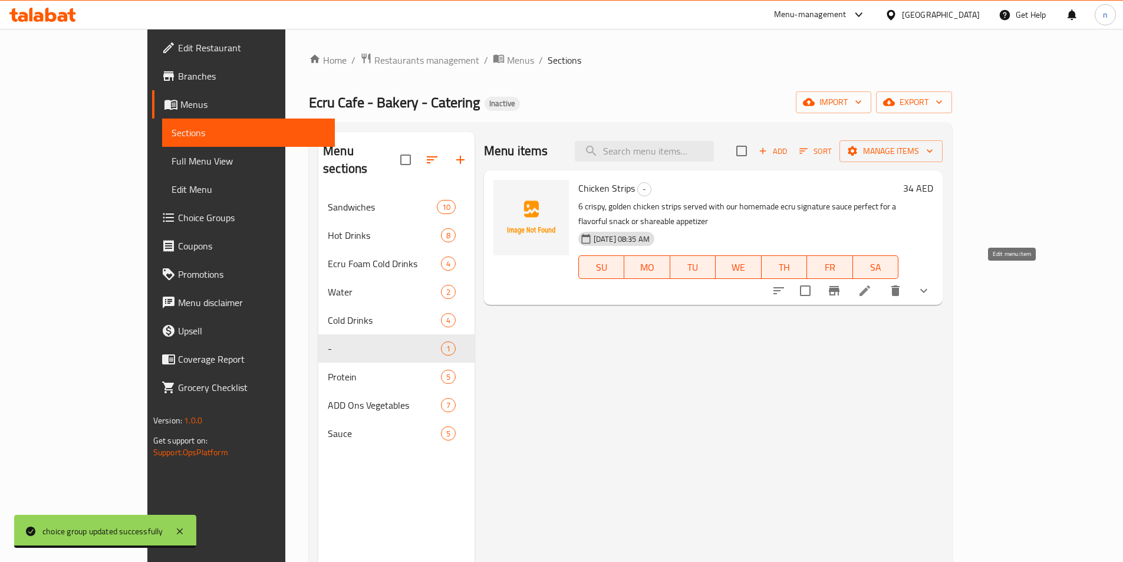
click at [870, 285] on icon at bounding box center [864, 290] width 11 height 11
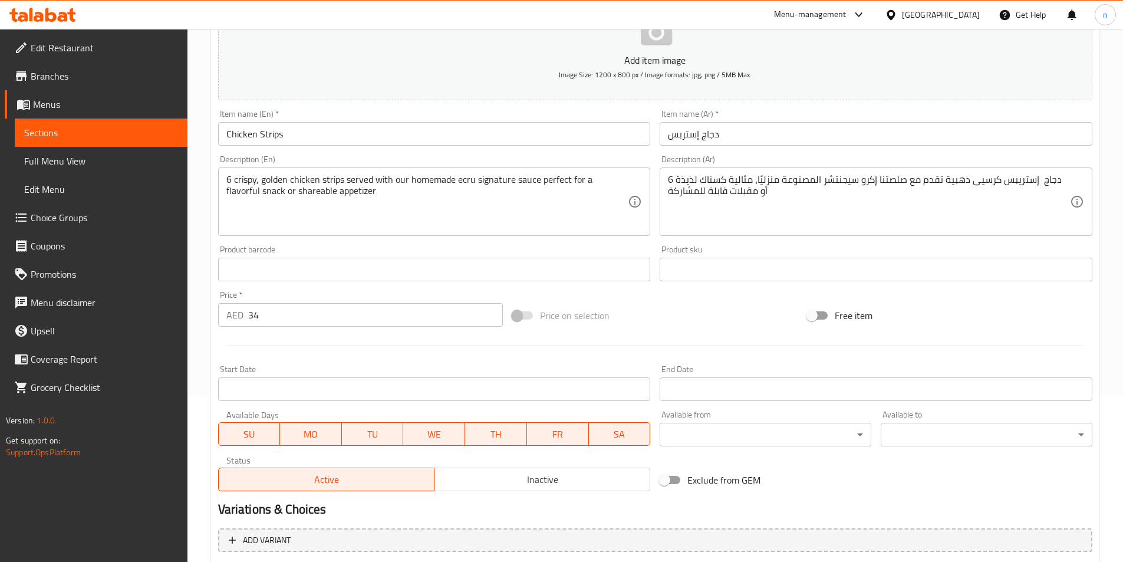
scroll to position [291, 0]
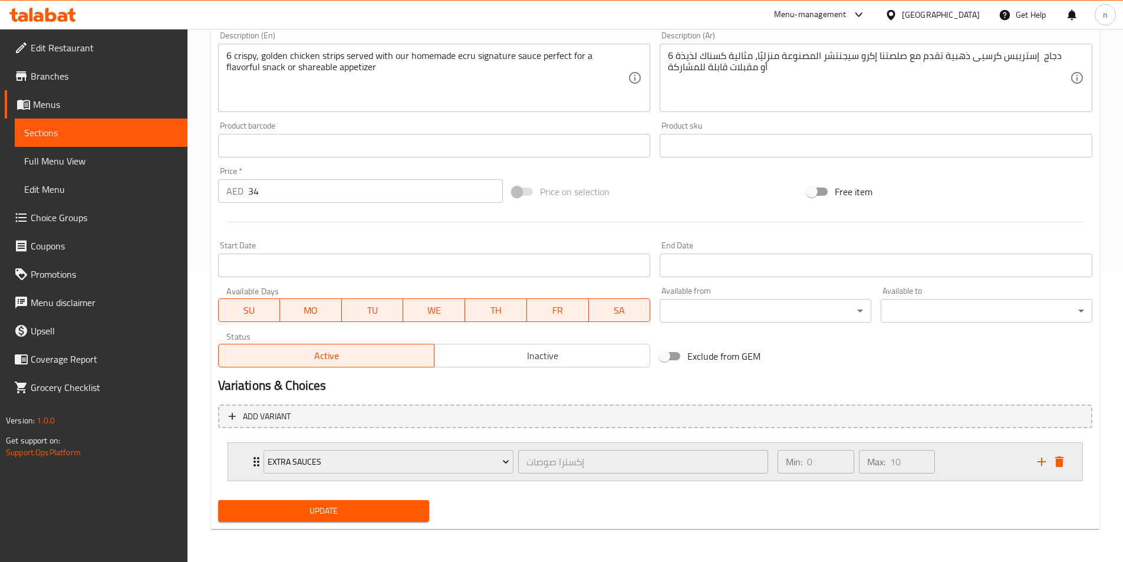
click at [966, 463] on div "Min: 0 ​ Max: 10 ​" at bounding box center [899, 462] width 259 height 38
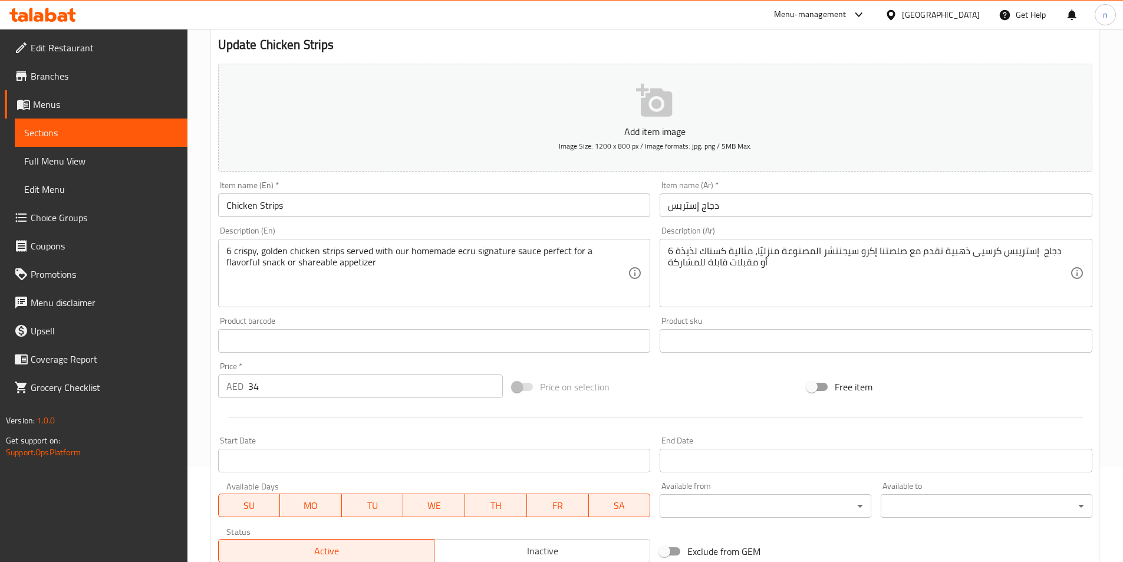
scroll to position [0, 0]
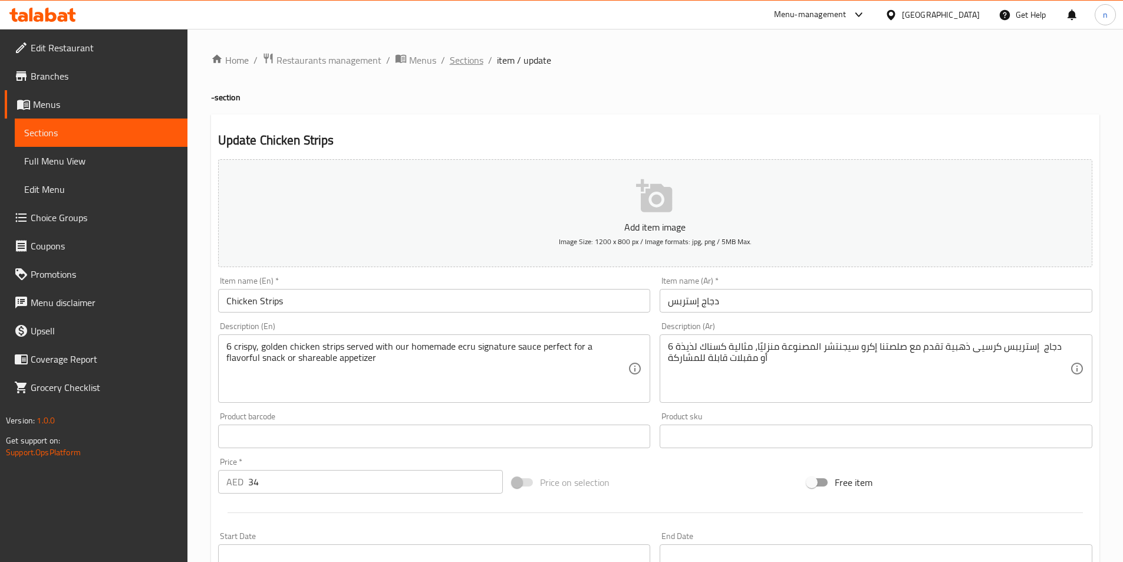
click at [477, 60] on span "Sections" at bounding box center [467, 60] width 34 height 14
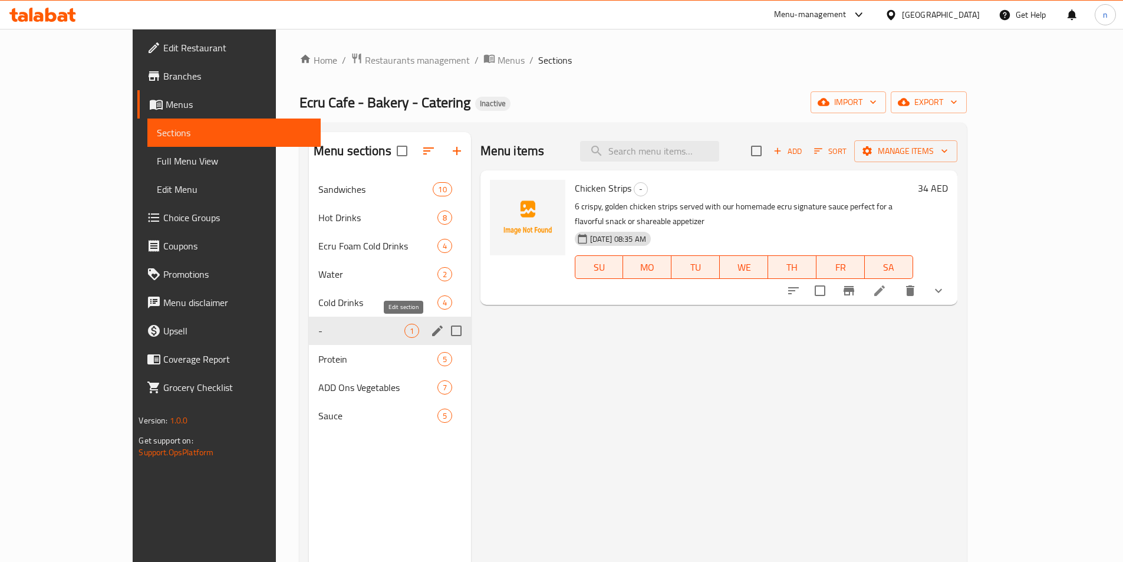
click at [430, 325] on icon "edit" at bounding box center [437, 331] width 14 height 14
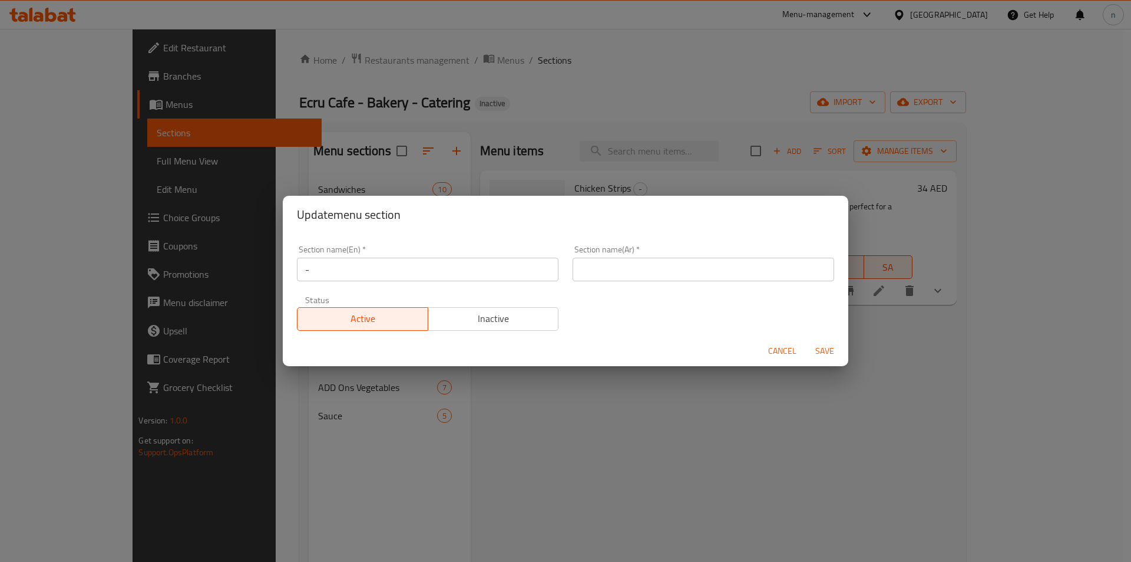
click at [724, 249] on div "Section name(Ar)   * Section name(Ar) *" at bounding box center [704, 263] width 262 height 36
click at [728, 266] on input "text" at bounding box center [704, 270] width 262 height 24
type input "-"
click at [826, 354] on span "Save" at bounding box center [825, 351] width 28 height 15
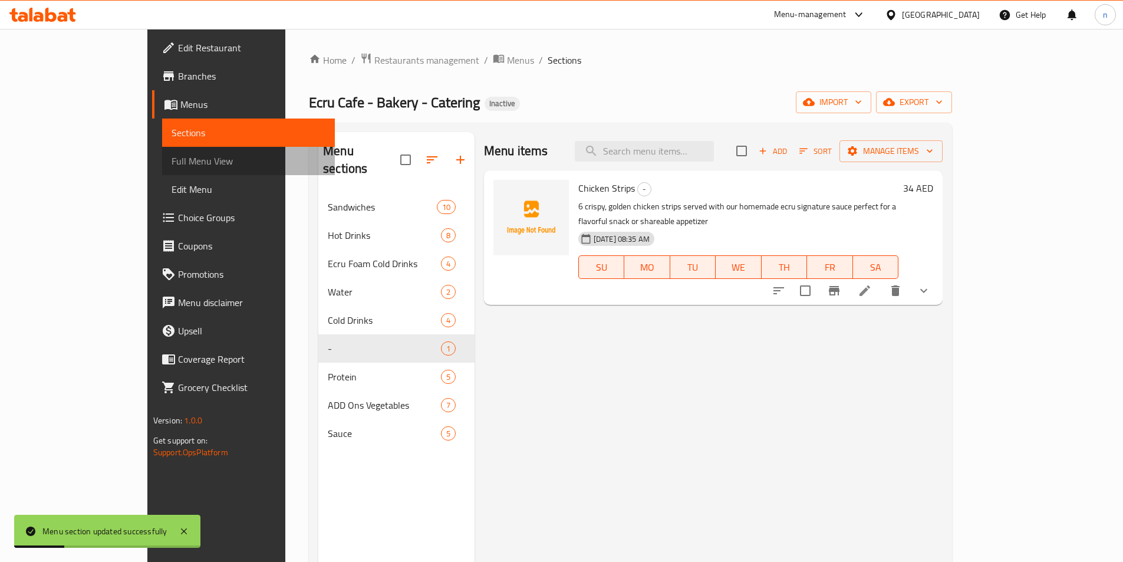
click at [171, 163] on span "Full Menu View" at bounding box center [248, 161] width 154 height 14
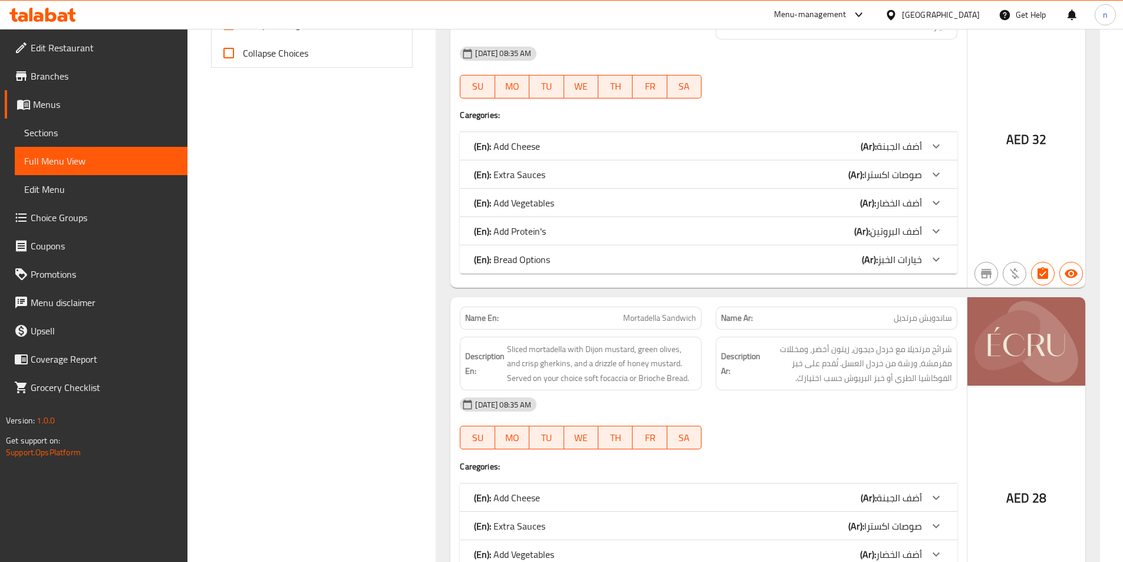
scroll to position [471, 0]
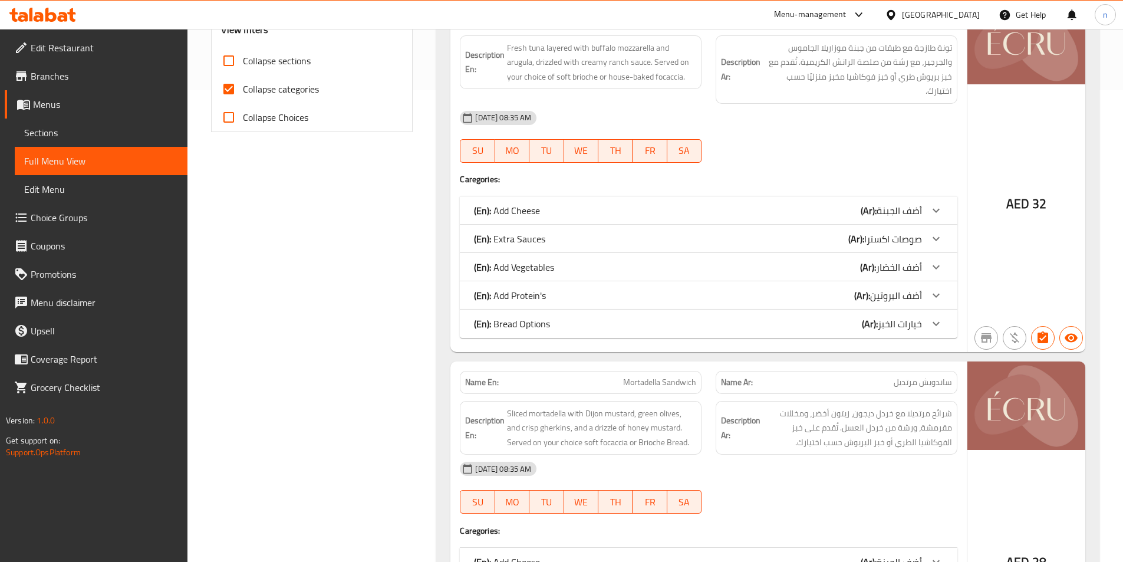
click at [279, 96] on span "Collapse categories" at bounding box center [281, 89] width 76 height 14
click at [243, 96] on input "Collapse categories" at bounding box center [229, 89] width 28 height 28
checkbox input "false"
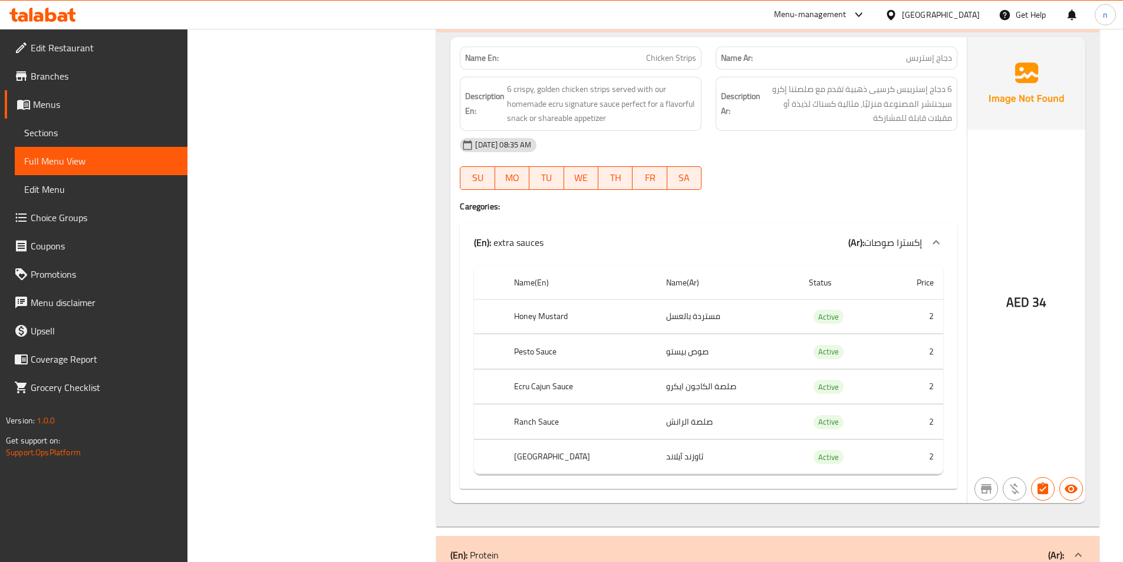
scroll to position [22095, 0]
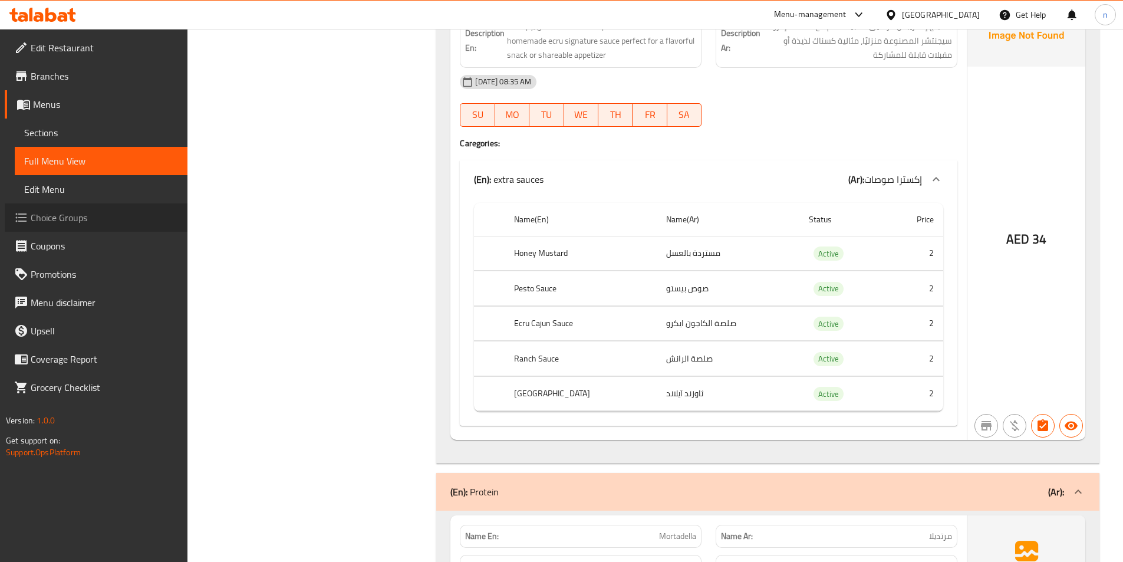
click at [77, 221] on span "Choice Groups" at bounding box center [104, 217] width 147 height 14
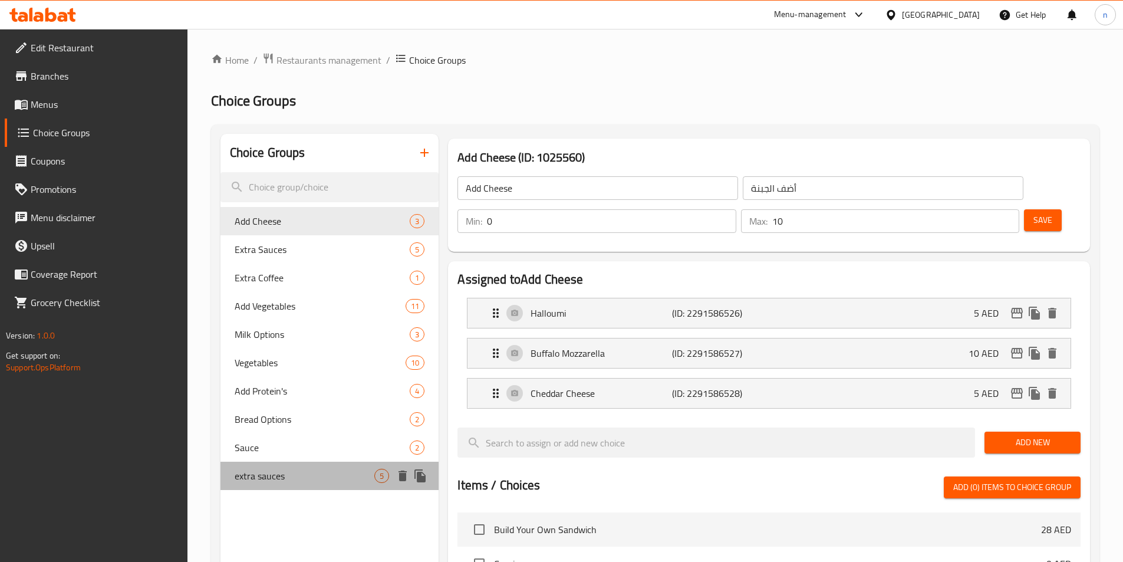
click at [307, 487] on div "extra sauces 5" at bounding box center [329, 475] width 219 height 28
type input "extra sauces"
type input "إكسترا صوصات"
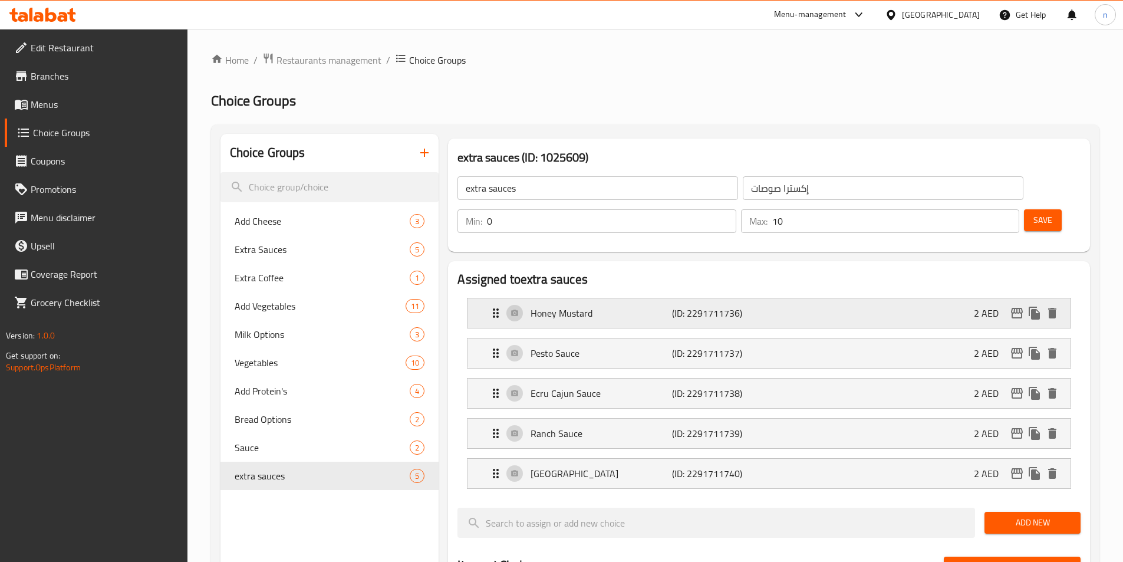
click at [840, 298] on div "Honey Mustard (ID: 2291711736) 2 AED" at bounding box center [772, 312] width 567 height 29
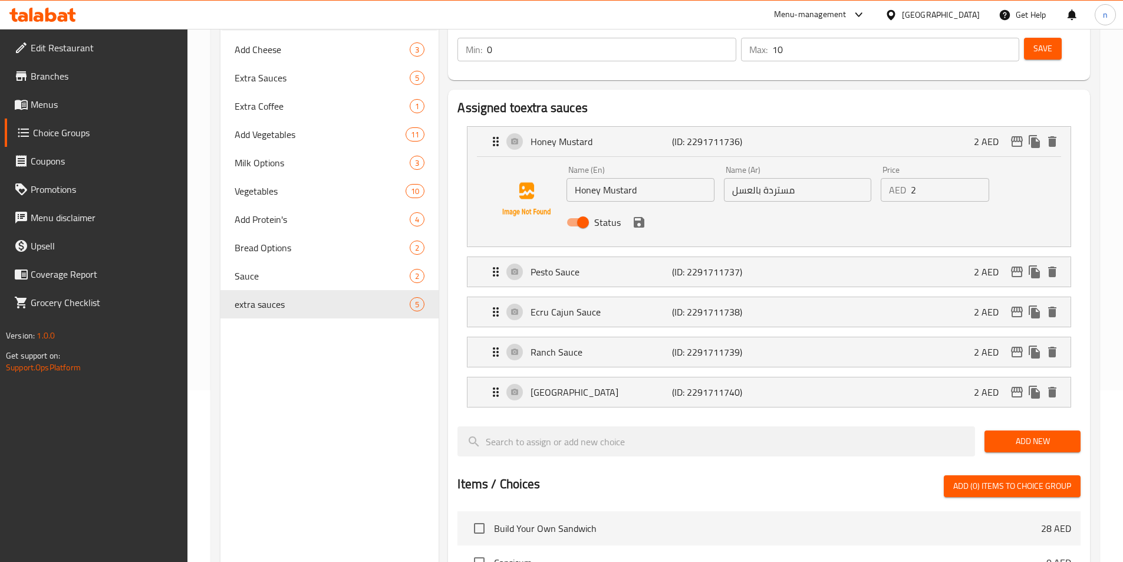
scroll to position [177, 0]
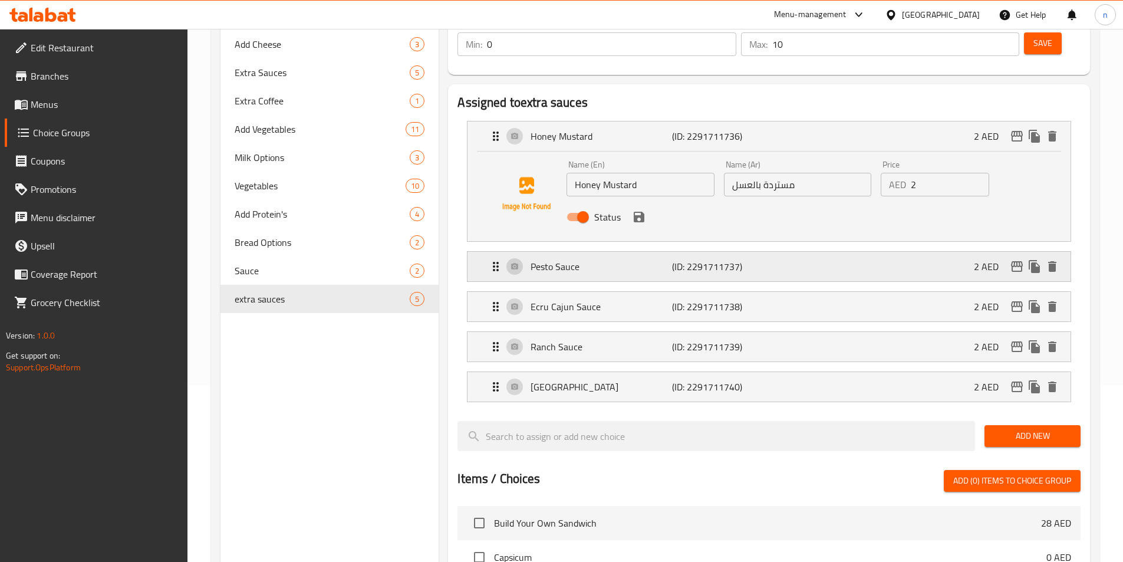
click at [913, 252] on div "Pesto Sauce (ID: 2291711737) 2 AED" at bounding box center [772, 266] width 567 height 29
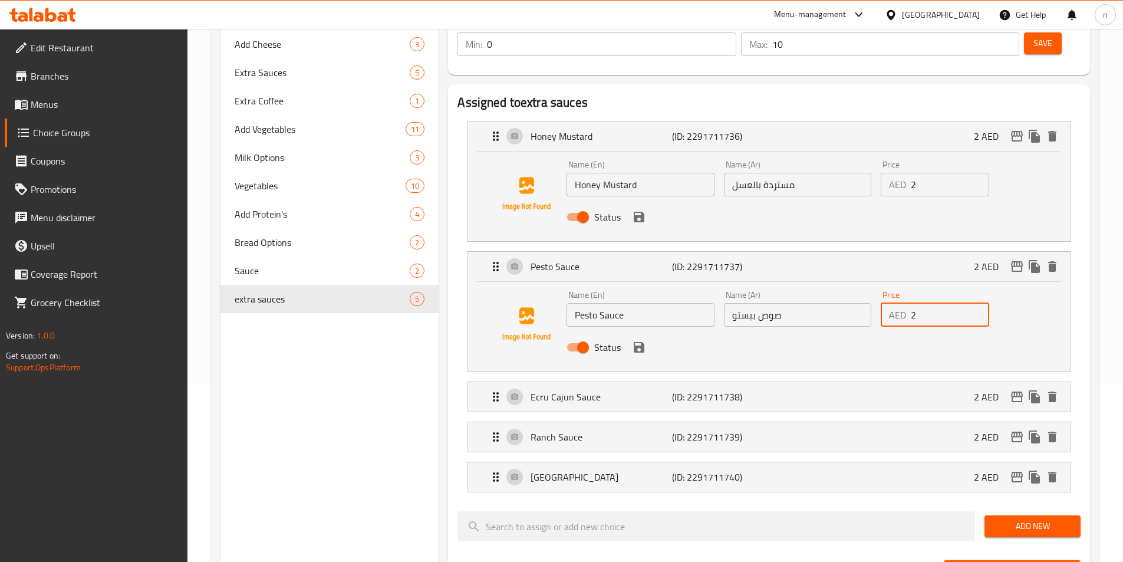
click at [932, 303] on input "2" at bounding box center [949, 315] width 78 height 24
click at [636, 331] on div "Status" at bounding box center [797, 347] width 471 height 32
click at [632, 340] on icon "save" at bounding box center [639, 347] width 14 height 14
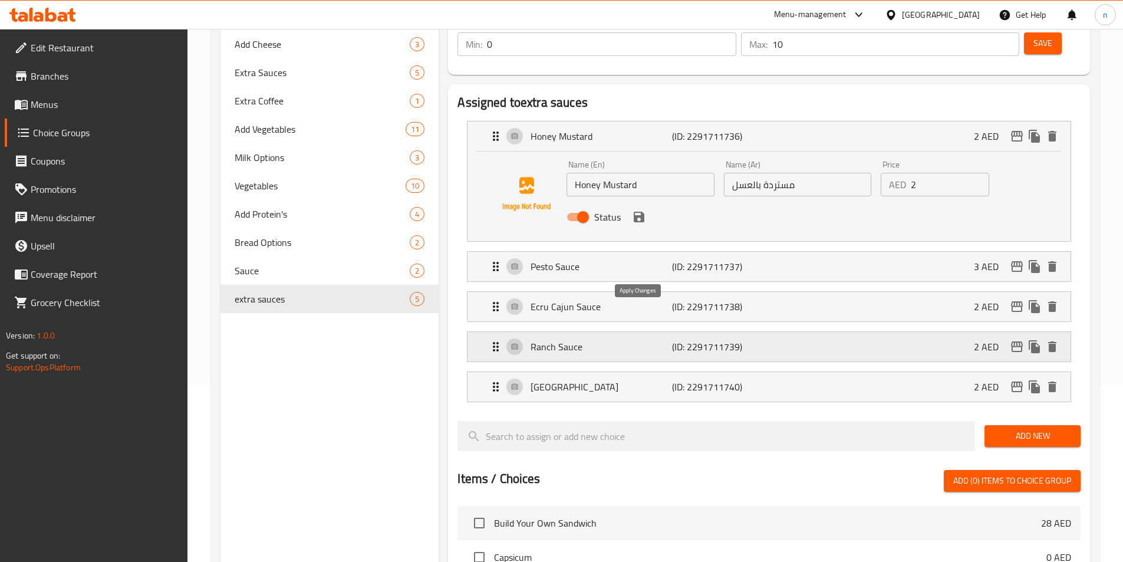
type input "3"
click at [748, 251] on div "Pesto Sauce (ID: 2291711737) 3 AED Name (En) Pesto Sauce Name (En) Name (Ar) صو…" at bounding box center [769, 266] width 604 height 31
click at [796, 292] on div "Ecru Cajun Sauce (ID: 2291711738) 2 AED" at bounding box center [772, 306] width 567 height 29
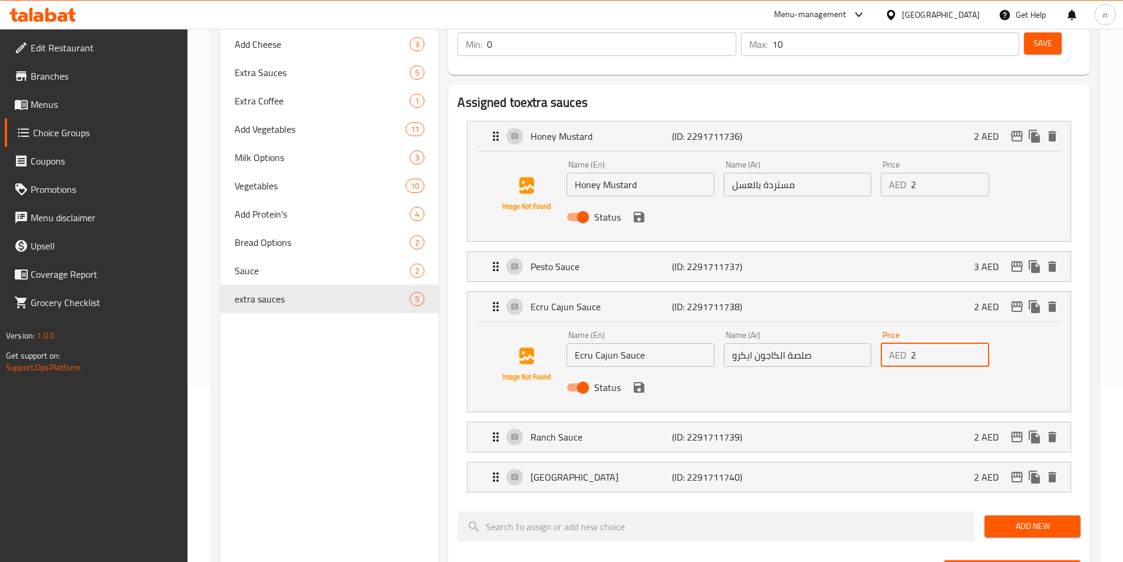
click at [916, 343] on input "2" at bounding box center [949, 355] width 78 height 24
type input "5"
click at [642, 378] on button "save" at bounding box center [639, 387] width 18 height 18
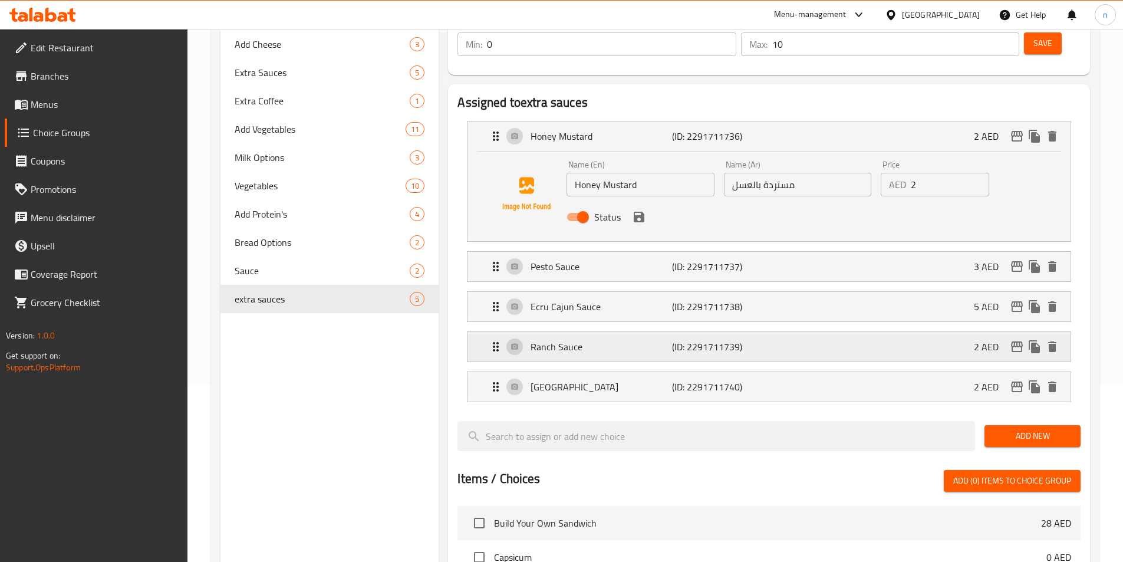
click at [698, 339] on p "(ID: 2291711739)" at bounding box center [719, 346] width 94 height 14
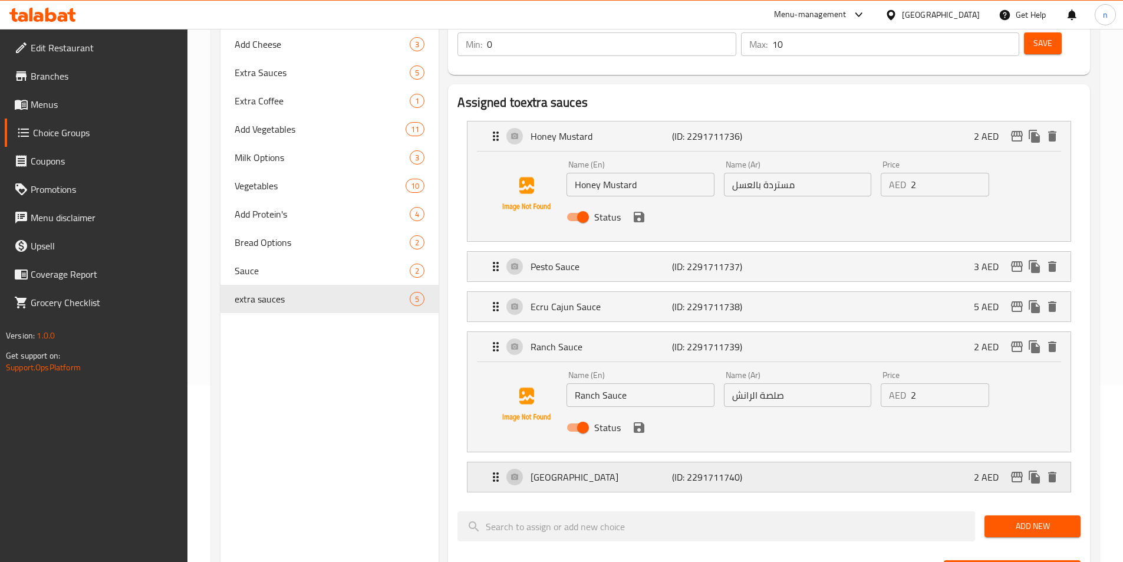
click at [692, 470] on p "(ID: 2291711740)" at bounding box center [719, 477] width 94 height 14
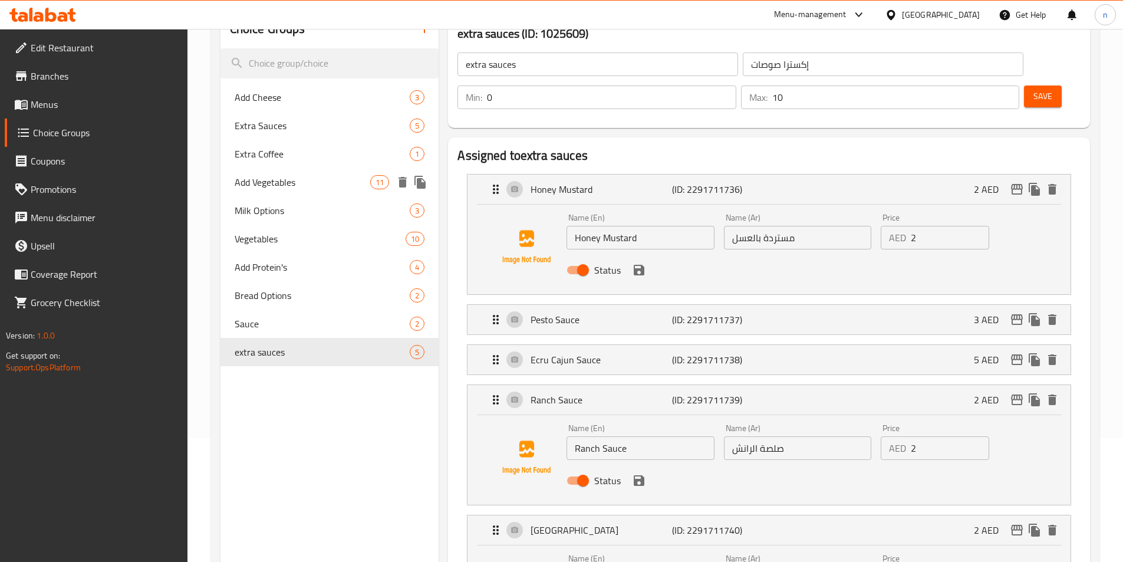
scroll to position [0, 0]
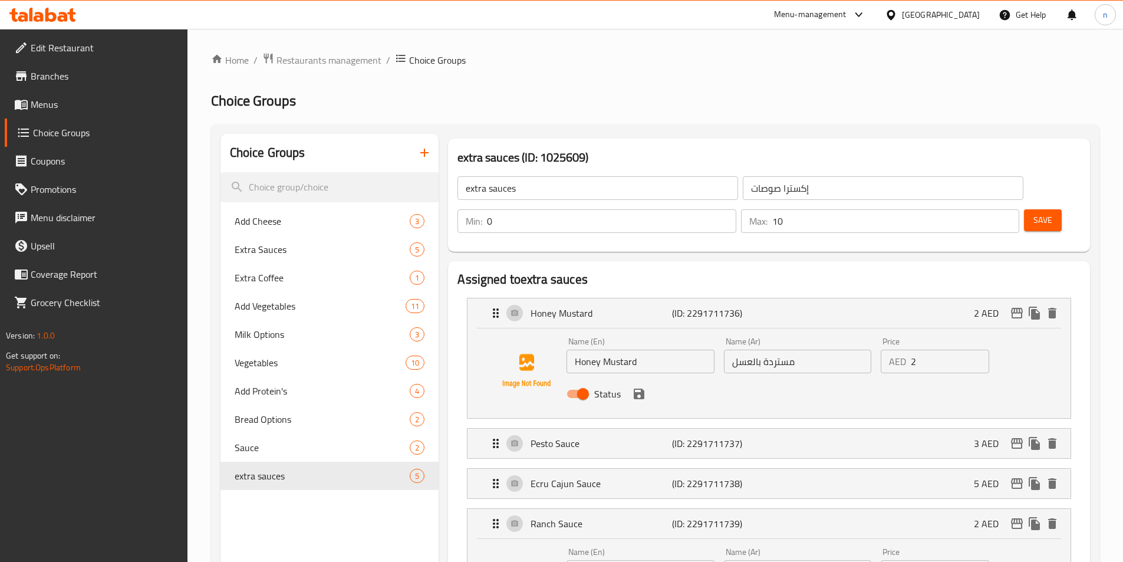
click at [764, 349] on input "مستردة بالعسل" at bounding box center [797, 361] width 147 height 24
click at [802, 428] on div "Pesto Sauce (ID: 2291711737) 3 AED" at bounding box center [772, 442] width 567 height 29
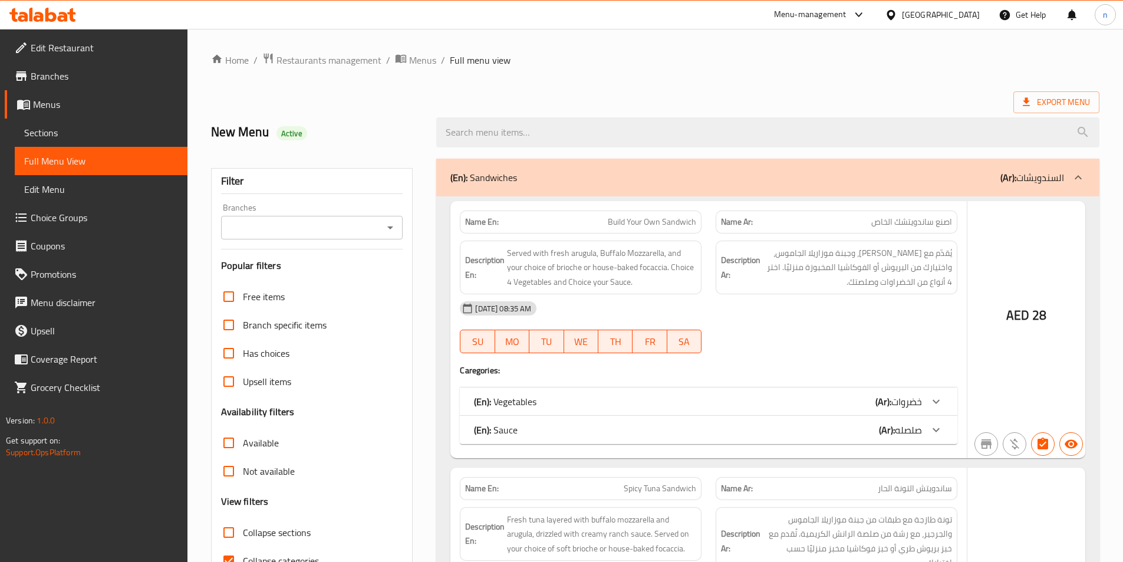
click at [295, 494] on div at bounding box center [561, 281] width 1123 height 562
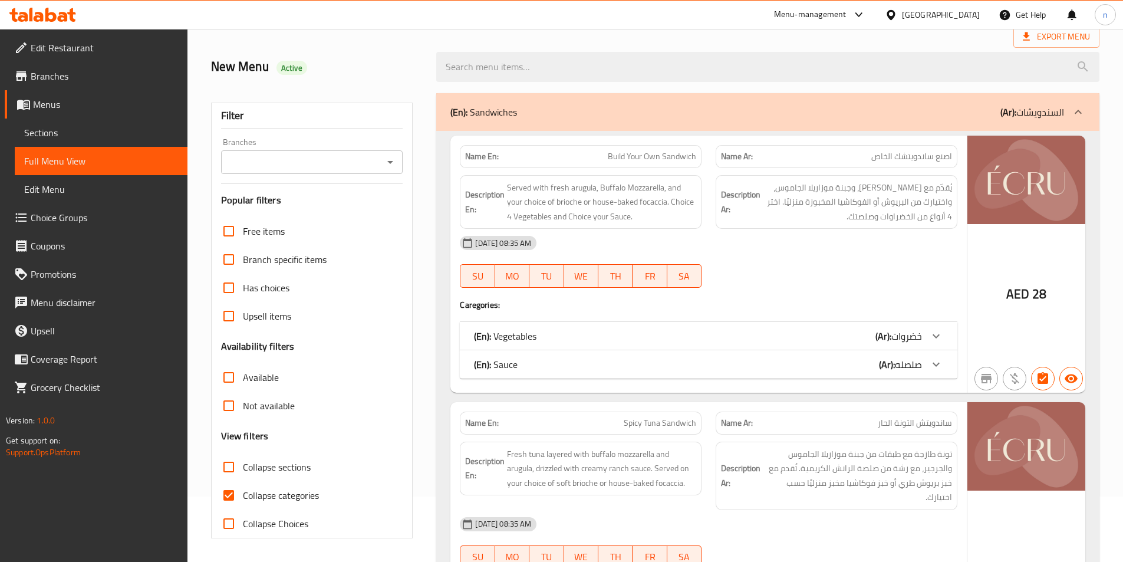
click at [229, 496] on input "Collapse categories" at bounding box center [229, 495] width 28 height 28
checkbox input "false"
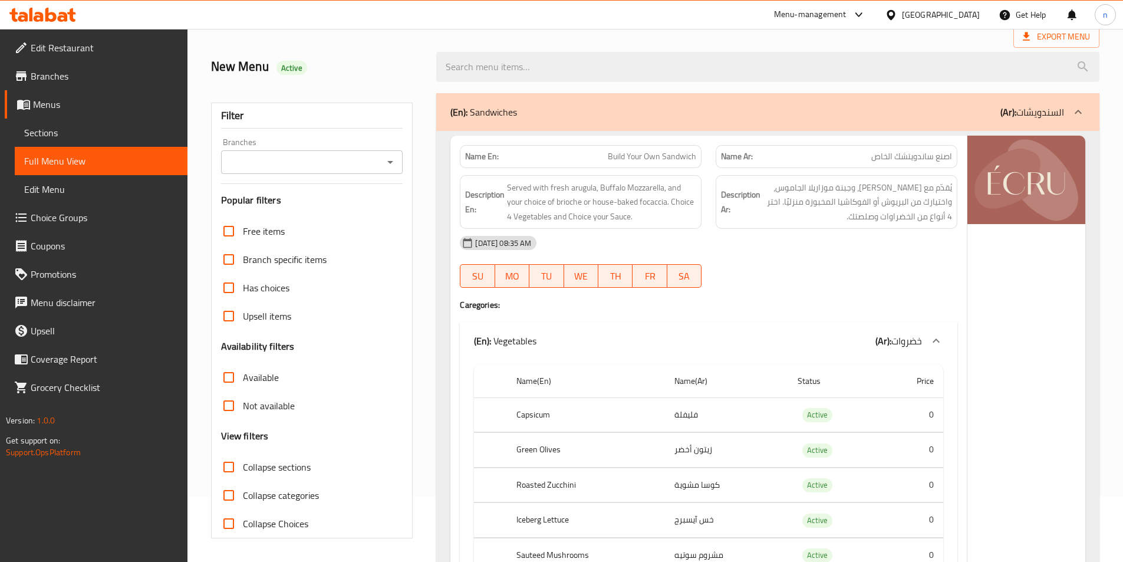
click at [718, 118] on div "(En): Sandwiches (Ar): السندويشات" at bounding box center [756, 112] width 613 height 14
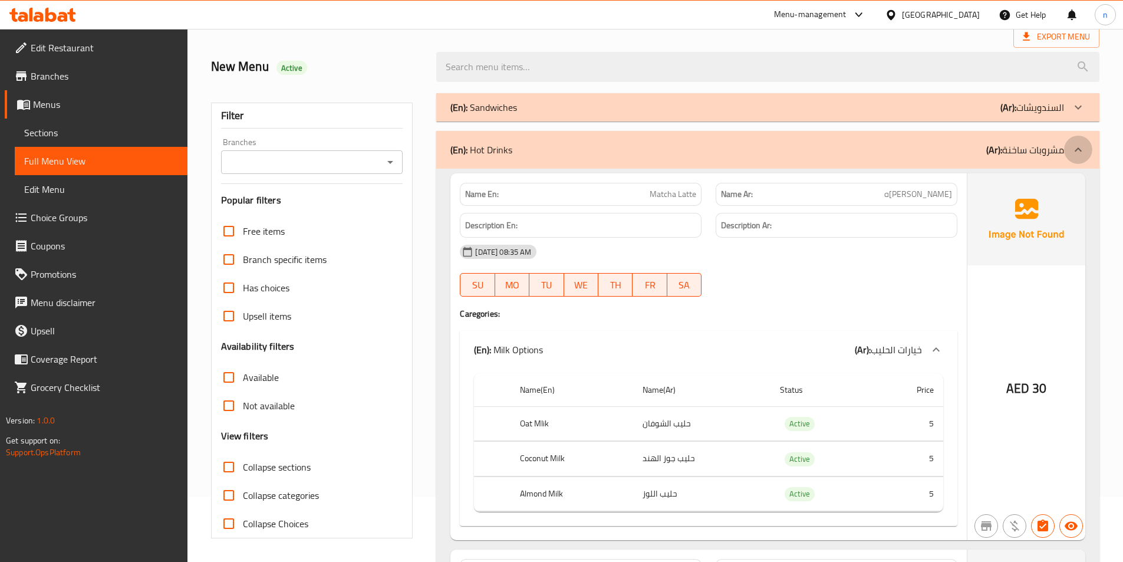
click at [1085, 146] on div at bounding box center [1078, 150] width 28 height 28
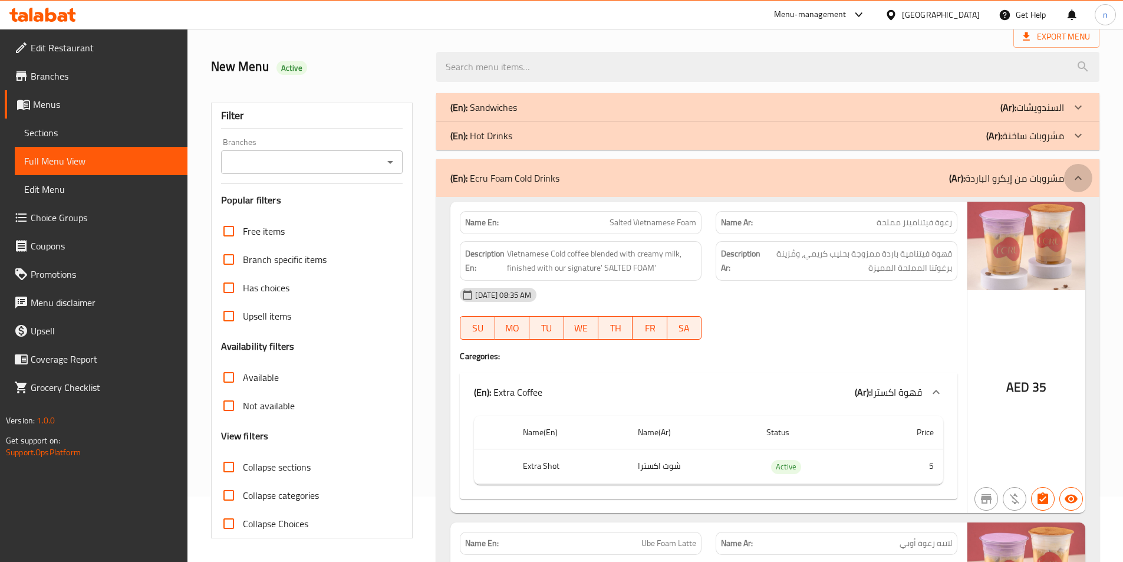
click at [1087, 167] on div at bounding box center [1078, 178] width 28 height 28
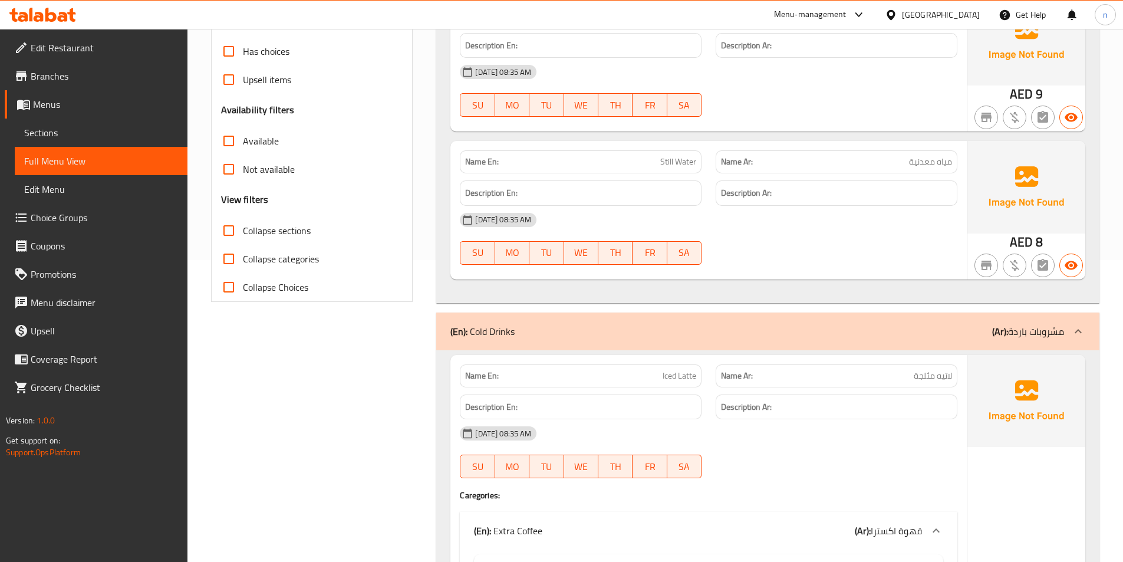
scroll to position [0, 0]
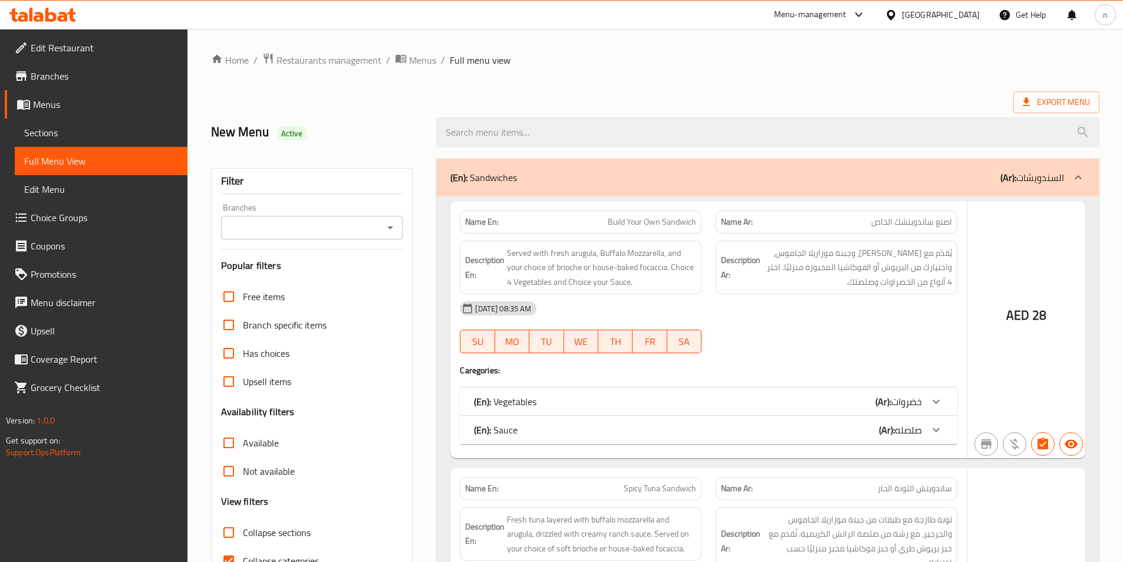
scroll to position [65, 0]
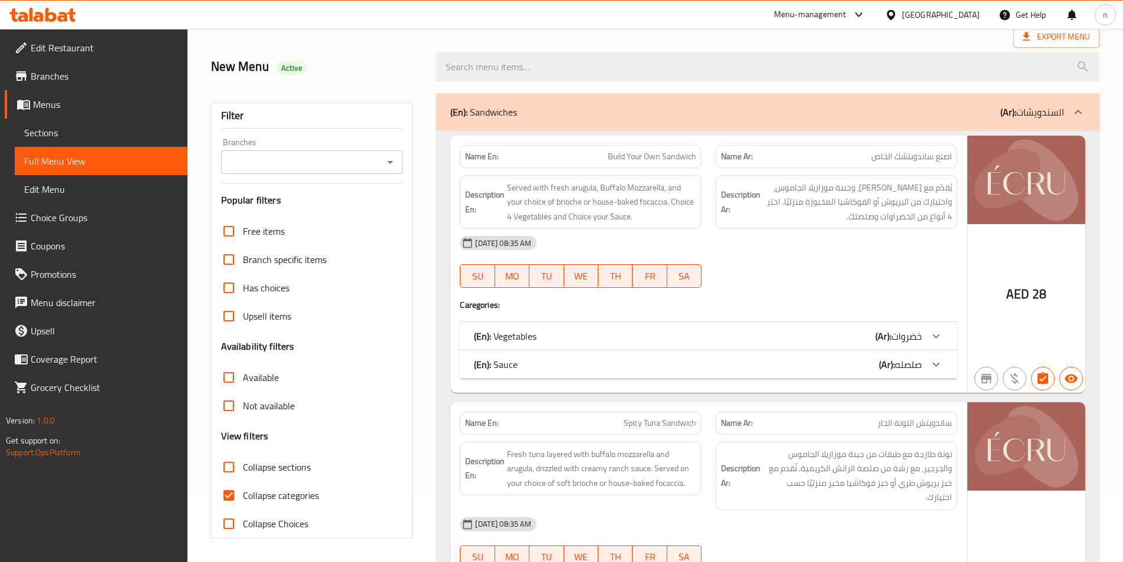
click at [285, 491] on span "Collapse categories" at bounding box center [281, 495] width 76 height 14
click at [243, 491] on input "Collapse categories" at bounding box center [229, 495] width 28 height 28
checkbox input "false"
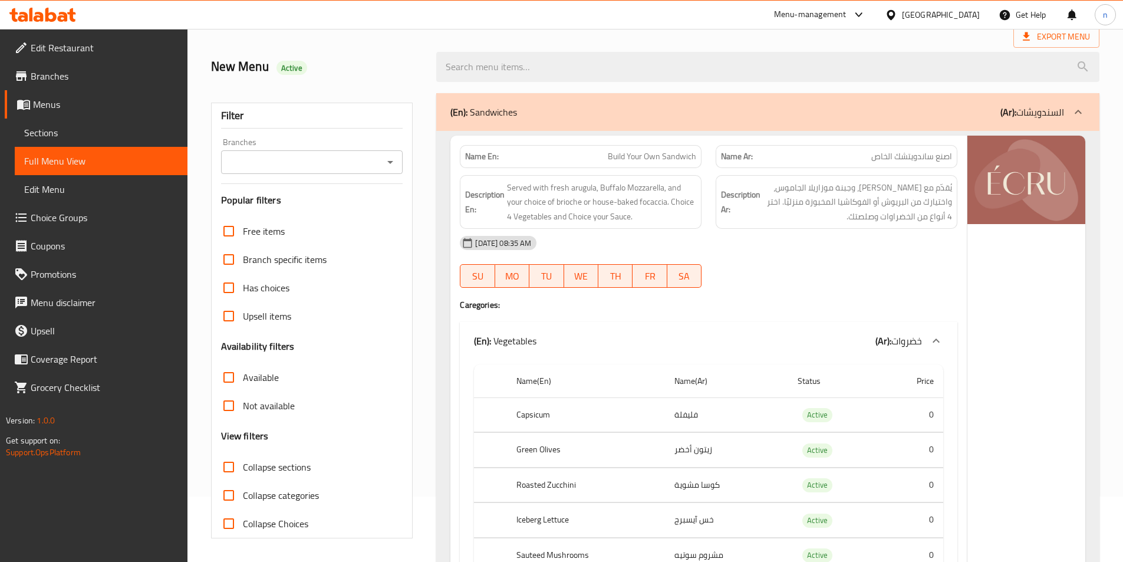
click at [687, 117] on div "(En): Sandwiches (Ar): السندويشات" at bounding box center [756, 112] width 613 height 14
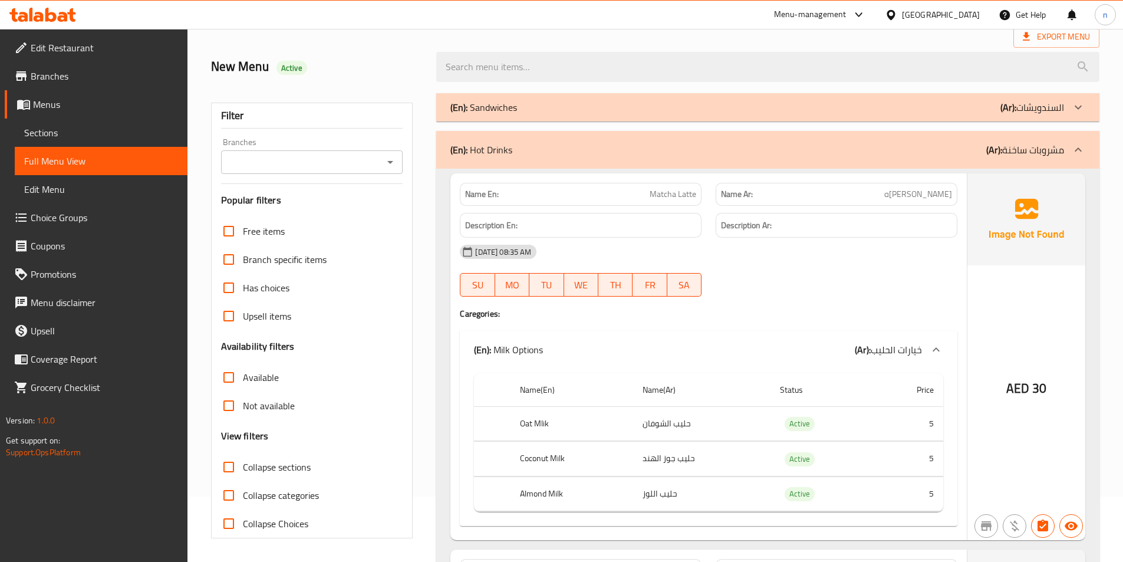
click at [952, 159] on div "(En): Hot Drinks (Ar): مشروبات ساخنة" at bounding box center [767, 150] width 663 height 38
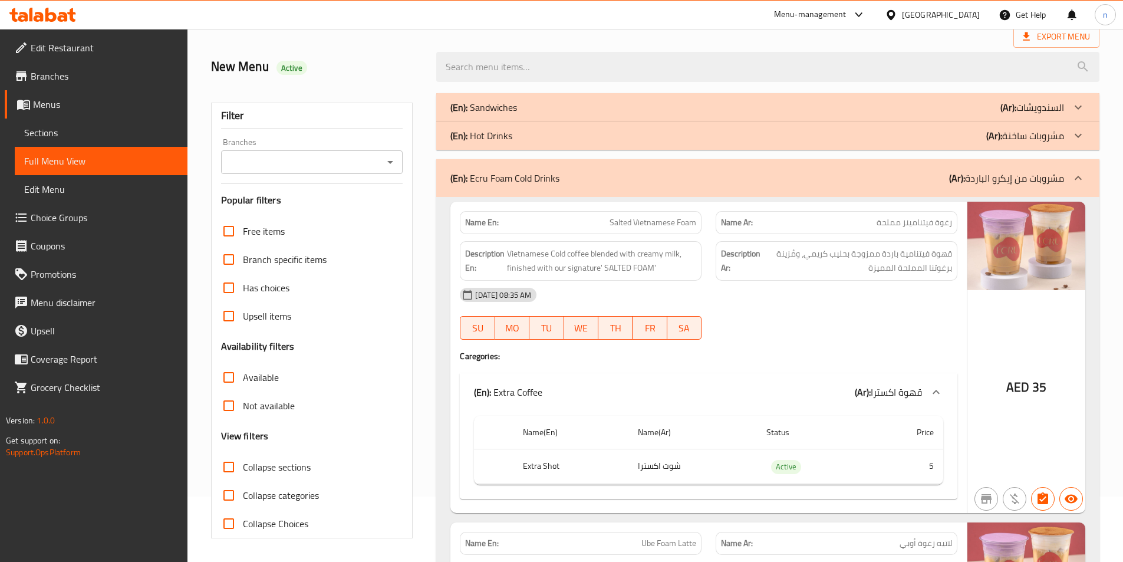
click at [986, 192] on div "(En): Ecru Foam Cold Drinks (Ar): مشروبات من إيكرو الباردة" at bounding box center [767, 178] width 663 height 38
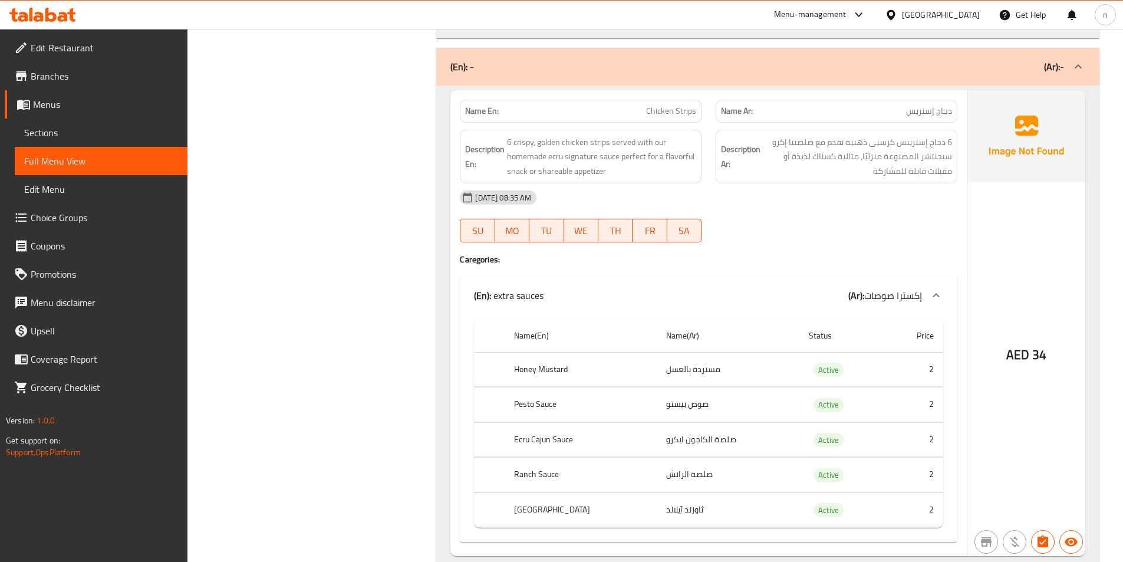
scroll to position [2894, 0]
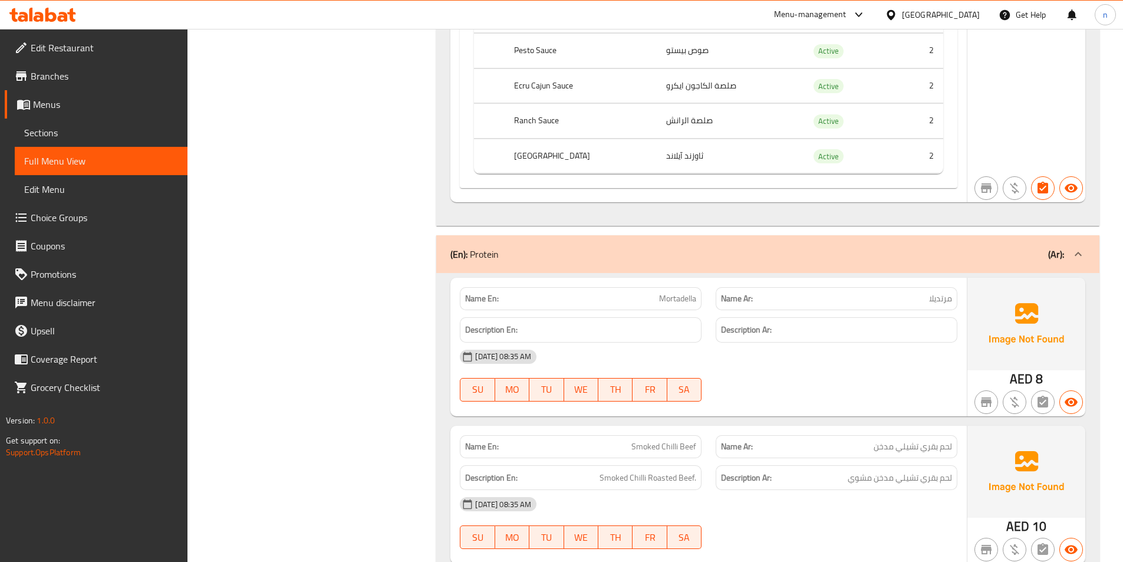
click at [1028, 259] on div "(En): Protein (Ar):" at bounding box center [756, 254] width 613 height 14
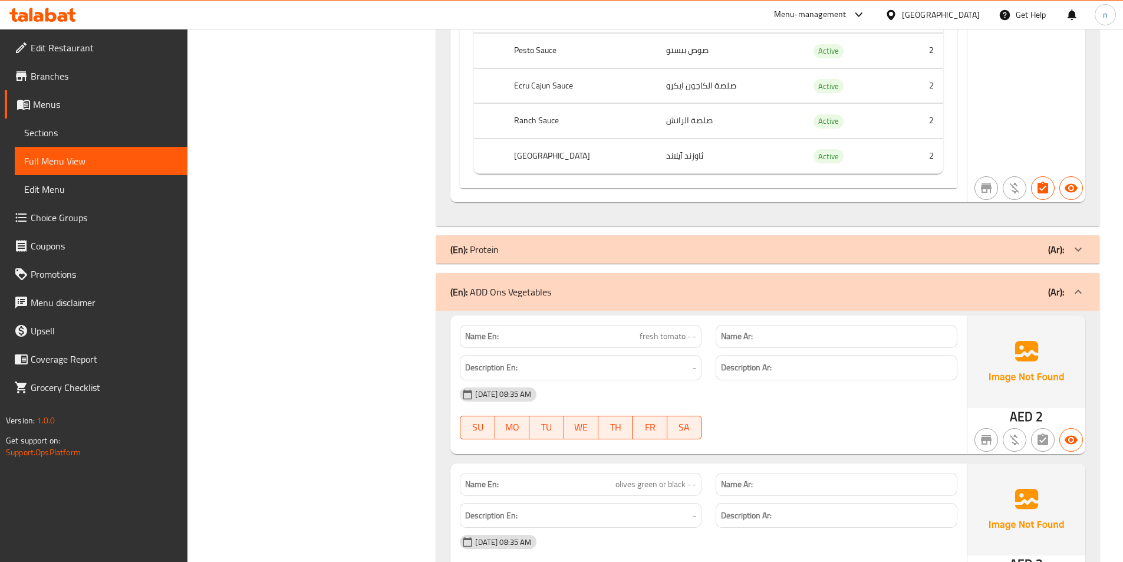
click at [1029, 281] on div "(En): ADD Ons Vegetables (Ar):" at bounding box center [767, 292] width 663 height 38
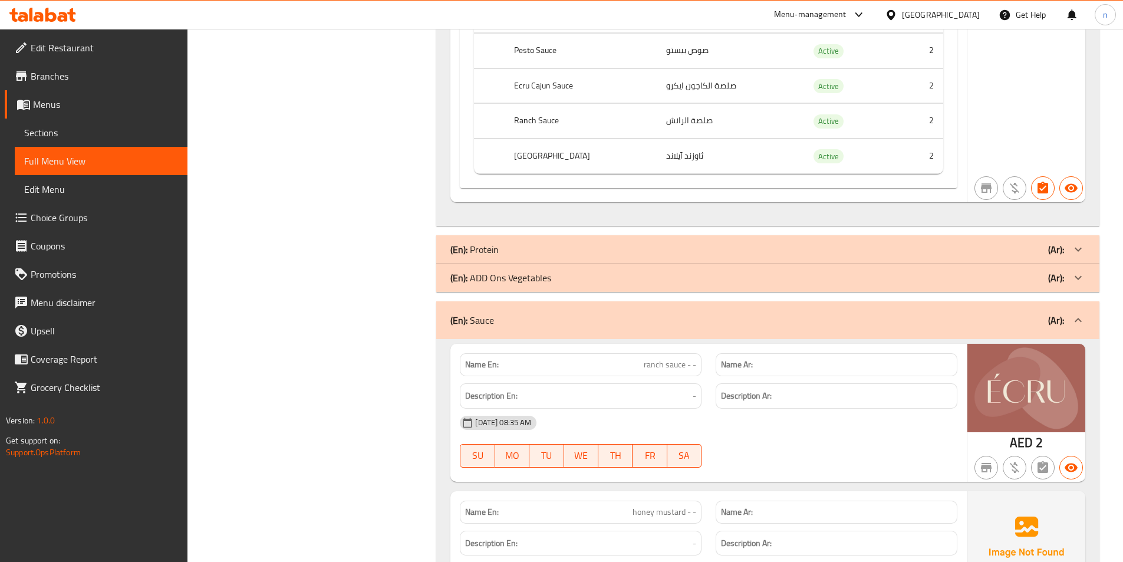
click at [1022, 314] on div "(En): Sauce (Ar):" at bounding box center [756, 320] width 613 height 14
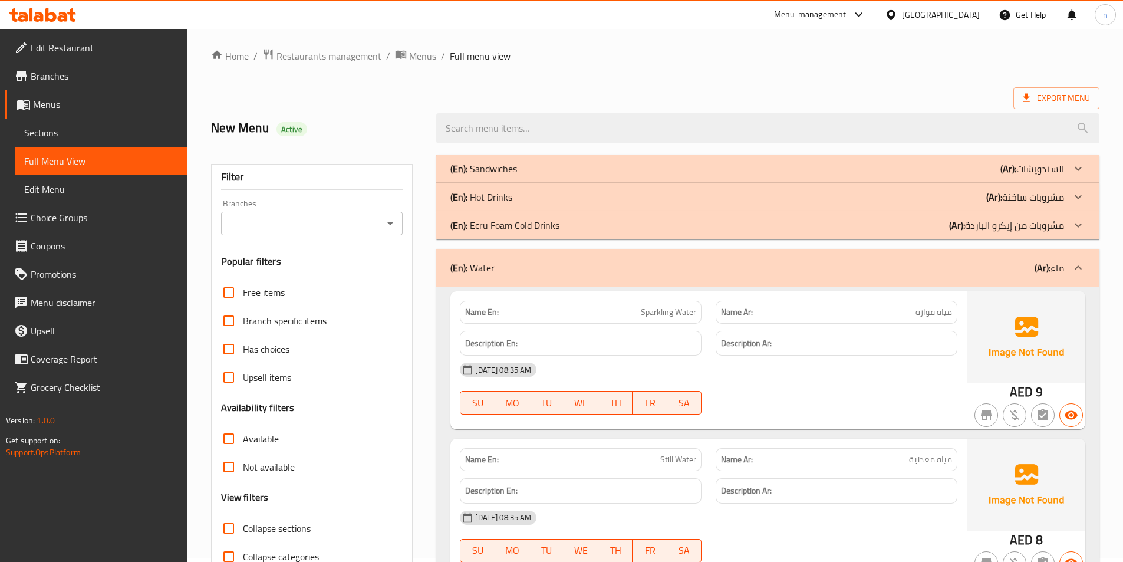
scroll to position [0, 0]
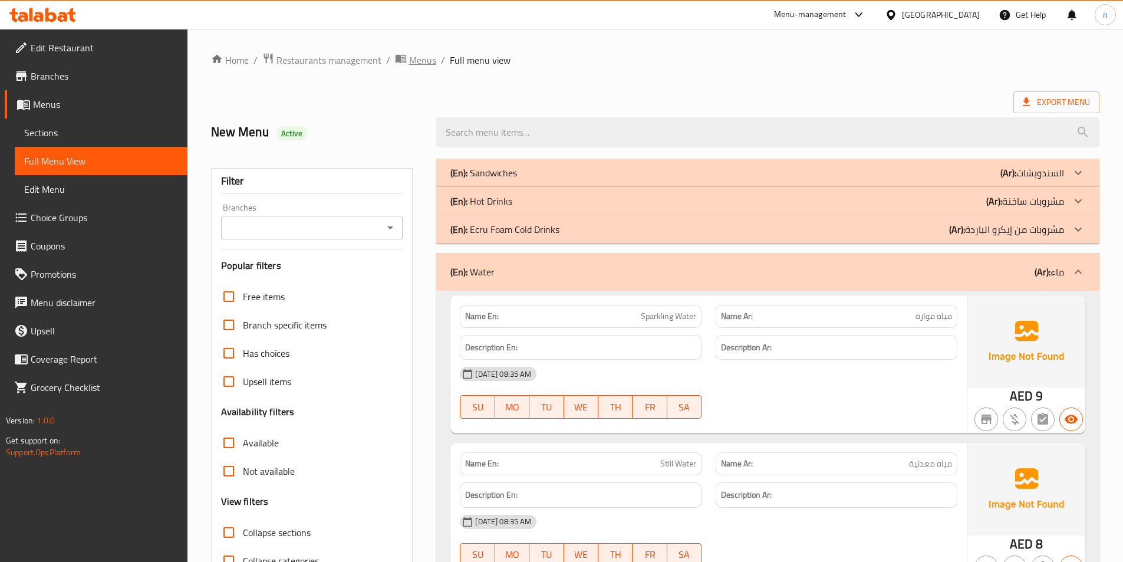
click at [413, 60] on span "Menus" at bounding box center [422, 60] width 27 height 14
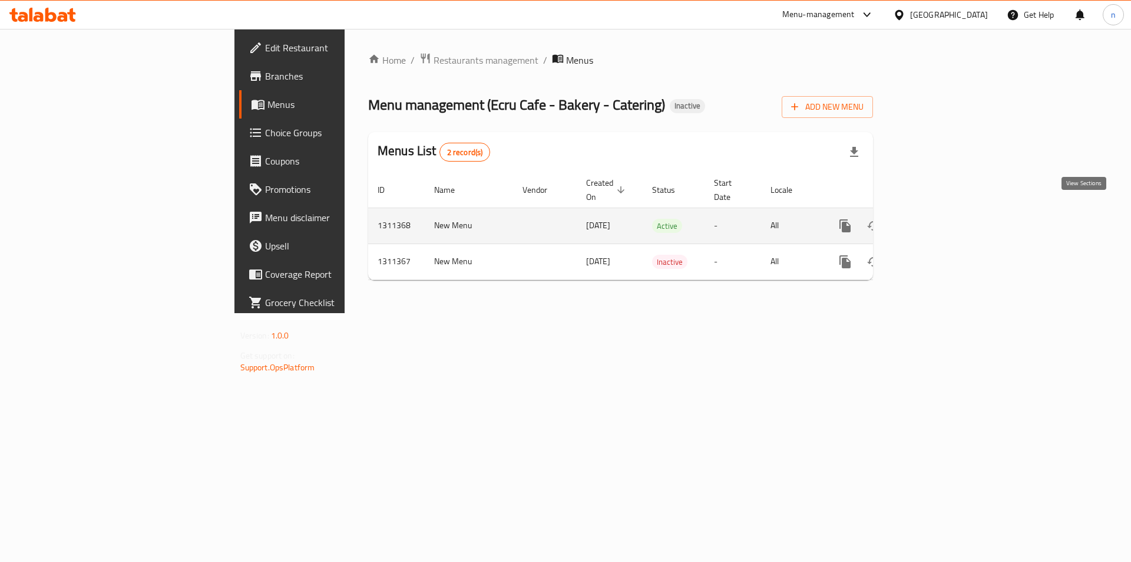
click at [945, 220] on link "enhanced table" at bounding box center [930, 226] width 28 height 28
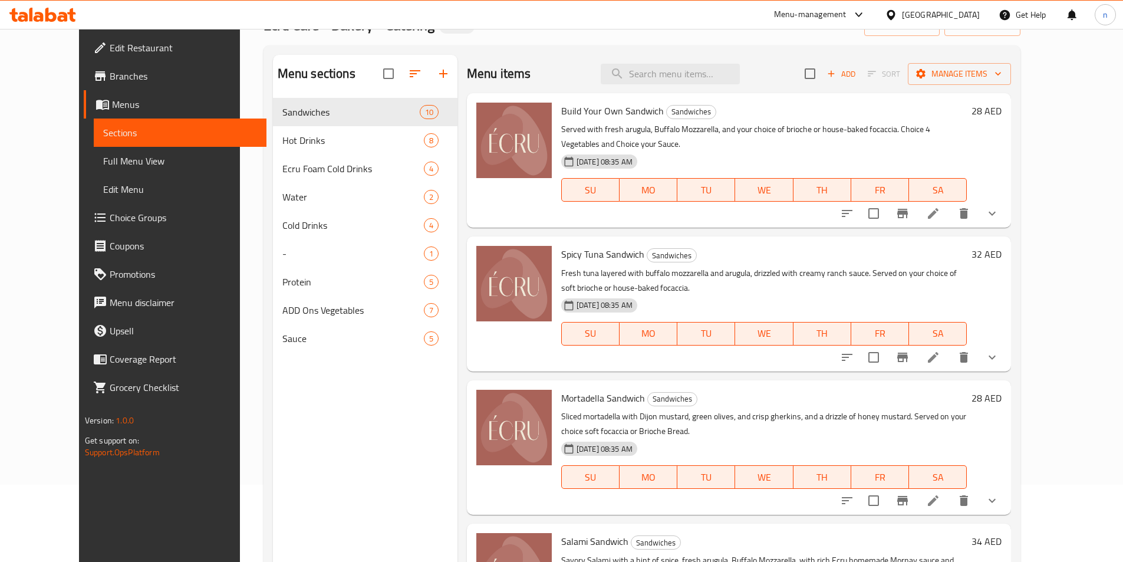
scroll to position [165, 0]
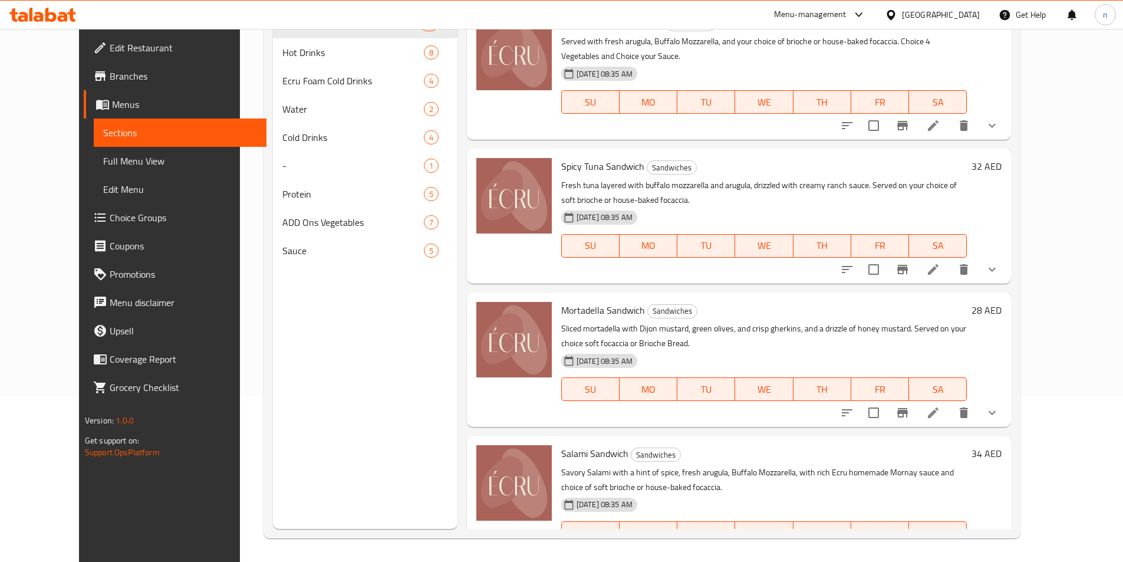
click at [103, 167] on span "Full Menu View" at bounding box center [180, 161] width 154 height 14
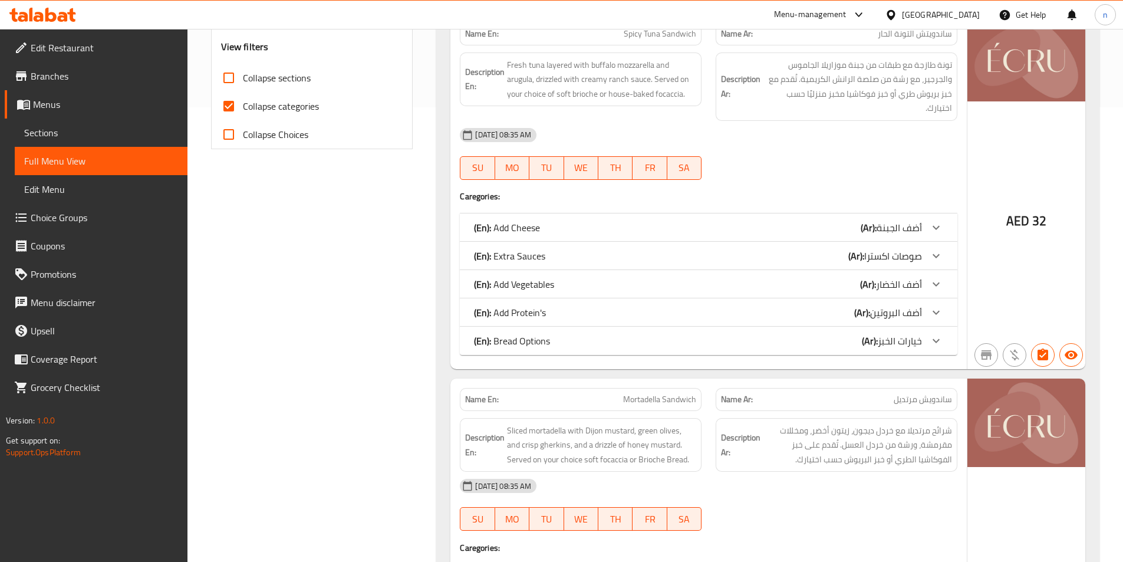
scroll to position [401, 0]
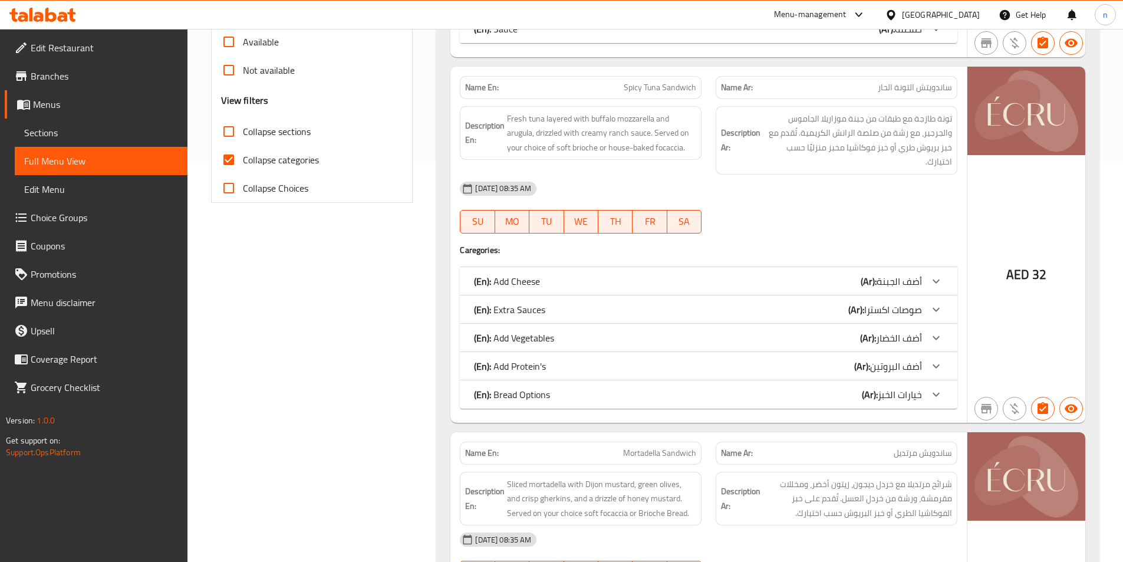
click at [255, 153] on span "Collapse categories" at bounding box center [281, 160] width 76 height 14
click at [243, 153] on input "Collapse categories" at bounding box center [229, 160] width 28 height 28
checkbox input "false"
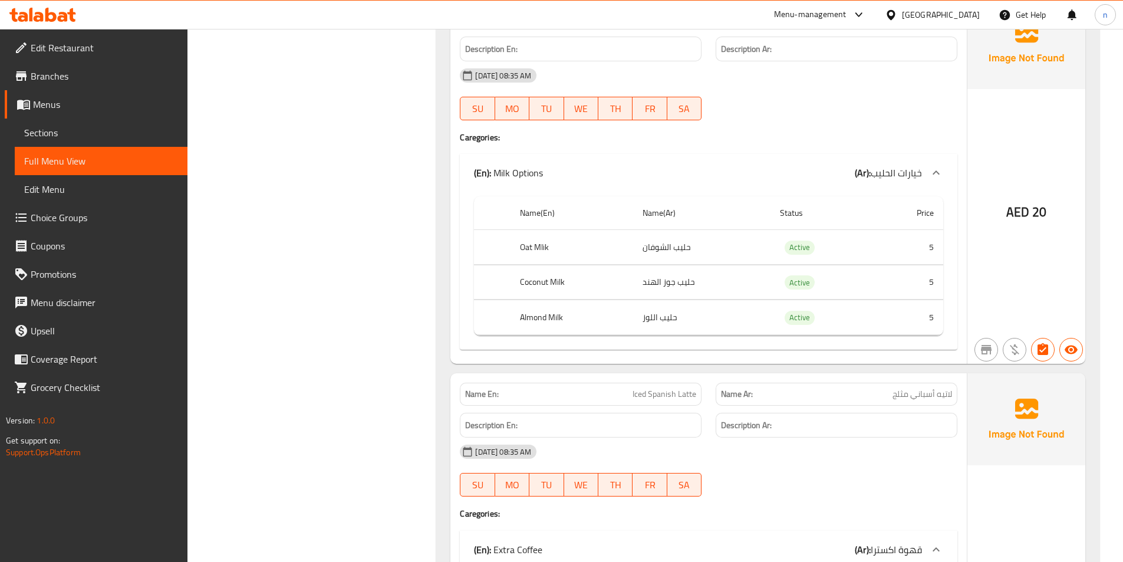
scroll to position [21216, 0]
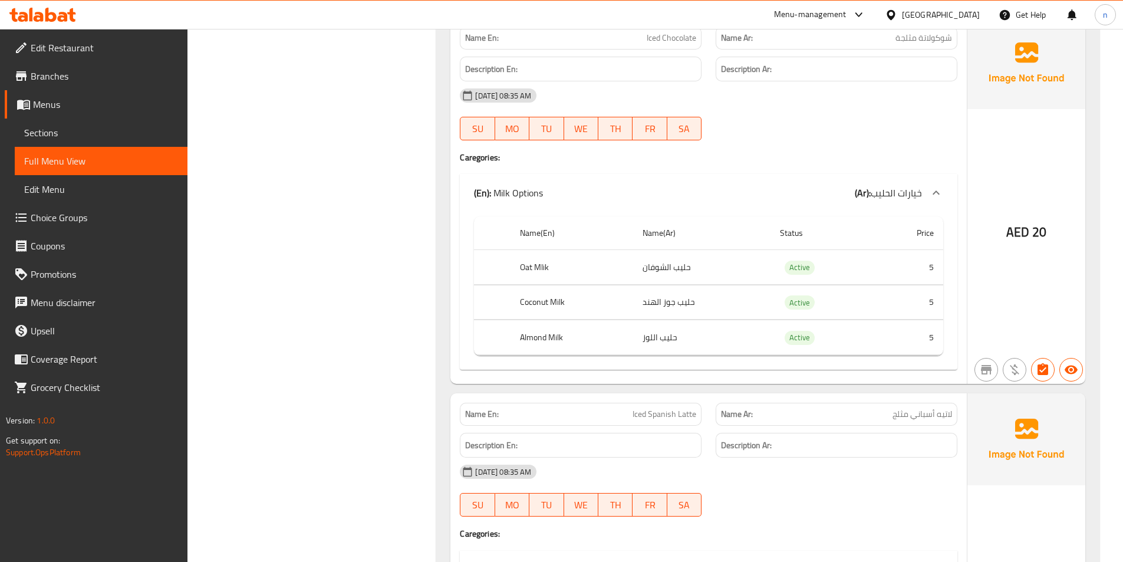
click at [47, 131] on span "Sections" at bounding box center [101, 133] width 154 height 14
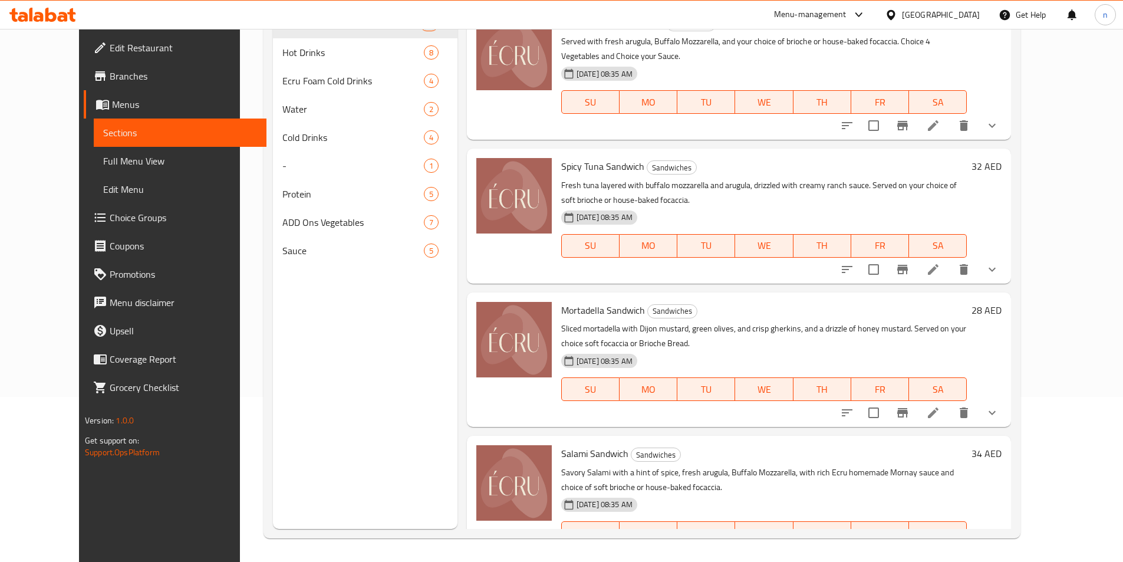
scroll to position [165, 0]
click at [111, 163] on span "Full Menu View" at bounding box center [180, 161] width 154 height 14
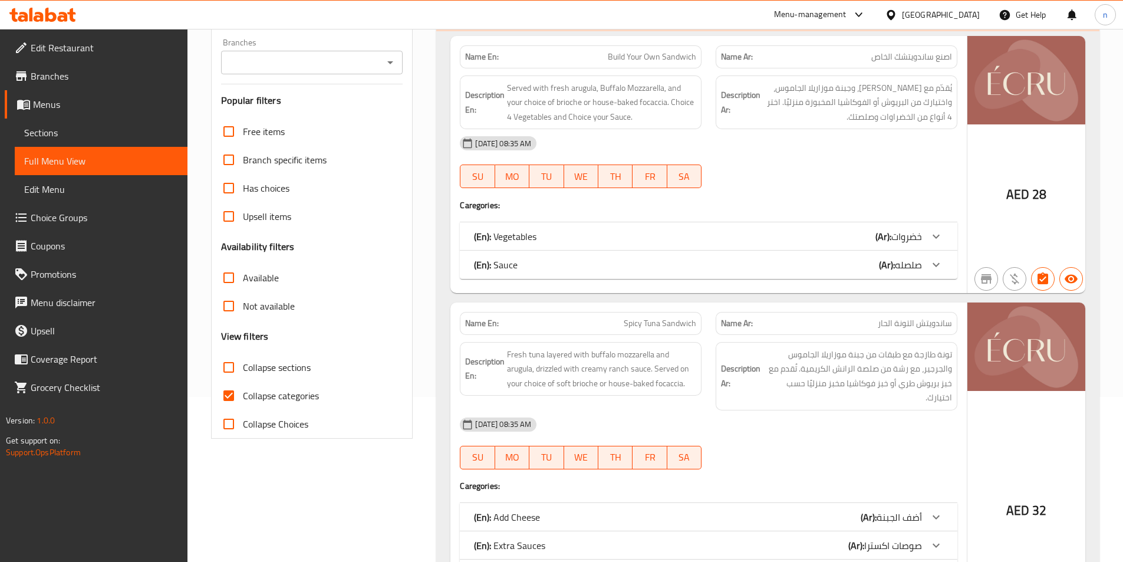
click at [271, 395] on span "Collapse categories" at bounding box center [281, 395] width 76 height 14
click at [243, 395] on input "Collapse categories" at bounding box center [229, 395] width 28 height 28
checkbox input "false"
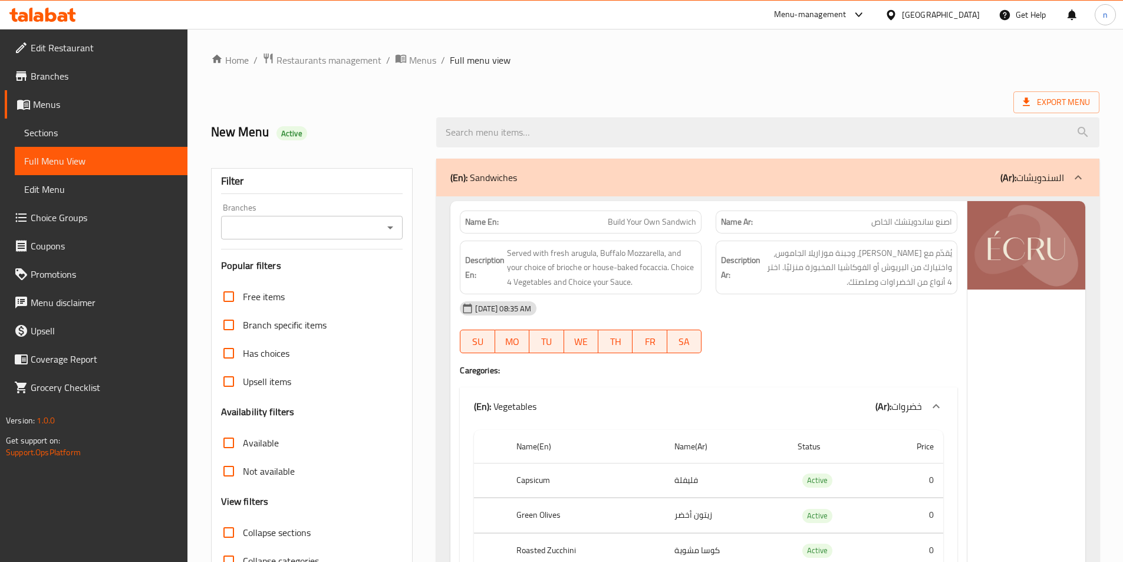
click at [1068, 179] on div at bounding box center [1078, 177] width 28 height 28
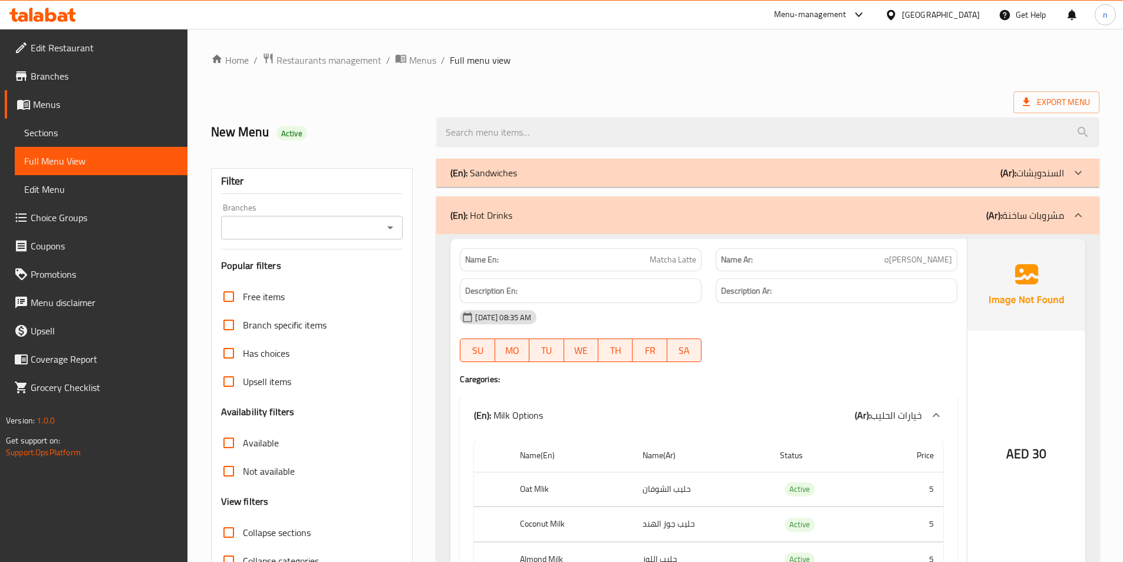
click at [1079, 217] on icon at bounding box center [1078, 215] width 14 height 14
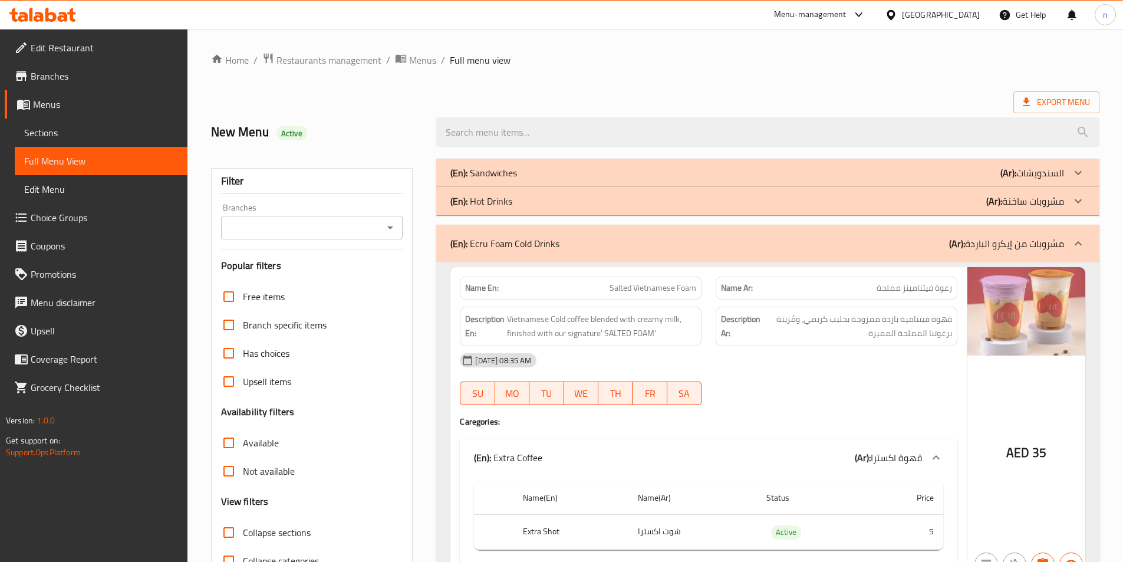
click at [1086, 232] on div at bounding box center [1078, 243] width 28 height 28
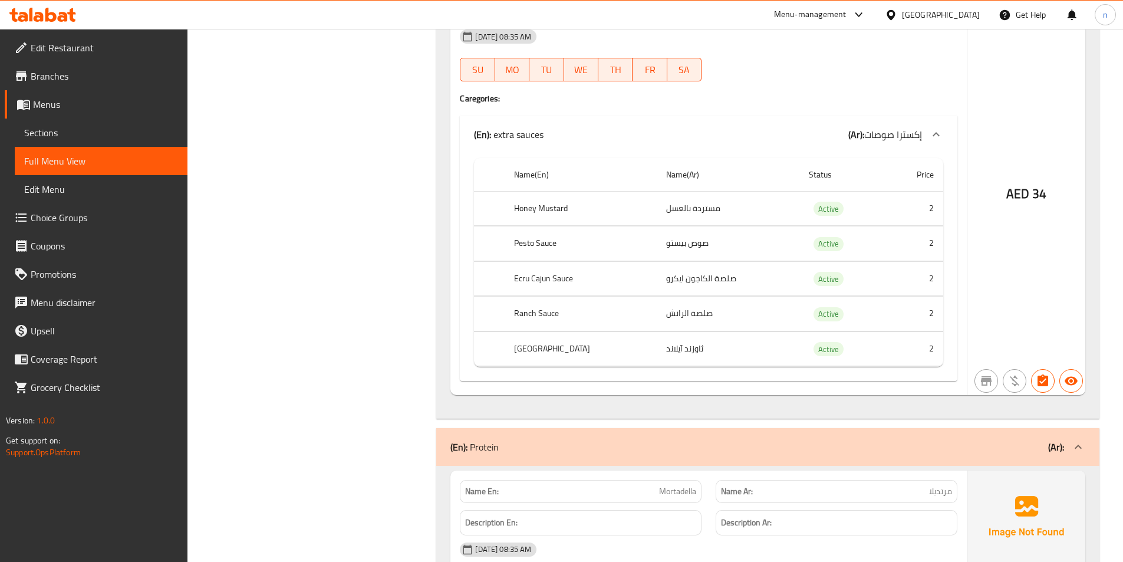
scroll to position [2946, 0]
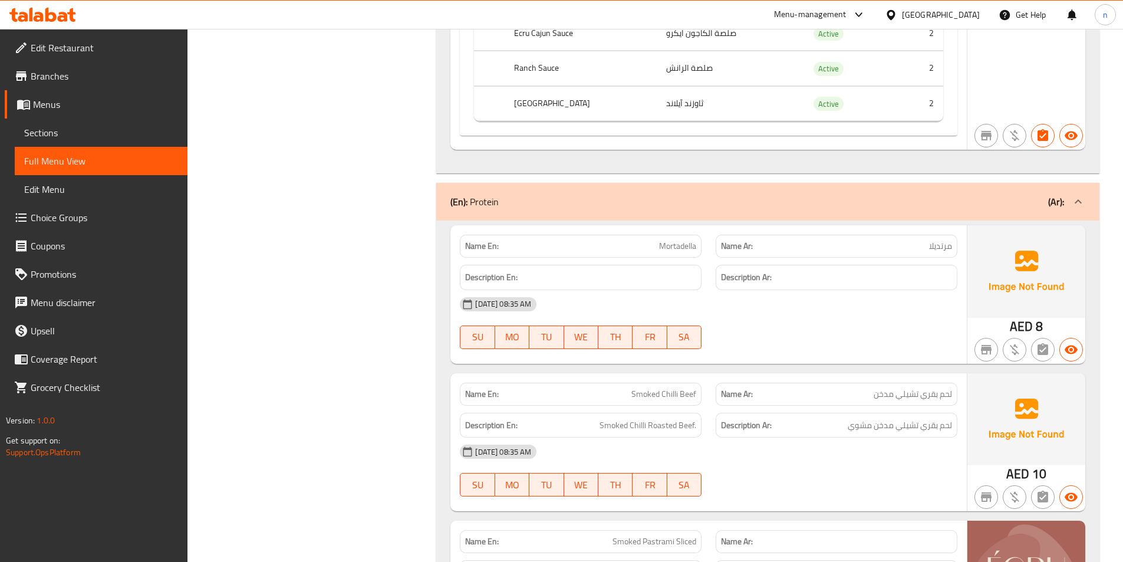
click at [1058, 210] on b "(Ar):" at bounding box center [1056, 202] width 16 height 18
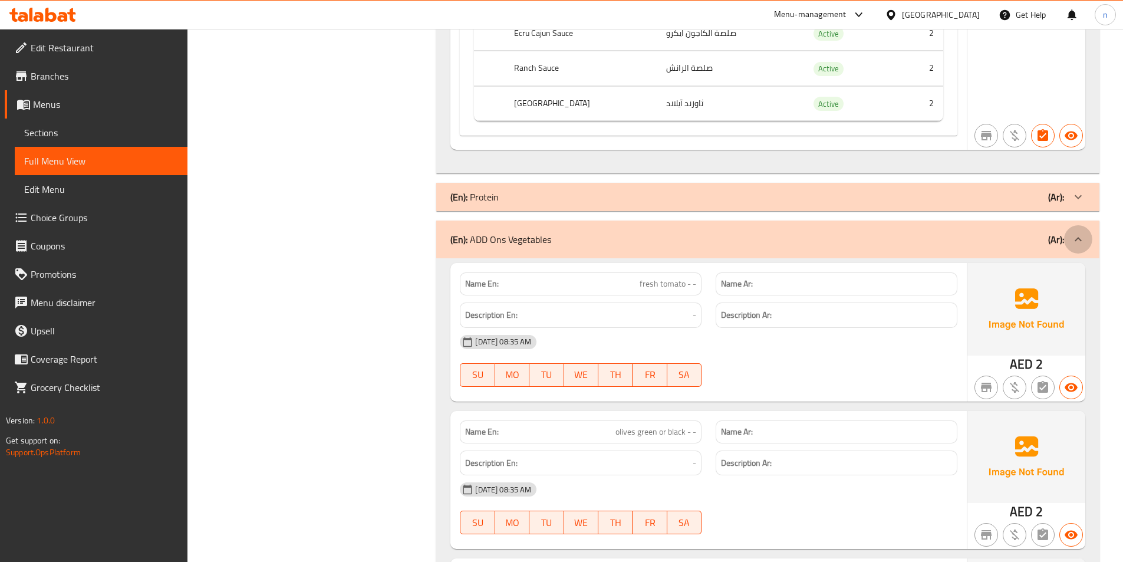
click at [1068, 232] on div at bounding box center [1078, 239] width 28 height 28
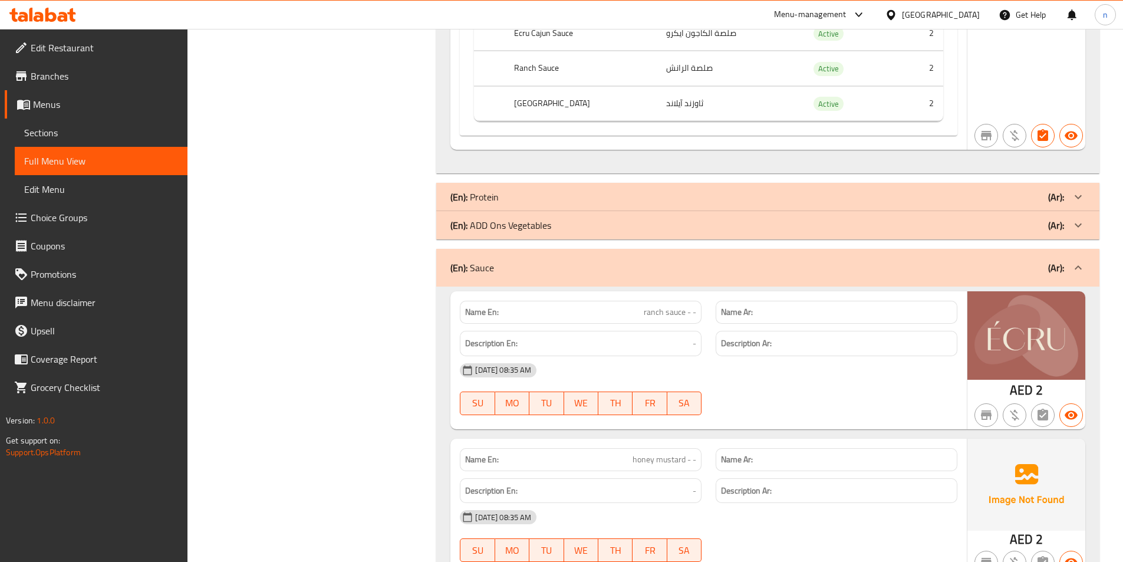
click at [1073, 250] on div "(En): Sauce (Ar):" at bounding box center [767, 268] width 663 height 38
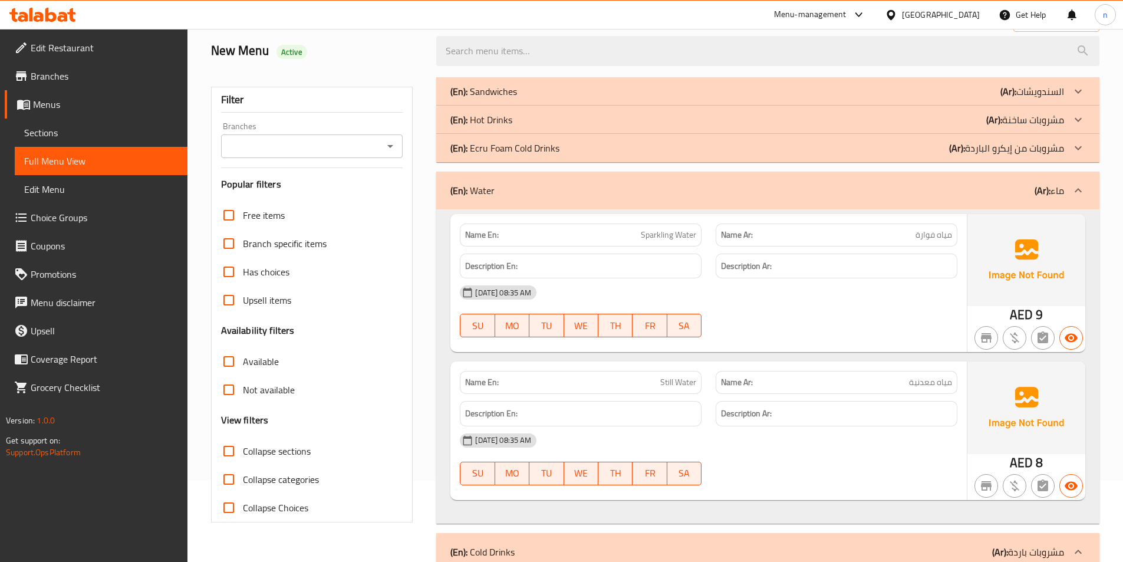
scroll to position [21, 0]
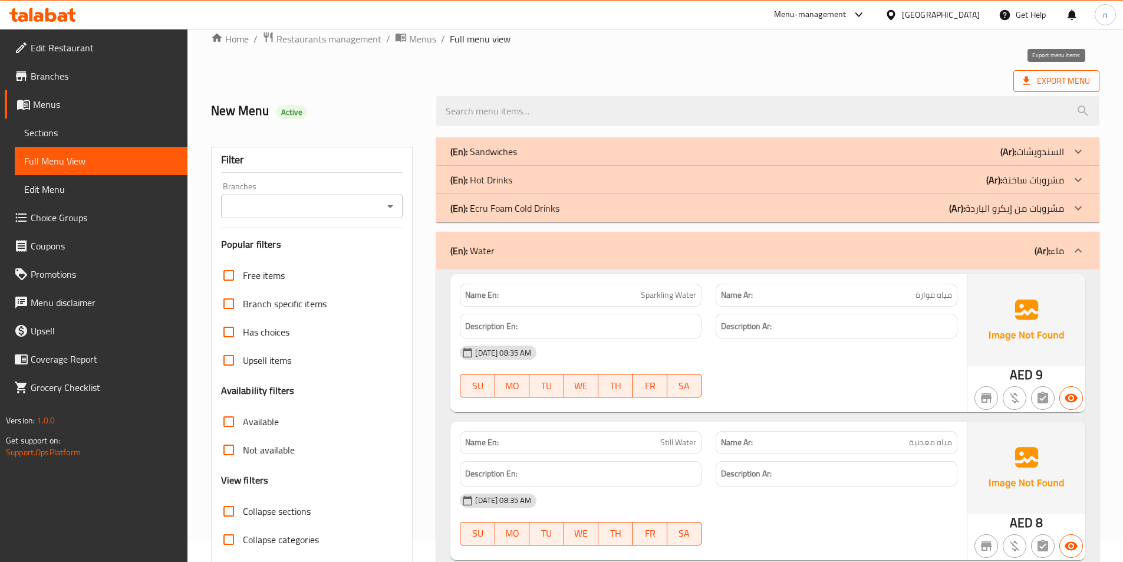
click at [1080, 81] on span "Export Menu" at bounding box center [1055, 81] width 67 height 15
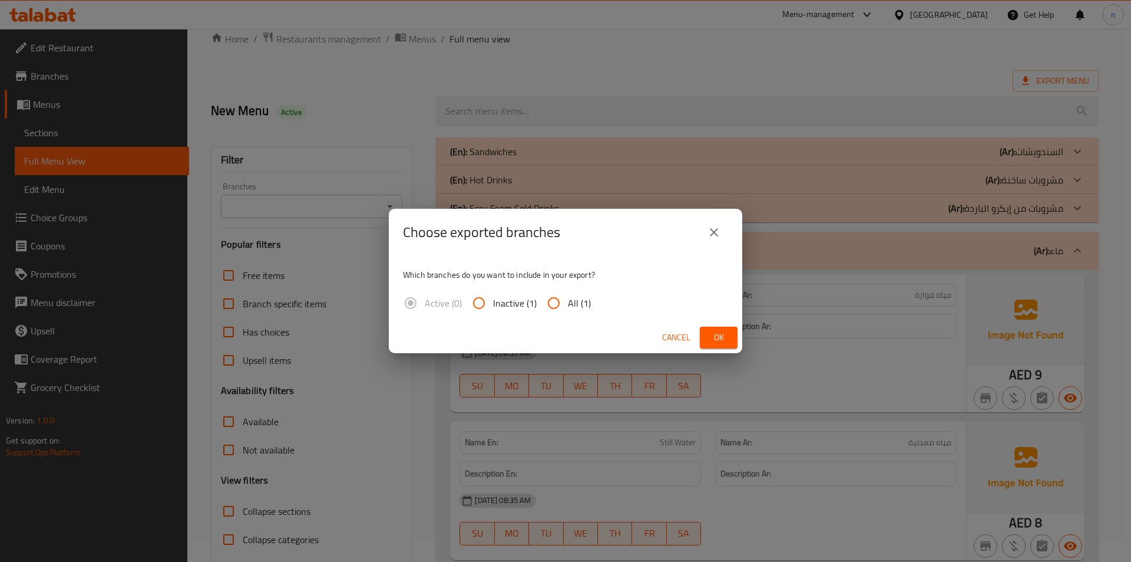
click at [585, 316] on label "All (1)" at bounding box center [565, 303] width 51 height 28
click at [568, 316] on input "All (1)" at bounding box center [554, 303] width 28 height 28
radio input "true"
click at [713, 342] on span "Ok" at bounding box center [719, 337] width 19 height 15
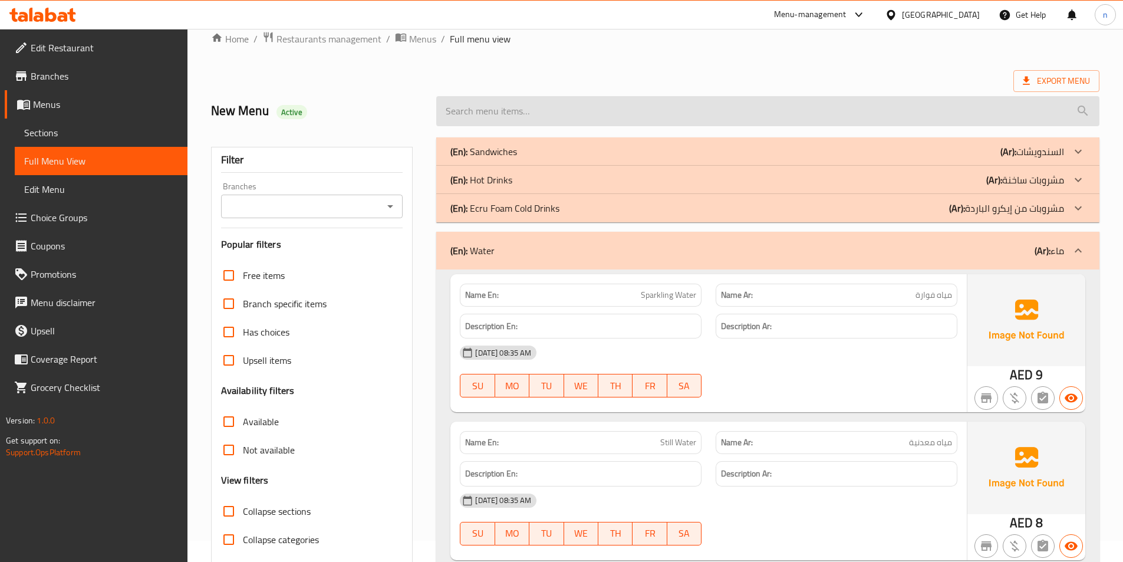
click at [979, 115] on input "search" at bounding box center [767, 111] width 663 height 30
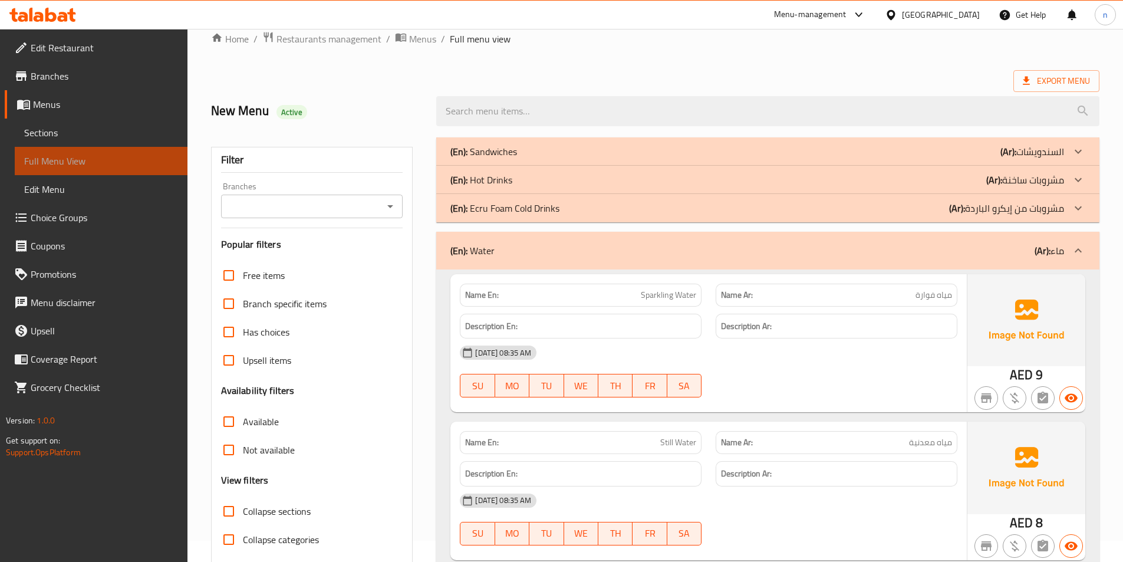
click at [91, 163] on span "Full Menu View" at bounding box center [101, 161] width 154 height 14
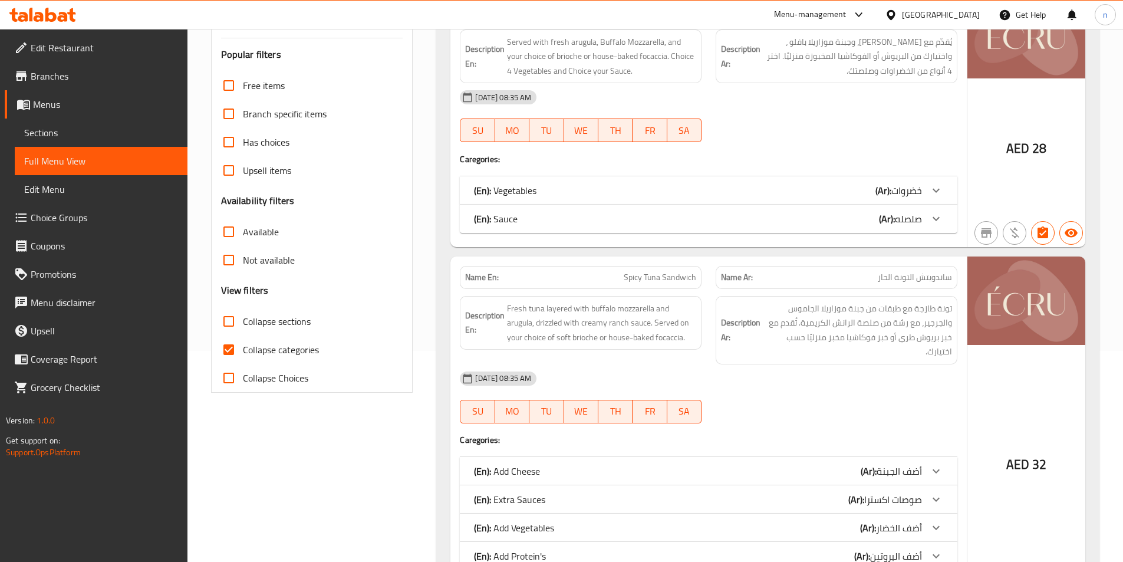
scroll to position [295, 0]
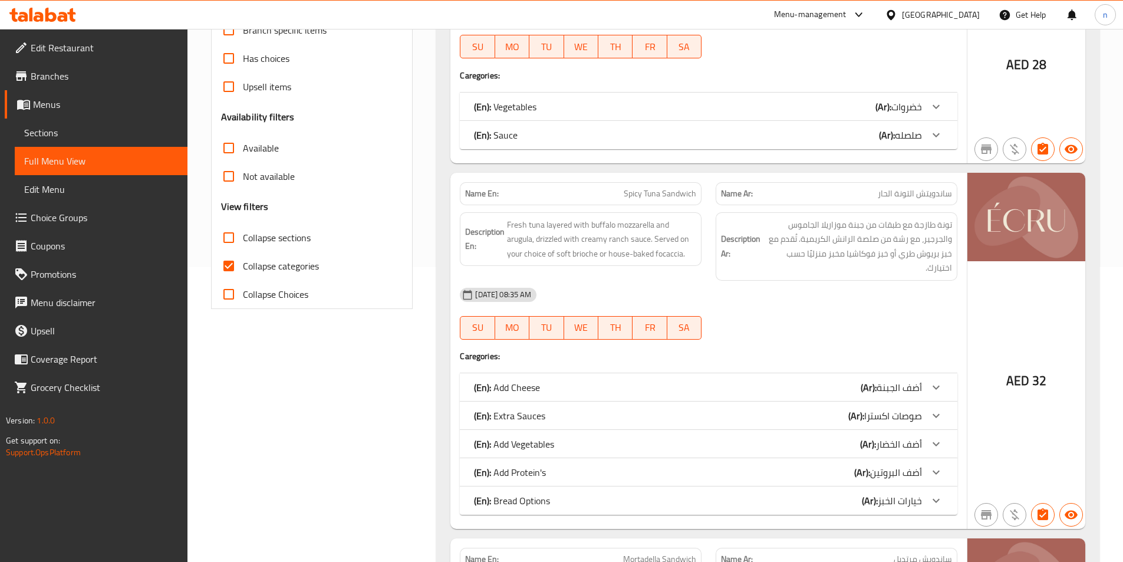
click at [311, 270] on span "Collapse categories" at bounding box center [281, 266] width 76 height 14
click at [243, 270] on input "Collapse categories" at bounding box center [229, 266] width 28 height 28
checkbox input "false"
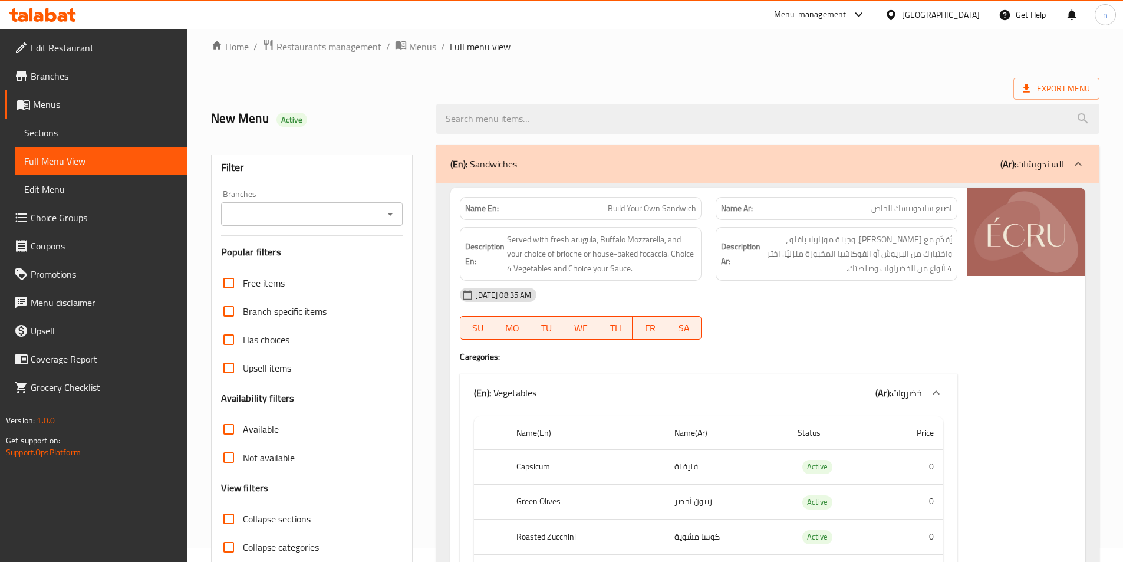
scroll to position [0, 0]
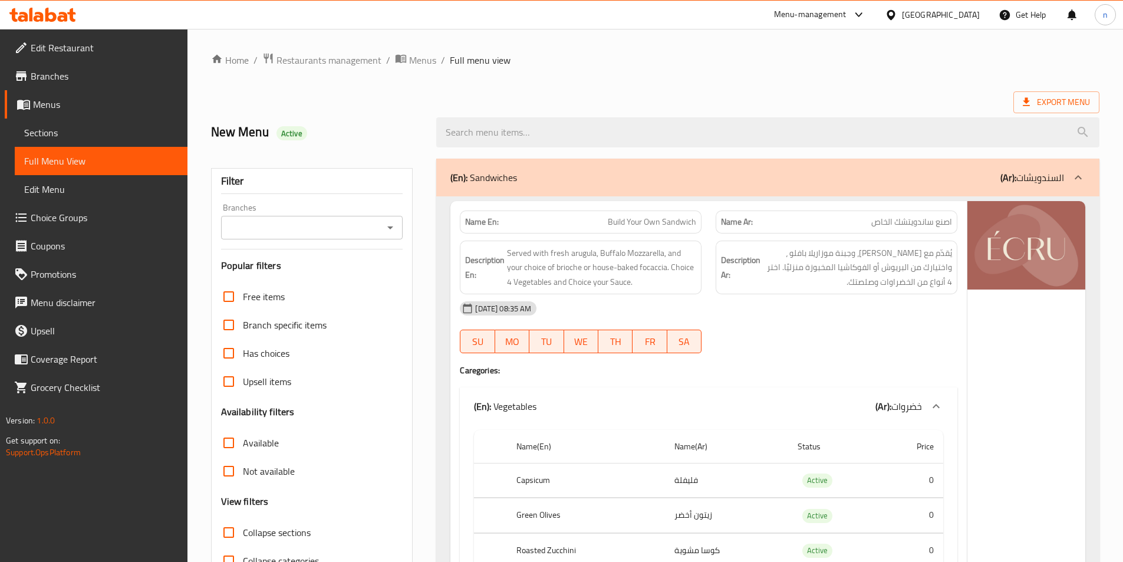
click at [978, 173] on div "(En): Sandwiches (Ar): السندويشات" at bounding box center [756, 177] width 613 height 14
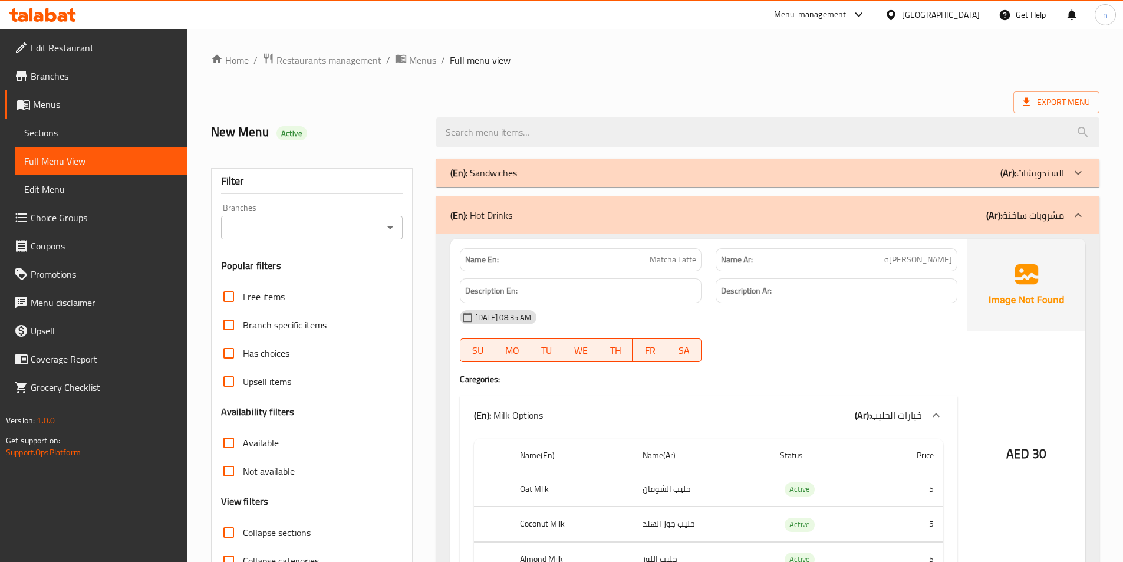
click at [1032, 218] on p "(Ar): مشروبات ساخنة" at bounding box center [1025, 215] width 78 height 14
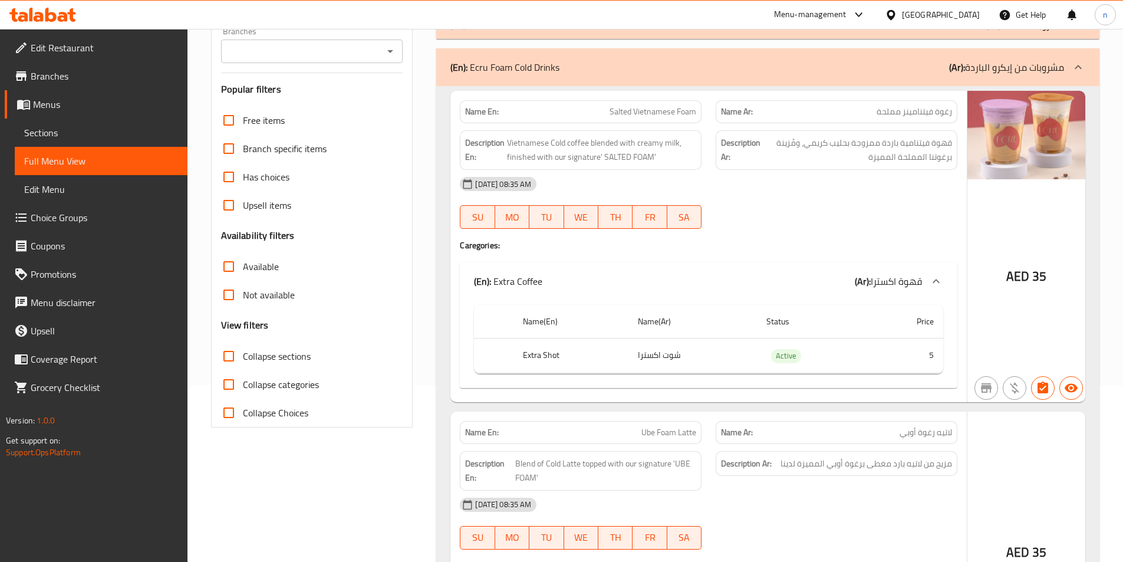
scroll to position [177, 0]
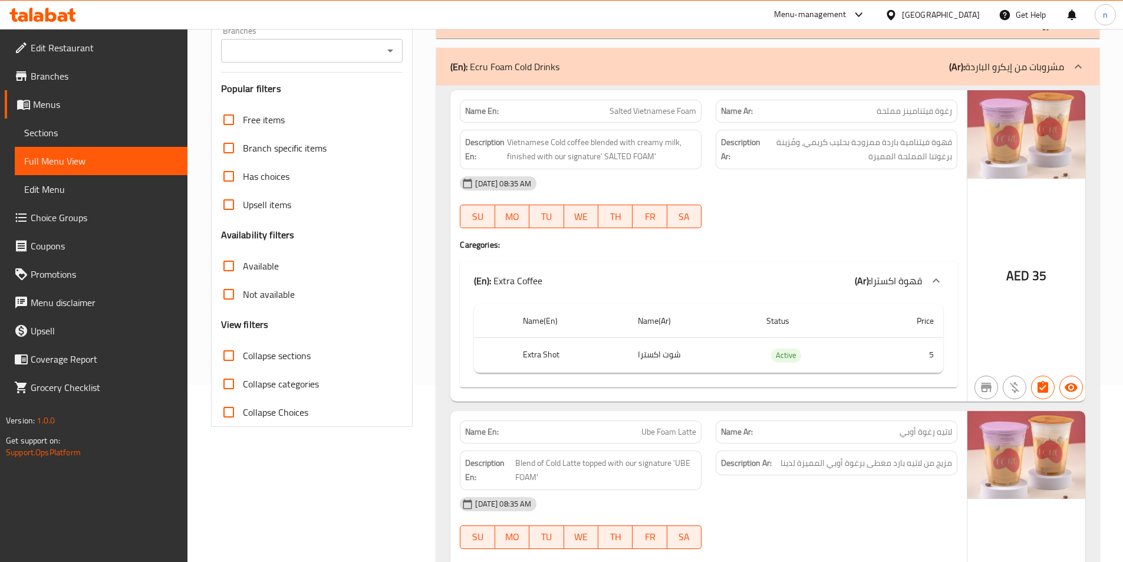
click at [1034, 61] on p "(Ar): مشروبات من إيكرو الباردة" at bounding box center [1006, 67] width 115 height 14
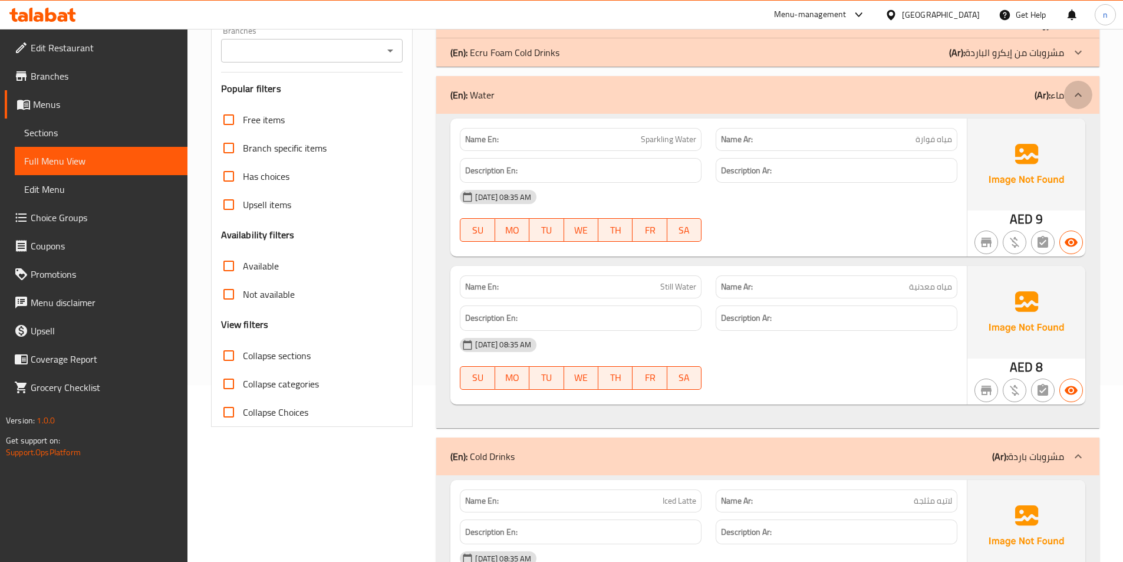
click at [1070, 103] on div at bounding box center [1078, 95] width 28 height 28
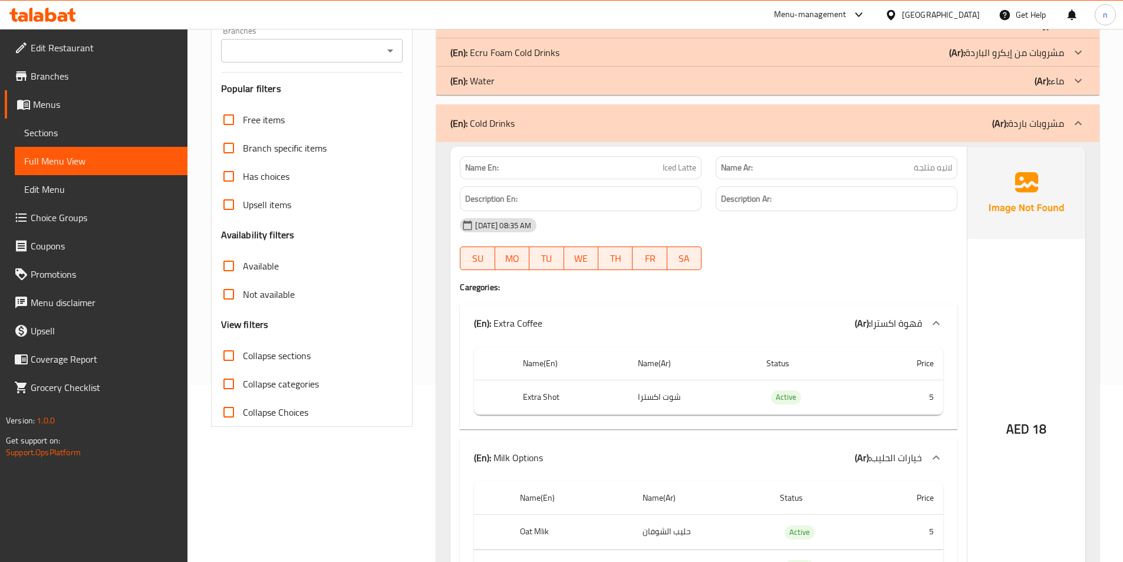
click at [1071, 89] on div at bounding box center [1078, 81] width 28 height 28
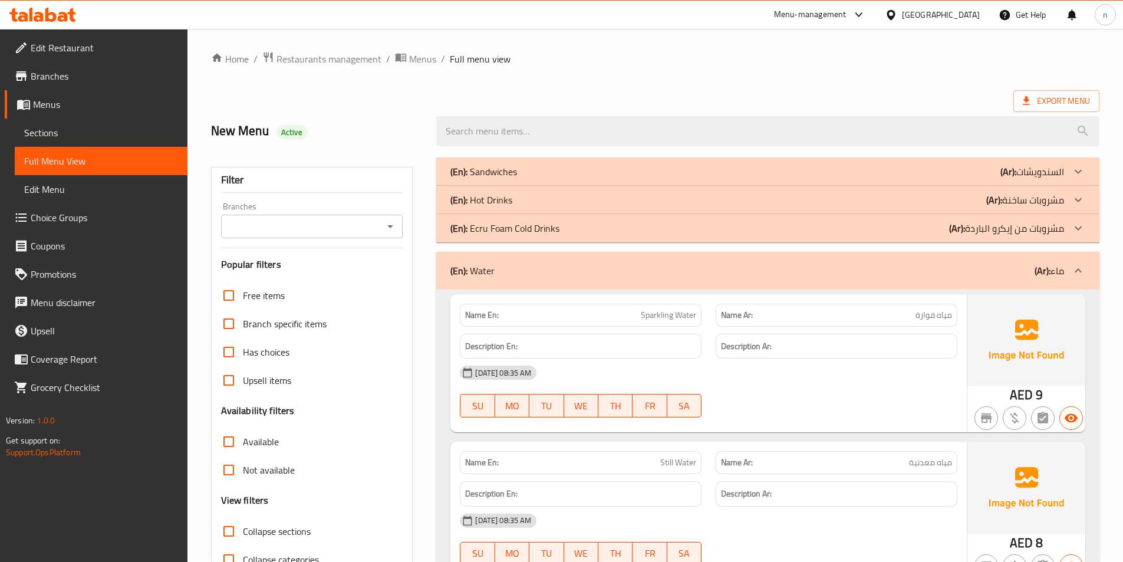
scroll to position [0, 0]
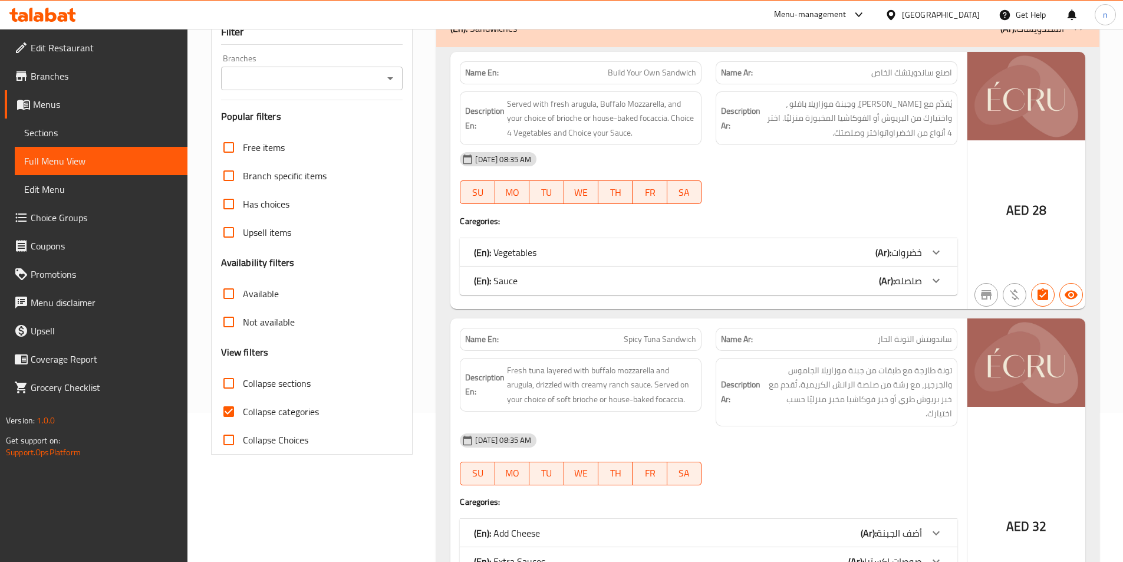
scroll to position [295, 0]
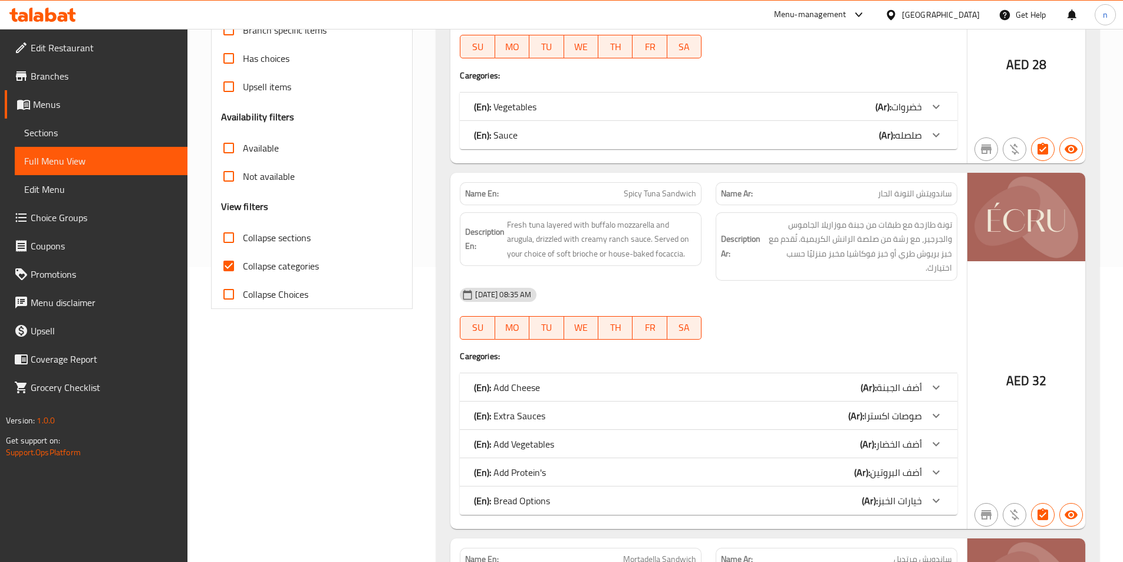
drag, startPoint x: 256, startPoint y: 265, endPoint x: 193, endPoint y: 239, distance: 68.0
click at [256, 265] on span "Collapse categories" at bounding box center [281, 266] width 76 height 14
click at [243, 265] on input "Collapse categories" at bounding box center [229, 266] width 28 height 28
checkbox input "false"
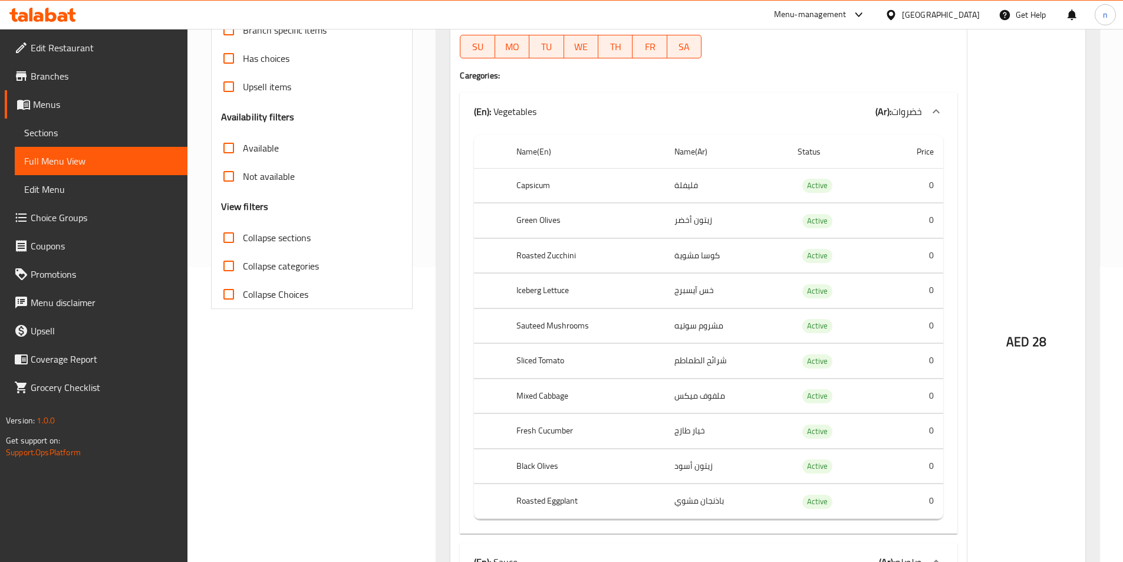
scroll to position [0, 0]
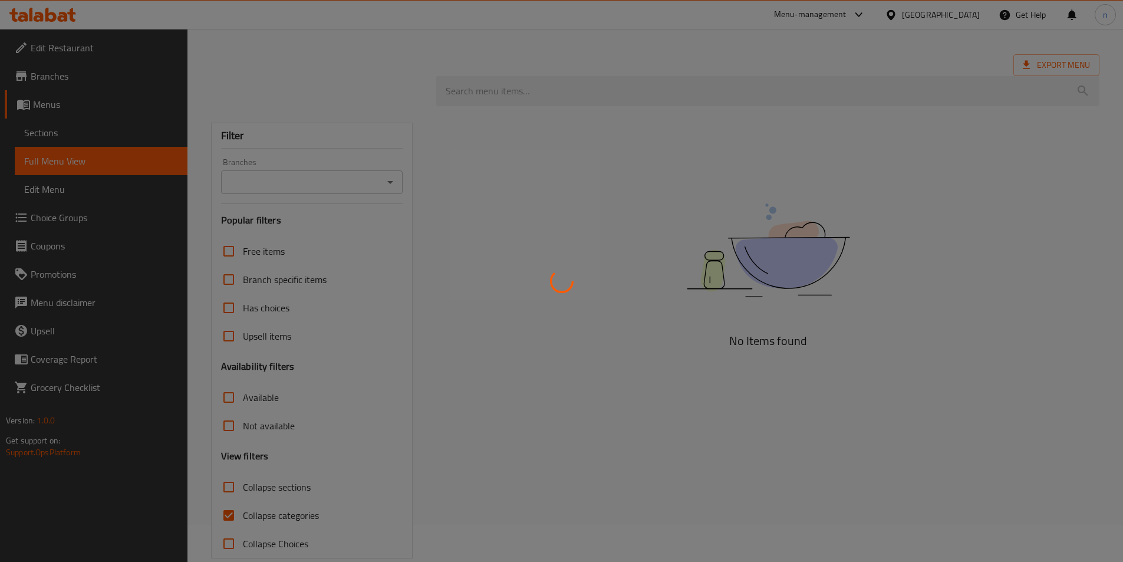
scroll to position [57, 0]
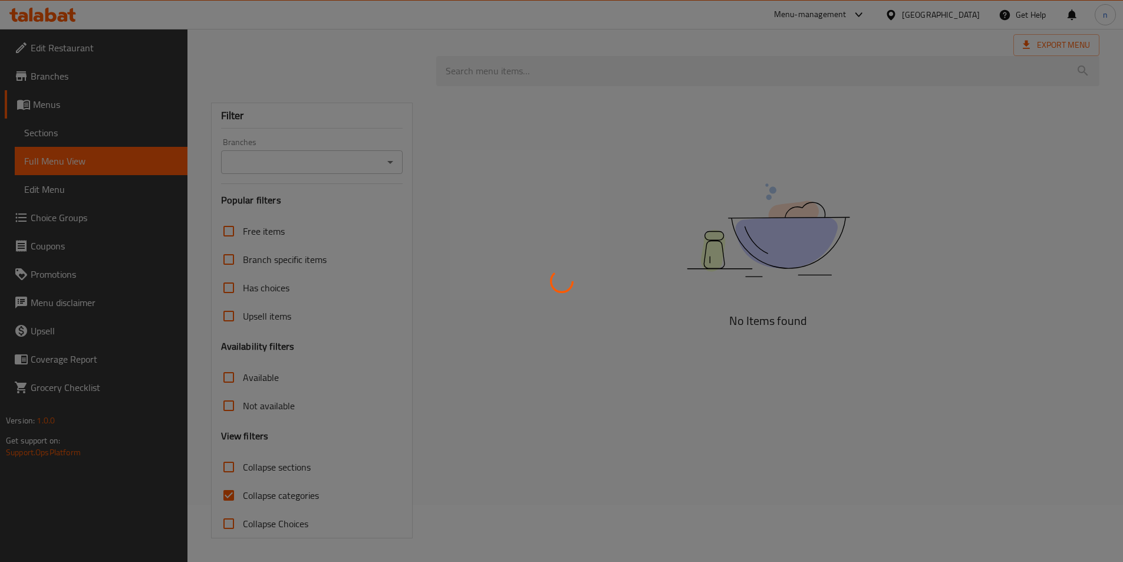
click at [224, 497] on div at bounding box center [561, 281] width 1123 height 562
click at [242, 497] on div at bounding box center [561, 281] width 1123 height 562
click at [233, 496] on div at bounding box center [561, 281] width 1123 height 562
click at [229, 494] on div at bounding box center [561, 281] width 1123 height 562
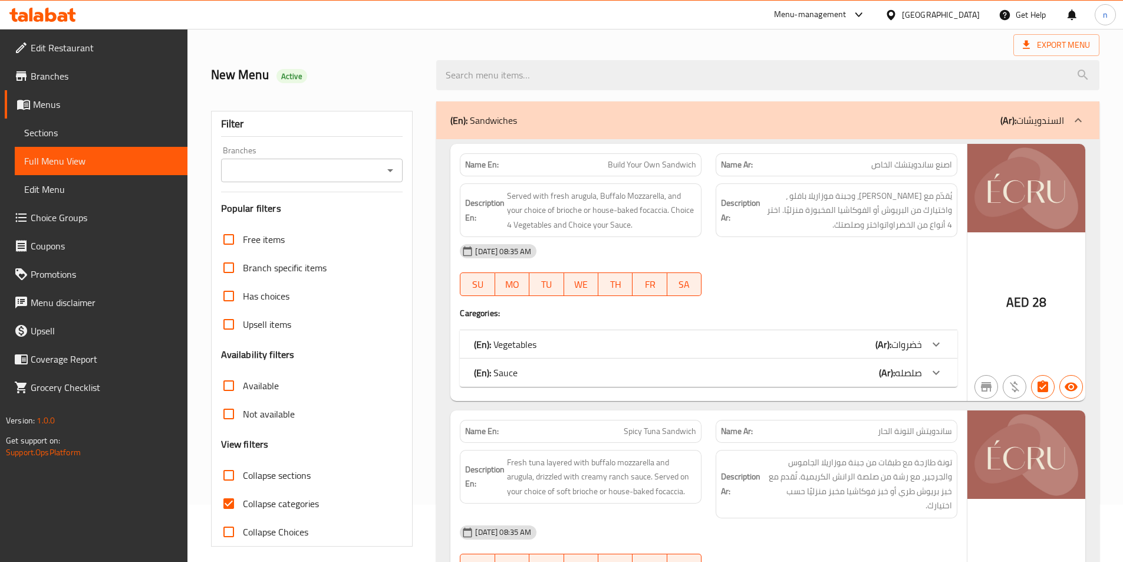
click at [225, 500] on input "Collapse categories" at bounding box center [229, 503] width 28 height 28
checkbox input "false"
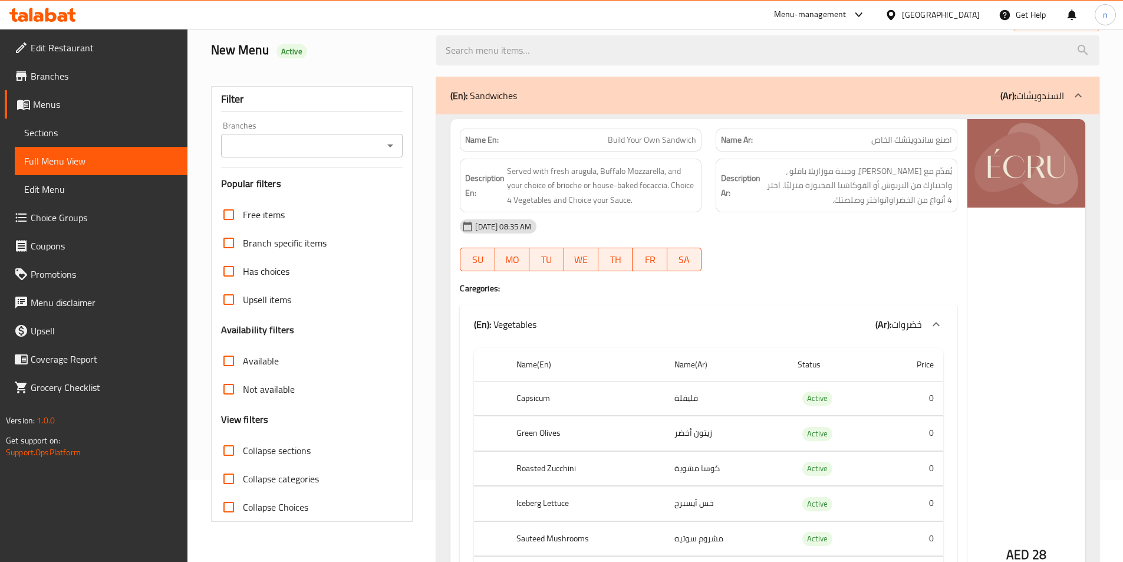
scroll to position [0, 0]
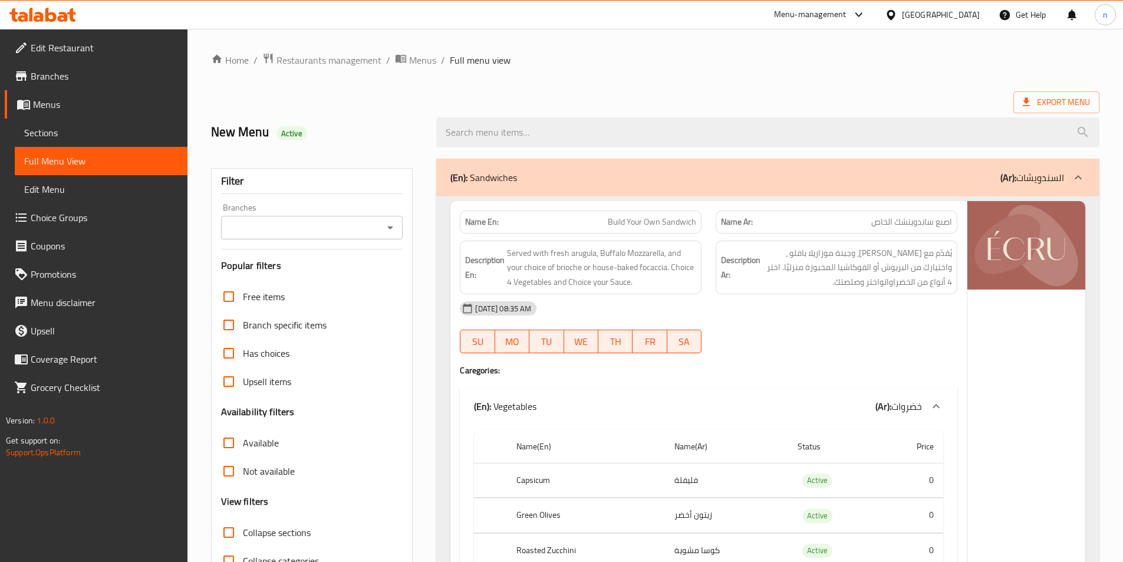
click at [1021, 178] on p "(Ar): السندويشات" at bounding box center [1032, 177] width 64 height 14
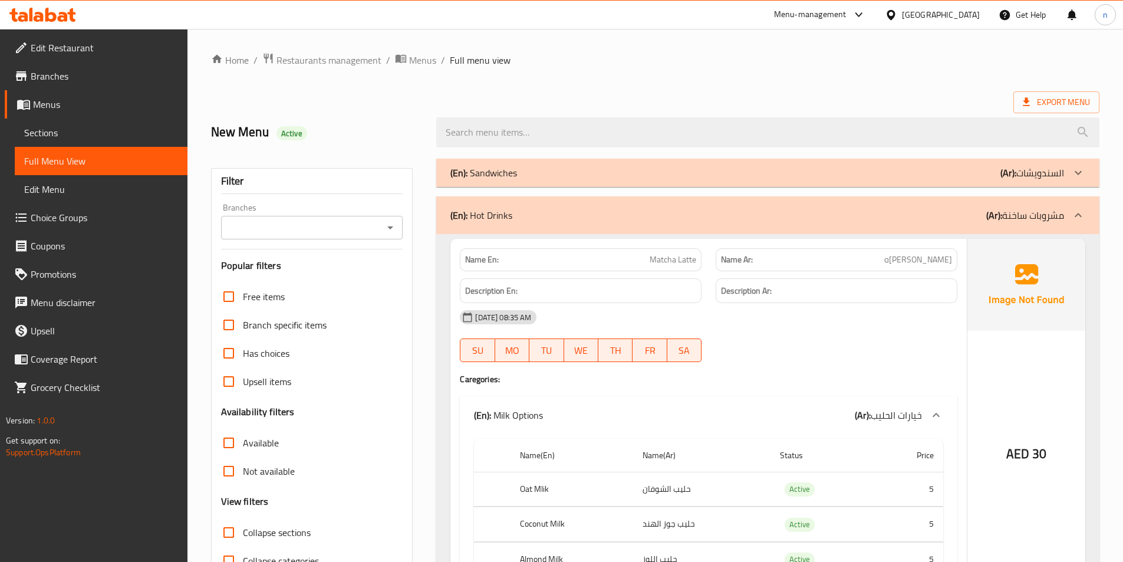
click at [1025, 213] on p "(Ar): مشروبات ساخنة" at bounding box center [1025, 215] width 78 height 14
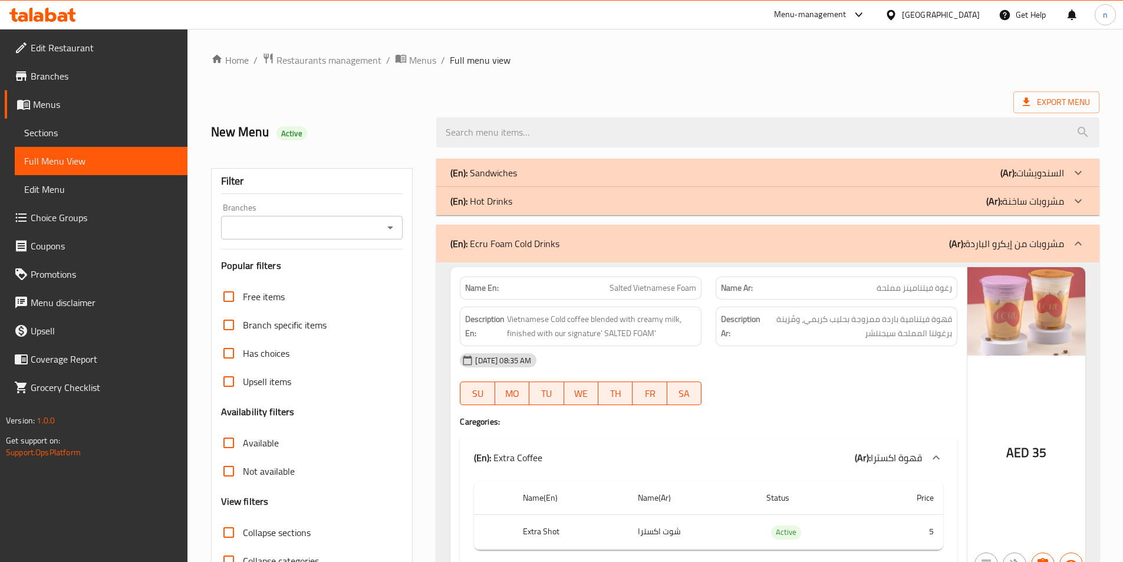
click at [1028, 234] on div "(En): Ecru Foam Cold Drinks (Ar): مشروبات من إيكرو الباردة" at bounding box center [767, 244] width 663 height 38
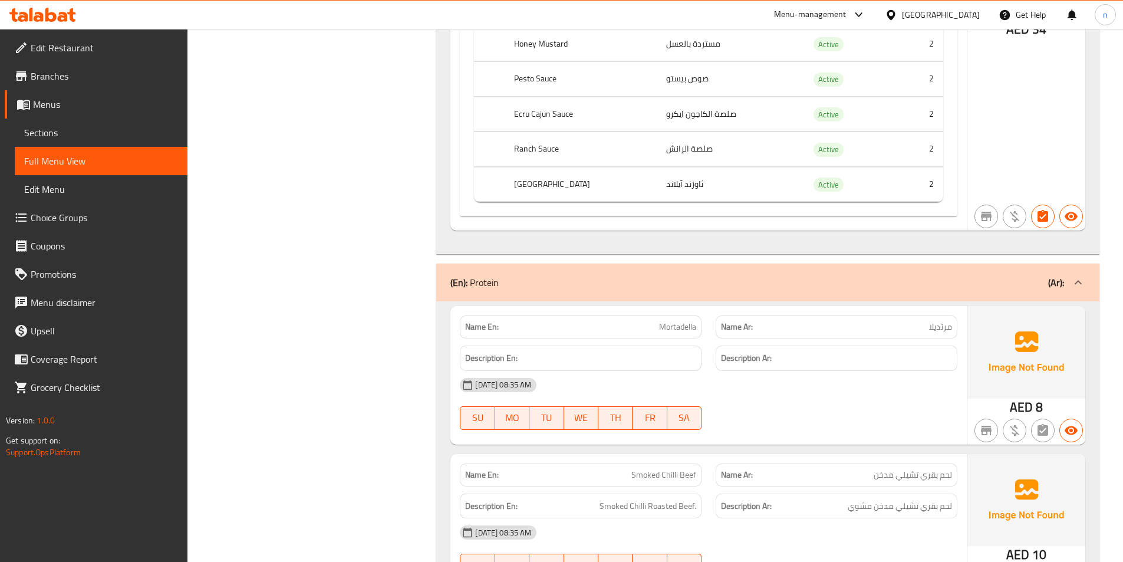
scroll to position [2946, 0]
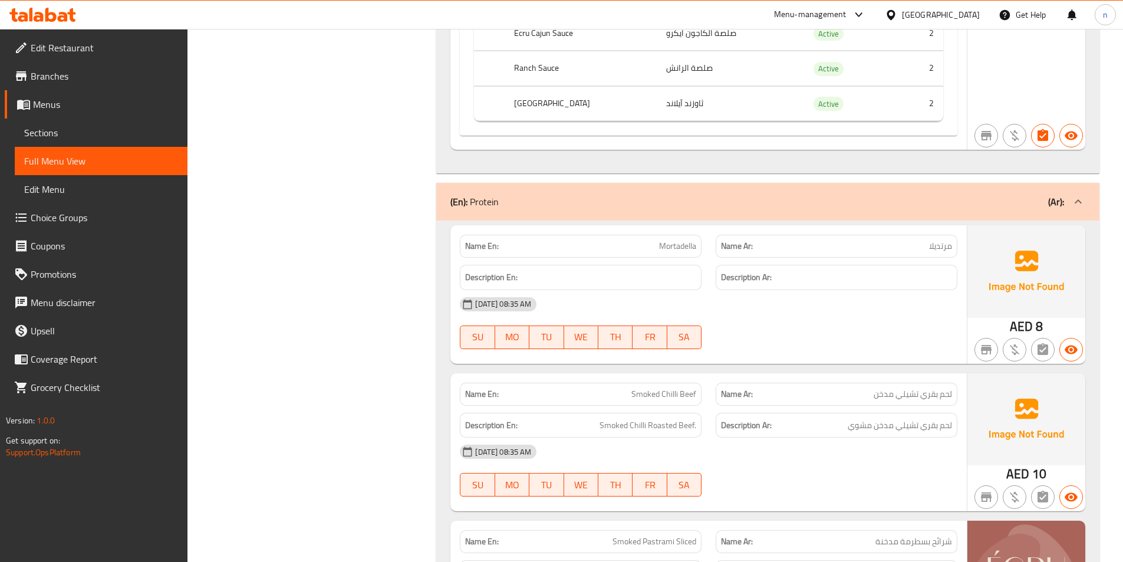
click at [975, 189] on div "(En): Protein (Ar):" at bounding box center [767, 202] width 663 height 38
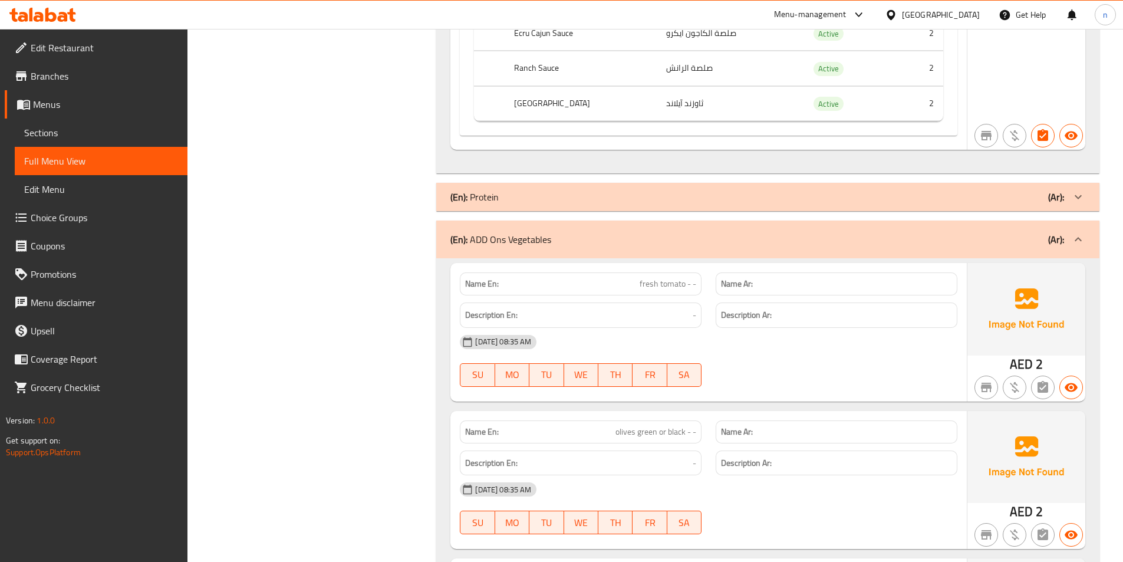
click at [1001, 240] on div "(En): ADD Ons Vegetables (Ar):" at bounding box center [756, 239] width 613 height 14
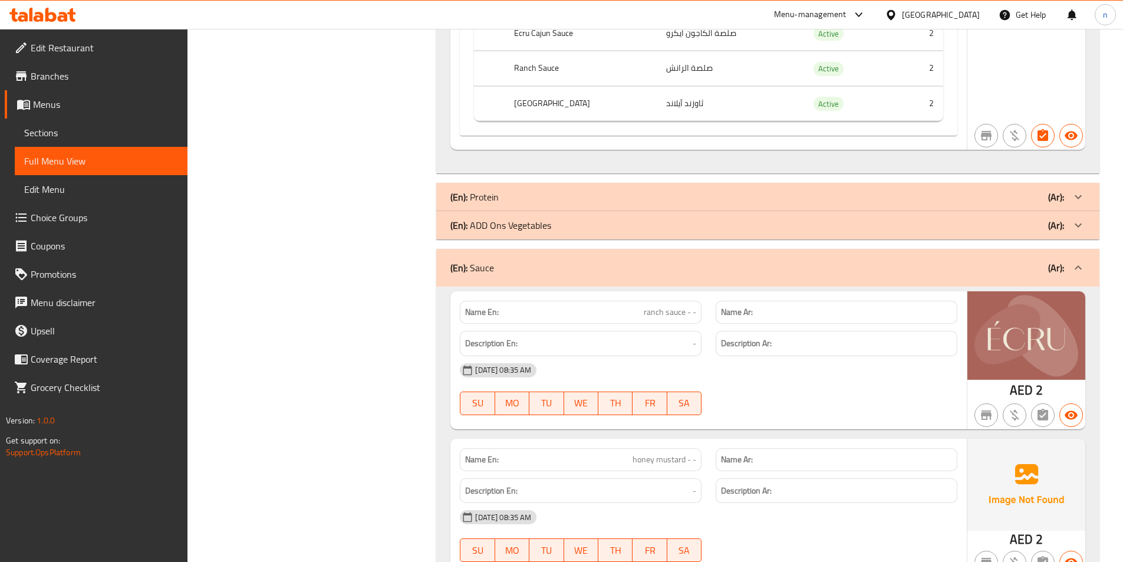
click at [1001, 259] on div "(En): Sauce (Ar):" at bounding box center [767, 268] width 663 height 38
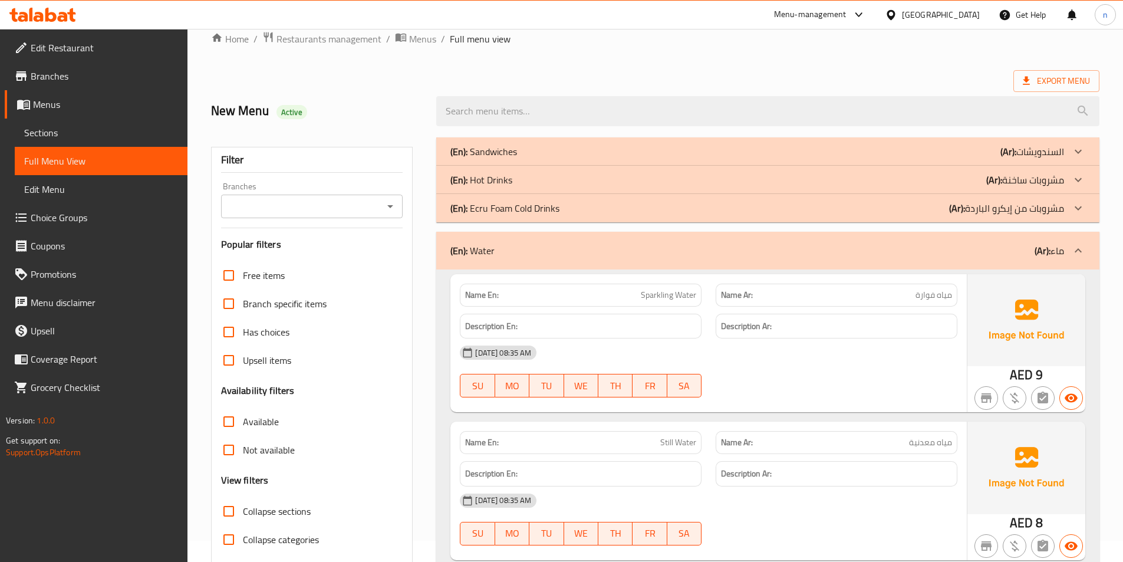
scroll to position [0, 0]
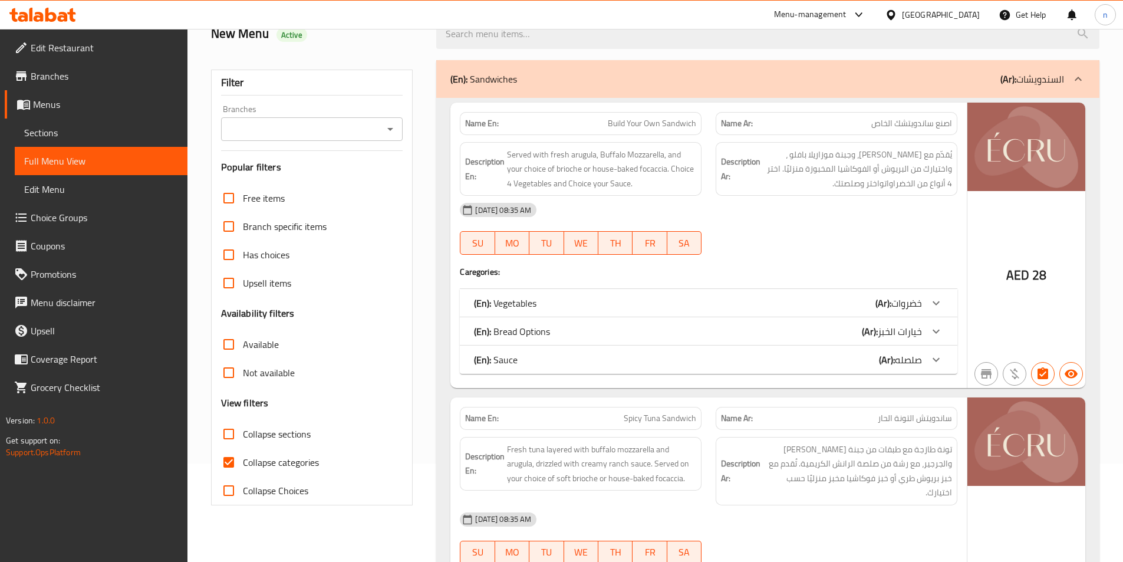
scroll to position [236, 0]
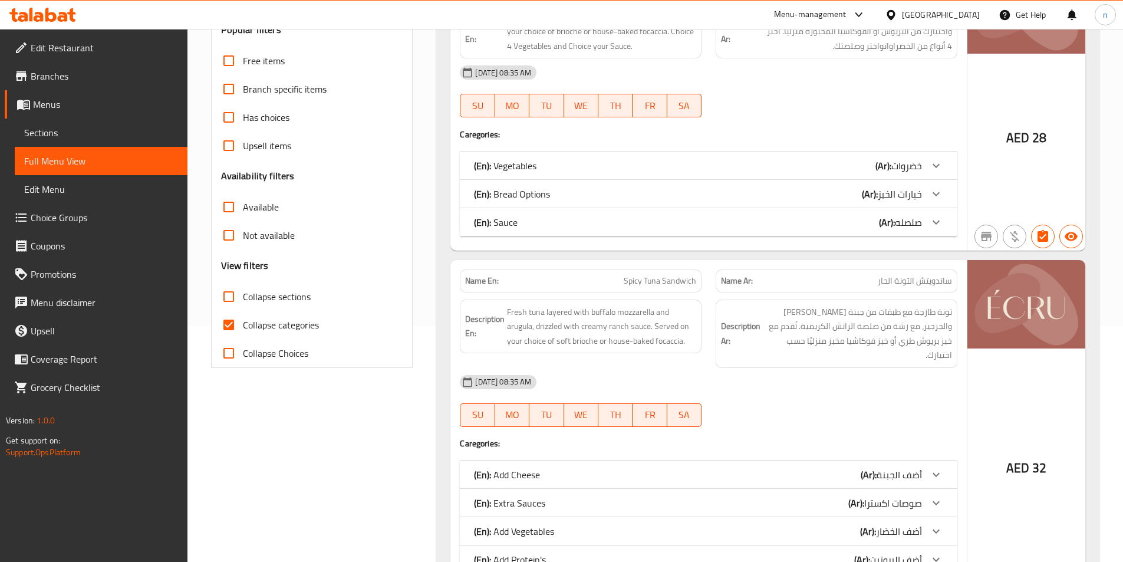
click at [263, 336] on label "Collapse categories" at bounding box center [267, 325] width 104 height 28
click at [243, 336] on input "Collapse categories" at bounding box center [229, 325] width 28 height 28
checkbox input "false"
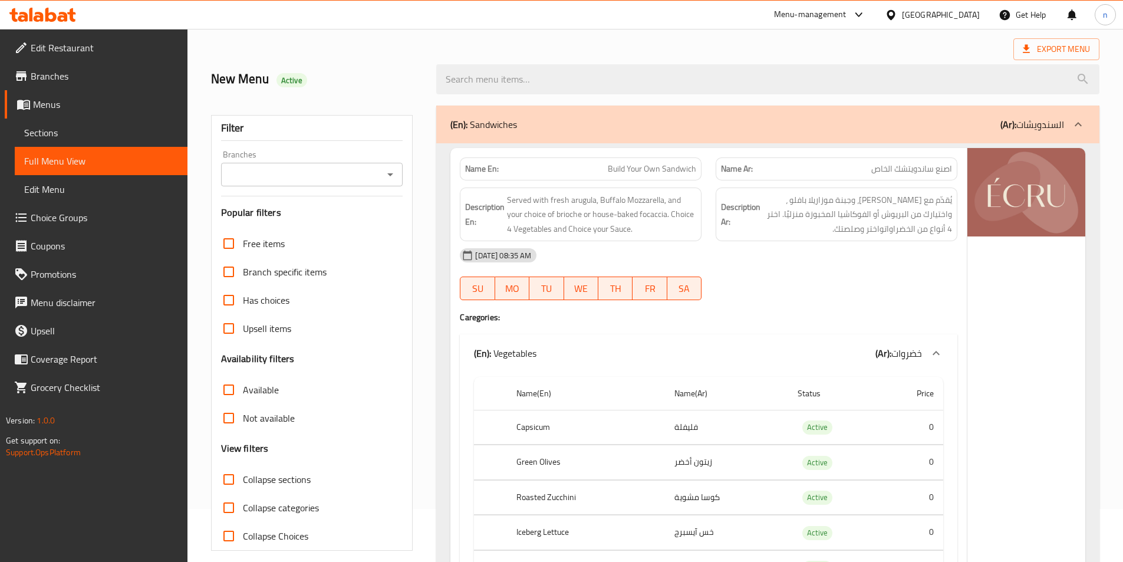
scroll to position [0, 0]
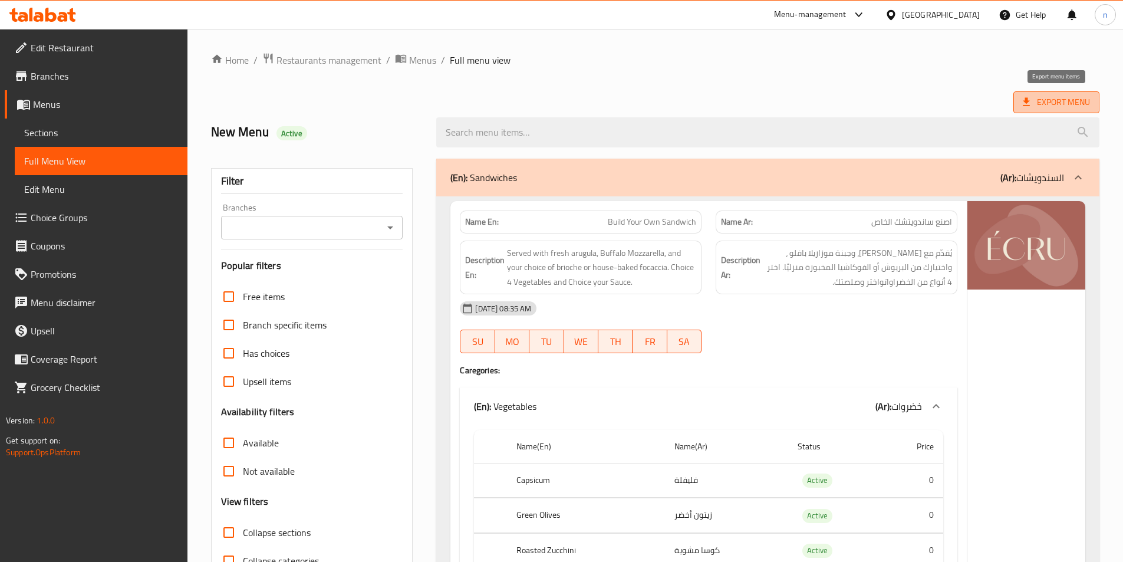
click at [1060, 99] on span "Export Menu" at bounding box center [1055, 102] width 67 height 15
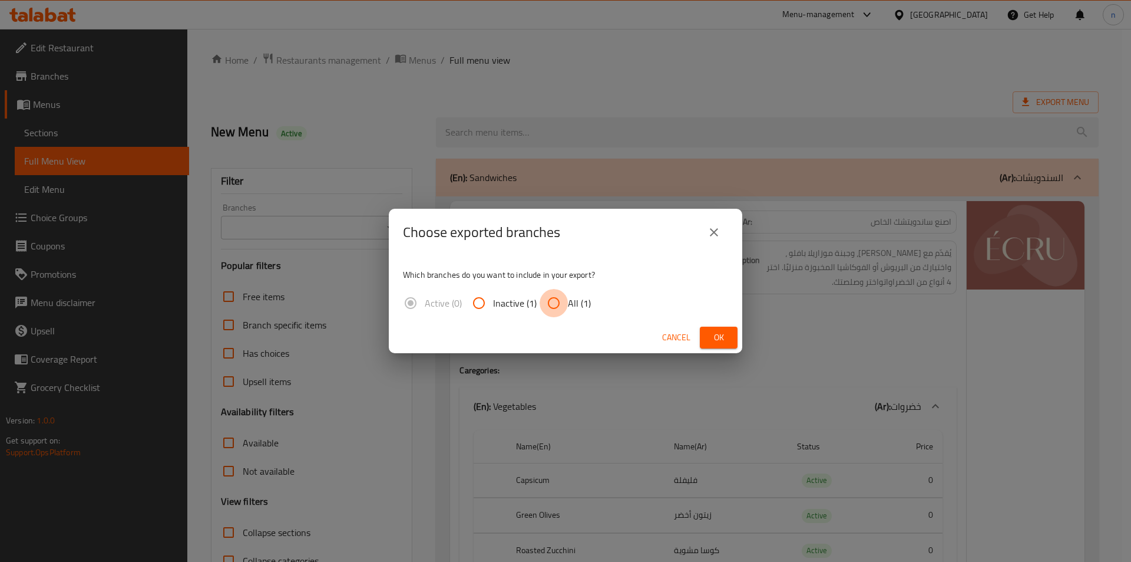
drag, startPoint x: 554, startPoint y: 302, endPoint x: 694, endPoint y: 349, distance: 148.0
click at [554, 301] on input "All (1)" at bounding box center [554, 303] width 28 height 28
radio input "true"
click at [724, 338] on span "Ok" at bounding box center [719, 337] width 19 height 15
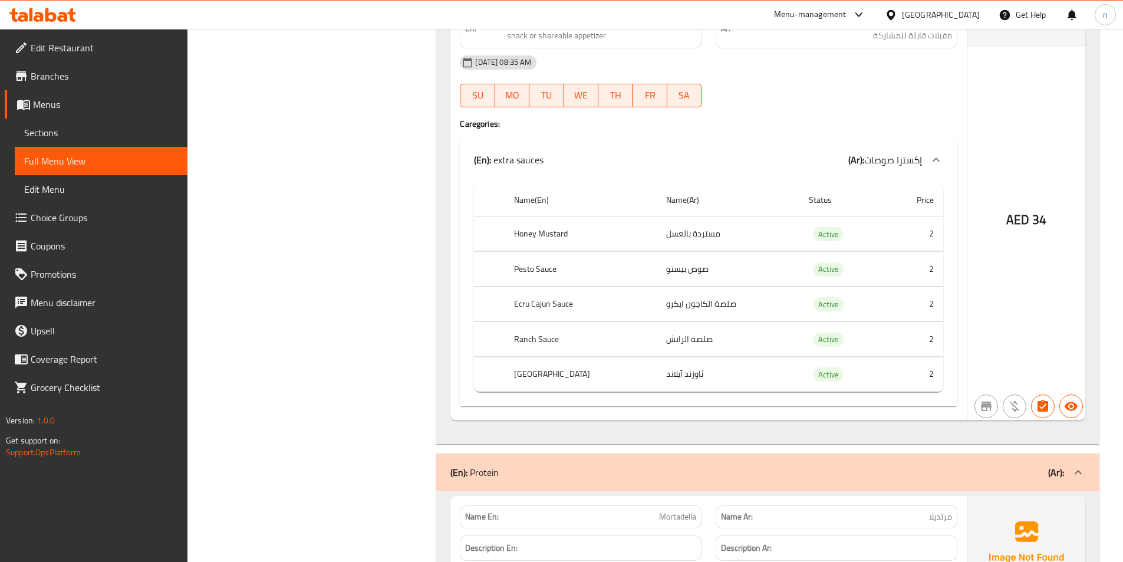
scroll to position [22140, 0]
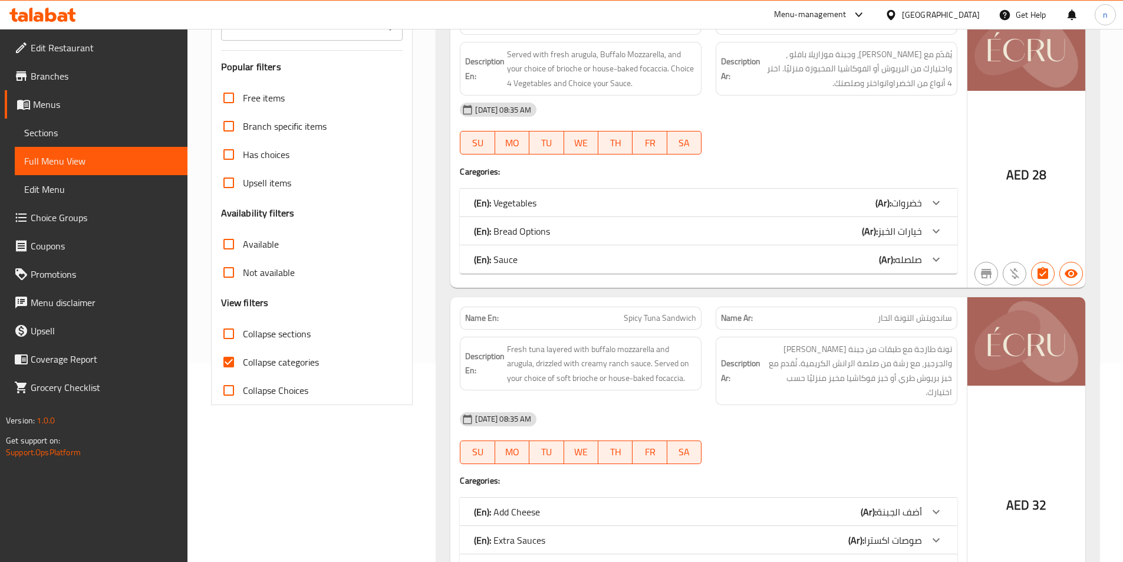
scroll to position [411, 0]
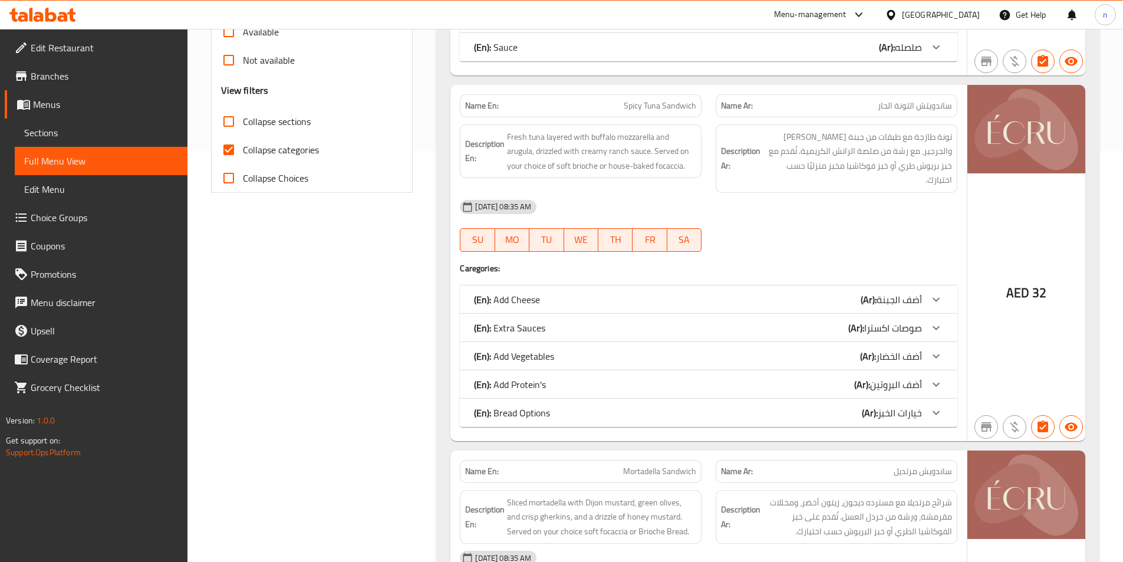
click at [262, 151] on span "Collapse categories" at bounding box center [281, 150] width 76 height 14
click at [243, 151] on input "Collapse categories" at bounding box center [229, 150] width 28 height 28
checkbox input "false"
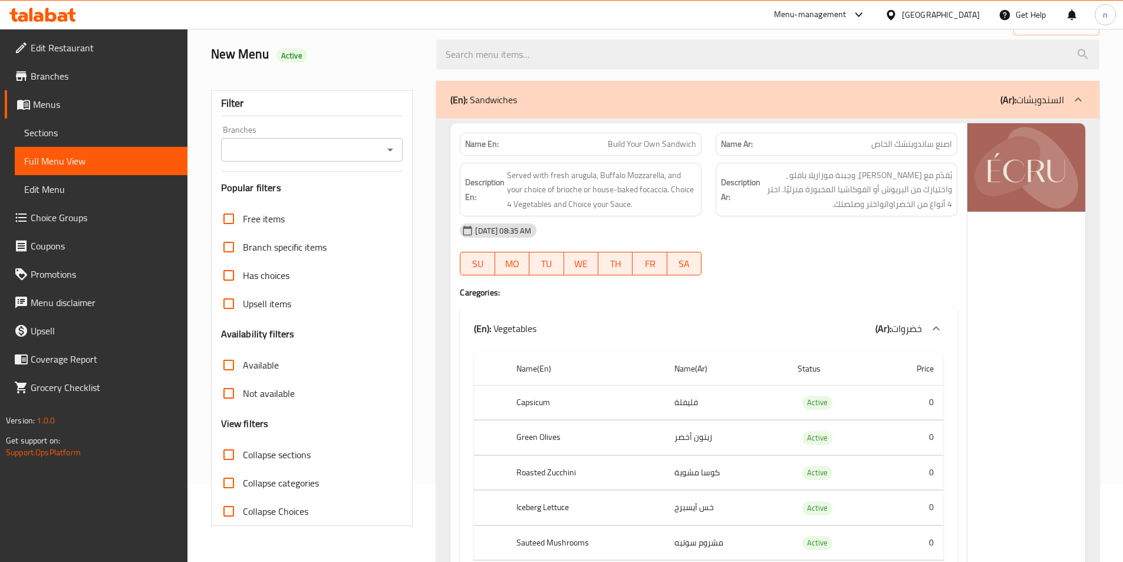
scroll to position [0, 0]
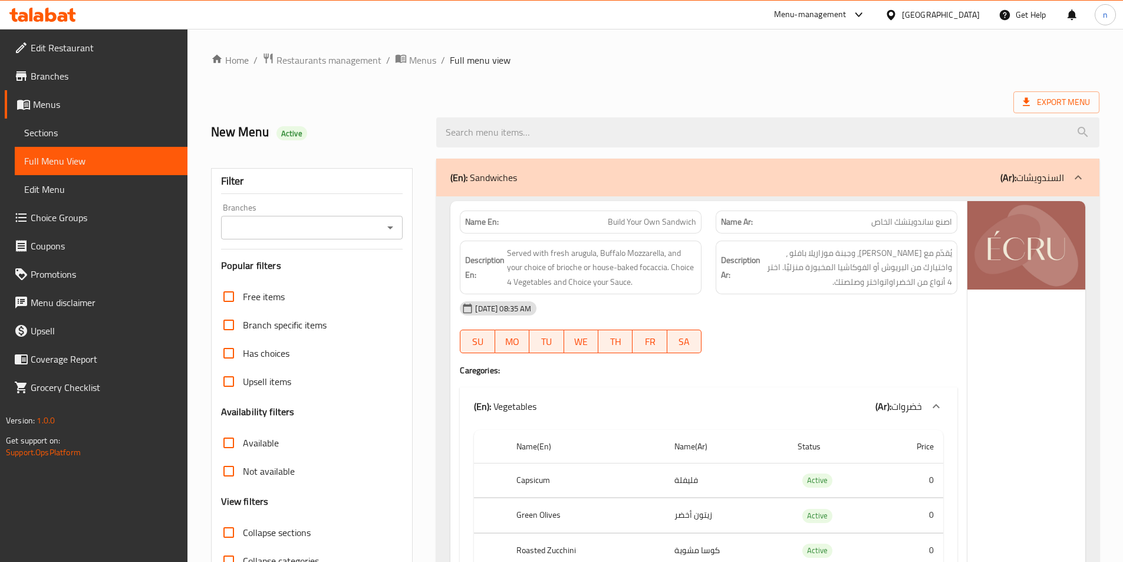
click at [1057, 170] on p "(Ar): السندويشات" at bounding box center [1032, 177] width 64 height 14
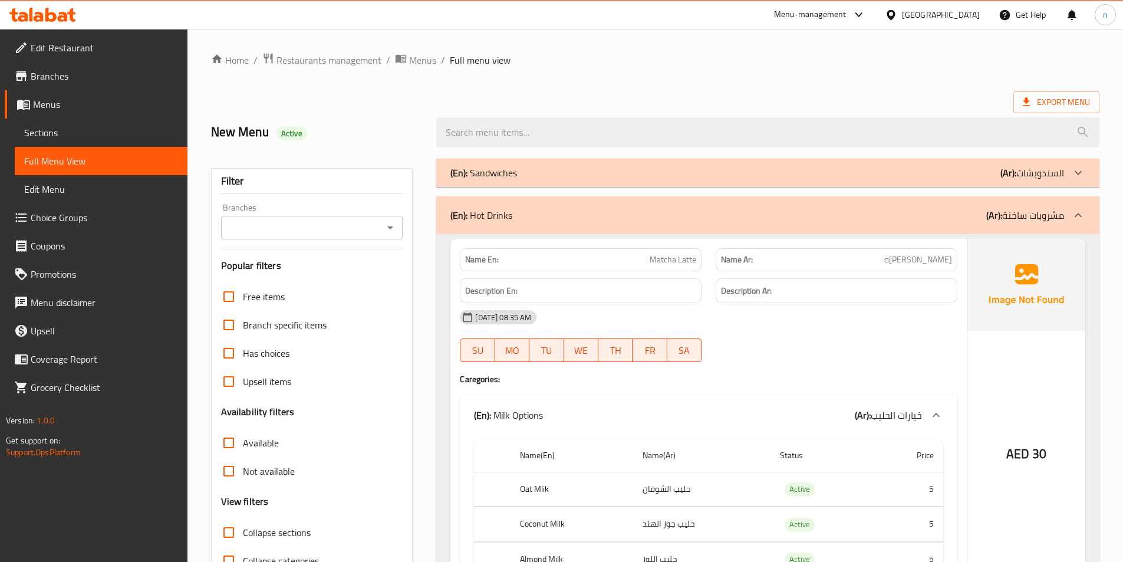
click at [1052, 200] on div "(En): Hot Drinks (Ar): مشروبات ساخنة" at bounding box center [767, 215] width 663 height 38
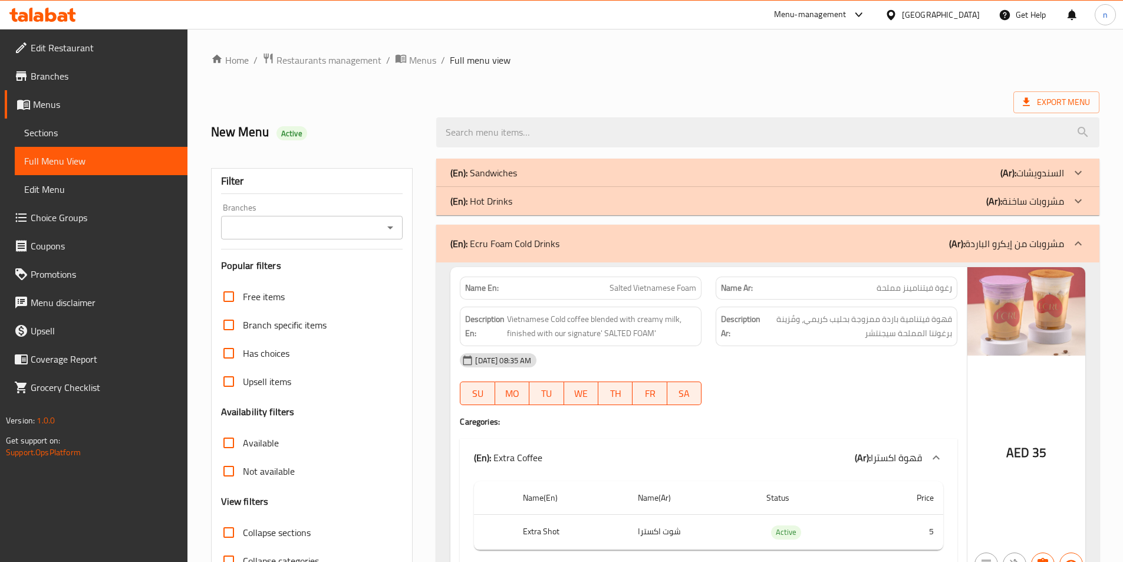
click at [1055, 237] on p "(Ar): مشروبات من إيكرو الباردة" at bounding box center [1006, 243] width 115 height 14
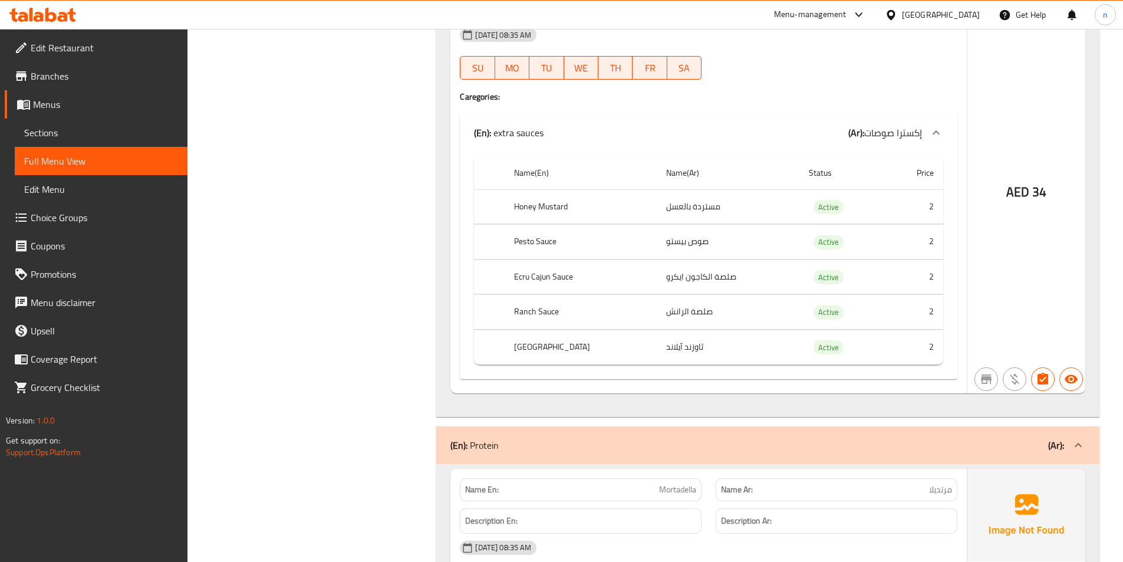
scroll to position [2652, 0]
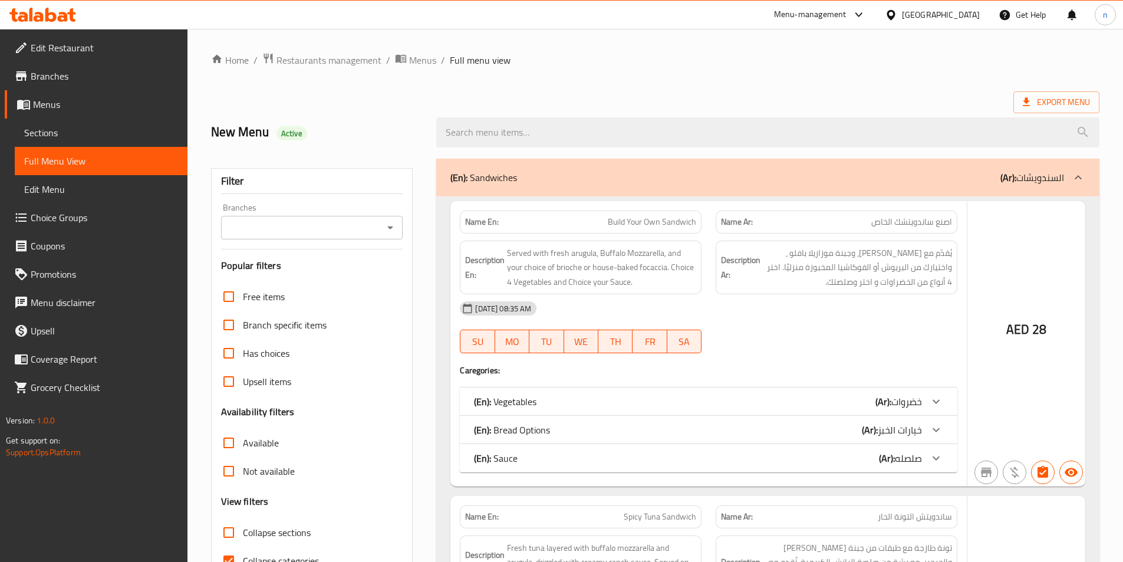
scroll to position [301, 0]
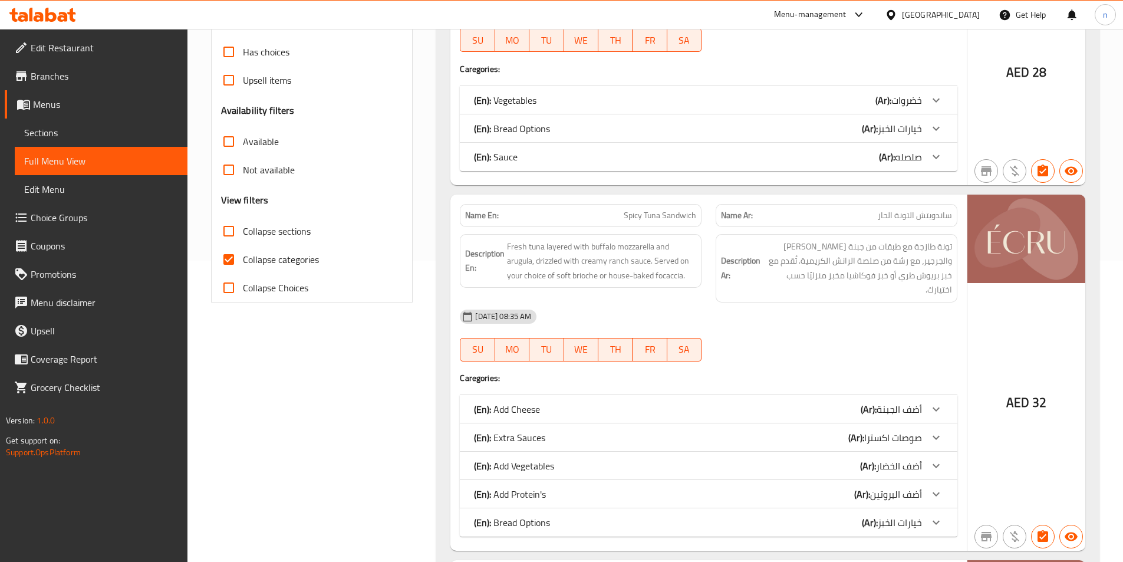
click at [273, 258] on span "Collapse categories" at bounding box center [281, 259] width 76 height 14
click at [243, 258] on input "Collapse categories" at bounding box center [229, 259] width 28 height 28
checkbox input "false"
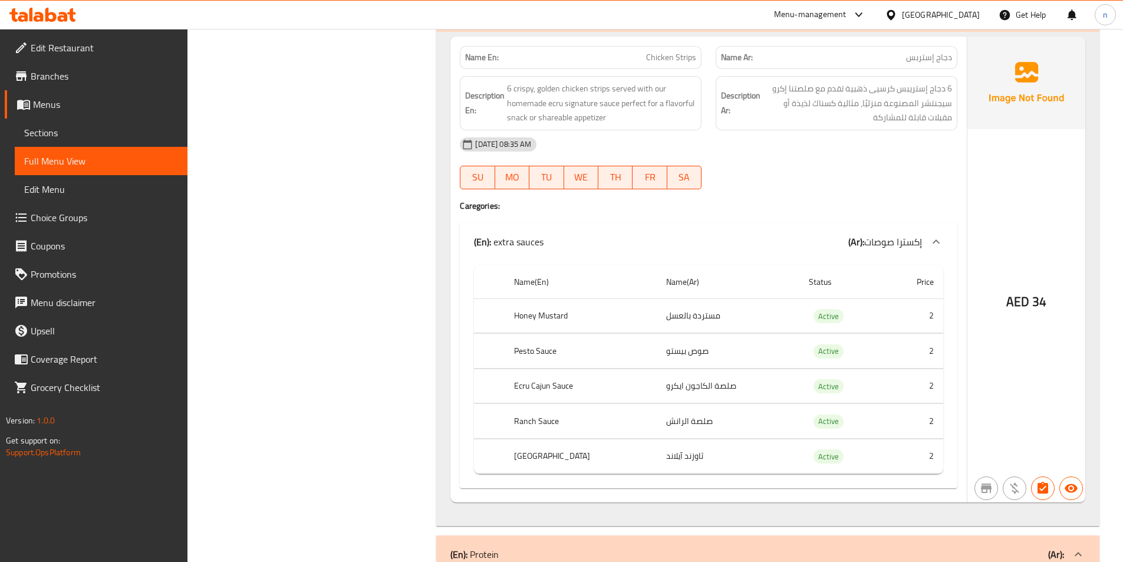
scroll to position [22333, 0]
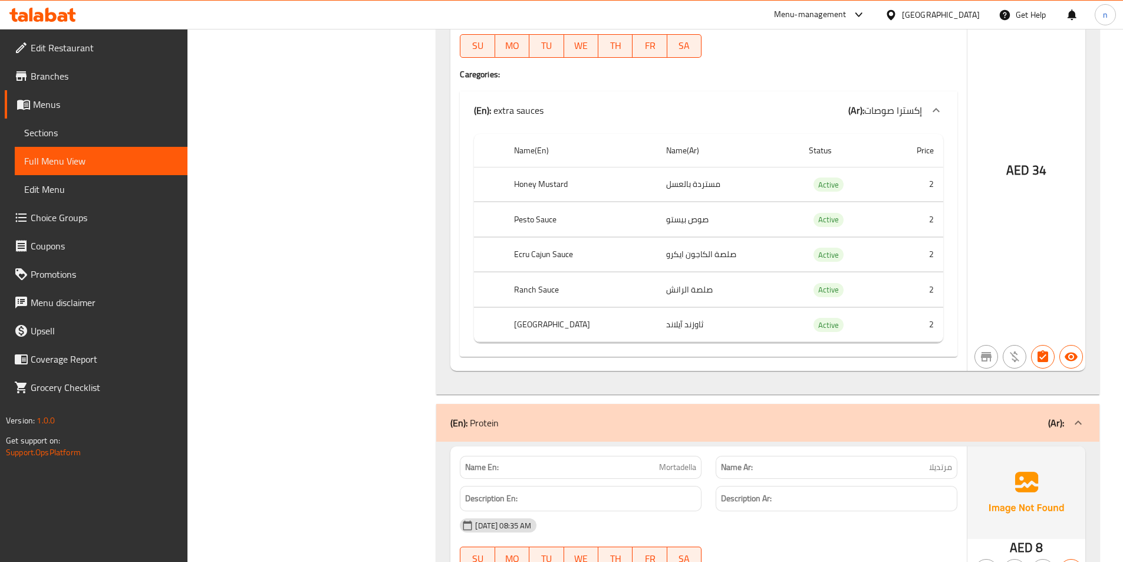
click at [829, 263] on td "Active" at bounding box center [842, 254] width 86 height 35
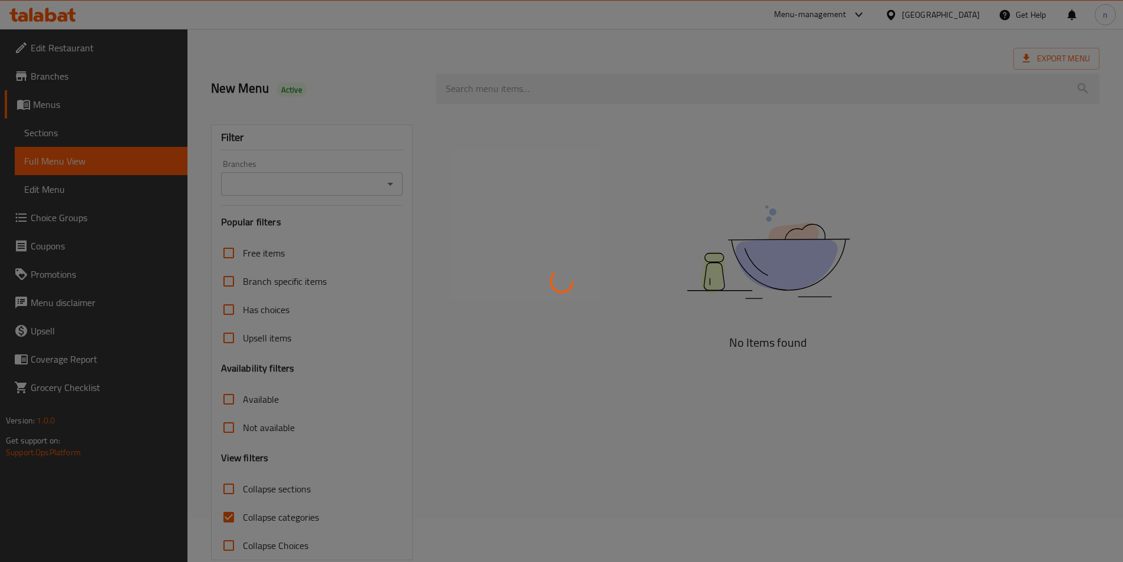
scroll to position [65, 0]
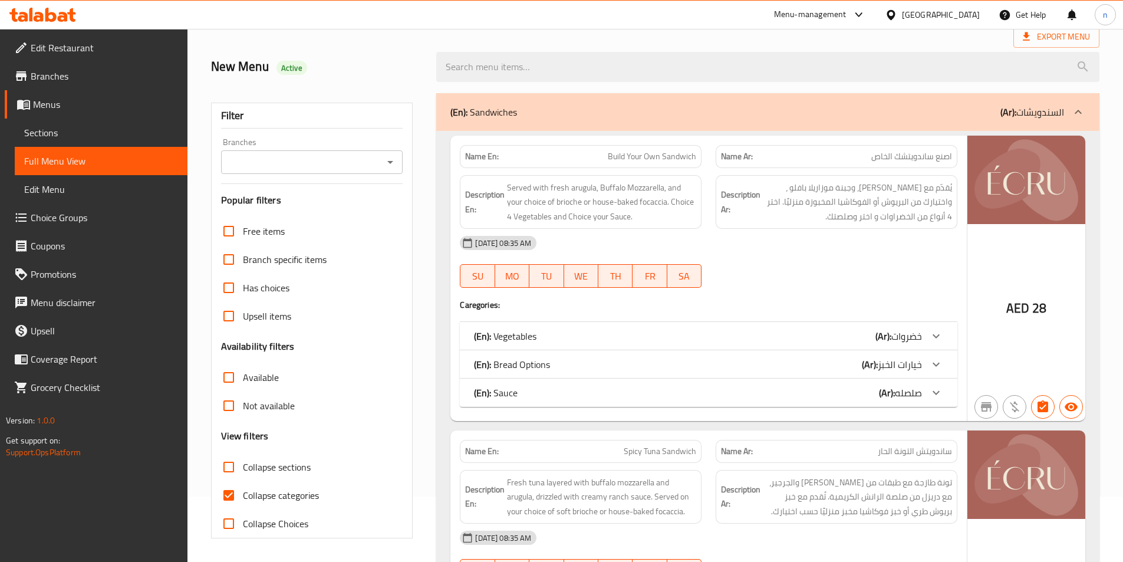
click at [284, 504] on label "Collapse categories" at bounding box center [267, 495] width 104 height 28
click at [243, 504] on input "Collapse categories" at bounding box center [229, 495] width 28 height 28
checkbox input "false"
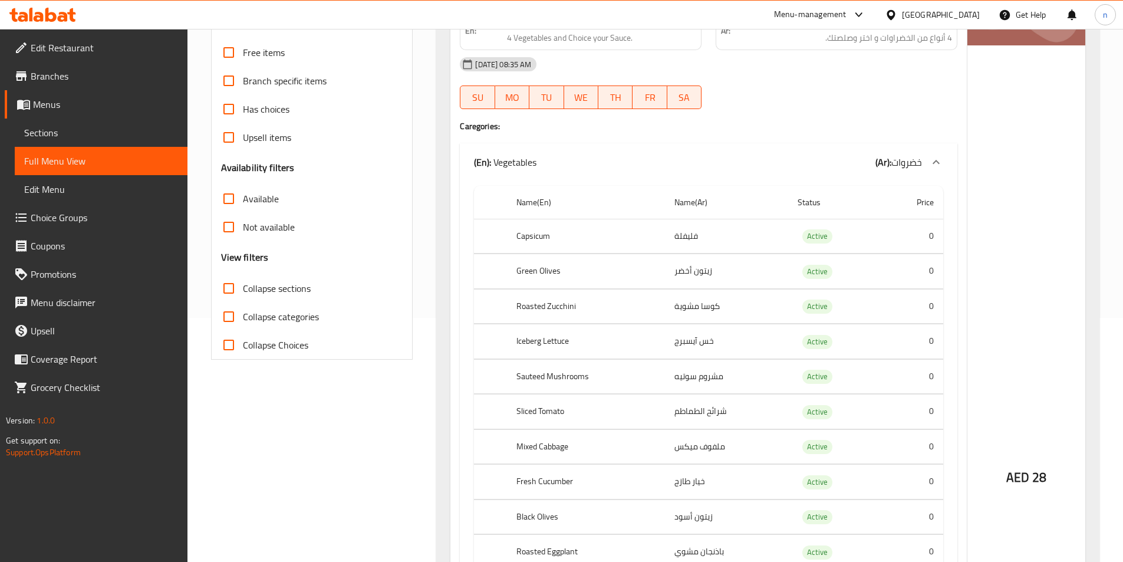
scroll to position [6, 0]
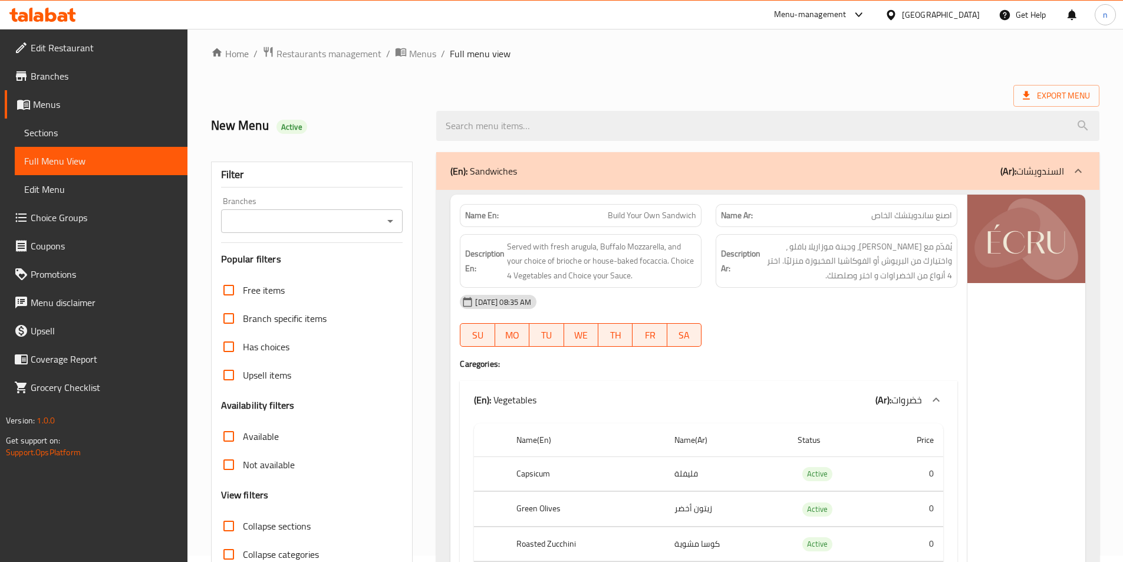
click at [1078, 157] on div at bounding box center [1078, 171] width 28 height 28
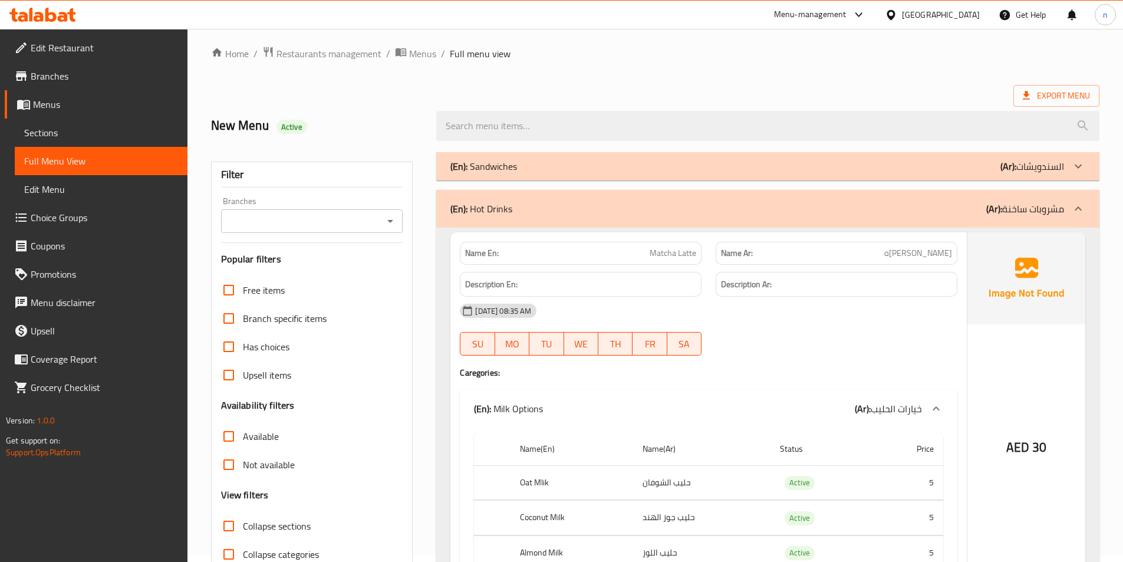
scroll to position [65, 0]
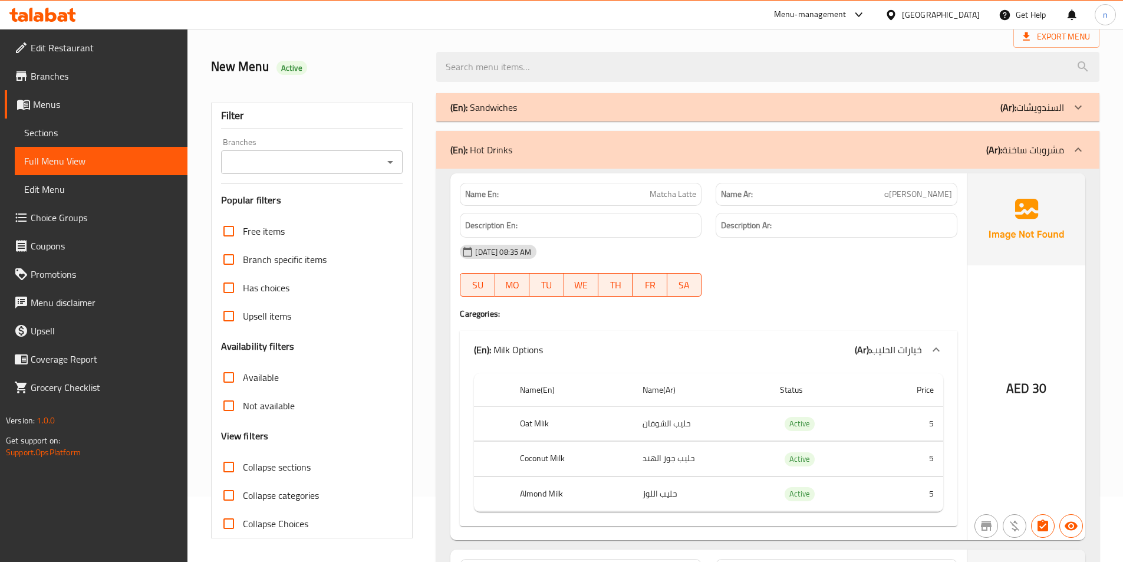
click at [1070, 151] on div at bounding box center [1078, 150] width 28 height 28
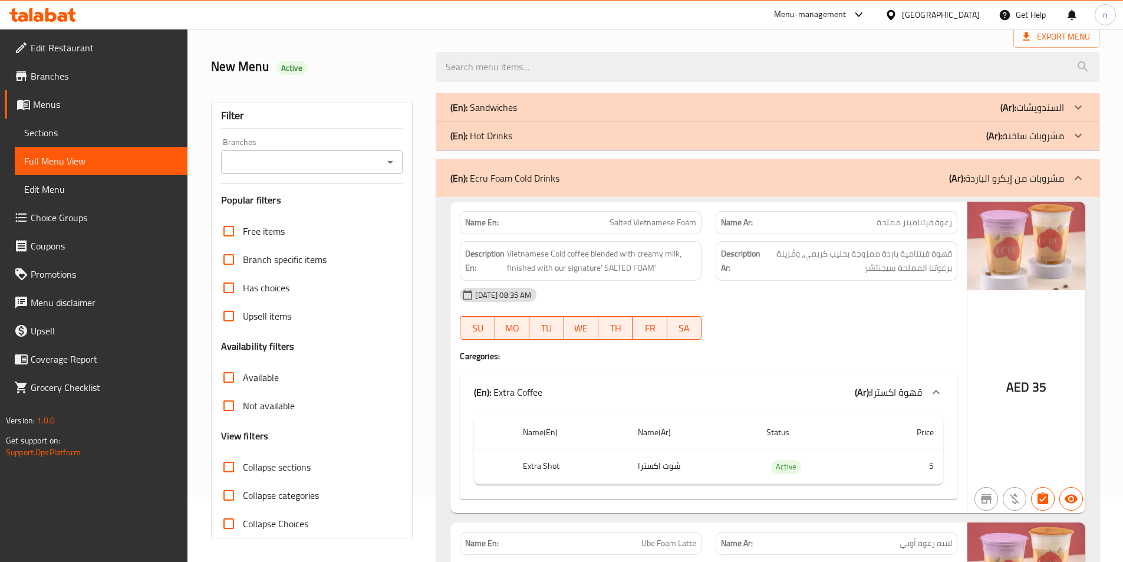
click at [1068, 165] on div "(En): Ecru Foam Cold Drinks (Ar): مشروبات من إيكرو الباردة" at bounding box center [767, 178] width 663 height 38
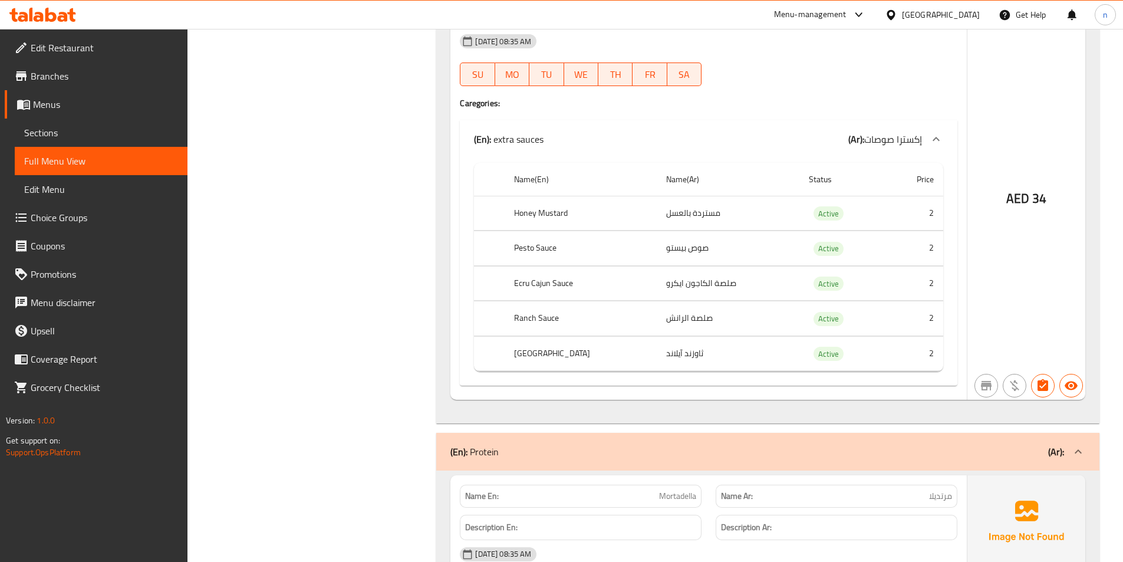
scroll to position [2894, 0]
